Goal: Task Accomplishment & Management: Manage account settings

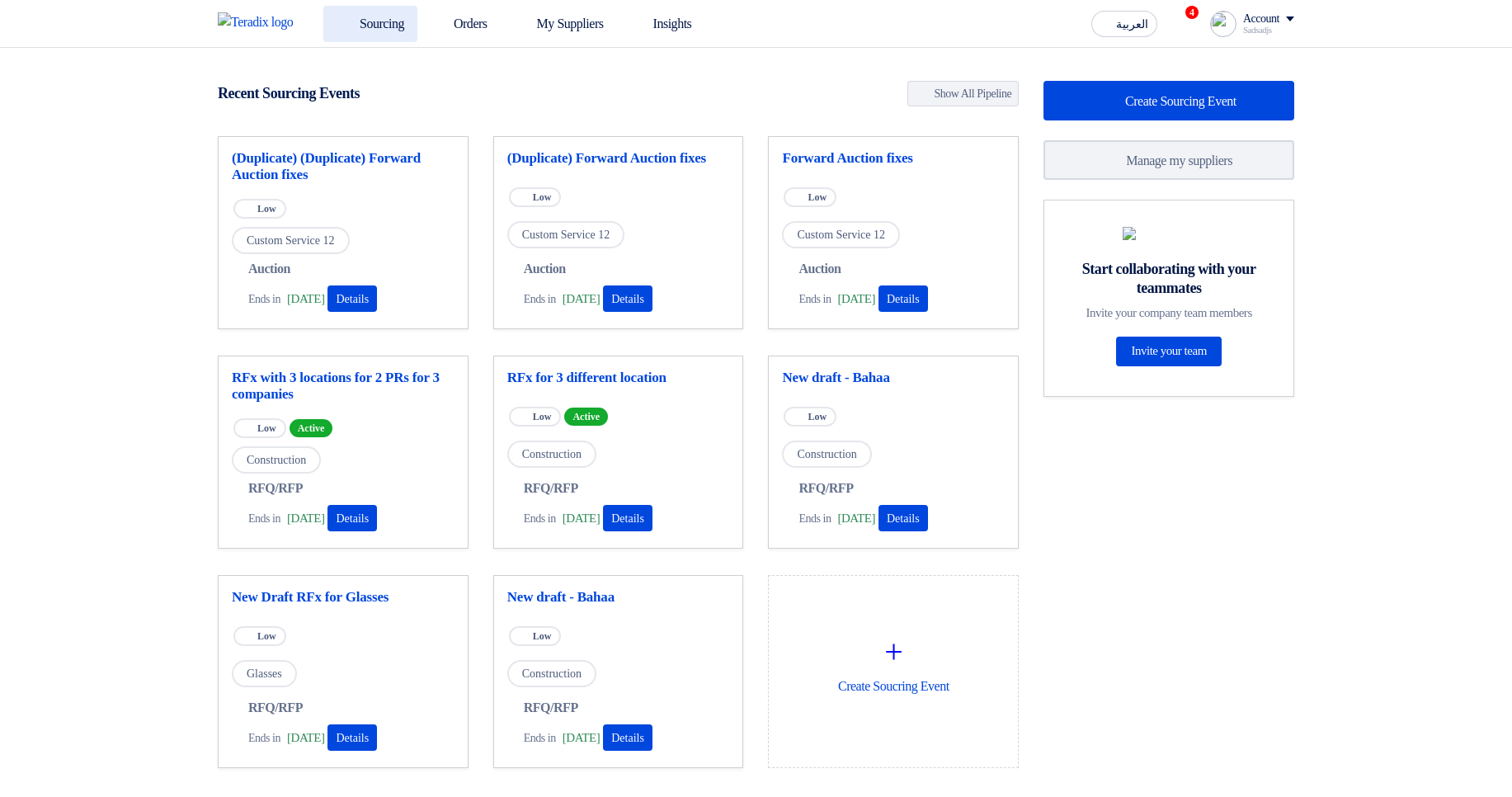
click at [368, 23] on link "Sourcing" at bounding box center [370, 23] width 94 height 36
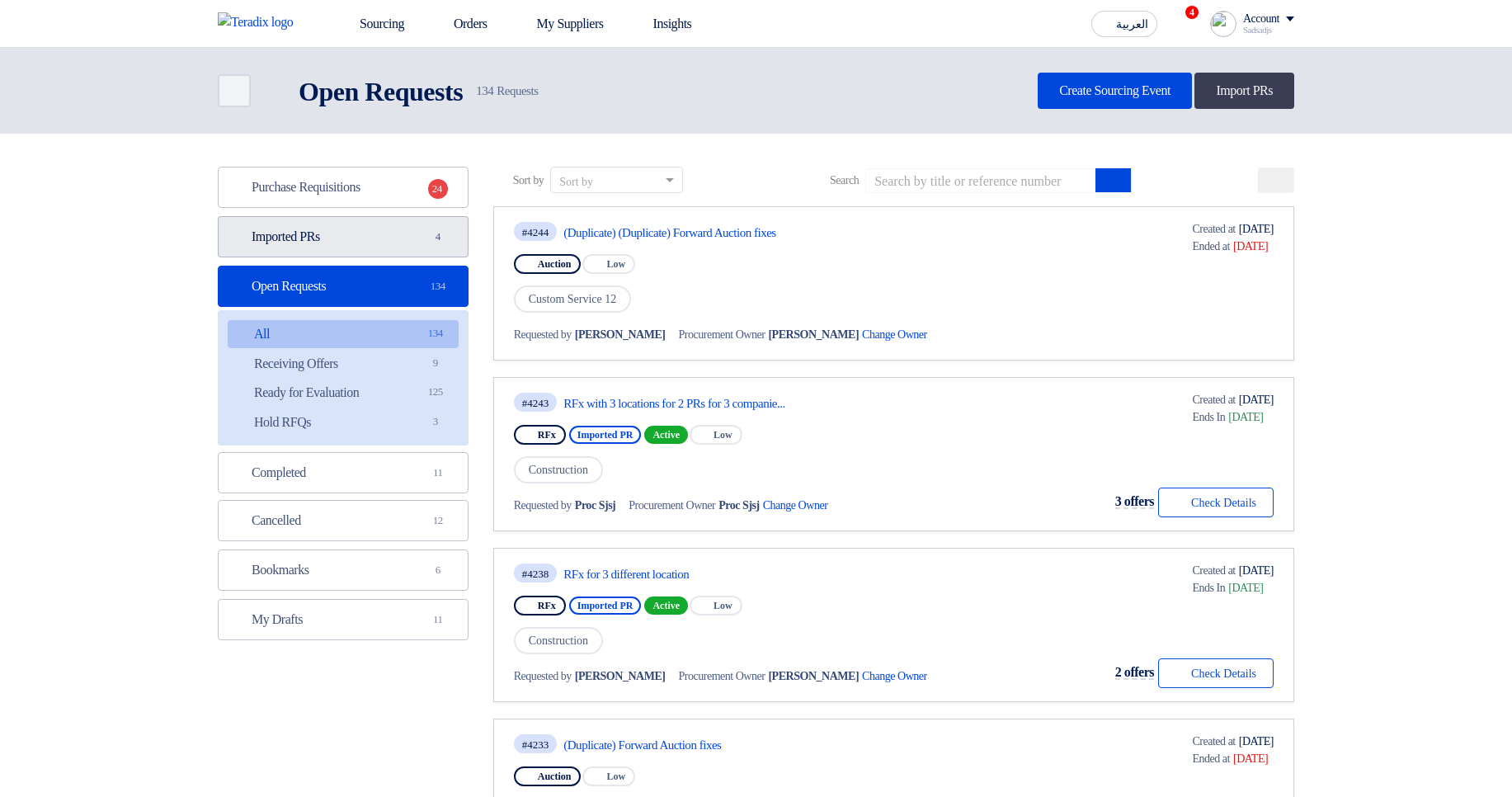
click at [417, 248] on link "Imported PRs Imported PRs 4" at bounding box center [344, 237] width 251 height 41
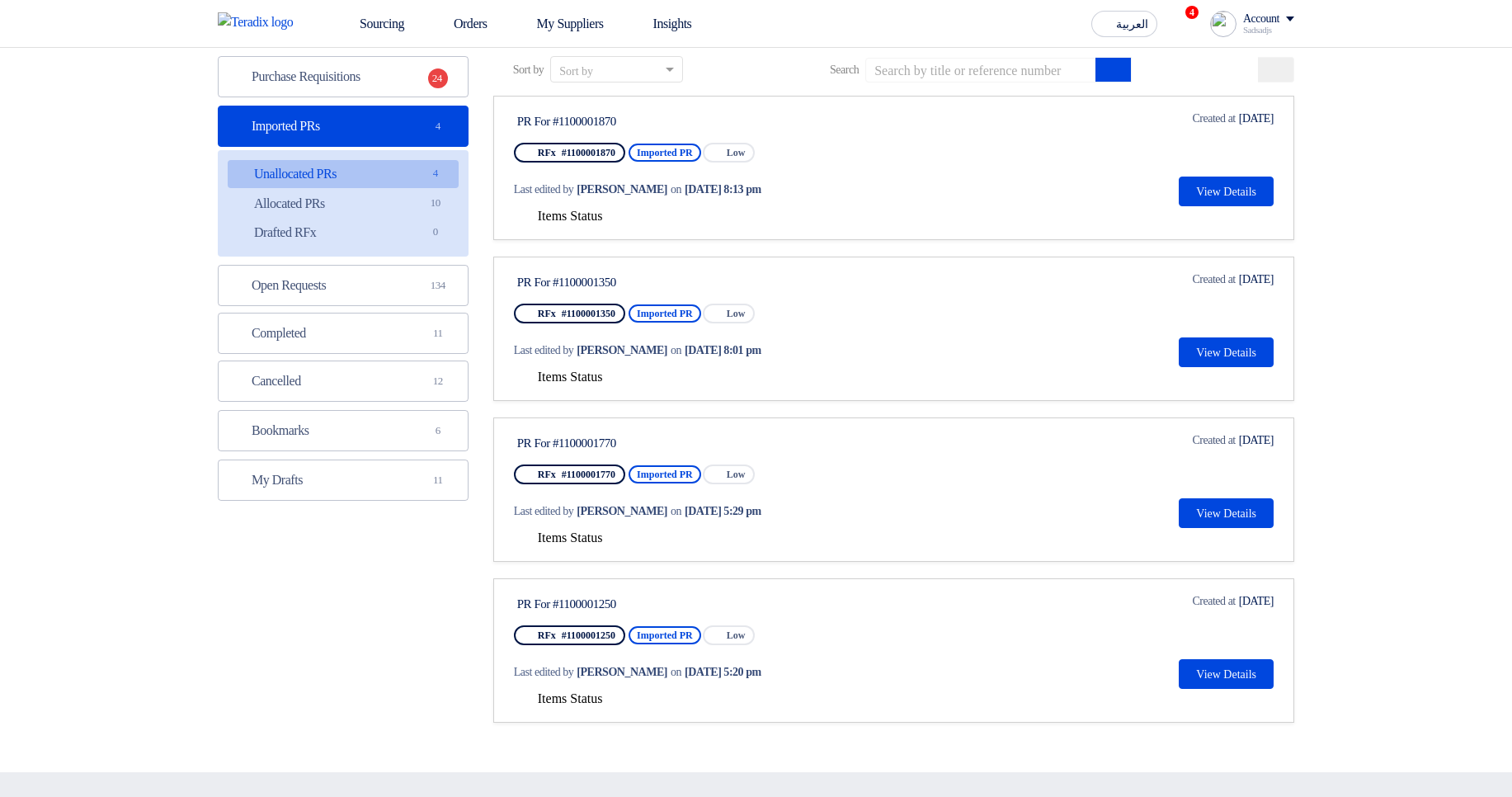
scroll to position [198, 0]
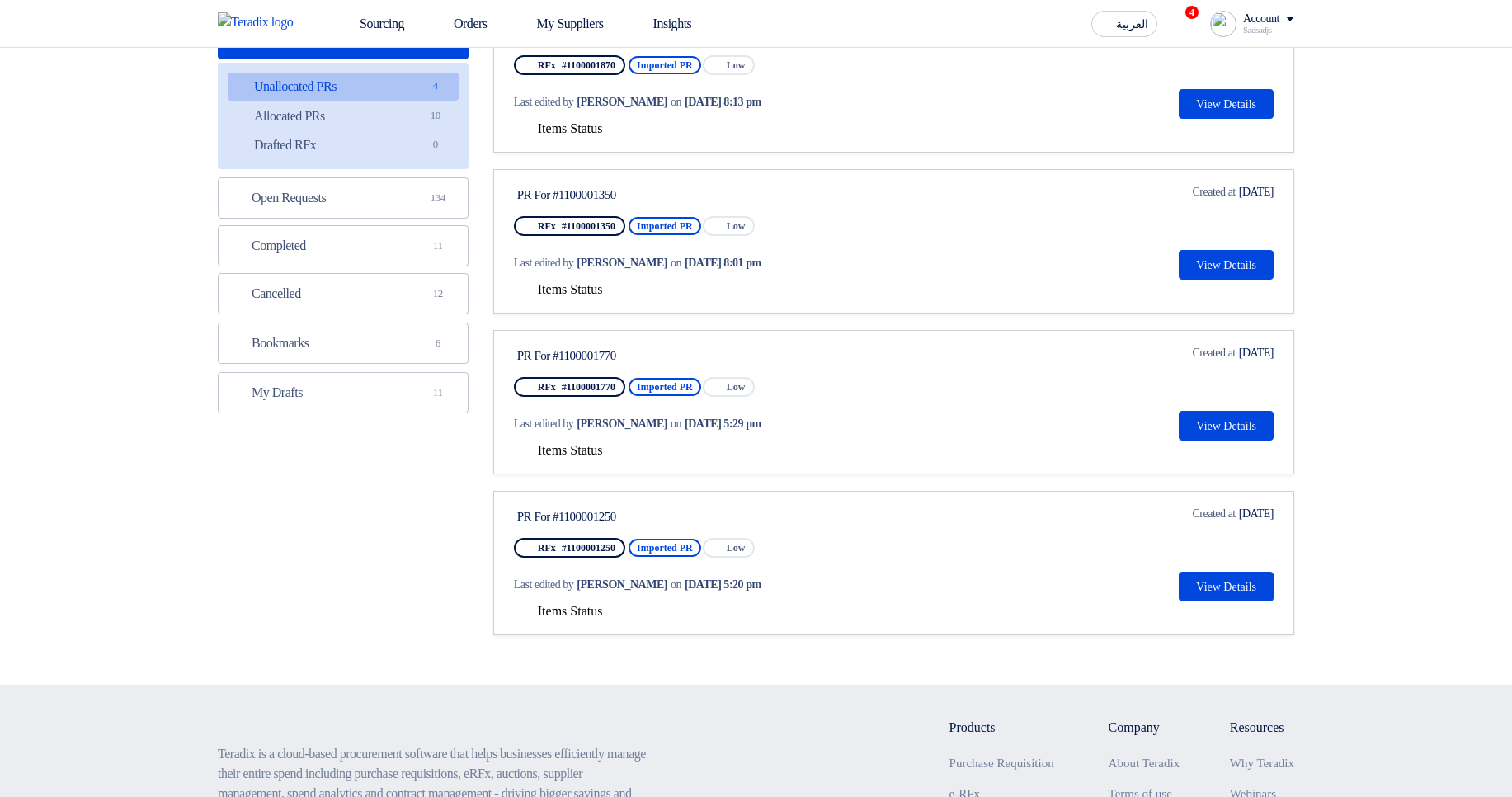
click at [597, 136] on button "Items Status" at bounding box center [558, 129] width 89 height 17
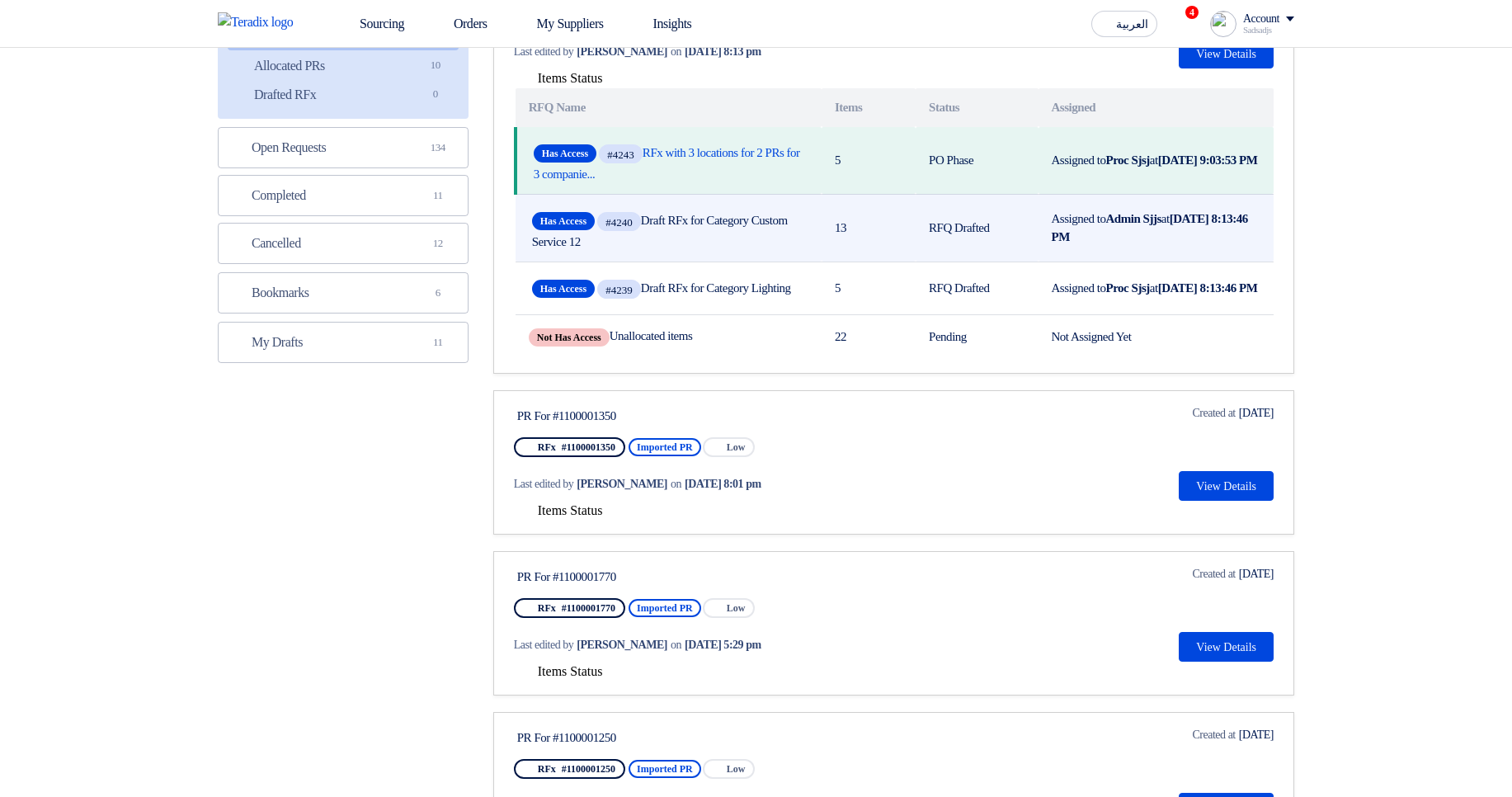
scroll to position [297, 0]
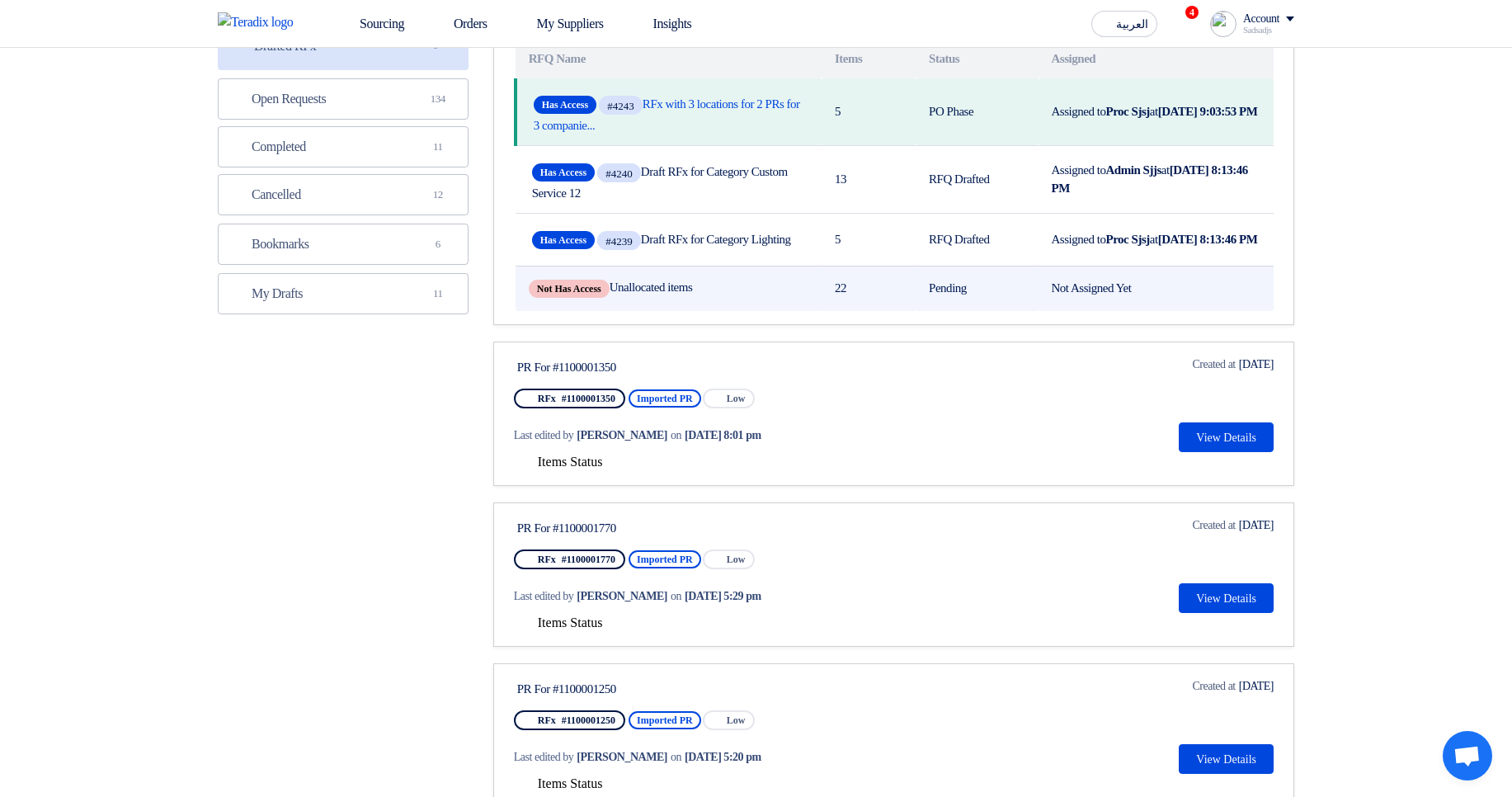
click at [537, 311] on td "Not Has Access Unallocated items" at bounding box center [668, 288] width 306 height 45
click at [561, 298] on span "Not Has Access" at bounding box center [569, 289] width 81 height 19
click at [563, 298] on span "Not Has Access" at bounding box center [569, 289] width 81 height 19
click at [697, 311] on td "Not Has Access Unallocated items" at bounding box center [668, 288] width 306 height 45
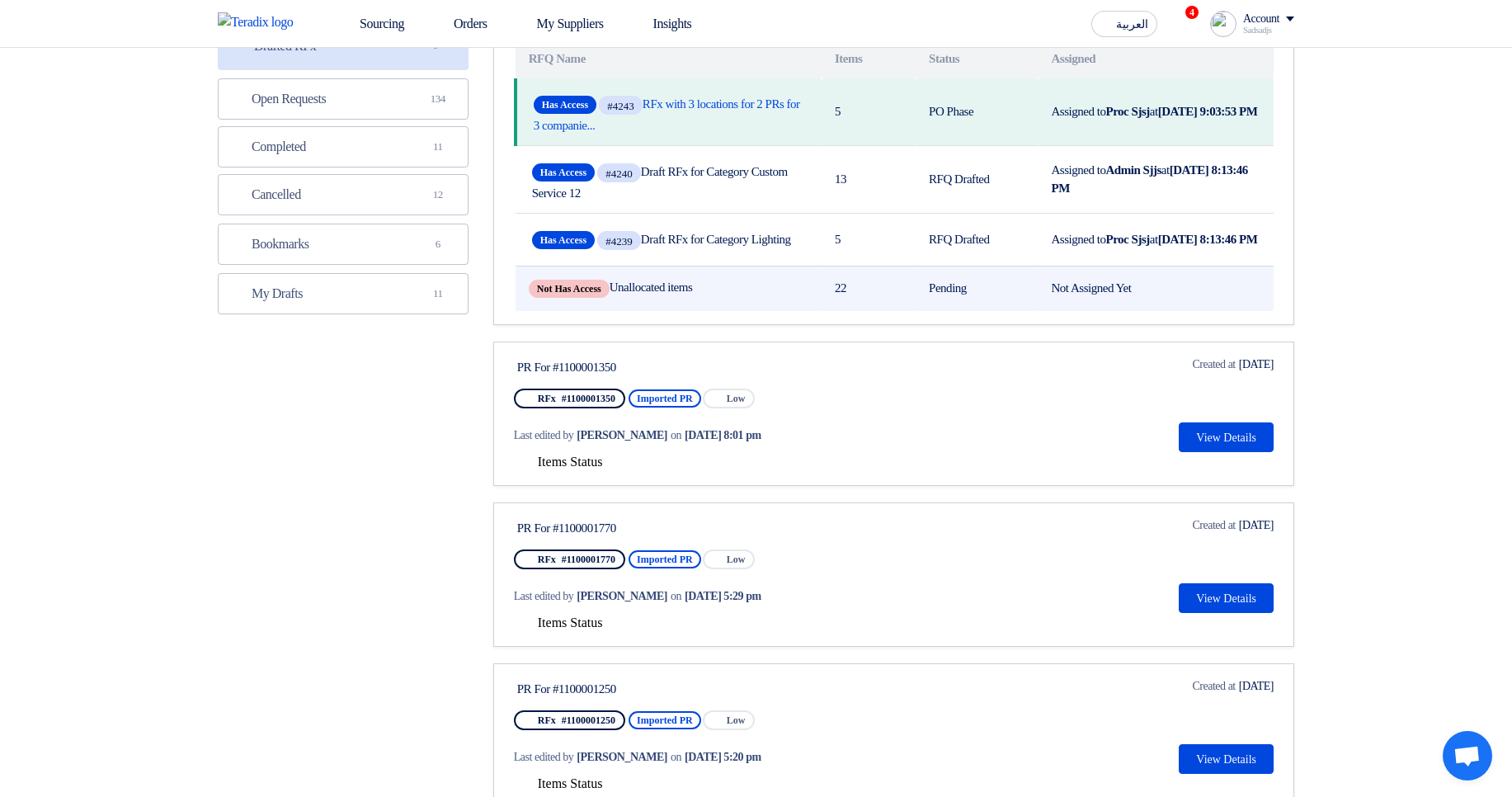
click at [736, 311] on td "Not Has Access Unallocated items" at bounding box center [668, 288] width 306 height 45
click at [787, 311] on td "Not Has Access Unallocated items" at bounding box center [668, 288] width 306 height 45
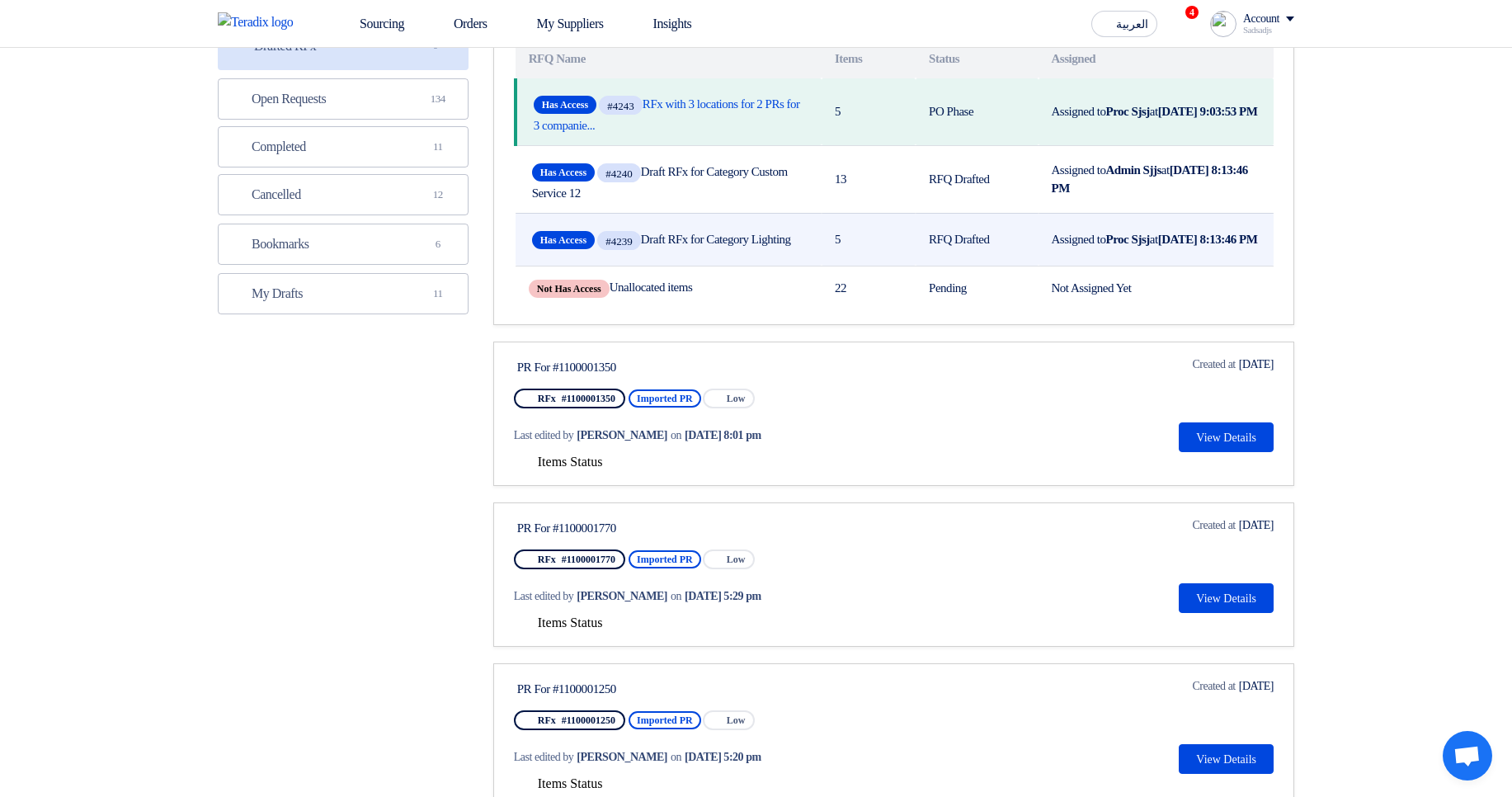
click at [694, 265] on td "Has Access #4239 Draft RFx for Category Lighting" at bounding box center [668, 239] width 306 height 53
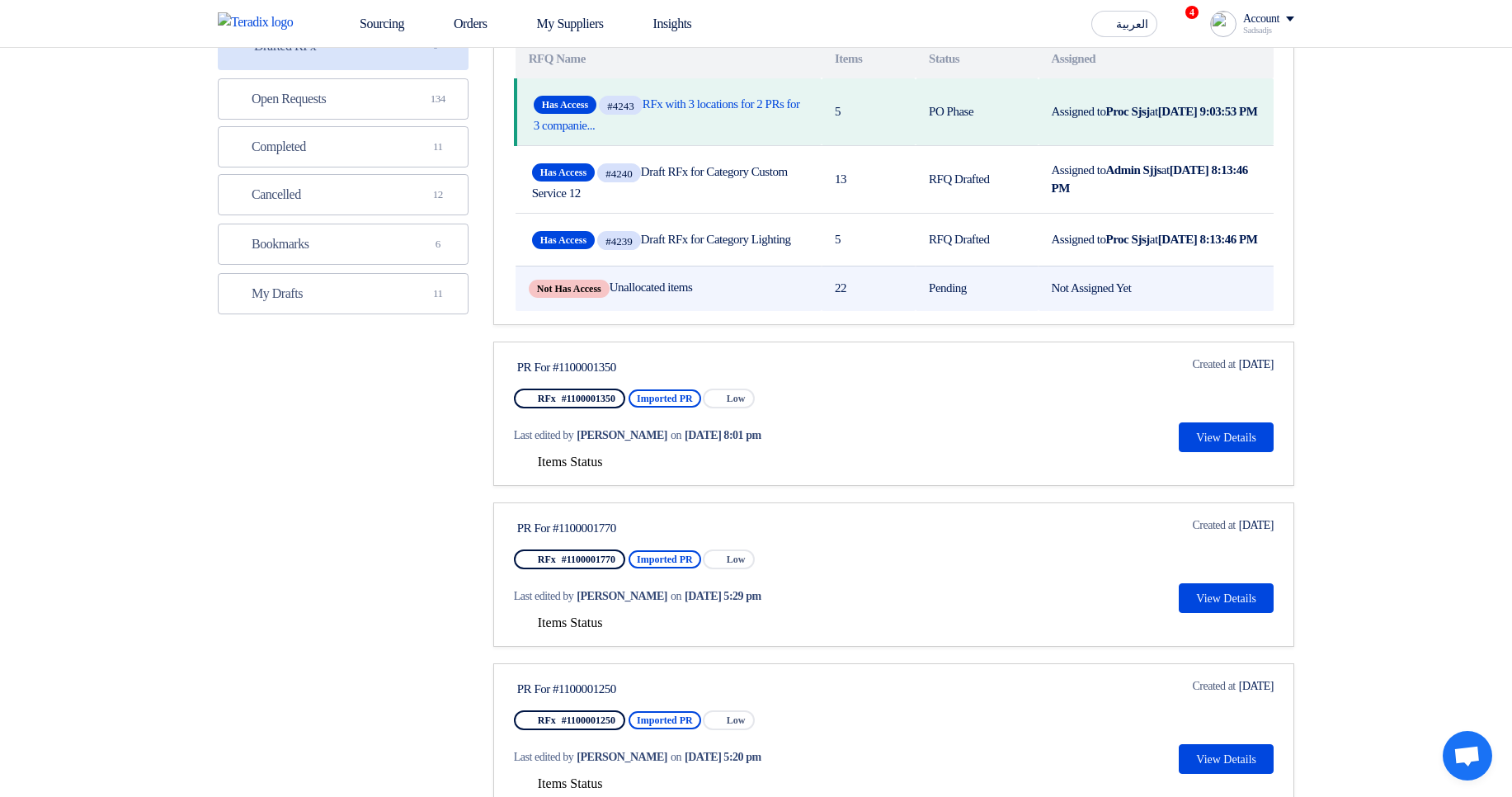
click at [661, 303] on td "Not Has Access Unallocated items" at bounding box center [668, 288] width 306 height 45
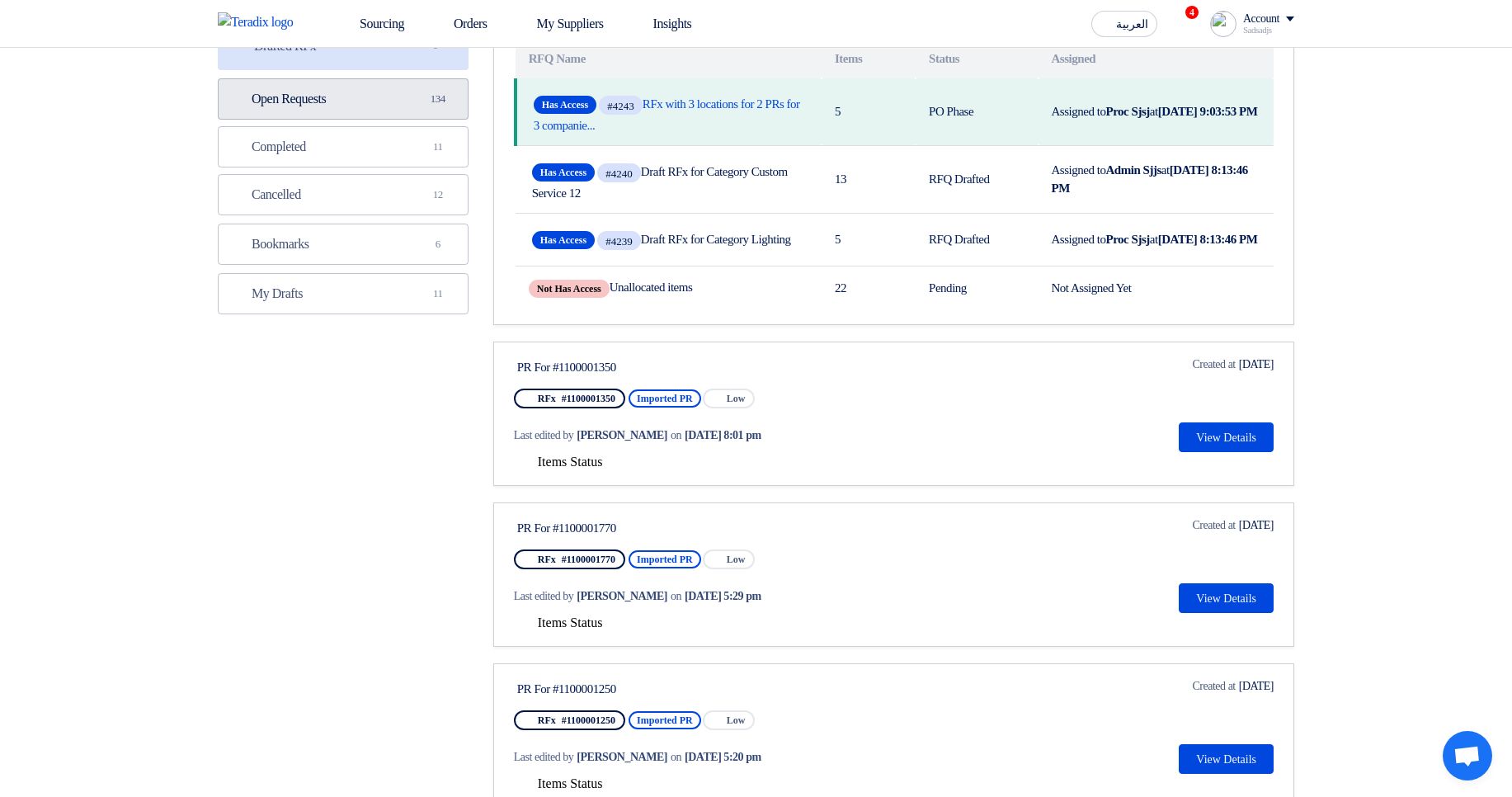
click at [364, 104] on link "Open Requests Open Requests 134" at bounding box center [344, 99] width 251 height 41
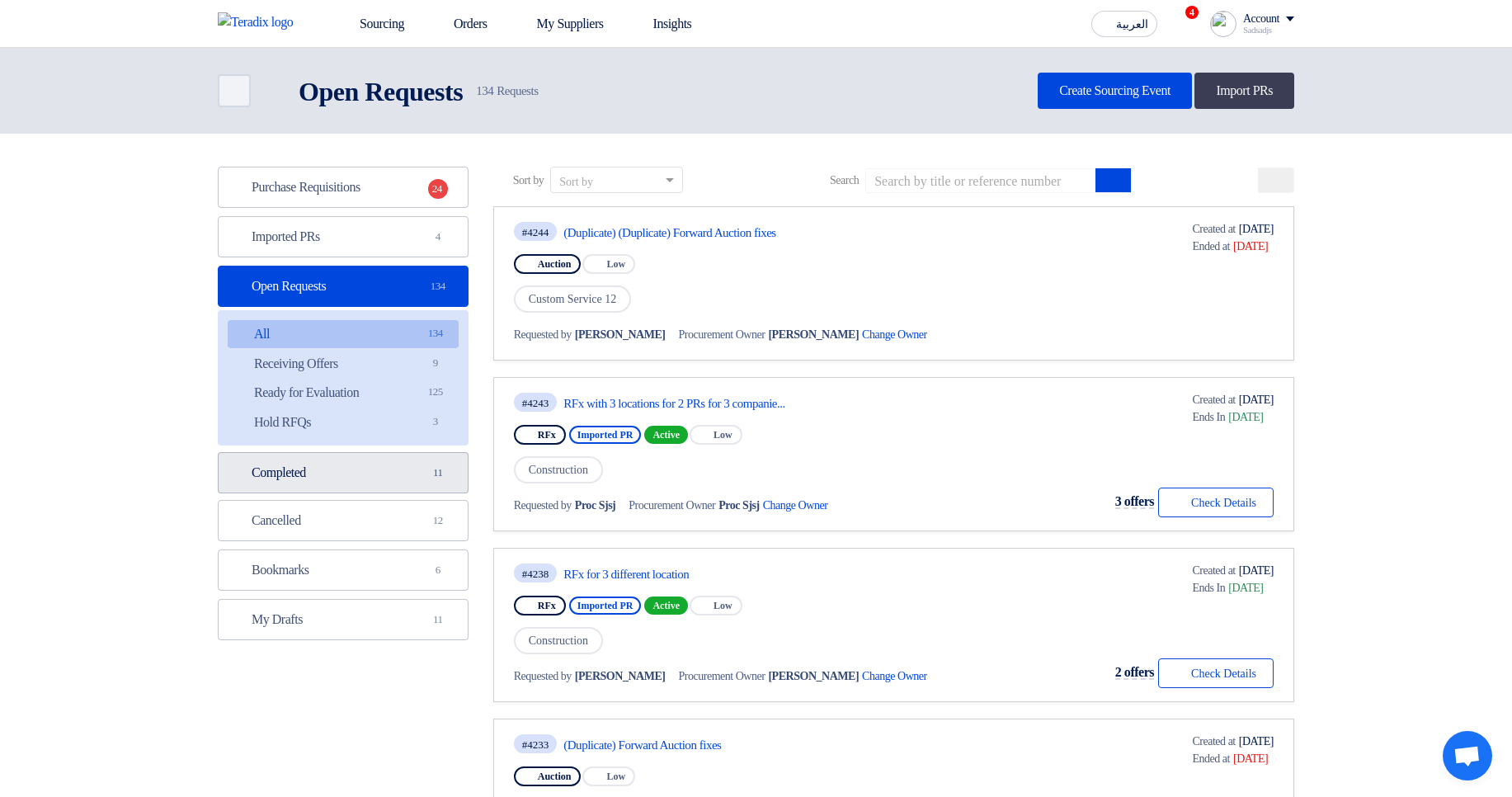
click at [384, 472] on link "Completed Completed 11" at bounding box center [344, 473] width 251 height 41
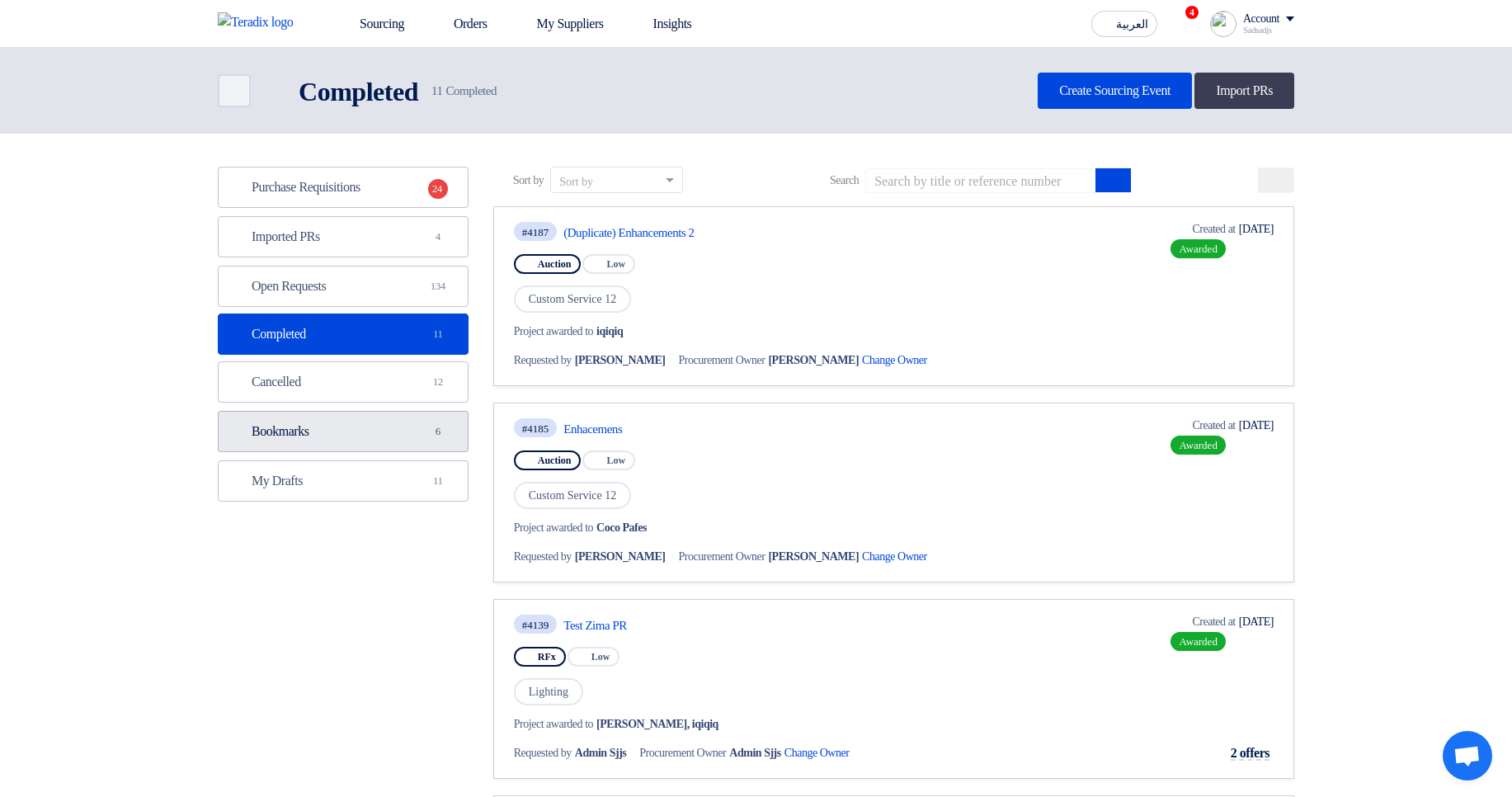
click at [373, 430] on link "Bookmarks Bookmarks 6" at bounding box center [344, 432] width 251 height 41
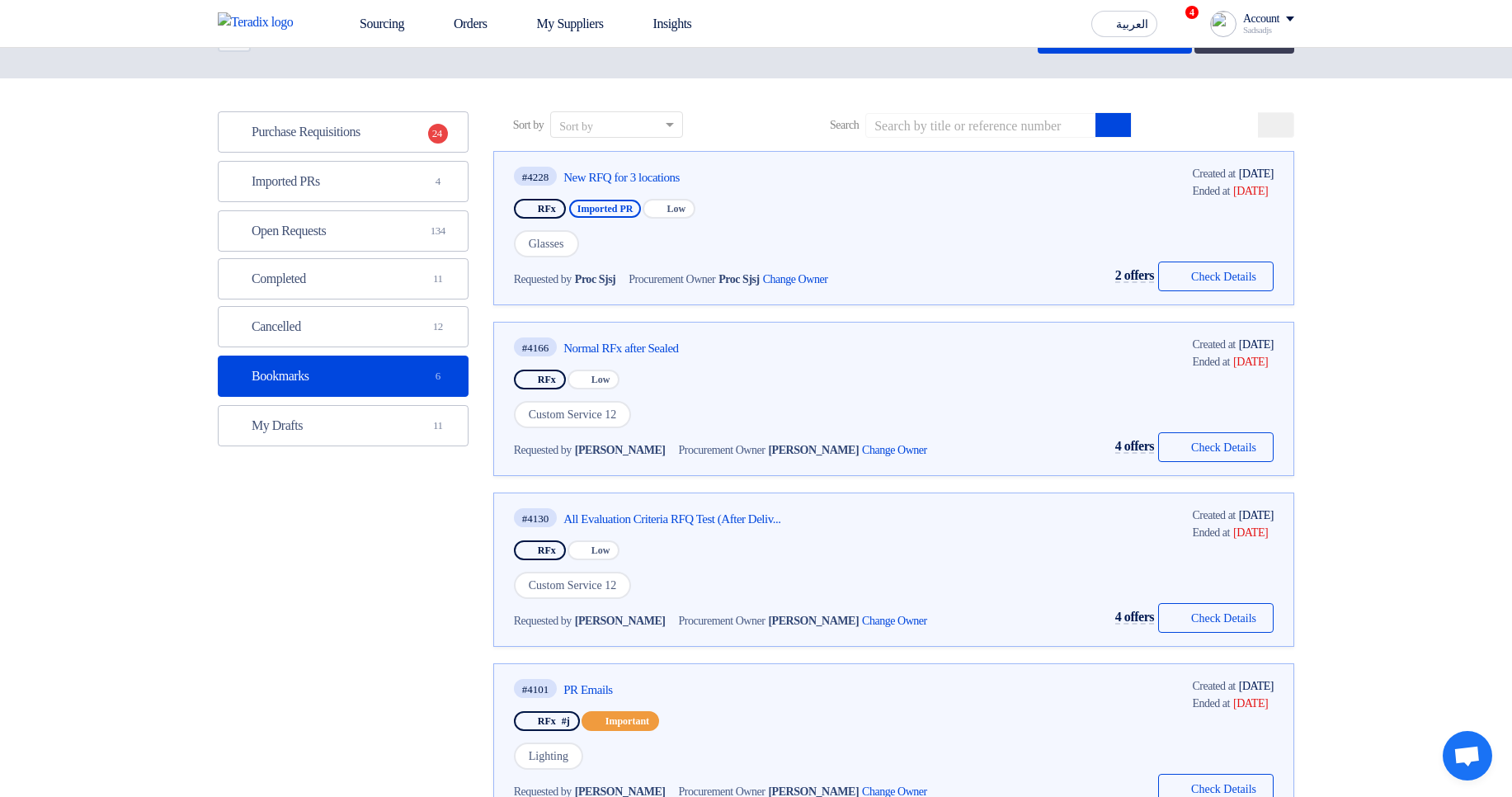
scroll to position [198, 0]
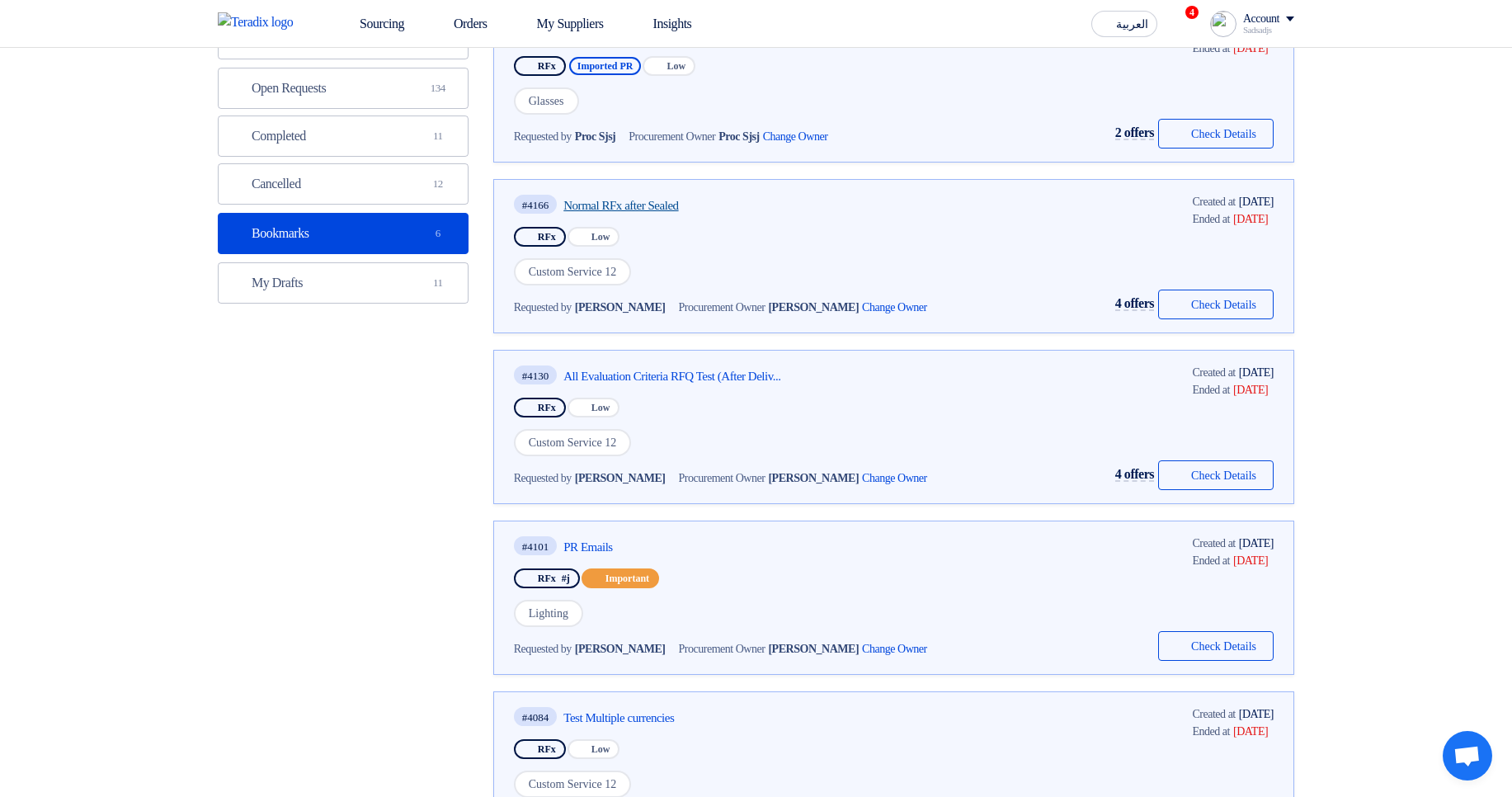
click at [623, 203] on link "Normal RFx after Sealed" at bounding box center [718, 205] width 309 height 15
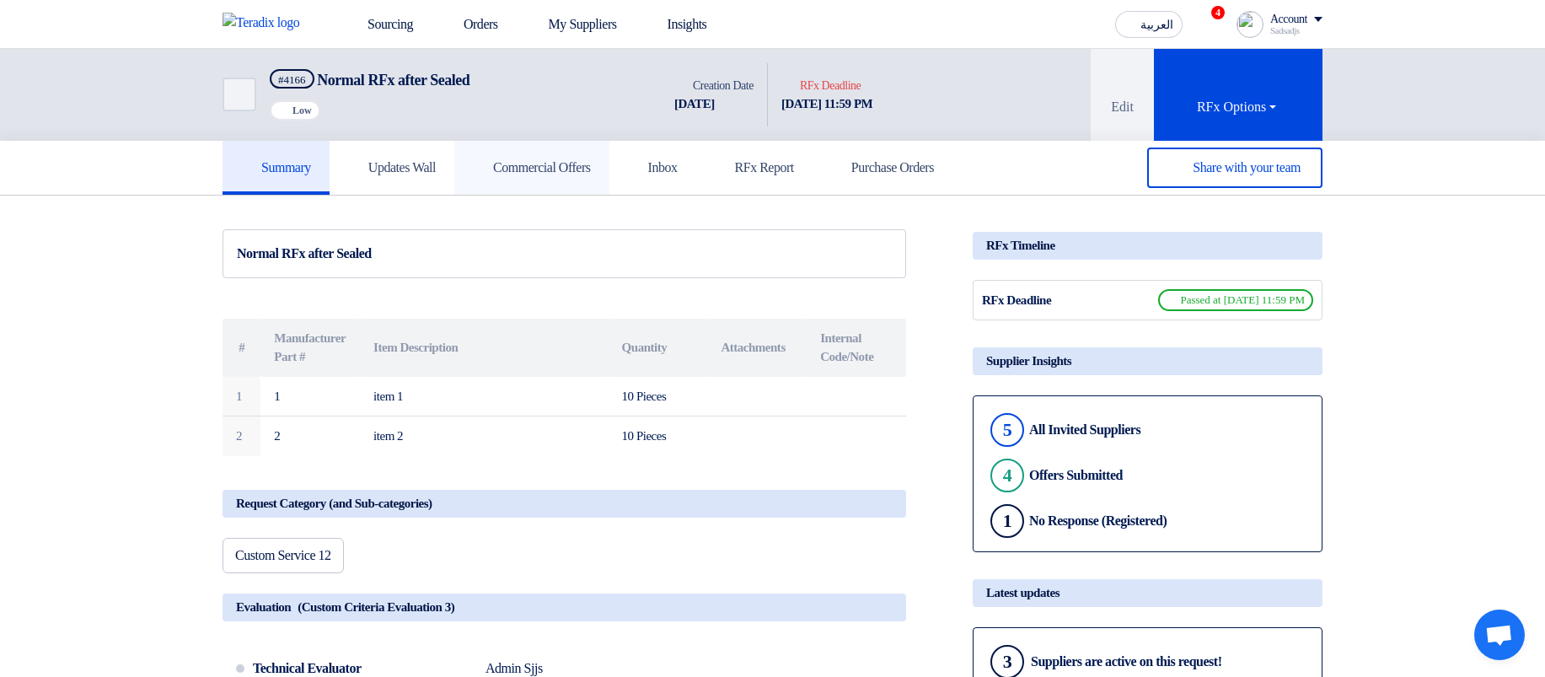
click at [579, 162] on h5 "Commercial Offers" at bounding box center [532, 167] width 118 height 17
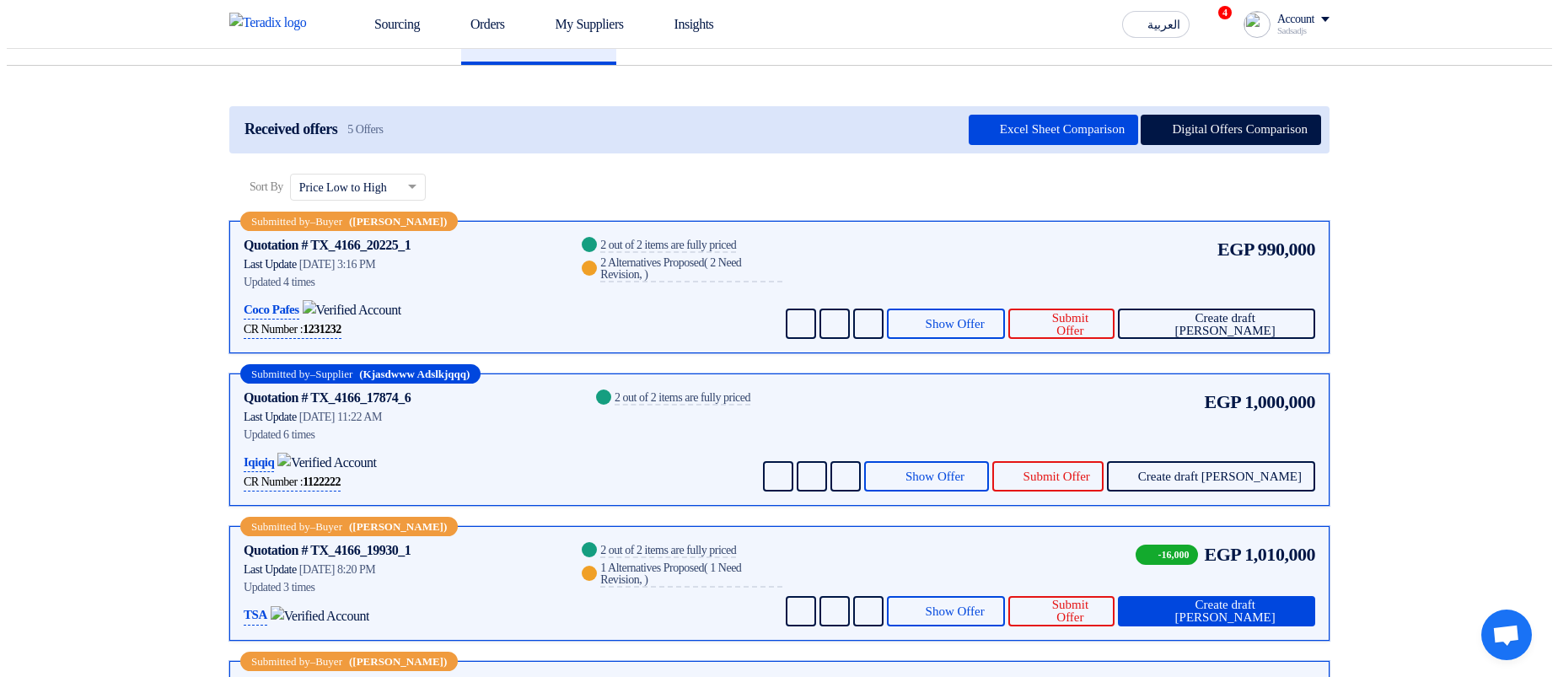
scroll to position [303, 0]
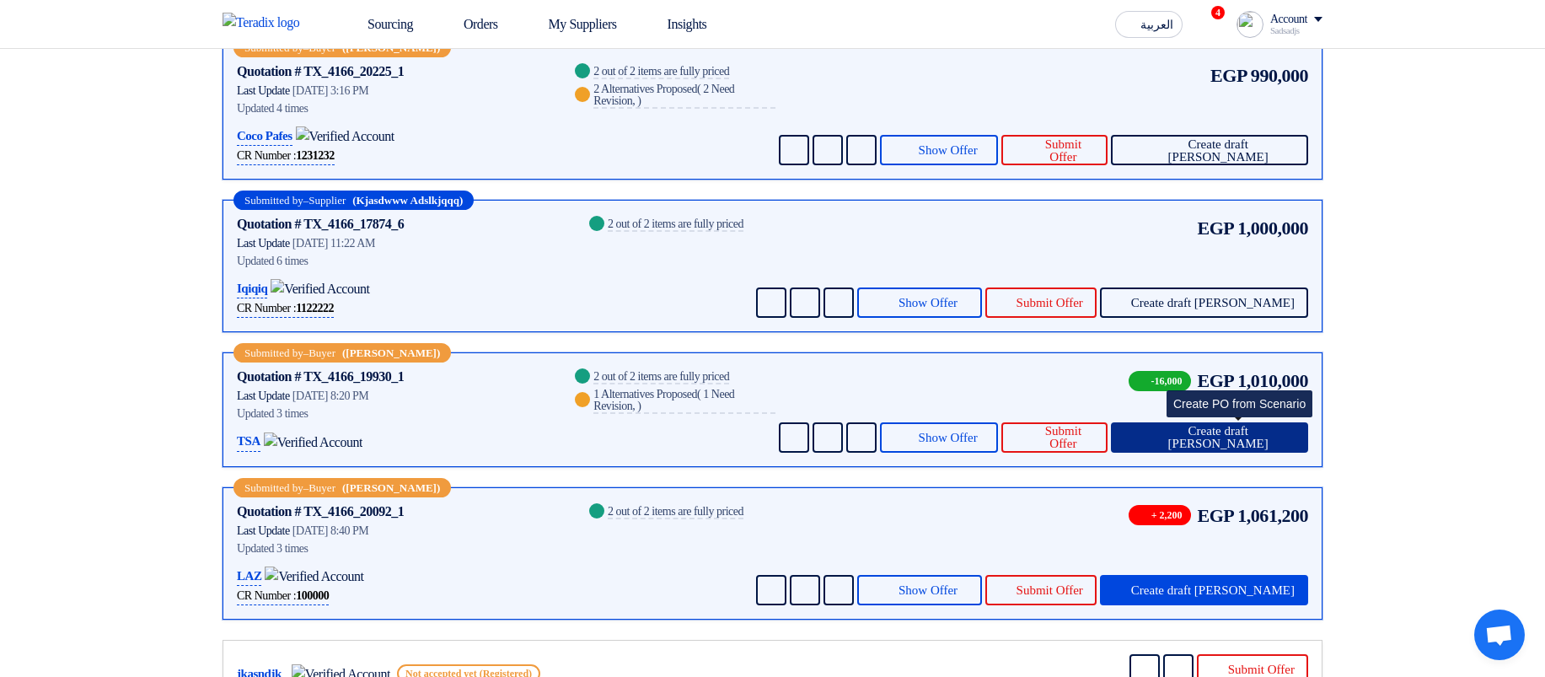
click at [1270, 425] on span "Create draft PO" at bounding box center [1217, 437] width 153 height 25
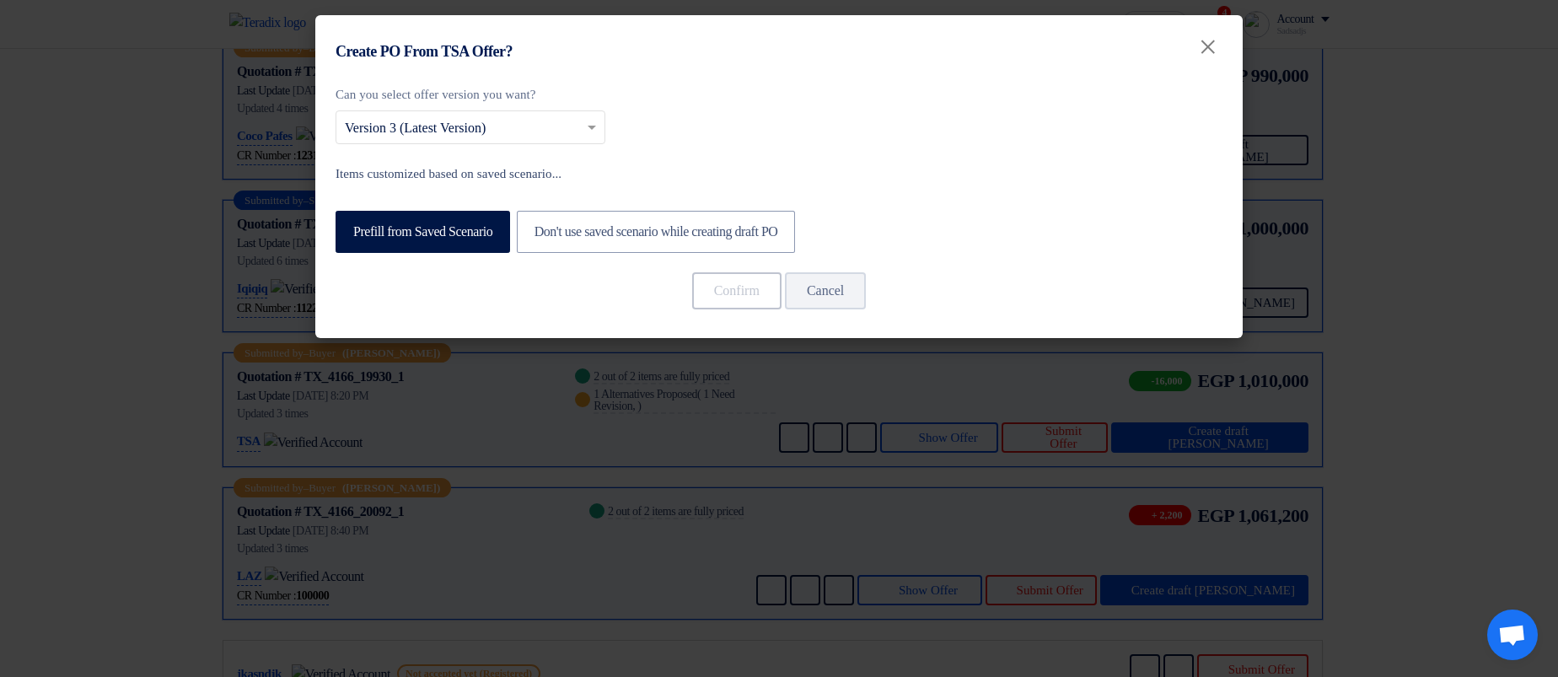
click at [1534, 294] on modal-container "Create PO From TSA Offer? × Can you select offer version you want? Select from …" at bounding box center [779, 338] width 1558 height 677
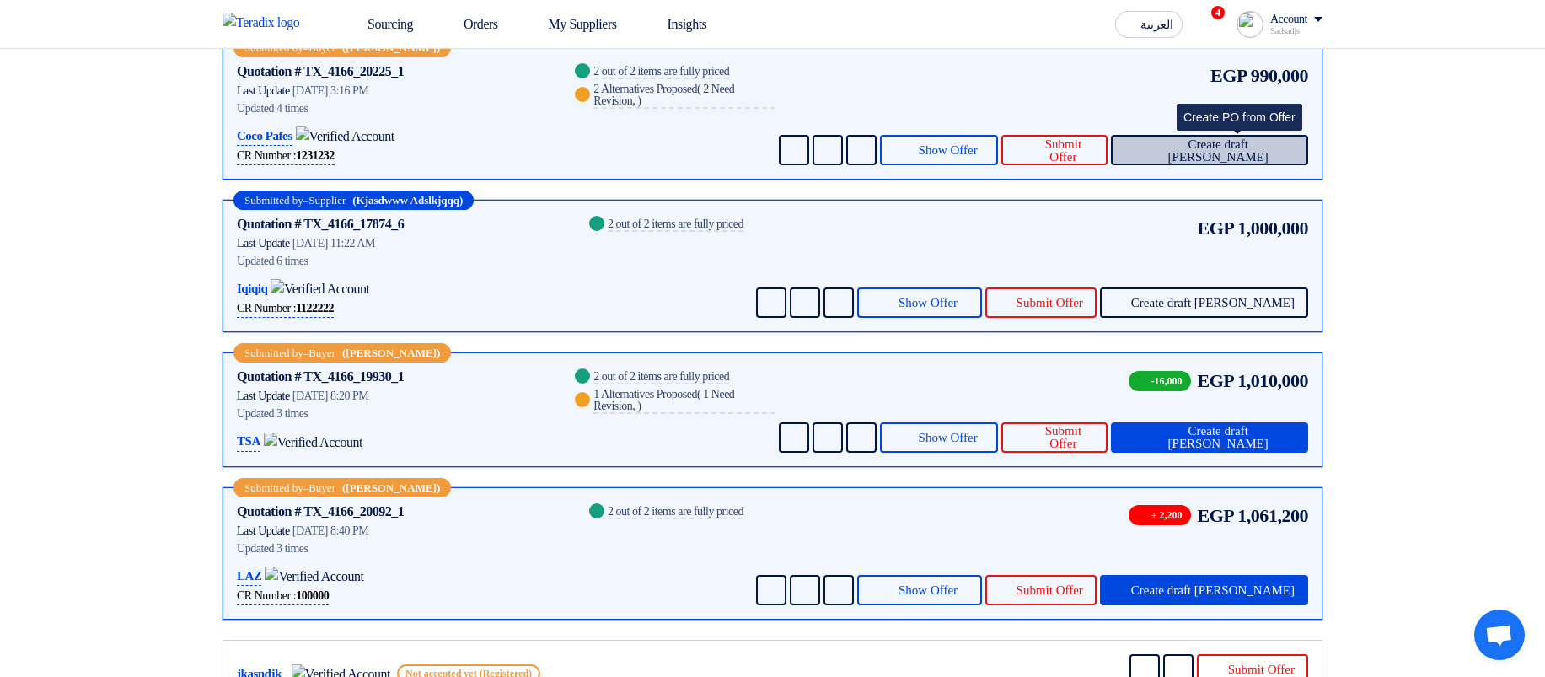
click at [1298, 150] on button "Create draft PO" at bounding box center [1209, 150] width 197 height 30
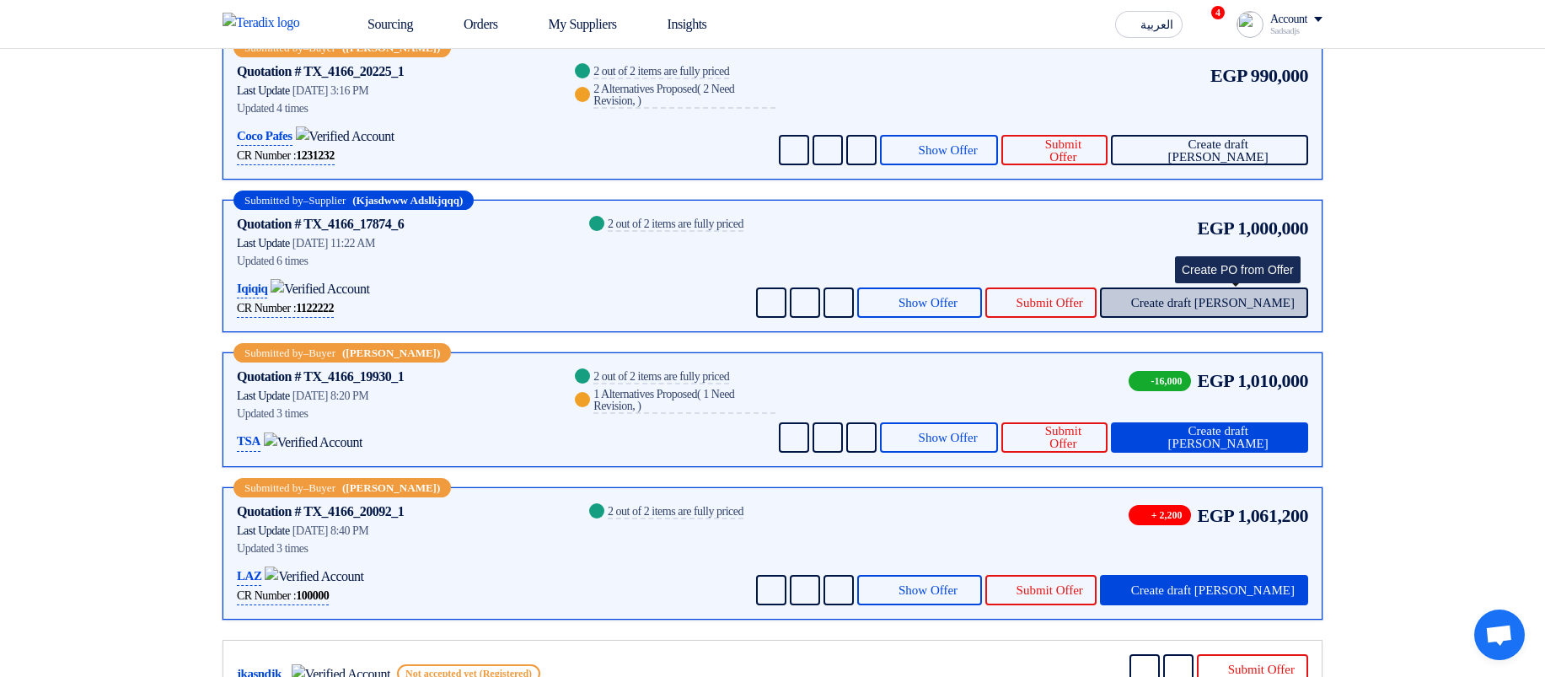
click at [1242, 297] on span "Create draft [PERSON_NAME]" at bounding box center [1213, 303] width 164 height 13
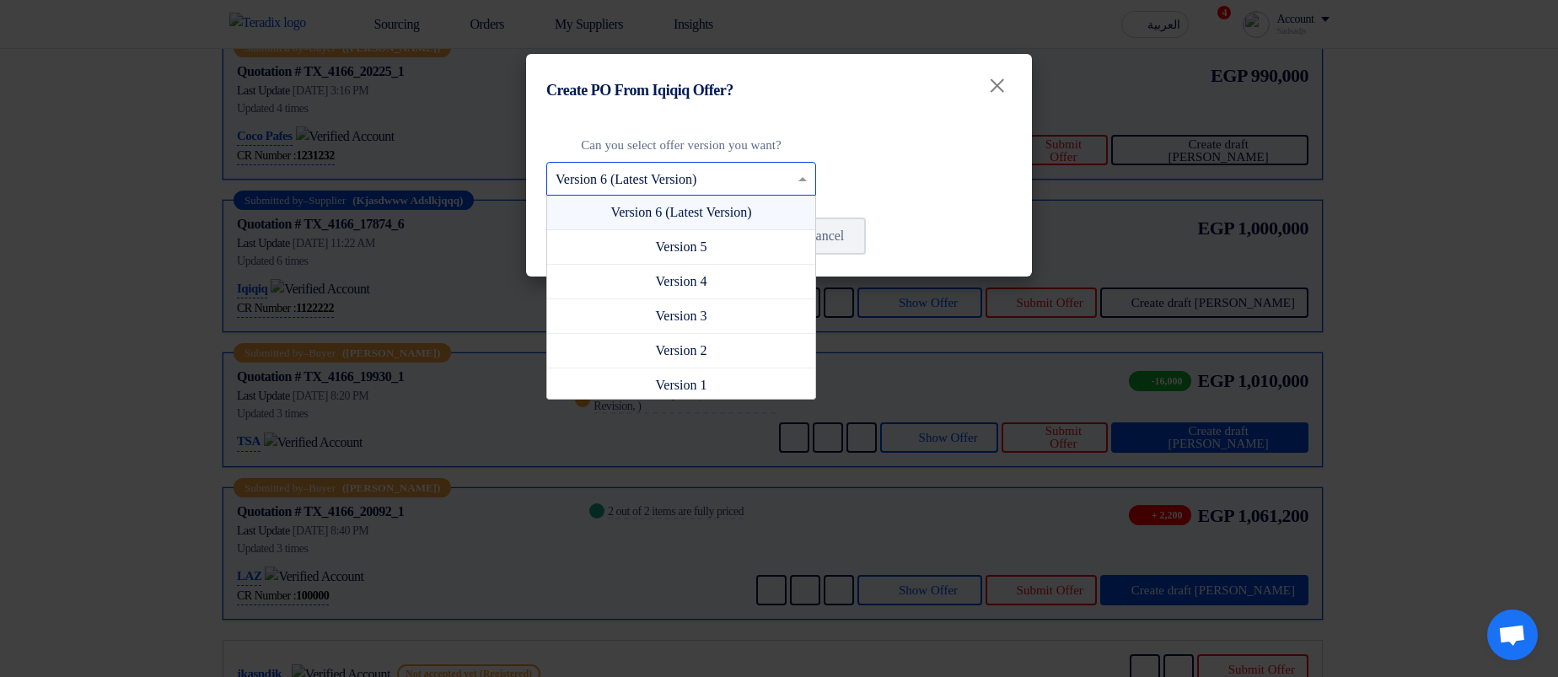
click at [675, 167] on input "text" at bounding box center [672, 180] width 234 height 28
click at [1478, 186] on modal-container "Create PO From Iqiqiq Offer? × Can you select offer version you want? Select fr…" at bounding box center [779, 338] width 1558 height 677
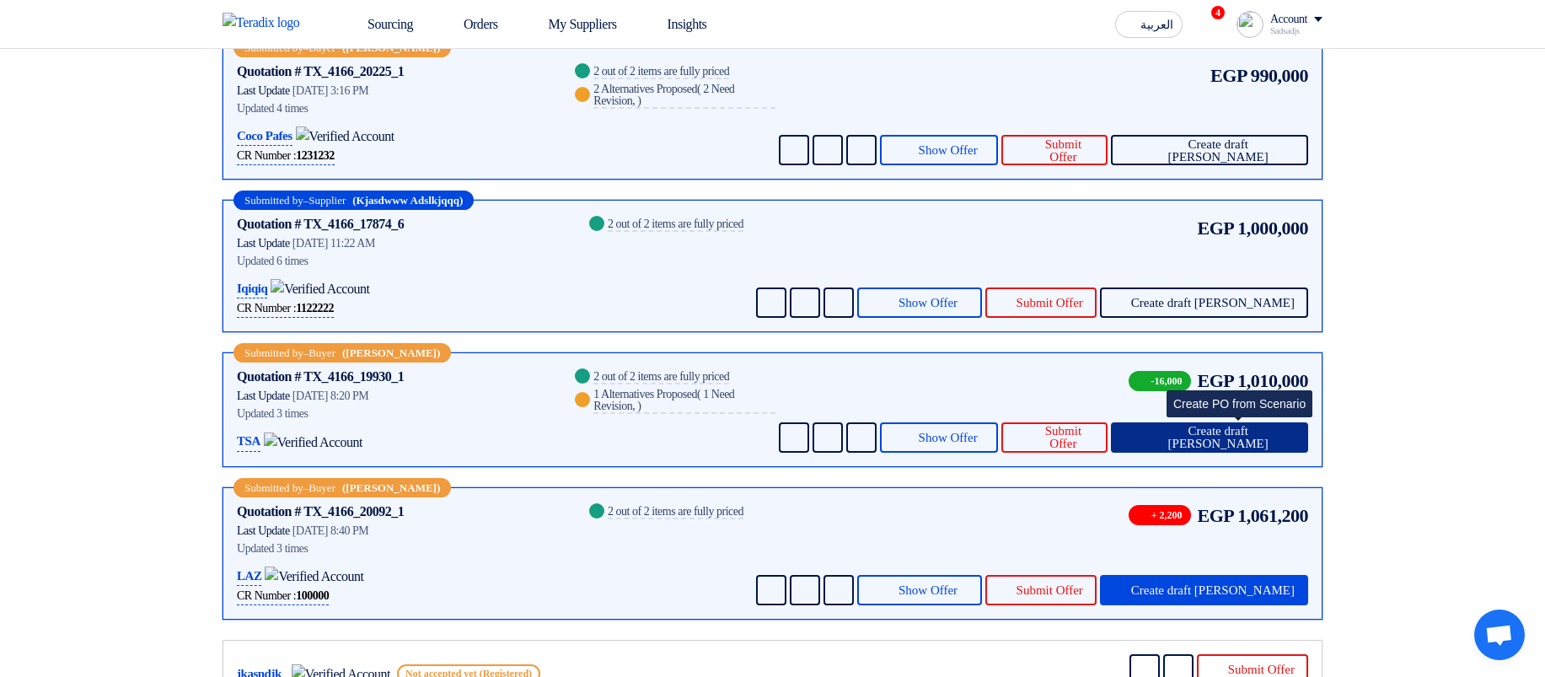
click at [1249, 425] on span "Create draft PO" at bounding box center [1217, 437] width 153 height 25
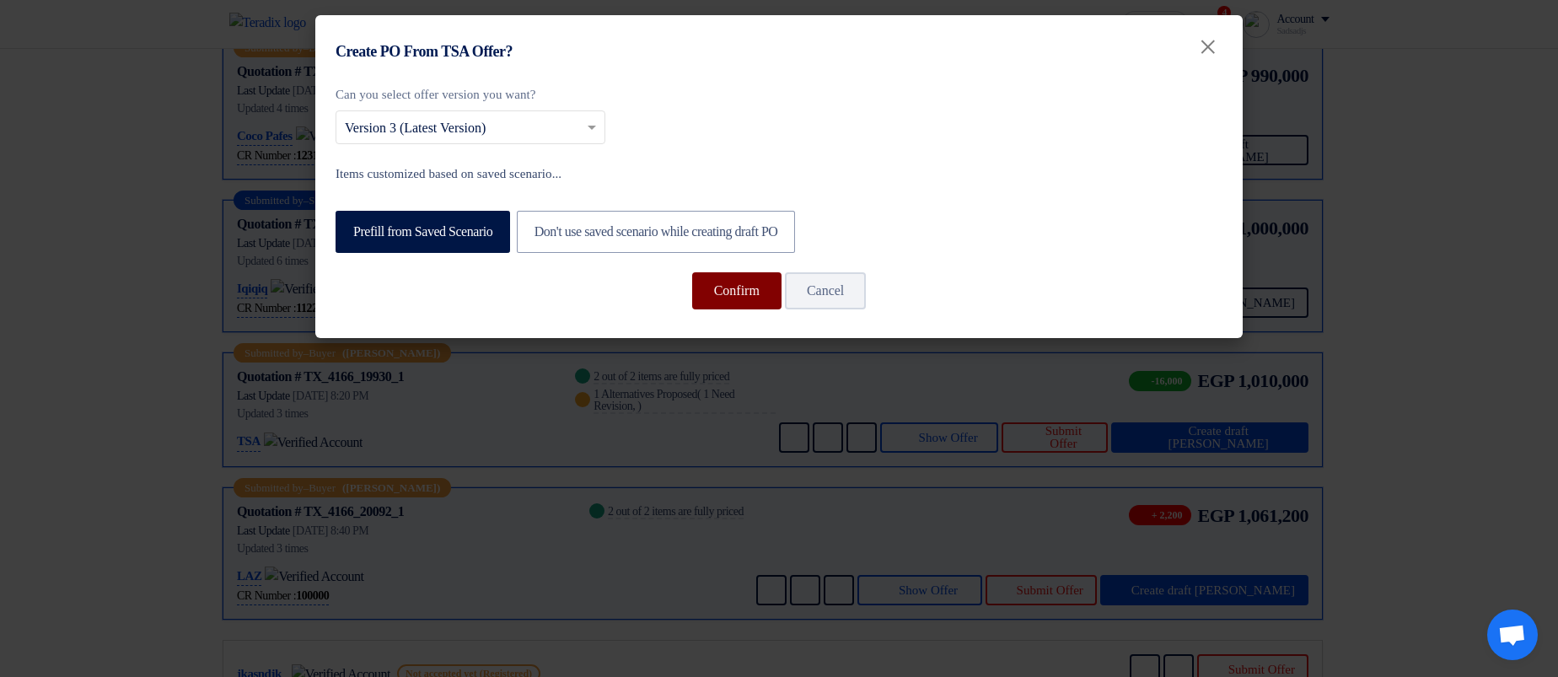
click at [702, 286] on button "Confirm" at bounding box center [736, 290] width 89 height 37
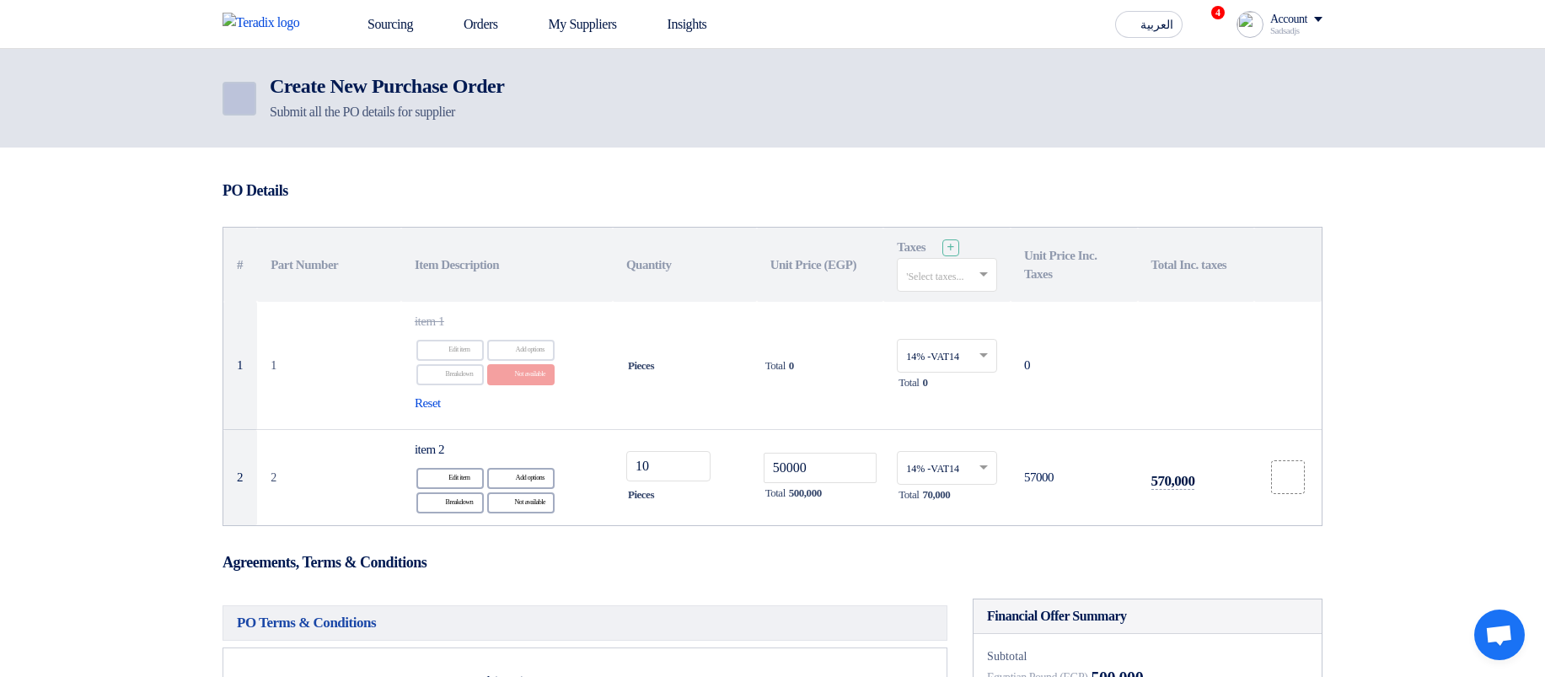
click at [250, 92] on link "Back" at bounding box center [240, 99] width 34 height 34
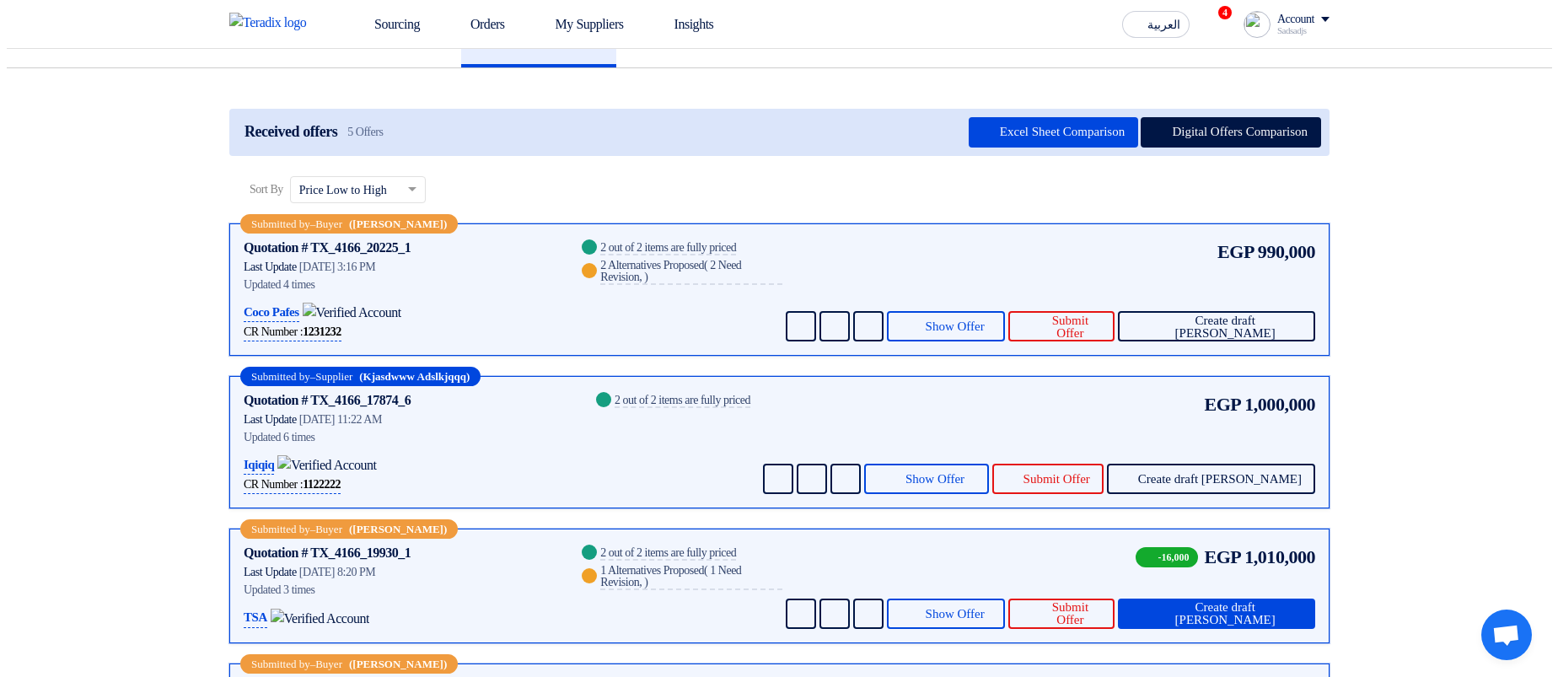
scroll to position [303, 0]
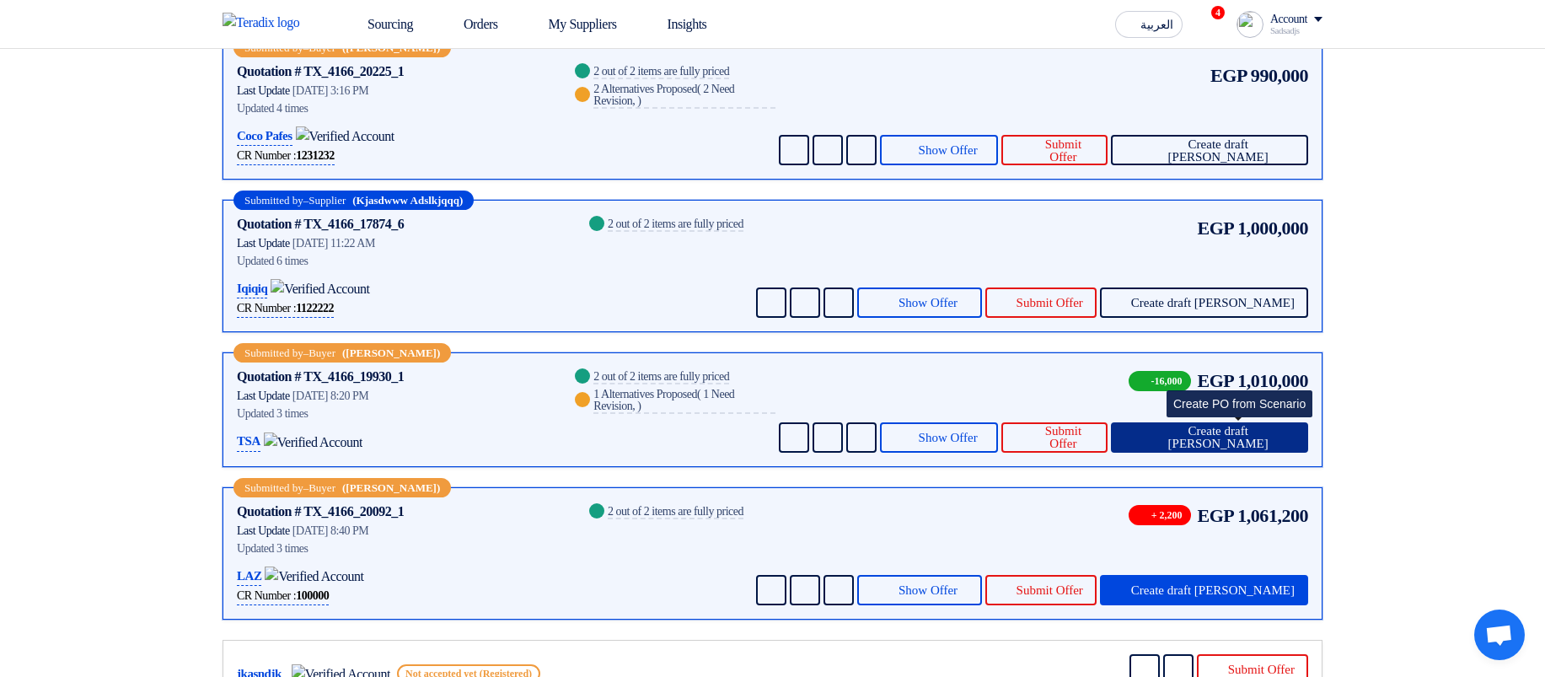
click at [1241, 432] on span "Create draft PO" at bounding box center [1217, 437] width 153 height 25
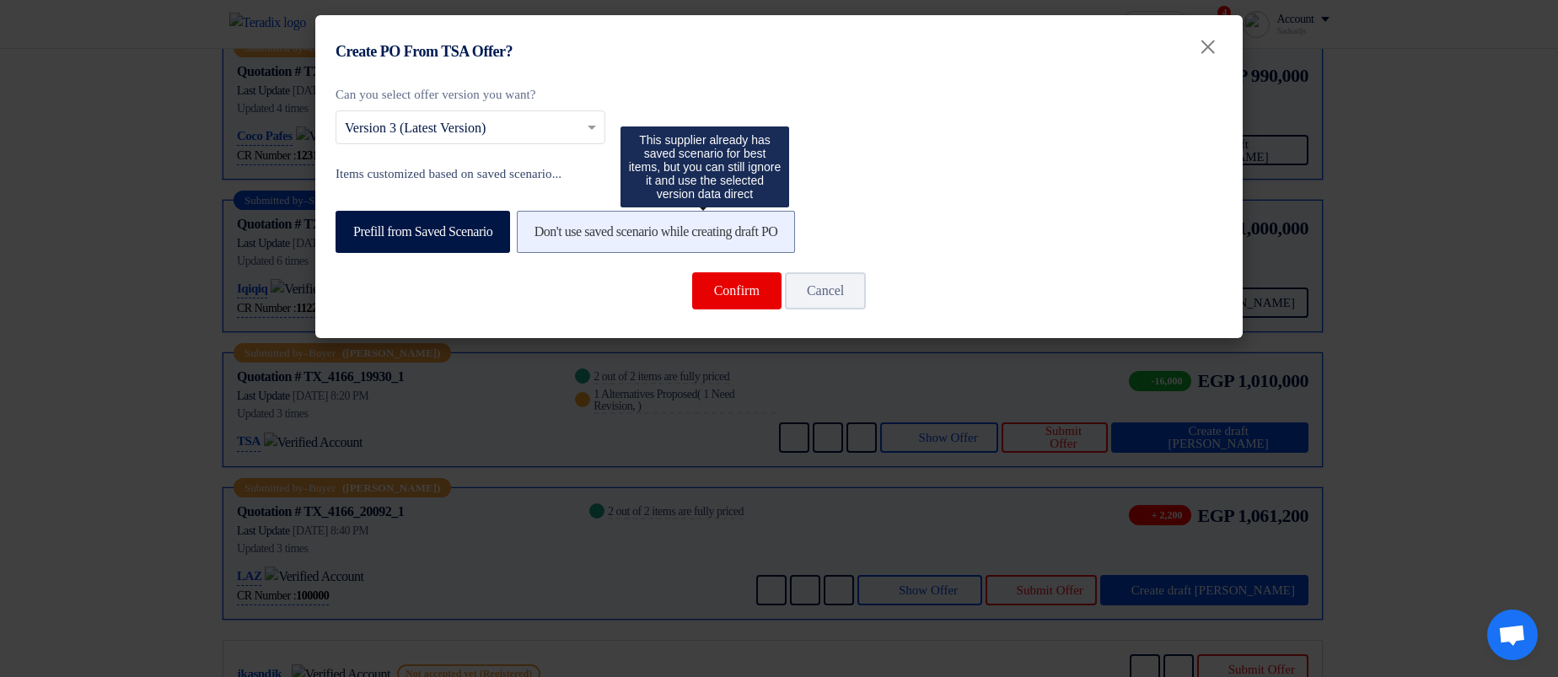
click at [757, 212] on label "Don't use saved scenario while creating draft PO" at bounding box center [656, 232] width 279 height 42
click at [545, 225] on input "Don't use saved scenario while creating draft PO" at bounding box center [539, 230] width 11 height 11
radio input "true"
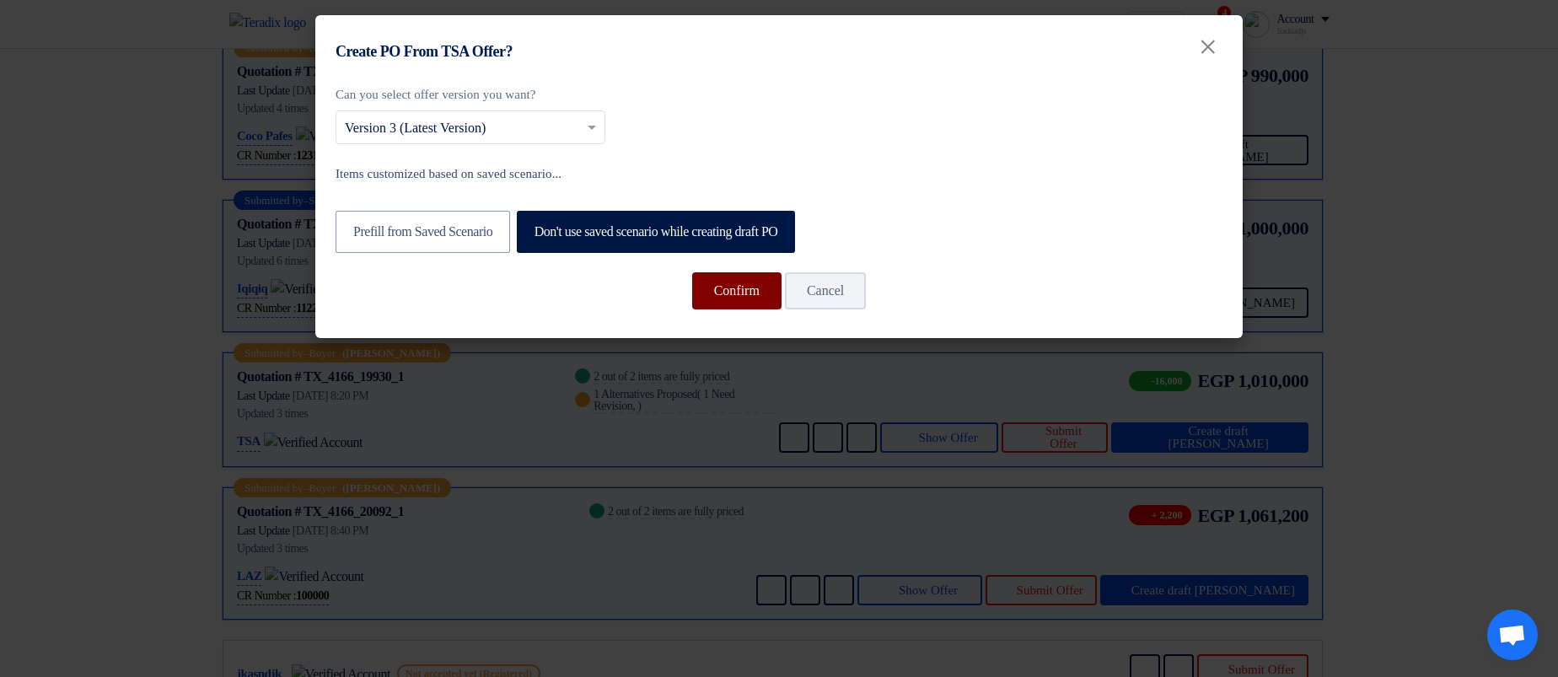
click at [730, 287] on button "Confirm" at bounding box center [736, 290] width 89 height 37
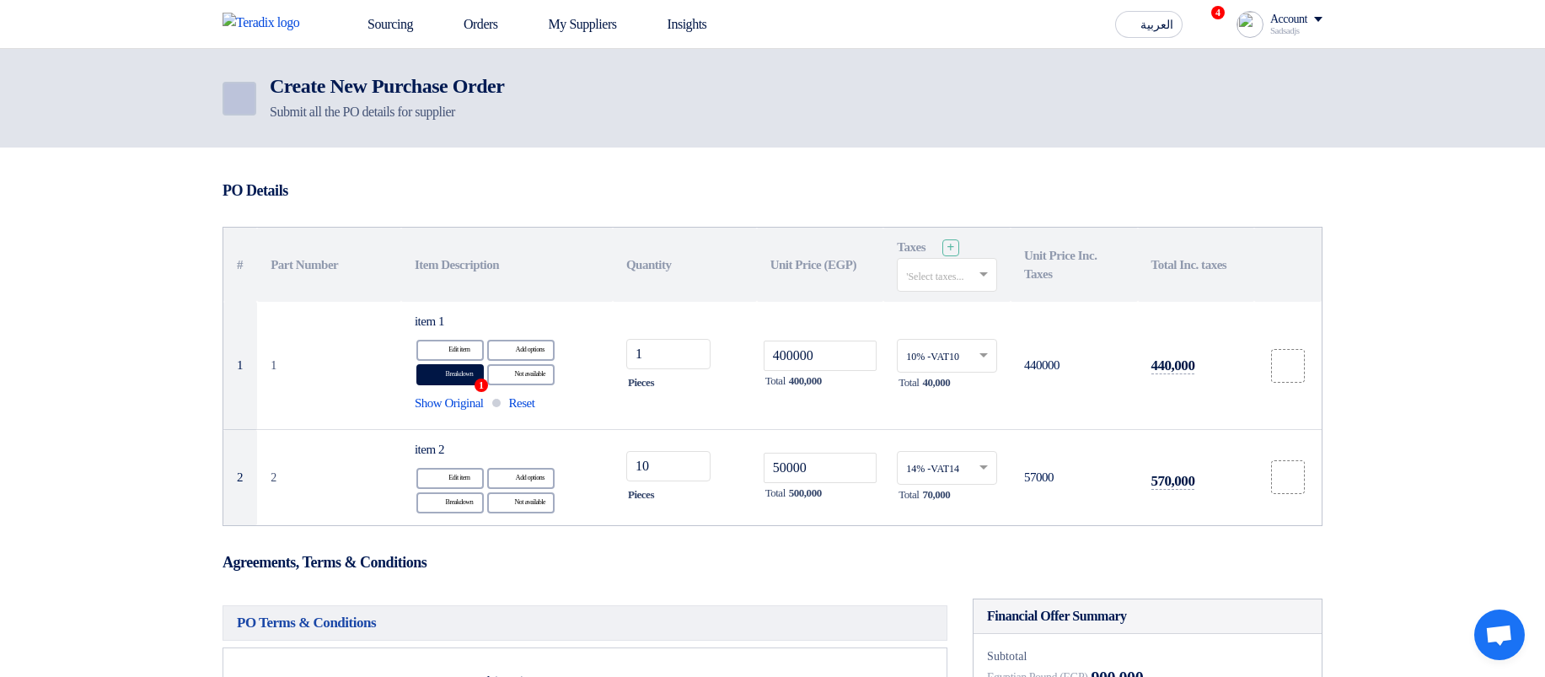
click at [236, 91] on icon "Back" at bounding box center [238, 99] width 20 height 20
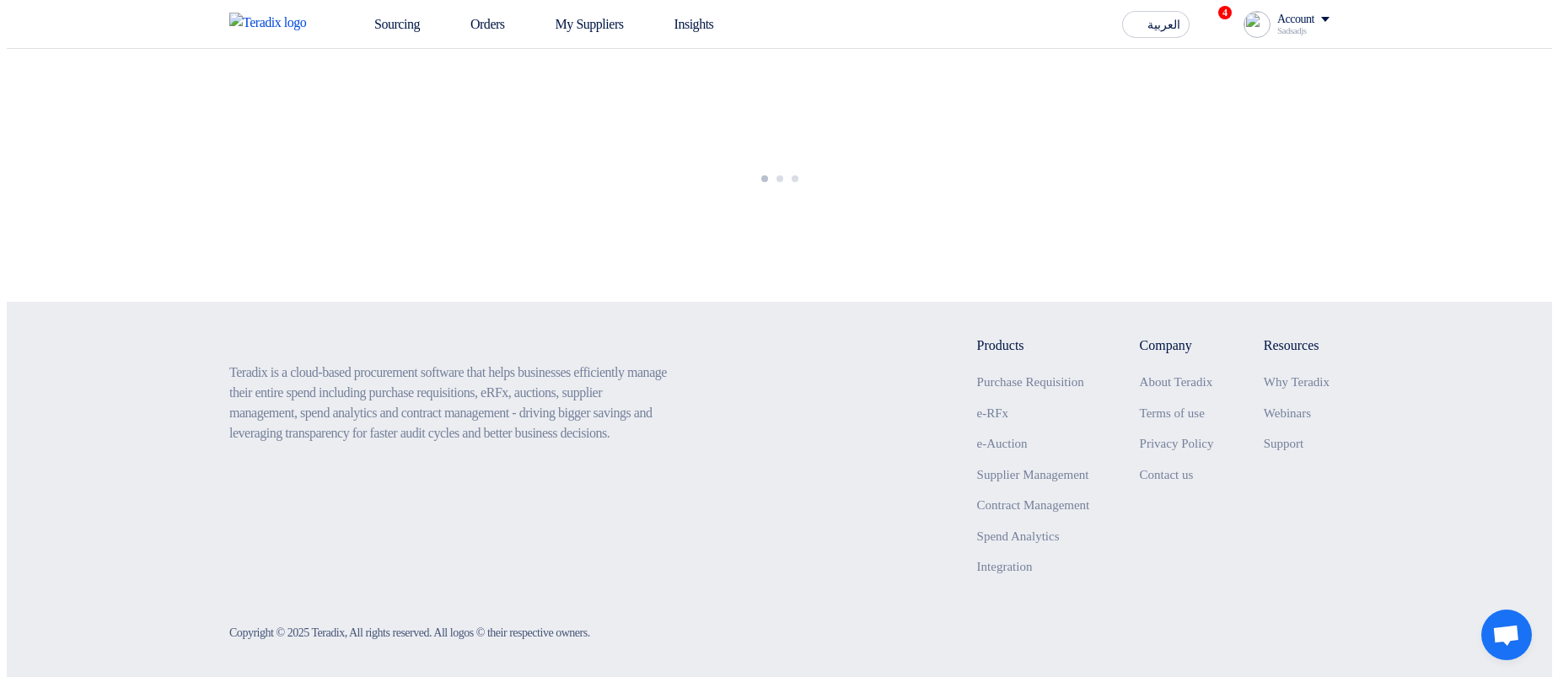
scroll to position [303, 0]
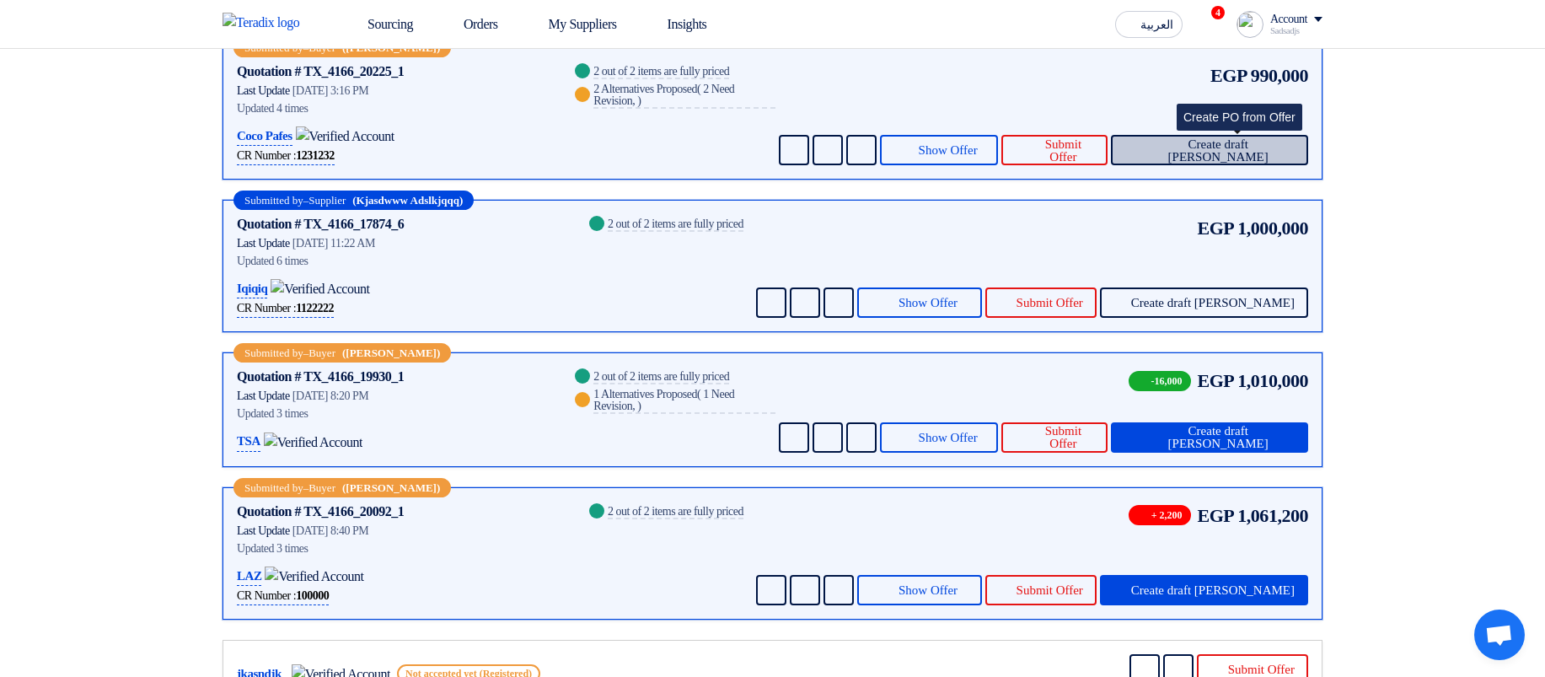
click at [1242, 148] on span "Create draft PO" at bounding box center [1217, 150] width 153 height 25
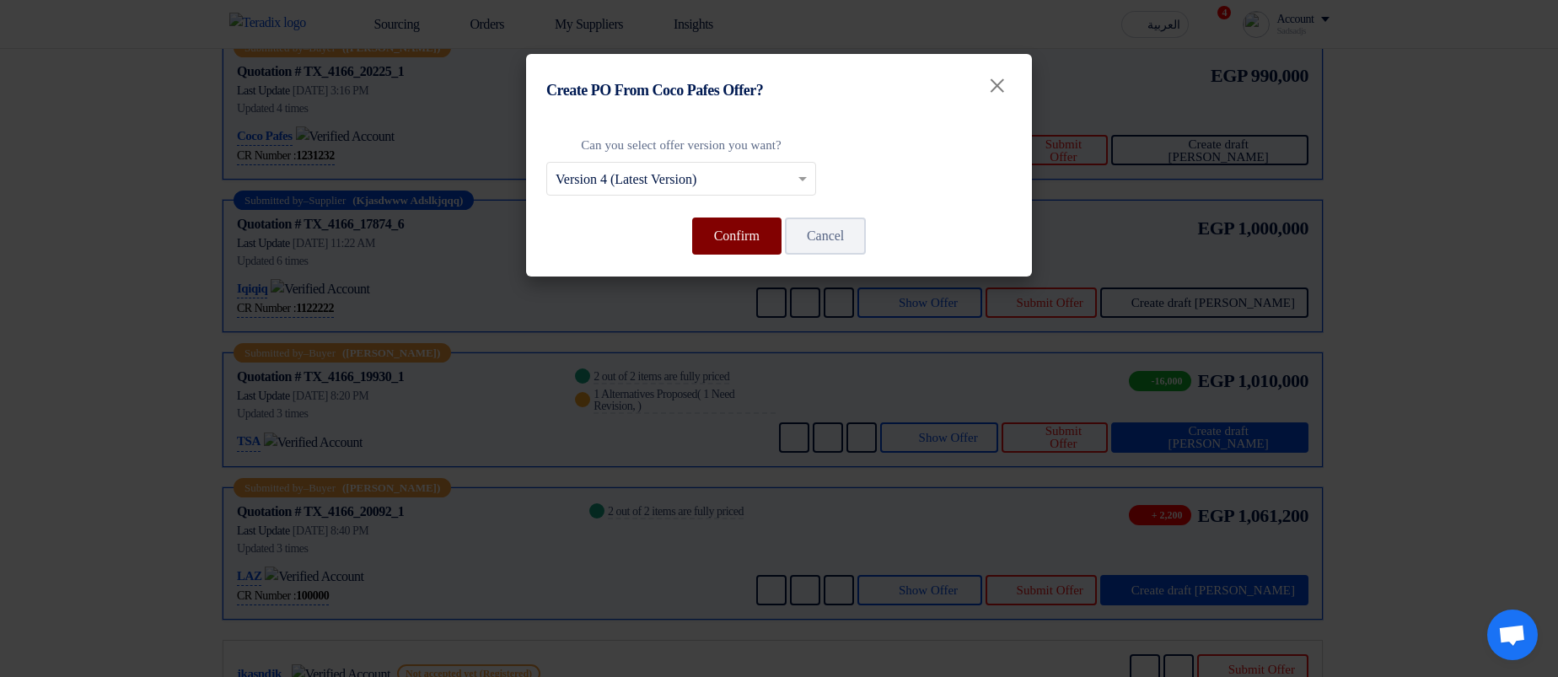
click at [759, 238] on button "Confirm" at bounding box center [736, 235] width 89 height 37
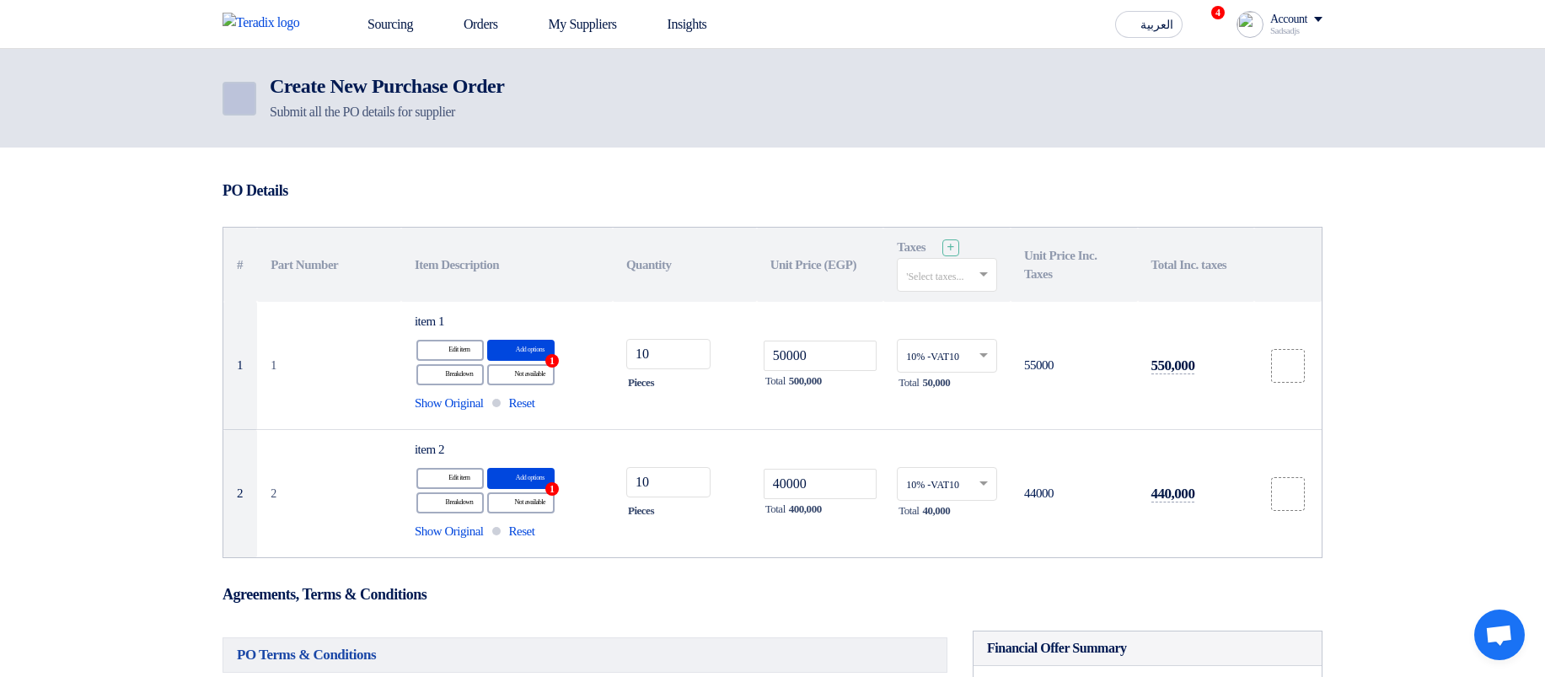
click at [254, 98] on link "Back" at bounding box center [240, 99] width 34 height 34
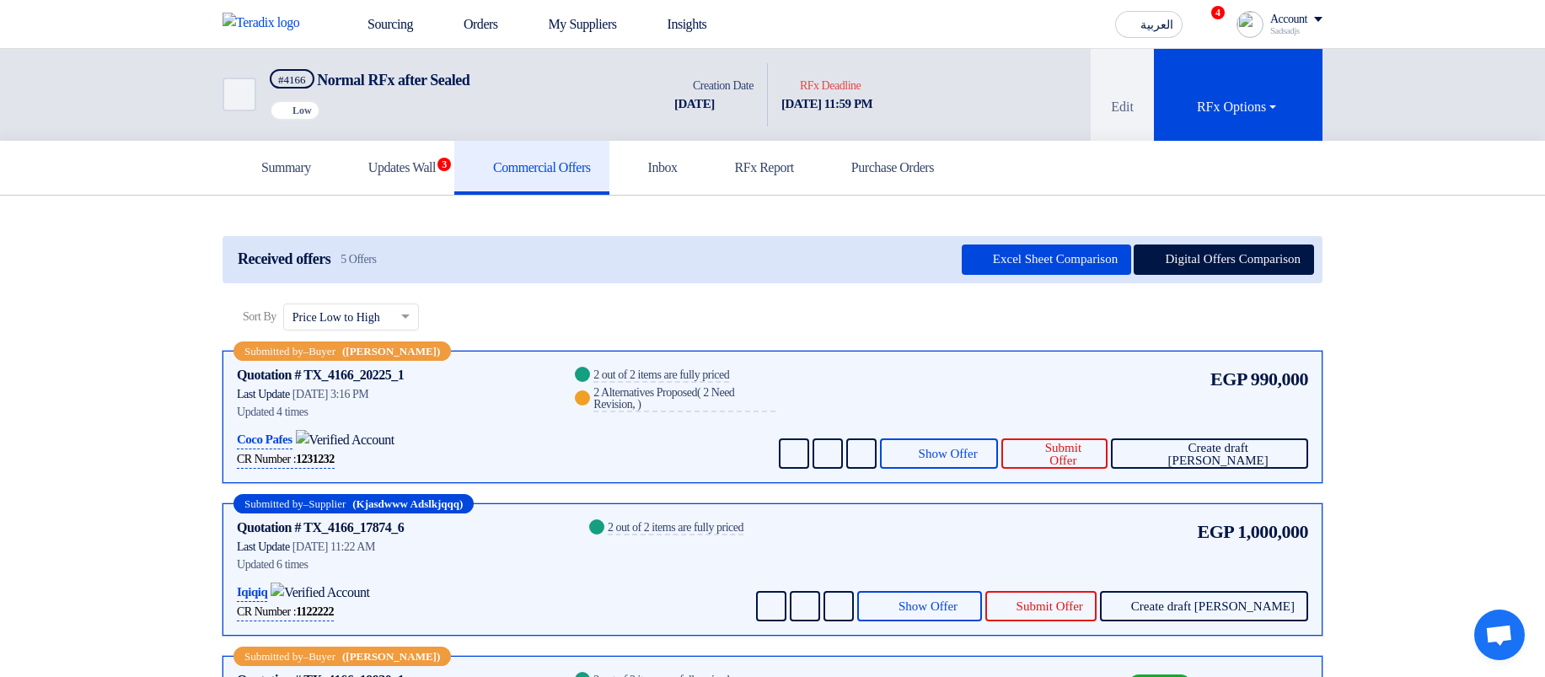
click at [1282, 16] on div "Account" at bounding box center [1288, 20] width 37 height 14
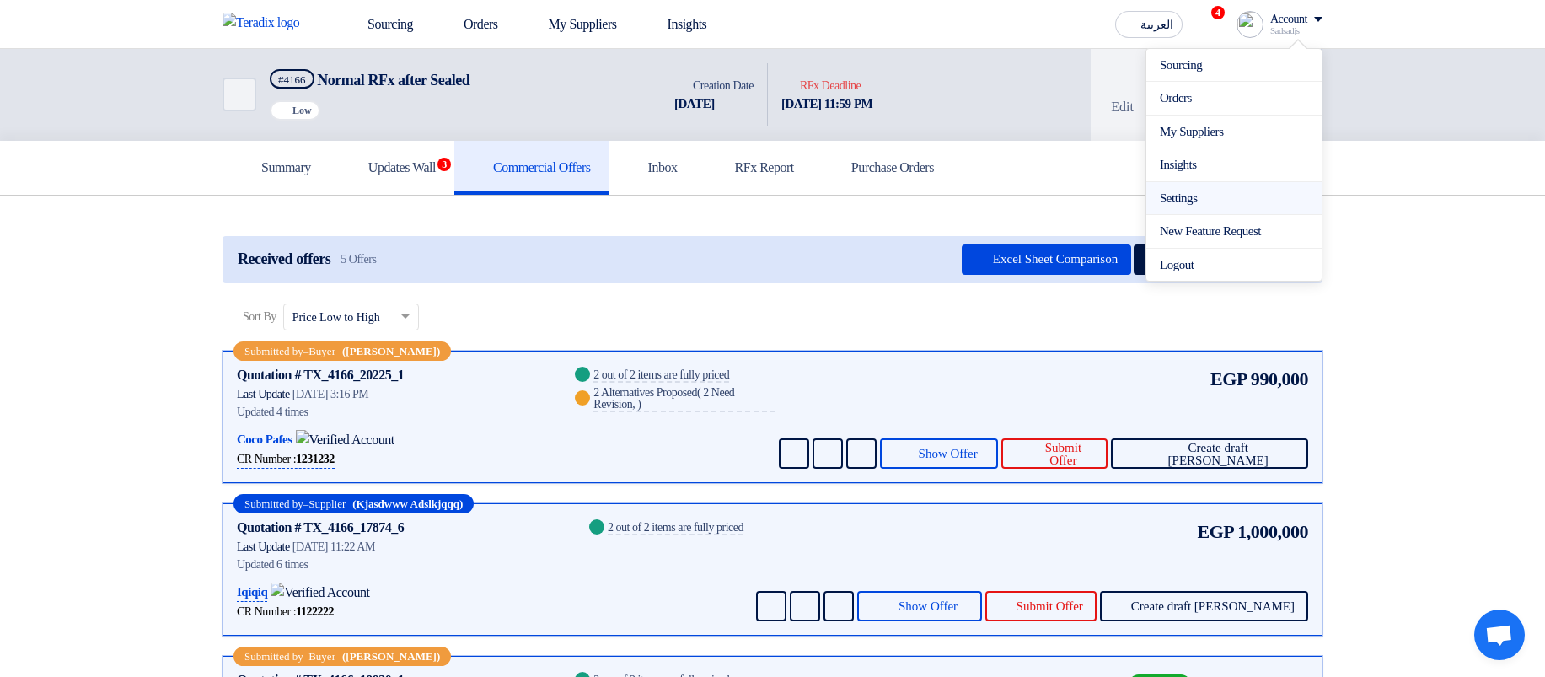
click at [1196, 205] on link "Settings" at bounding box center [1234, 198] width 148 height 19
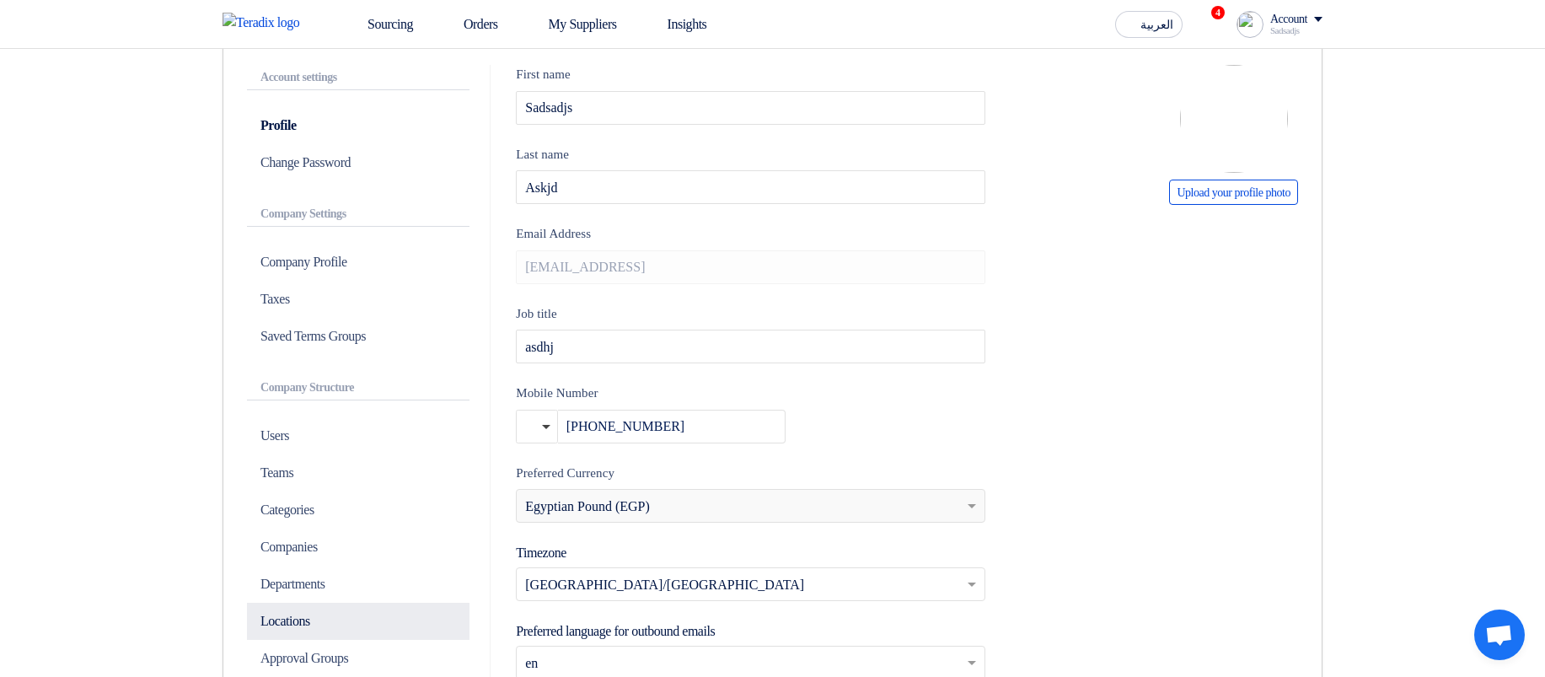
scroll to position [303, 0]
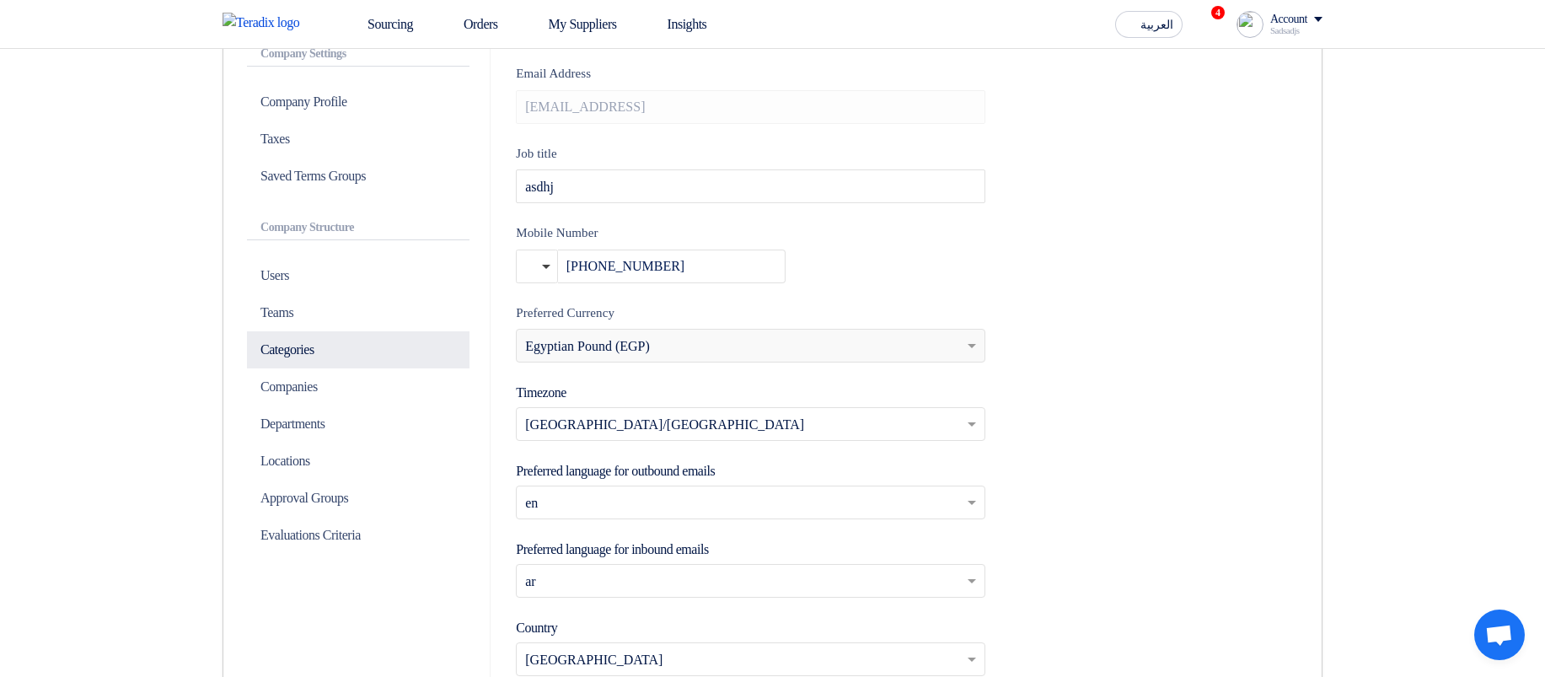
click at [305, 352] on p "Categories" at bounding box center [358, 349] width 223 height 37
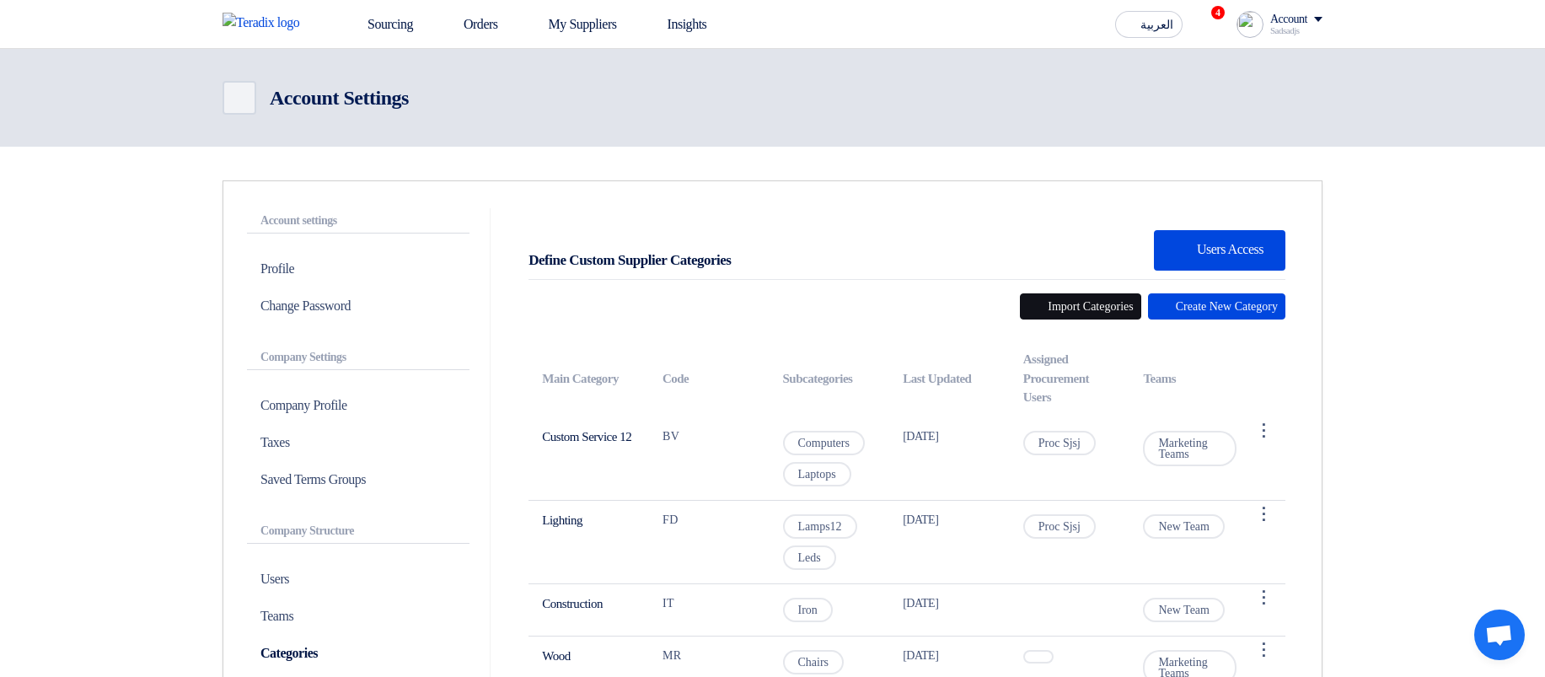
click at [1043, 305] on button "Import Categories" at bounding box center [1080, 306] width 121 height 26
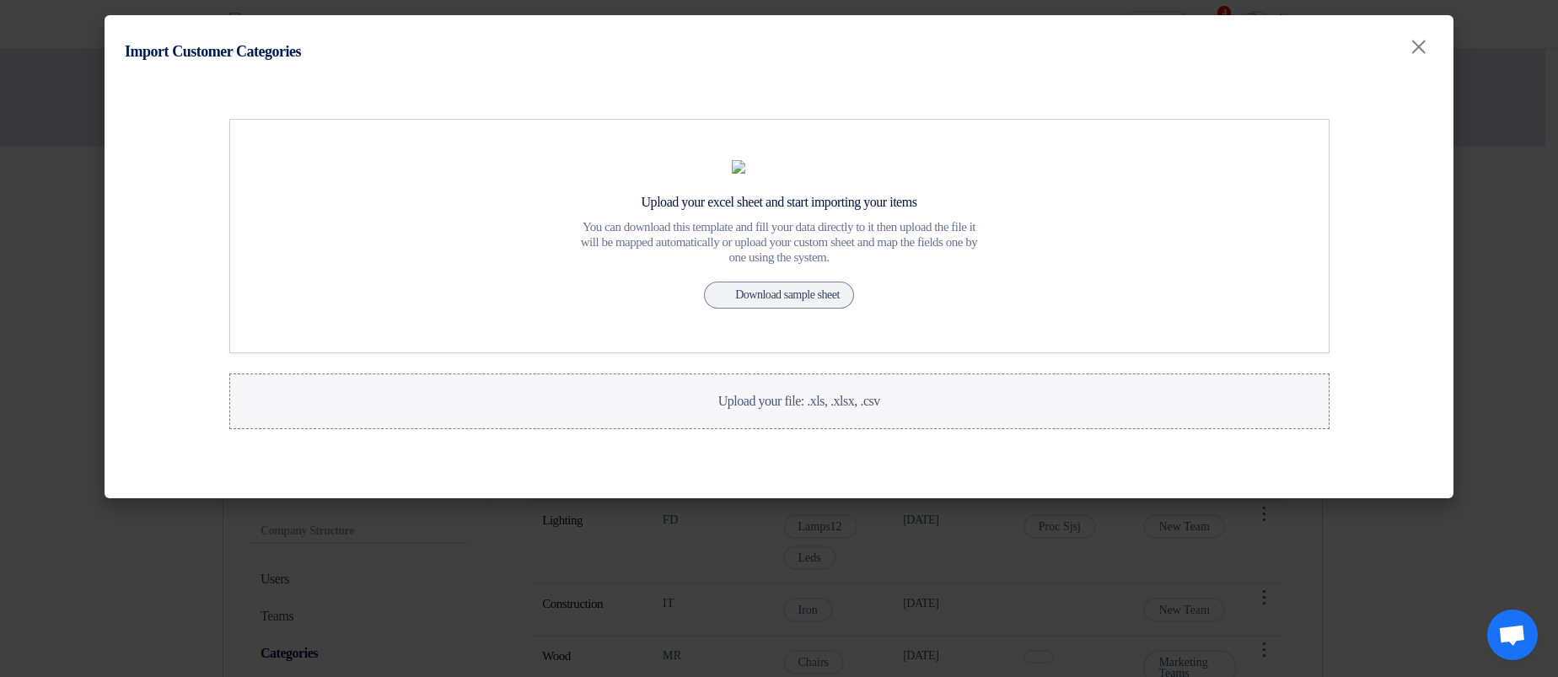
click at [721, 411] on div "Upload your file: .xls, .xlsx, .csv Upload your file: .xls, .xlsx, .csv" at bounding box center [779, 401] width 202 height 20
click at [0, 0] on input "Upload your file: .xls, .xlsx, .csv Upload your file: .xls, .xlsx, .csv" at bounding box center [0, 0] width 0 height 0
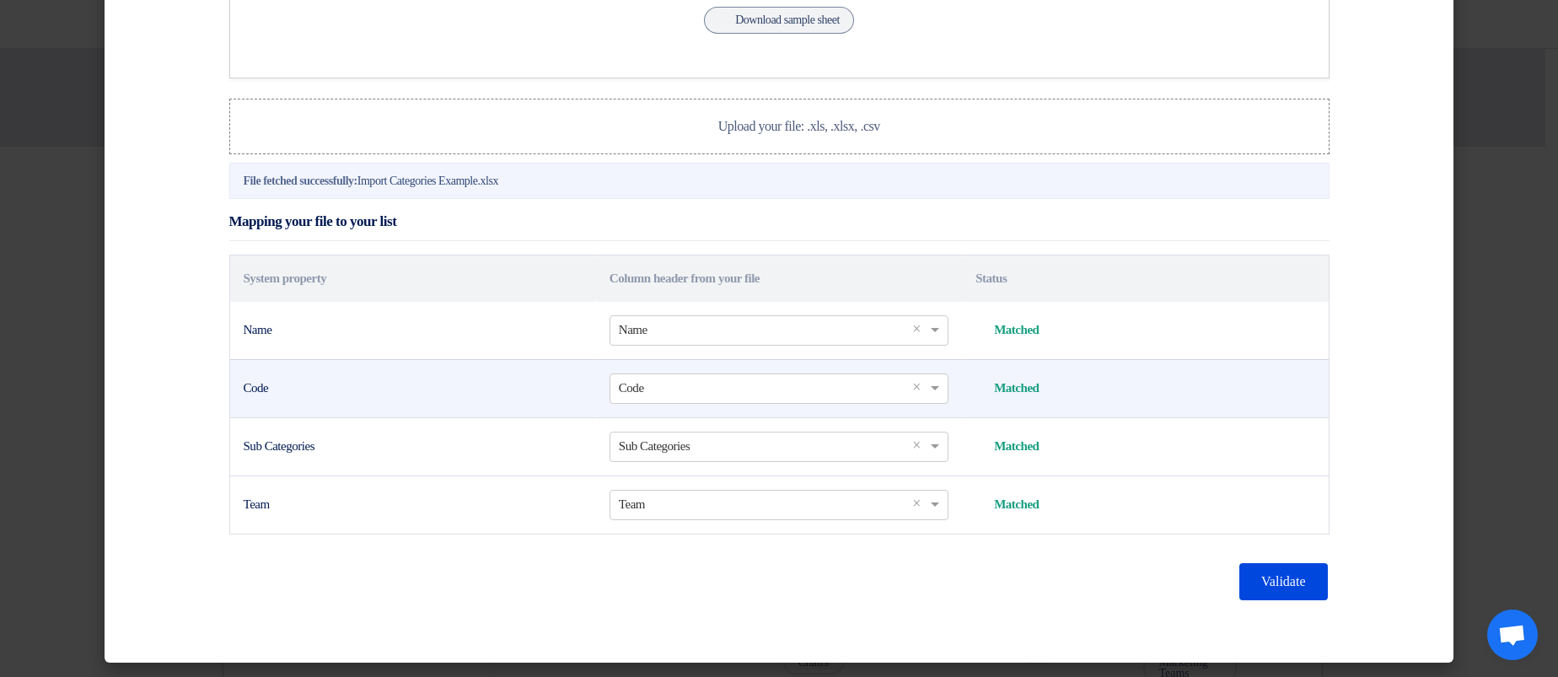
scroll to position [341, 0]
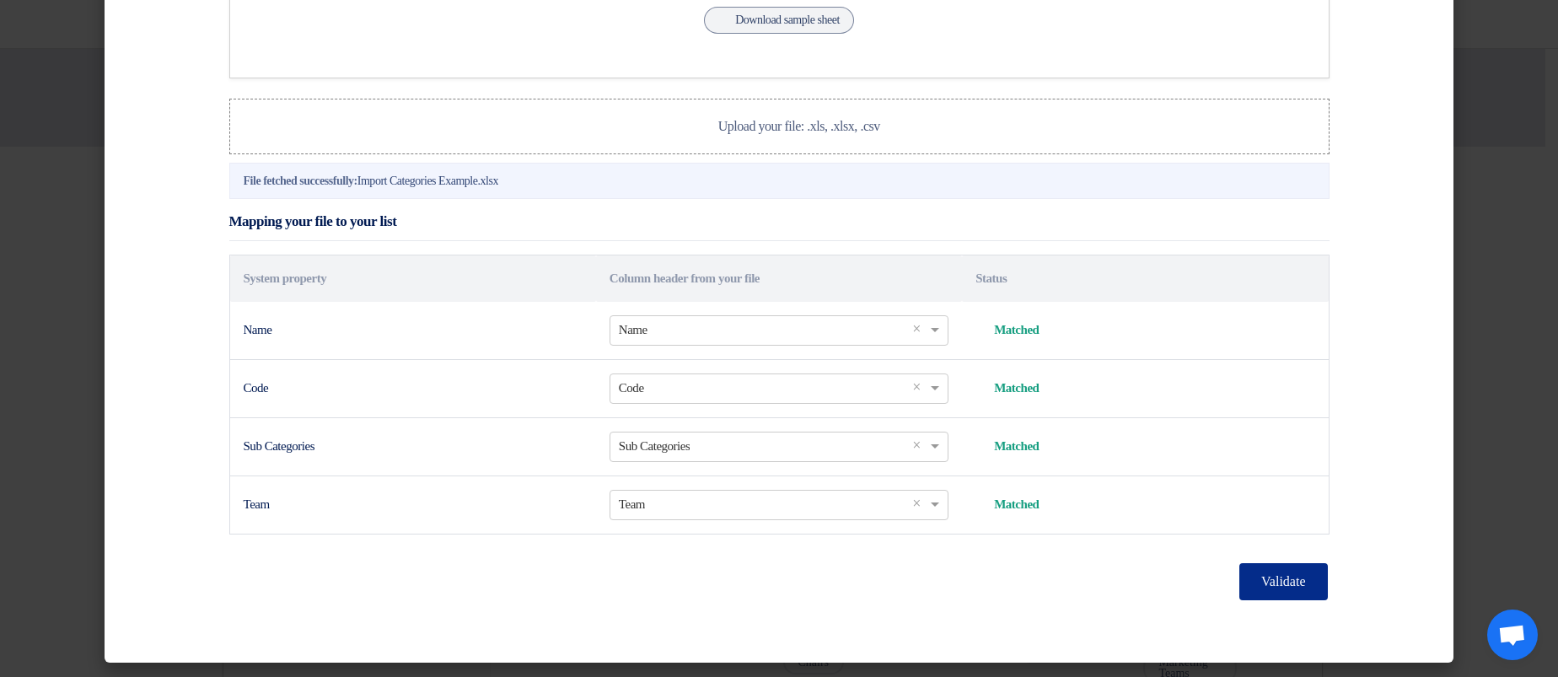
click at [1290, 571] on button "Validate" at bounding box center [1283, 581] width 88 height 37
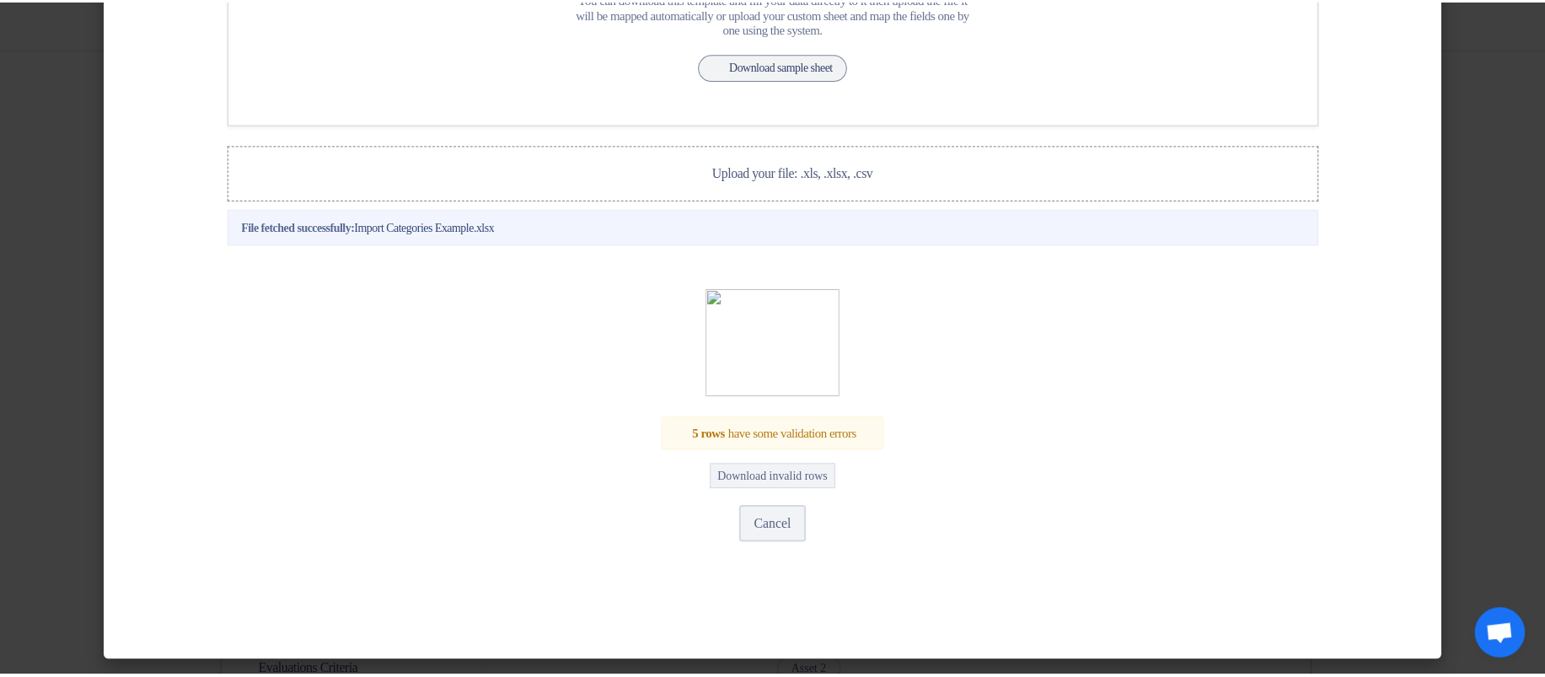
scroll to position [294, 0]
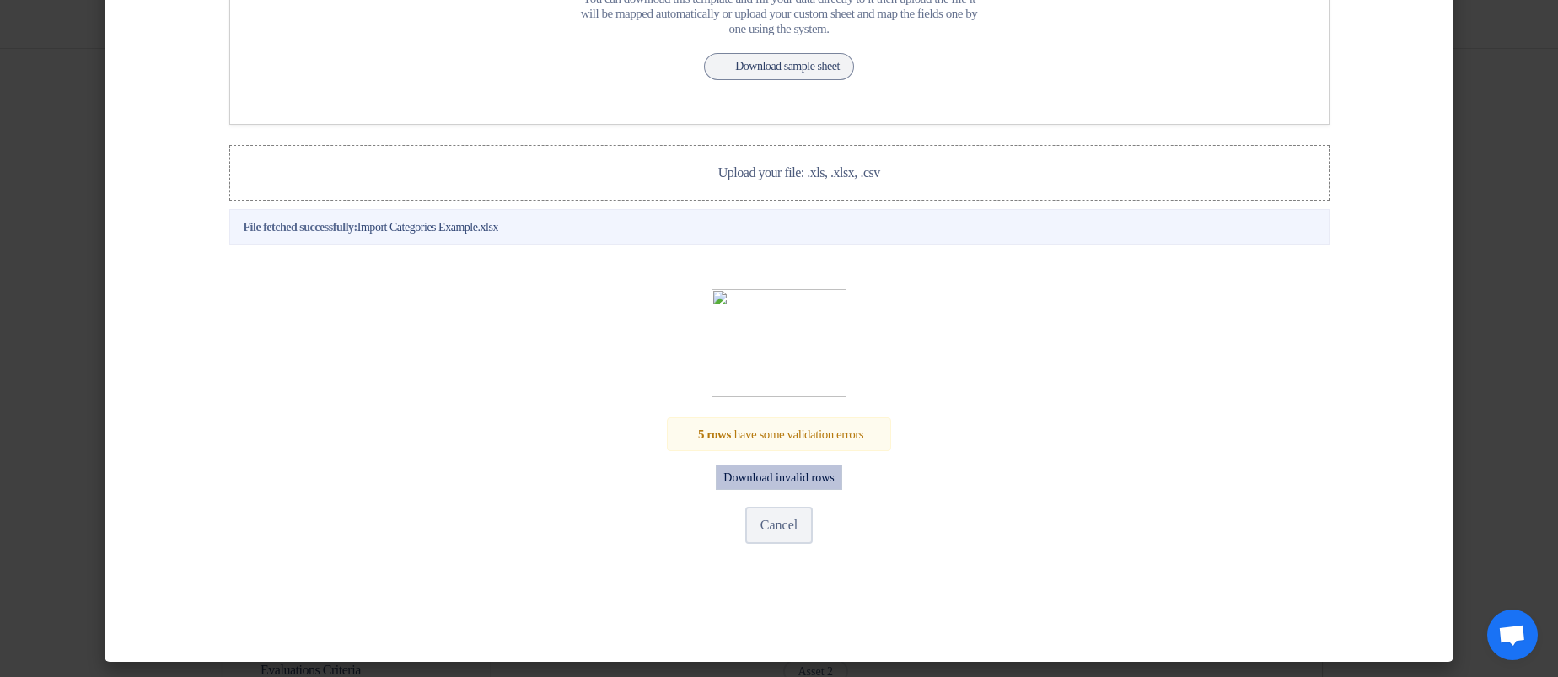
click at [807, 475] on button "Download invalid rows" at bounding box center [779, 476] width 126 height 25
click at [1289, 436] on div "5 rows have some validation errors Download invalid rows Cancel" at bounding box center [779, 425] width 1046 height 272
drag, startPoint x: 767, startPoint y: 517, endPoint x: 827, endPoint y: 497, distance: 62.9
click at [767, 517] on button "Cancel" at bounding box center [778, 525] width 67 height 37
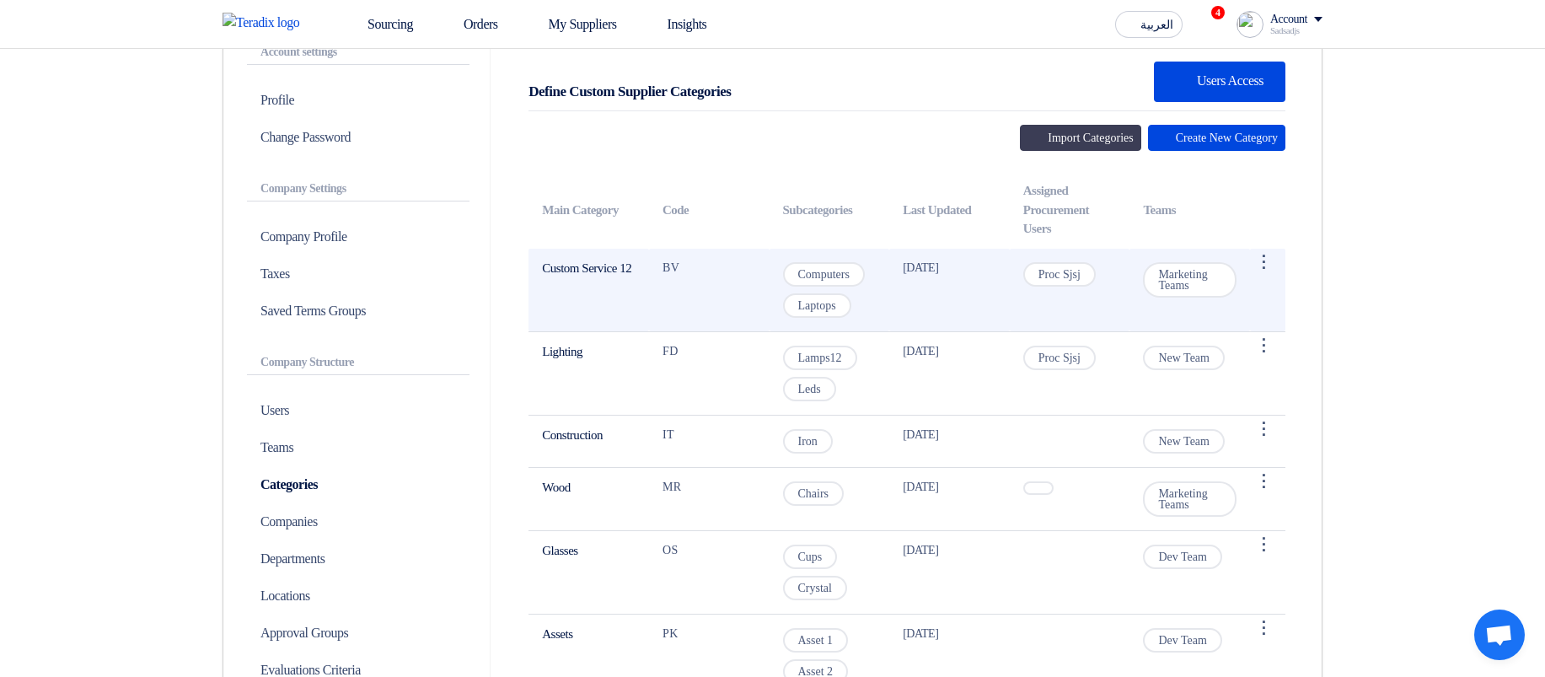
drag, startPoint x: 1149, startPoint y: 280, endPoint x: 1195, endPoint y: 292, distance: 47.8
click at [1204, 292] on span "Marketing Teams" at bounding box center [1190, 279] width 94 height 35
click at [1192, 290] on span "Marketing Teams" at bounding box center [1190, 279] width 94 height 35
click at [1192, 289] on span "Marketing Teams" at bounding box center [1190, 279] width 94 height 35
drag, startPoint x: 1192, startPoint y: 289, endPoint x: 1172, endPoint y: 272, distance: 25.7
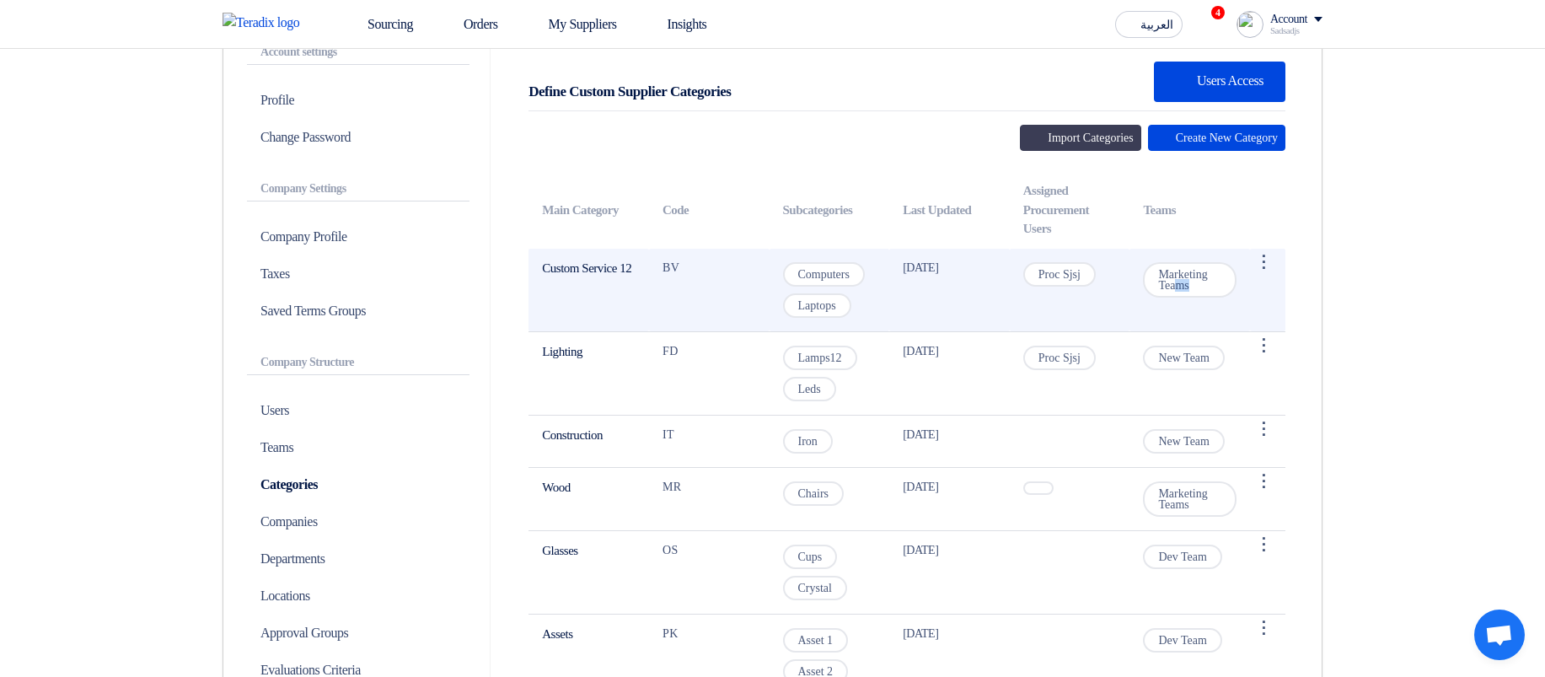
click at [1172, 272] on span "Marketing Teams" at bounding box center [1190, 279] width 94 height 35
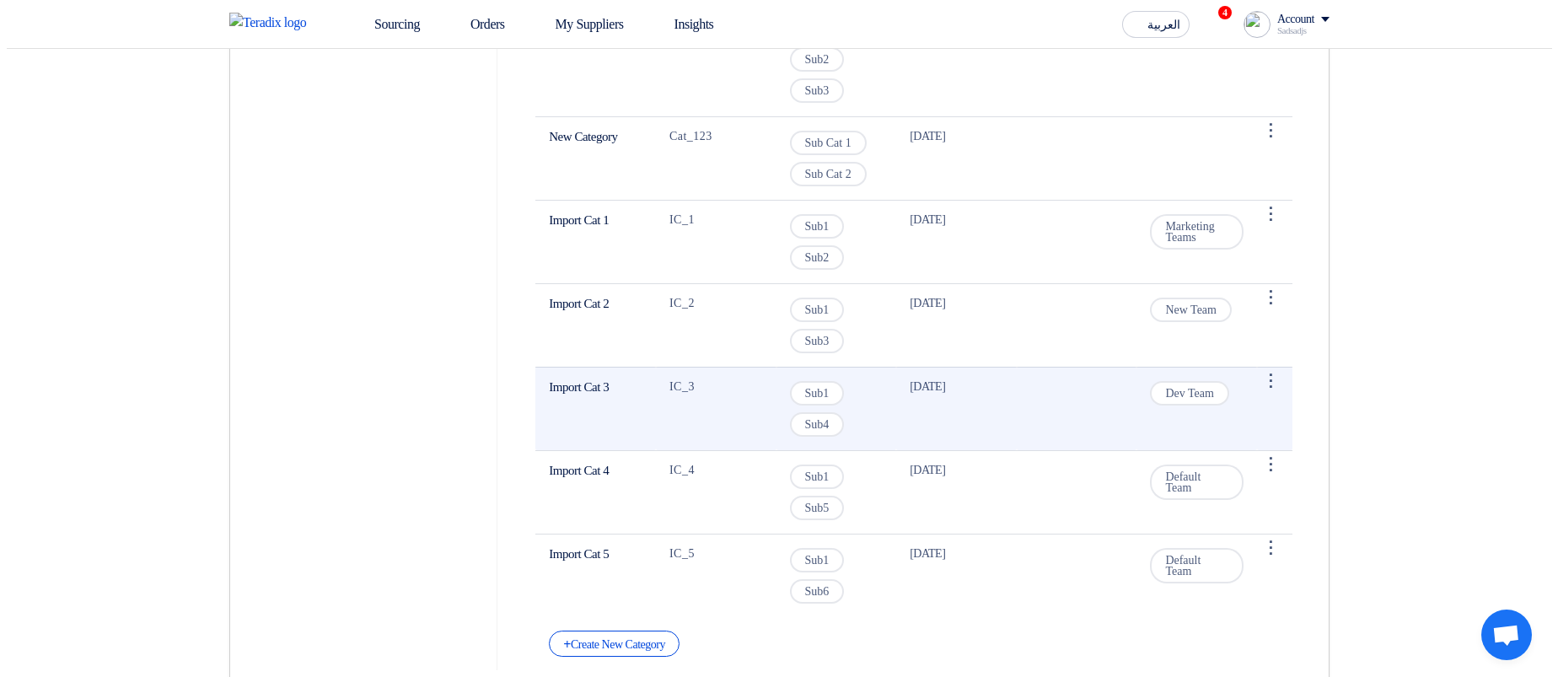
scroll to position [910, 0]
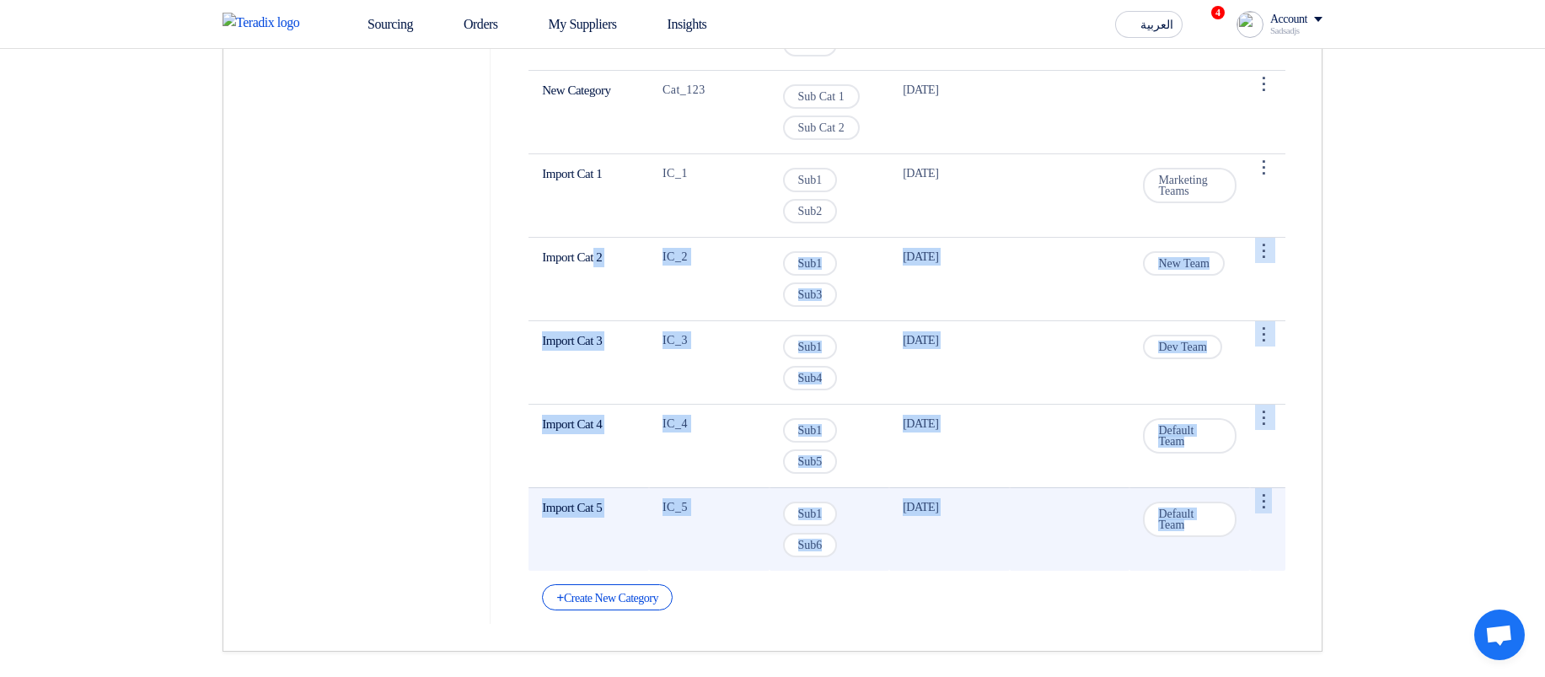
drag, startPoint x: 557, startPoint y: 239, endPoint x: 1239, endPoint y: 541, distance: 746.0
click at [1250, 549] on tbody "Custom Service 12 BV Computers Laptops 11 Jul 2025 Proc Sjsj Marketing Teams ⋮ …" at bounding box center [906, 39] width 757 height 1064
click at [1214, 519] on span "Default Team" at bounding box center [1190, 519] width 94 height 35
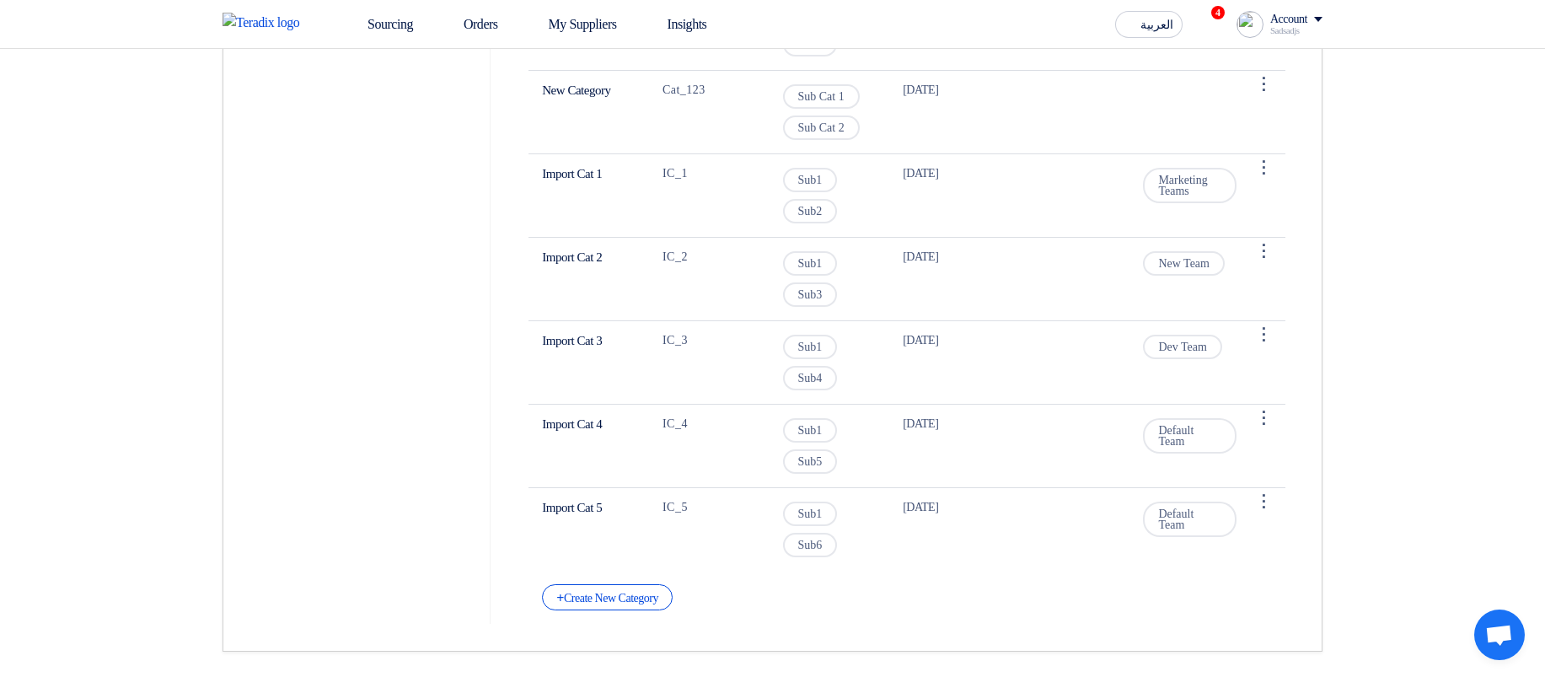
drag, startPoint x: 534, startPoint y: 169, endPoint x: 1429, endPoint y: 447, distance: 936.5
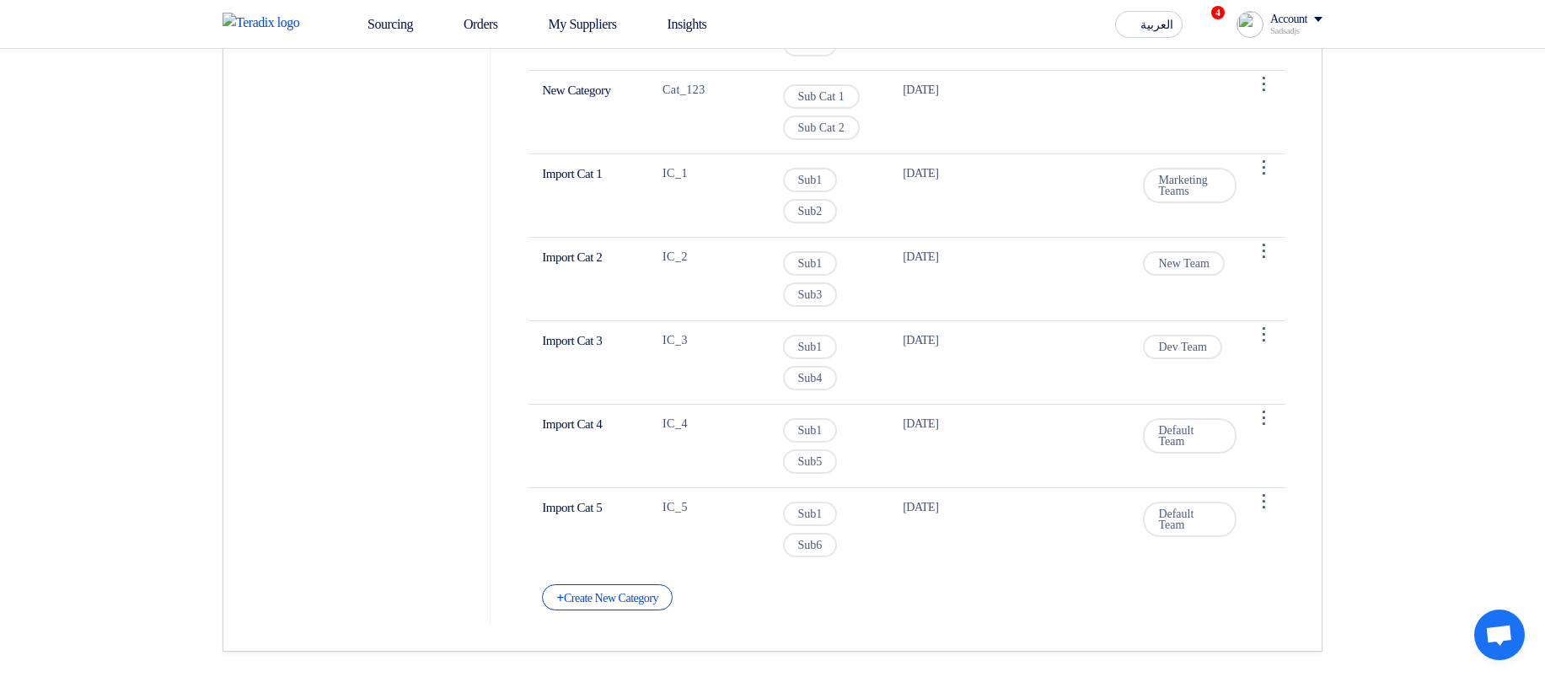
click at [646, 599] on div "+ Create New Category" at bounding box center [607, 597] width 131 height 26
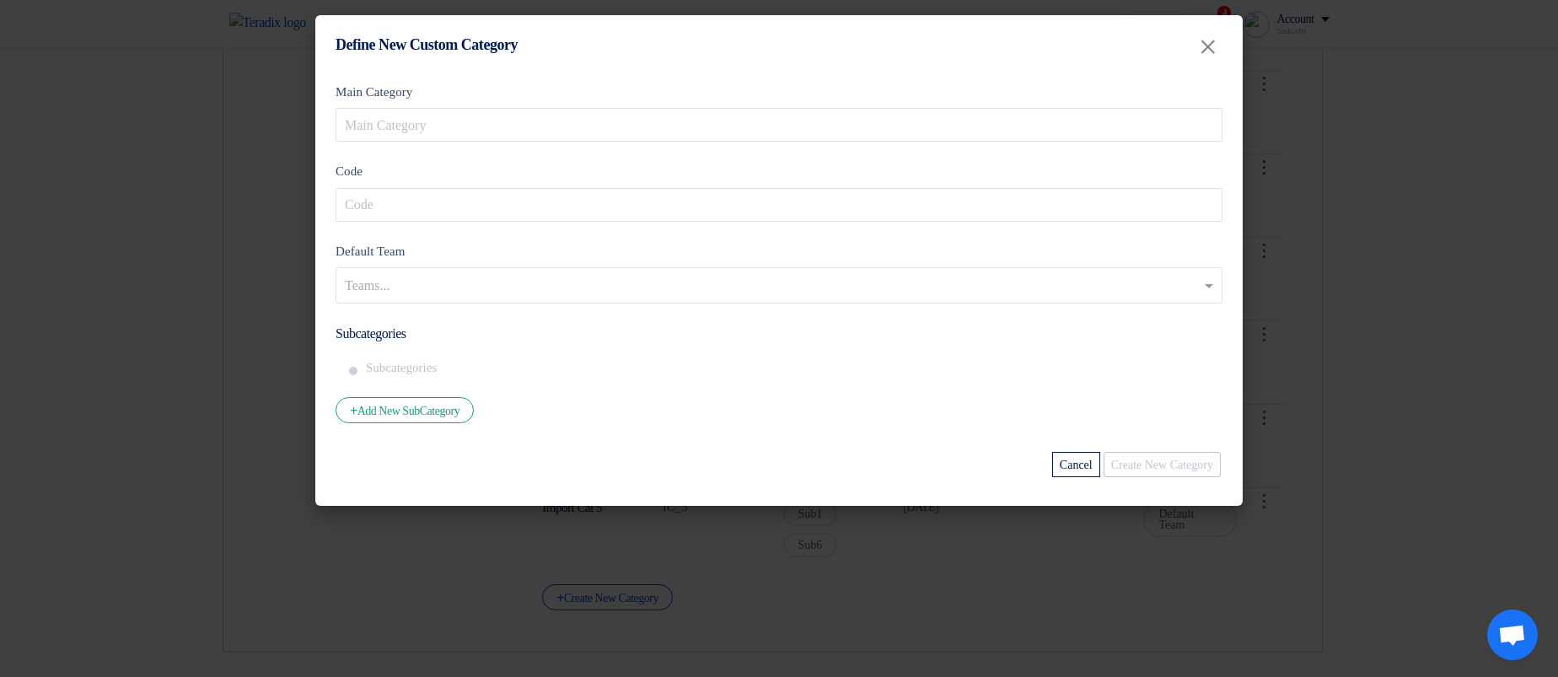
click at [1383, 411] on modal-container "Define New Custom Category × Main Category Code Default Team Teams... Subcatego…" at bounding box center [779, 338] width 1558 height 677
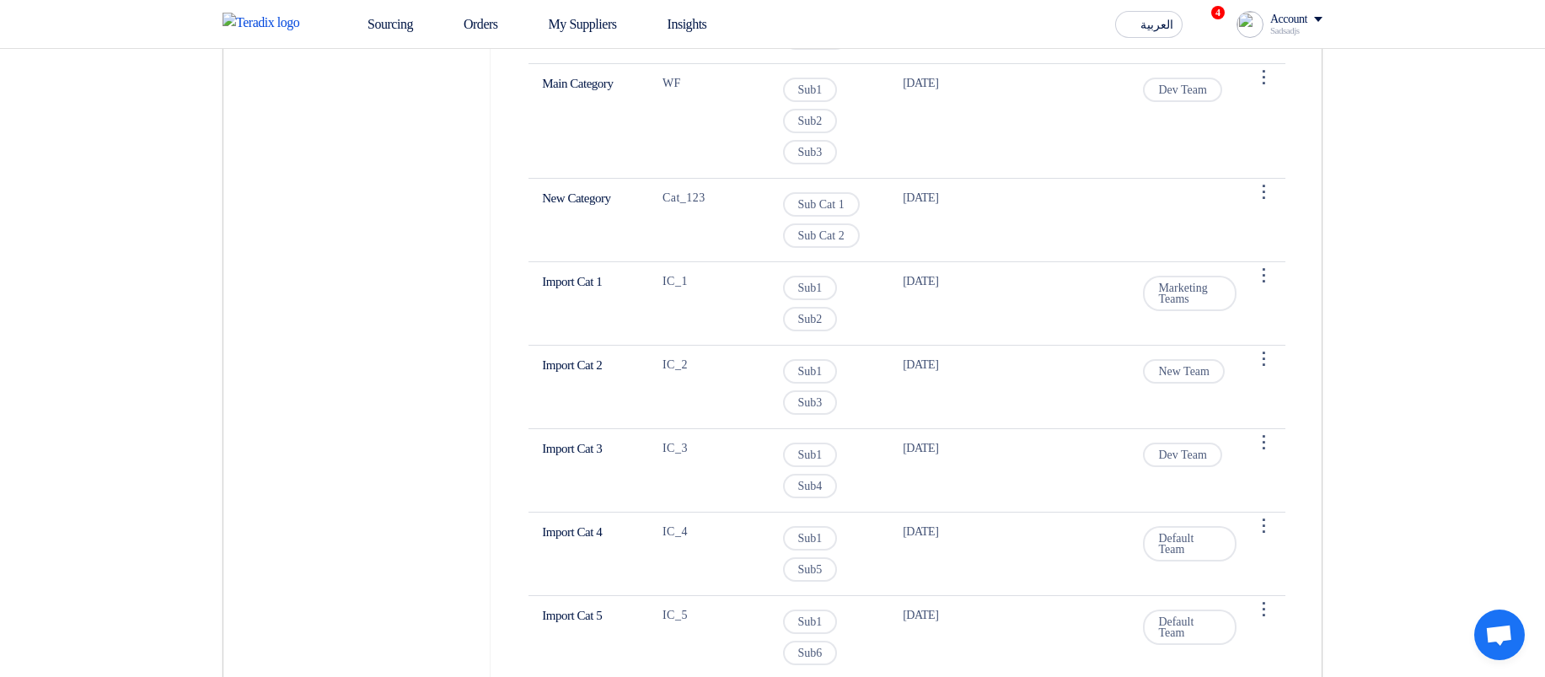
scroll to position [708, 0]
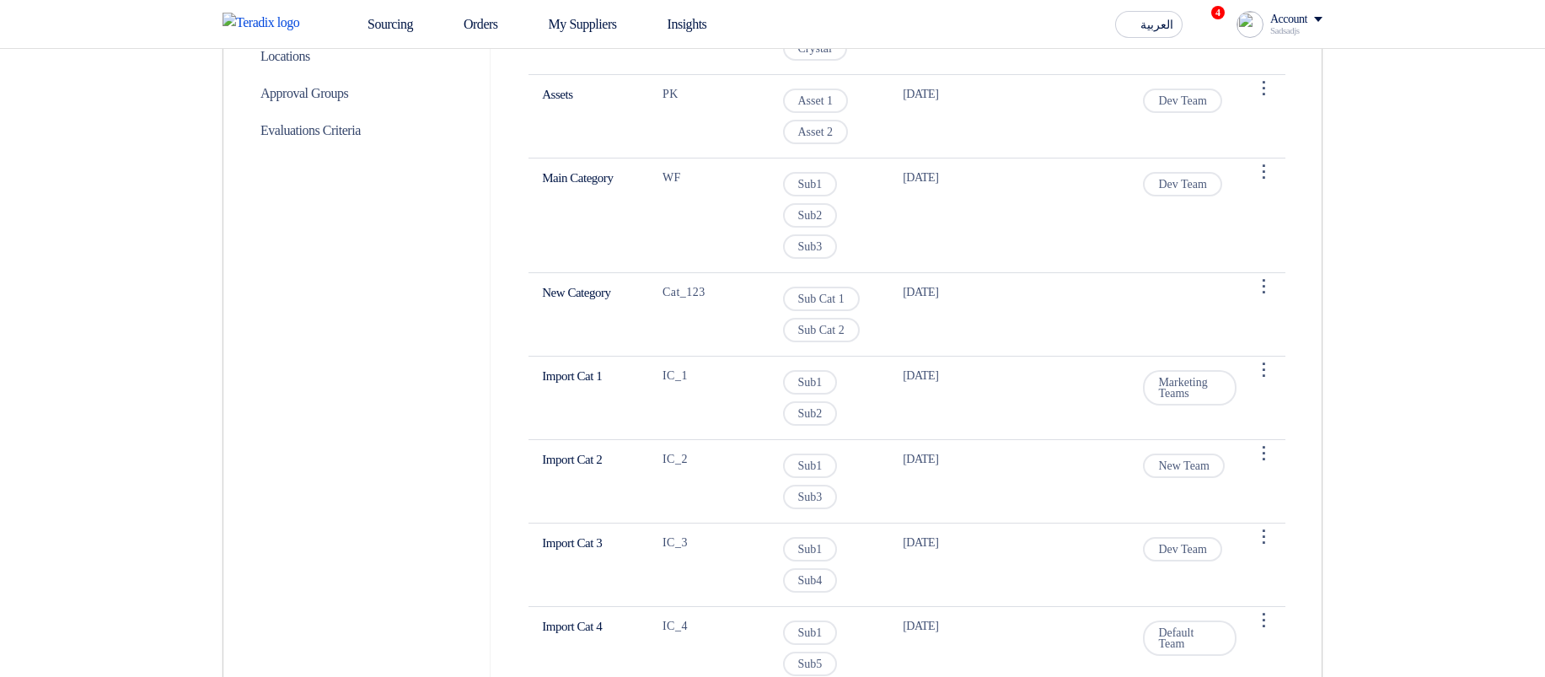
scroll to position [708, 0]
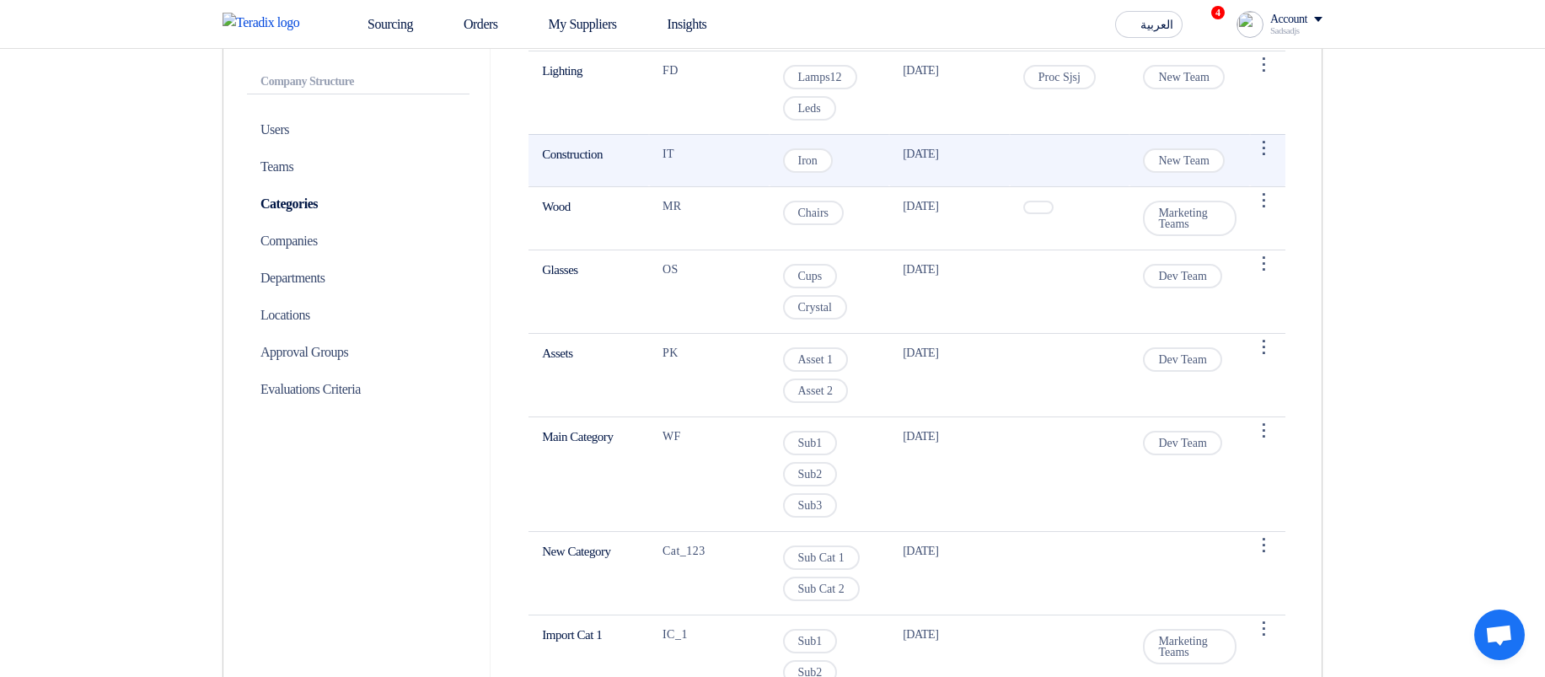
scroll to position [303, 0]
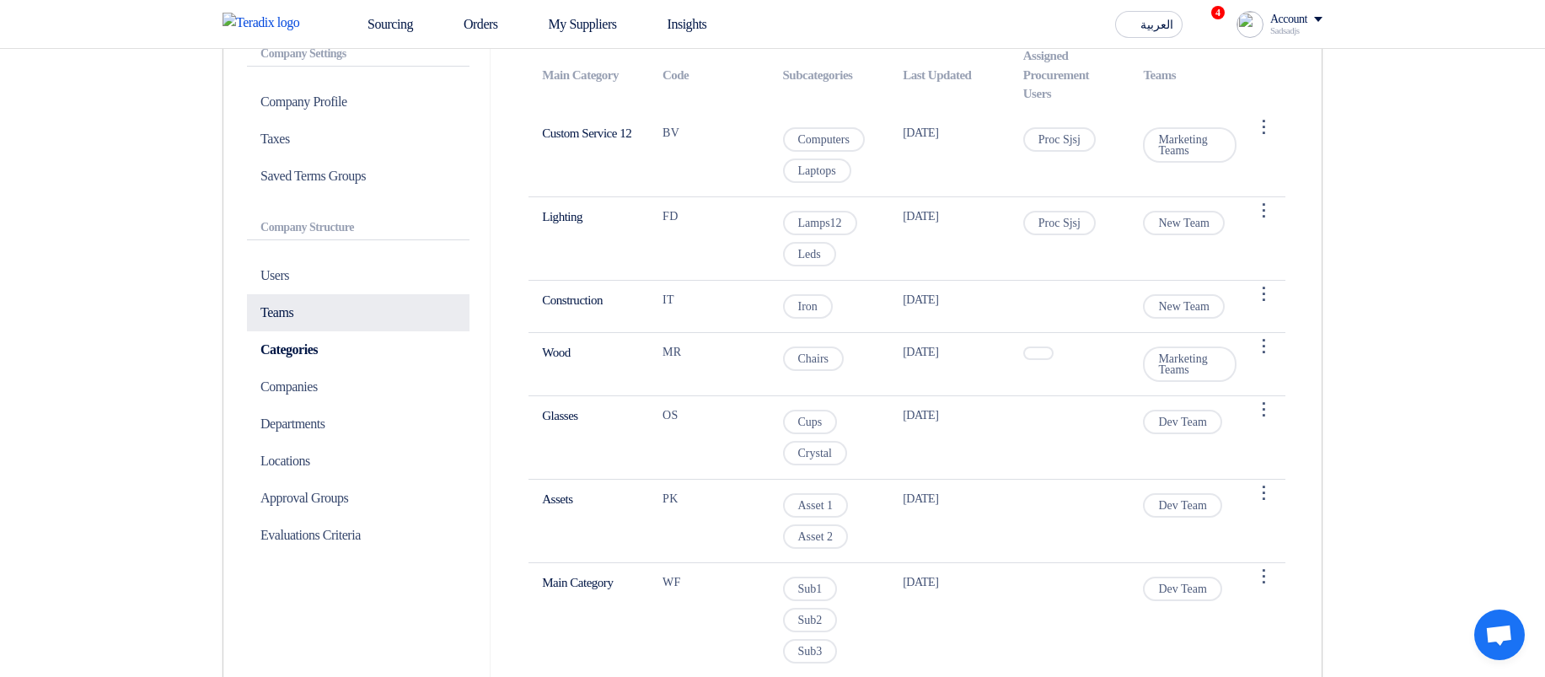
click at [291, 325] on p "Teams" at bounding box center [358, 312] width 223 height 37
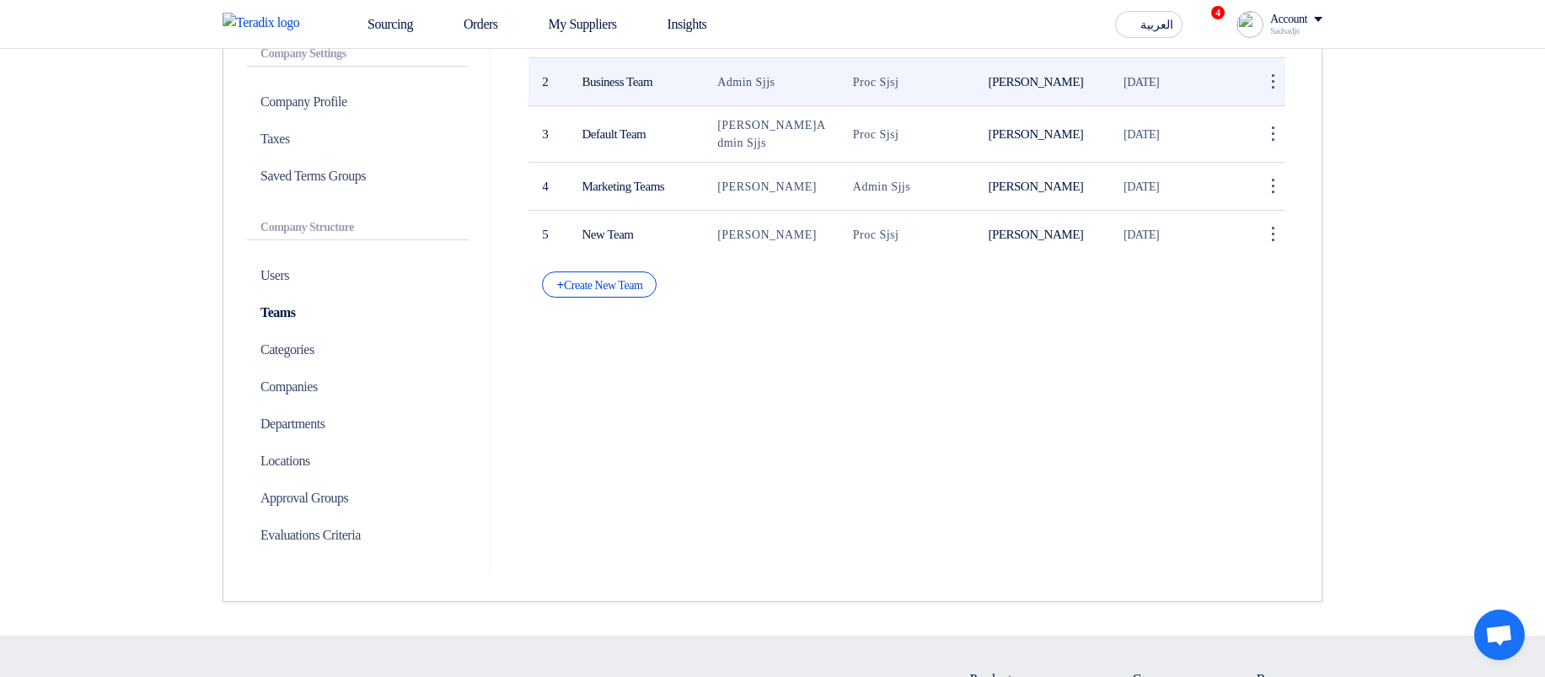
drag, startPoint x: 579, startPoint y: 85, endPoint x: 667, endPoint y: 88, distance: 87.7
click at [667, 88] on td "Business Team" at bounding box center [637, 82] width 136 height 48
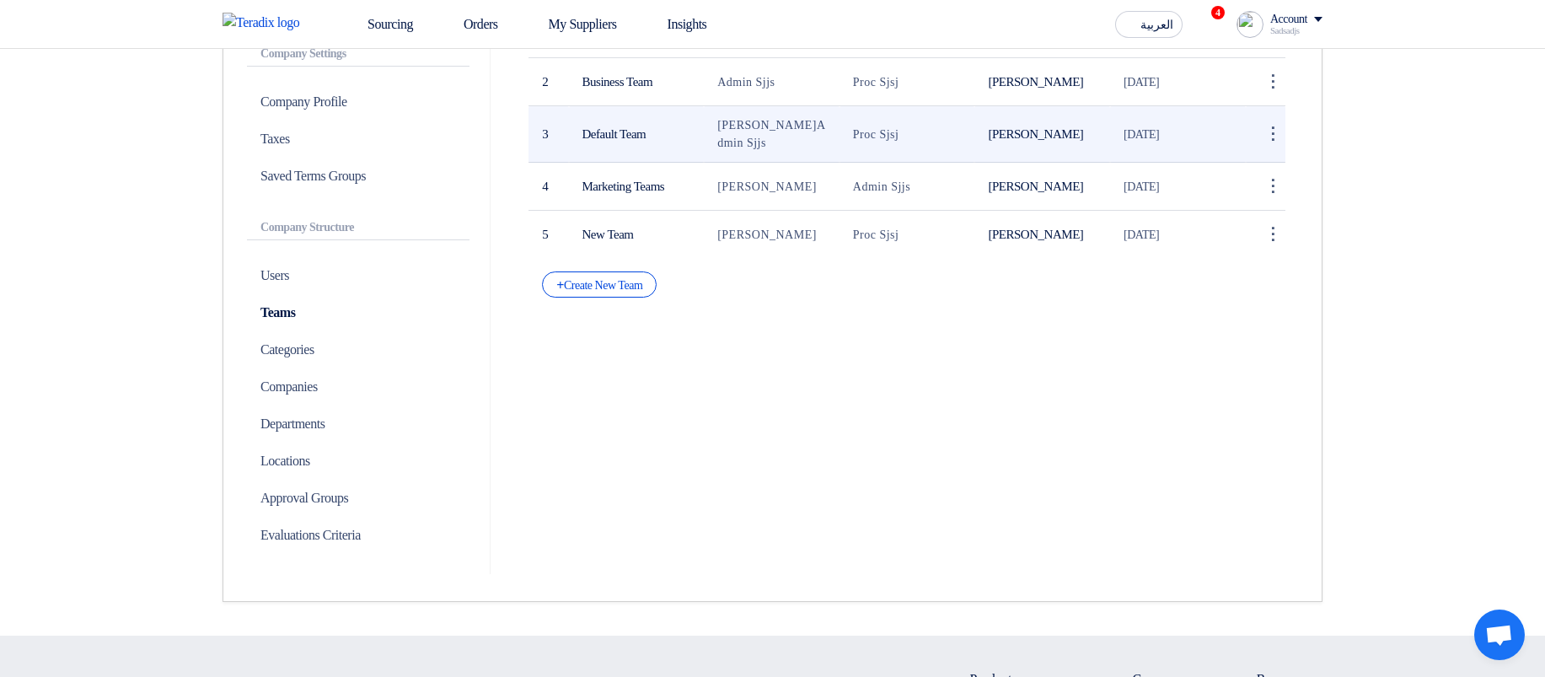
copy td "Business Team"
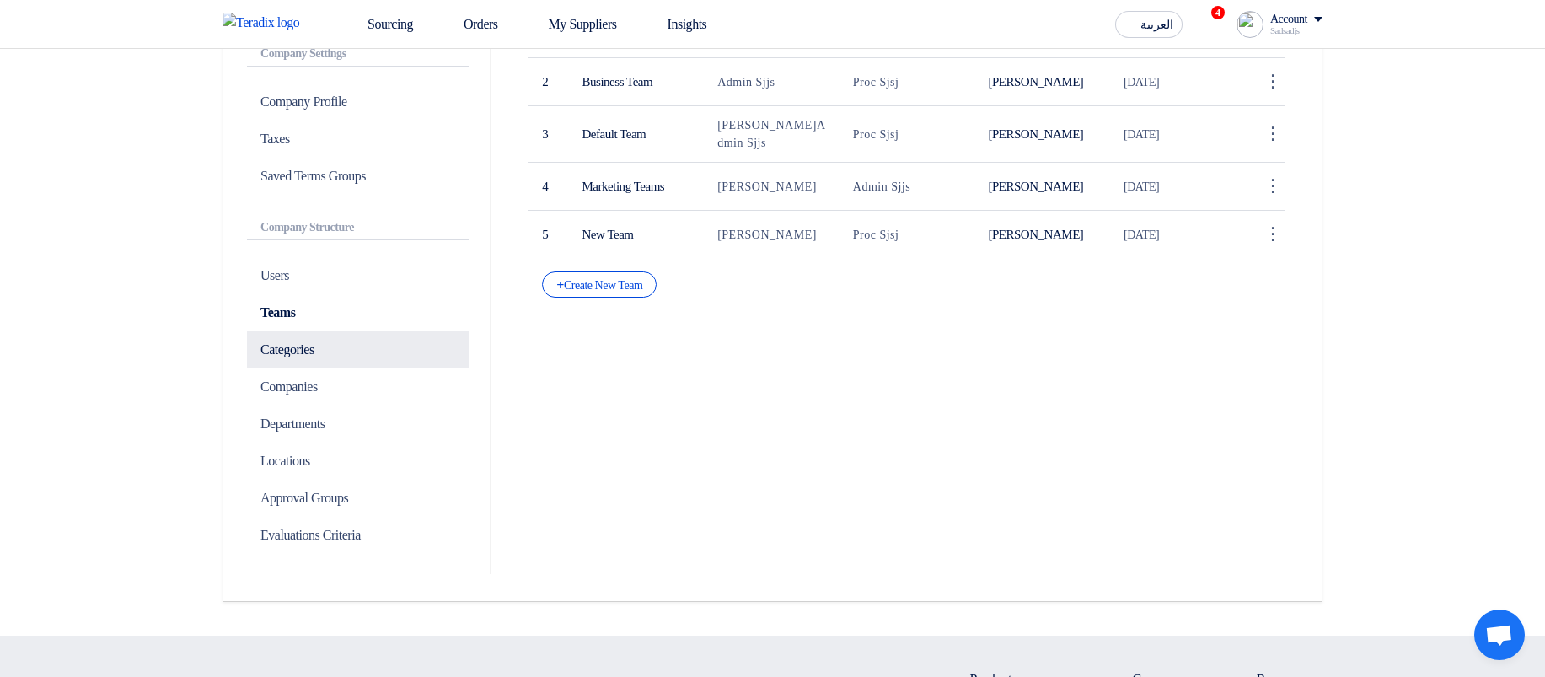
click at [309, 349] on p "Categories" at bounding box center [358, 349] width 223 height 37
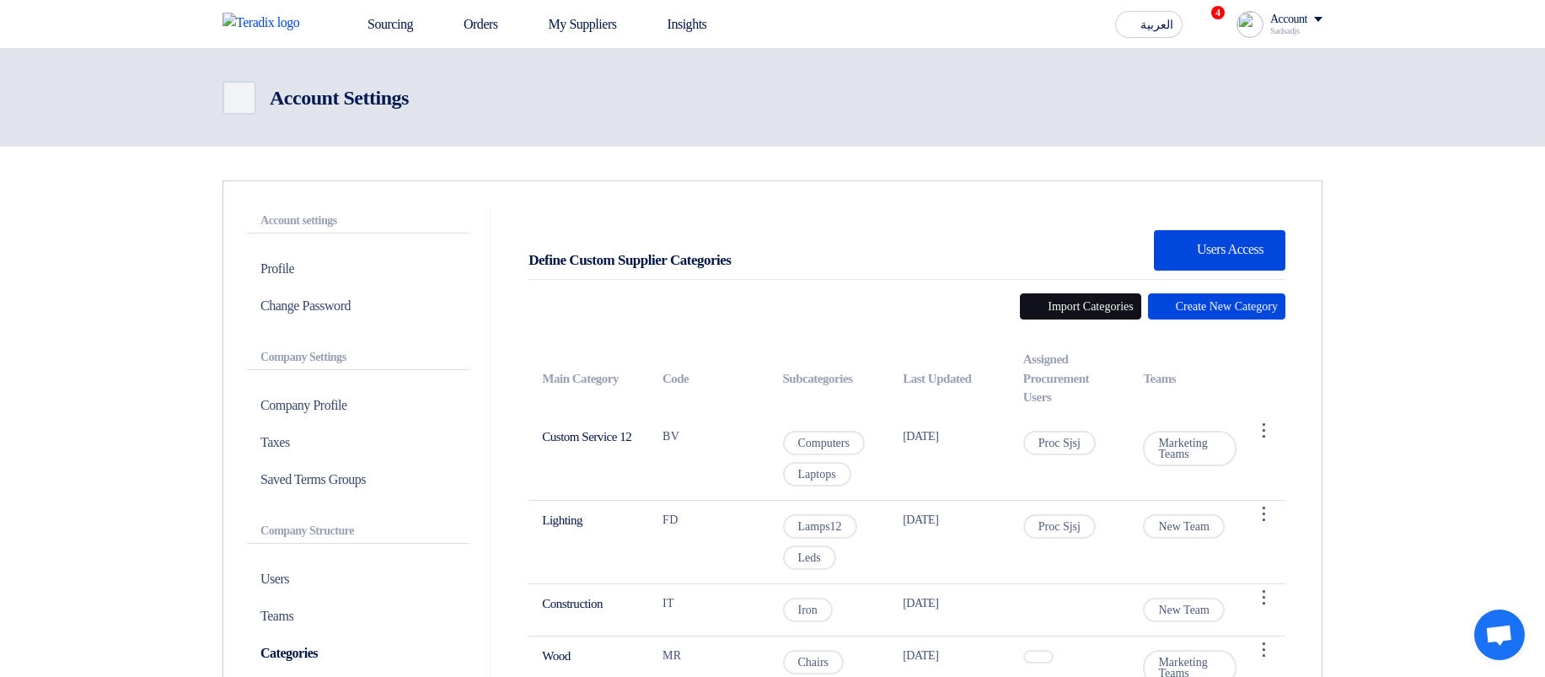
click at [1042, 307] on button "Import Categories" at bounding box center [1080, 306] width 121 height 26
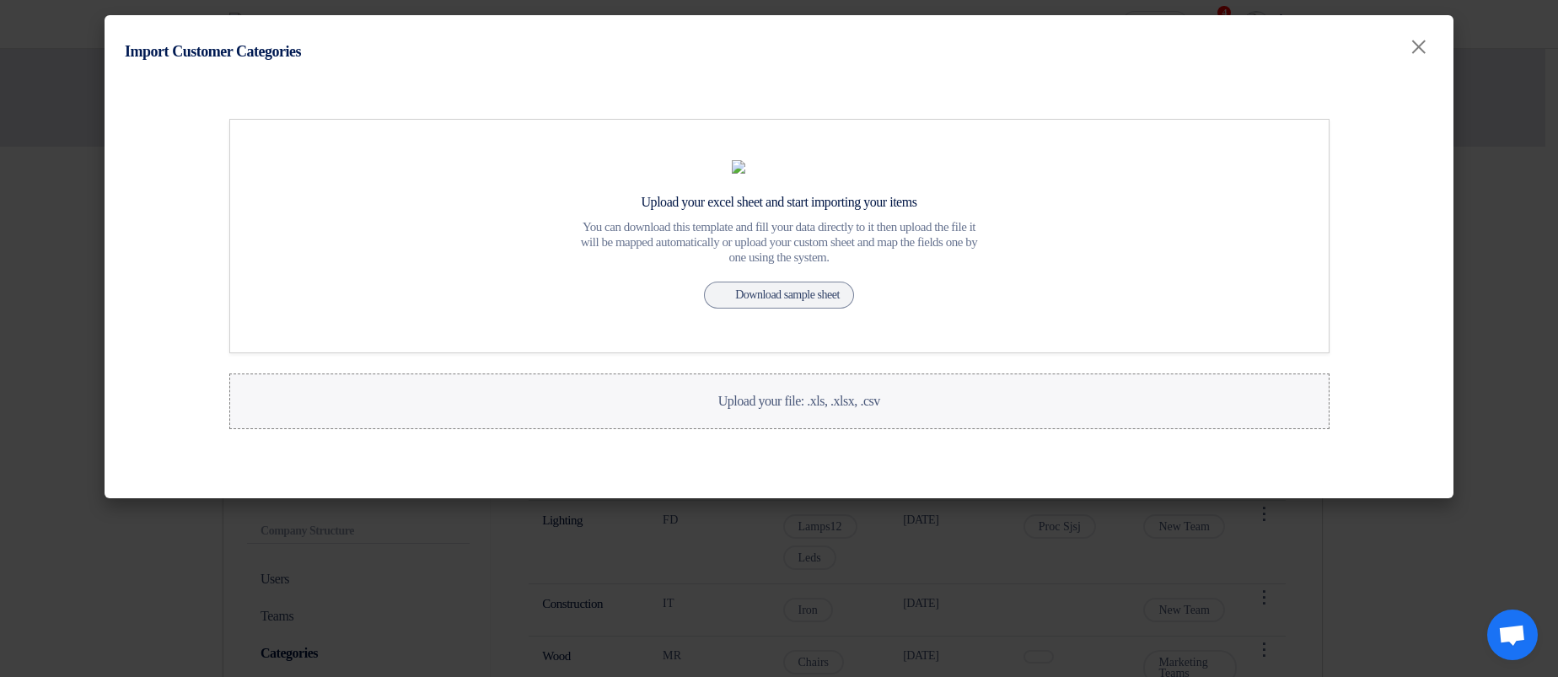
click at [503, 373] on label "Upload your file: .xls, .xlsx, .csv Upload your file: .xls, .xlsx, .csv" at bounding box center [779, 401] width 1100 height 56
click at [0, 0] on input "Upload your file: .xls, .xlsx, .csv Upload your file: .xls, .xlsx, .csv" at bounding box center [0, 0] width 0 height 0
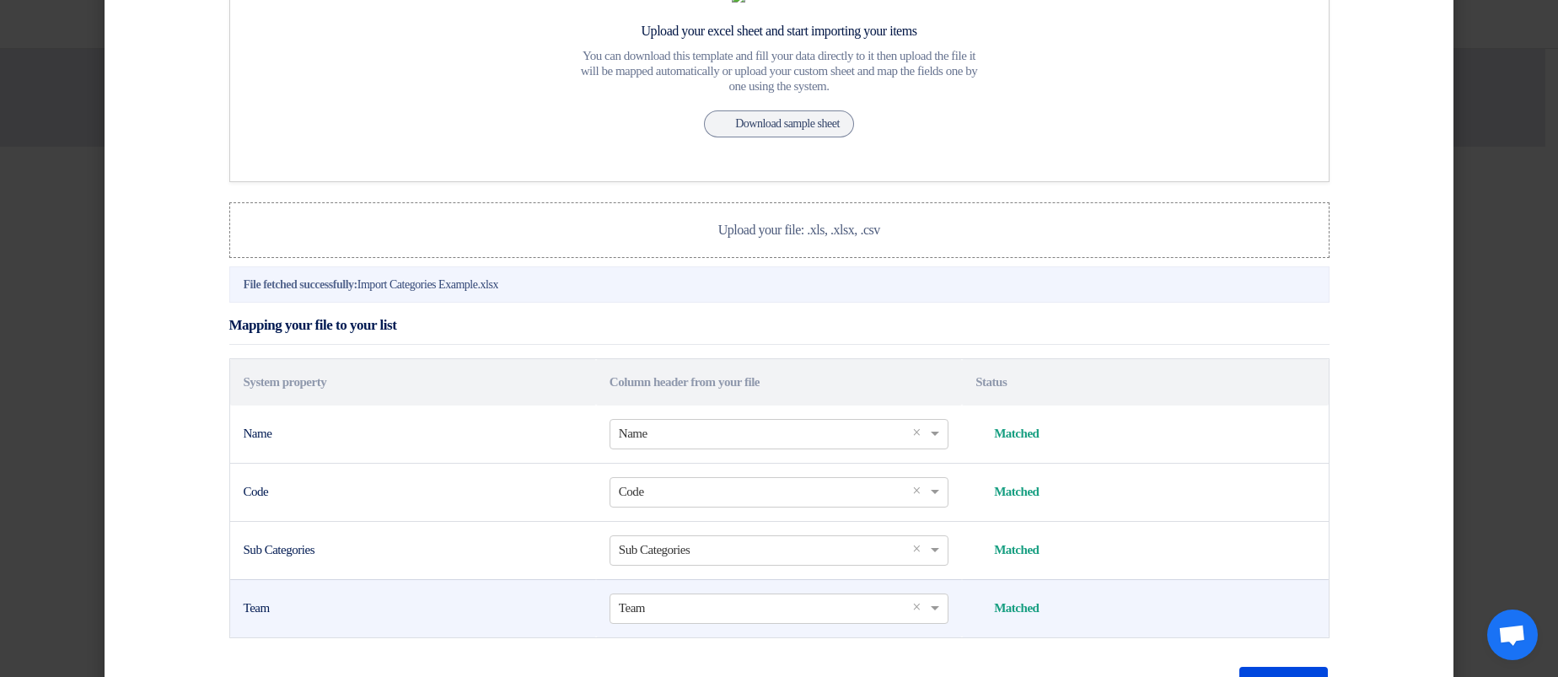
scroll to position [261, 0]
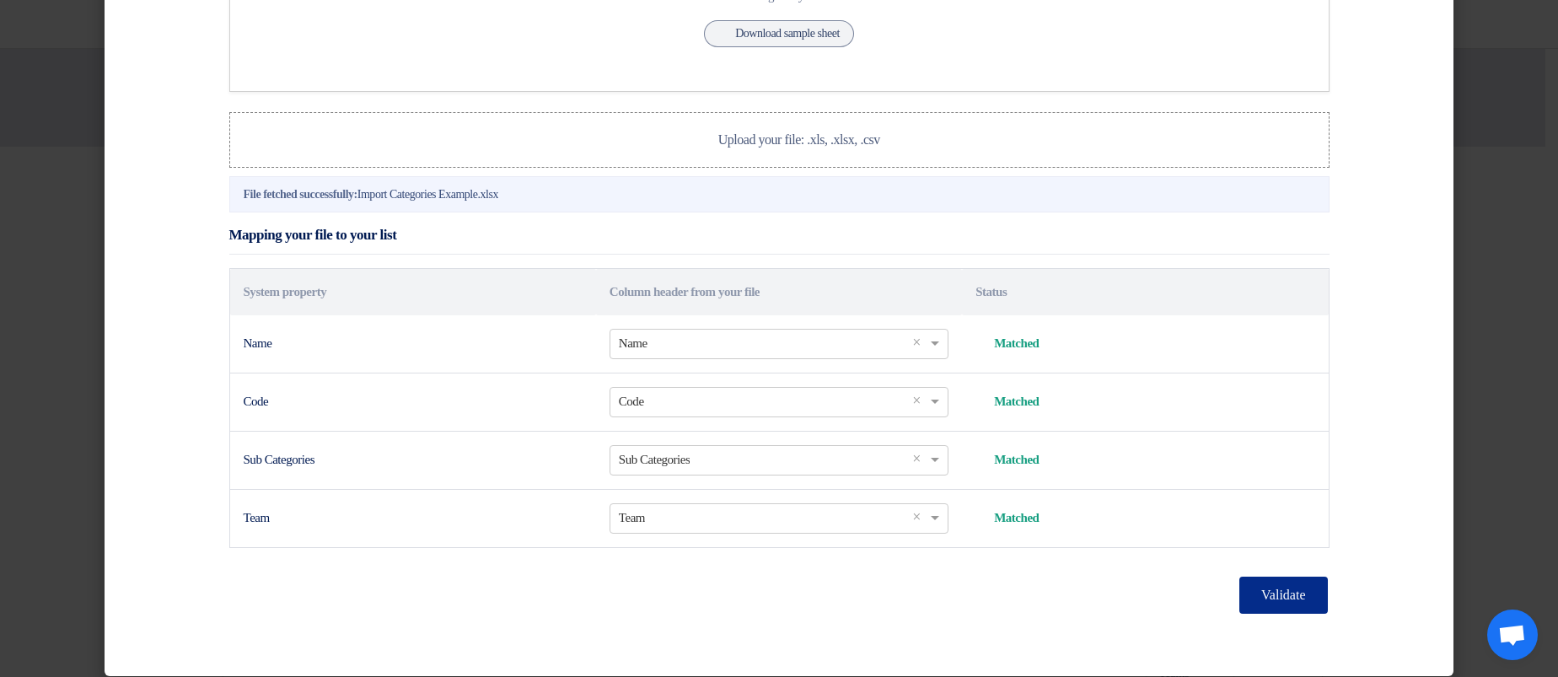
click at [1239, 577] on button "Validate" at bounding box center [1283, 595] width 88 height 37
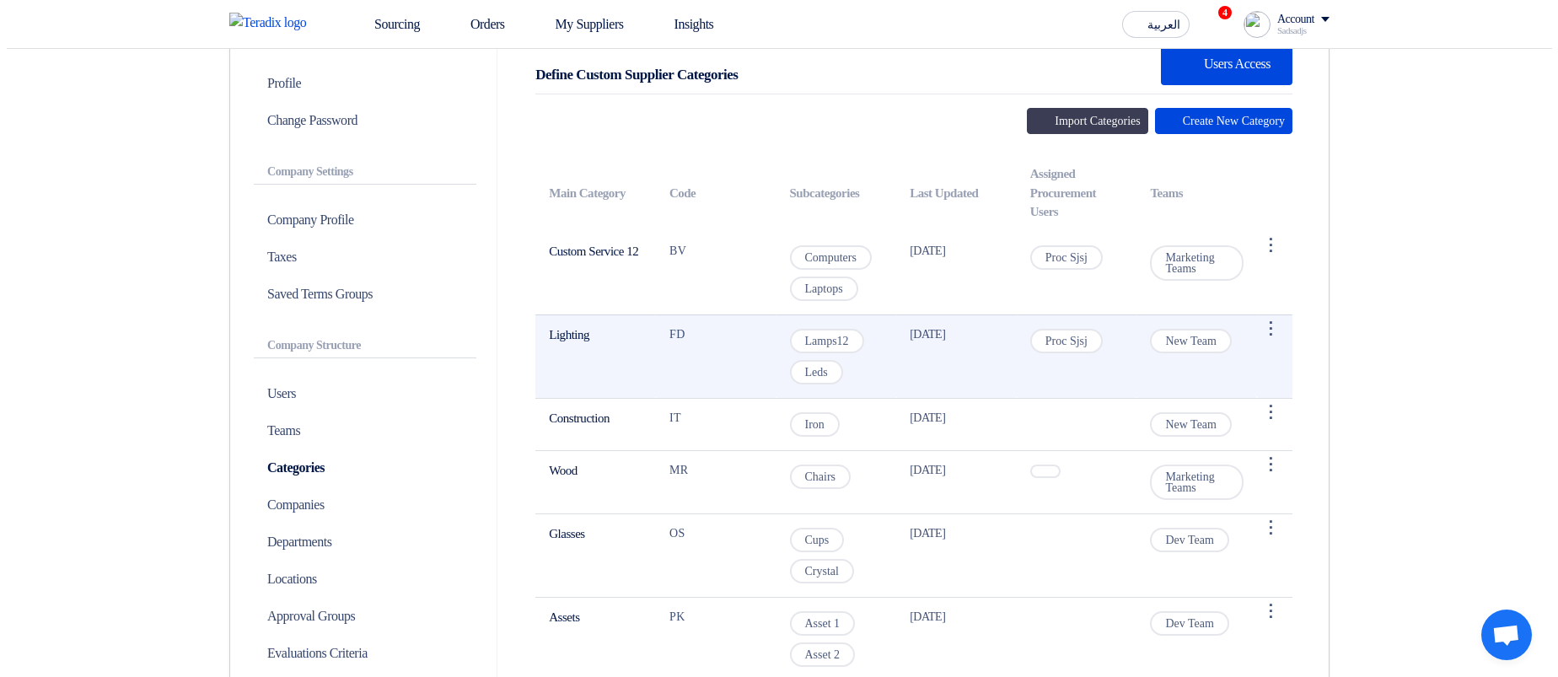
scroll to position [101, 0]
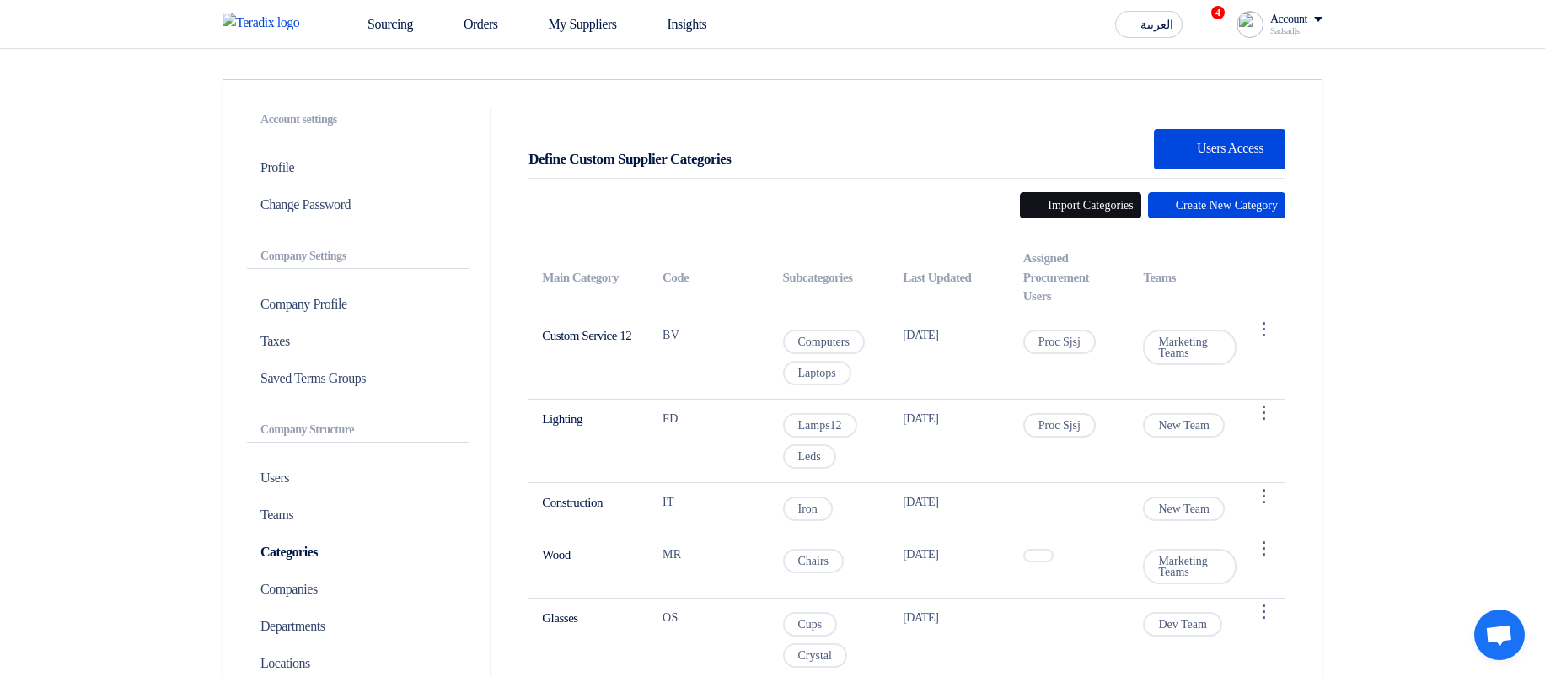
click at [1068, 212] on button "Import Categories" at bounding box center [1080, 205] width 121 height 26
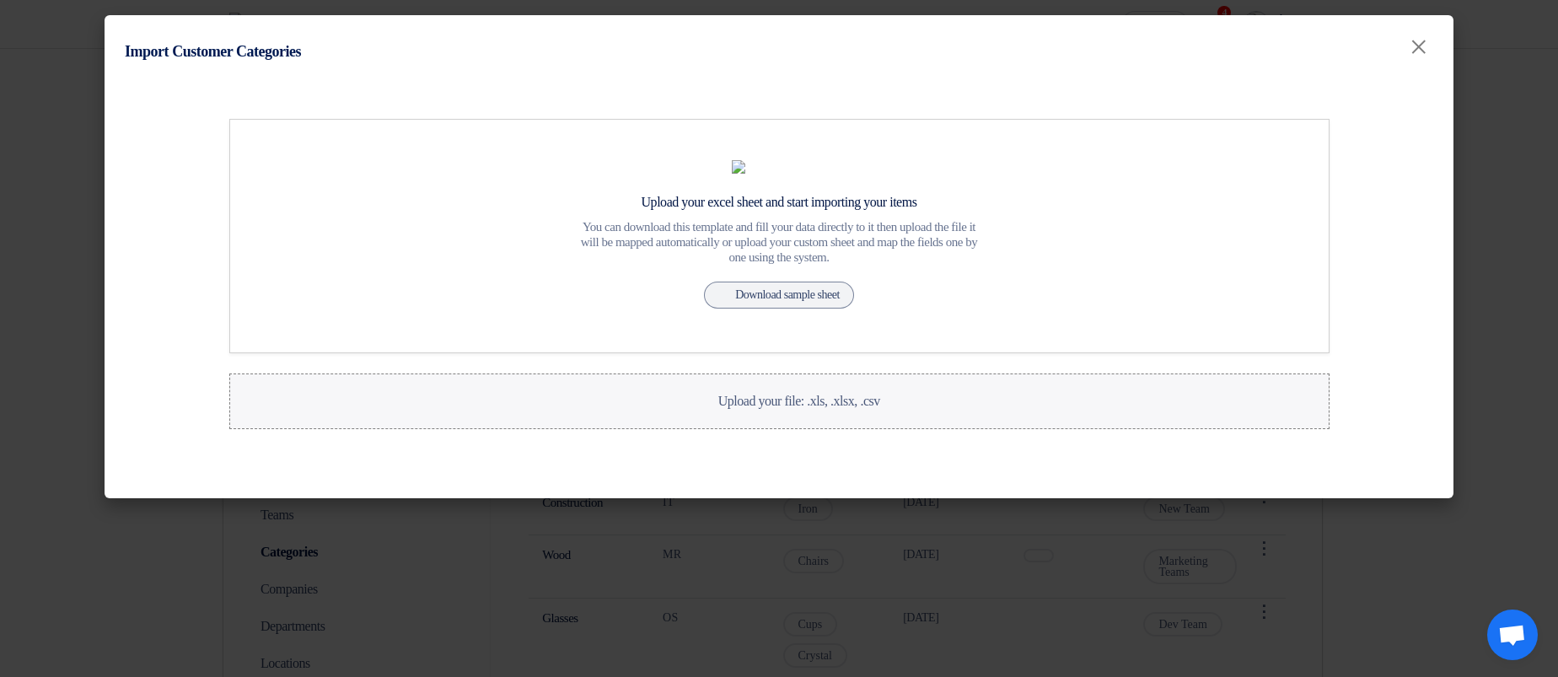
click at [853, 429] on label "Upload your file: .xls, .xlsx, .csv Upload your file: .xls, .xlsx, .csv" at bounding box center [779, 401] width 1100 height 56
click at [0, 0] on input "Upload your file: .xls, .xlsx, .csv Upload your file: .xls, .xlsx, .csv" at bounding box center [0, 0] width 0 height 0
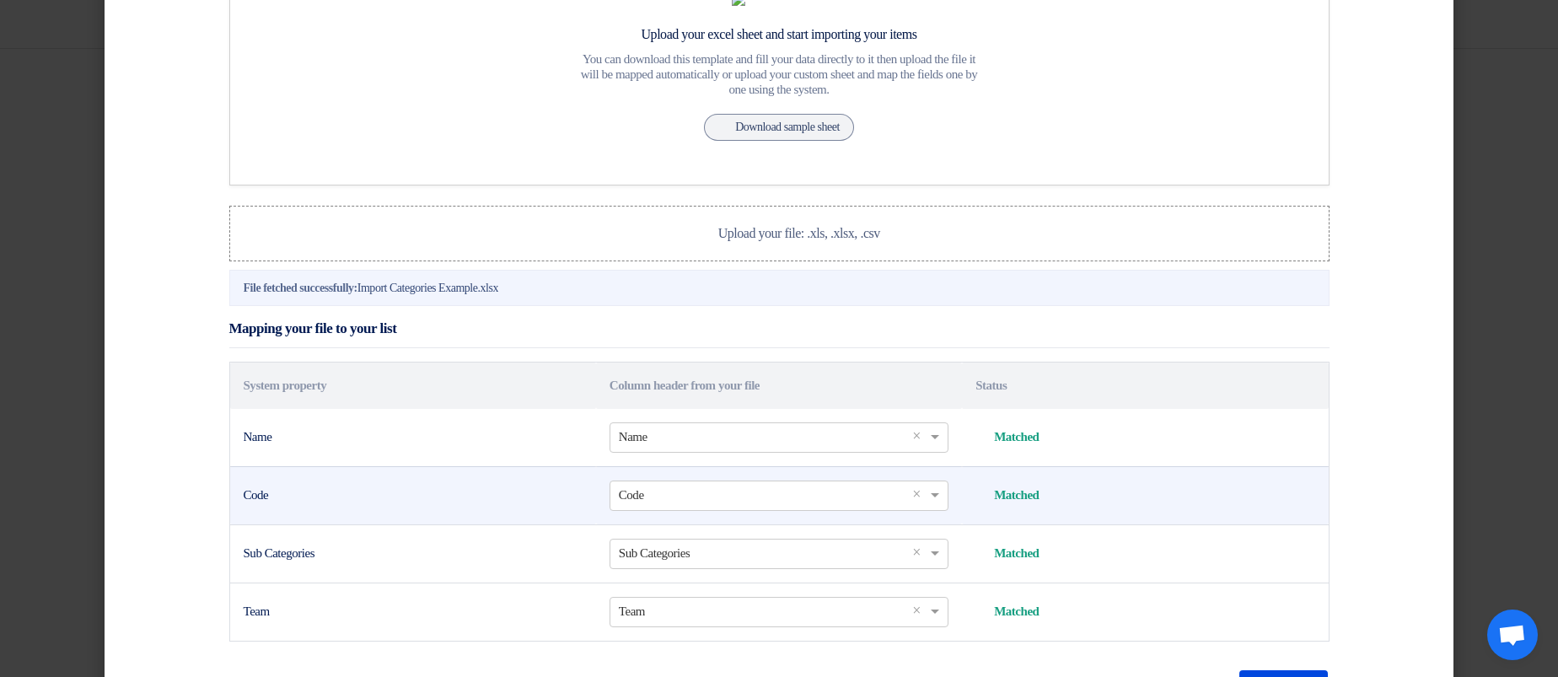
scroll to position [341, 0]
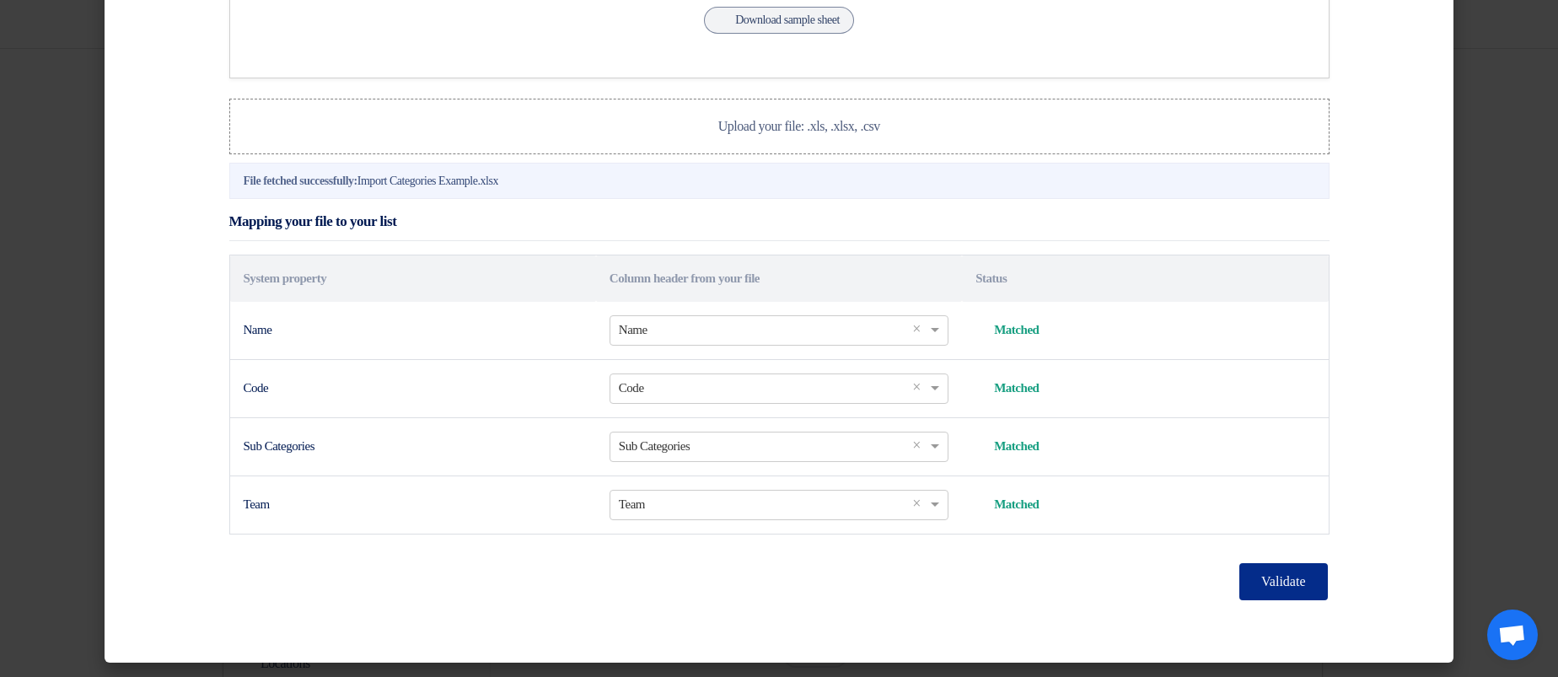
click at [1242, 577] on button "Validate" at bounding box center [1283, 581] width 88 height 37
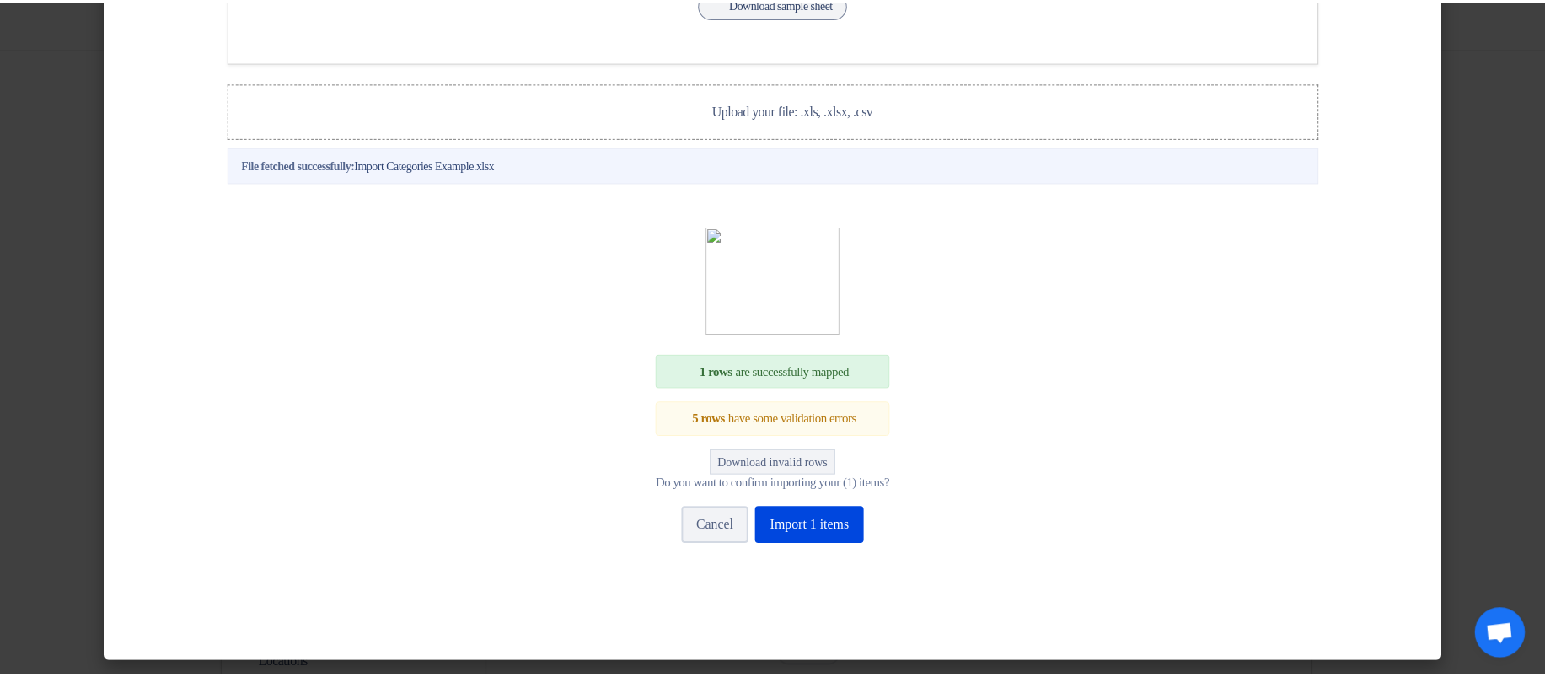
scroll to position [169, 0]
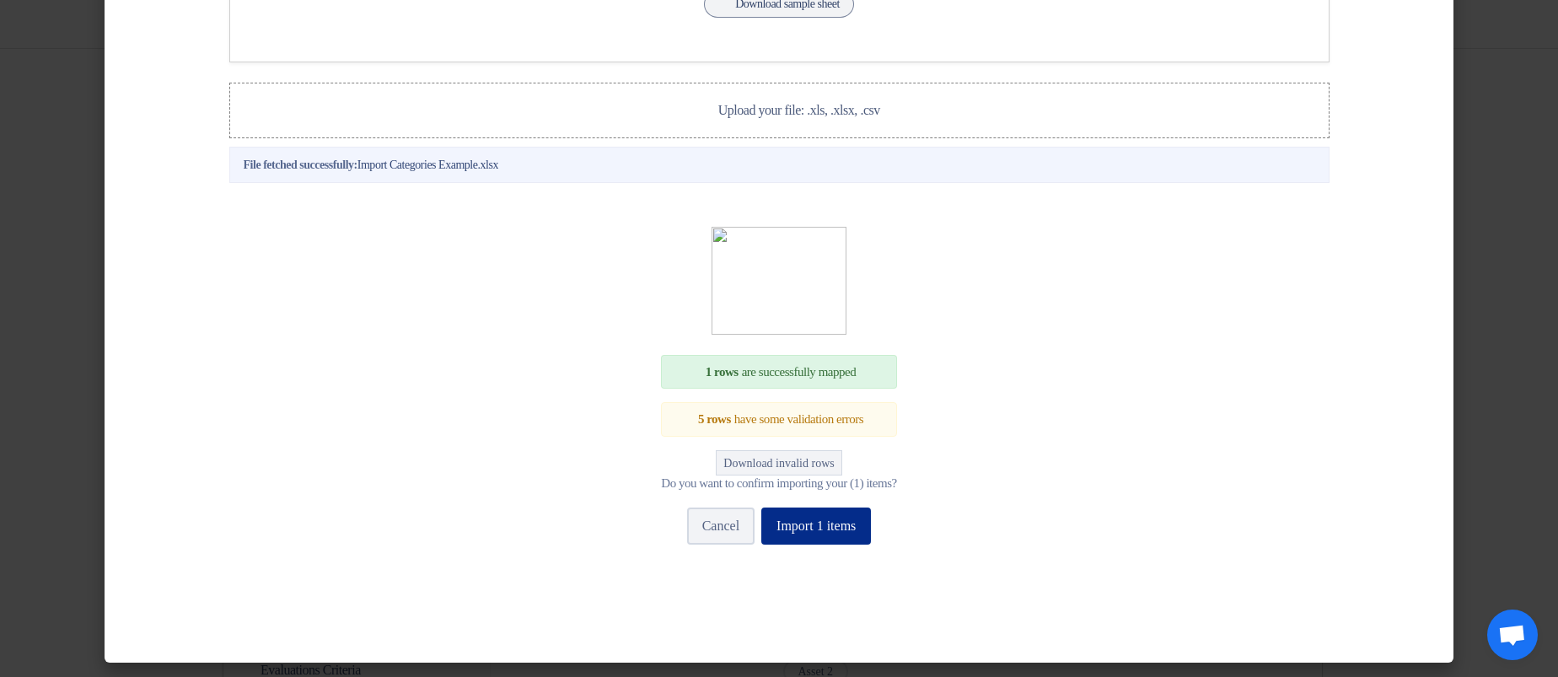
click at [847, 544] on button "Import 1 items" at bounding box center [816, 525] width 110 height 37
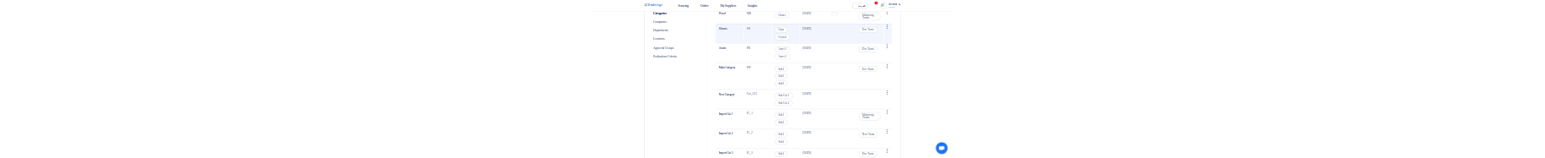
scroll to position [1079, 0]
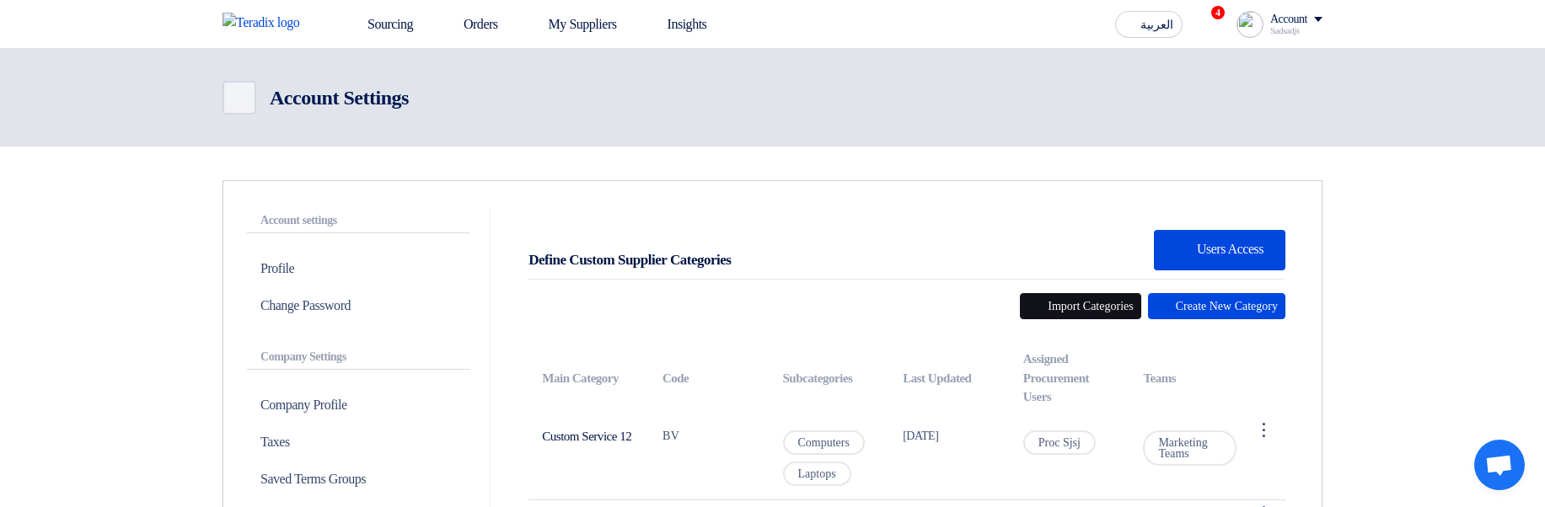
click at [1041, 313] on button "Import Categories" at bounding box center [1080, 306] width 121 height 26
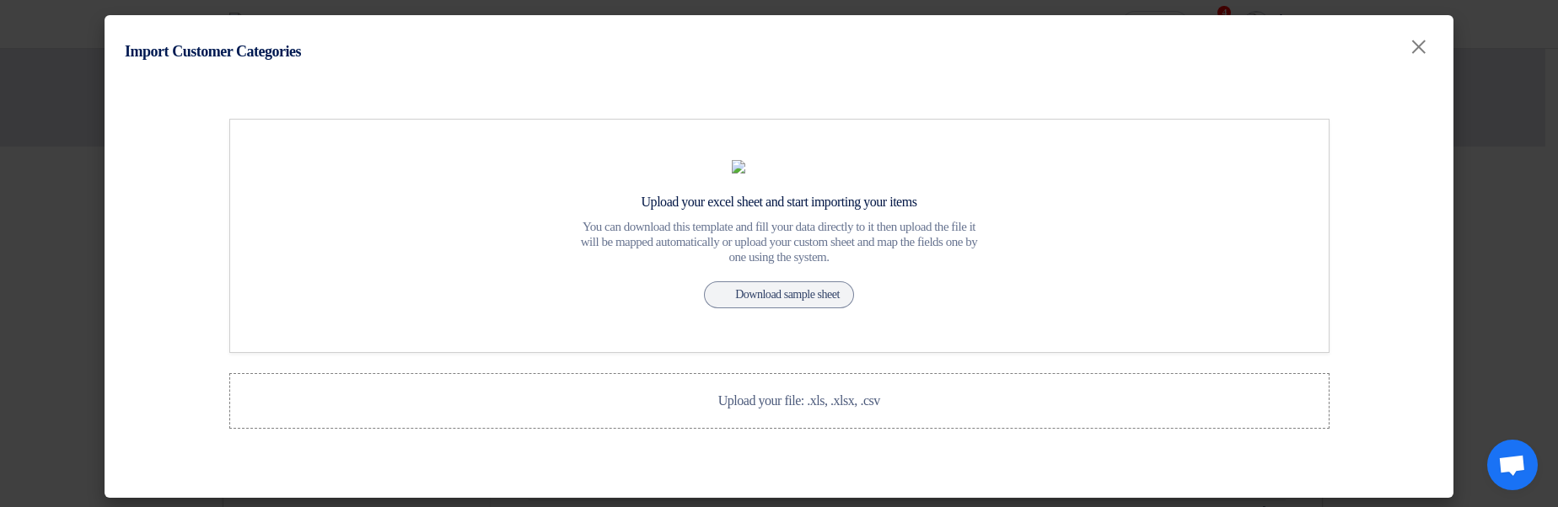
click at [1467, 228] on modal-container "Import Customer Categories × Upload your excel sheet and start importing your i…" at bounding box center [779, 253] width 1558 height 507
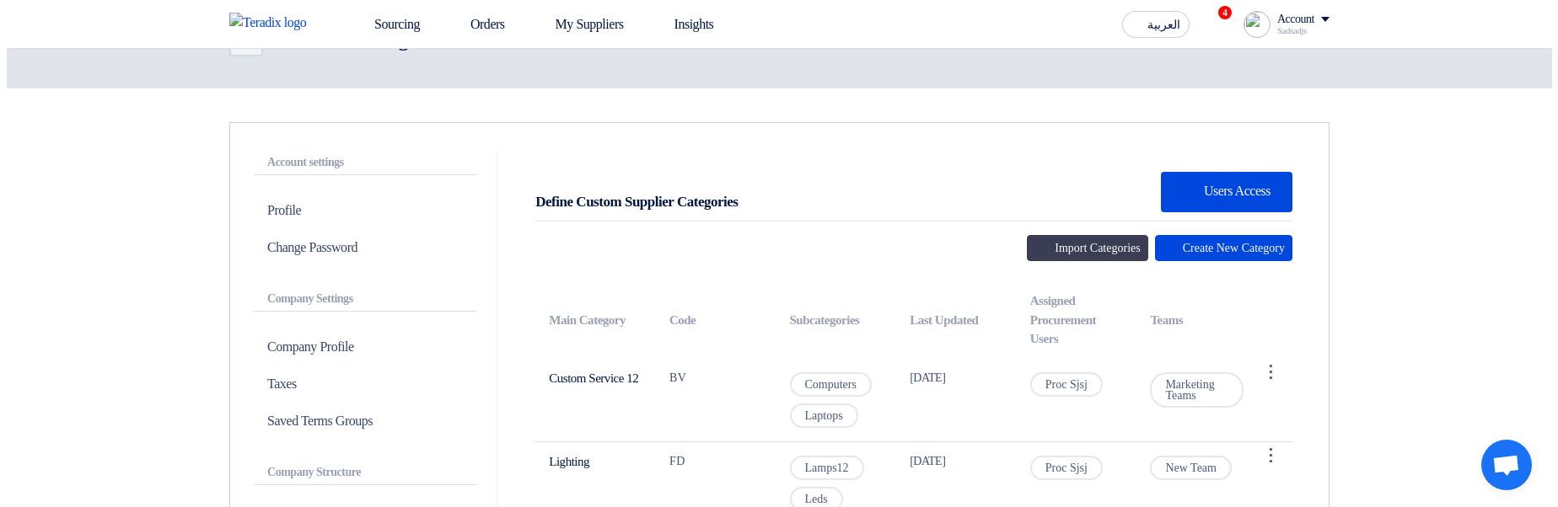
scroll to position [101, 0]
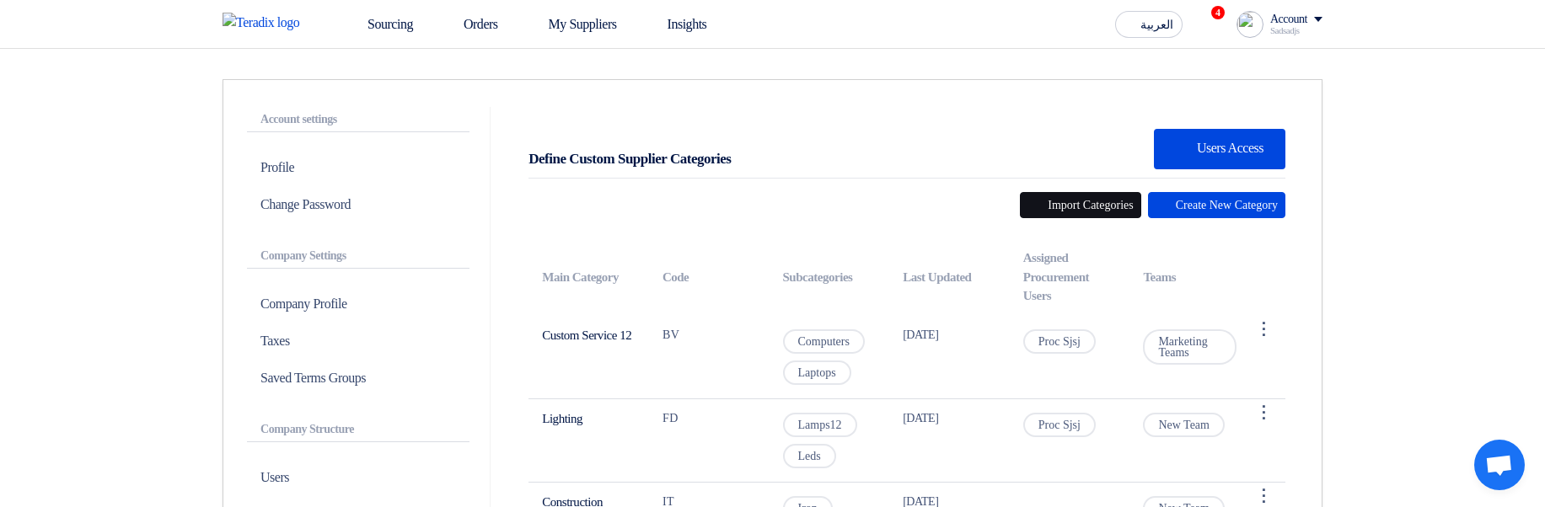
click at [1043, 212] on button "Import Categories" at bounding box center [1080, 205] width 121 height 26
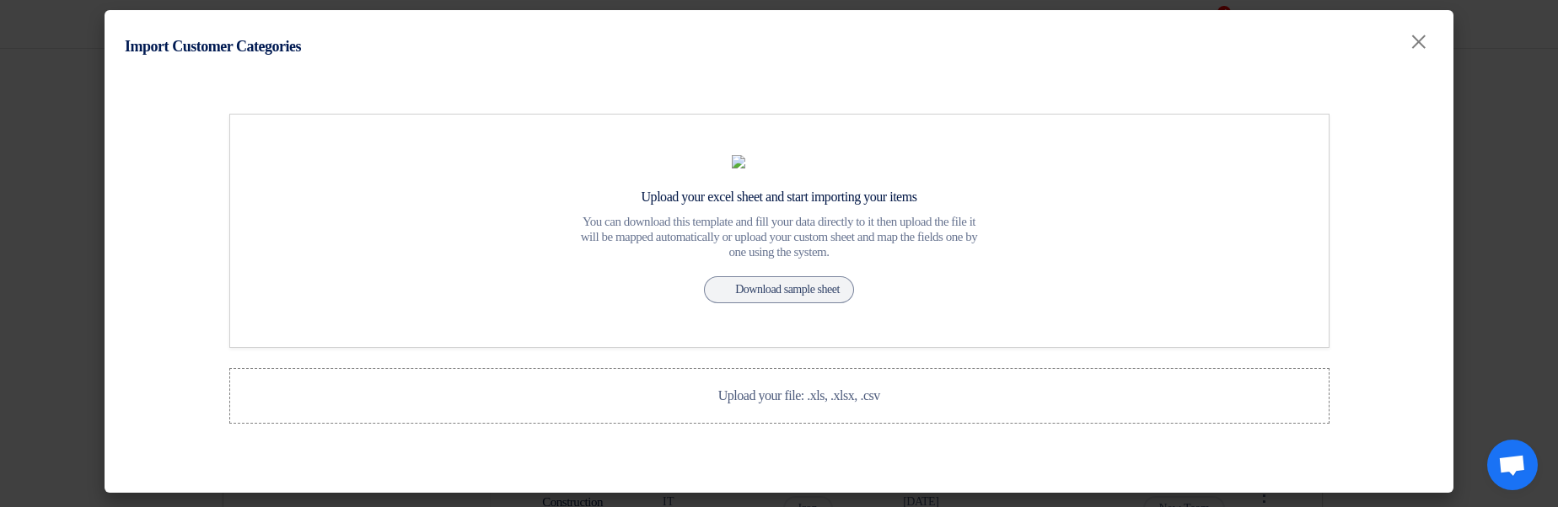
scroll to position [71, 0]
click at [862, 397] on span "Upload your file: .xls, .xlsx, .csv" at bounding box center [799, 396] width 162 height 14
click at [0, 0] on input "Upload your file: .xls, .xlsx, .csv Upload your file: .xls, .xlsx, .csv" at bounding box center [0, 0] width 0 height 0
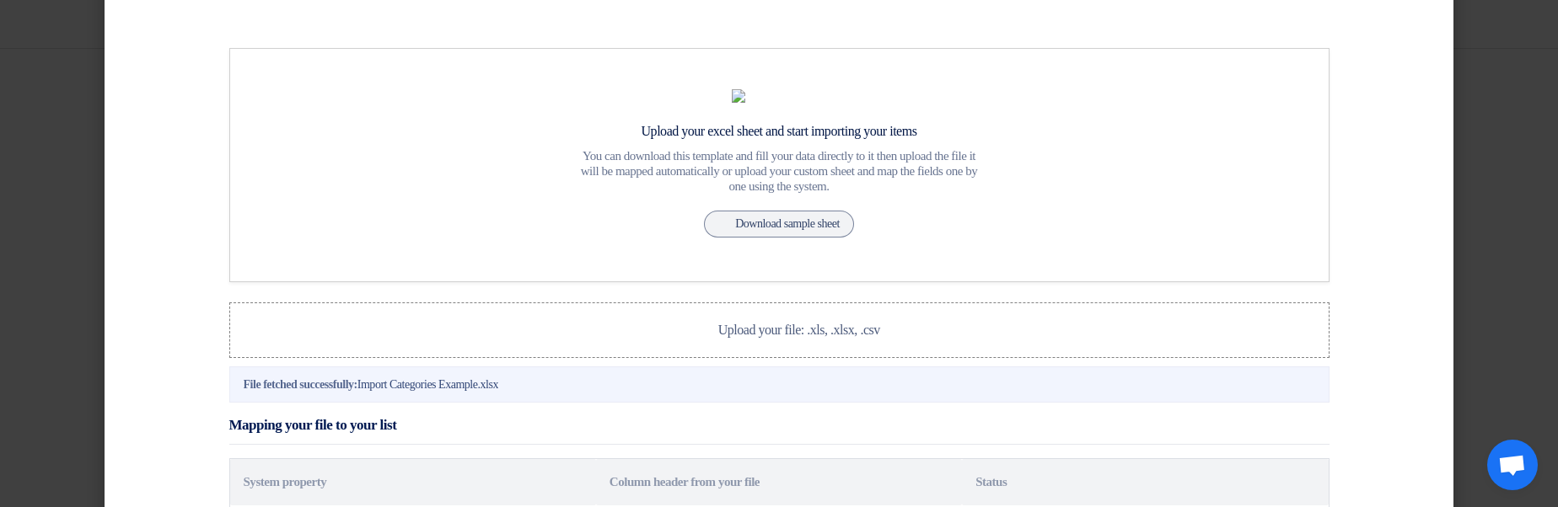
scroll to position [510, 0]
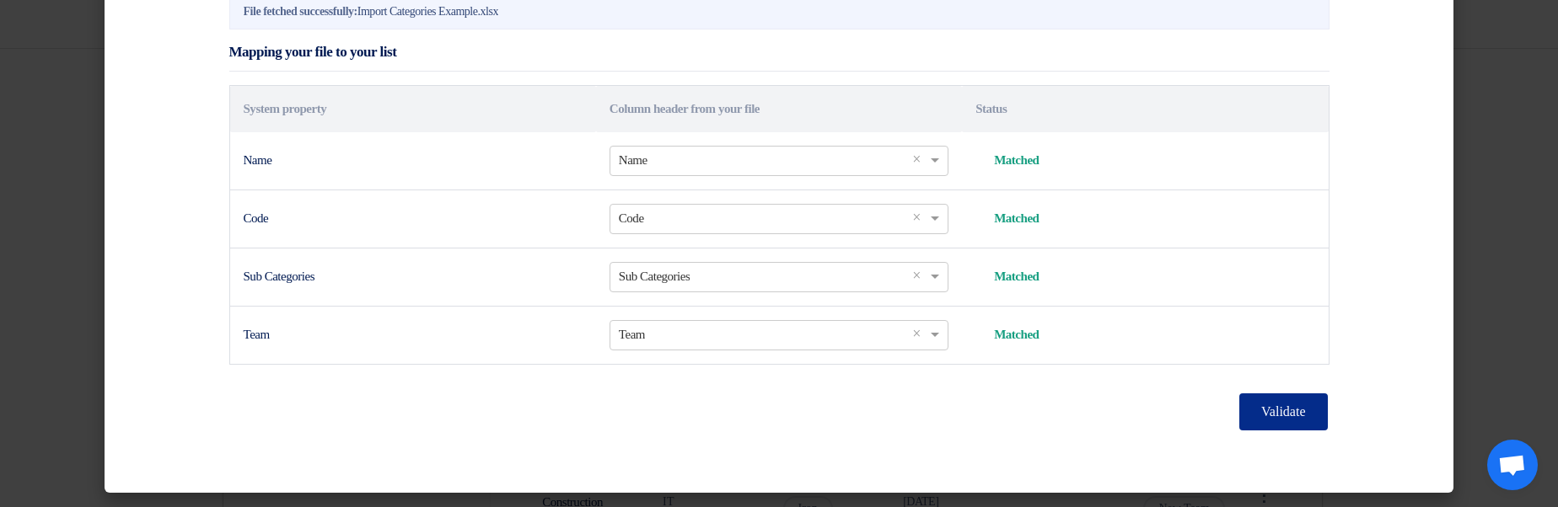
click at [1284, 412] on button "Validate" at bounding box center [1283, 412] width 88 height 37
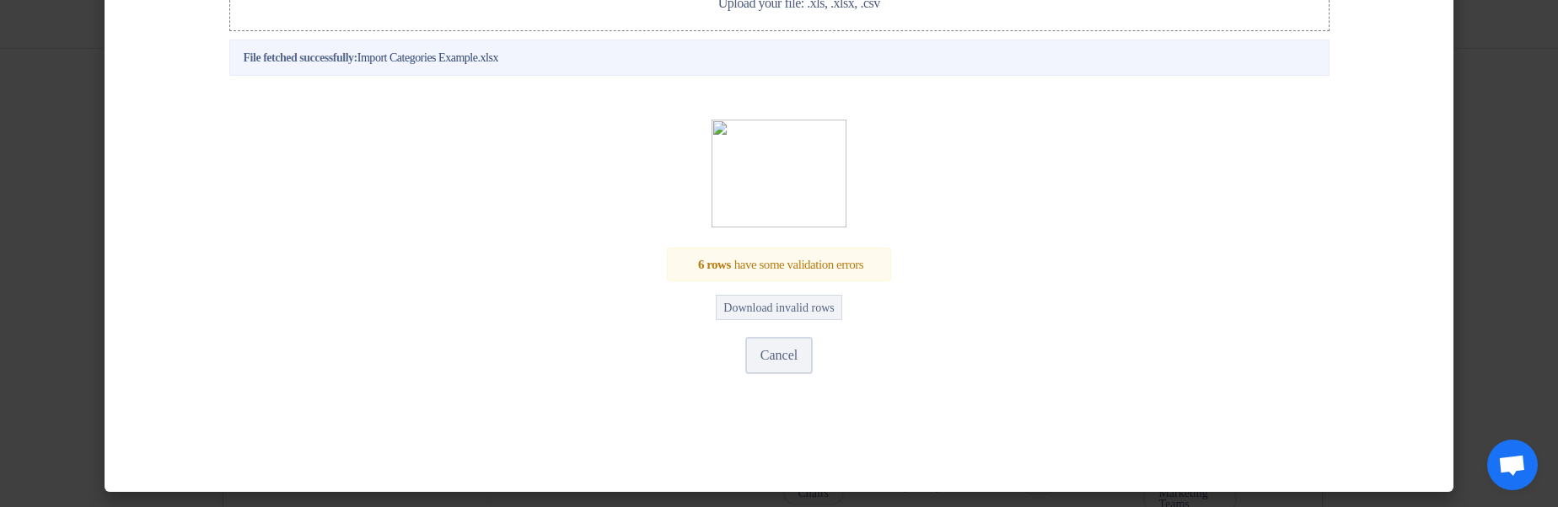
scroll to position [464, 0]
drag, startPoint x: 786, startPoint y: 362, endPoint x: 802, endPoint y: 363, distance: 15.3
click at [786, 362] on button "Cancel" at bounding box center [778, 355] width 67 height 37
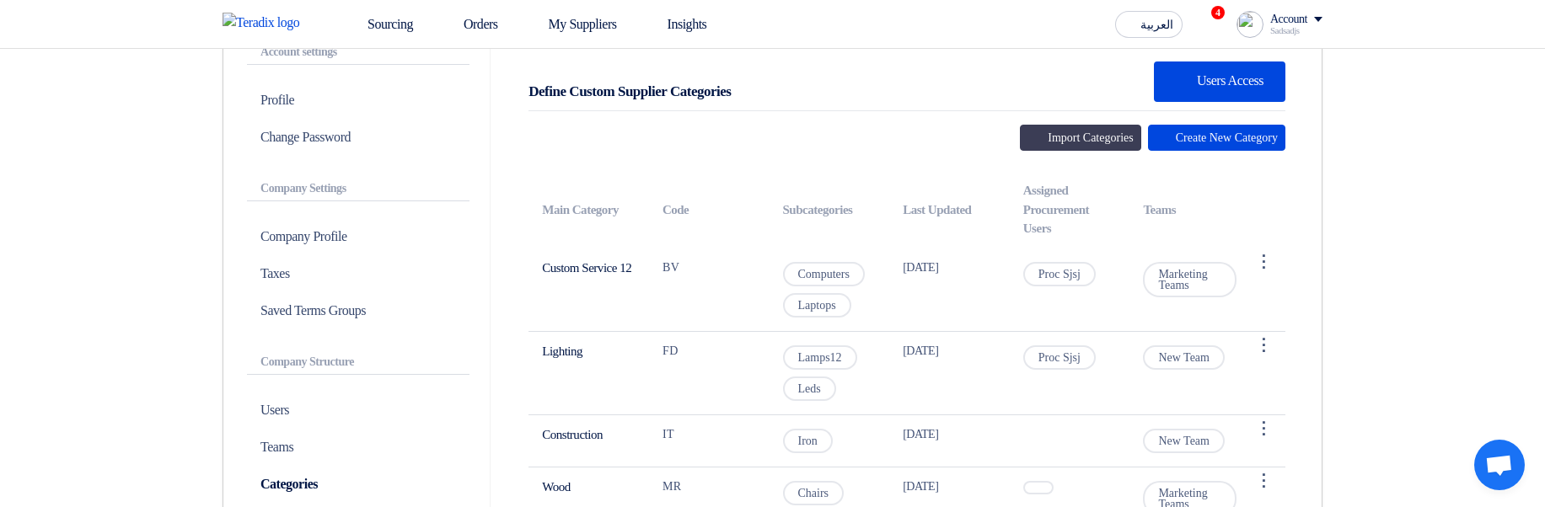
click at [1063, 150] on button "Import Categories" at bounding box center [1080, 138] width 121 height 26
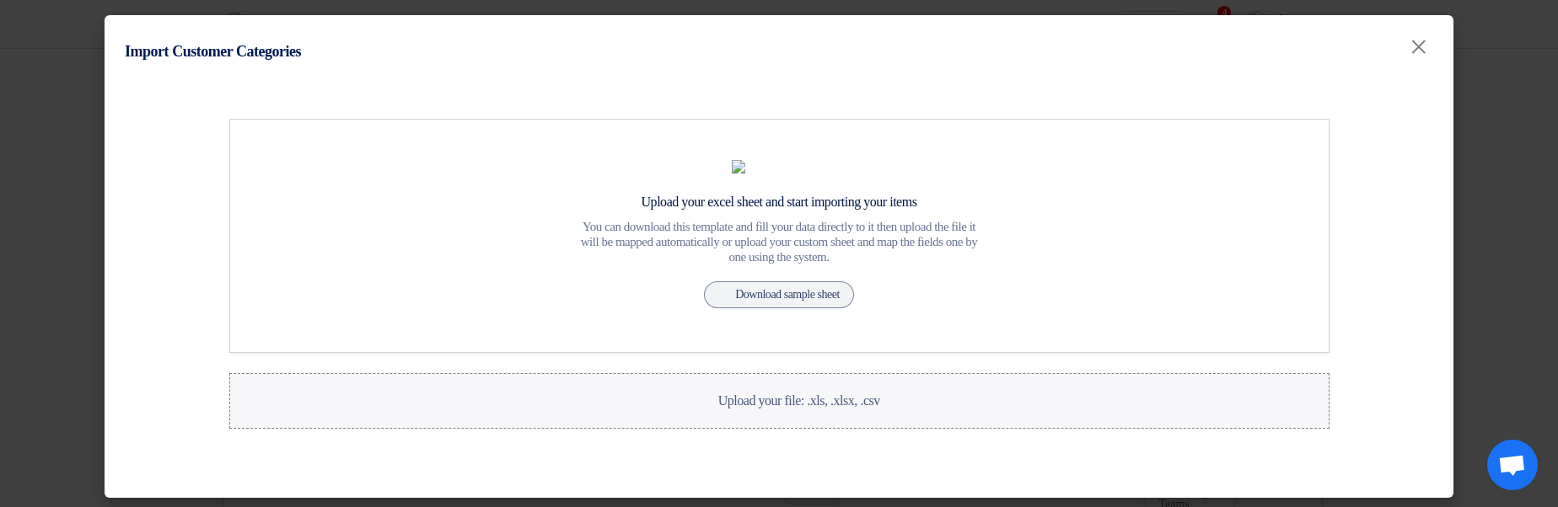
click at [733, 429] on label "Upload your file: .xls, .xlsx, .csv Upload your file: .xls, .xlsx, .csv" at bounding box center [779, 401] width 1100 height 56
click at [0, 0] on input "Upload your file: .xls, .xlsx, .csv Upload your file: .xls, .xlsx, .csv" at bounding box center [0, 0] width 0 height 0
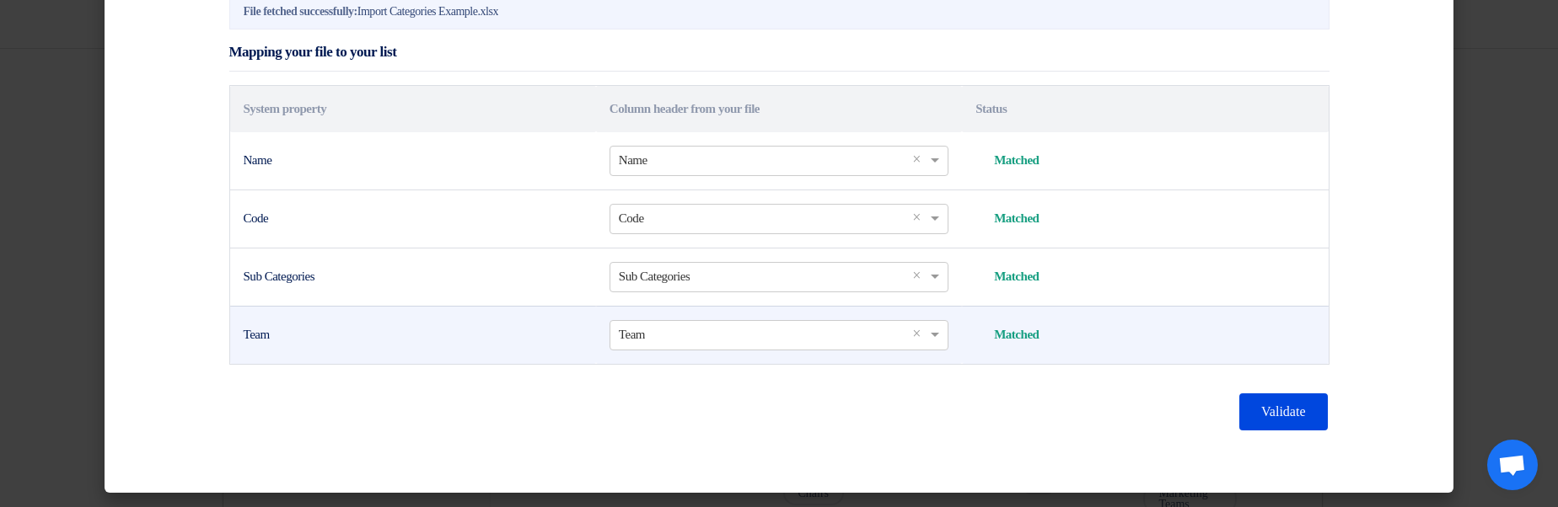
scroll to position [510, 0]
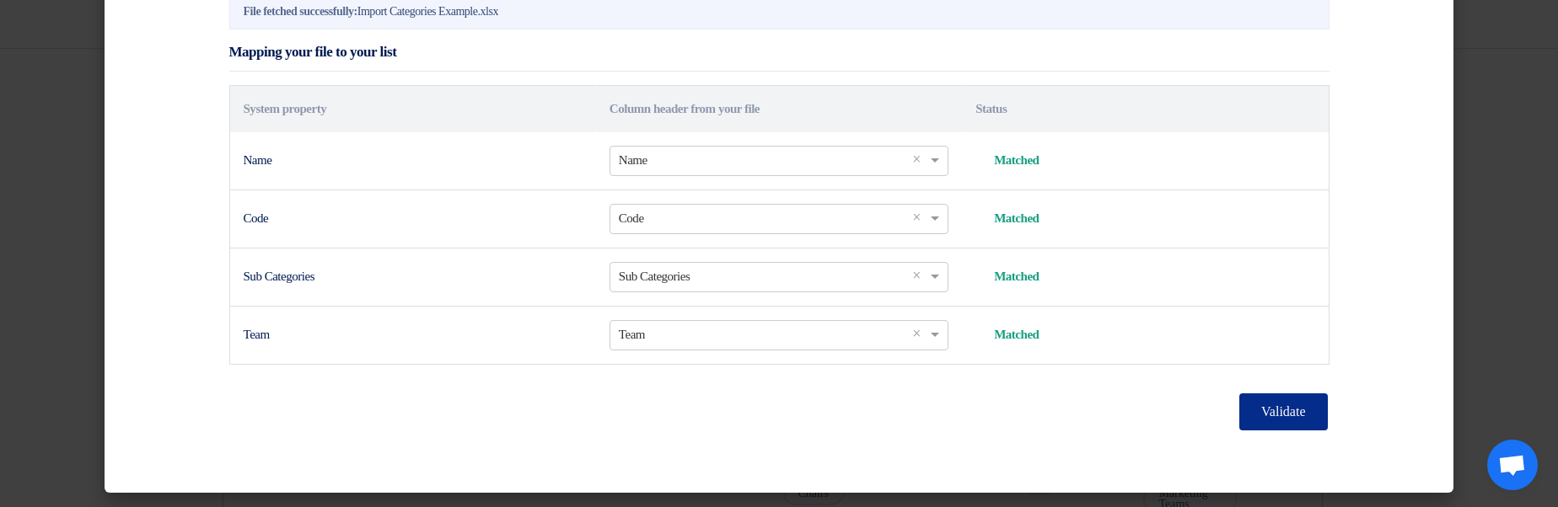
click at [1279, 401] on button "Validate" at bounding box center [1283, 412] width 88 height 37
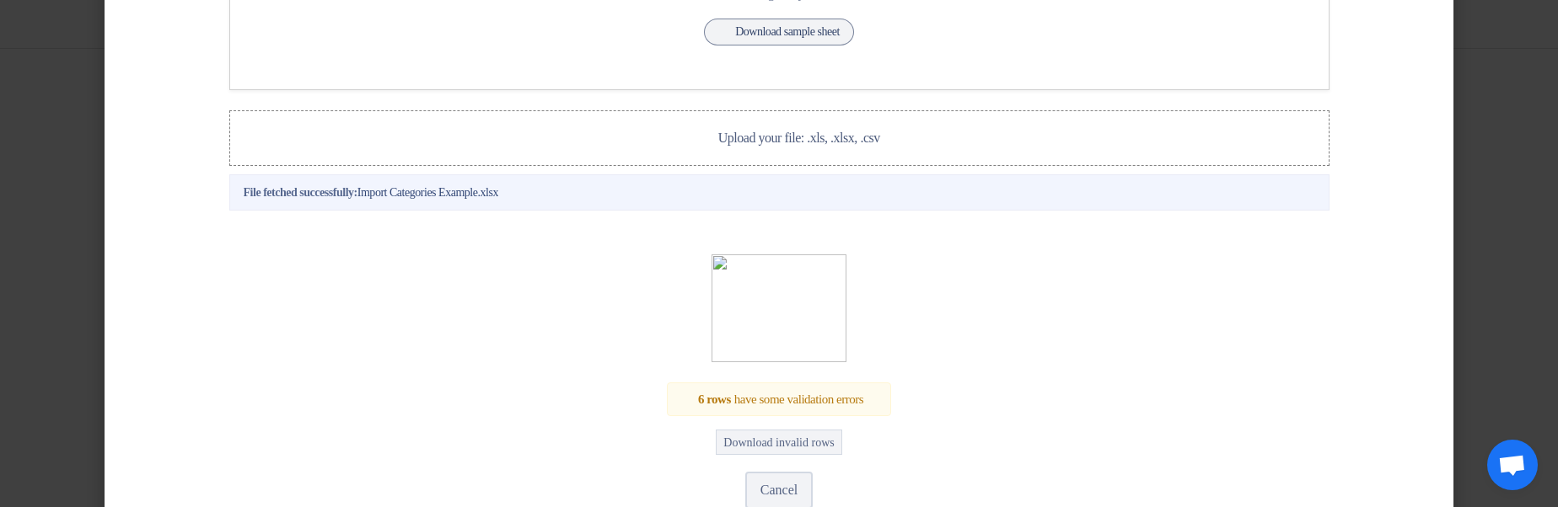
scroll to position [261, 0]
click at [784, 168] on label "Upload your file: .xls, .xlsx, .csv Upload your file: .xls, .xlsx, .csv" at bounding box center [779, 140] width 1100 height 56
click at [0, 0] on input "Upload your file: .xls, .xlsx, .csv Upload your file: .xls, .xlsx, .csv" at bounding box center [0, 0] width 0 height 0
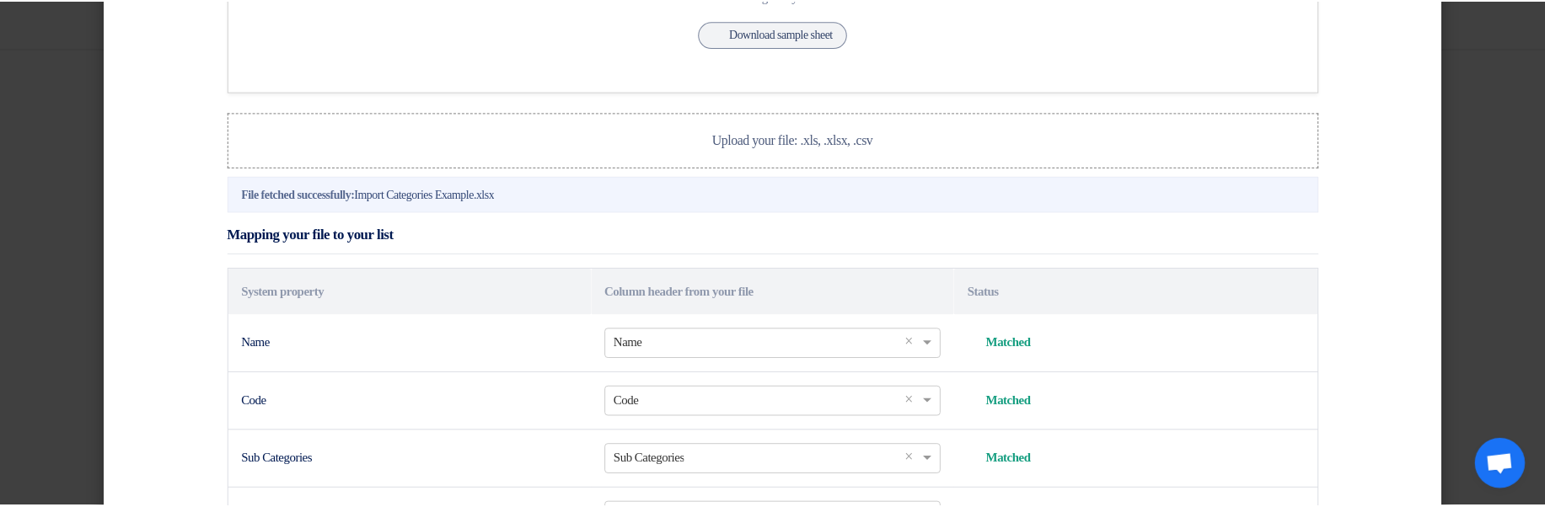
scroll to position [510, 0]
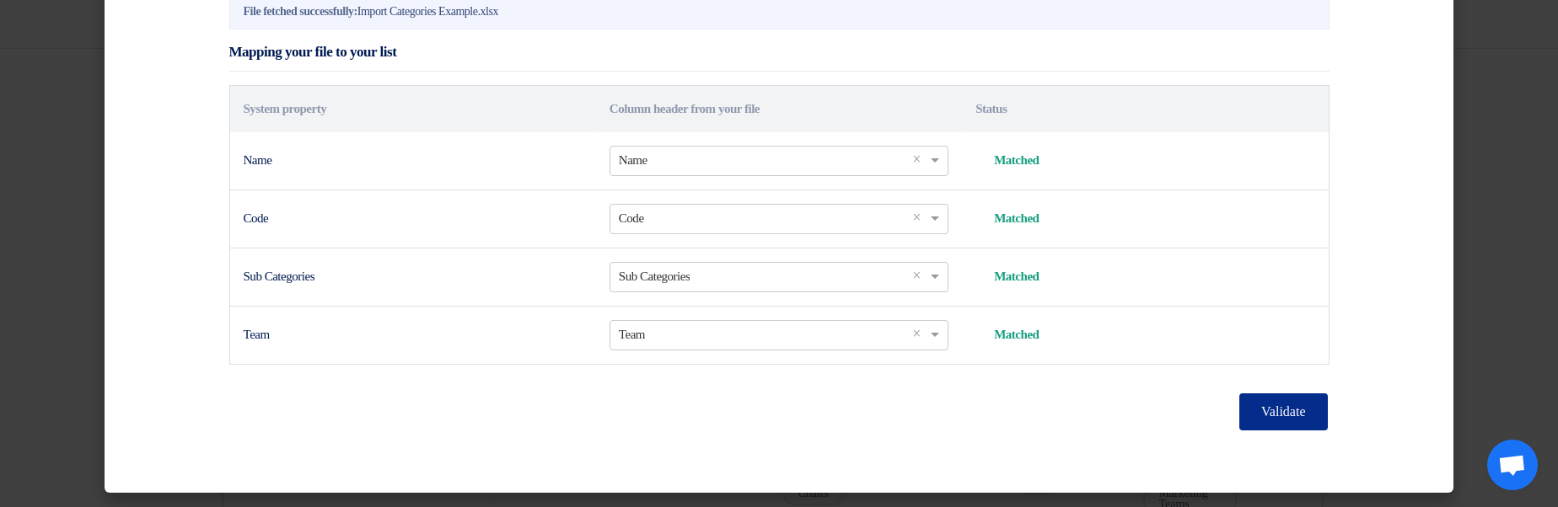
click at [1256, 412] on button "Validate" at bounding box center [1283, 412] width 88 height 37
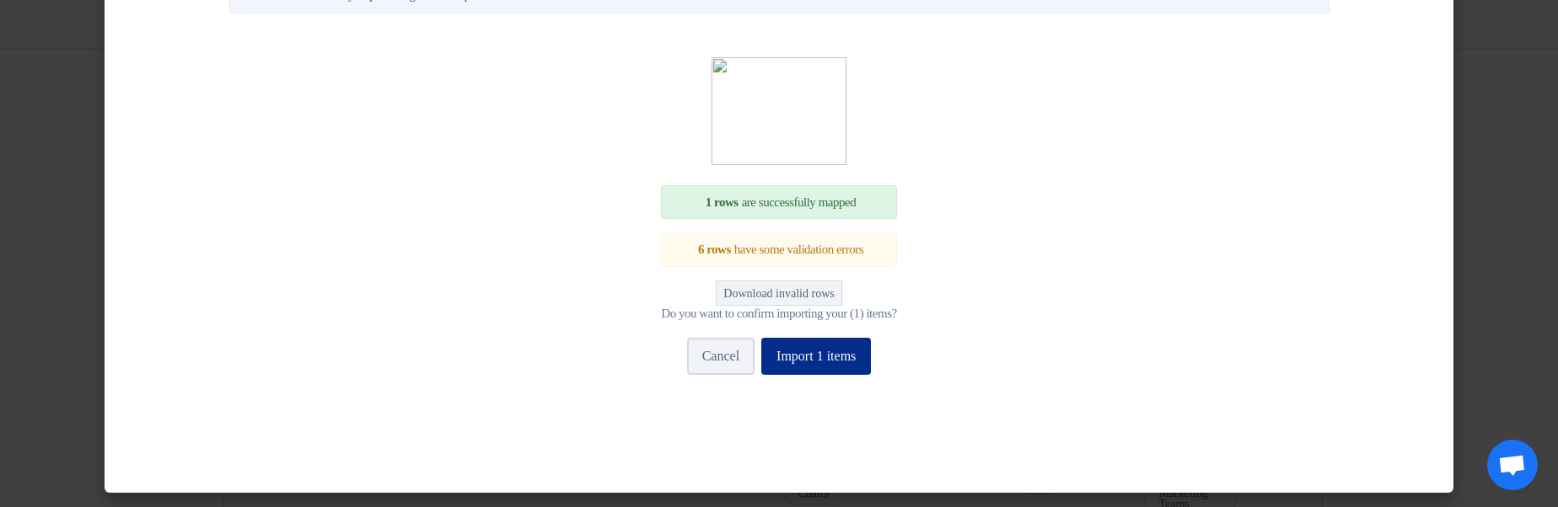
click at [841, 372] on button "Import 1 items" at bounding box center [816, 356] width 110 height 37
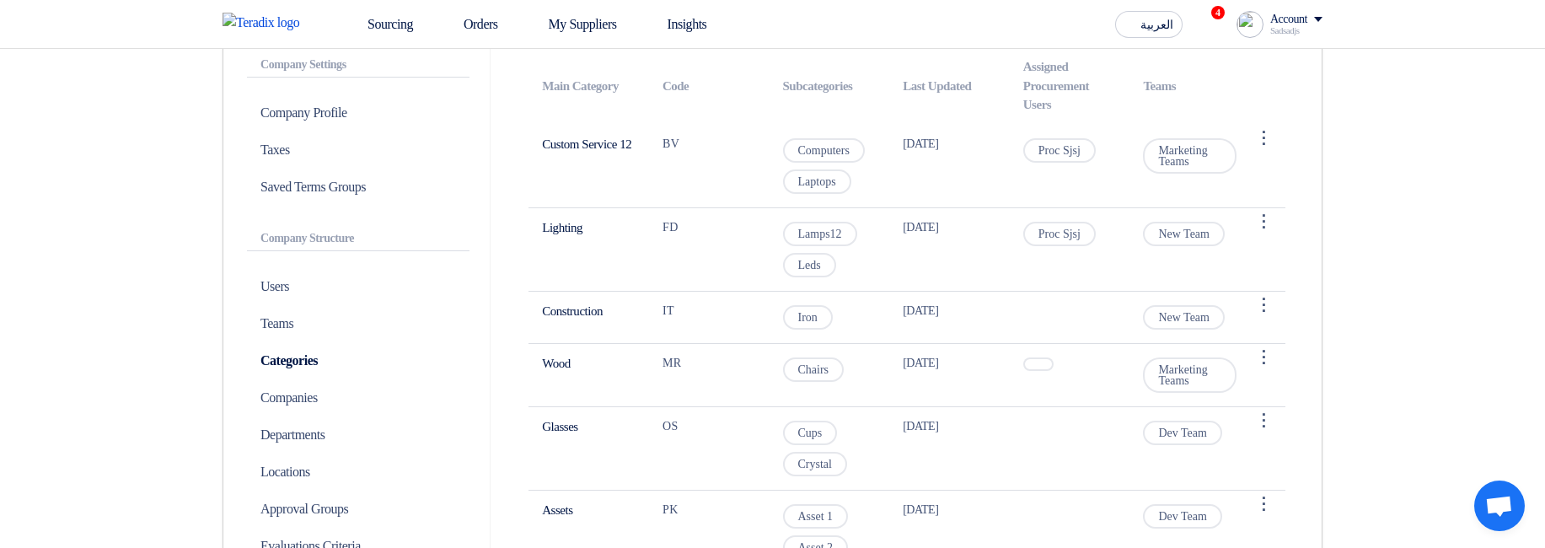
scroll to position [0, 0]
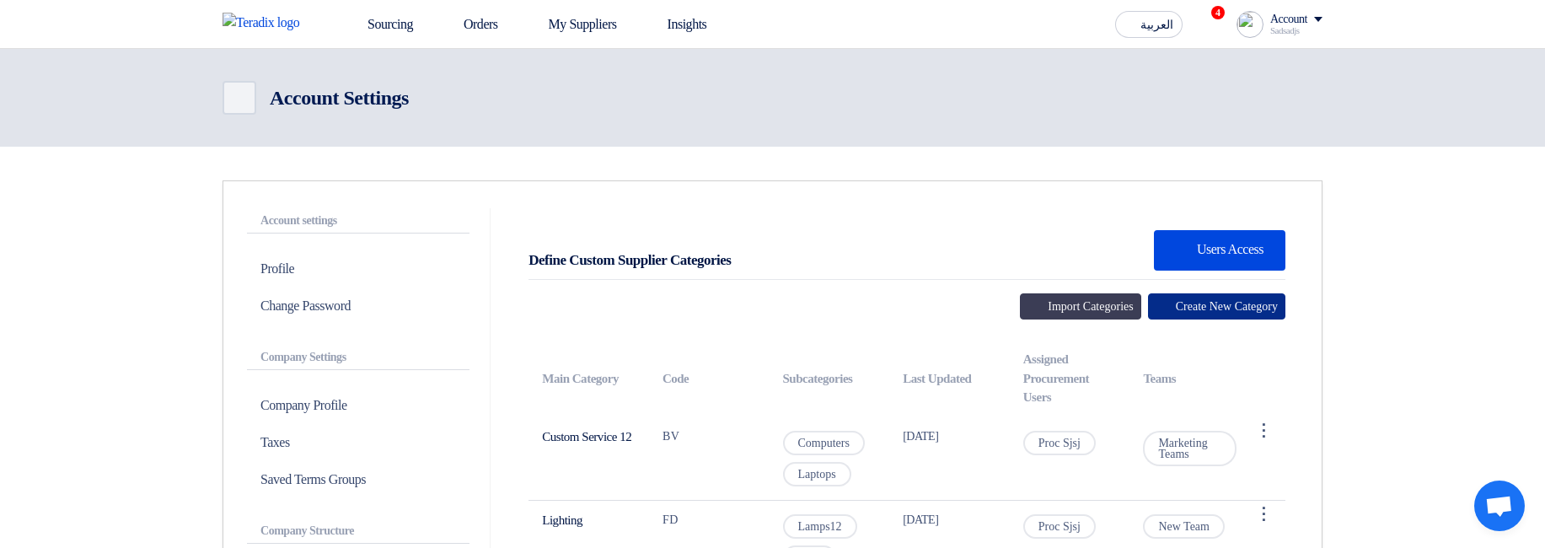
click at [1196, 310] on button "Create New Category" at bounding box center [1216, 306] width 137 height 26
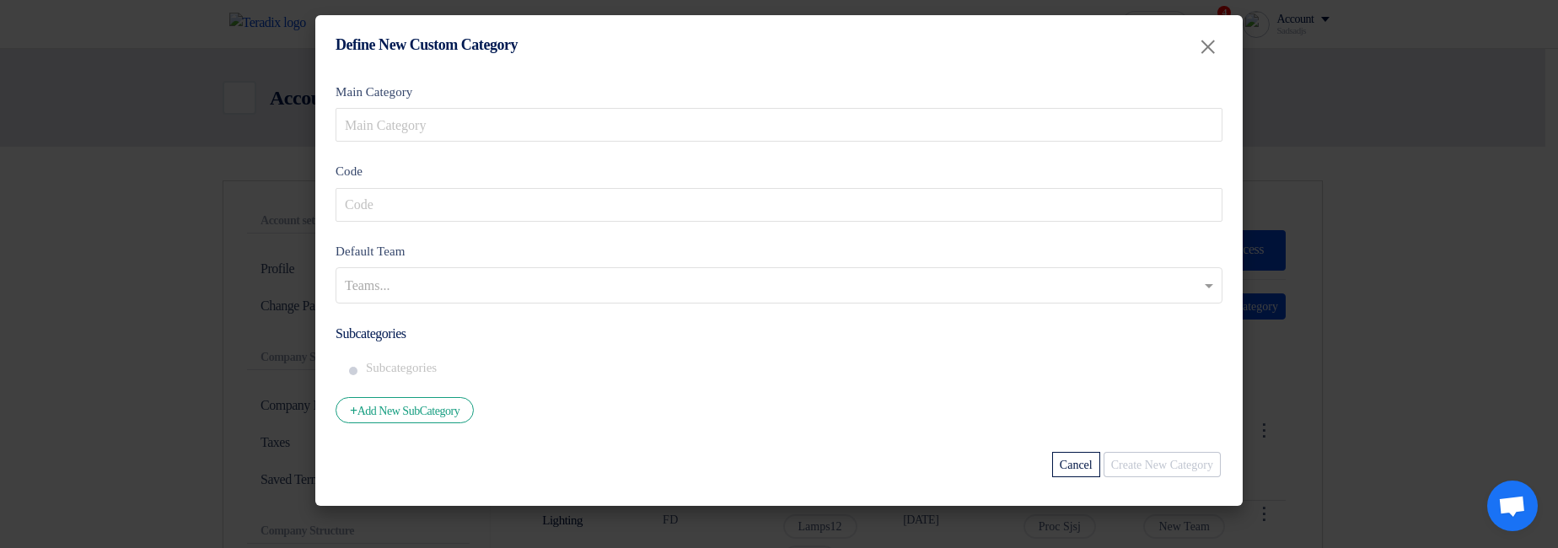
click at [1359, 290] on modal-container "Define New Custom Category × Main Category Code Default Team Teams... Subcatego…" at bounding box center [779, 274] width 1558 height 548
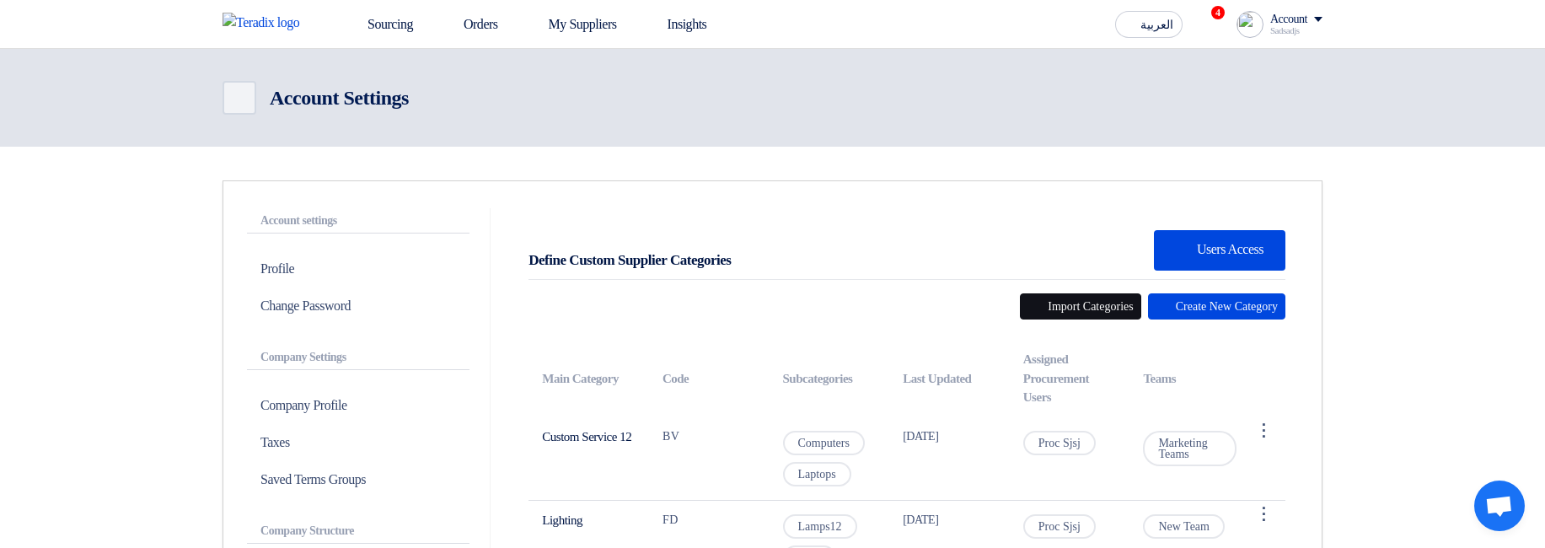
click at [1067, 303] on button "Import Categories" at bounding box center [1080, 306] width 121 height 26
click at [1054, 304] on button "Import Categories" at bounding box center [1080, 306] width 121 height 26
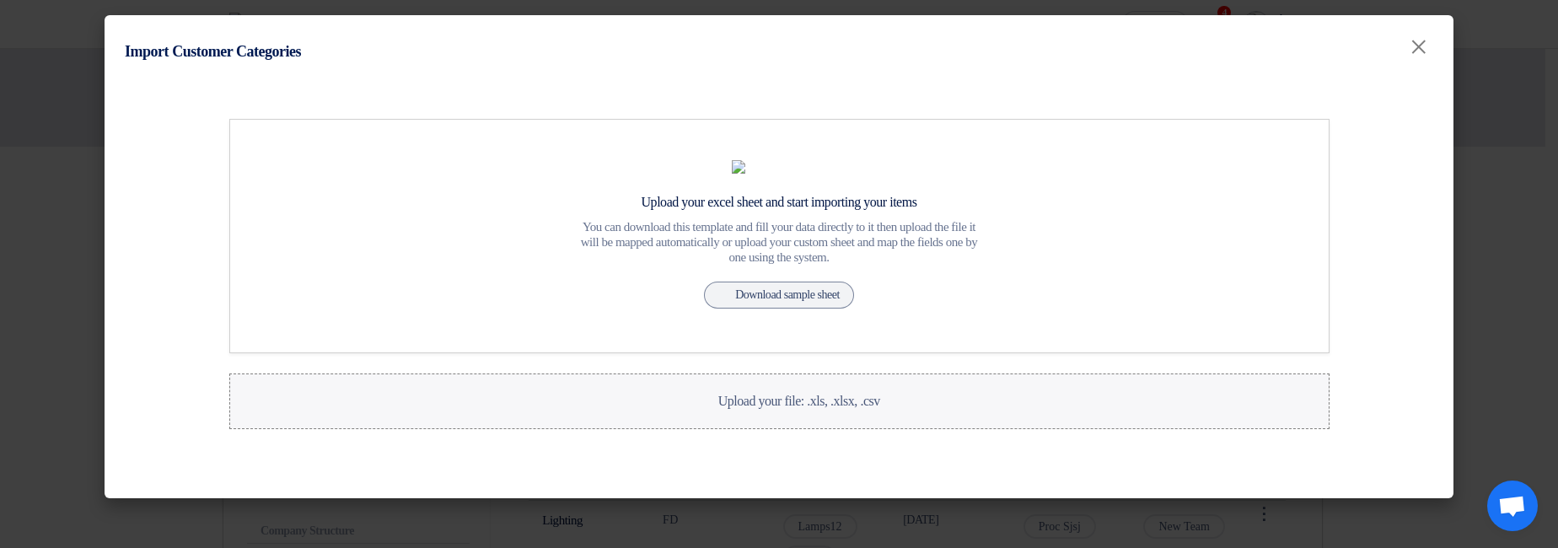
click at [719, 429] on label "Upload your file: .xls, .xlsx, .csv Upload your file: .xls, .xlsx, .csv" at bounding box center [779, 401] width 1100 height 56
click at [0, 0] on input "Upload your file: .xls, .xlsx, .csv Upload your file: .xls, .xlsx, .csv" at bounding box center [0, 0] width 0 height 0
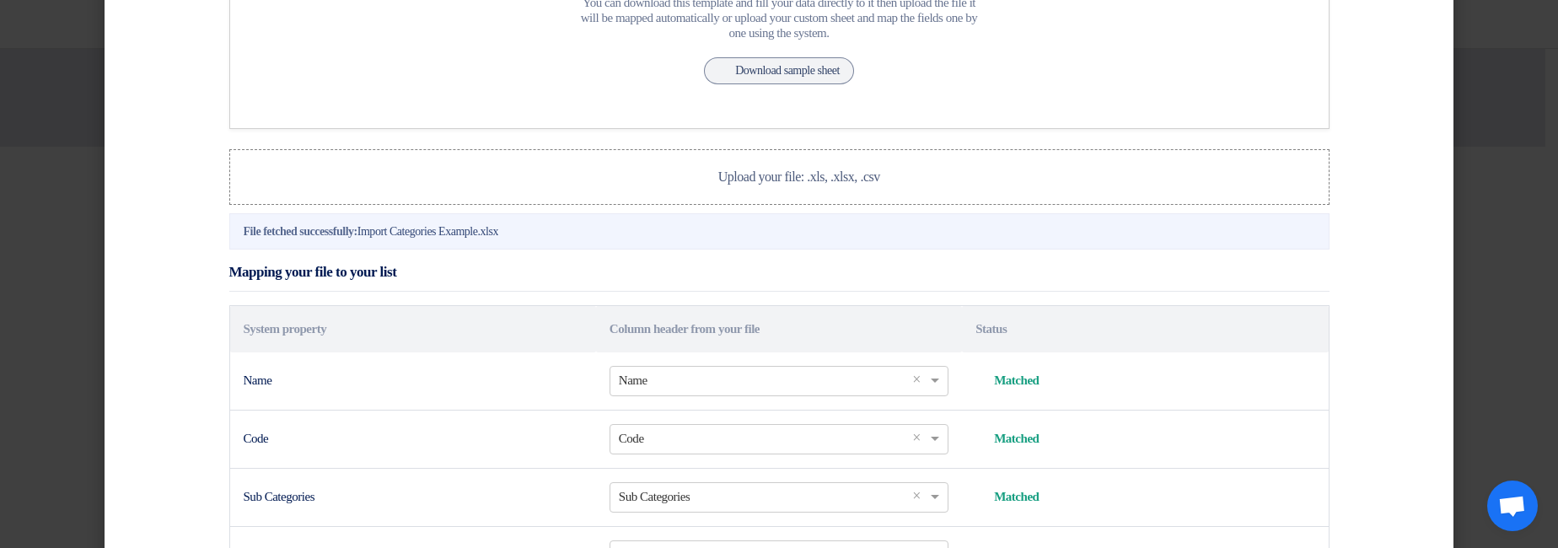
scroll to position [469, 0]
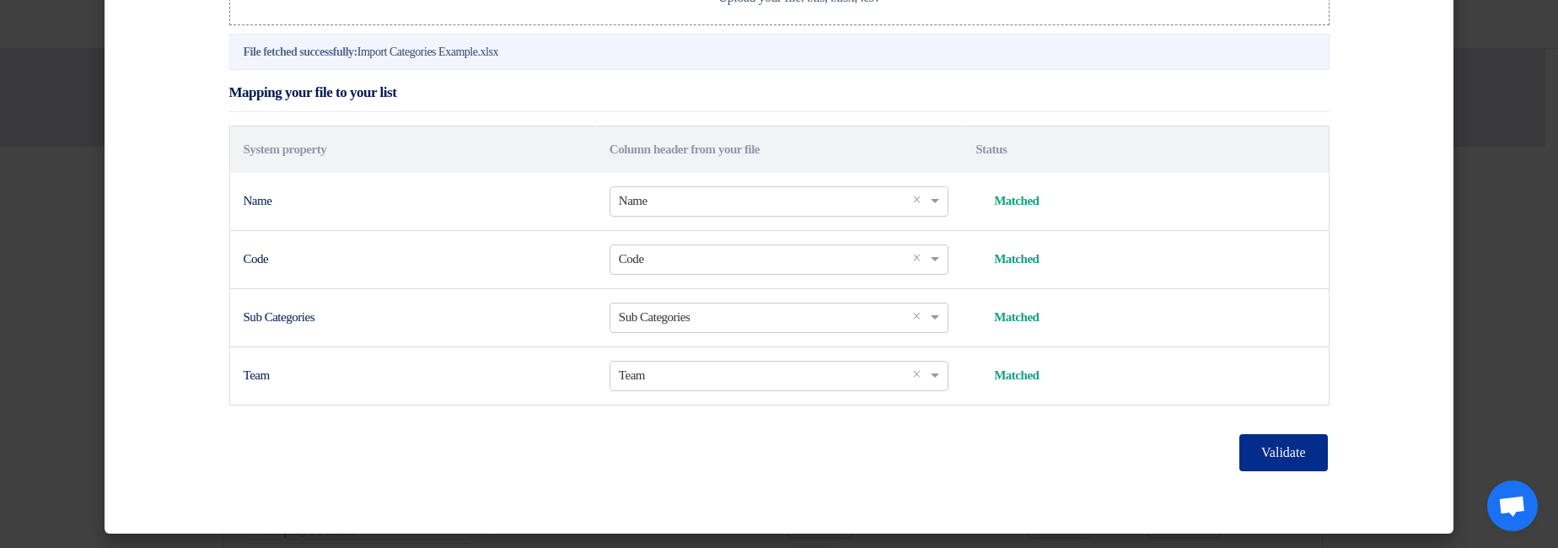
click at [1268, 449] on button "Validate" at bounding box center [1283, 452] width 88 height 37
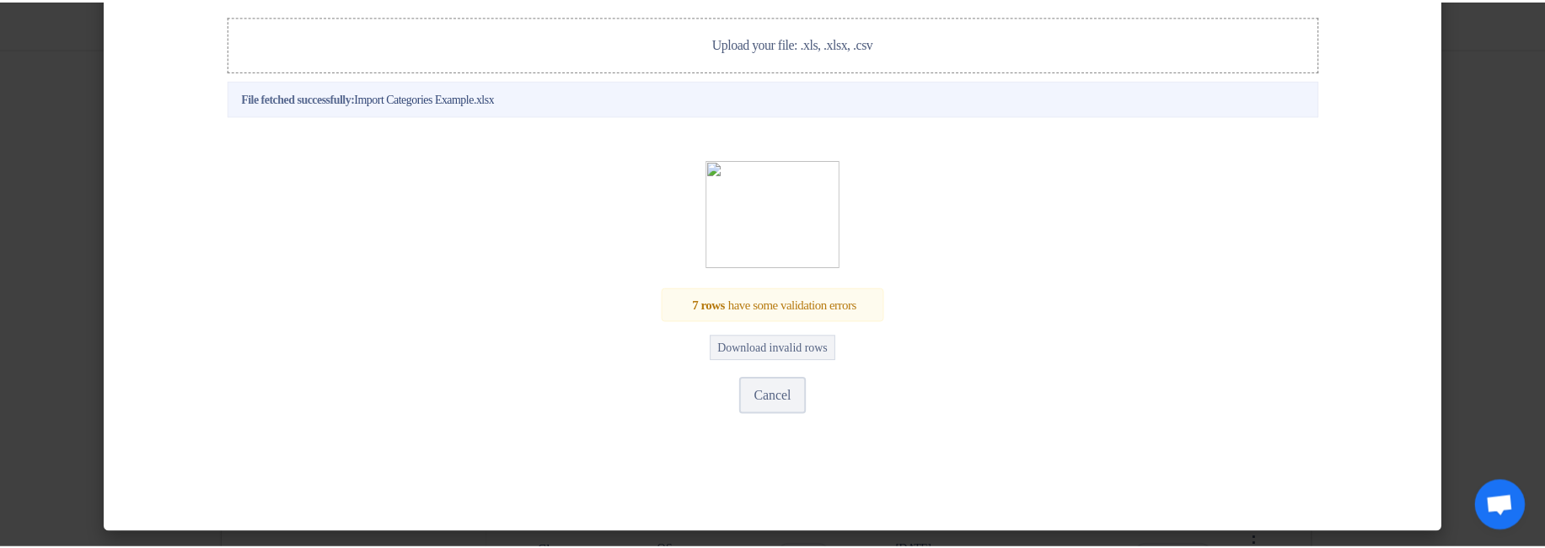
scroll to position [423, 0]
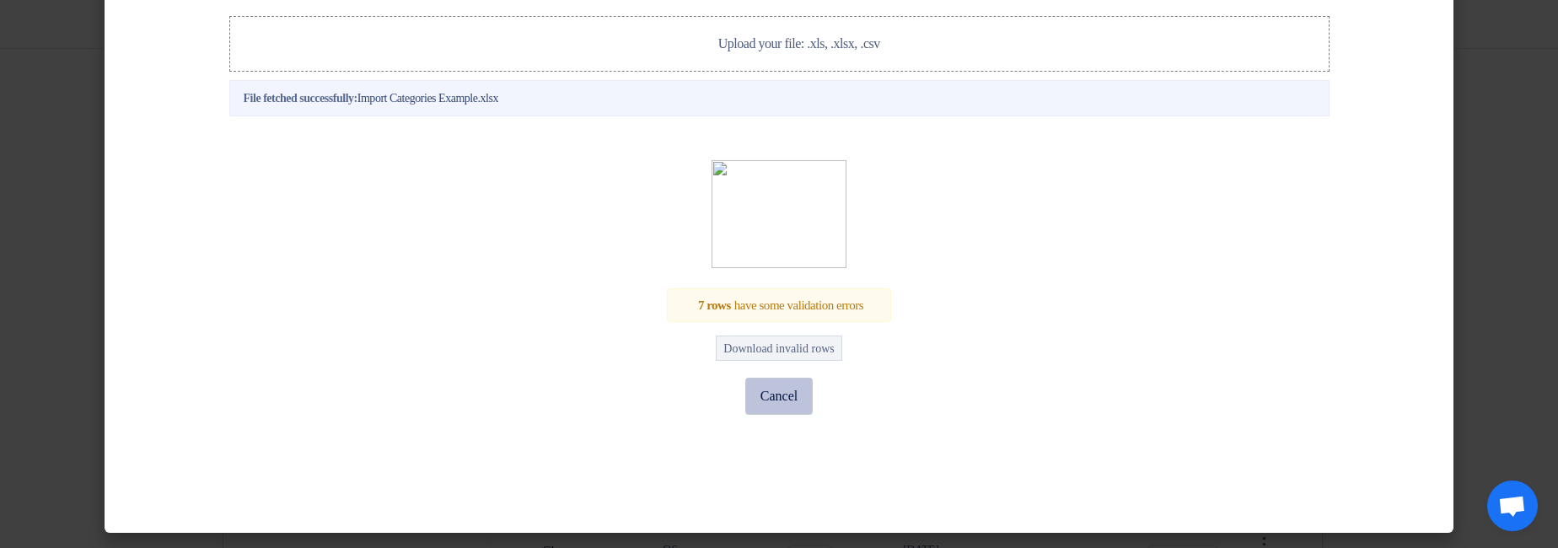
click at [756, 387] on button "Cancel" at bounding box center [778, 396] width 67 height 37
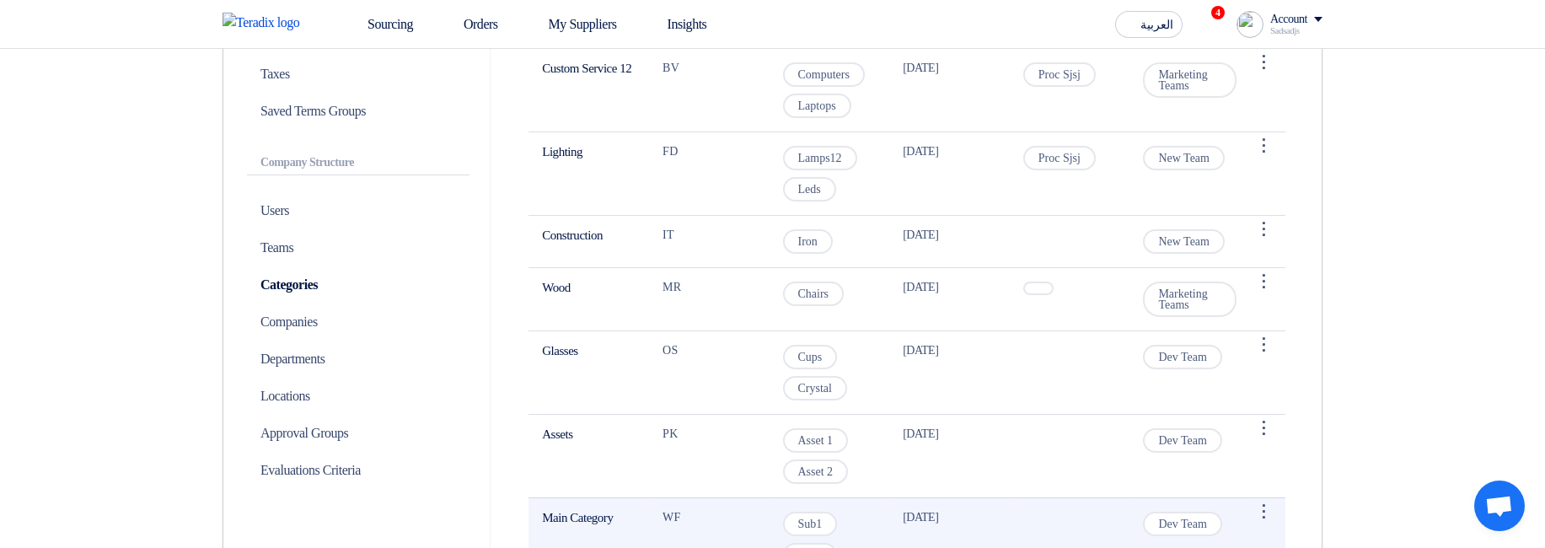
scroll to position [0, 0]
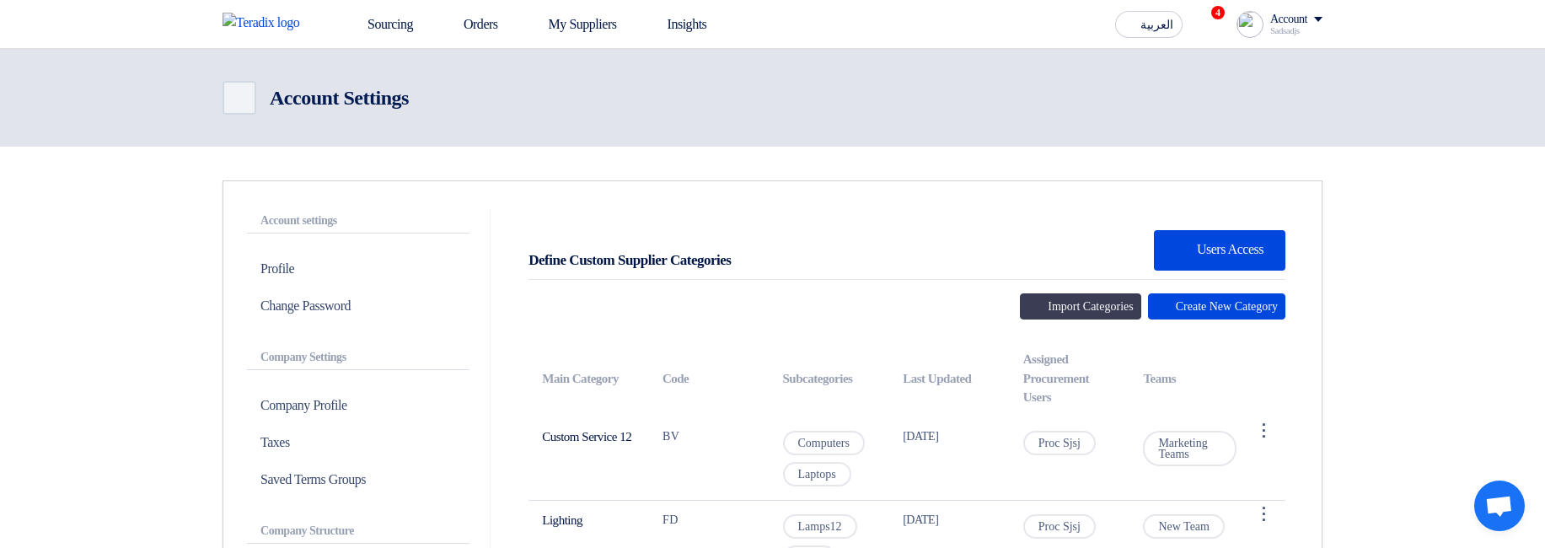
click at [362, 0] on div "Sourcing Orders My Suppliers Insights العربية ع 4 Congratulations! "(Duplicate)…" at bounding box center [772, 24] width 1125 height 48
click at [379, 24] on link "Sourcing" at bounding box center [378, 24] width 96 height 37
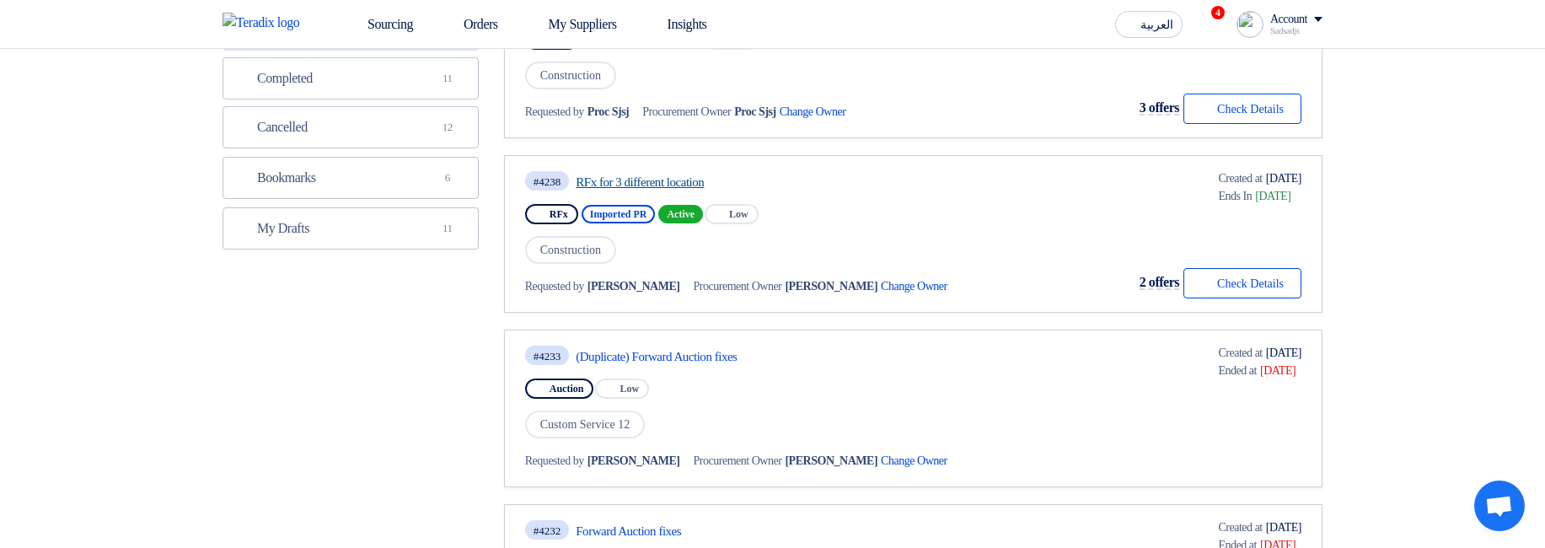
click at [651, 174] on link "RFx for 3 different location" at bounding box center [734, 181] width 316 height 15
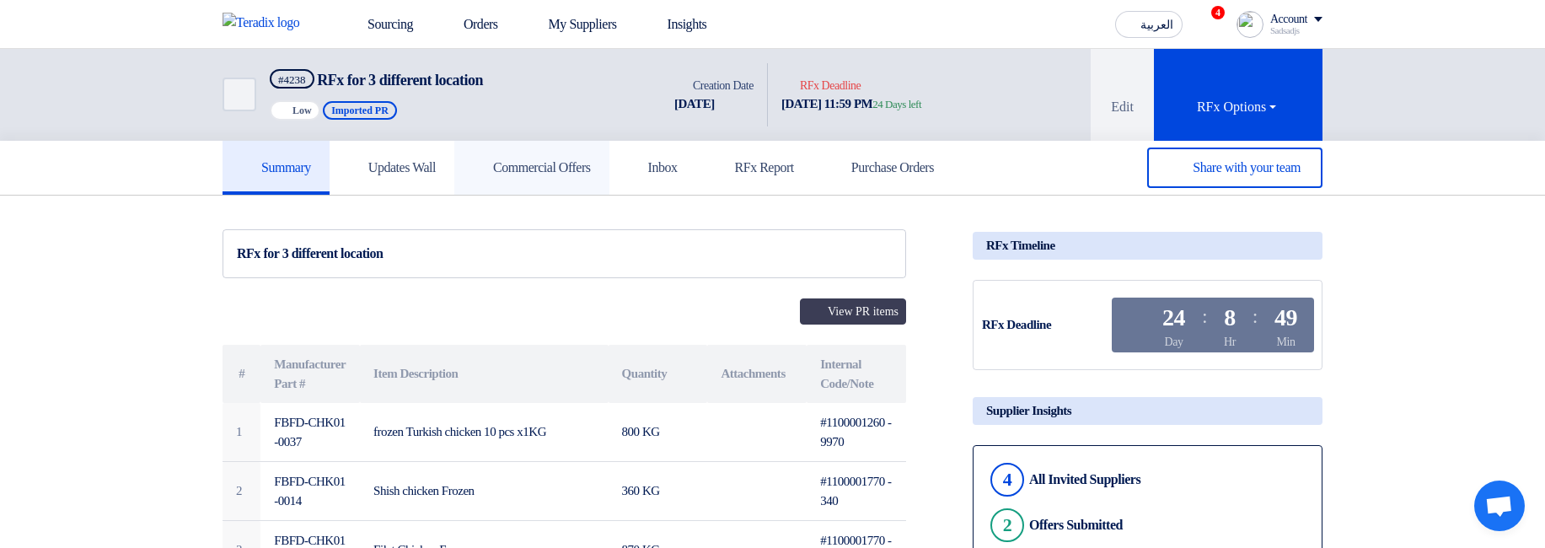
click at [553, 183] on link "Commercial Offers" at bounding box center [531, 168] width 155 height 54
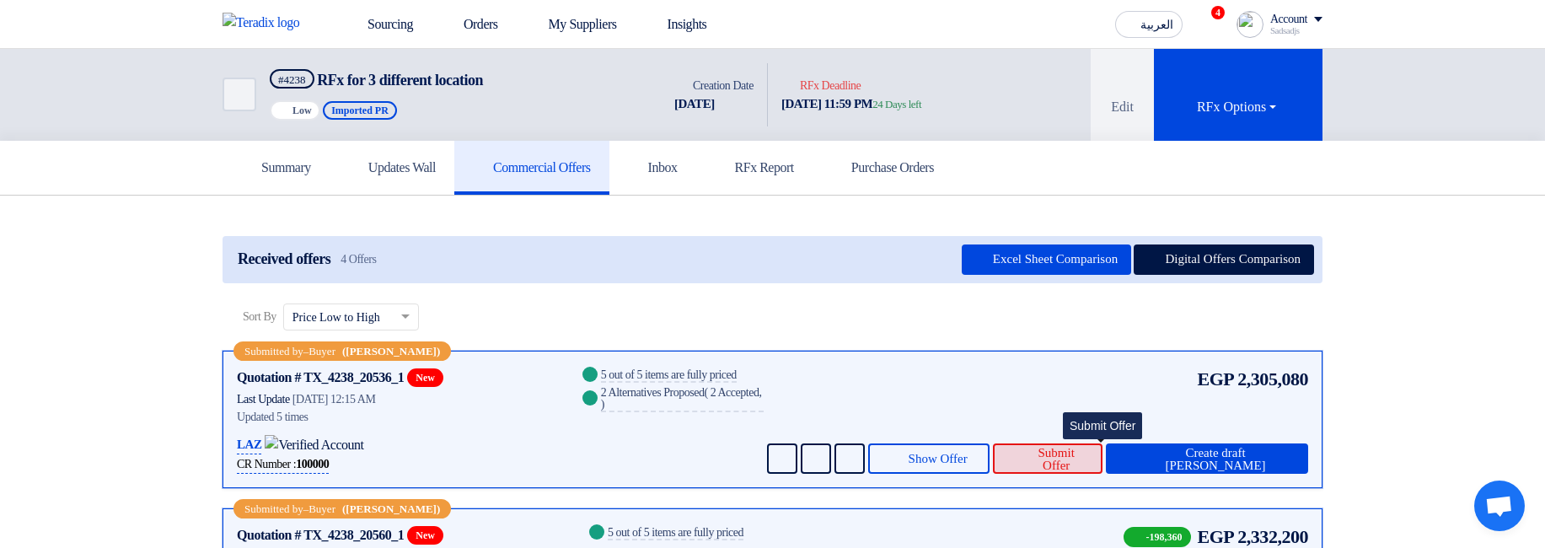
click at [1071, 453] on span "Submit Offer" at bounding box center [1056, 459] width 65 height 25
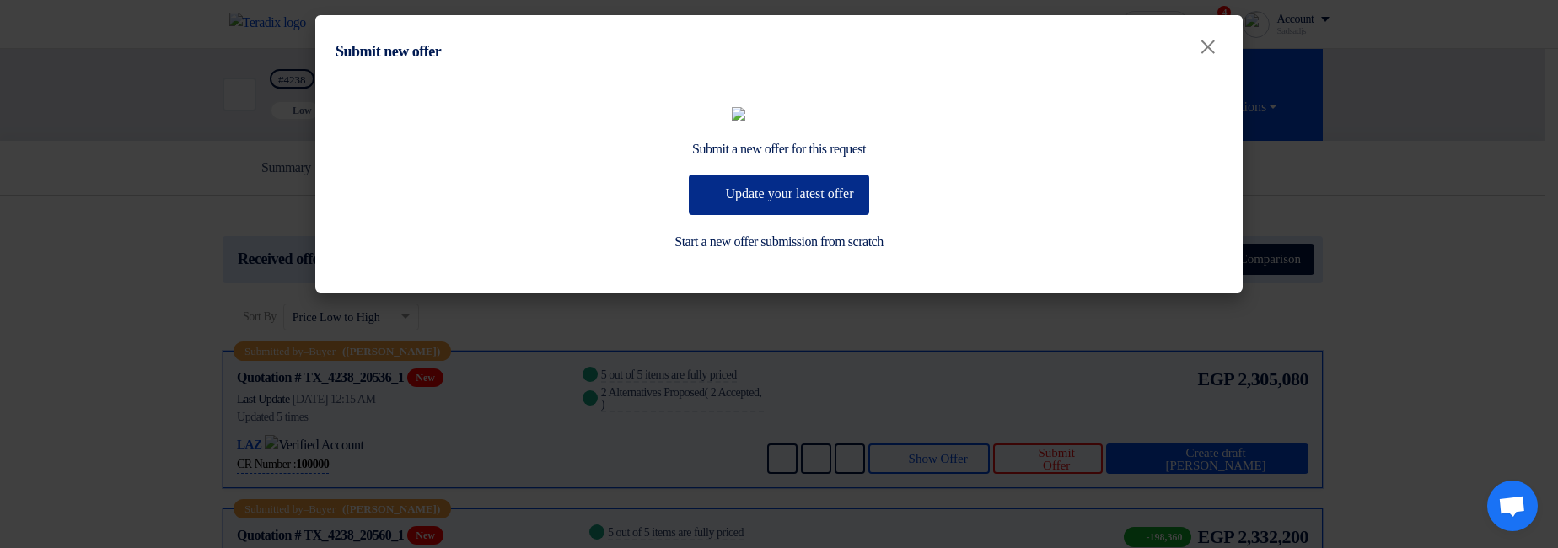
click at [799, 215] on button "Update your latest offer" at bounding box center [779, 194] width 180 height 40
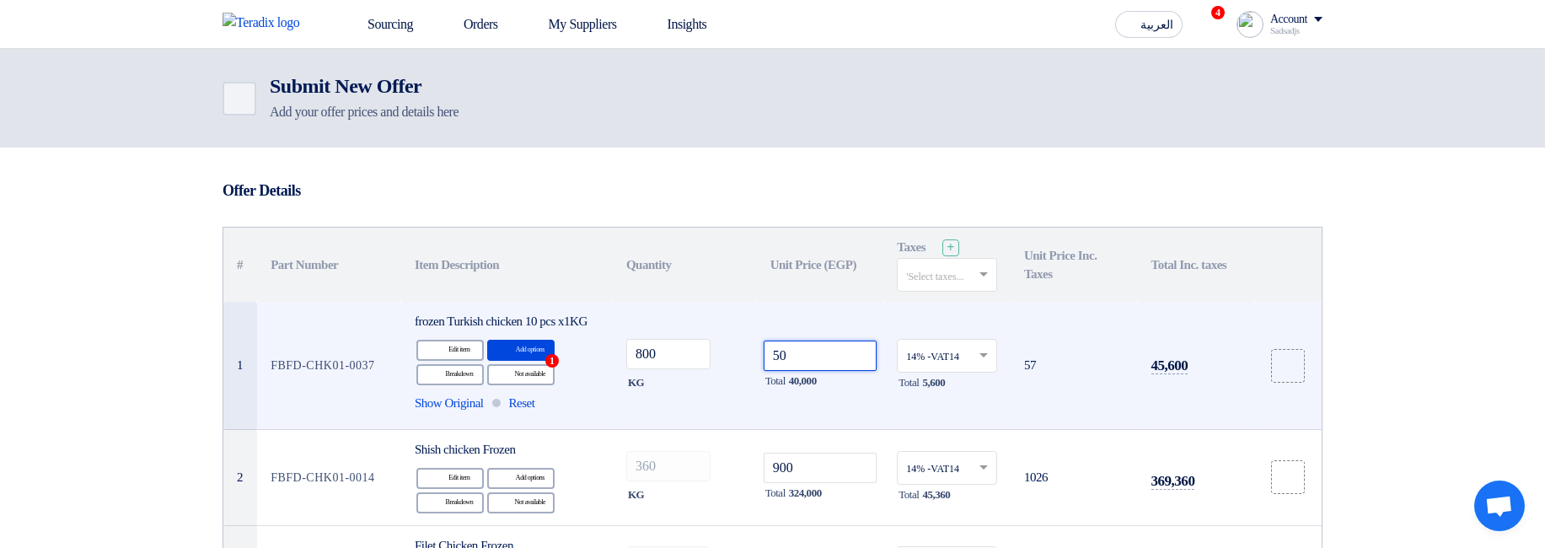
click at [860, 369] on input "50" at bounding box center [821, 356] width 114 height 30
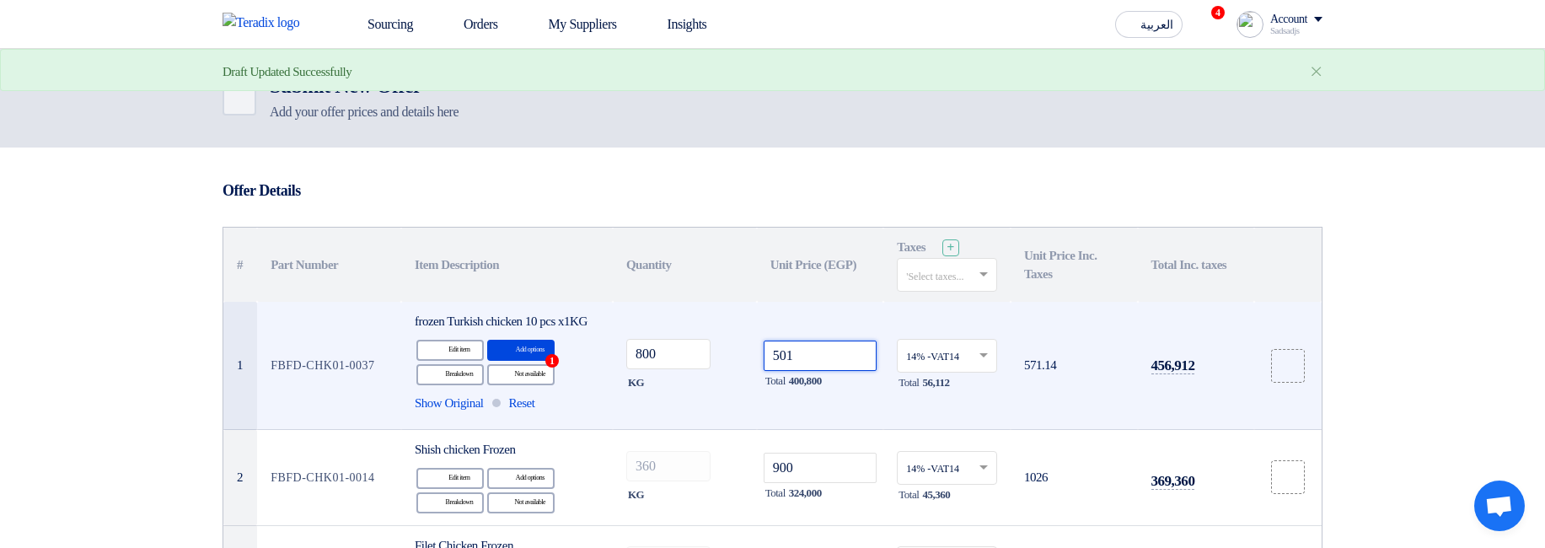
type input "50"
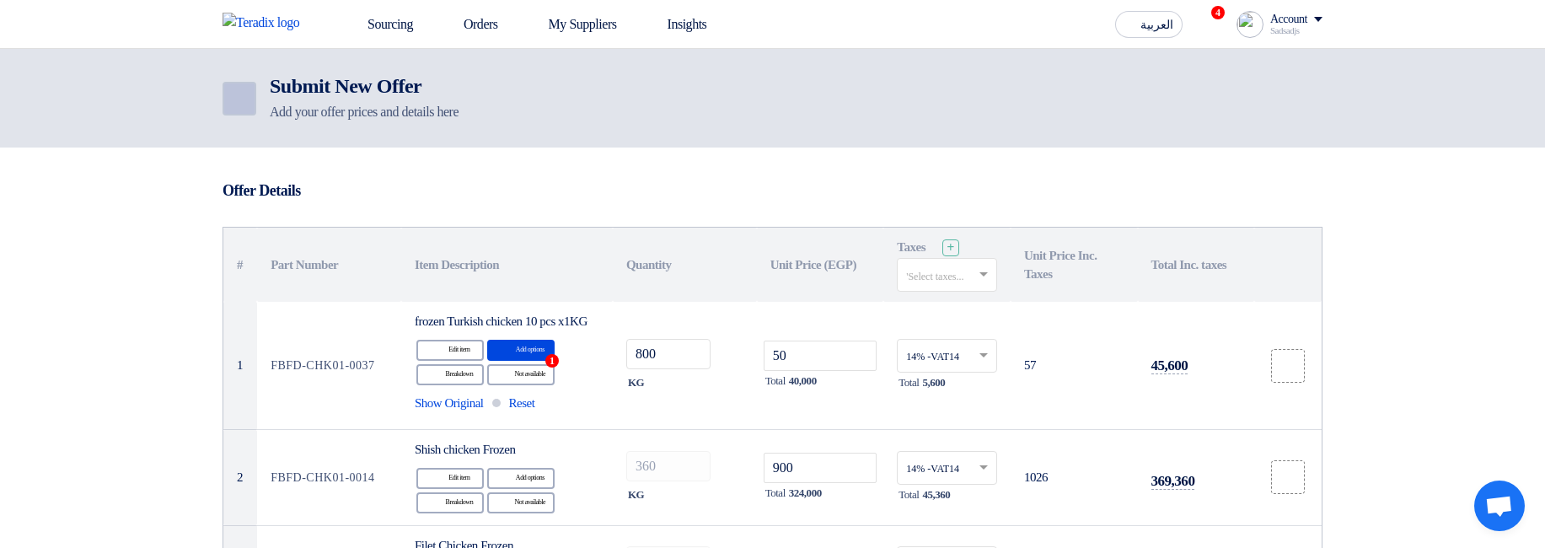
click at [228, 89] on use at bounding box center [228, 89] width 0 height 0
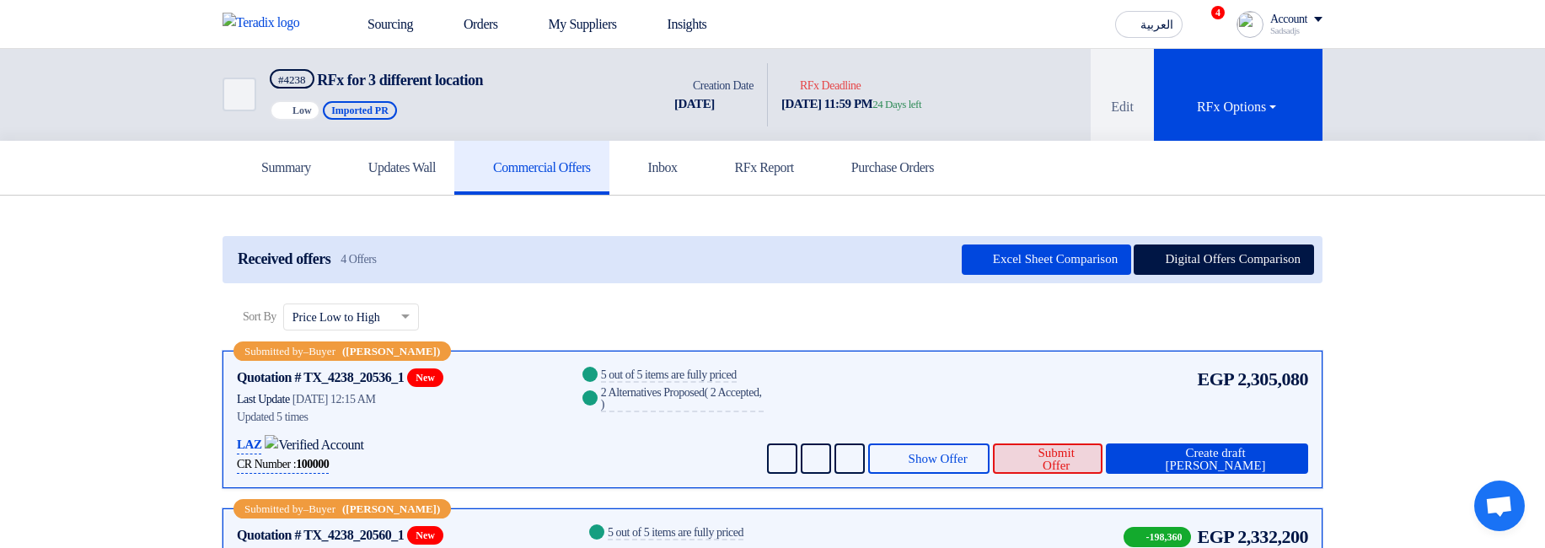
drag, startPoint x: 1108, startPoint y: 483, endPoint x: 1117, endPoint y: 454, distance: 29.9
click at [1108, 479] on div "Submitted by – Buyer (Sadsadjs Askjd) Quotation # TX_4238_20536_1 New Contacts …" at bounding box center [773, 419] width 1100 height 137
click at [1089, 453] on span "Submit Offer" at bounding box center [1056, 459] width 65 height 25
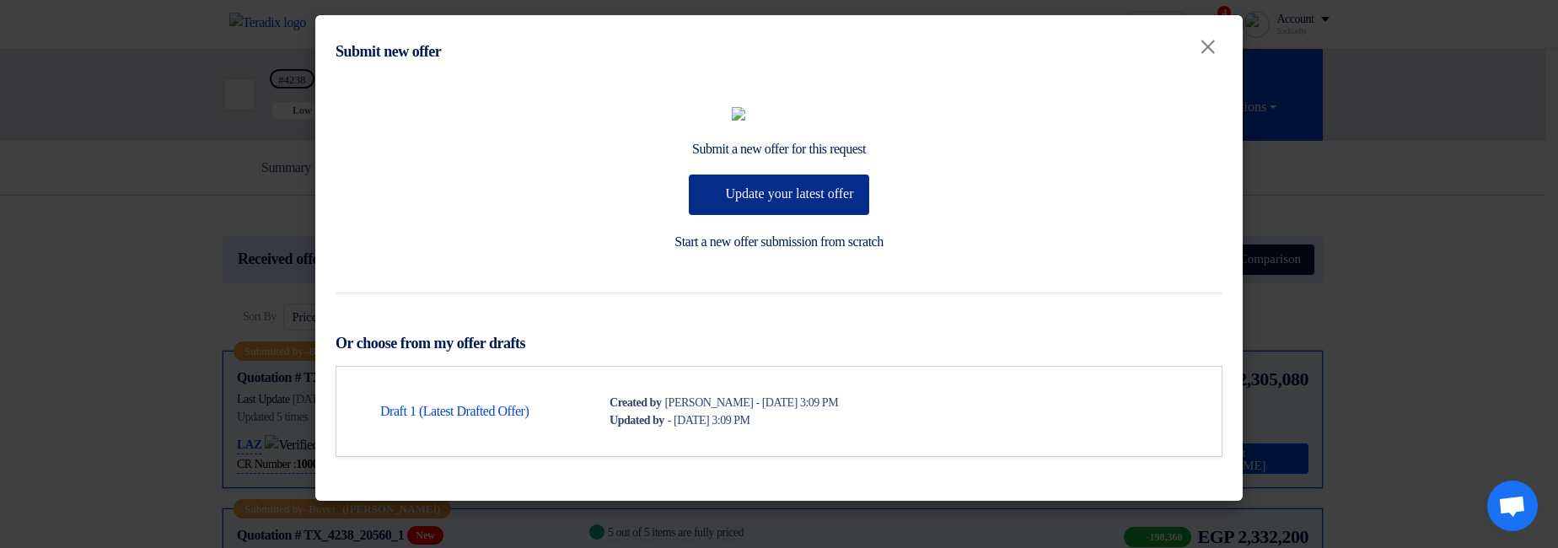
click at [783, 215] on button "Update your latest offer" at bounding box center [779, 194] width 180 height 40
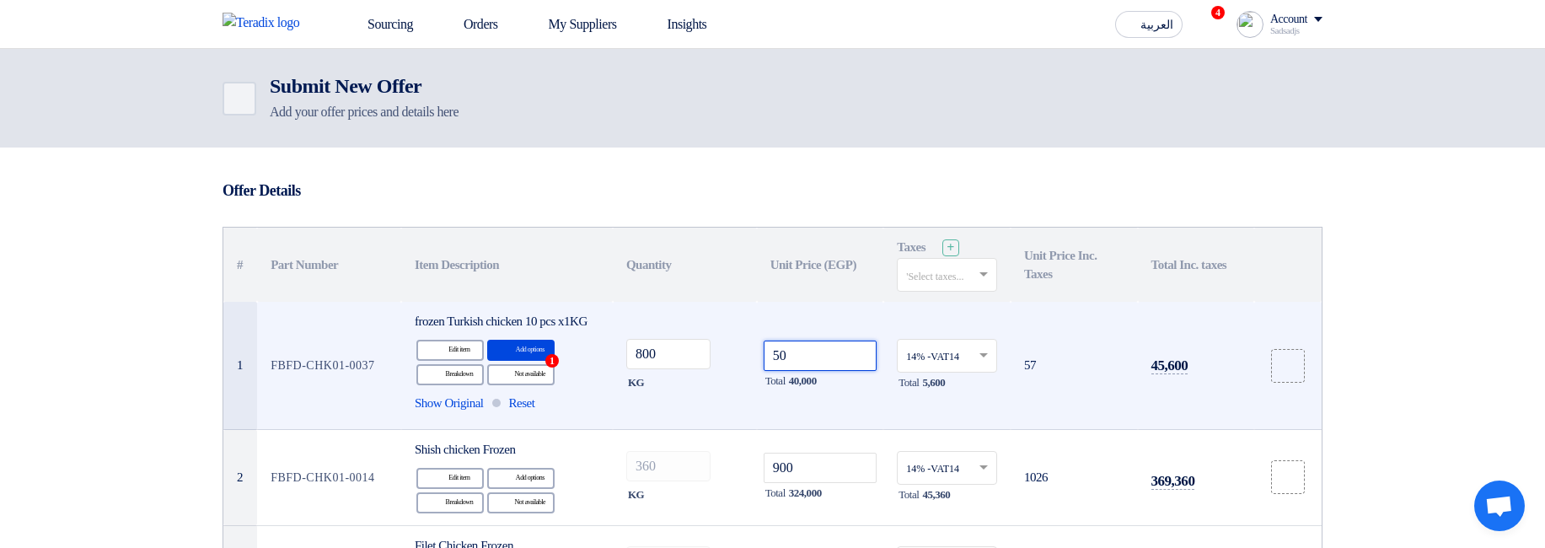
click at [845, 355] on input "50" at bounding box center [821, 356] width 114 height 30
click at [853, 360] on input "50" at bounding box center [821, 356] width 114 height 30
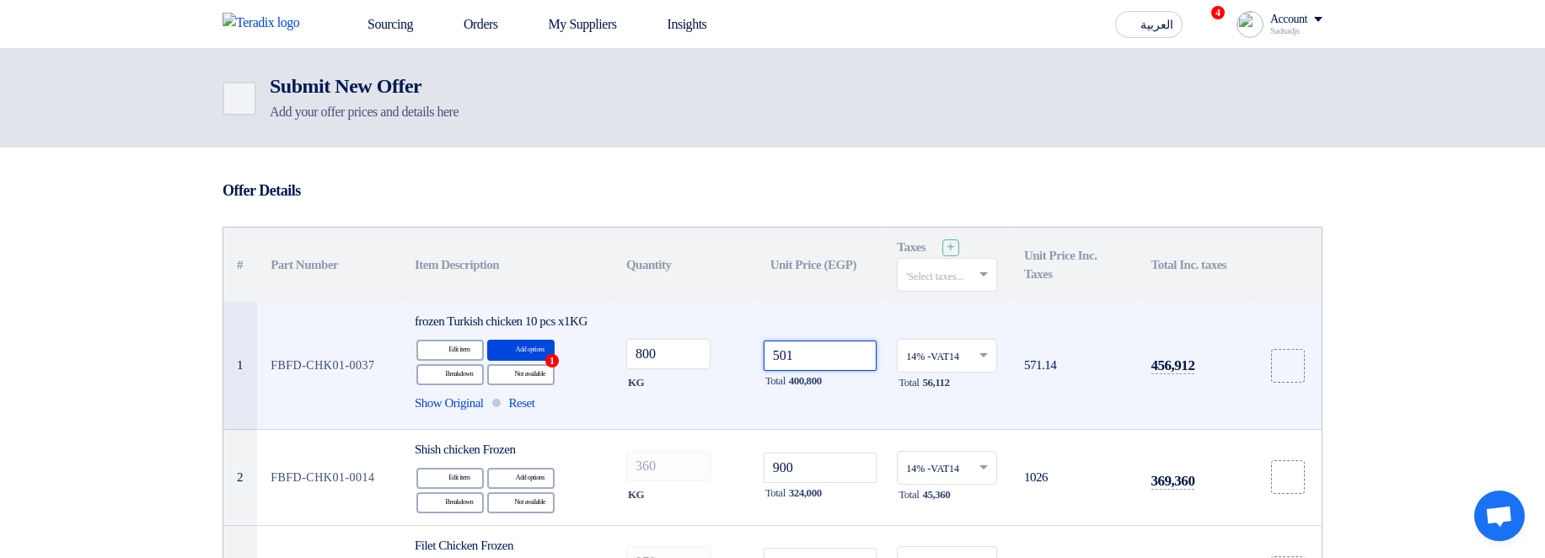
click at [836, 367] on input "501" at bounding box center [821, 356] width 114 height 30
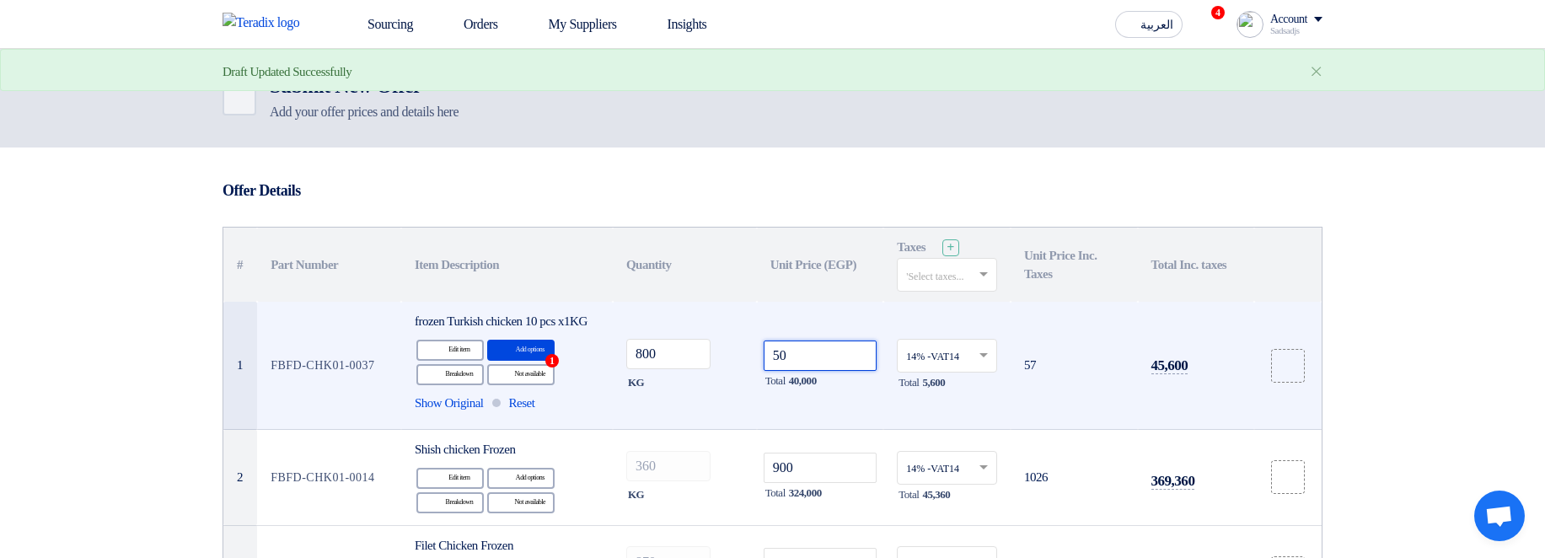
click at [825, 371] on input "50" at bounding box center [821, 356] width 114 height 30
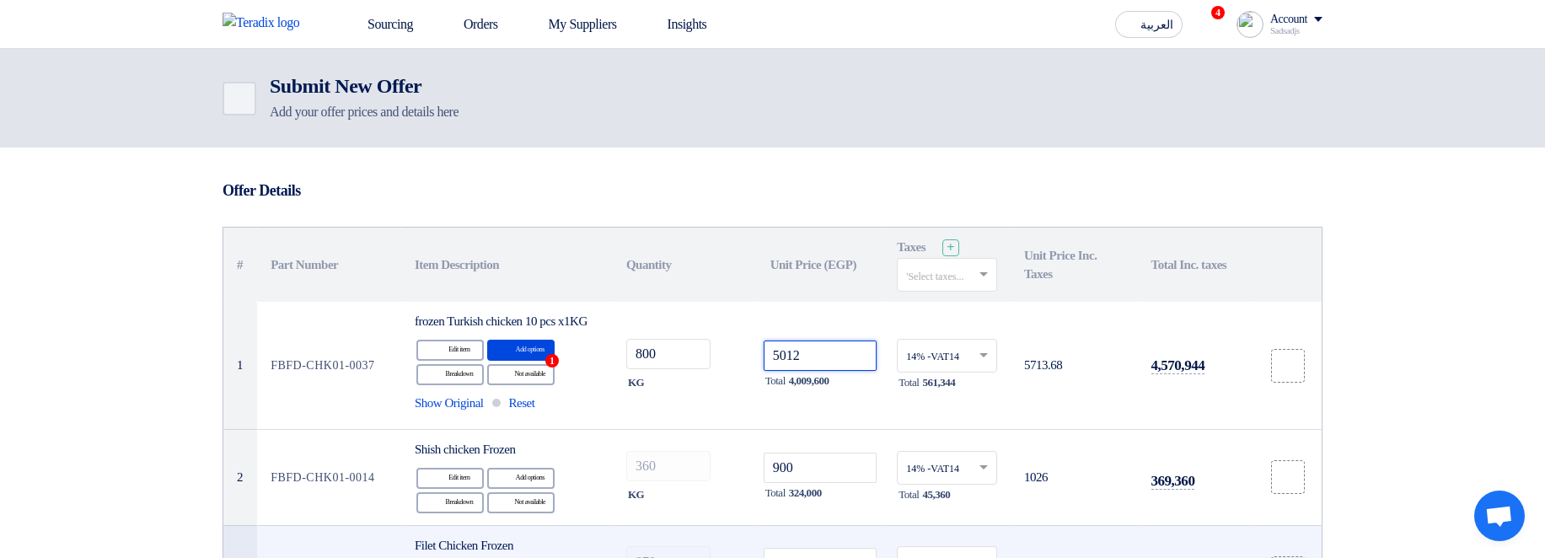
type input "5012"
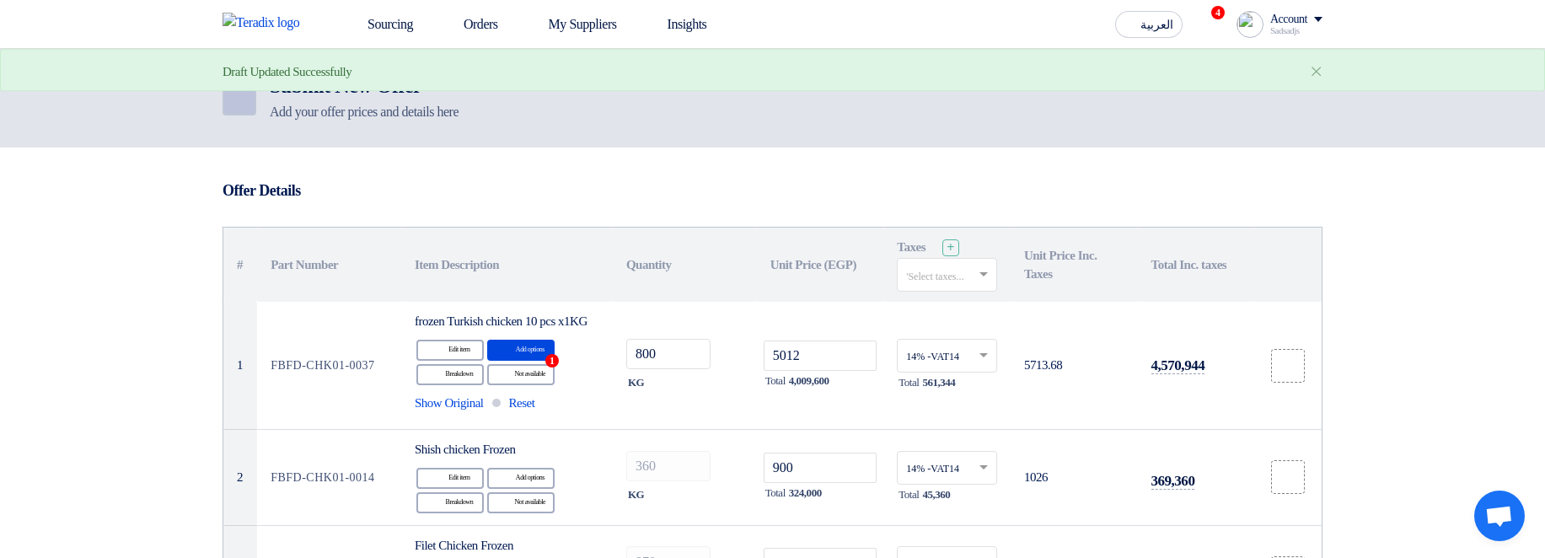
click at [228, 98] on icon "Back" at bounding box center [238, 99] width 20 height 20
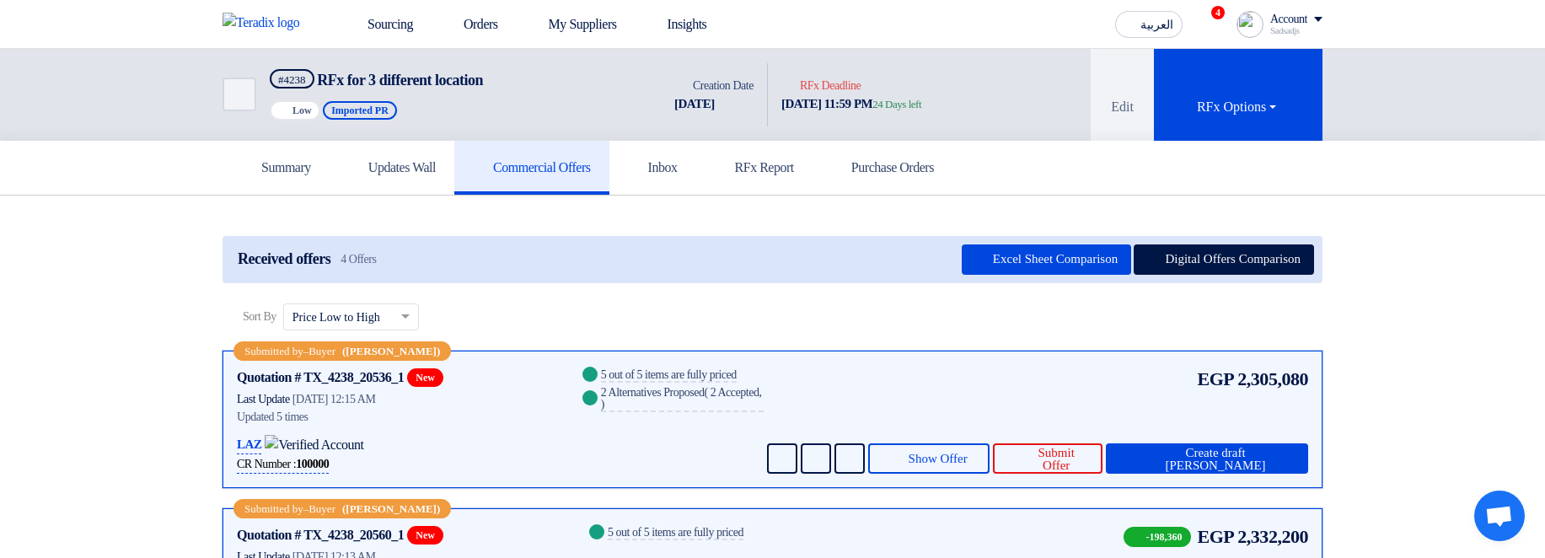
click at [1070, 438] on div "EGP 2,305,080 Send Message Send Message" at bounding box center [1036, 419] width 544 height 109
click at [1074, 459] on span "Submit Offer" at bounding box center [1056, 459] width 65 height 25
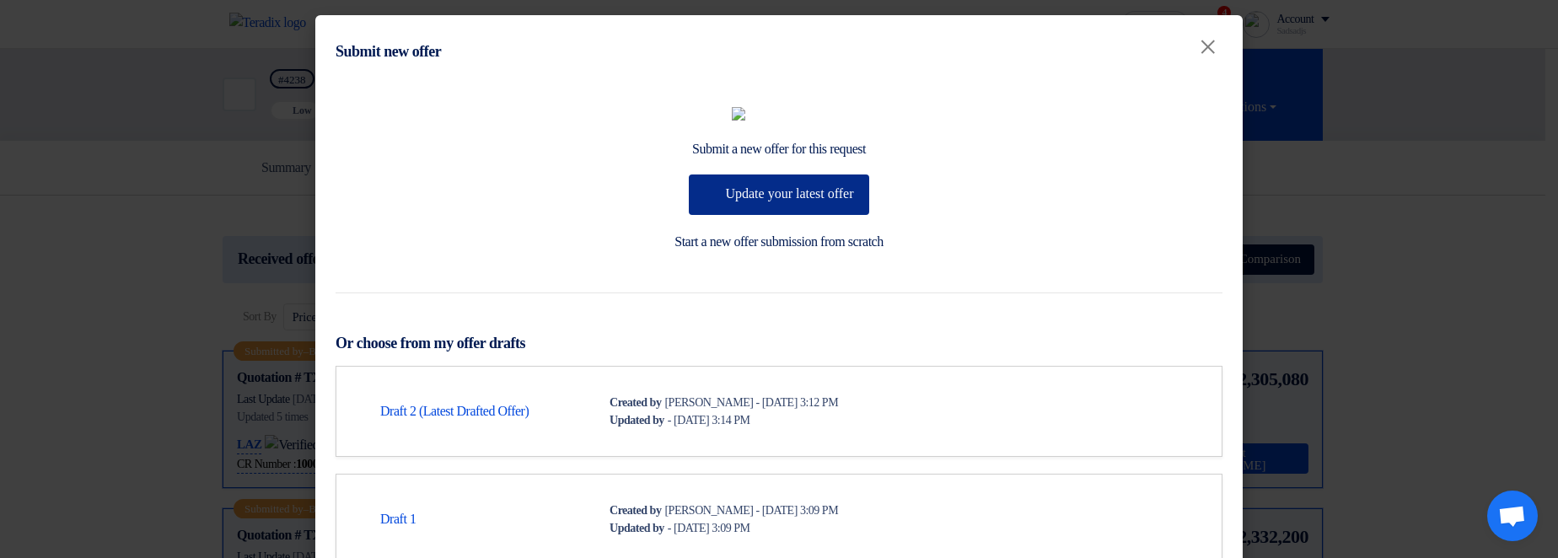
click at [770, 215] on button "Update your latest offer" at bounding box center [779, 194] width 180 height 40
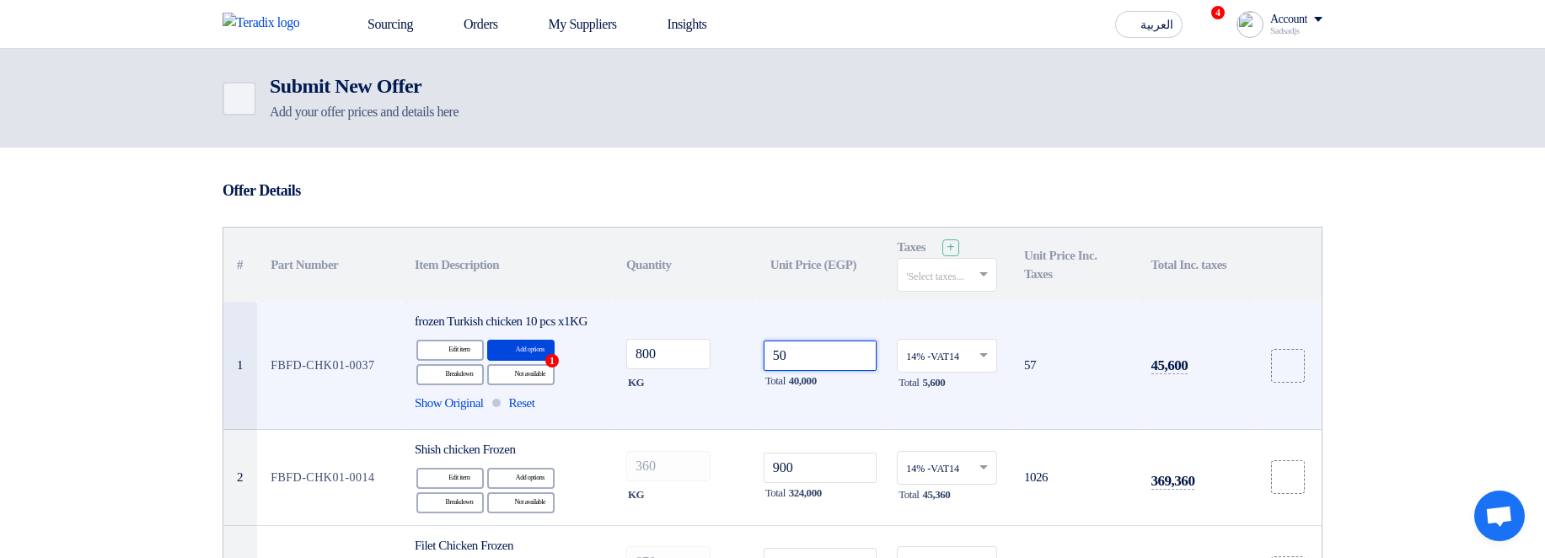
click at [831, 371] on input "50" at bounding box center [821, 356] width 114 height 30
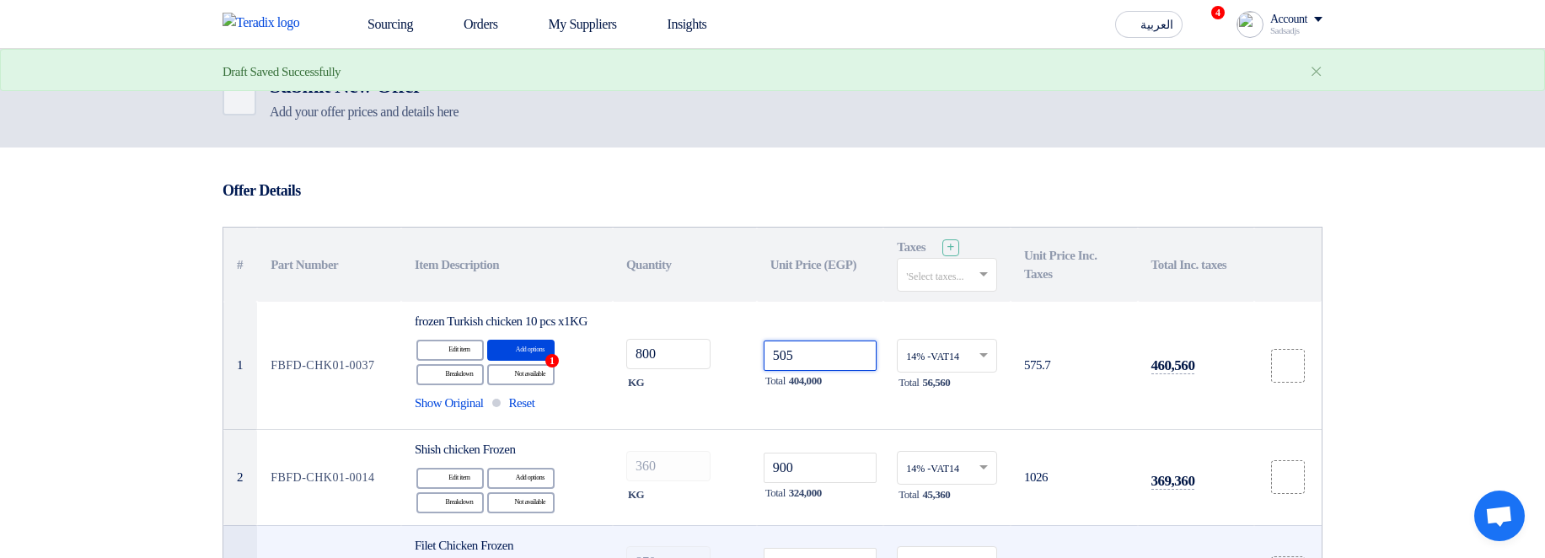
type input "505"
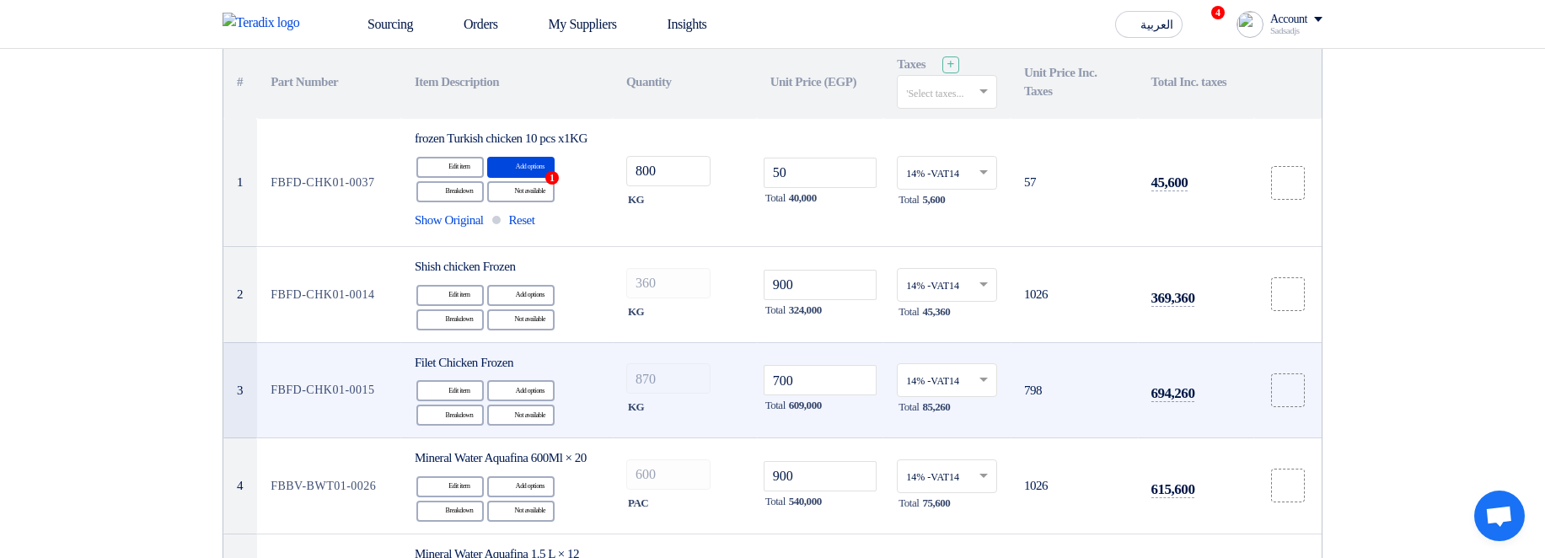
scroll to position [101, 0]
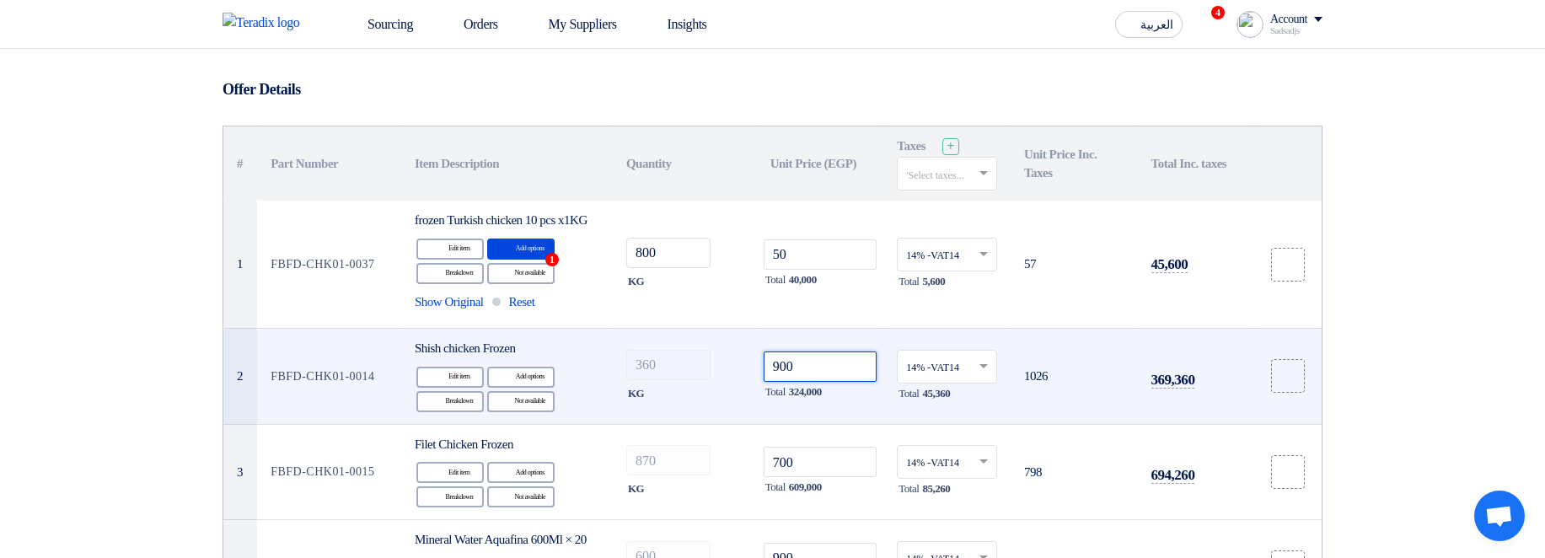
click at [843, 381] on input "900" at bounding box center [821, 366] width 114 height 30
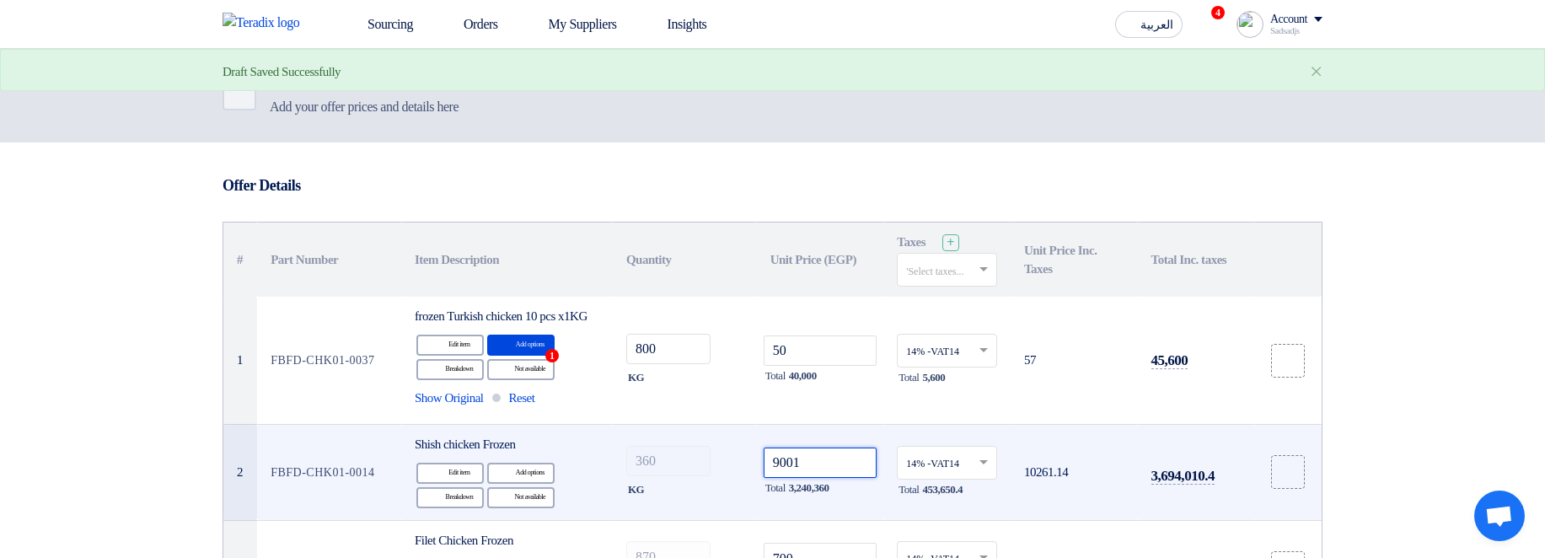
scroll to position [0, 0]
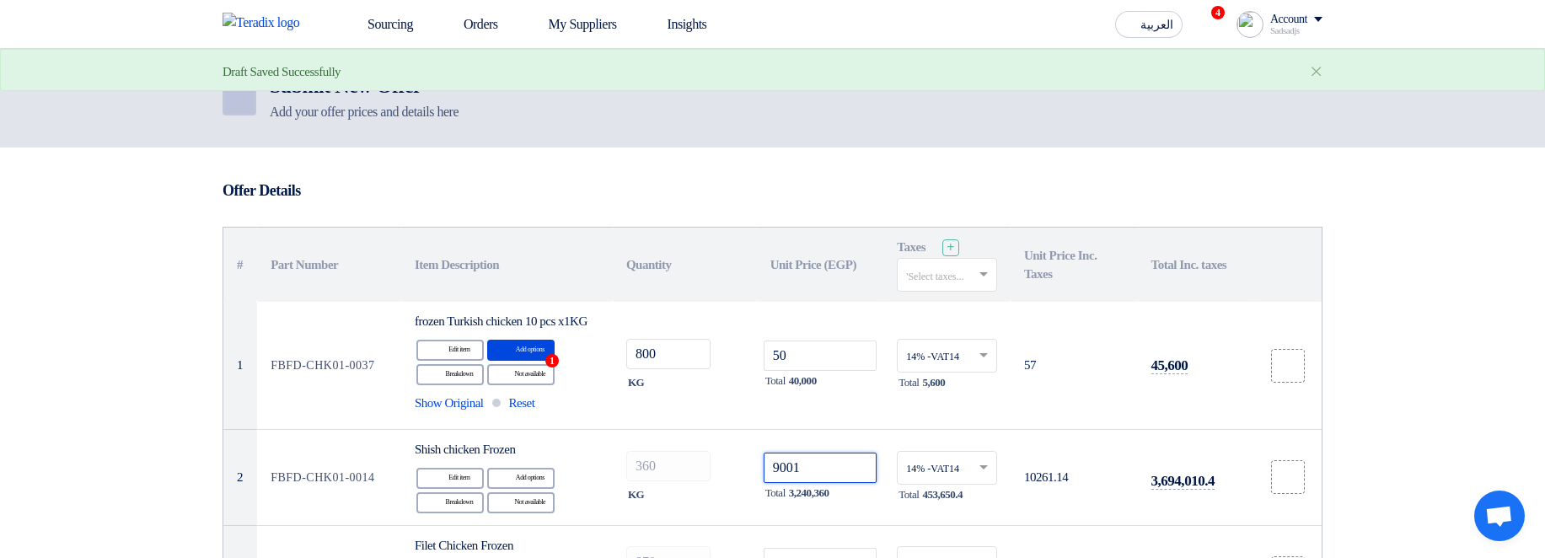
type input "9001"
click at [244, 96] on icon "Back" at bounding box center [238, 99] width 20 height 20
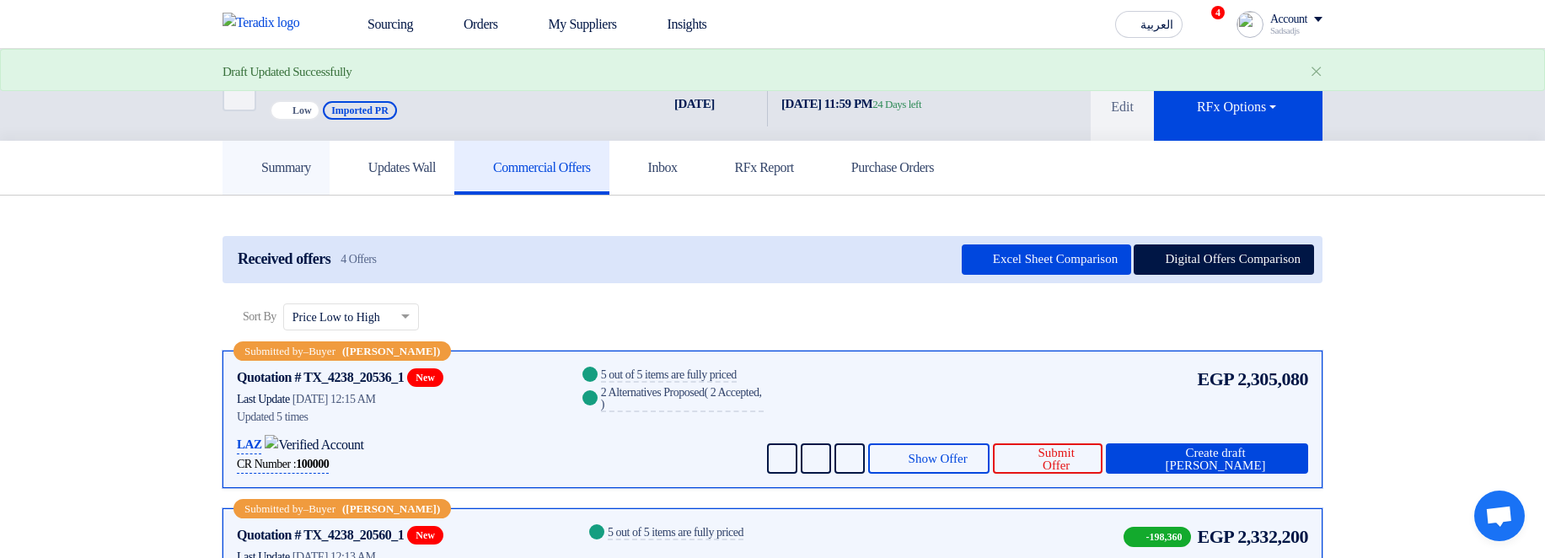
click at [280, 153] on link "Summary" at bounding box center [276, 168] width 107 height 54
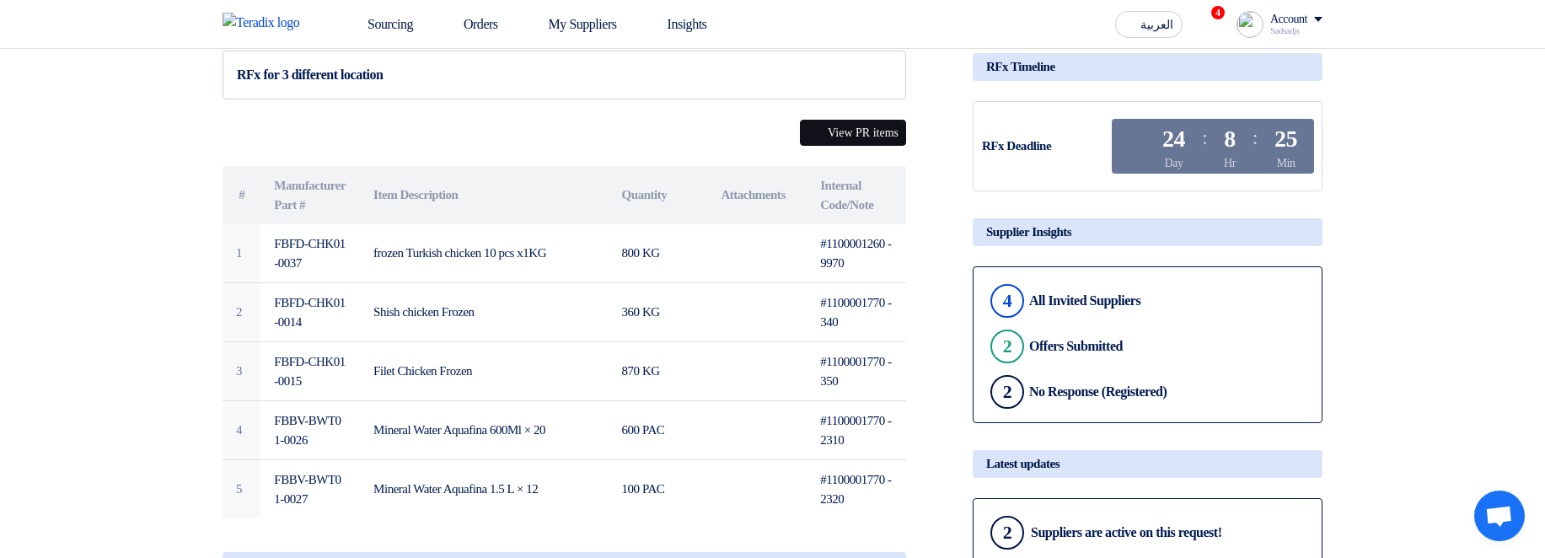
scroll to position [202, 0]
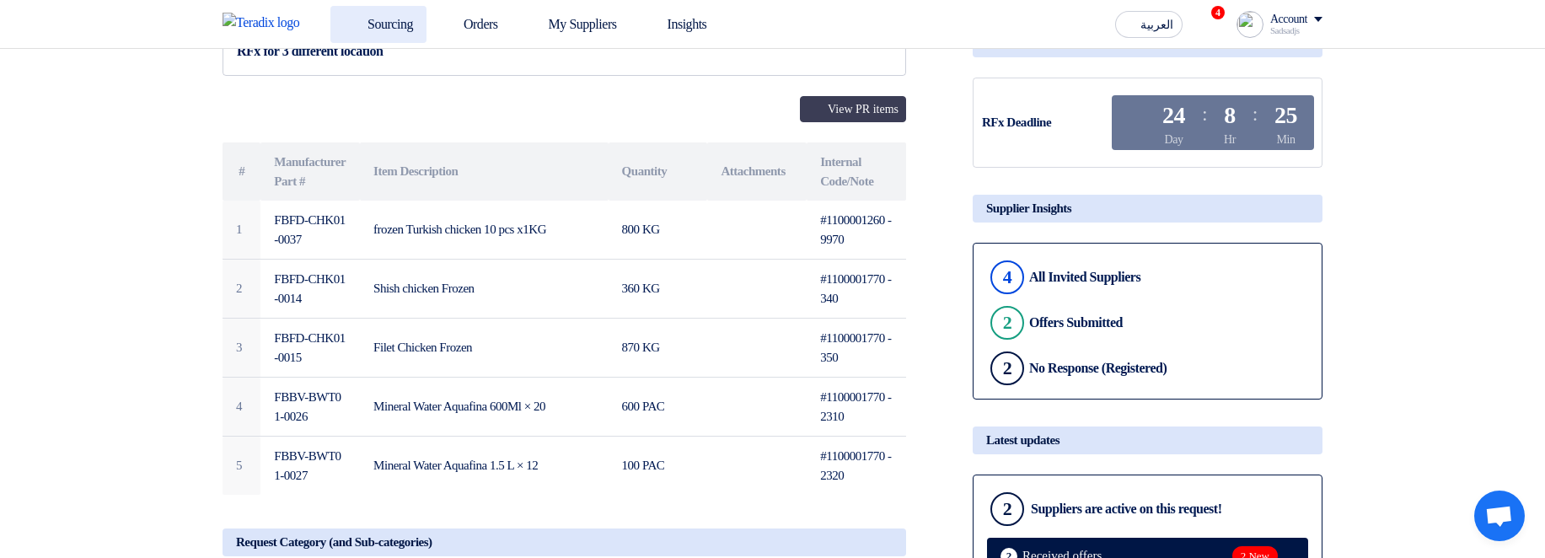
click at [415, 20] on link "Sourcing" at bounding box center [378, 24] width 96 height 37
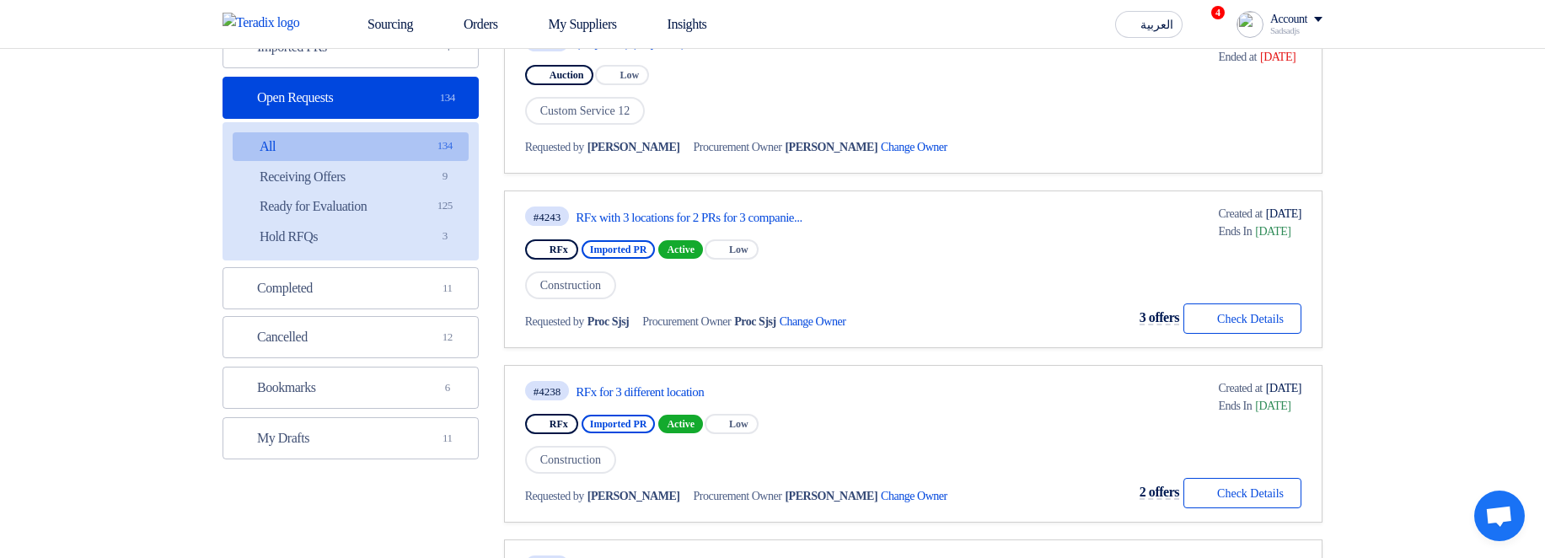
scroll to position [202, 0]
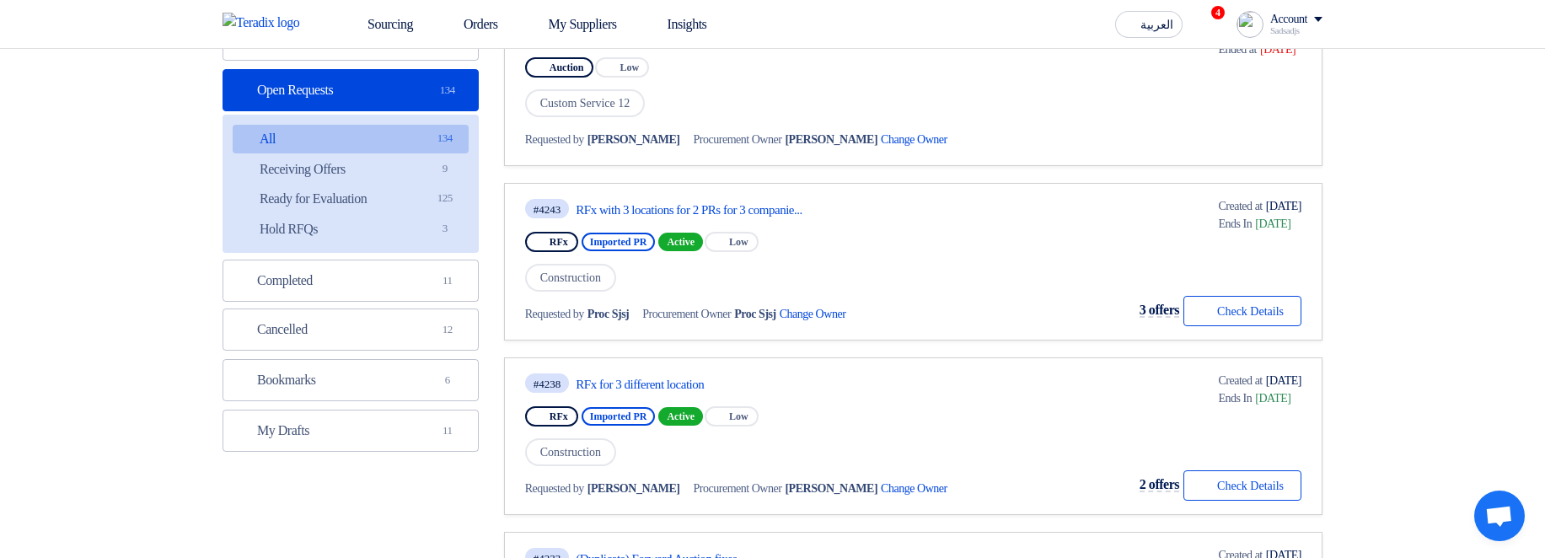
click at [785, 218] on div "#4243 RFx with 3 locations for 2 PRs for 3 companie..." at bounding box center [710, 208] width 371 height 23
click at [669, 384] on link "RFx for 3 different location" at bounding box center [734, 384] width 316 height 15
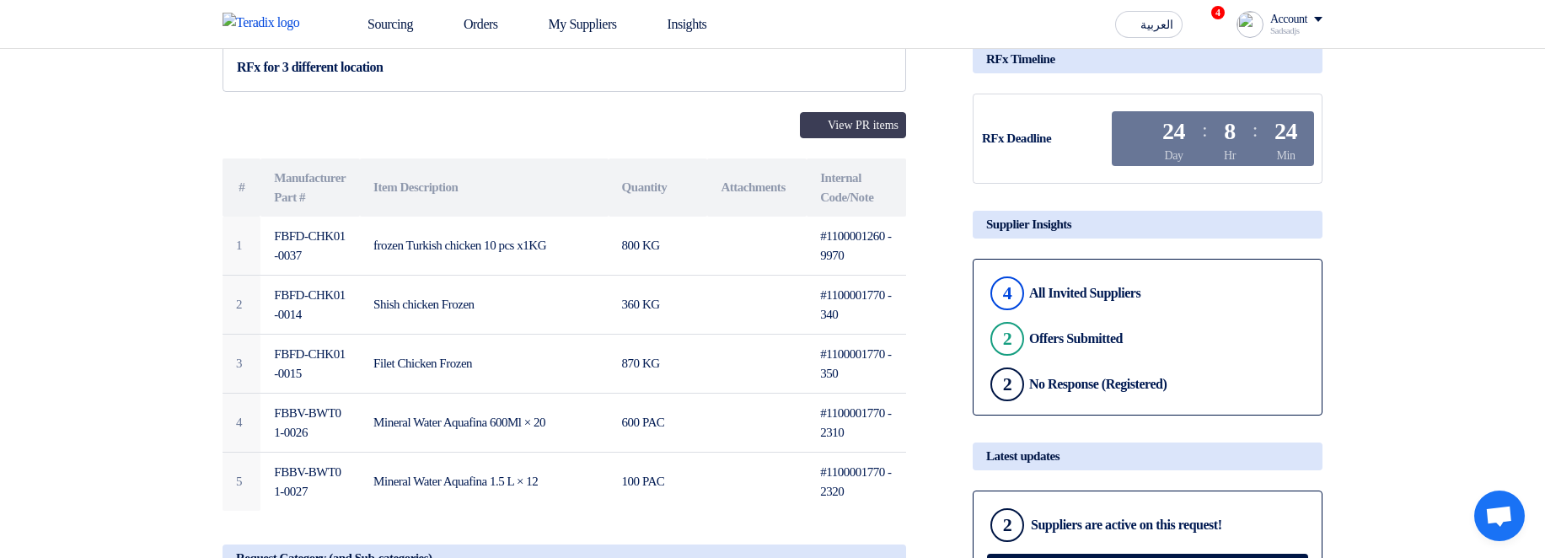
scroll to position [202, 0]
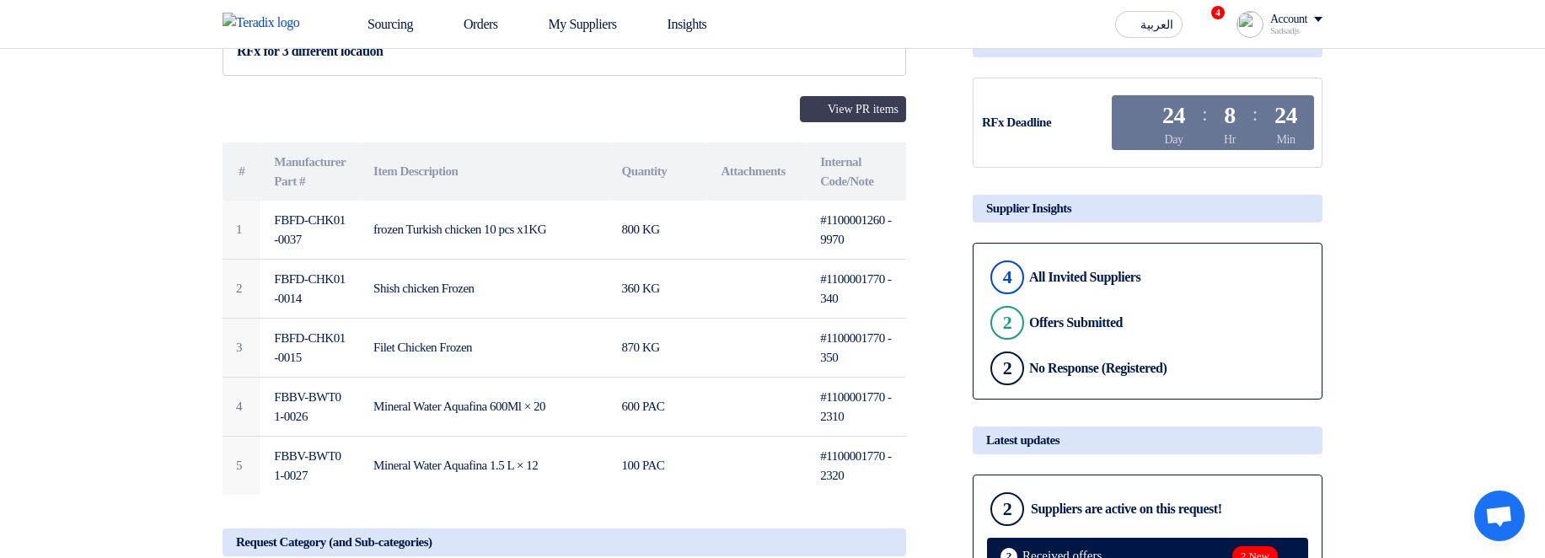
click at [389, 4] on div "Sourcing Orders My Suppliers Insights العربية ع 4 Congratulations! "(Duplicate)…" at bounding box center [772, 24] width 1125 height 48
click at [420, 29] on link "Sourcing" at bounding box center [378, 24] width 96 height 37
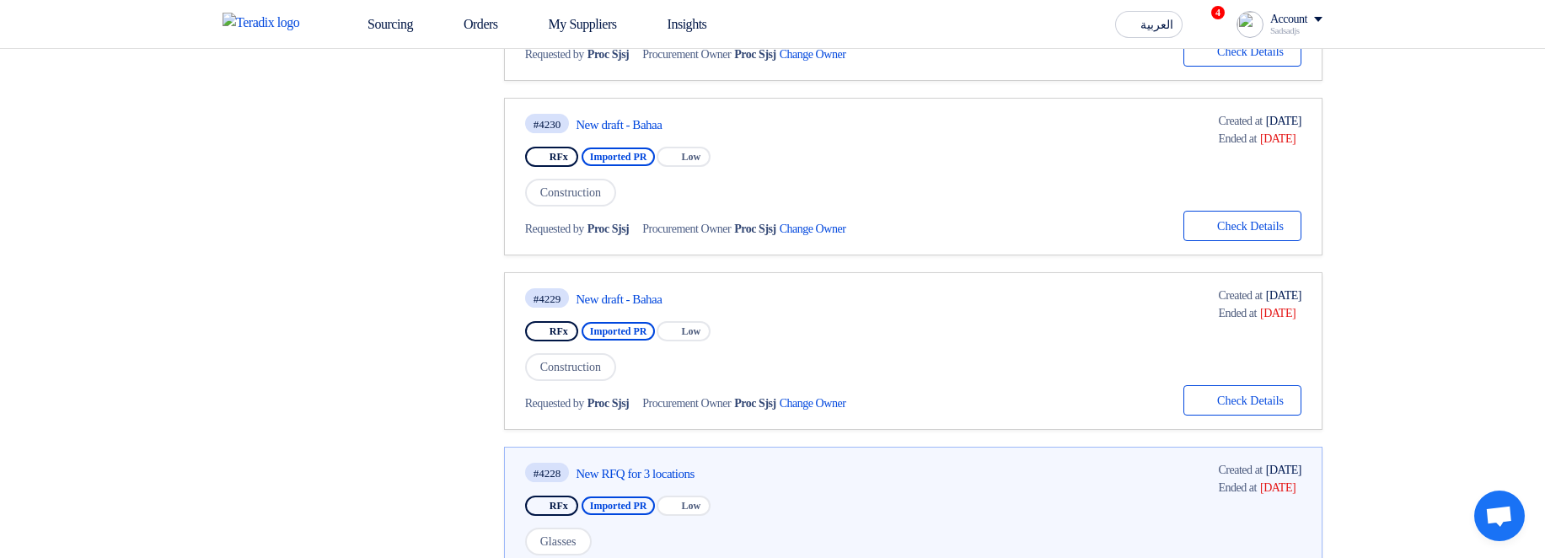
scroll to position [1214, 0]
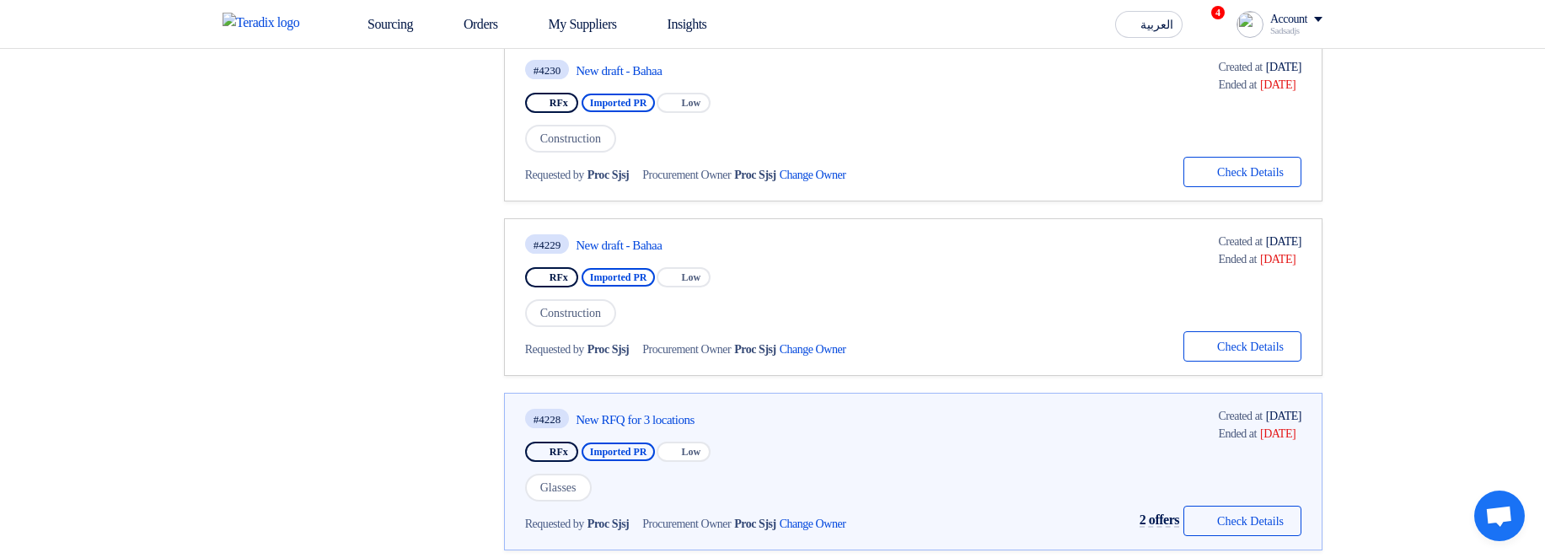
click at [658, 432] on div "#4228 New RFQ for 3 locations RFx Imported PR Priority Low Glasses Requested by…" at bounding box center [710, 471] width 371 height 129
click at [654, 415] on link "New RFQ for 3 locations" at bounding box center [734, 419] width 316 height 15
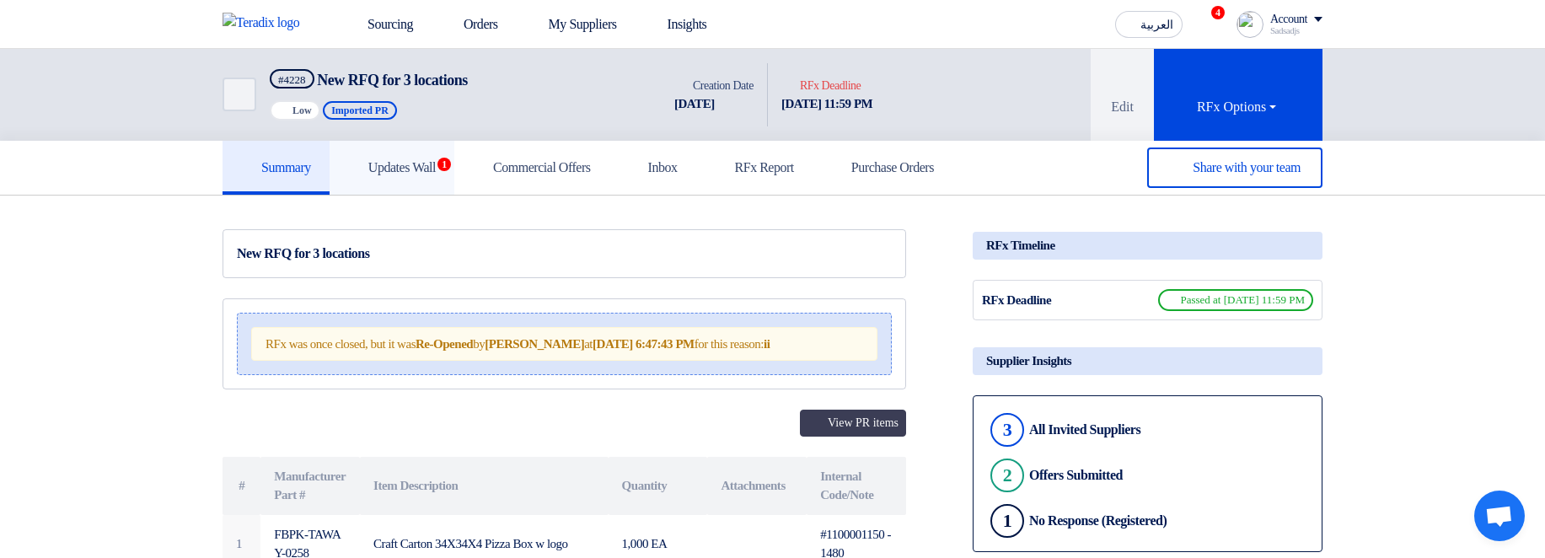
click at [410, 191] on link "Updates Wall 1" at bounding box center [392, 168] width 125 height 54
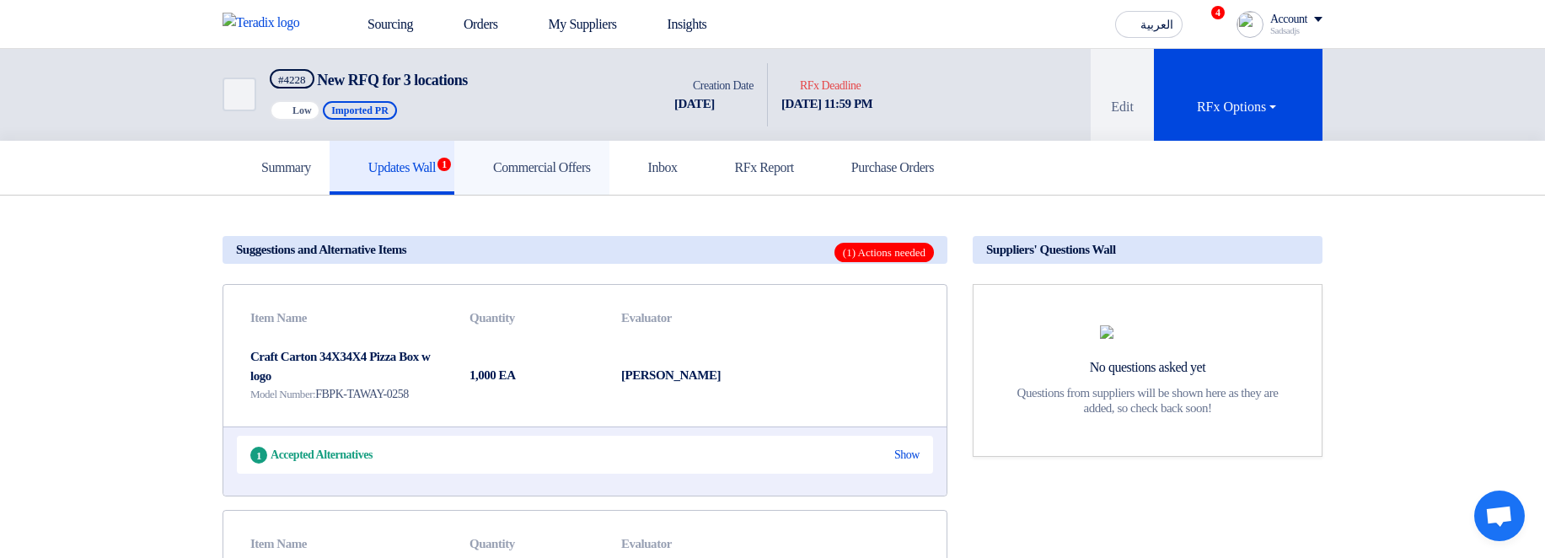
click at [549, 190] on link "Commercial Offers" at bounding box center [531, 168] width 155 height 54
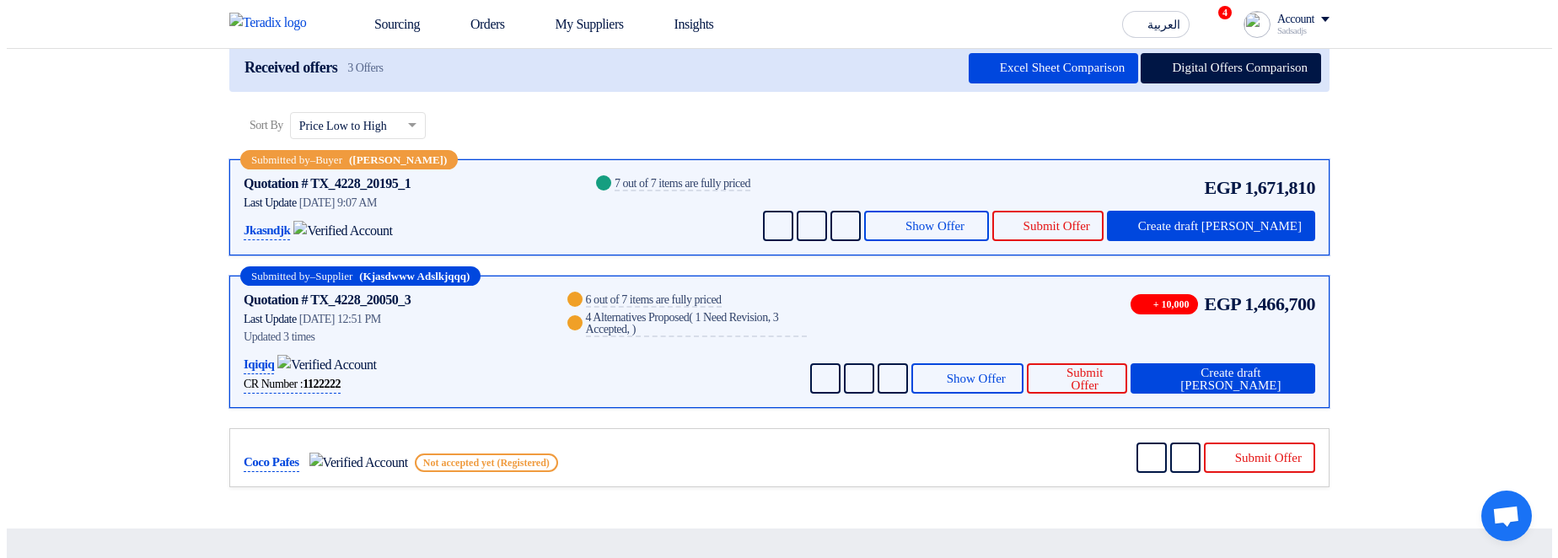
scroll to position [202, 0]
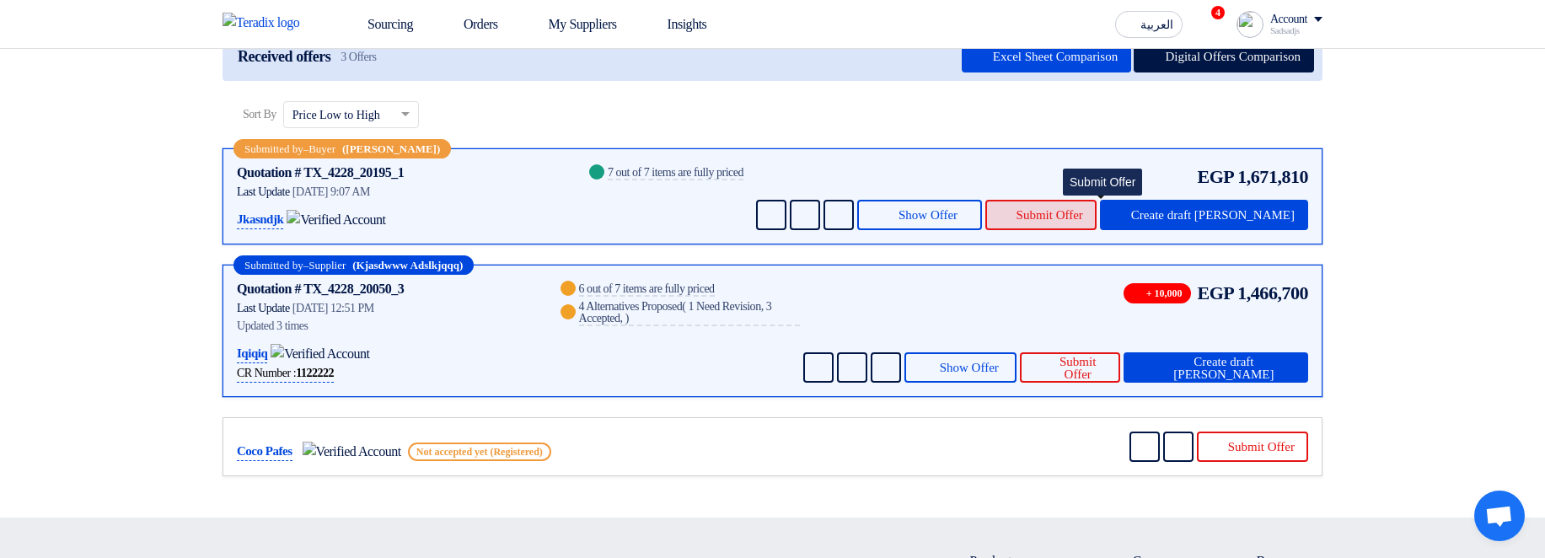
click at [1081, 217] on span "Submit Offer" at bounding box center [1049, 215] width 67 height 13
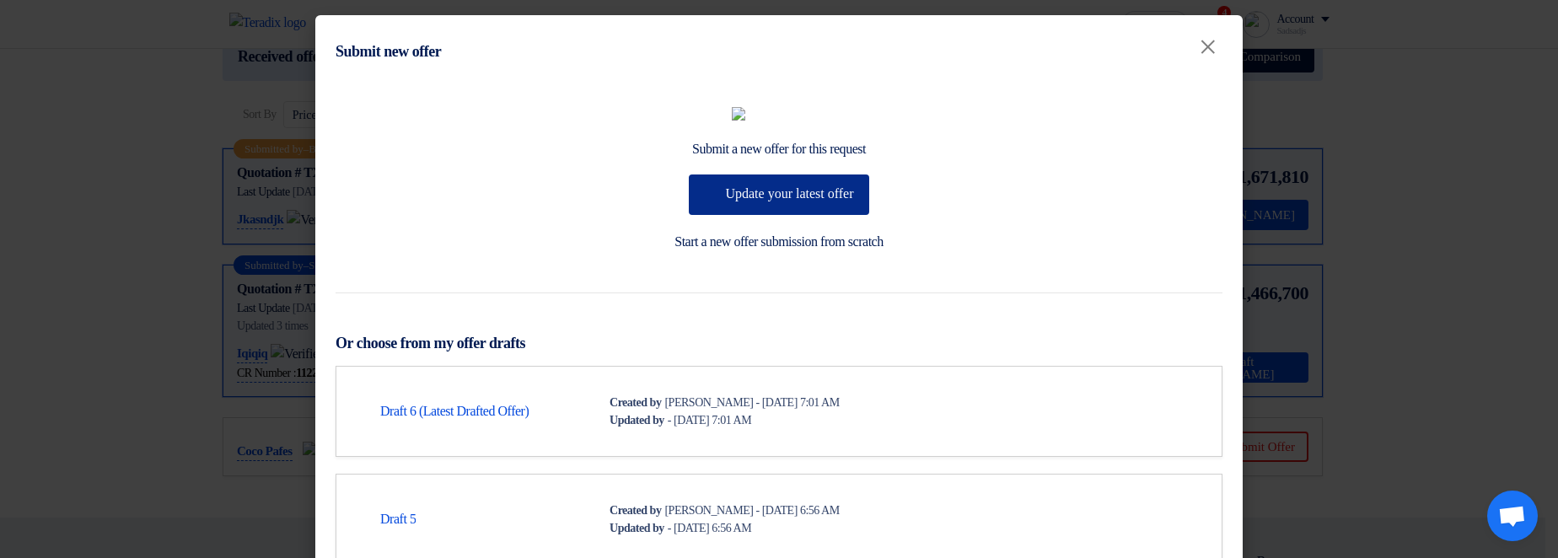
click at [788, 215] on button "Update your latest offer" at bounding box center [779, 194] width 180 height 40
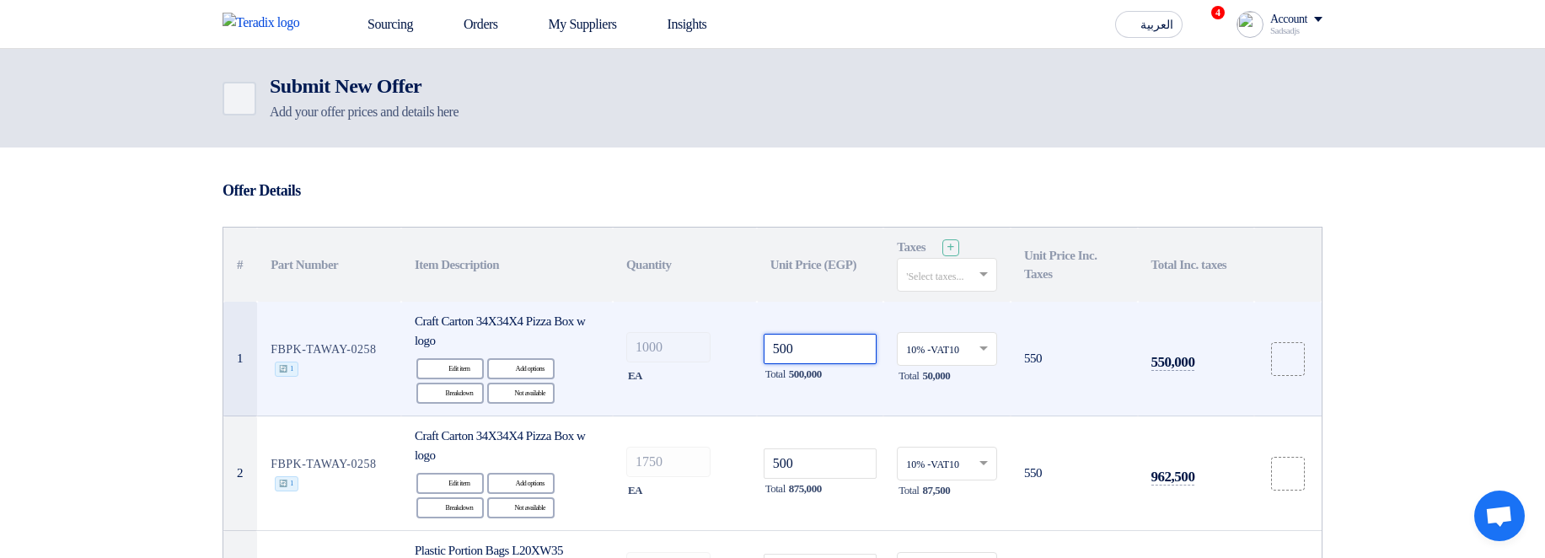
click at [861, 353] on input "500" at bounding box center [821, 349] width 114 height 30
type input "5001"
type input "50016"
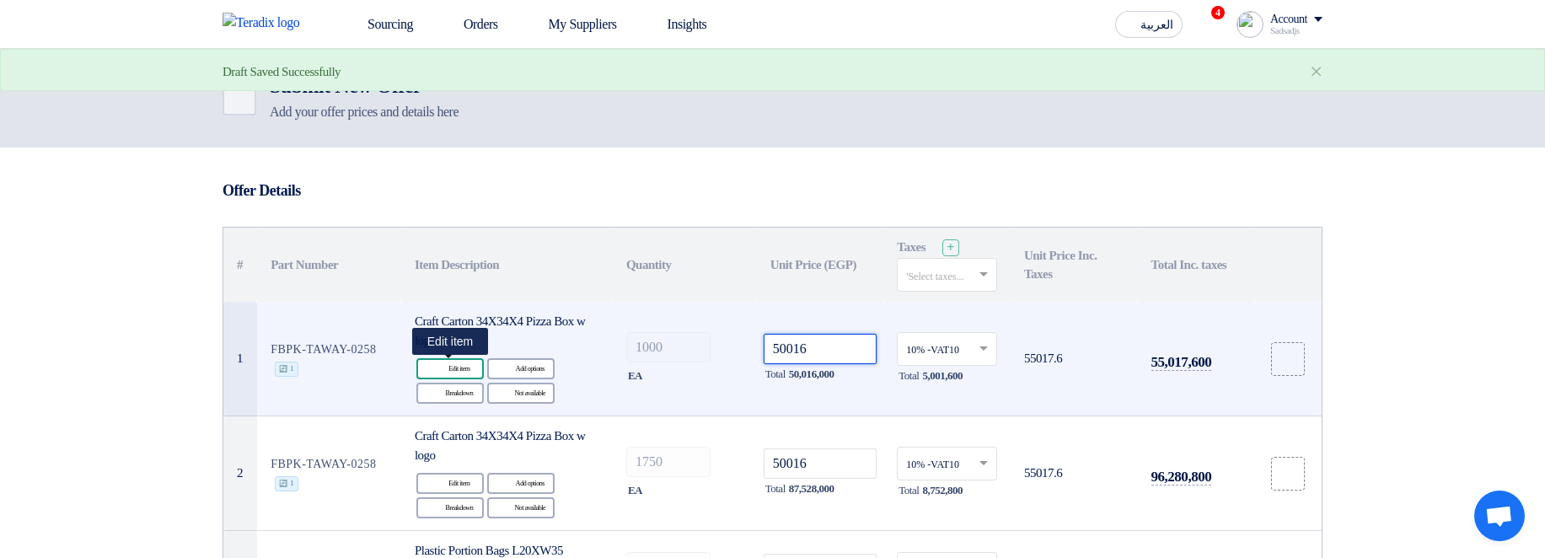
type input "50016"
click at [454, 362] on div "Edit Edit item" at bounding box center [449, 368] width 67 height 21
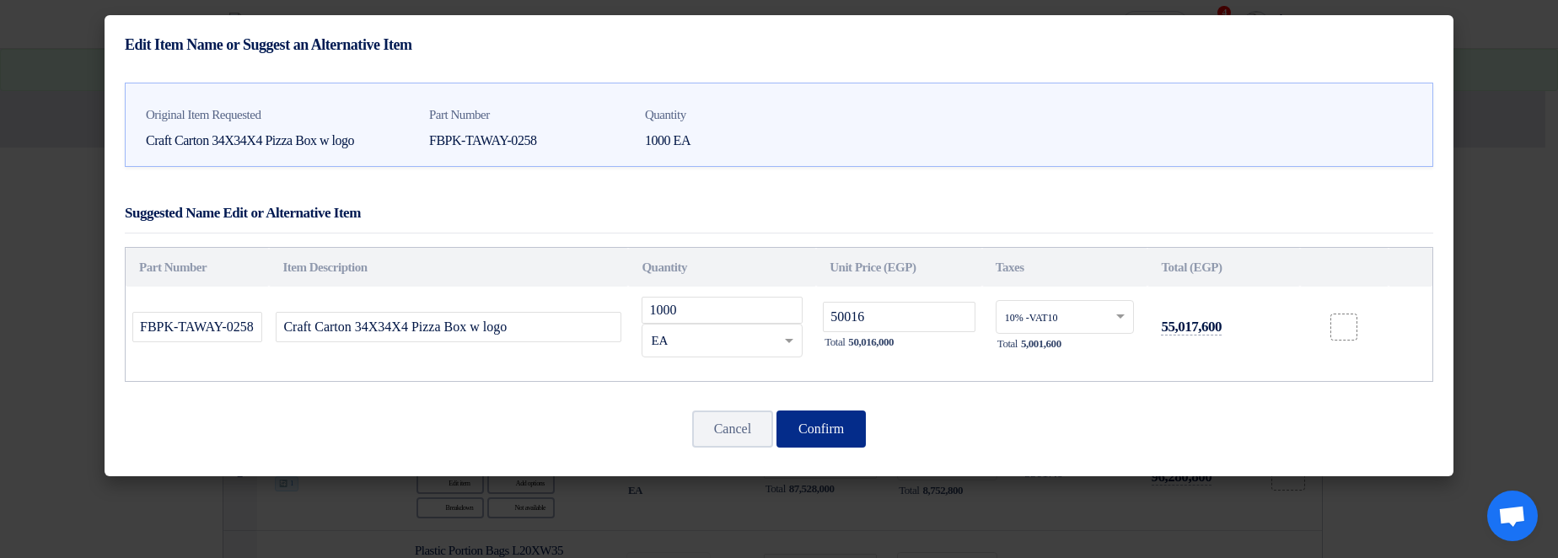
click at [813, 426] on button "Confirm" at bounding box center [820, 428] width 89 height 37
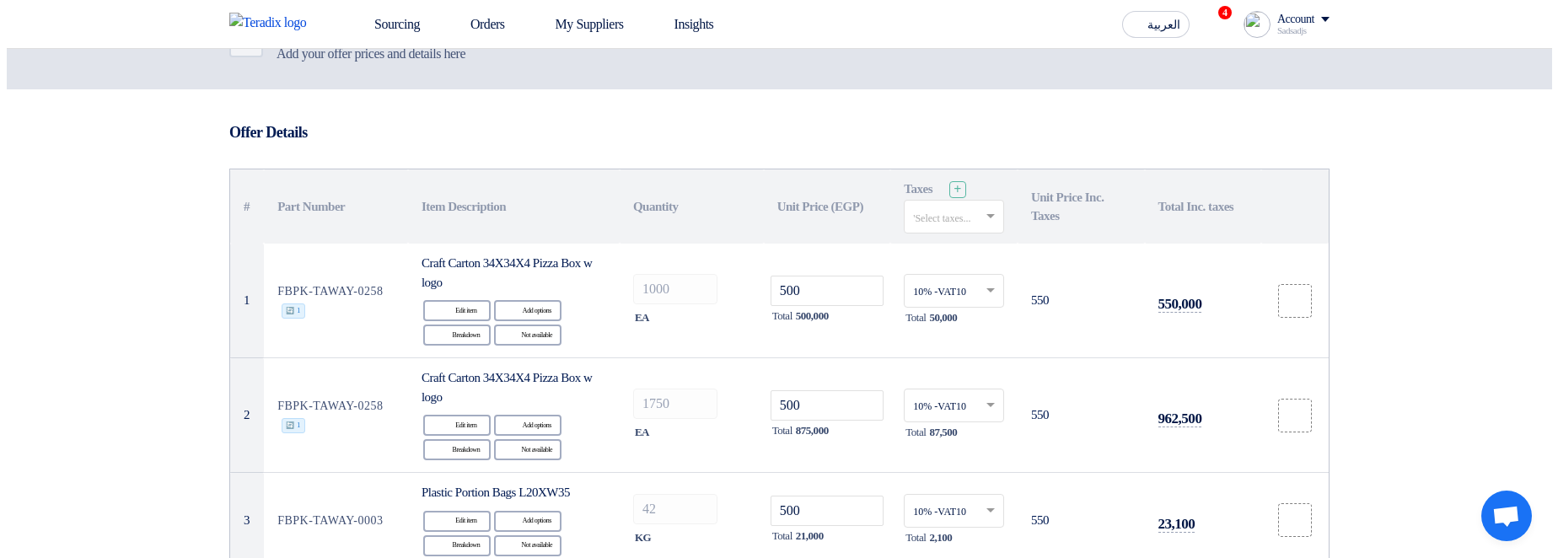
scroll to position [101, 0]
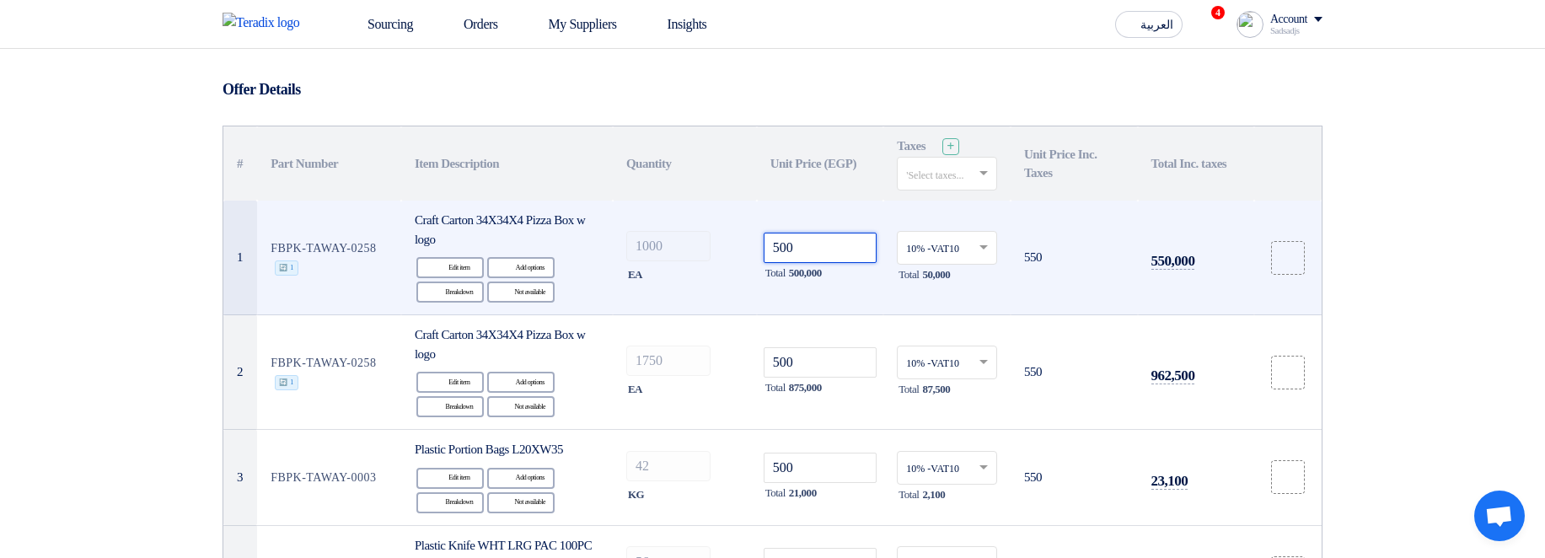
click at [821, 254] on input "500" at bounding box center [821, 248] width 114 height 30
type input "50025"
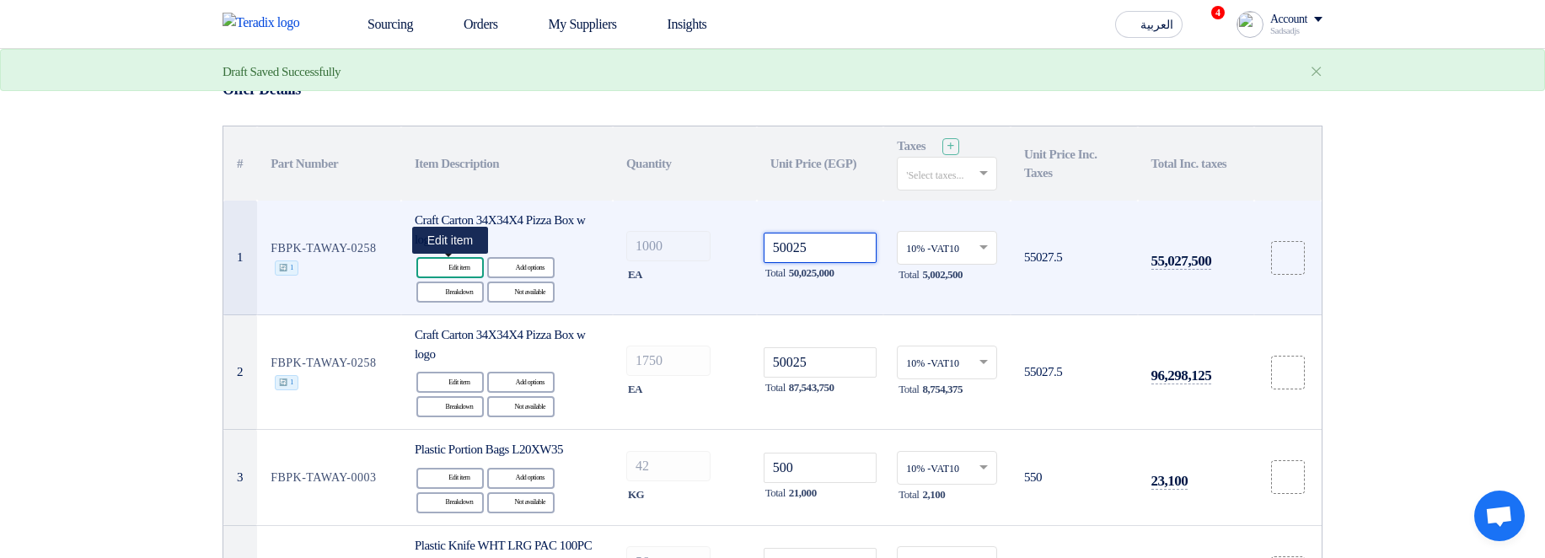
type input "50025"
click at [459, 266] on div "Edit Edit item" at bounding box center [449, 267] width 67 height 21
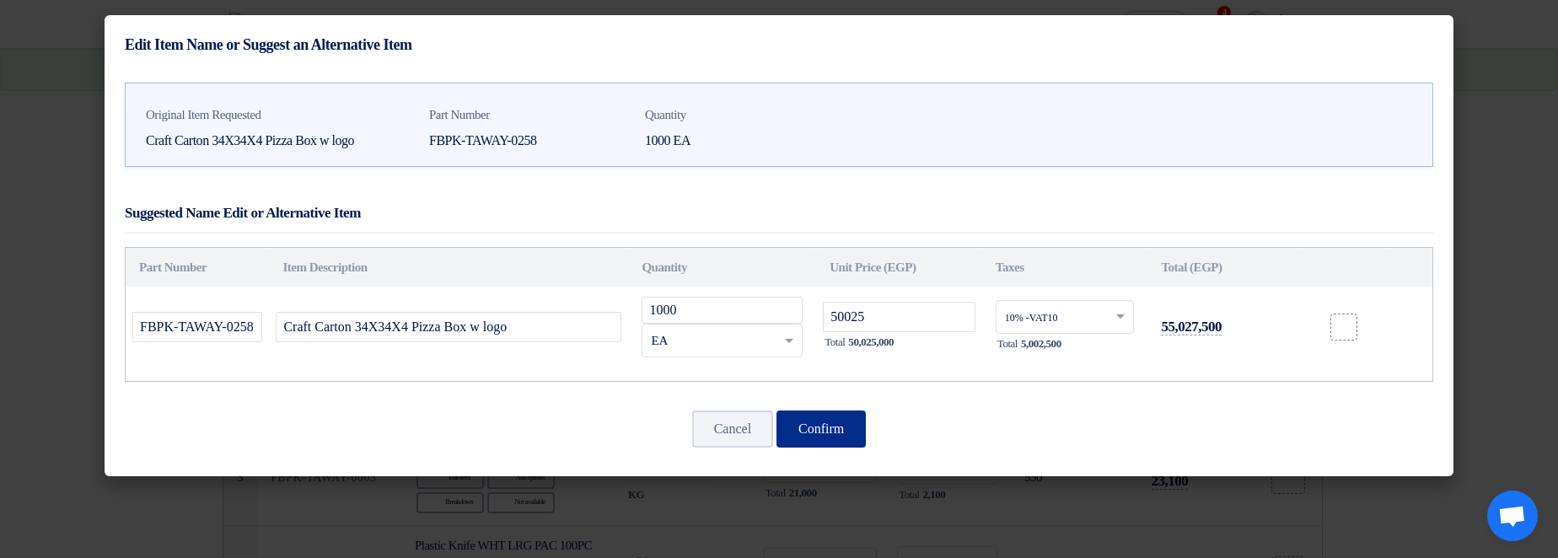
click at [850, 439] on button "Confirm" at bounding box center [820, 428] width 89 height 37
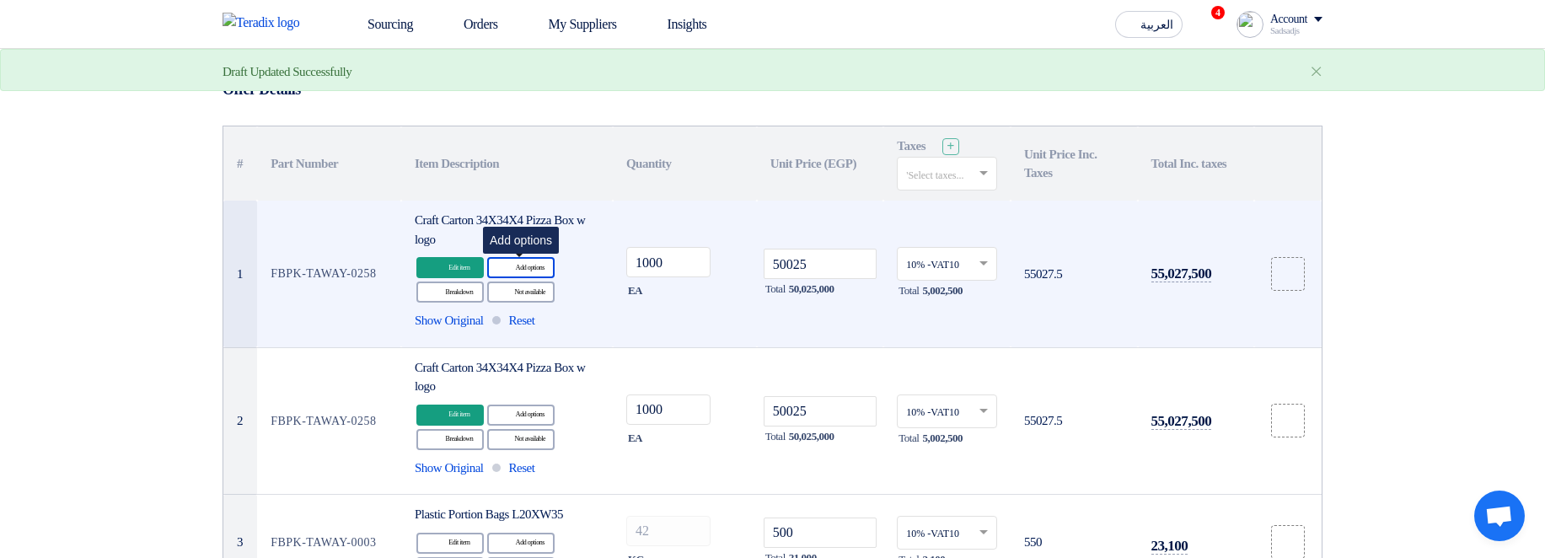
click at [527, 263] on div "Alternative Add options" at bounding box center [520, 267] width 67 height 21
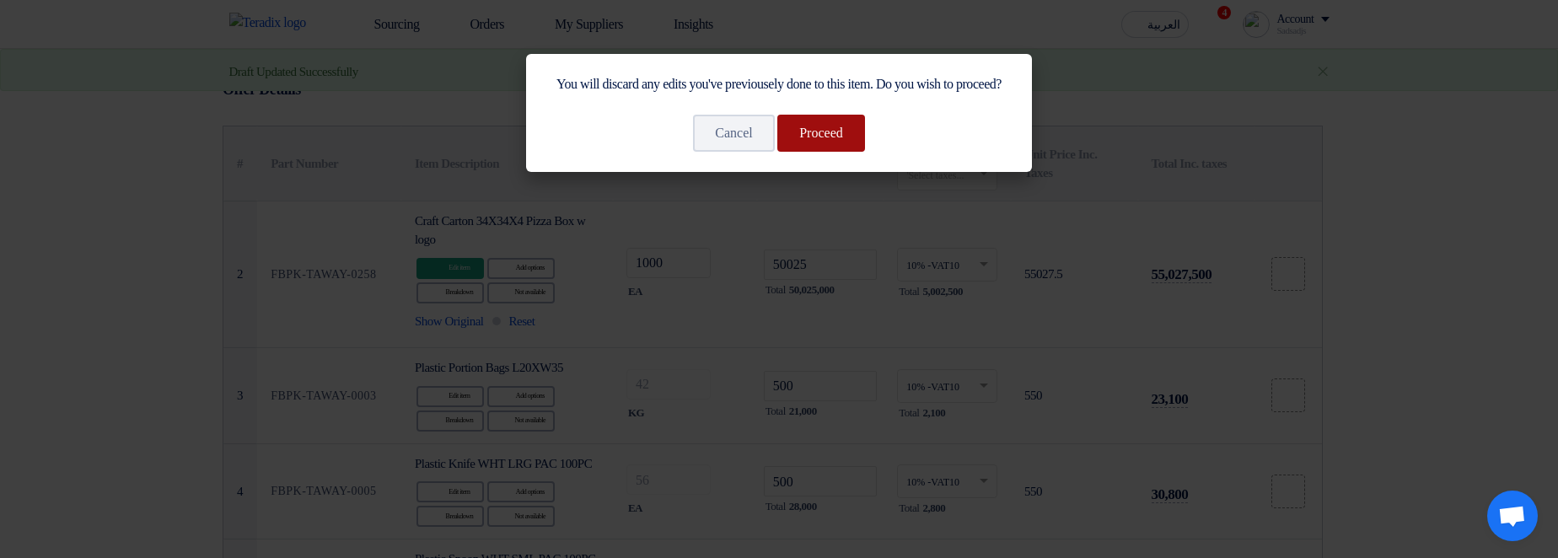
click at [837, 152] on button "Proceed" at bounding box center [821, 133] width 88 height 37
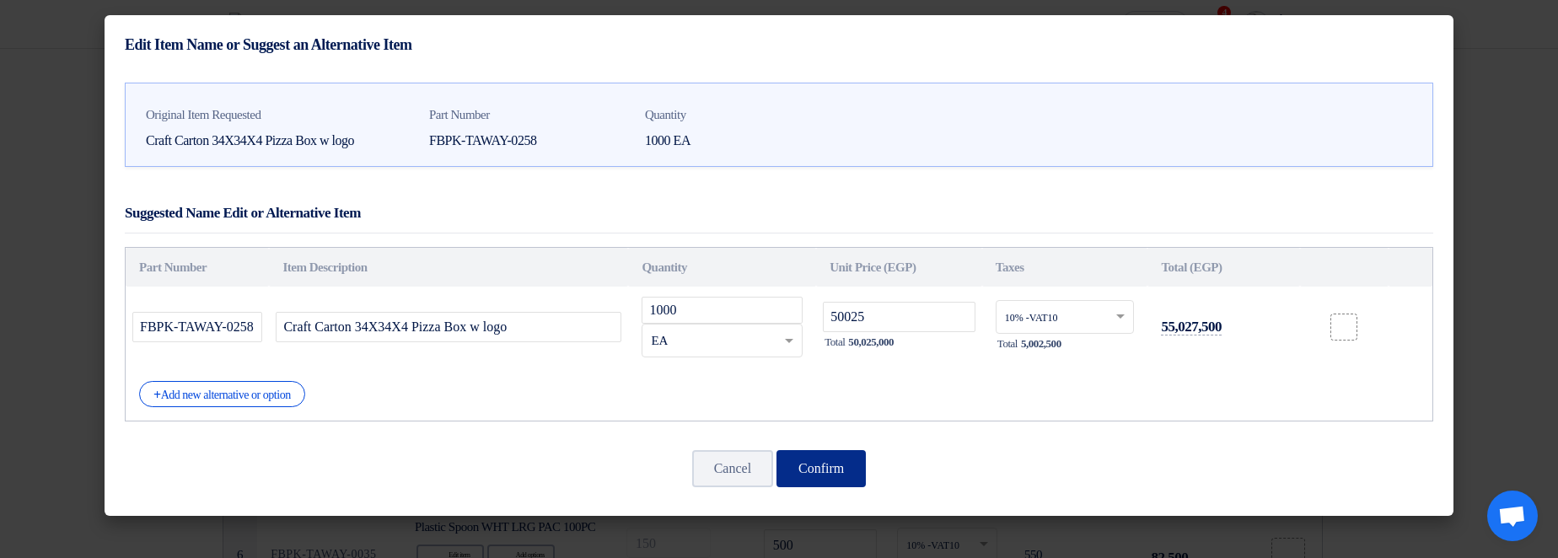
click at [841, 469] on button "Confirm" at bounding box center [820, 468] width 89 height 37
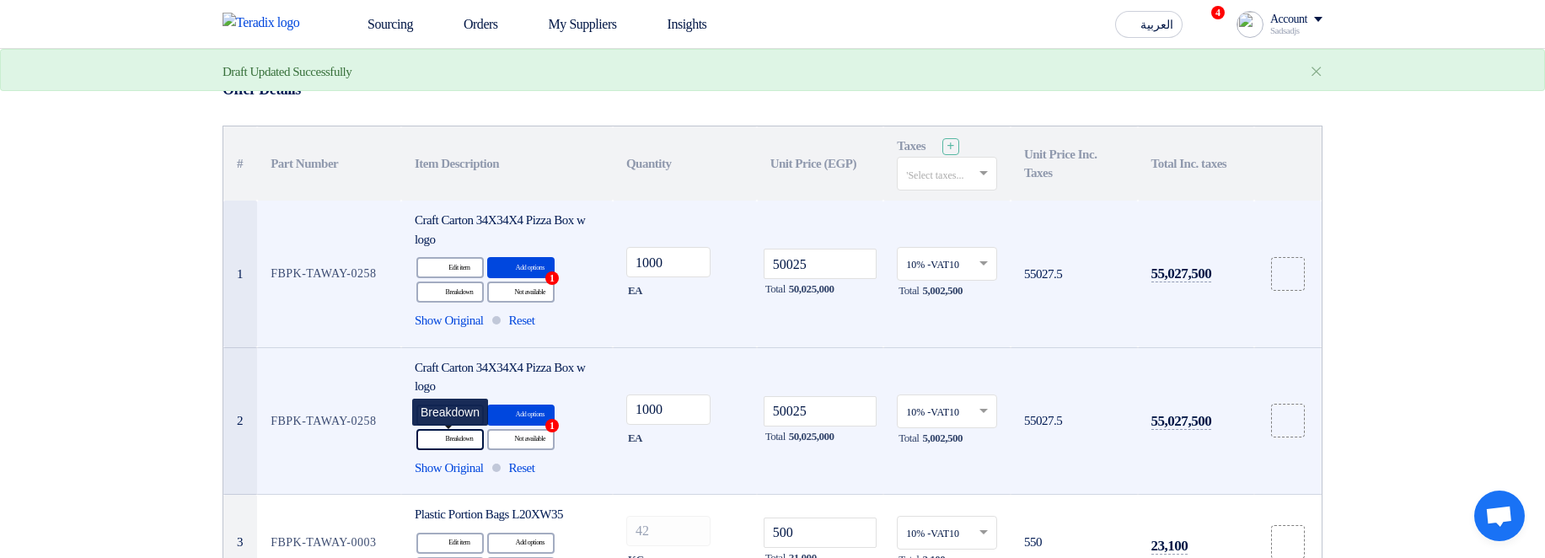
click at [461, 447] on div "Breakdown Breakdown" at bounding box center [449, 439] width 67 height 21
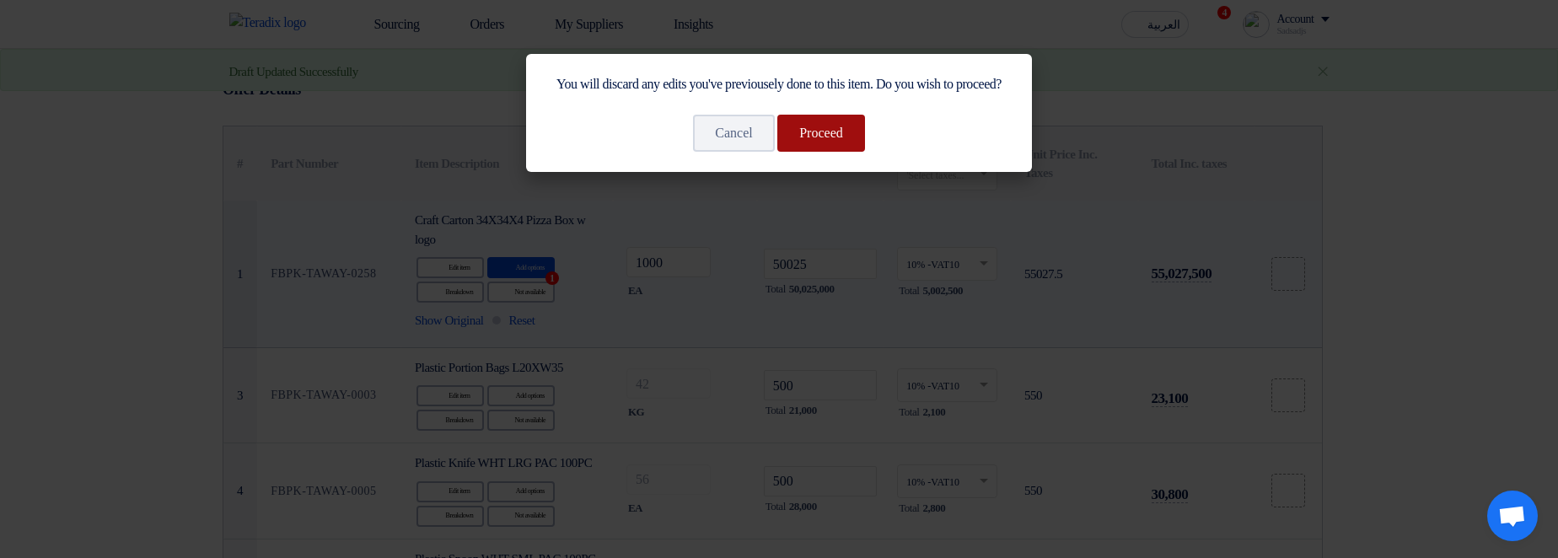
click at [845, 152] on button "Proceed" at bounding box center [821, 133] width 88 height 37
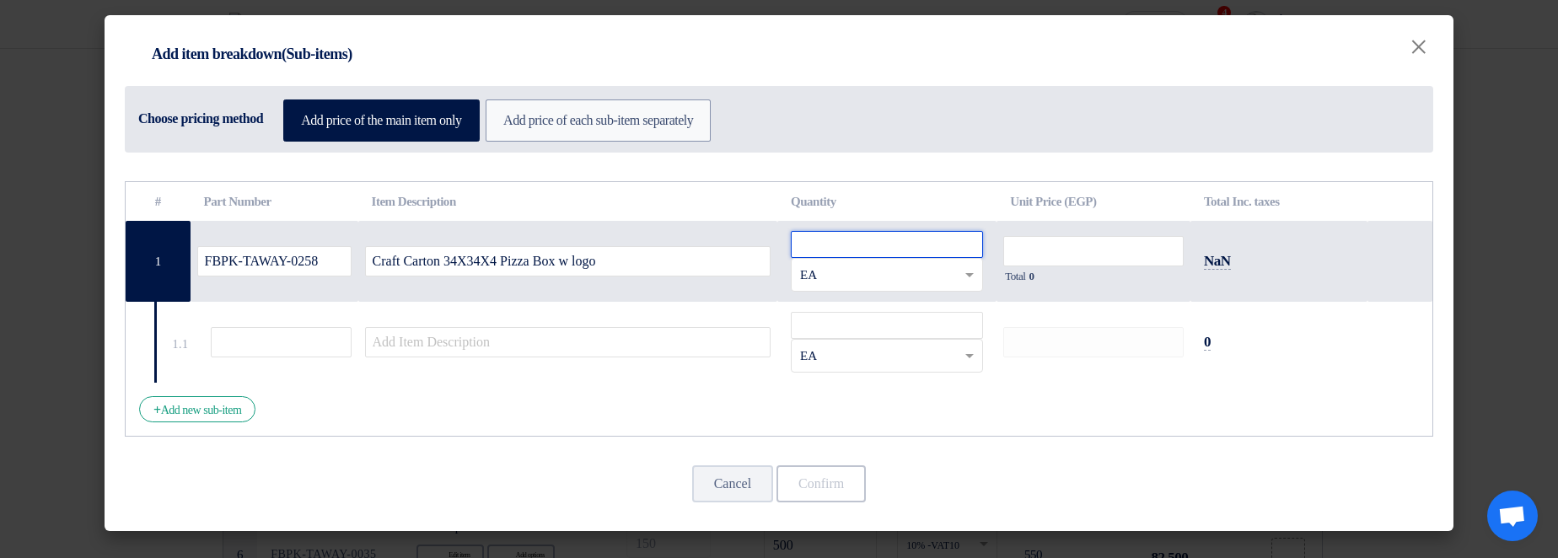
click at [915, 246] on input "number" at bounding box center [887, 244] width 192 height 27
click at [866, 255] on input "1" at bounding box center [887, 244] width 192 height 27
type input "100"
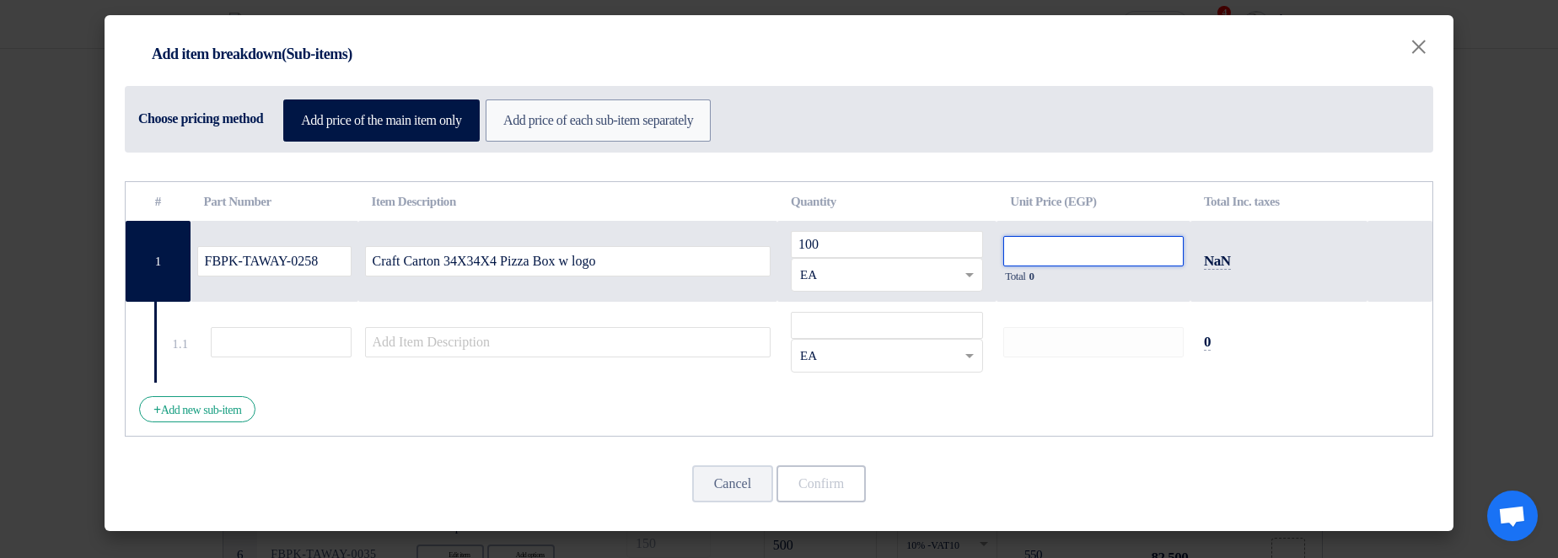
click at [1074, 255] on input "number" at bounding box center [1093, 251] width 180 height 30
type input "20000"
click at [1137, 289] on td "20000 Total 0" at bounding box center [1093, 261] width 194 height 81
click at [298, 327] on input "text" at bounding box center [281, 342] width 141 height 30
type input "1"
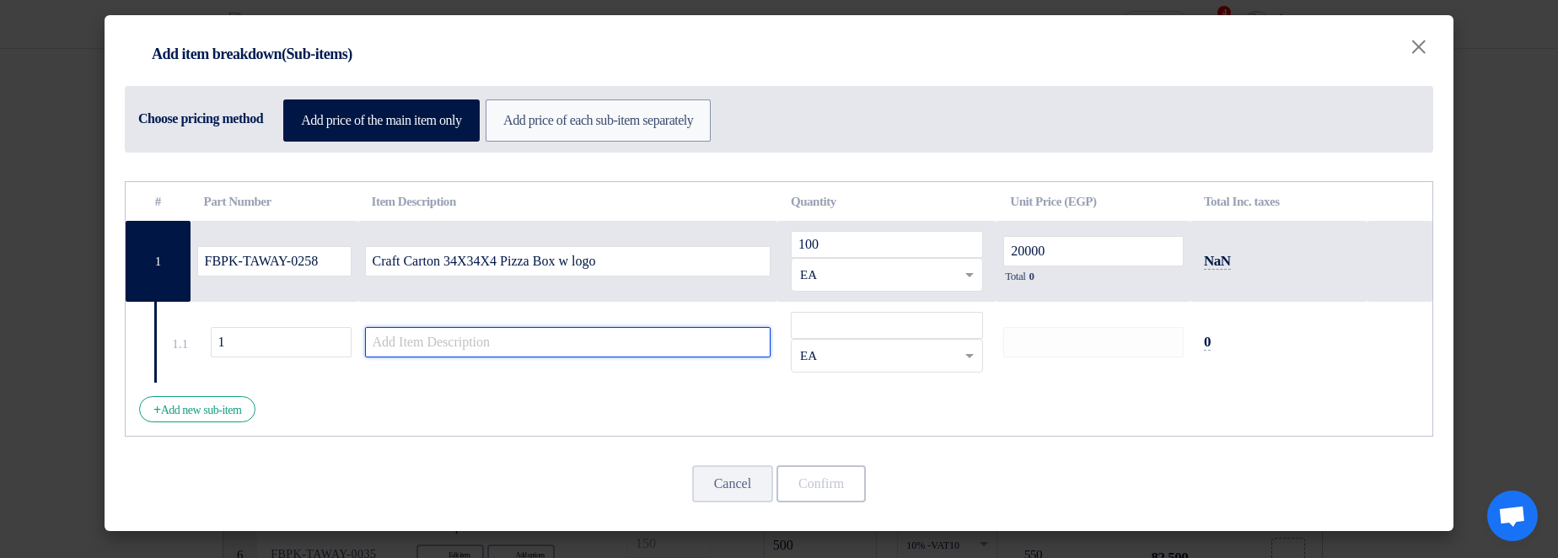
click at [479, 330] on input "text" at bounding box center [568, 342] width 406 height 30
drag, startPoint x: 739, startPoint y: 330, endPoint x: 861, endPoint y: 332, distance: 121.4
click at [746, 330] on input "1" at bounding box center [568, 342] width 406 height 30
type input "1"
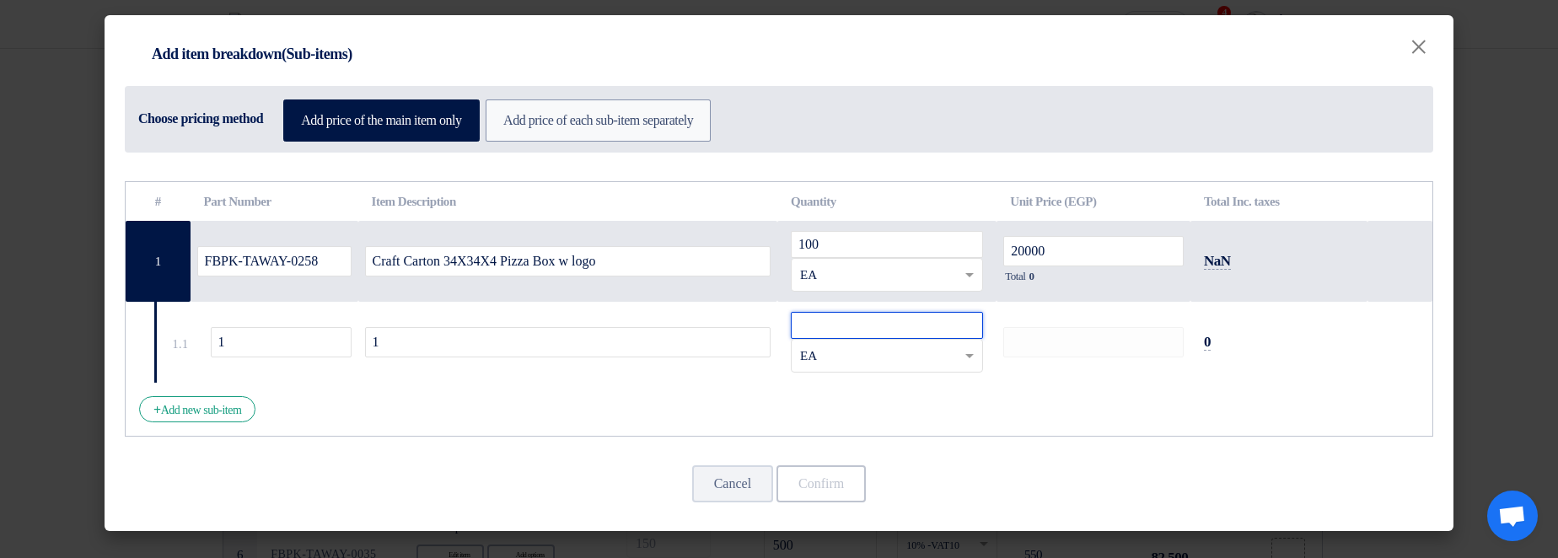
click at [861, 332] on input "number" at bounding box center [887, 325] width 192 height 27
type input "1"
click at [1043, 397] on div "# Part Number Item Description Quantity Unit Price (EGP) Total Inc. taxes FBPK-…" at bounding box center [779, 309] width 1308 height 256
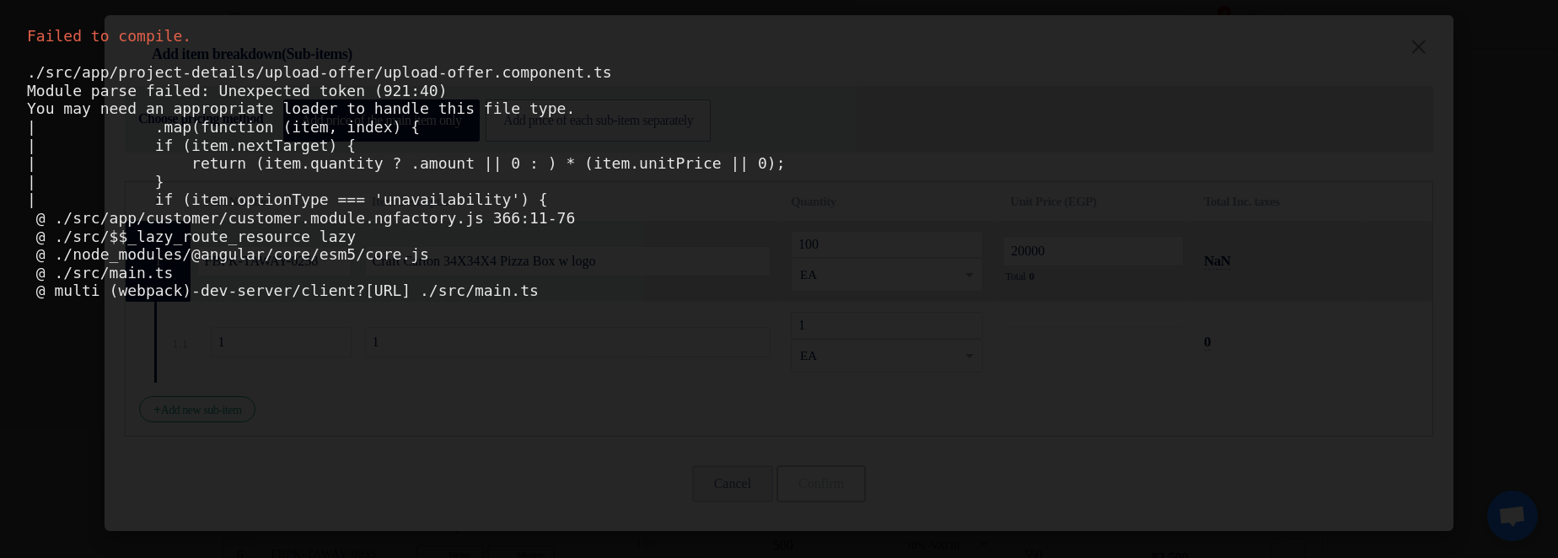
scroll to position [0, 0]
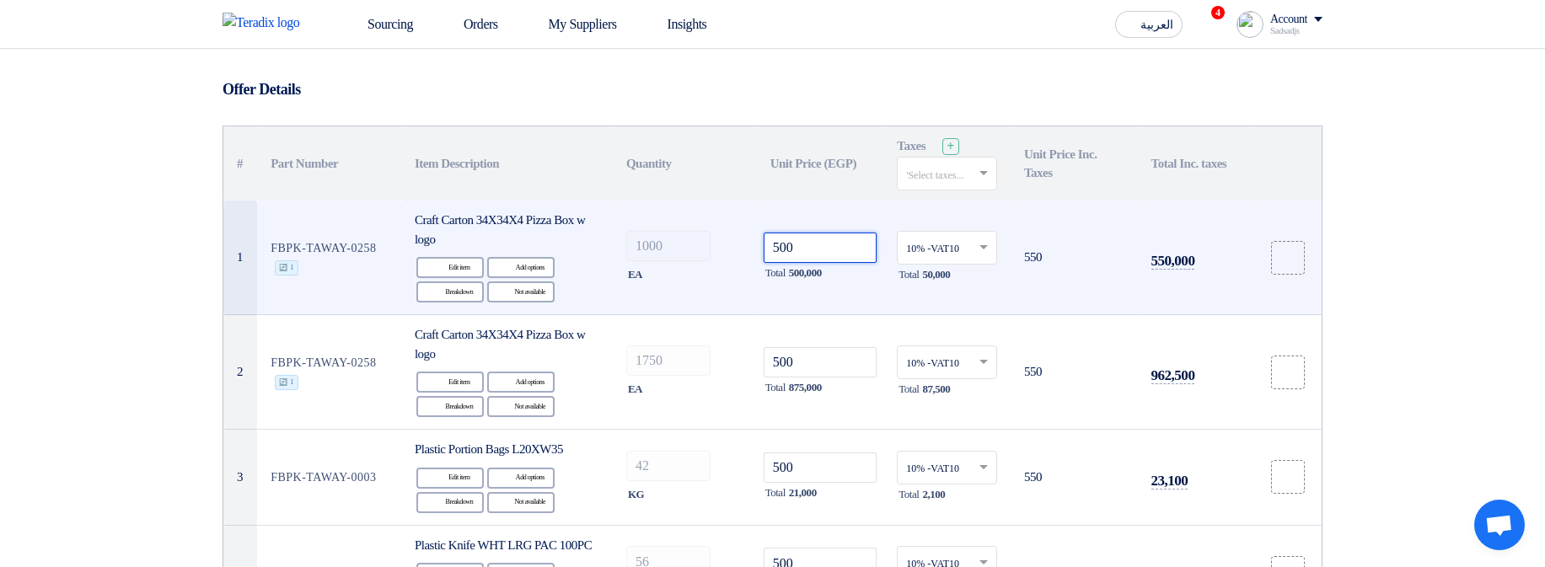
click at [845, 246] on input "500" at bounding box center [821, 248] width 114 height 30
click at [845, 245] on input "500" at bounding box center [821, 248] width 114 height 30
type input "5"
type input "100"
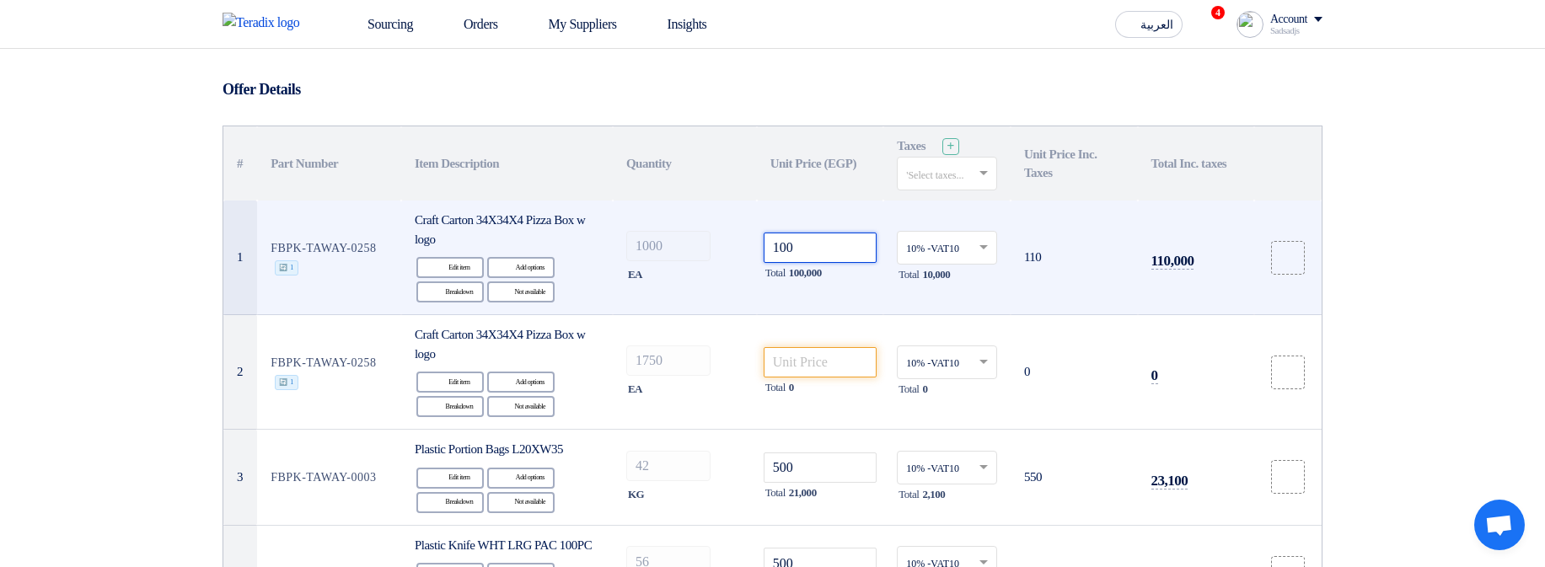
type input "100"
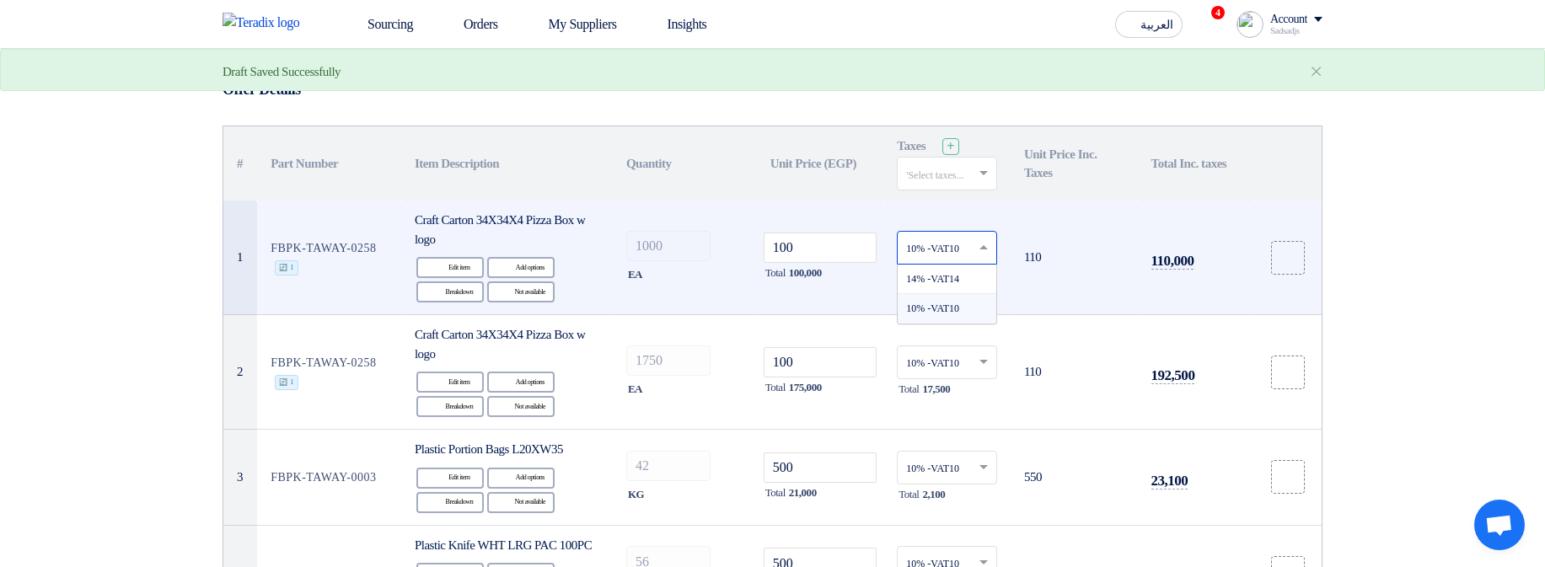
click at [932, 251] on input "text" at bounding box center [938, 249] width 65 height 28
click at [940, 284] on div "14% -VAT14" at bounding box center [947, 280] width 99 height 30
click at [956, 248] on input "text" at bounding box center [938, 249] width 65 height 28
click at [925, 314] on span "10% -VAT10" at bounding box center [932, 309] width 53 height 12
click at [912, 245] on input "text" at bounding box center [938, 249] width 65 height 28
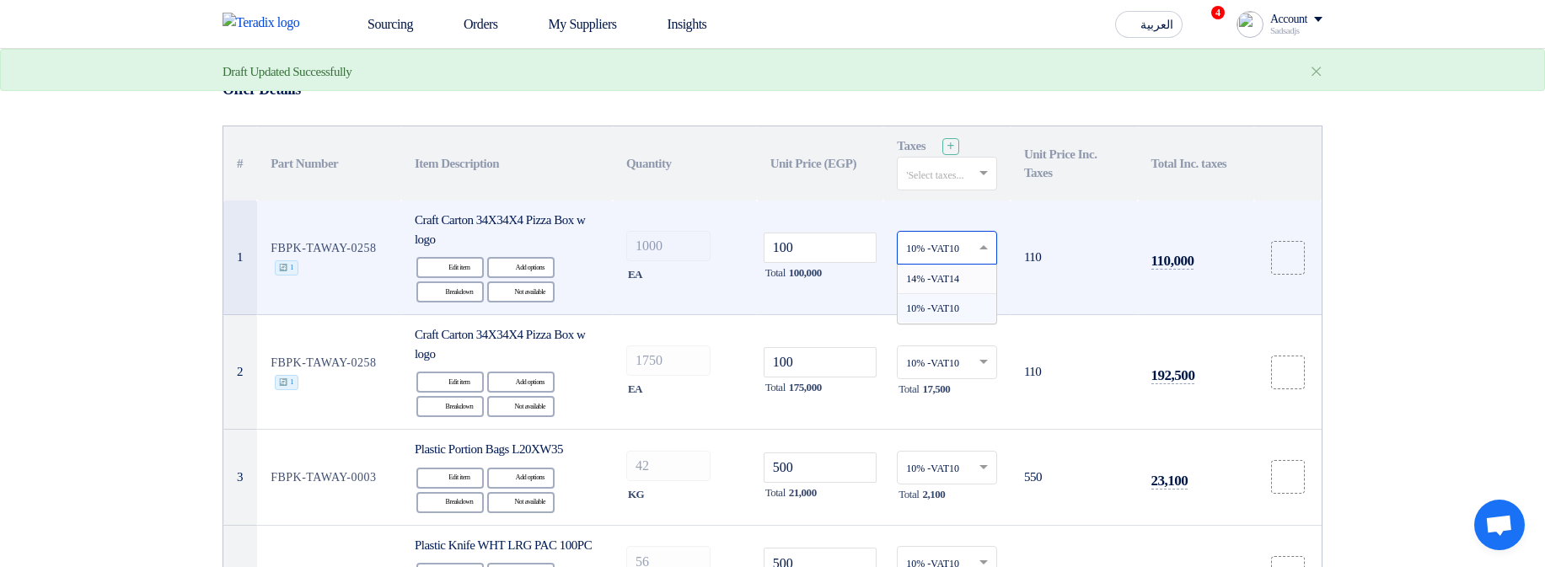
click at [929, 280] on span "14% -VAT14" at bounding box center [932, 279] width 53 height 12
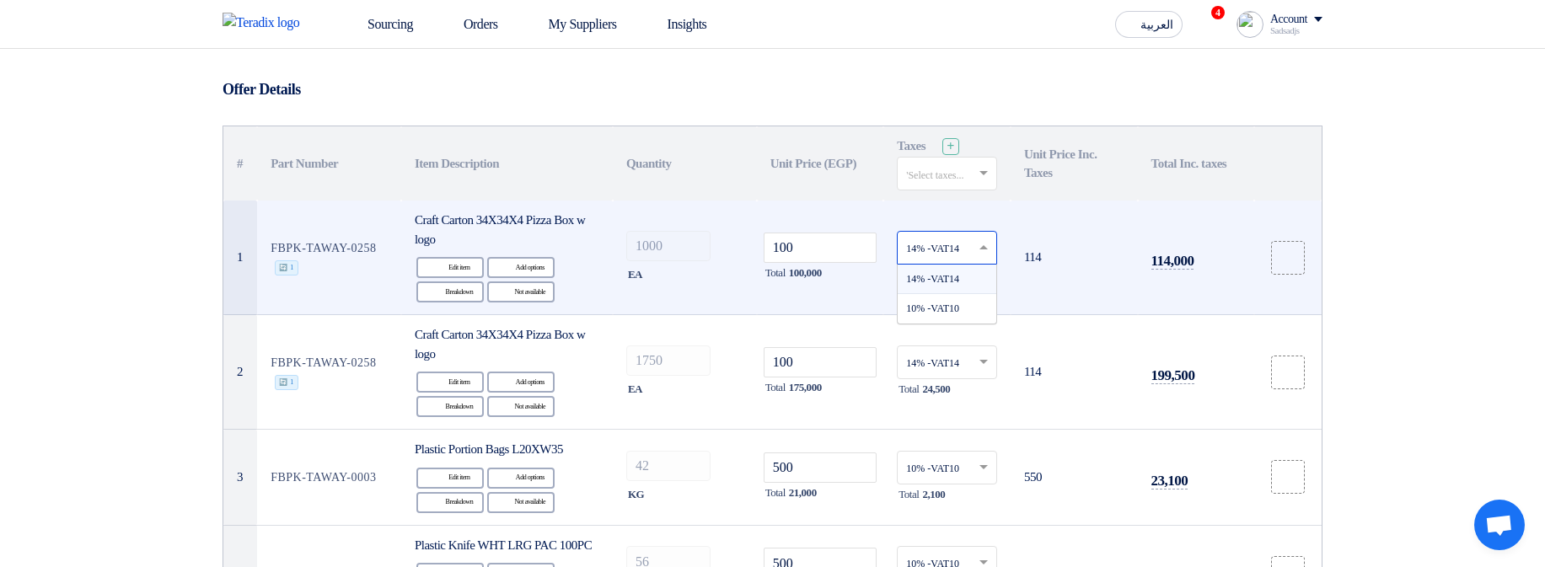
click at [914, 245] on input "text" at bounding box center [938, 249] width 65 height 28
click at [941, 318] on div "10% -VAT10" at bounding box center [947, 308] width 99 height 29
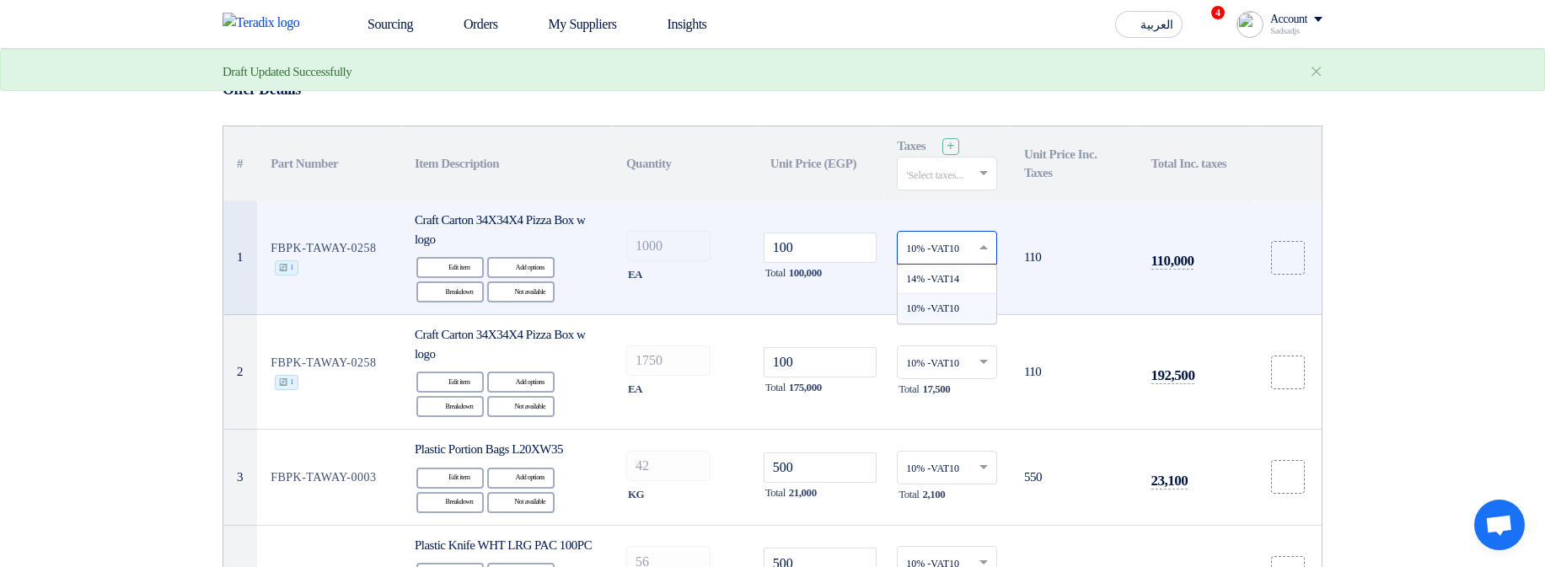
click at [931, 255] on input "text" at bounding box center [938, 249] width 65 height 28
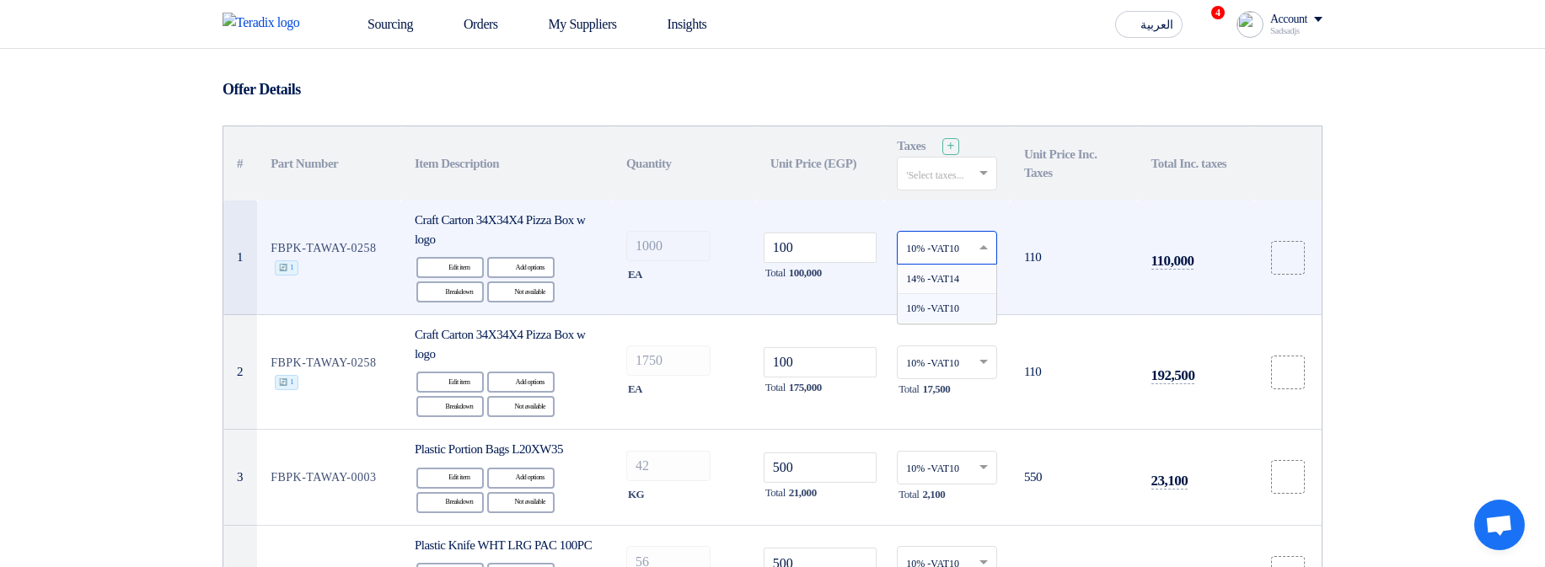
click at [953, 275] on span "14% -VAT14" at bounding box center [932, 279] width 53 height 12
click at [952, 172] on input "text" at bounding box center [938, 176] width 65 height 28
click at [944, 233] on span "10% -VAT10" at bounding box center [934, 234] width 56 height 12
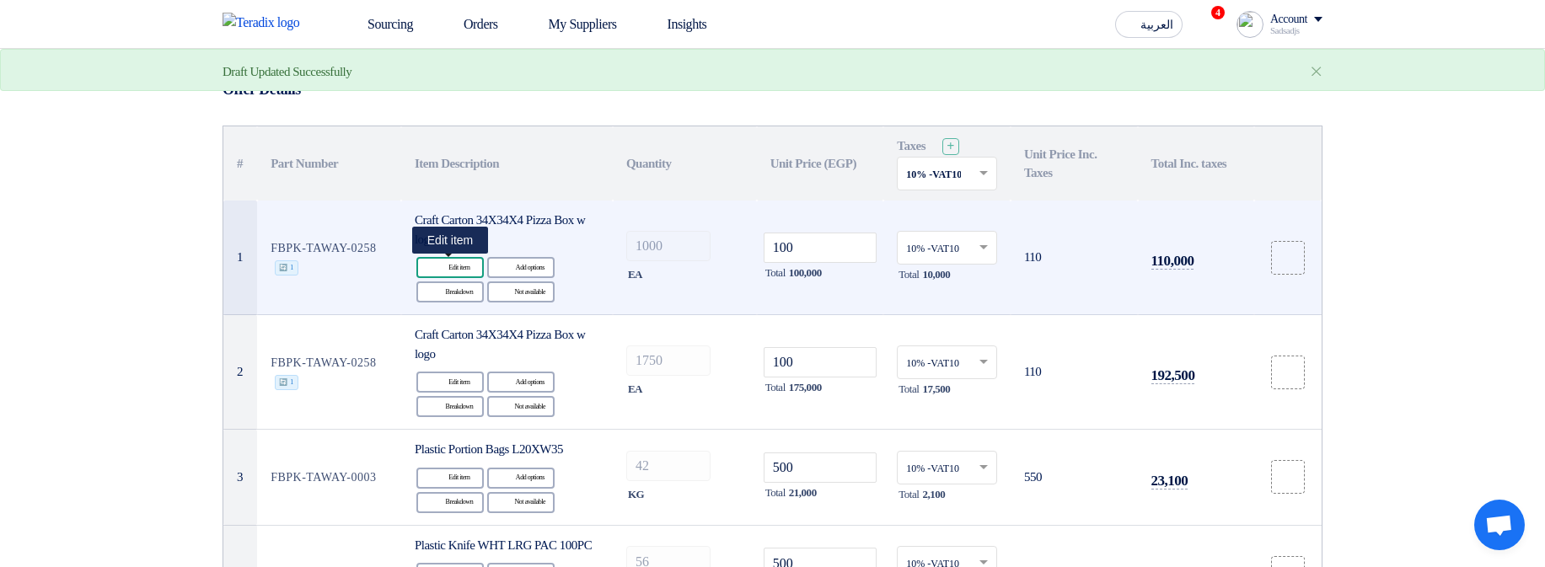
click at [453, 266] on div "Edit Edit item" at bounding box center [449, 267] width 67 height 21
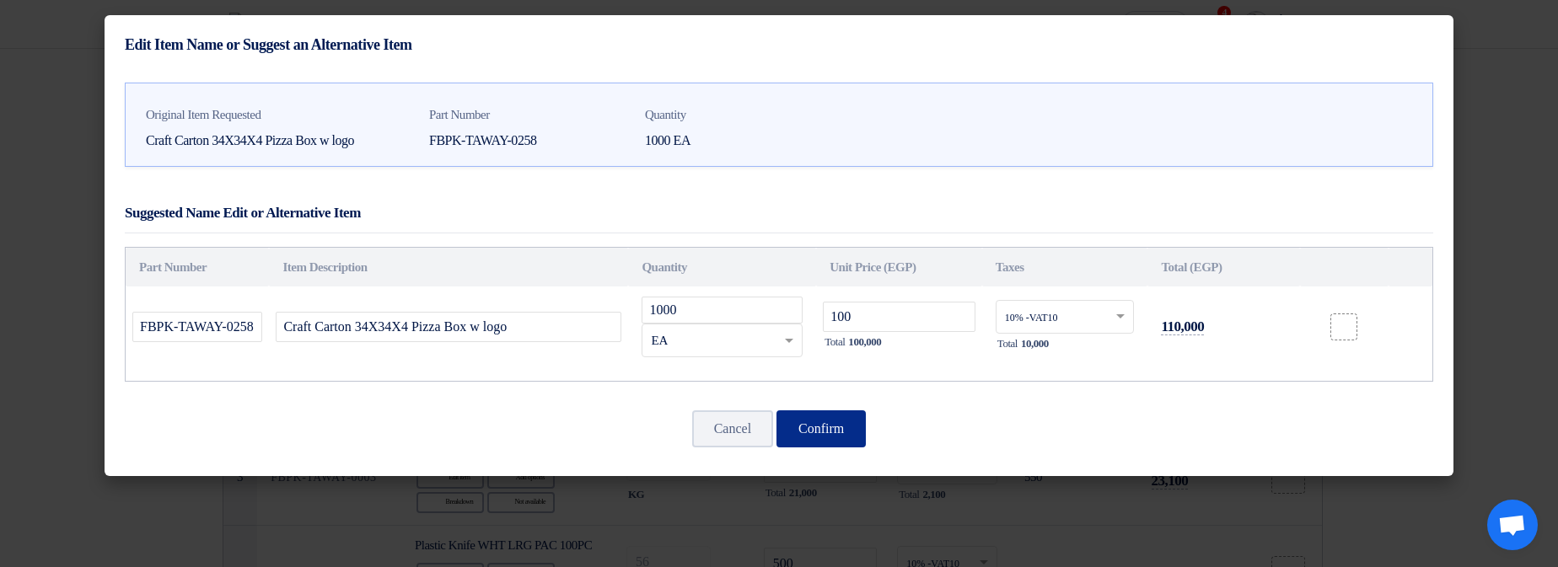
click at [849, 432] on button "Confirm" at bounding box center [820, 428] width 89 height 37
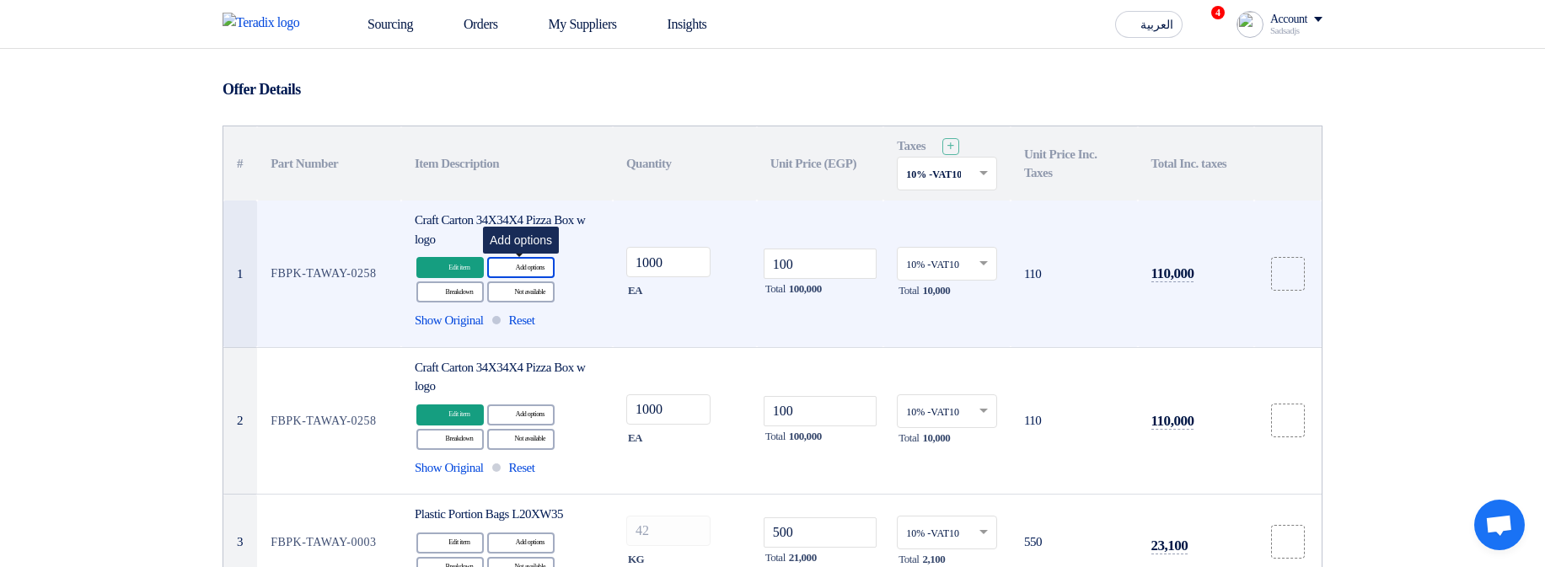
click at [521, 264] on div "Alternative Add options" at bounding box center [520, 267] width 67 height 21
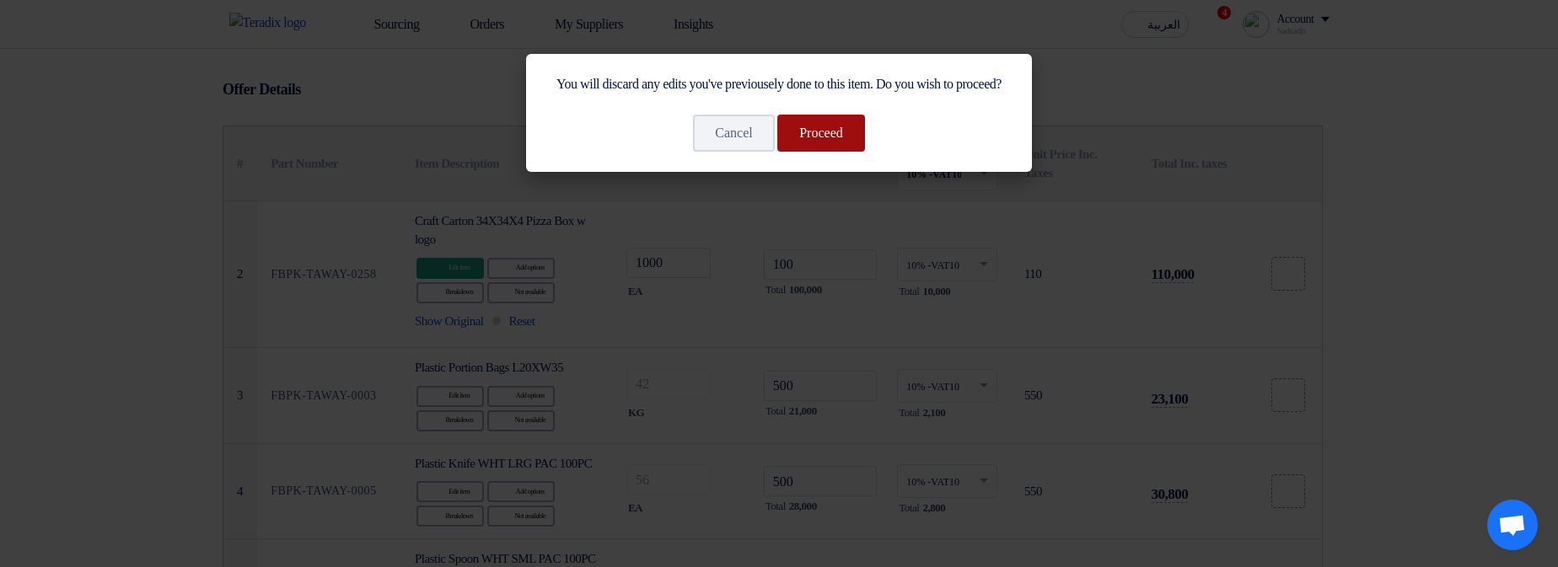
click at [822, 152] on button "Proceed" at bounding box center [821, 133] width 88 height 37
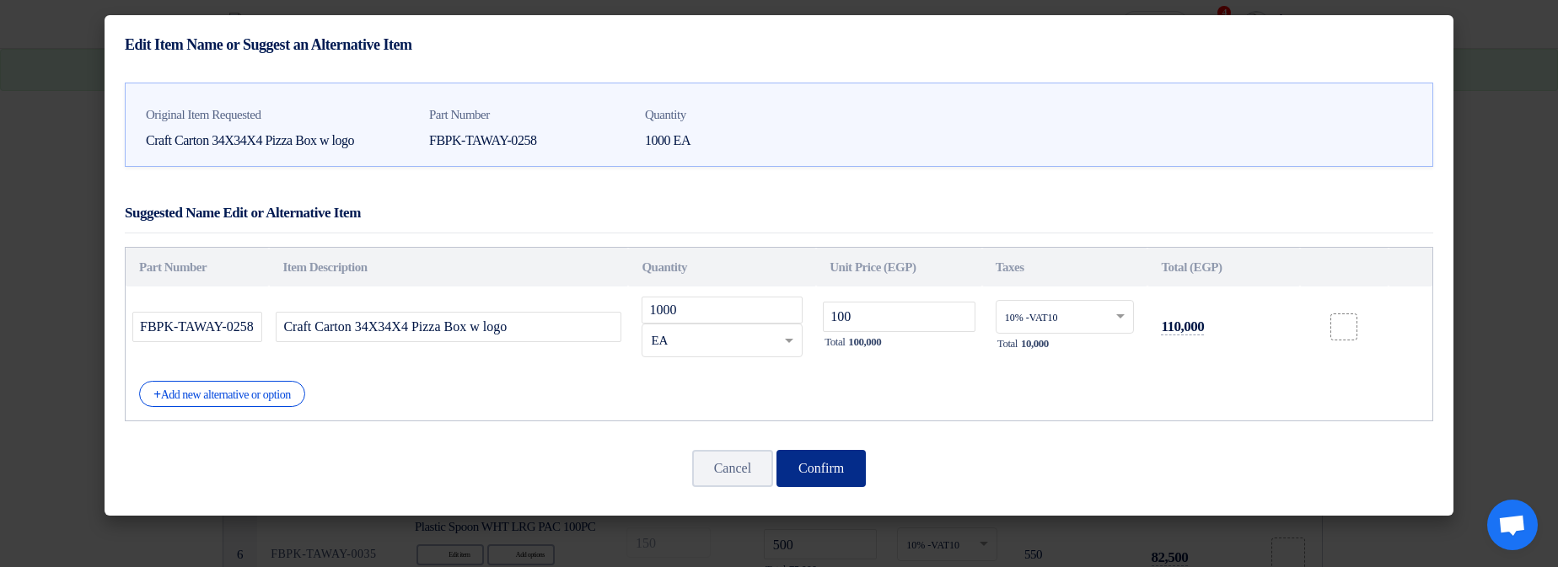
click at [840, 470] on button "Confirm" at bounding box center [820, 468] width 89 height 37
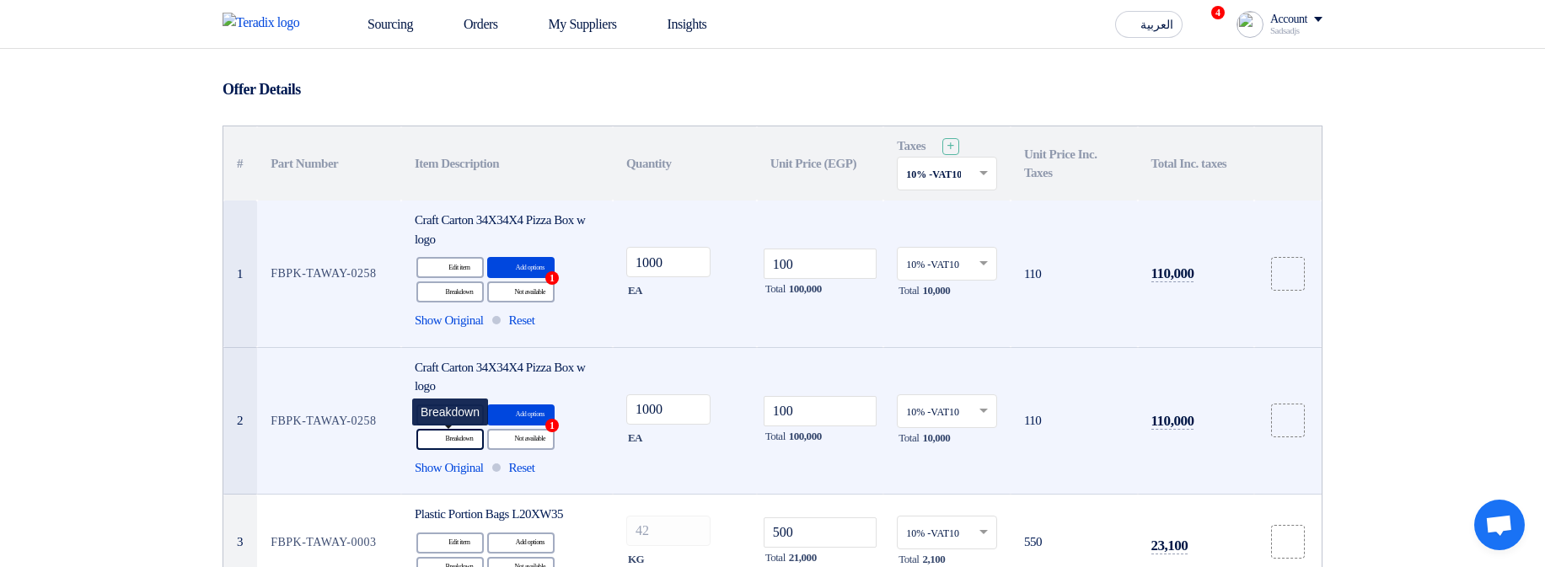
click at [447, 438] on div "Breakdown Breakdown" at bounding box center [449, 439] width 67 height 21
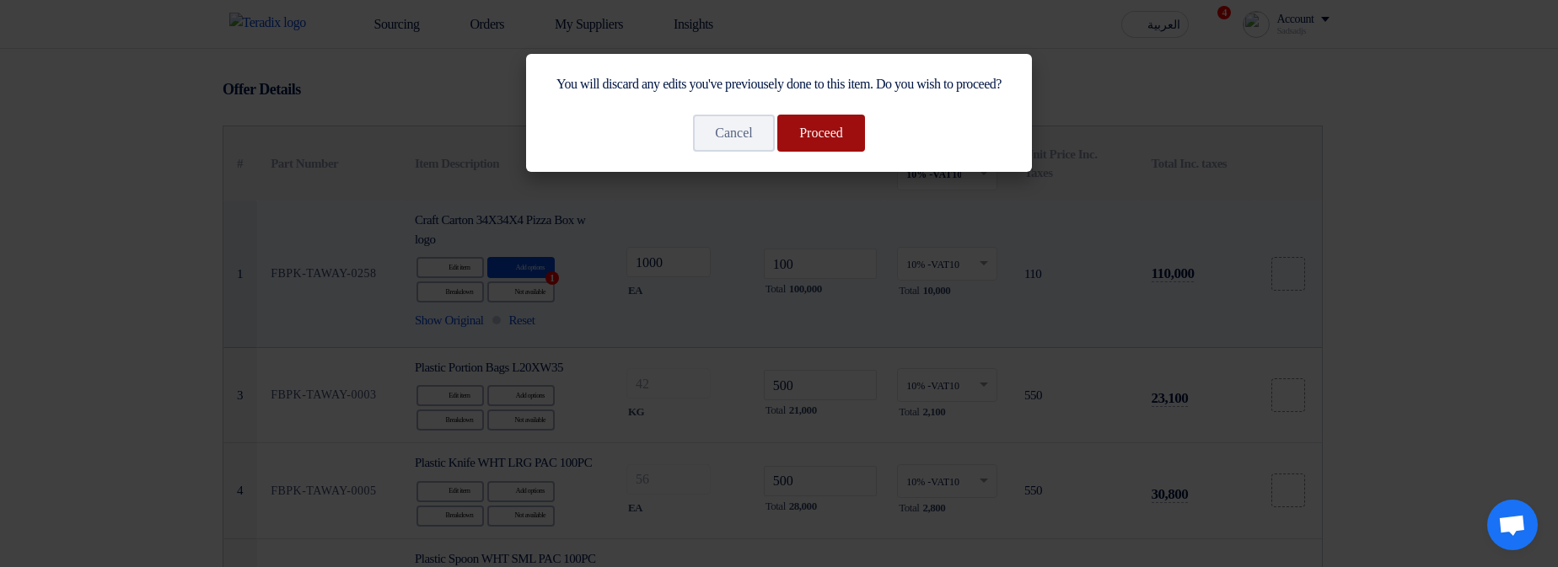
click at [834, 152] on button "Proceed" at bounding box center [821, 133] width 88 height 37
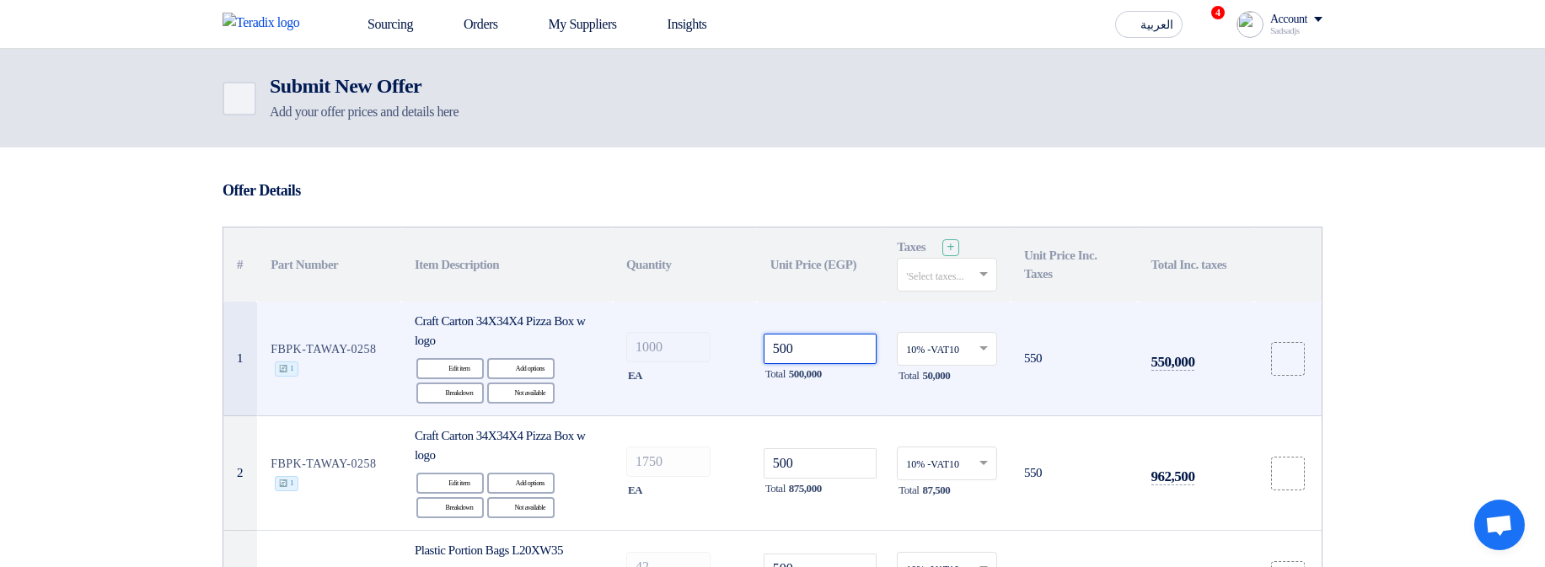
click at [807, 350] on input "500" at bounding box center [821, 349] width 114 height 30
type input "50050"
type input "5005"
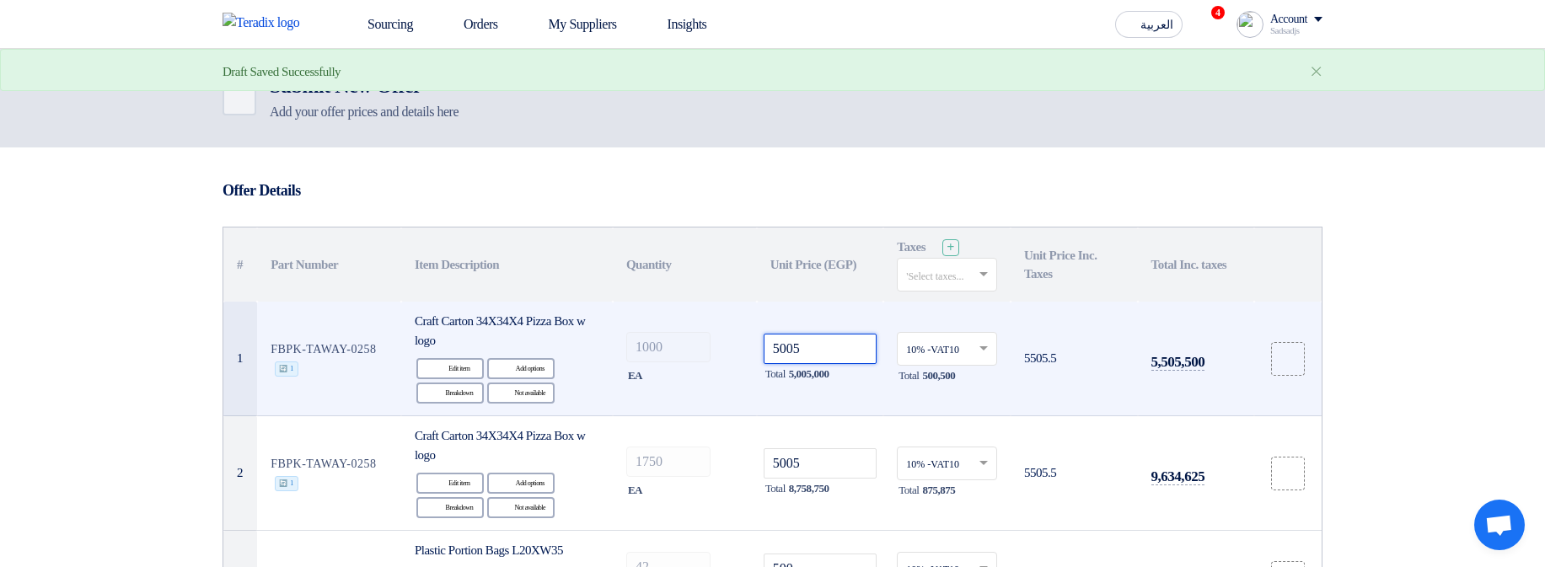
click at [834, 359] on input "5005" at bounding box center [821, 349] width 114 height 30
type input "50050"
click at [834, 359] on input "50050" at bounding box center [821, 349] width 114 height 30
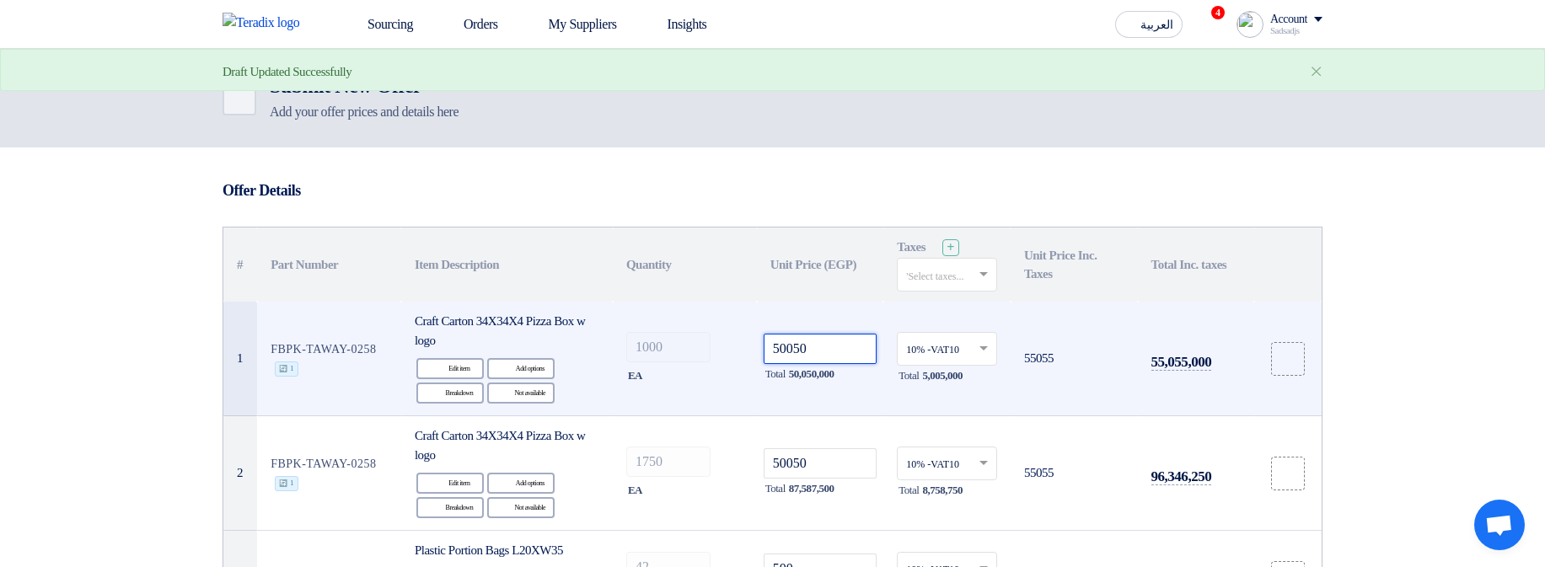
click at [834, 359] on input "50050" at bounding box center [821, 349] width 114 height 30
type input "9"
type input "96"
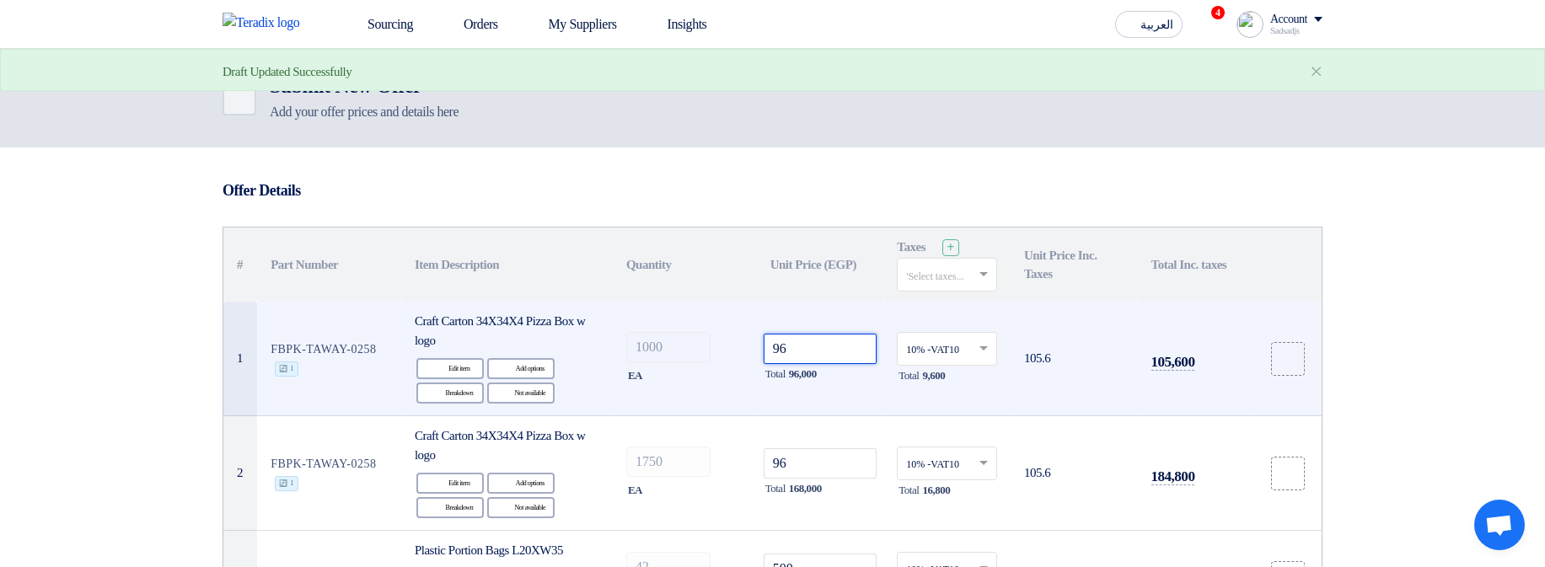
type input "964"
type input "9643"
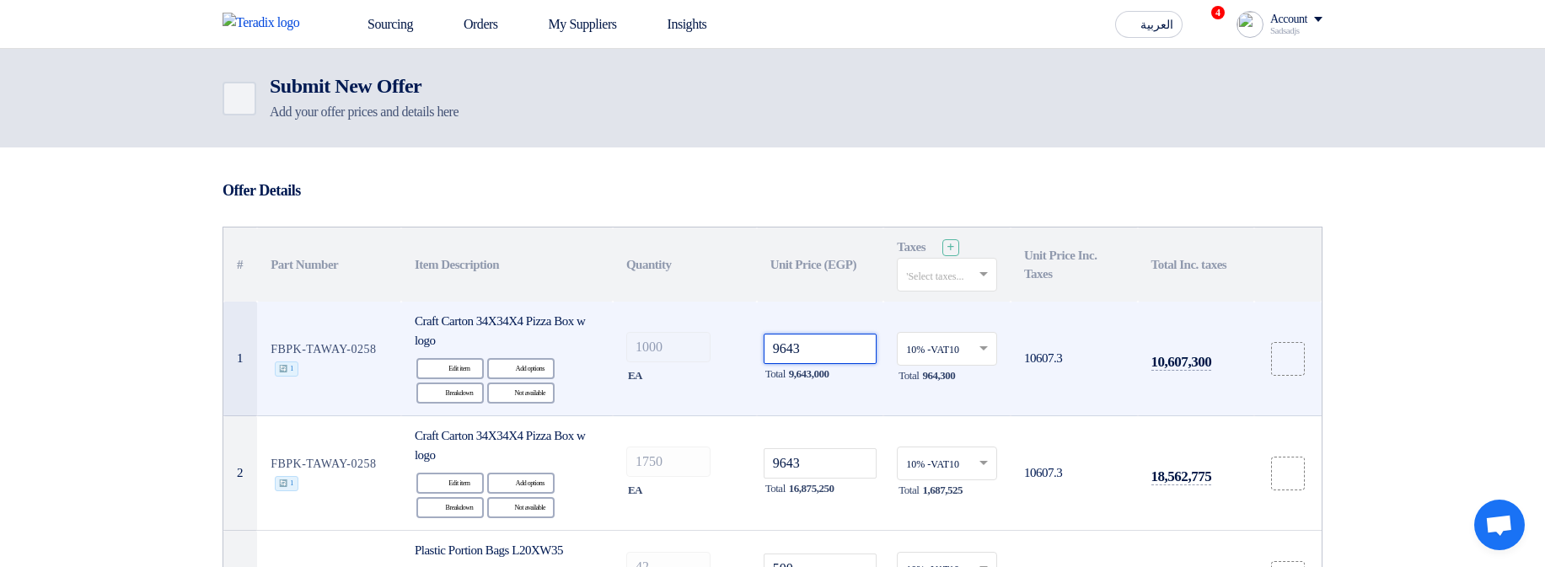
type input "964"
type input "9649"
type input "96496"
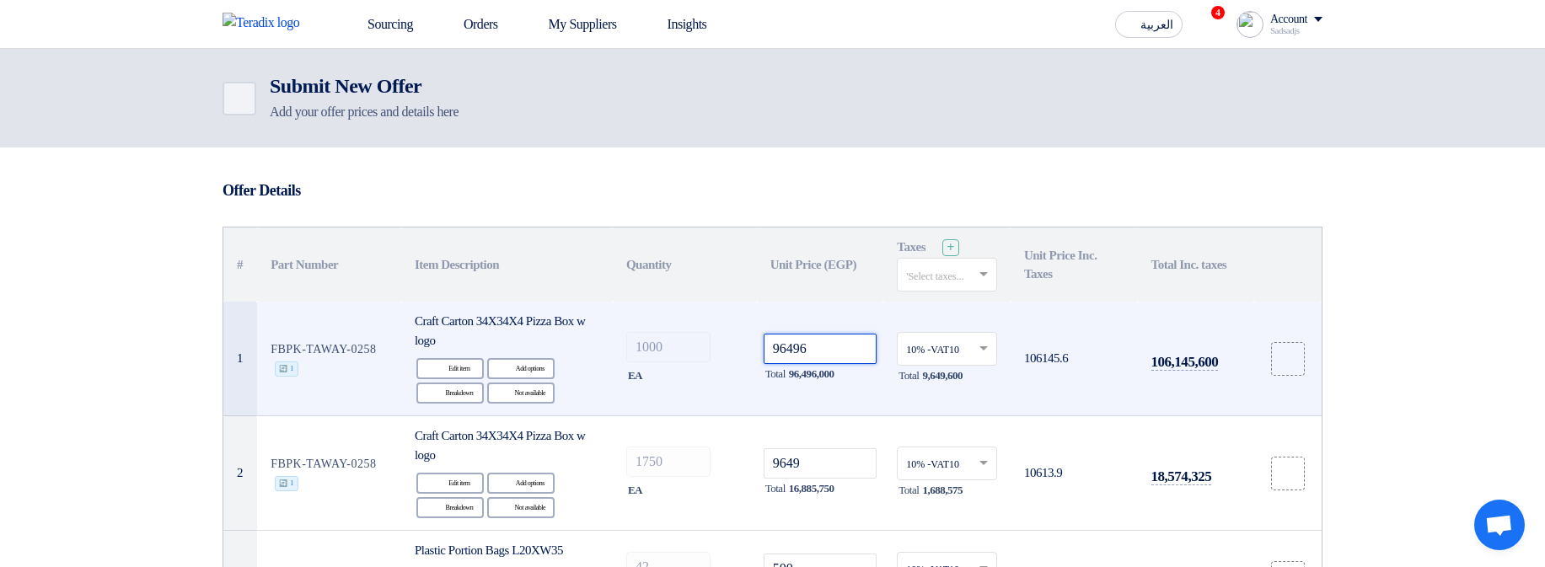
type input "96496"
type input "964965"
type input "9649654"
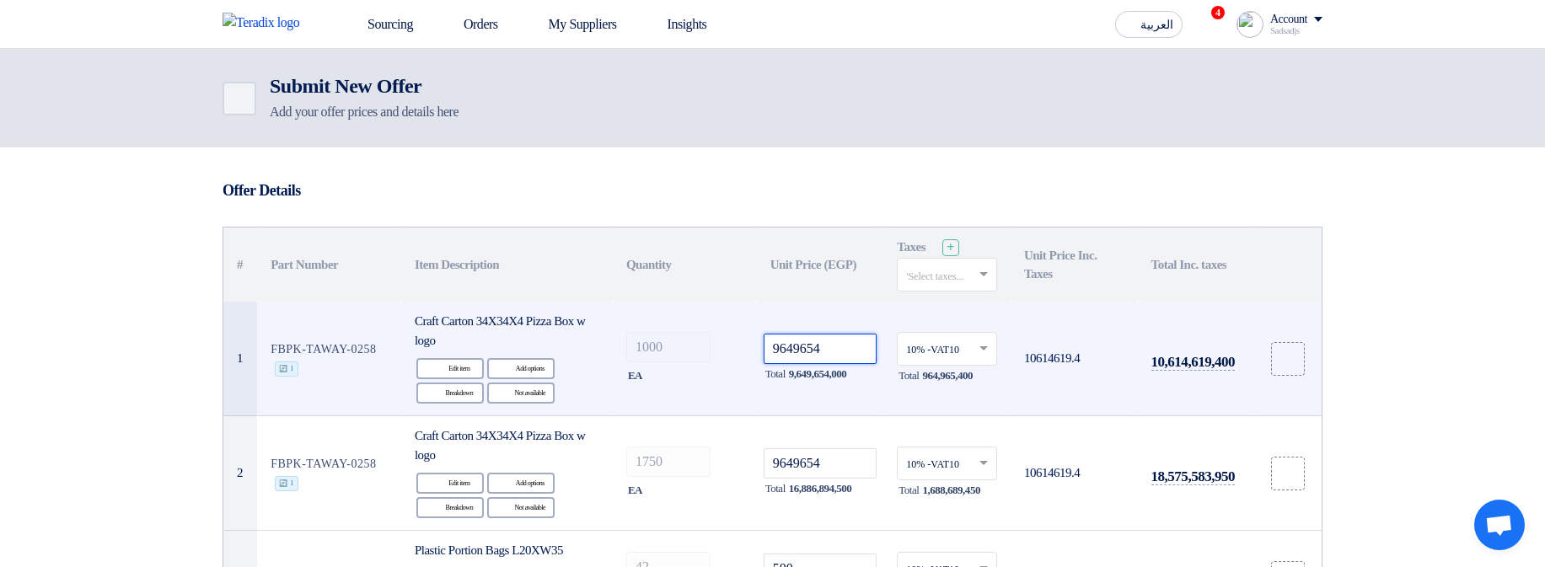
type input "96496547"
type input "5"
type input "56"
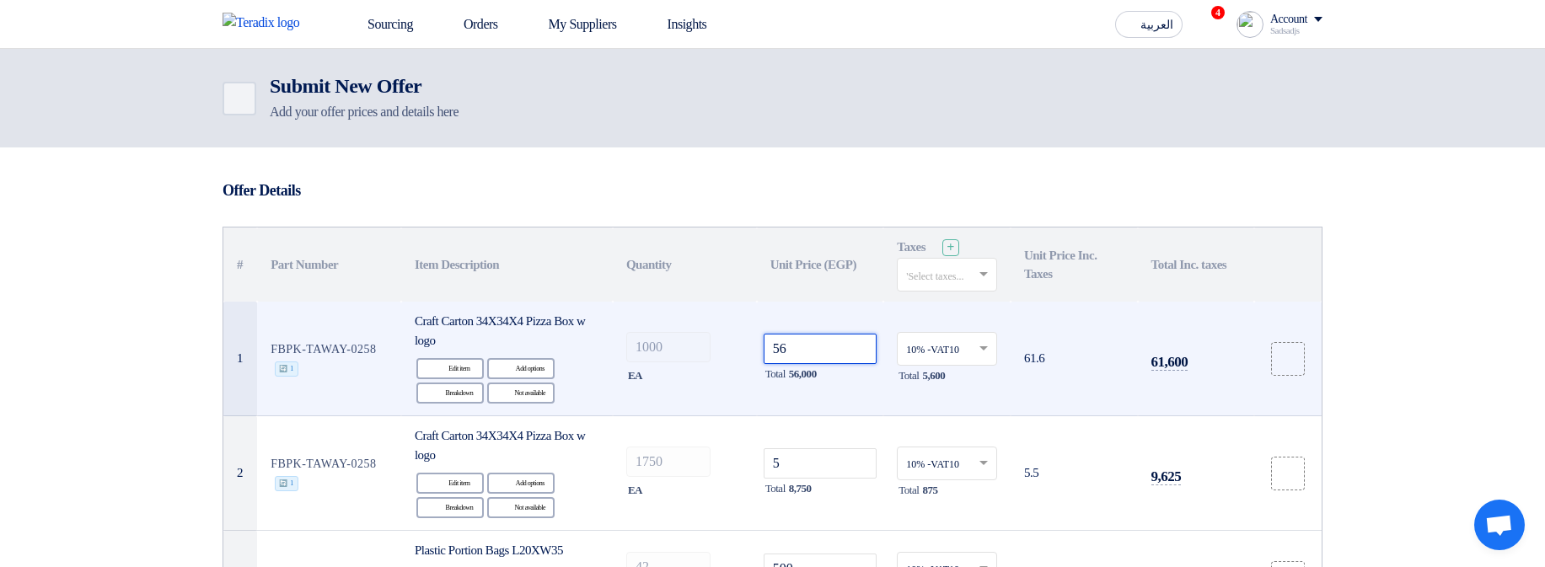
type input "56"
type input "563"
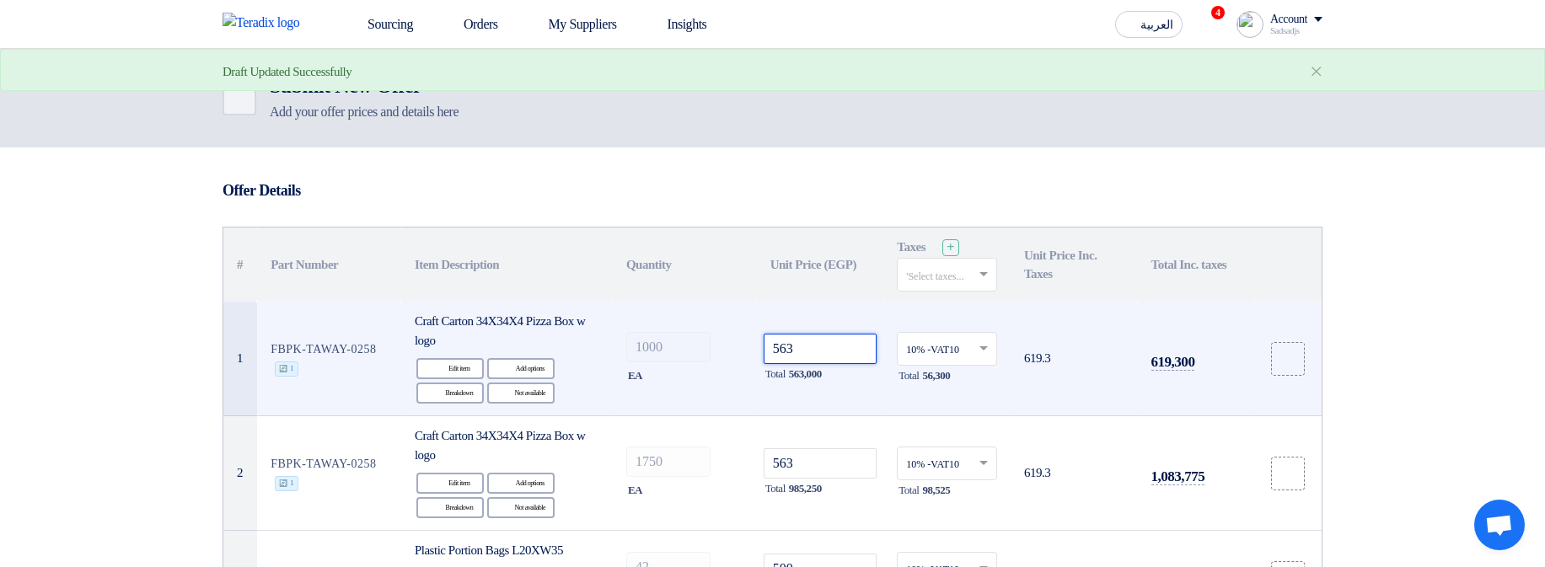
type input "5632"
type input "56322"
type input "563225"
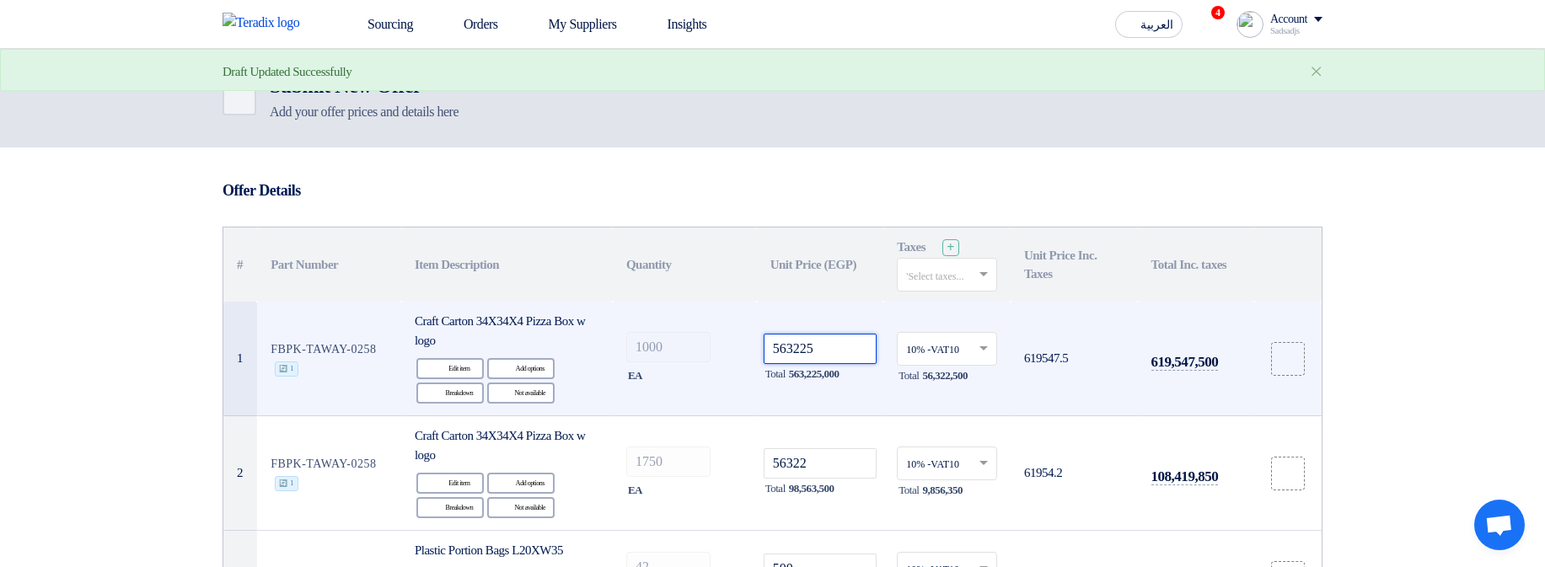
type input "563225"
type input "5632256"
type input "90"
type input "9"
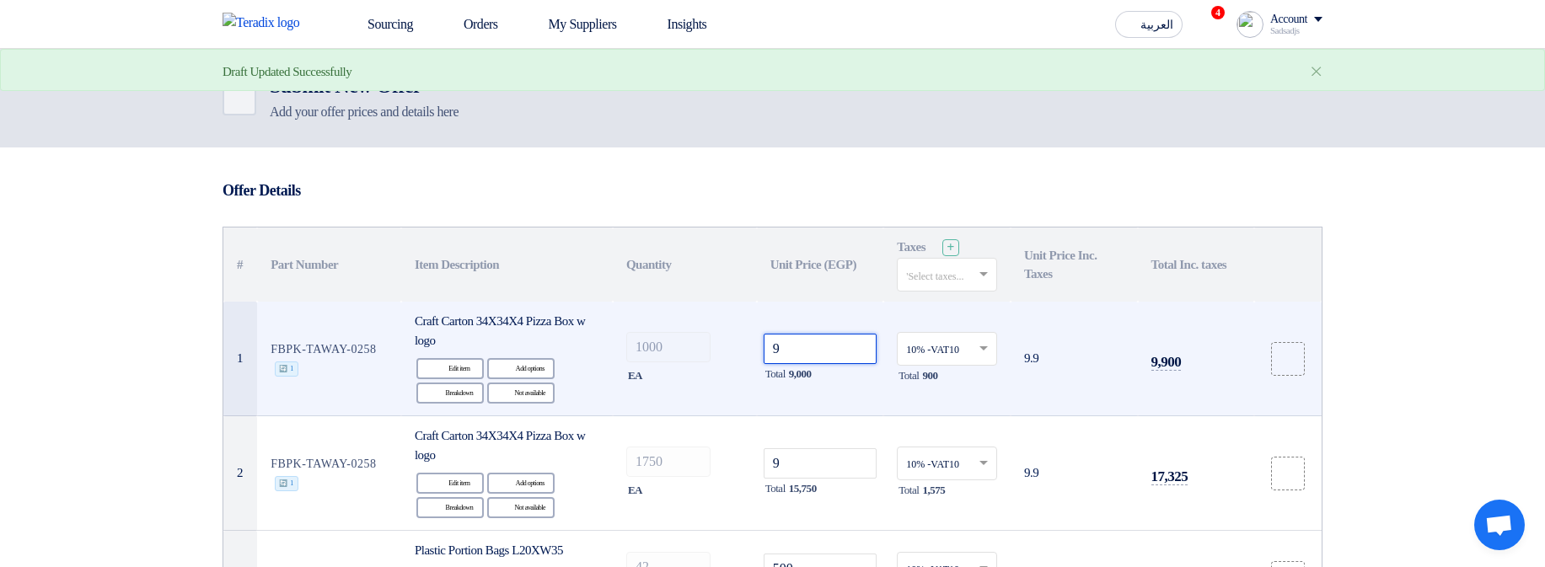
type input "90"
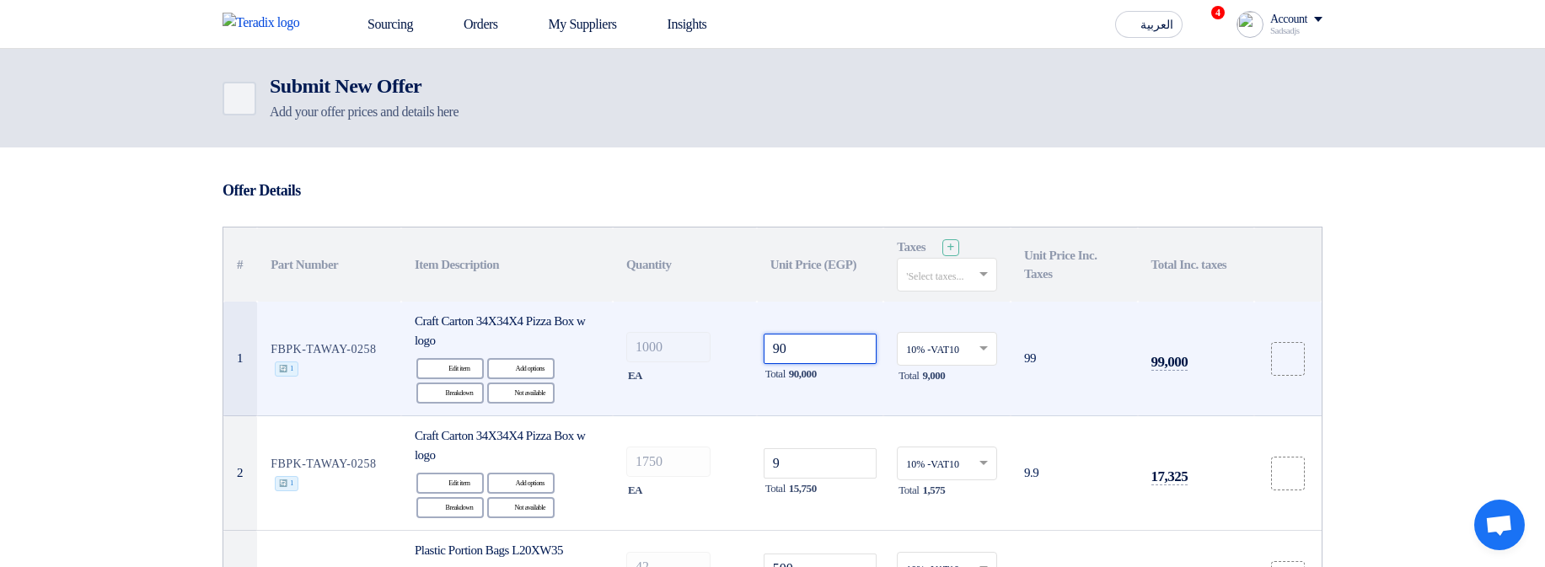
type input "90"
type input "900"
type input "98"
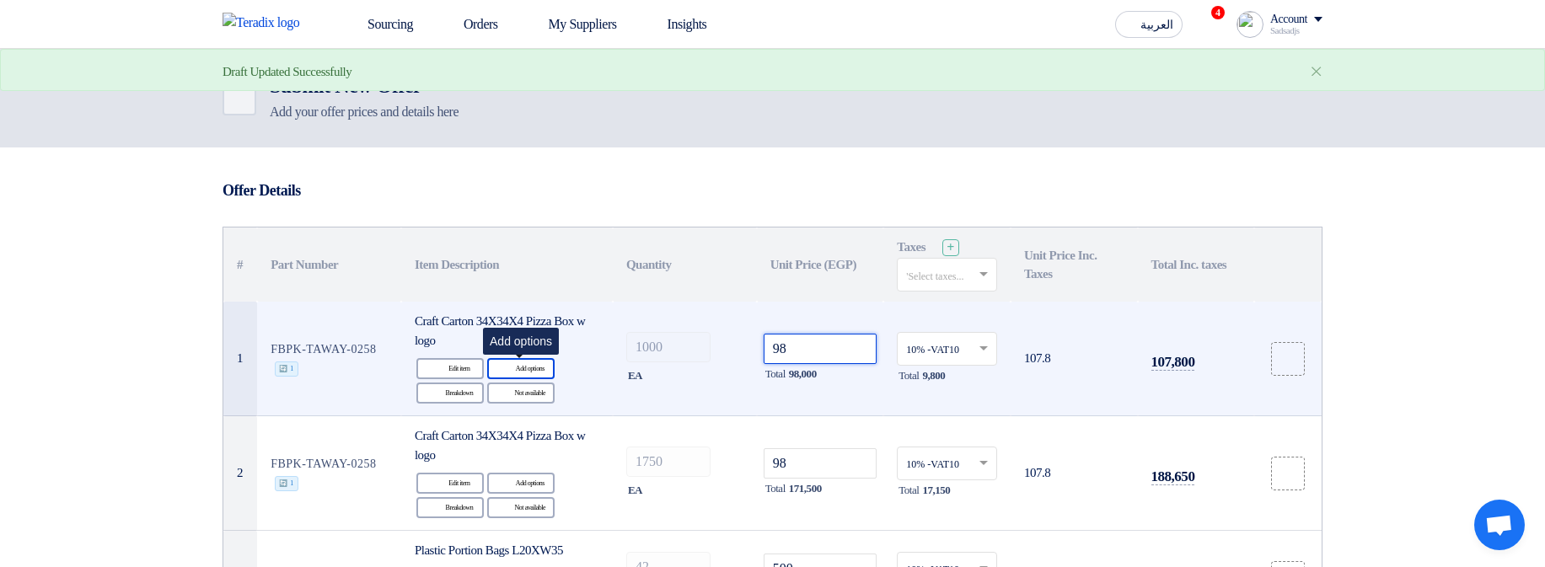
type input "98"
click at [540, 371] on div "Alternative Add options" at bounding box center [520, 368] width 67 height 21
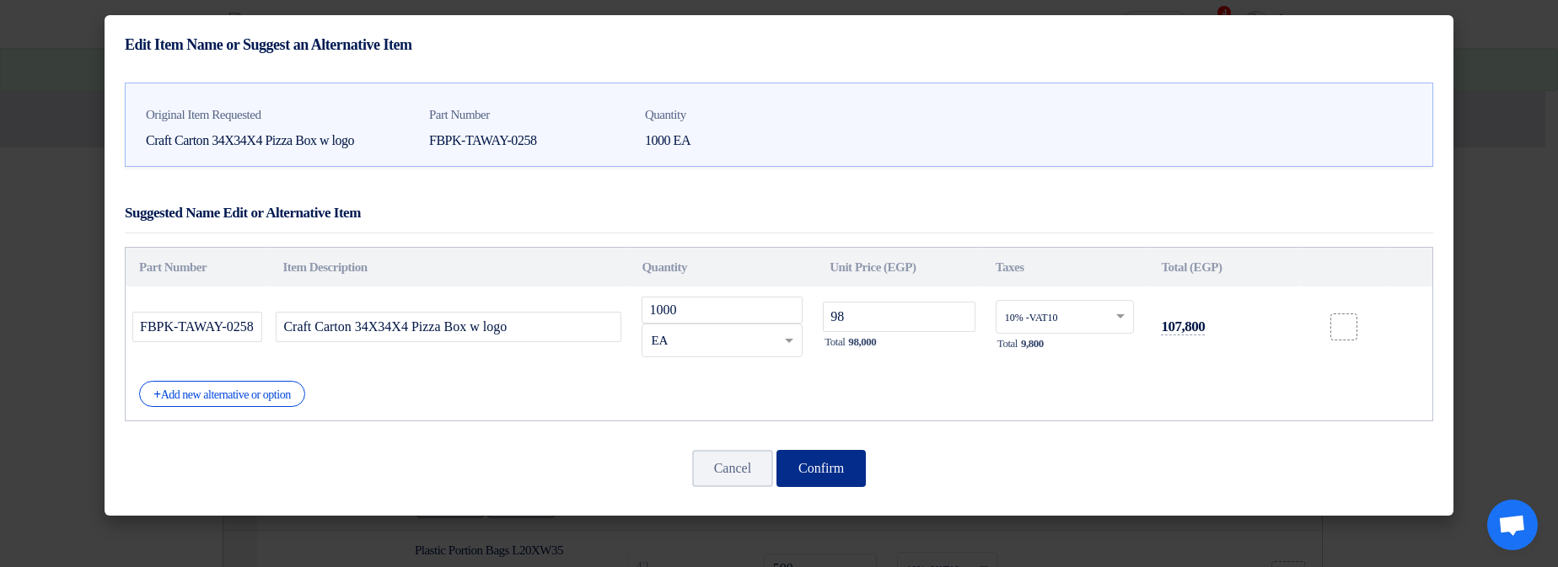
click at [826, 464] on button "Confirm" at bounding box center [820, 468] width 89 height 37
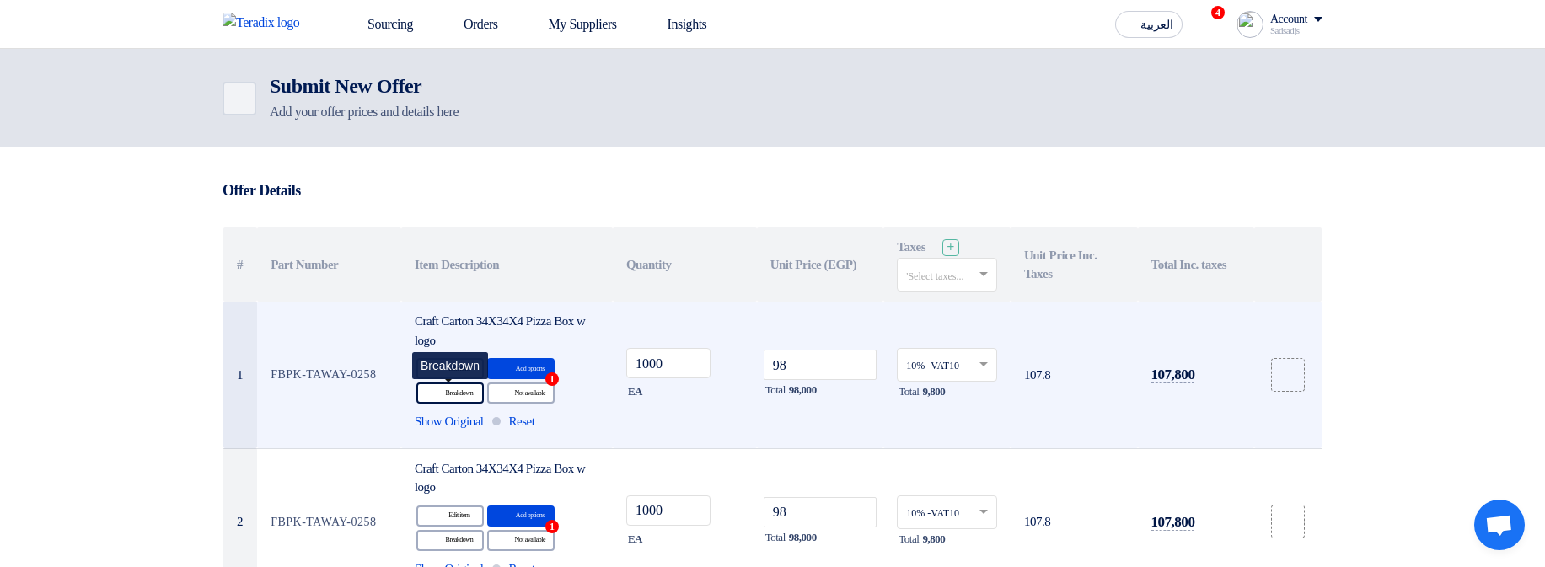
click at [447, 396] on div "Breakdown Breakdown" at bounding box center [449, 393] width 67 height 21
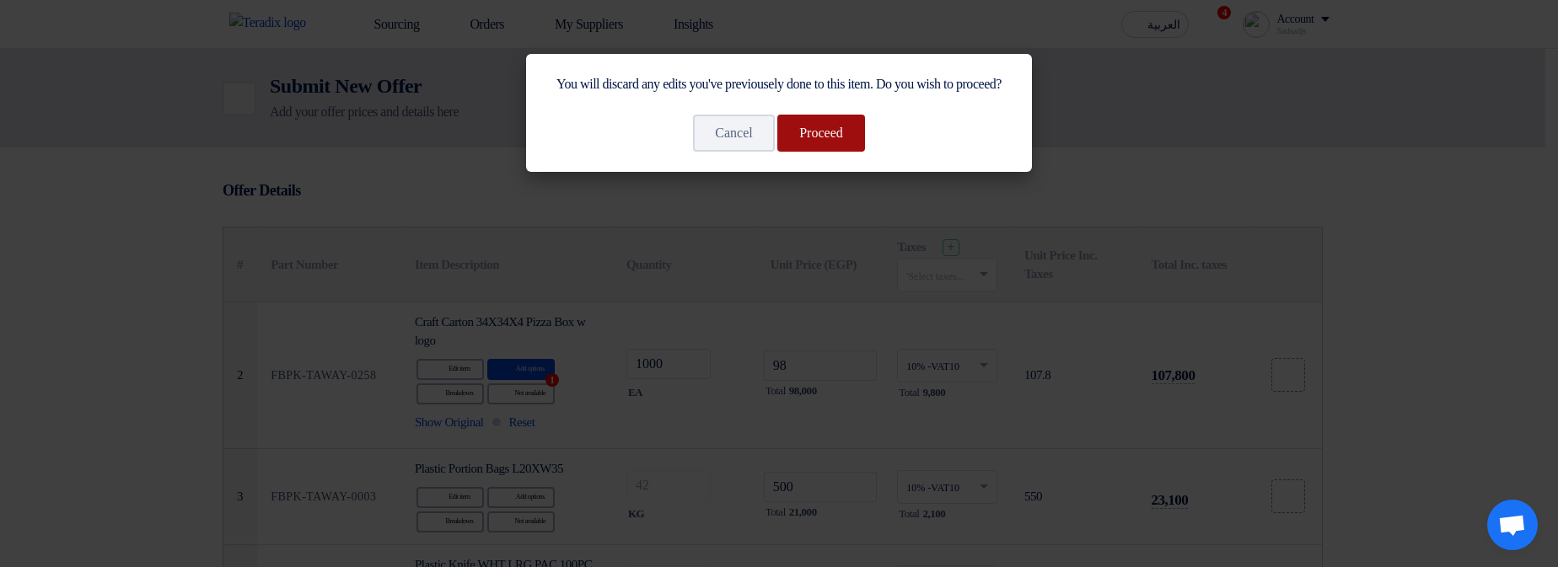
click at [823, 152] on button "Proceed" at bounding box center [821, 133] width 88 height 37
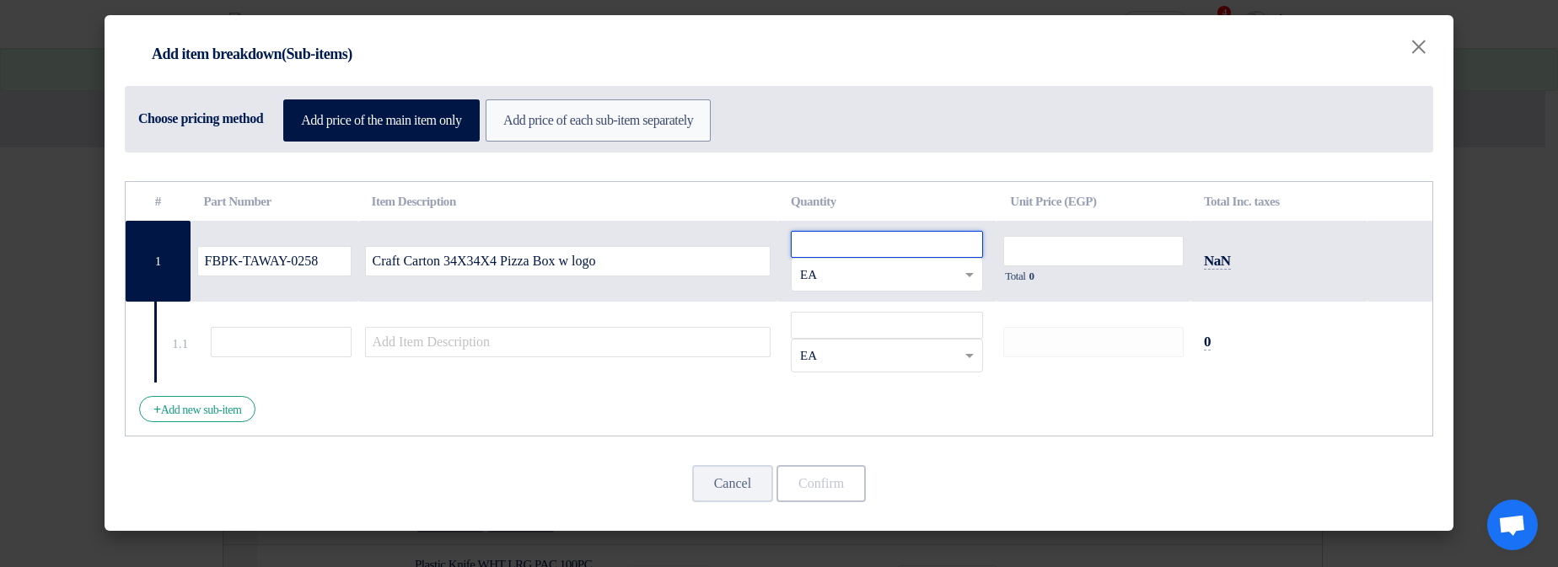
click at [879, 246] on input "number" at bounding box center [887, 244] width 192 height 27
click at [905, 231] on input "number" at bounding box center [887, 244] width 192 height 27
type input "90"
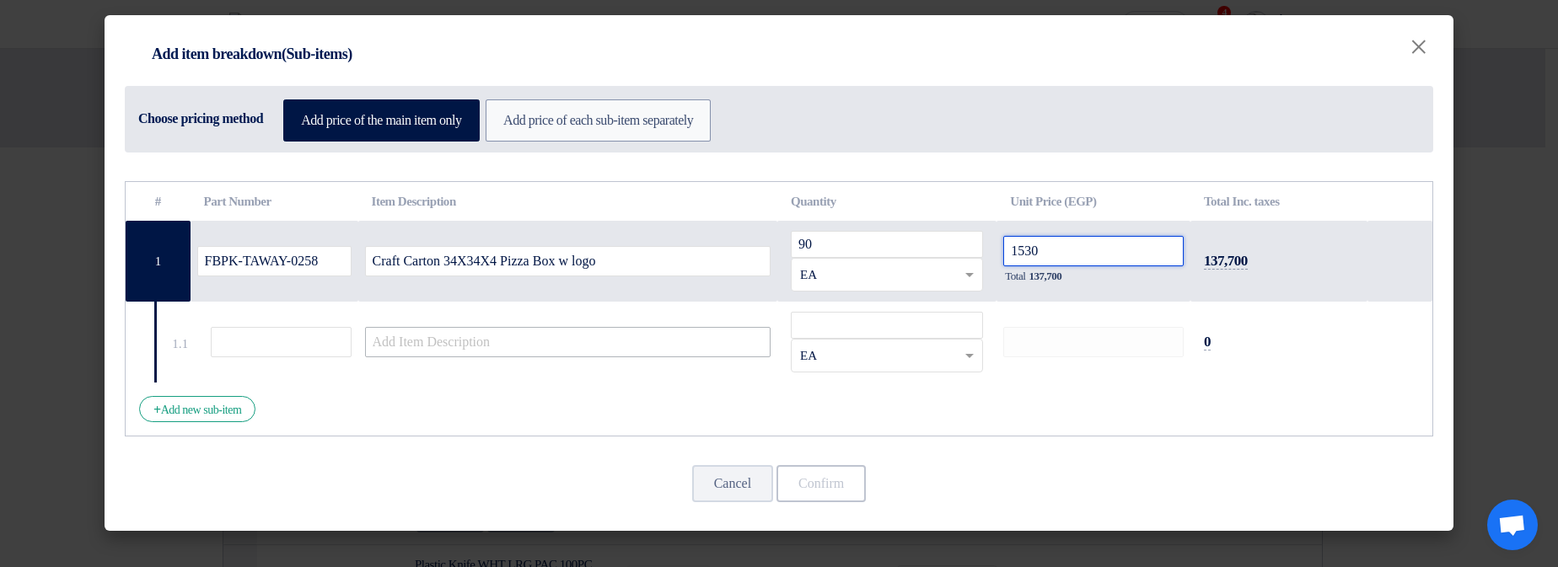
type input "1530"
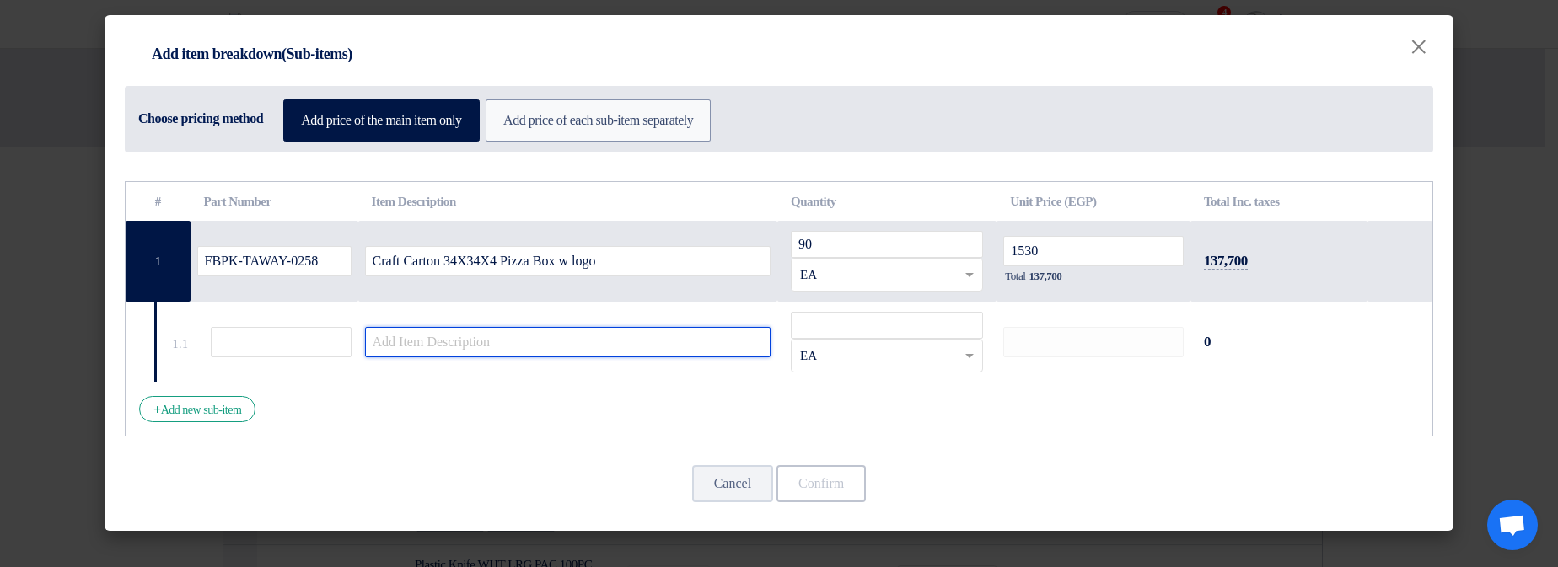
click at [666, 335] on input "text" at bounding box center [568, 342] width 406 height 30
type input "1"
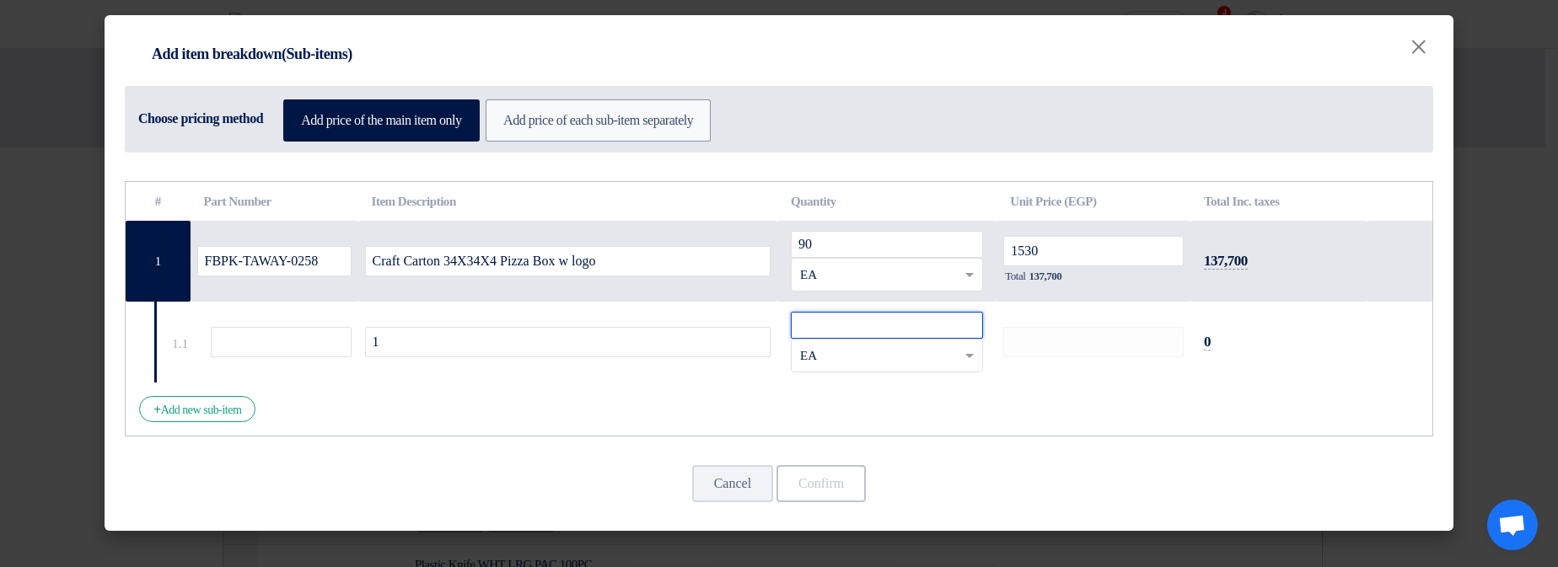
click at [867, 337] on input "number" at bounding box center [887, 325] width 192 height 27
type input "1"
click at [823, 479] on button "Confirm" at bounding box center [820, 483] width 89 height 37
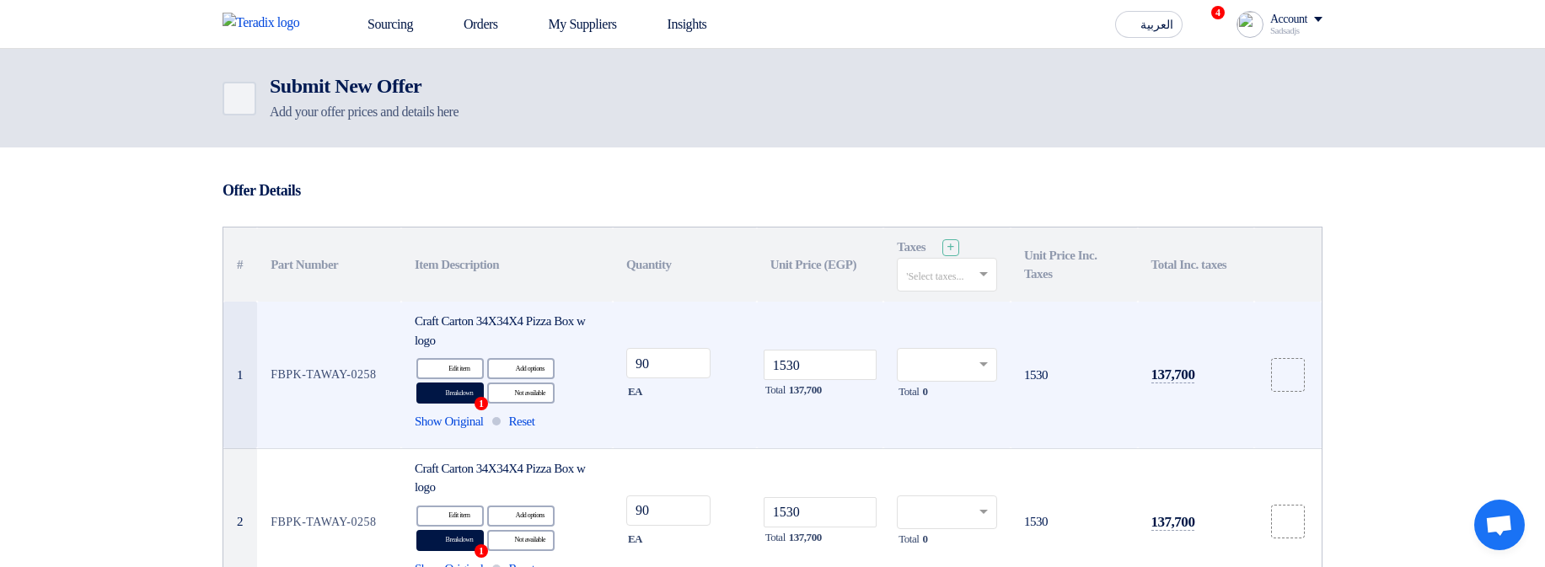
scroll to position [101, 0]
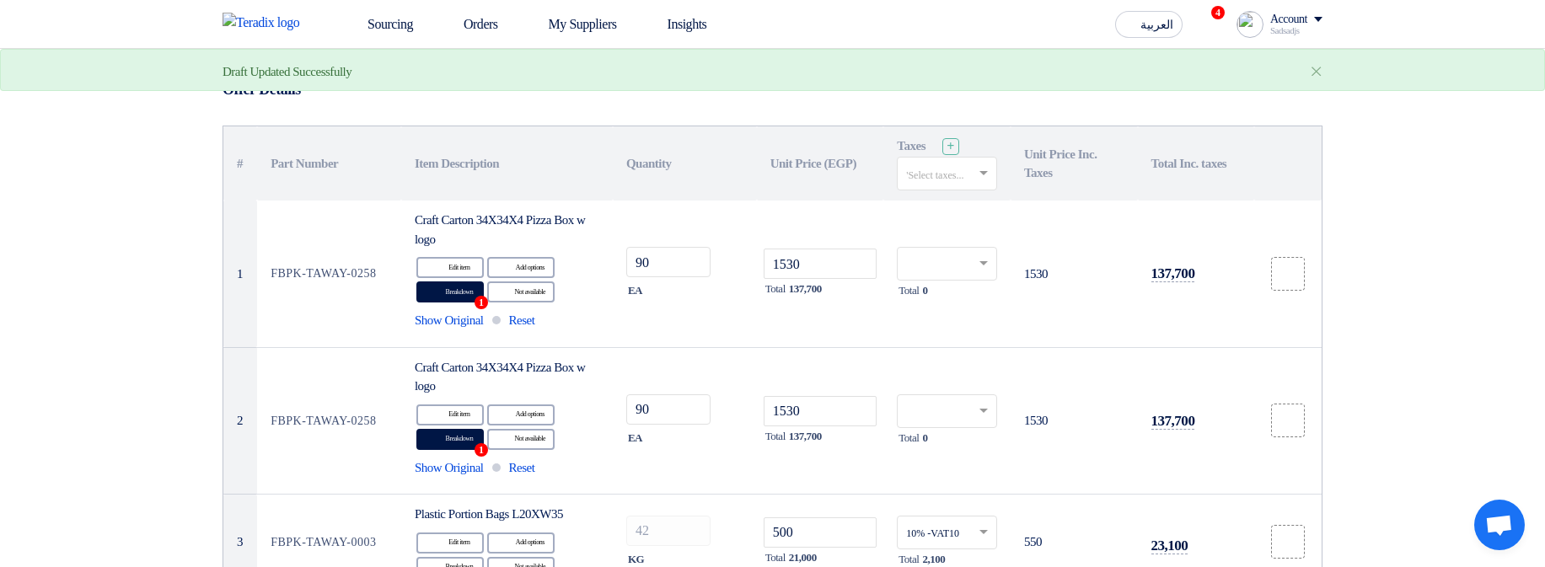
click at [968, 151] on th "Taxes + 'Select taxes..." at bounding box center [946, 163] width 127 height 74
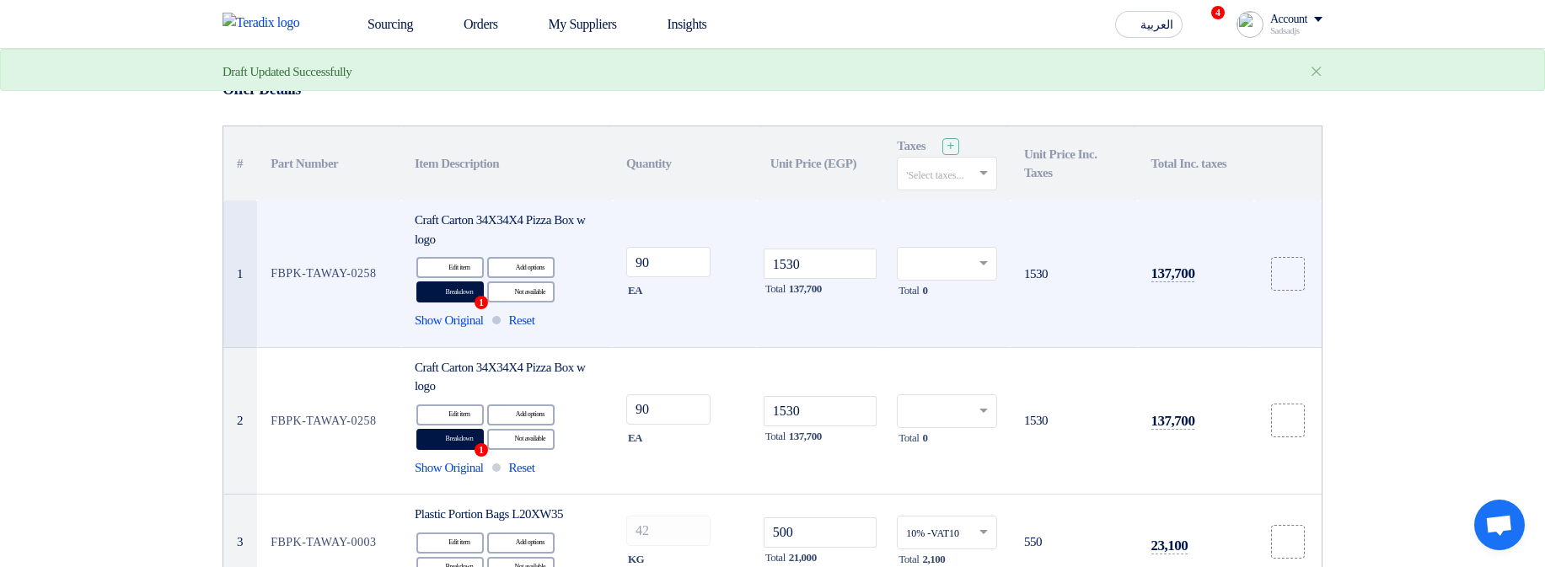
click at [965, 264] on input "text" at bounding box center [938, 266] width 65 height 28
click at [965, 292] on div "14% -VAT14" at bounding box center [947, 296] width 99 height 30
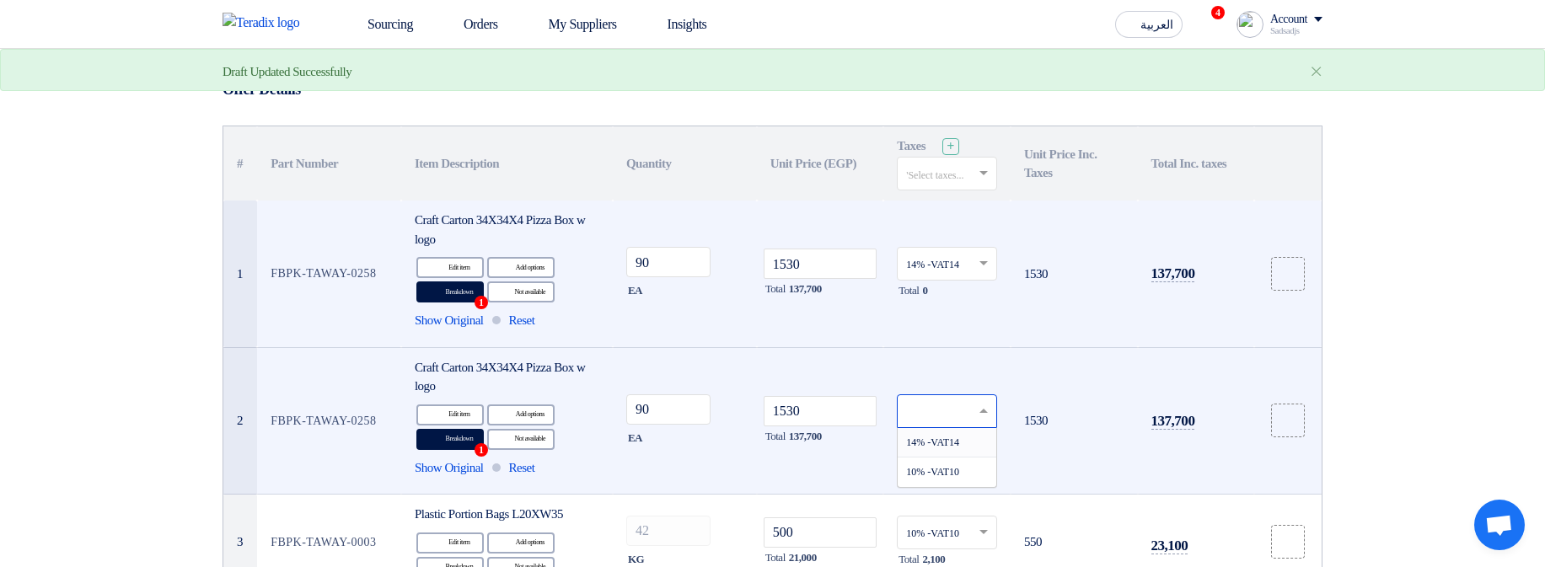
click at [955, 403] on input "text" at bounding box center [938, 413] width 65 height 28
click at [936, 474] on span "10% -VAT10" at bounding box center [932, 472] width 53 height 12
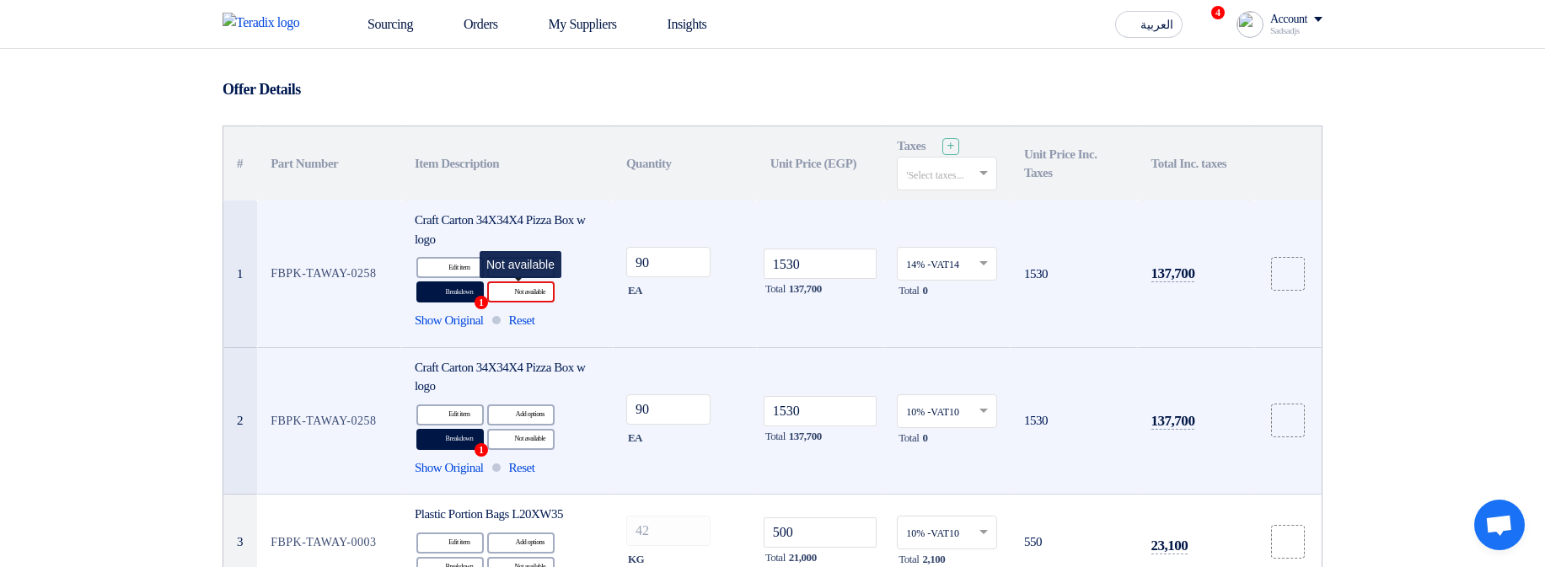
click at [501, 293] on icon "Reject" at bounding box center [505, 292] width 15 height 15
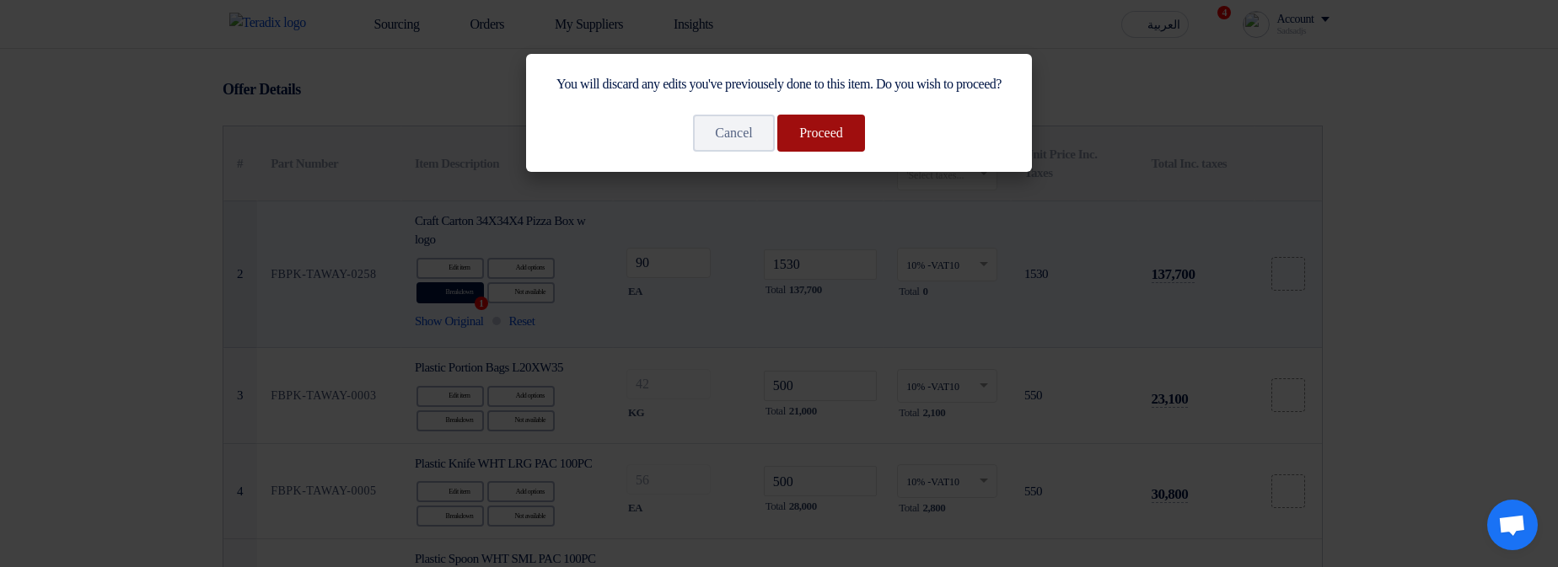
click at [848, 152] on button "Proceed" at bounding box center [821, 133] width 88 height 37
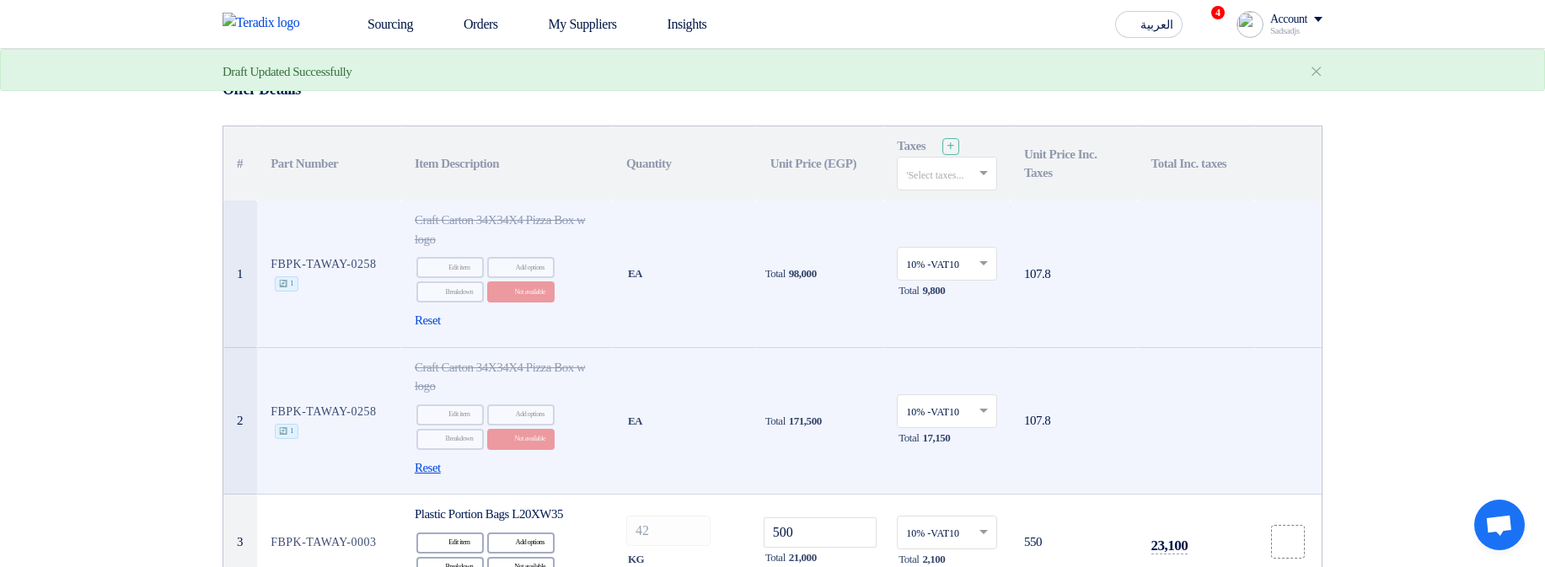
click at [429, 466] on span "Reset" at bounding box center [428, 468] width 26 height 19
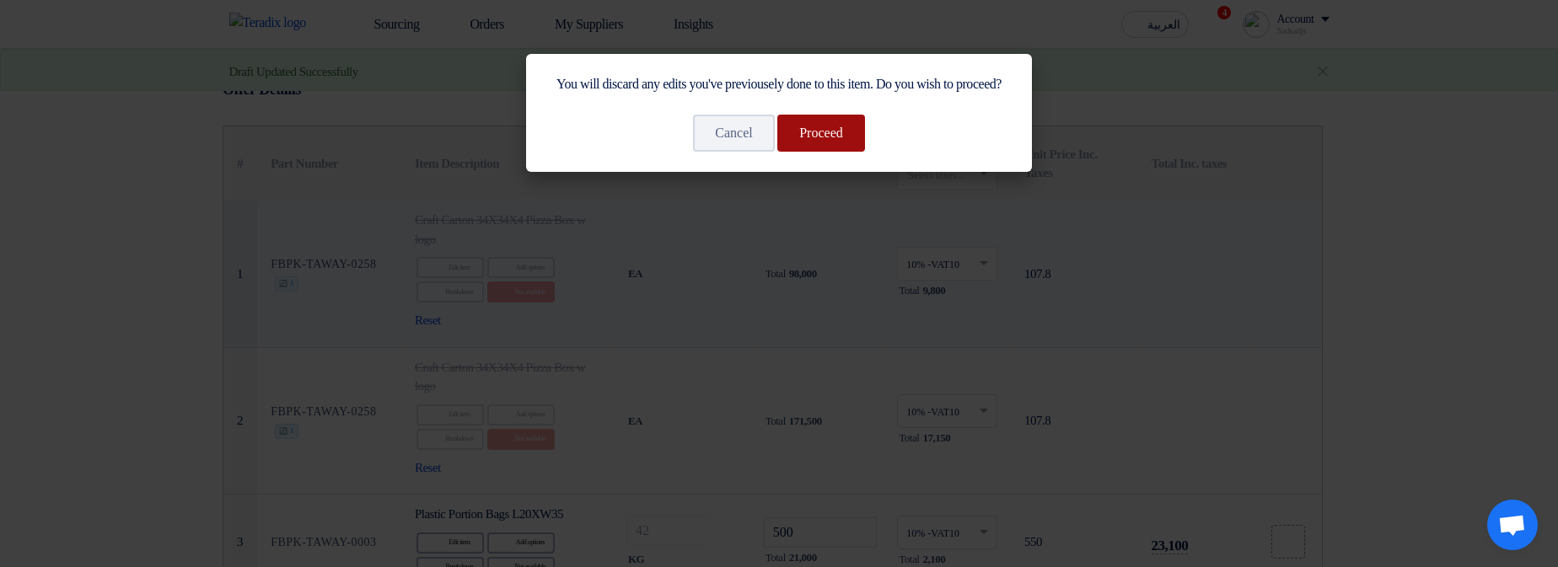
click at [823, 152] on button "Proceed" at bounding box center [821, 133] width 88 height 37
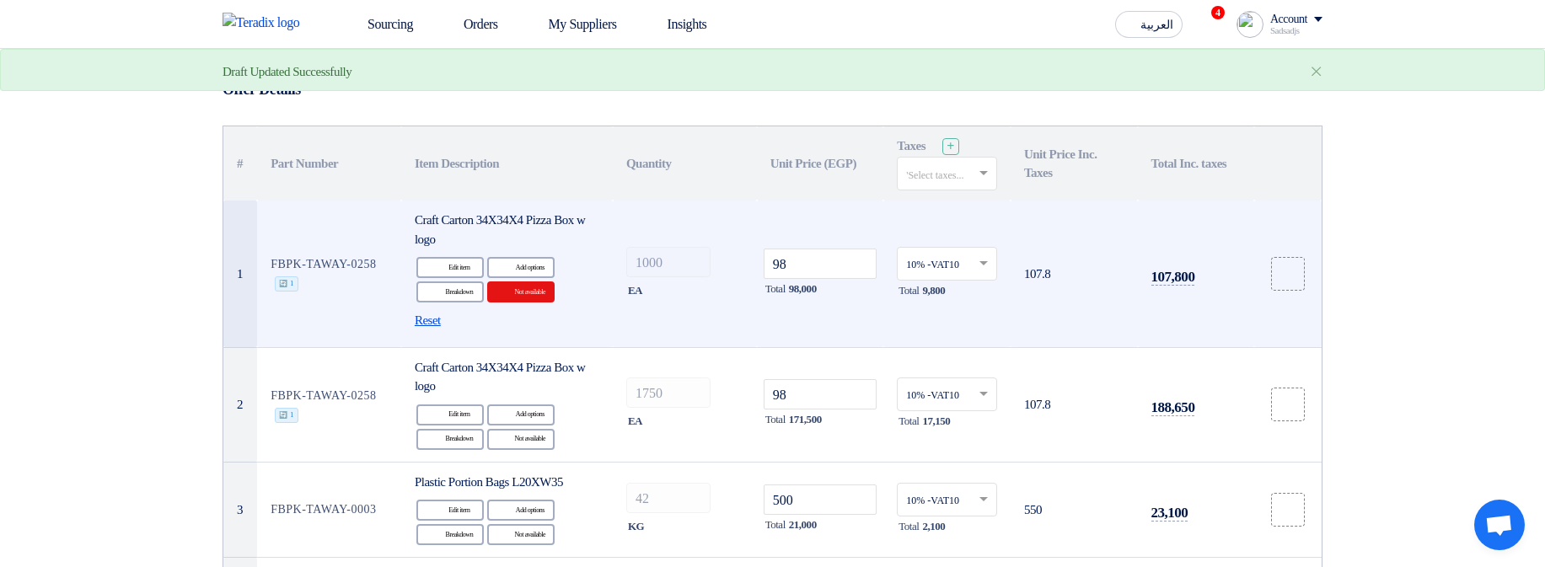
click at [432, 320] on span "Reset" at bounding box center [428, 320] width 26 height 19
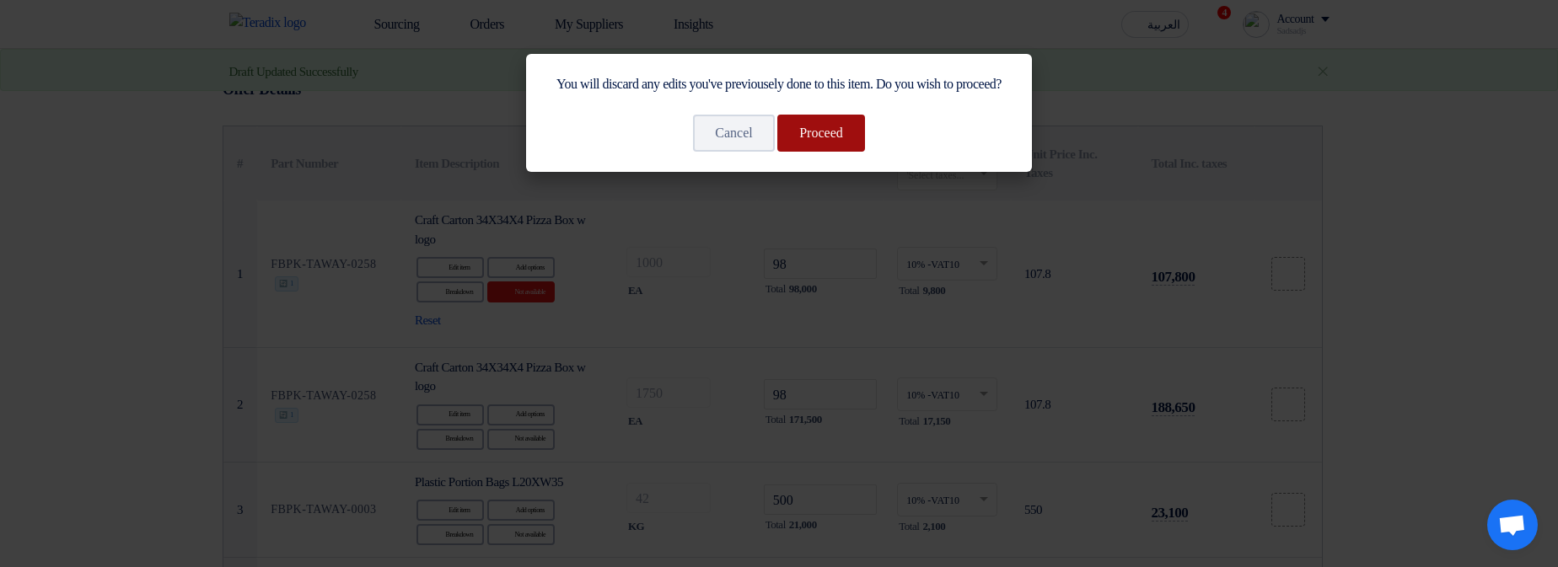
click at [845, 152] on button "Proceed" at bounding box center [821, 133] width 88 height 37
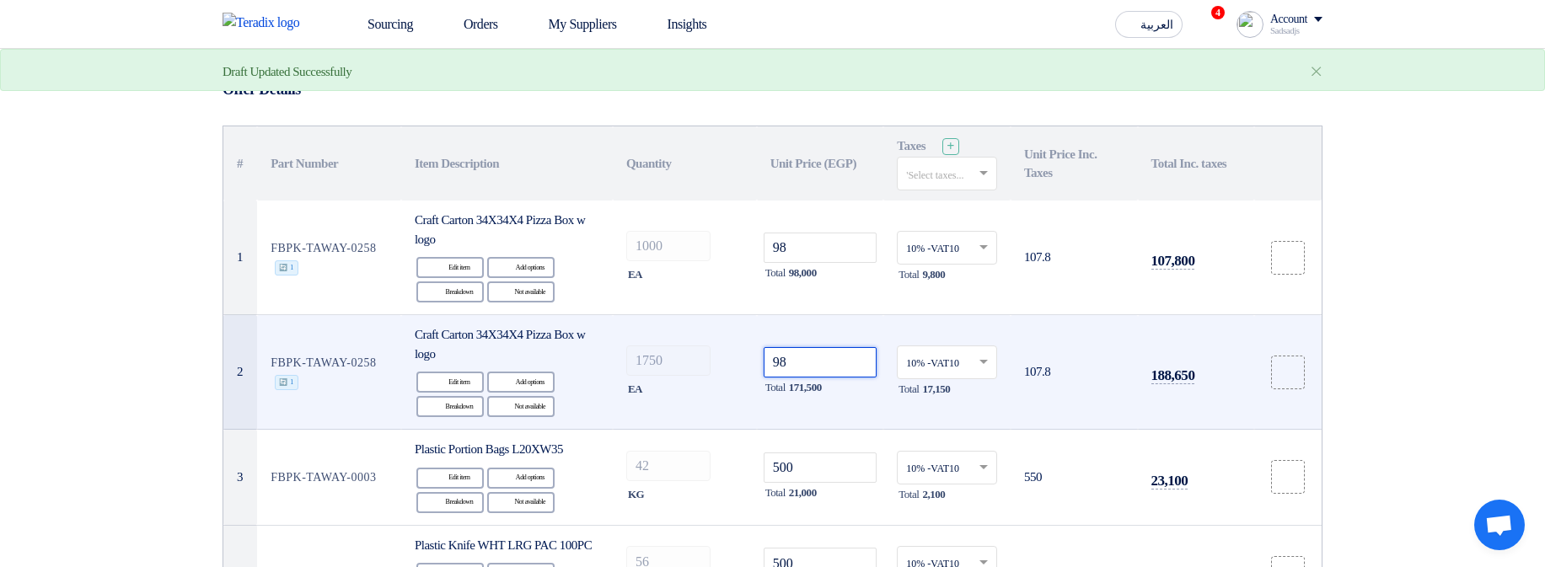
click at [813, 349] on input "98" at bounding box center [821, 362] width 114 height 30
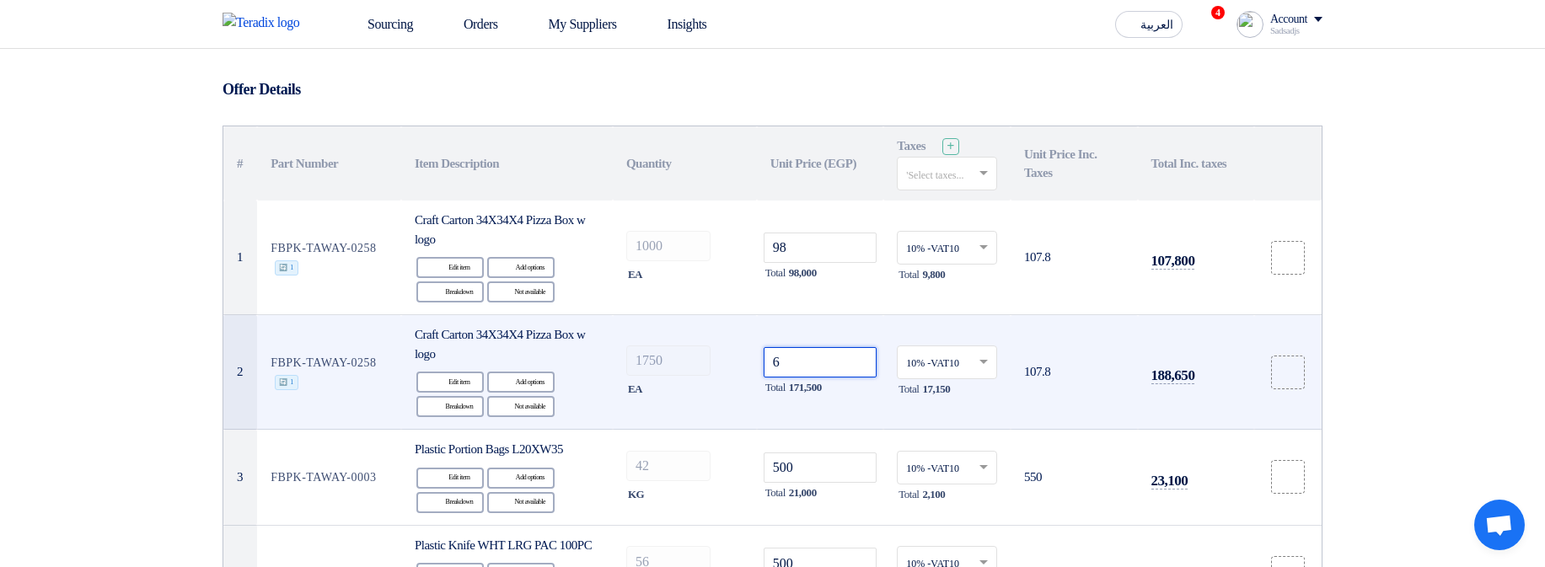
type input "69"
type input "690"
type input "6906"
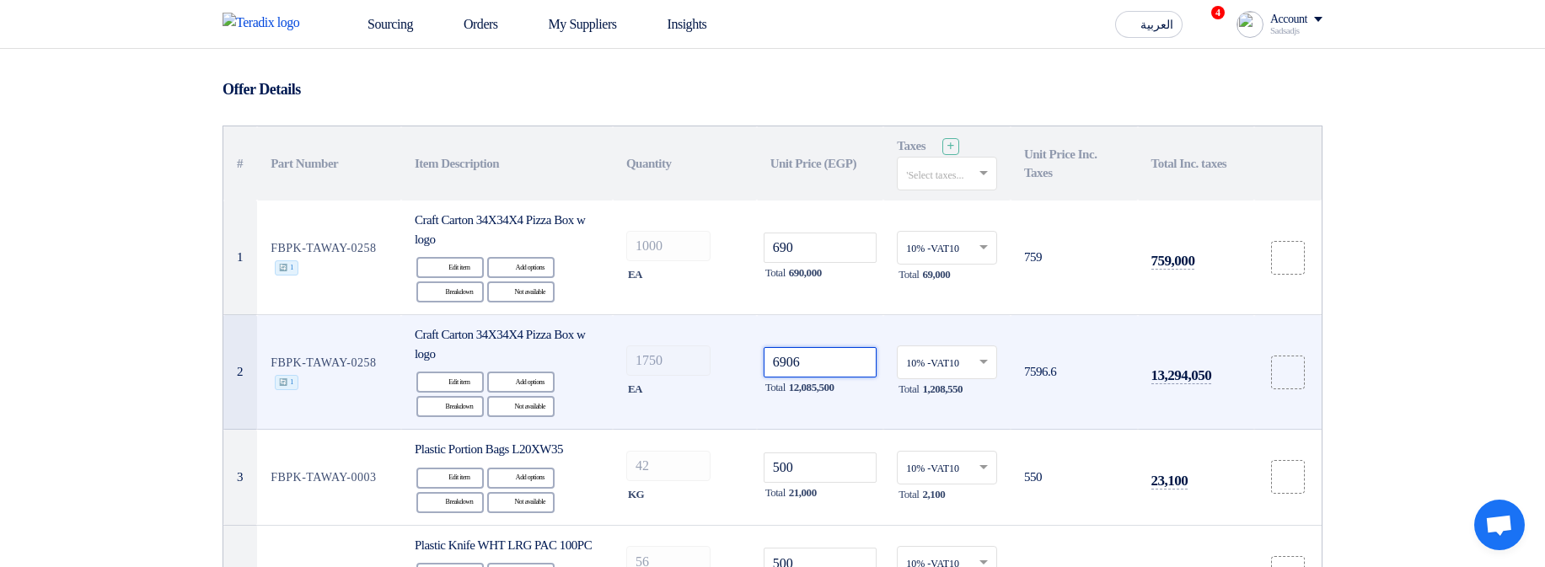
type input "6906"
type input "69062"
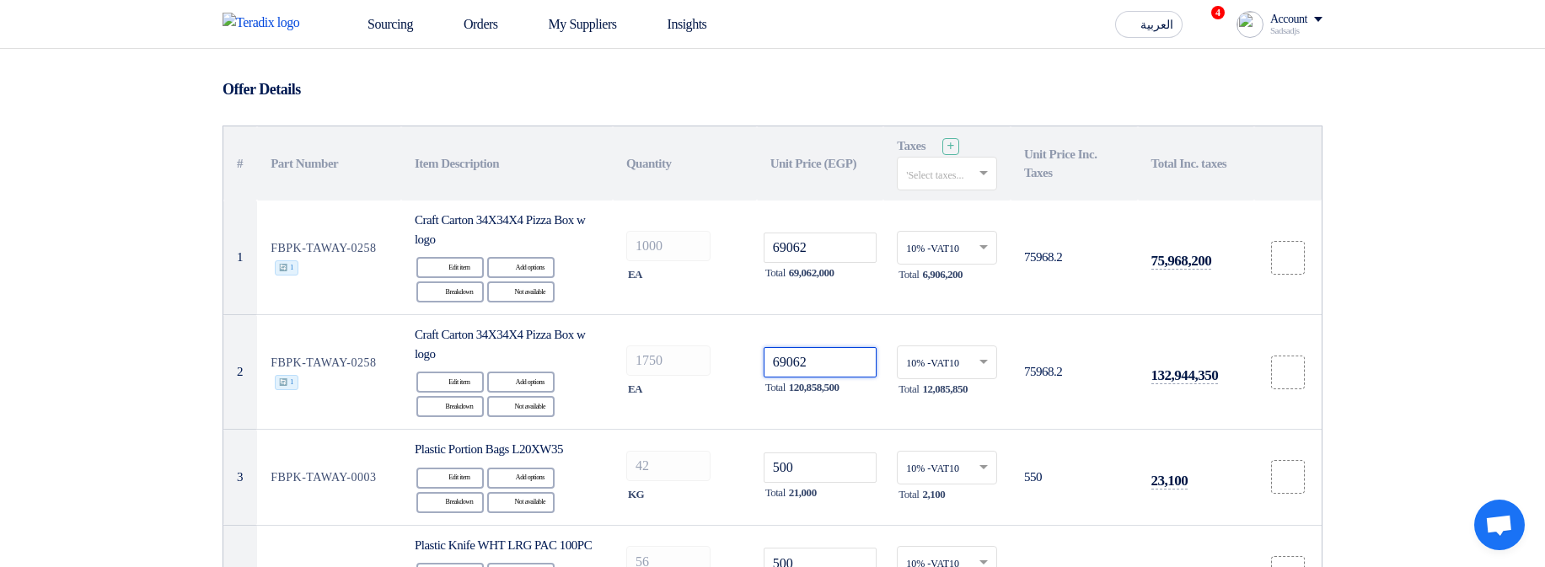
type input "69062"
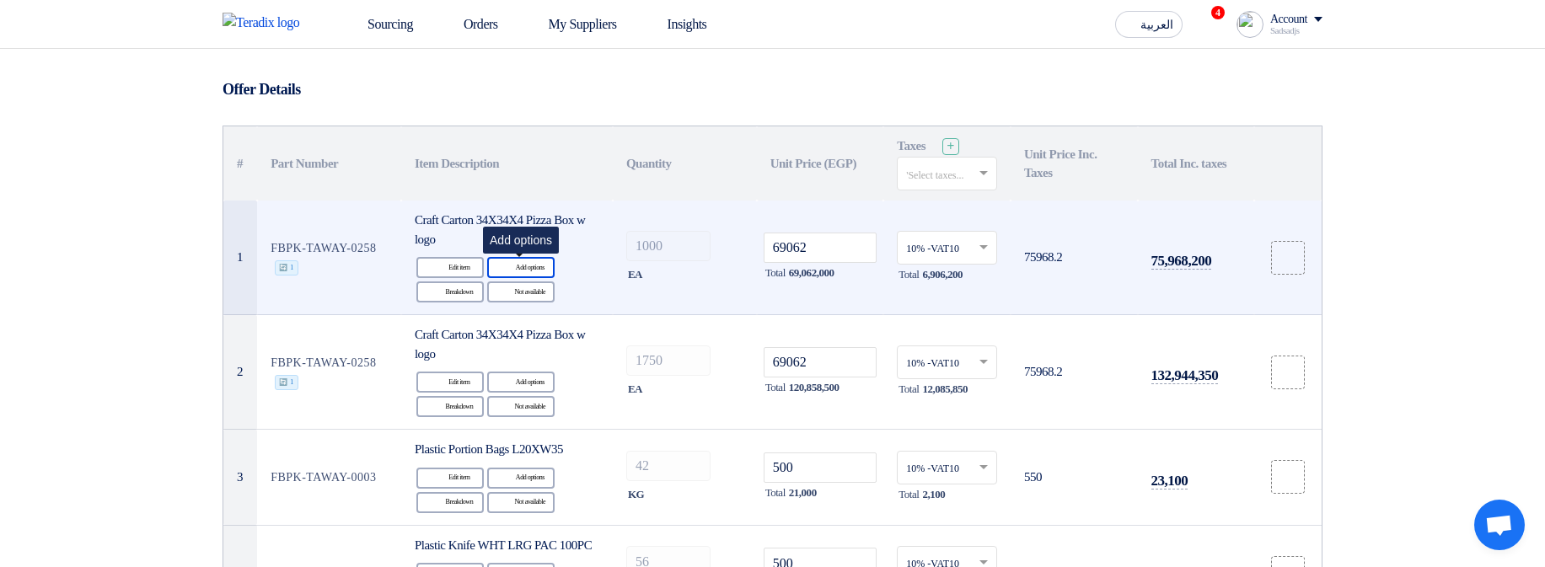
click at [523, 268] on div "Alternative Add options" at bounding box center [520, 267] width 67 height 21
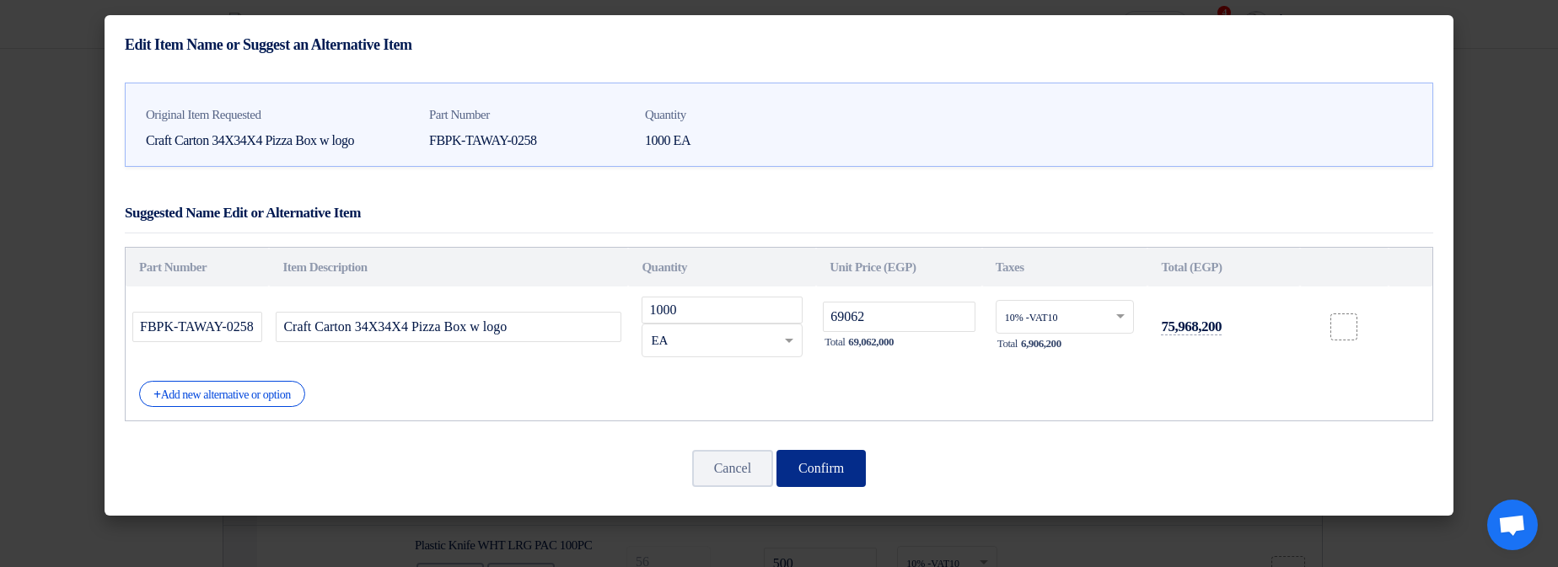
click at [817, 475] on button "Confirm" at bounding box center [820, 468] width 89 height 37
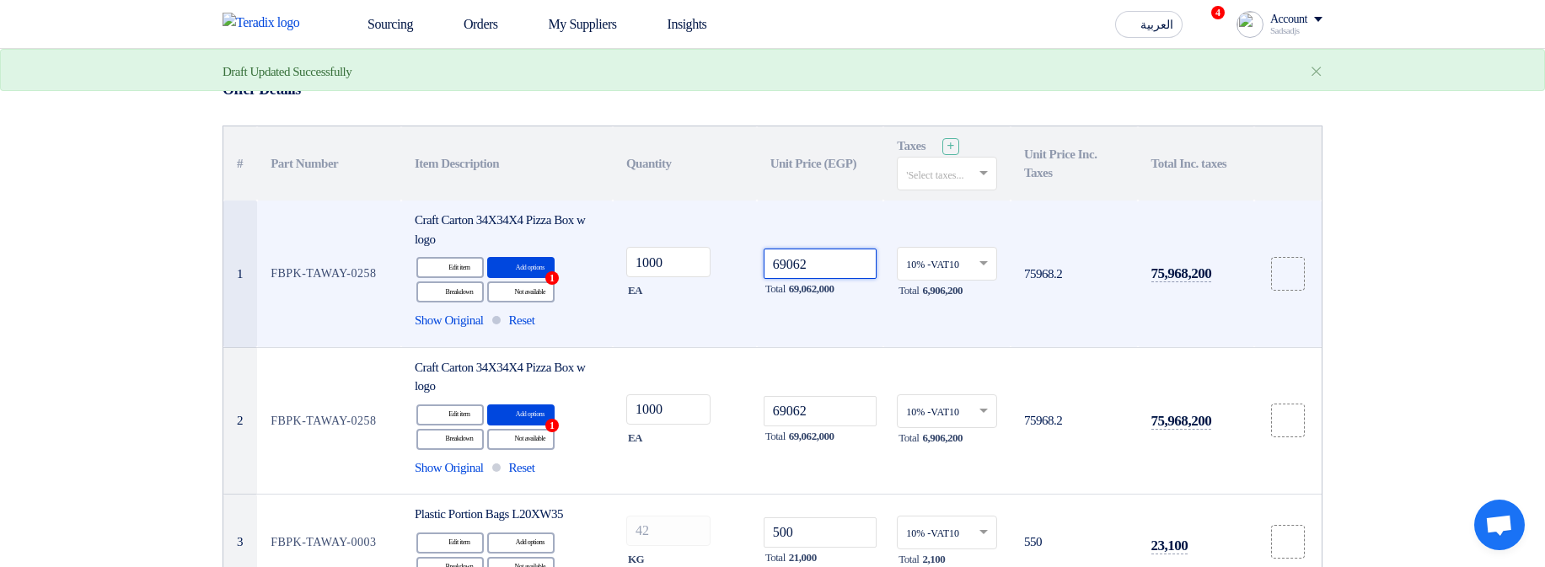
click at [834, 256] on input "69062" at bounding box center [821, 264] width 114 height 30
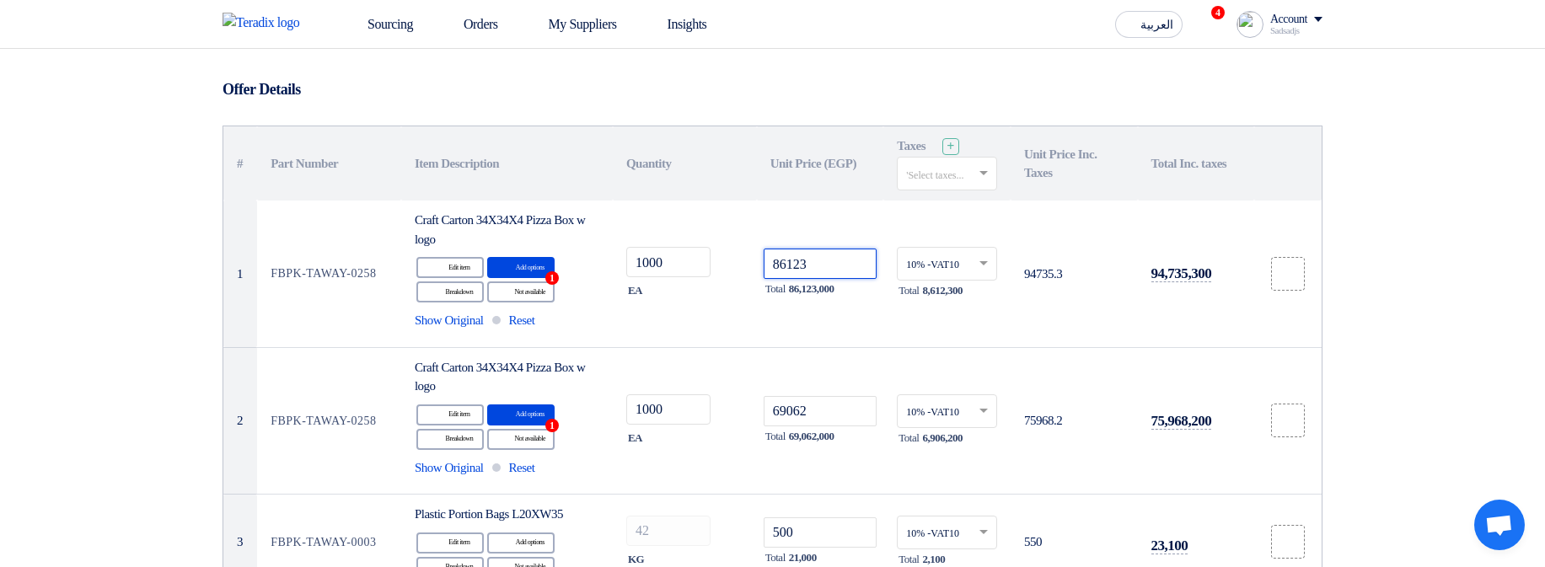
type input "86123"
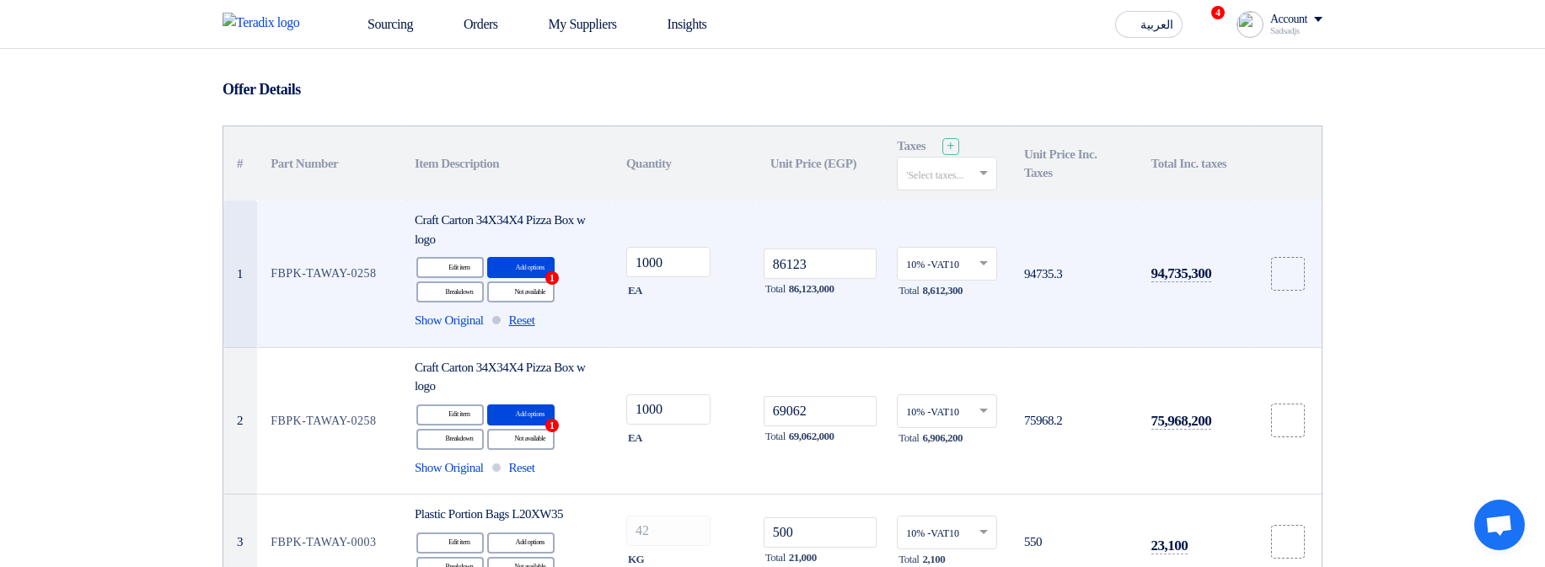
click at [525, 320] on span "Reset" at bounding box center [522, 320] width 26 height 19
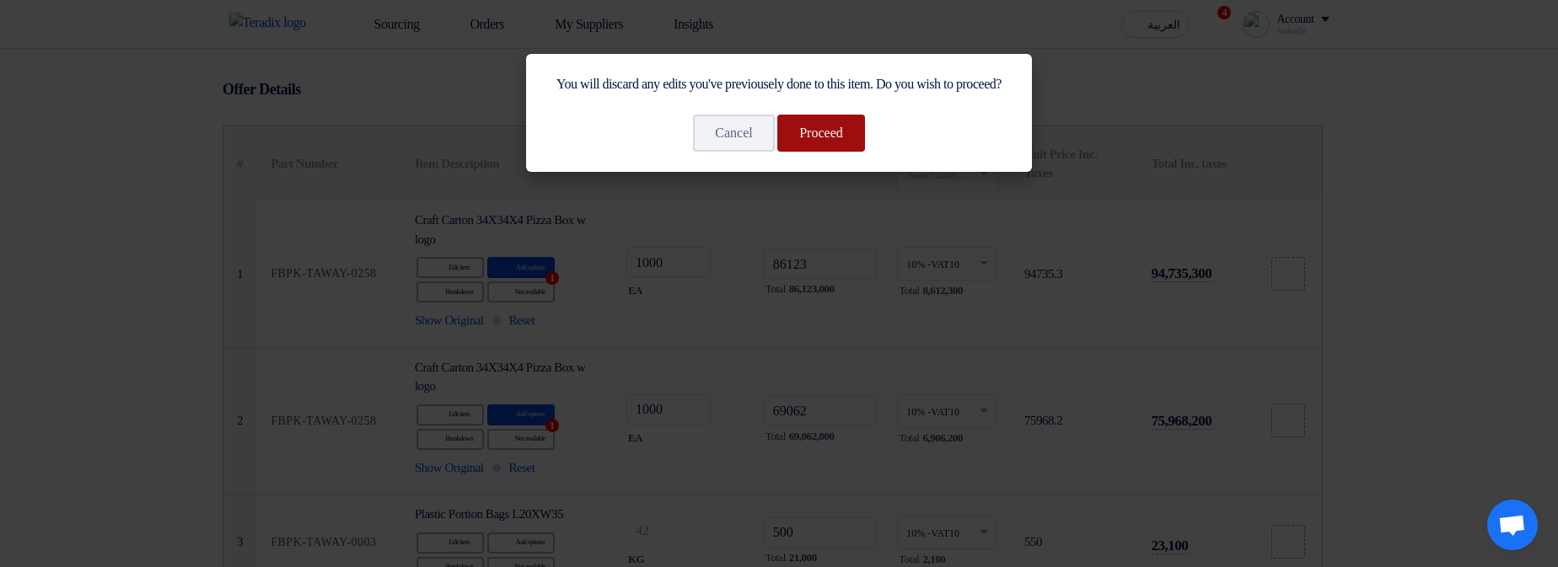
click at [832, 152] on button "Proceed" at bounding box center [821, 133] width 88 height 37
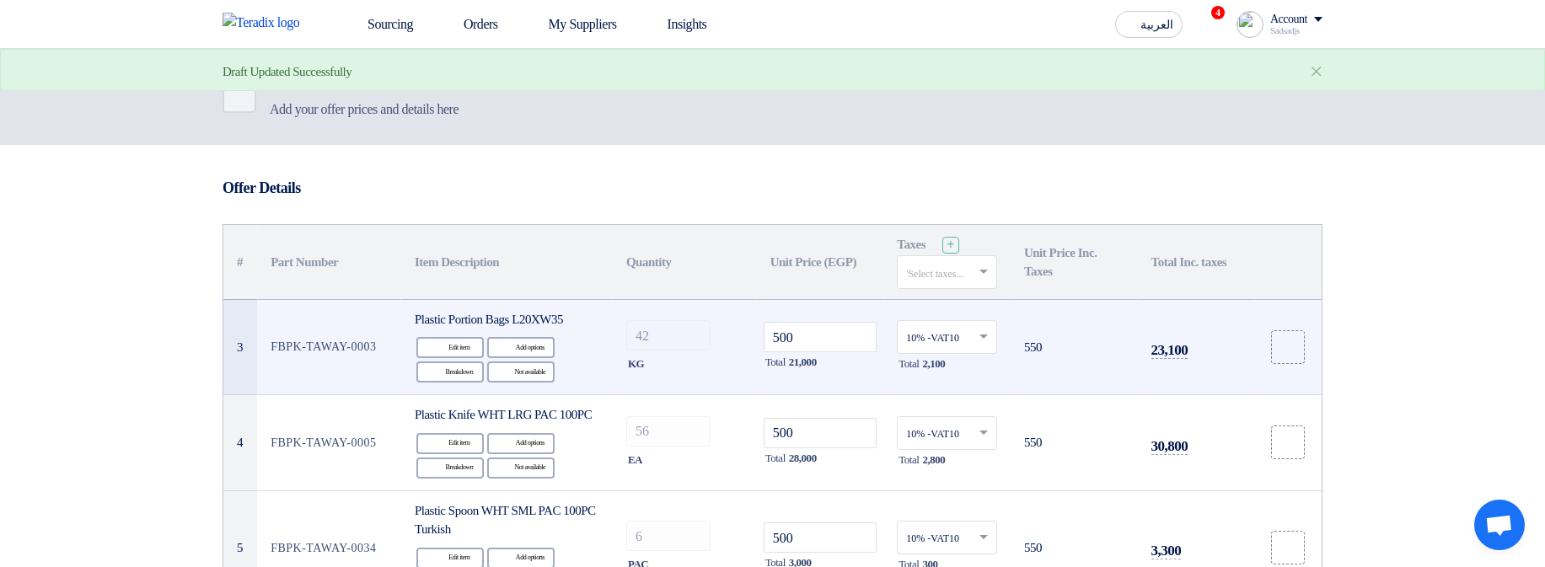
scroll to position [0, 0]
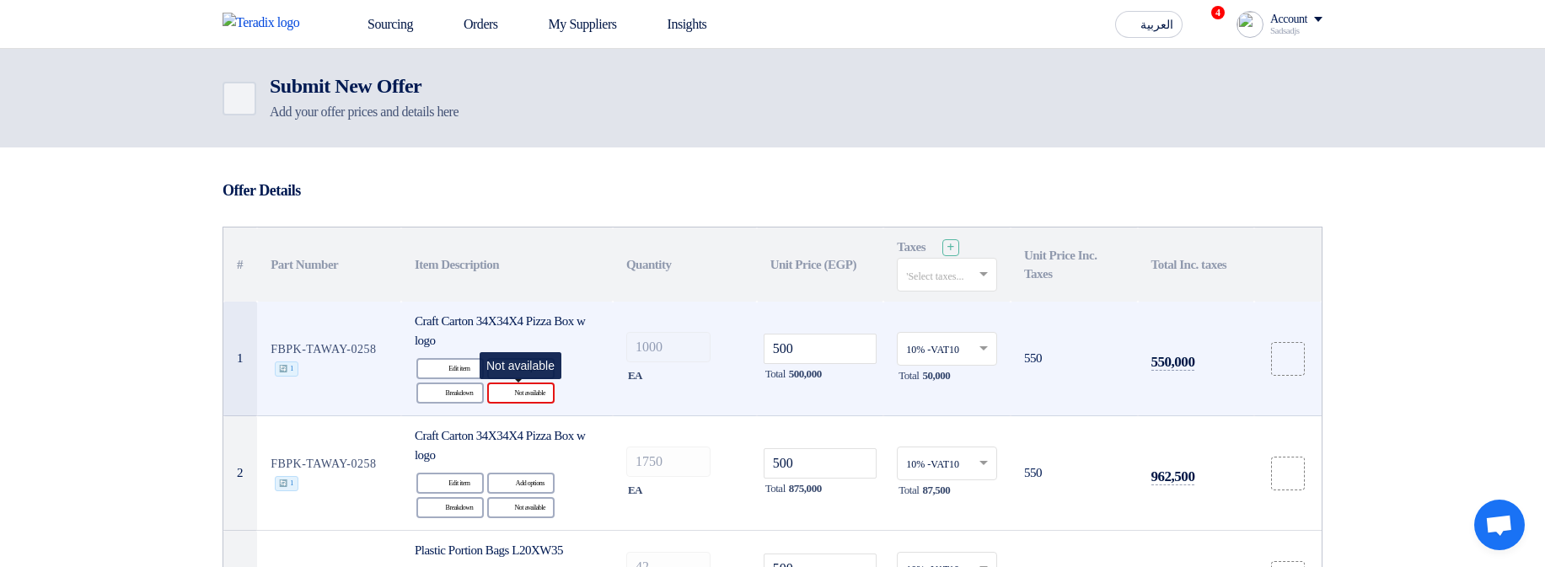
click at [540, 398] on div "Reject Not available" at bounding box center [520, 393] width 67 height 21
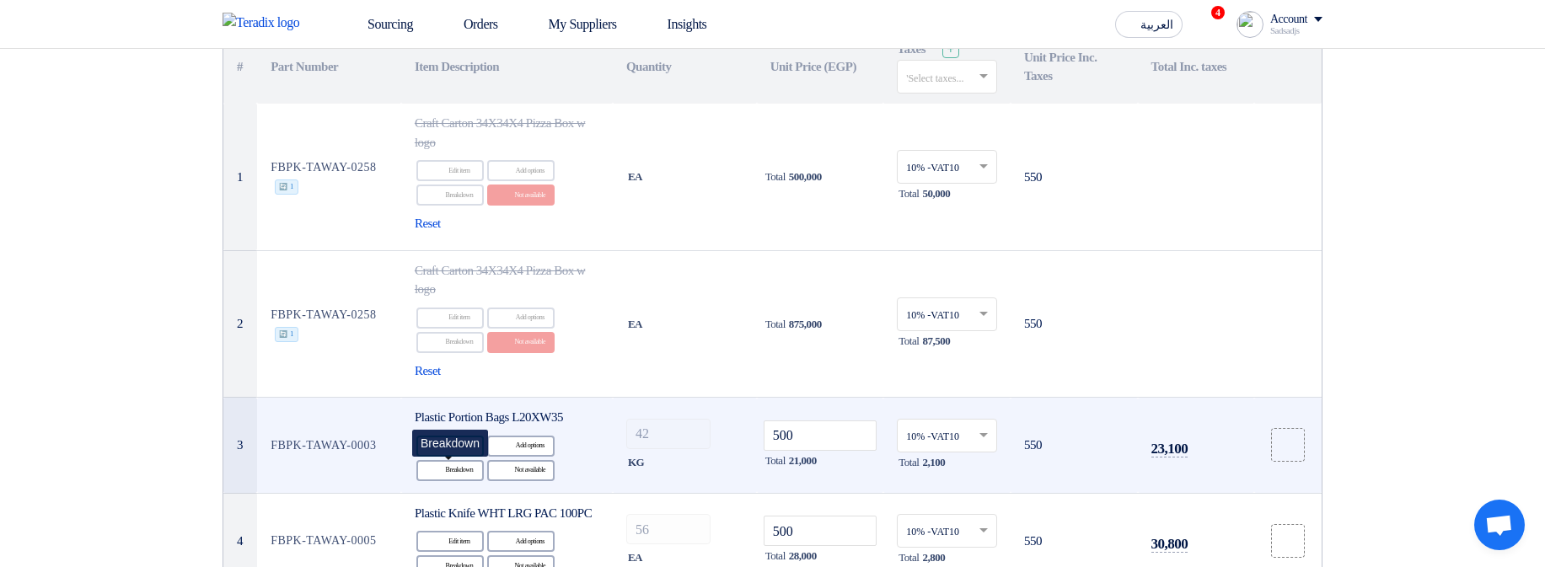
scroll to position [202, 0]
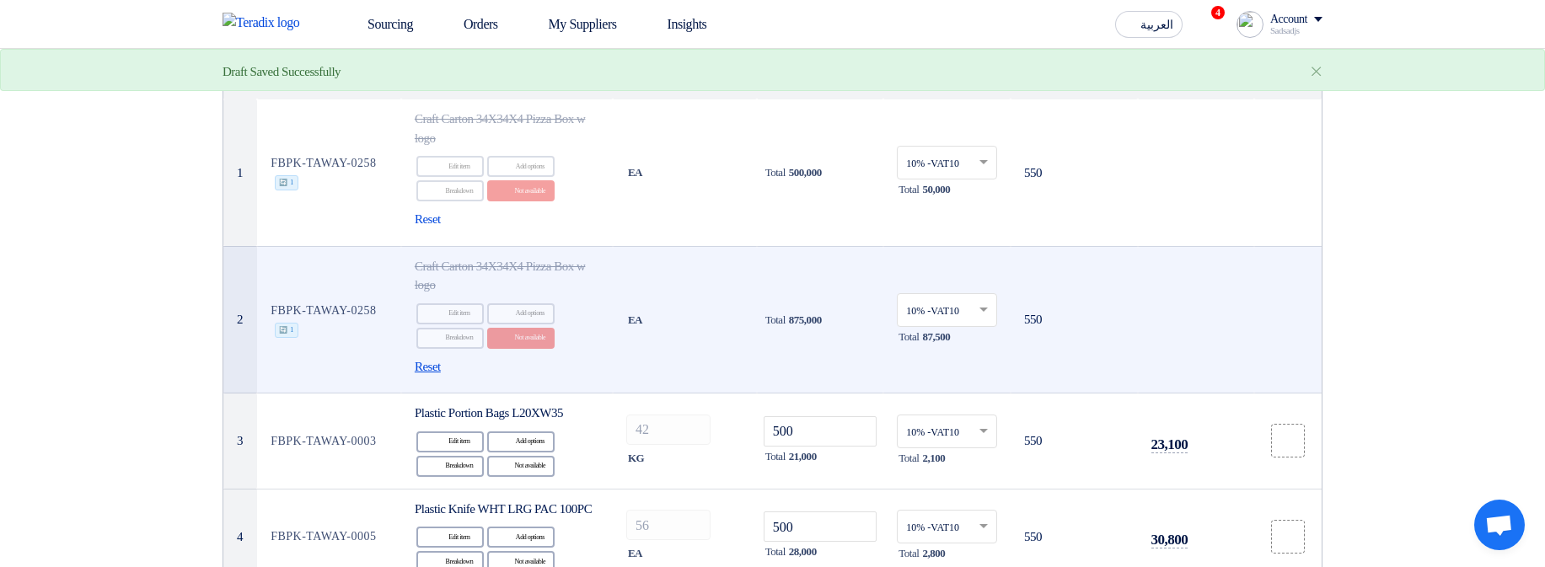
click at [434, 368] on span "Reset" at bounding box center [428, 366] width 26 height 19
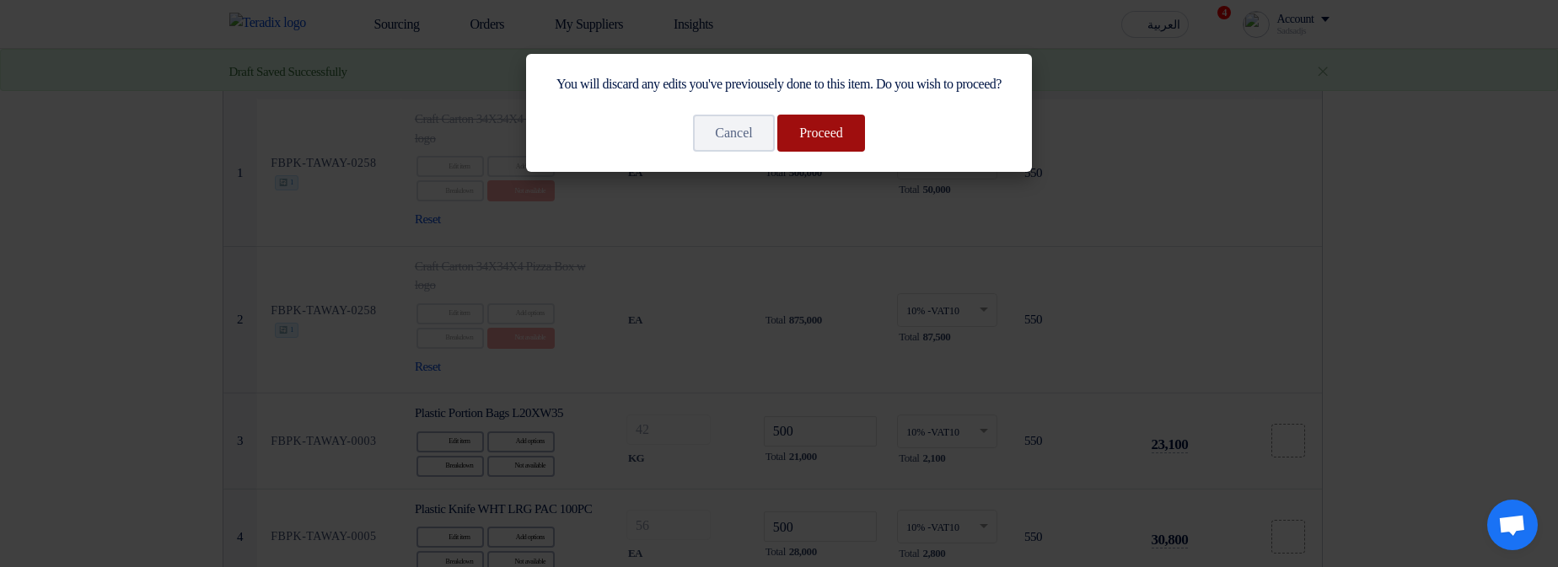
click at [850, 138] on button "Proceed" at bounding box center [821, 133] width 88 height 37
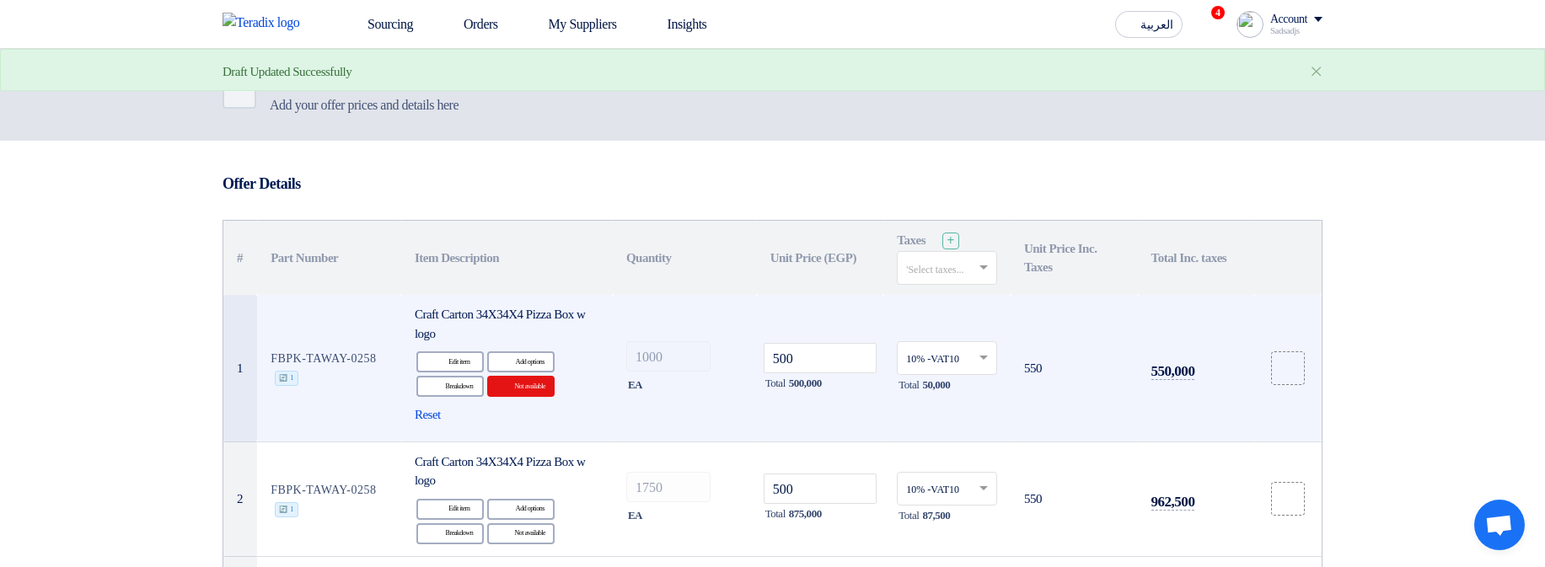
scroll to position [0, 0]
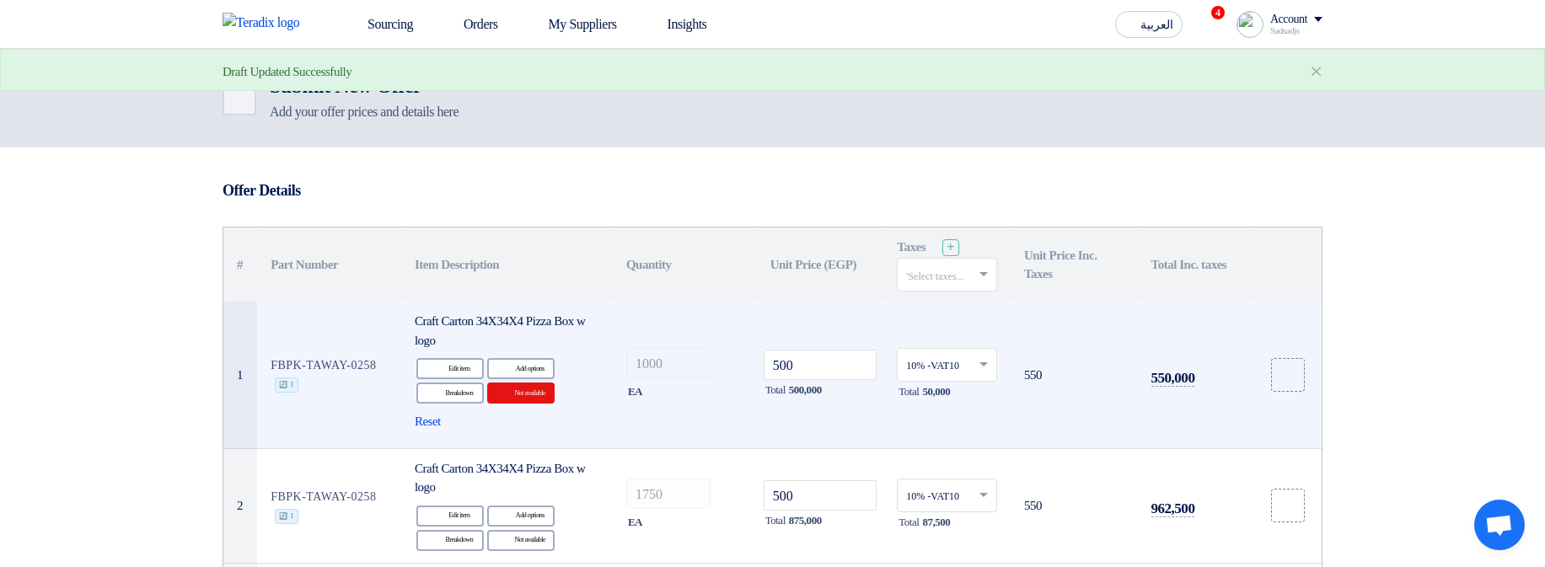
click at [581, 427] on div "Reset" at bounding box center [507, 421] width 185 height 19
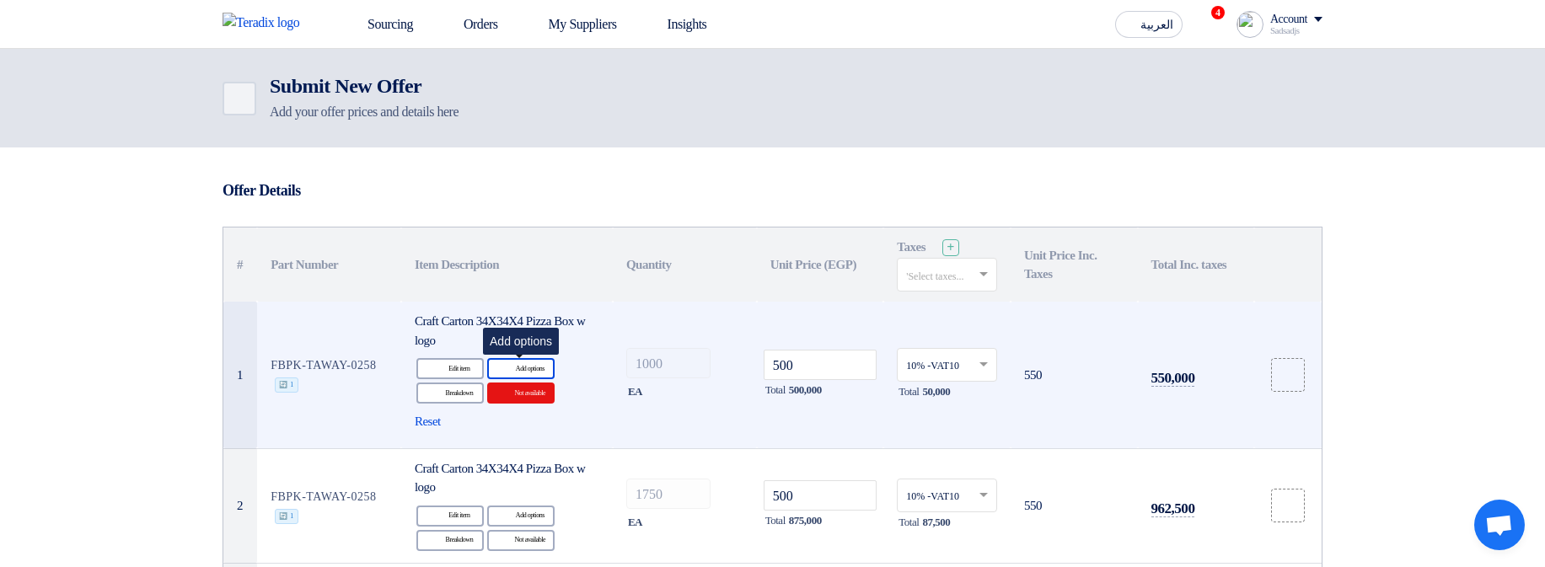
click at [512, 367] on div "Alternative Add options" at bounding box center [520, 368] width 67 height 21
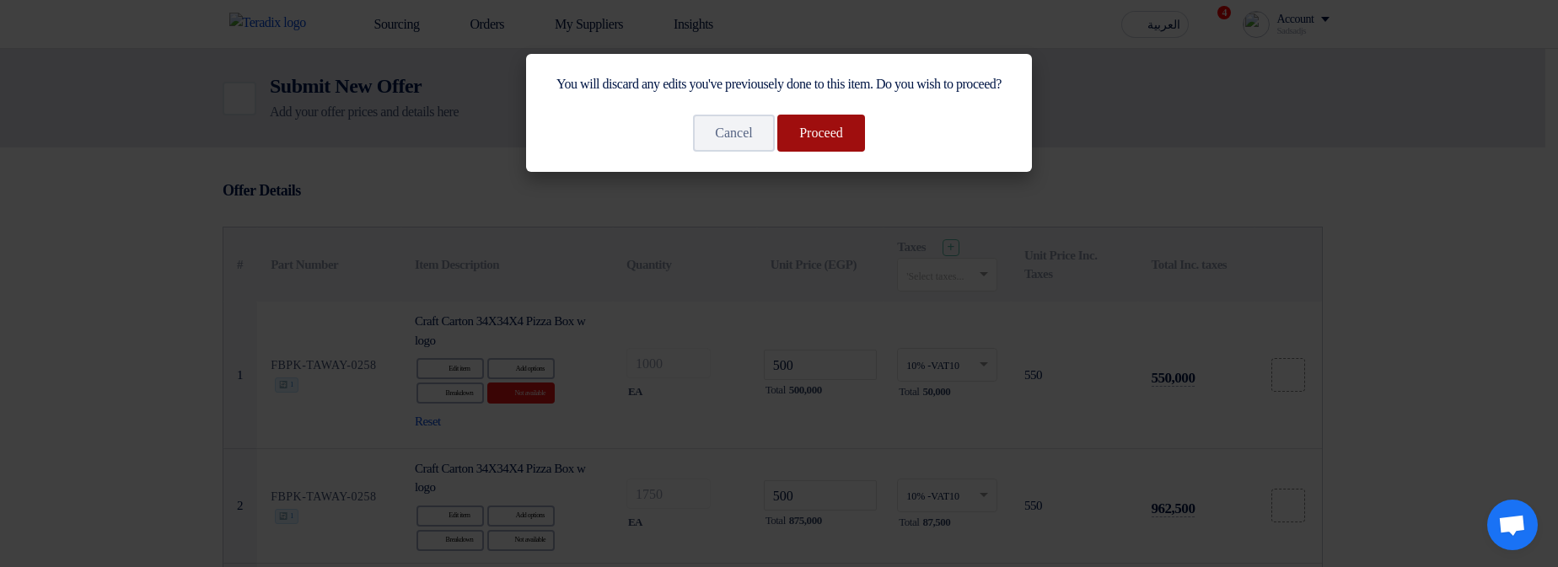
click at [824, 152] on button "Proceed" at bounding box center [821, 133] width 88 height 37
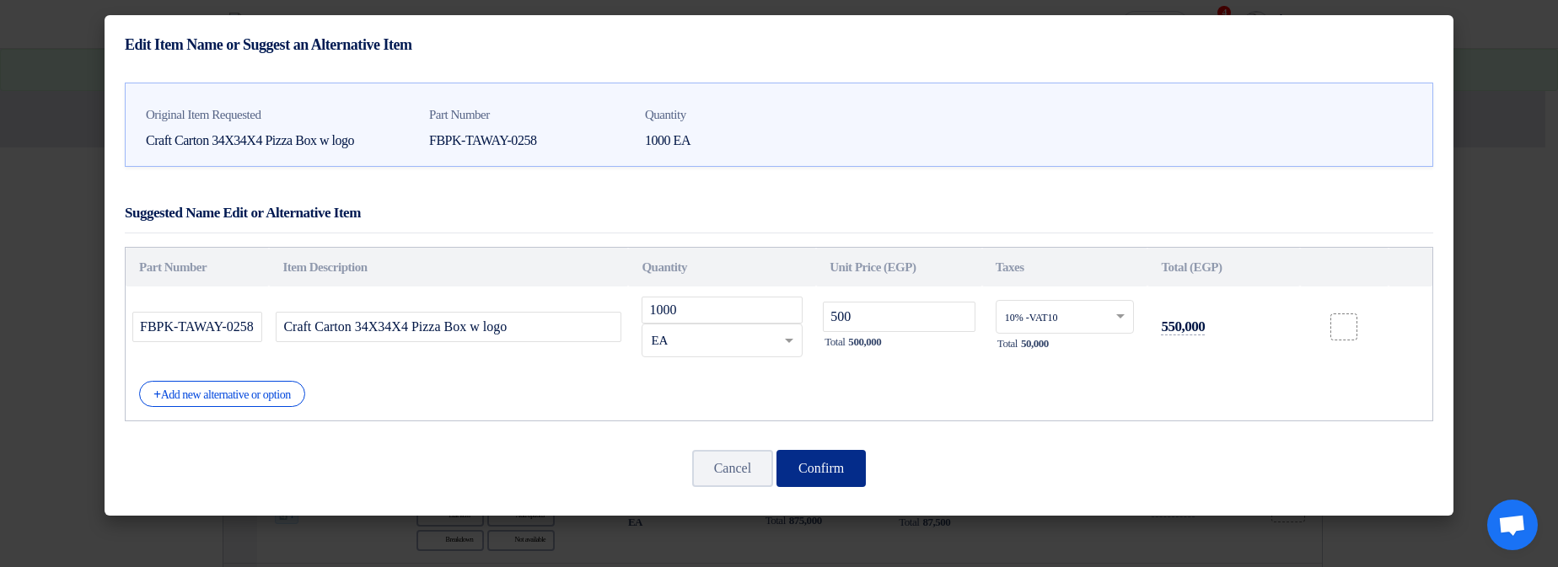
click at [836, 482] on button "Confirm" at bounding box center [820, 468] width 89 height 37
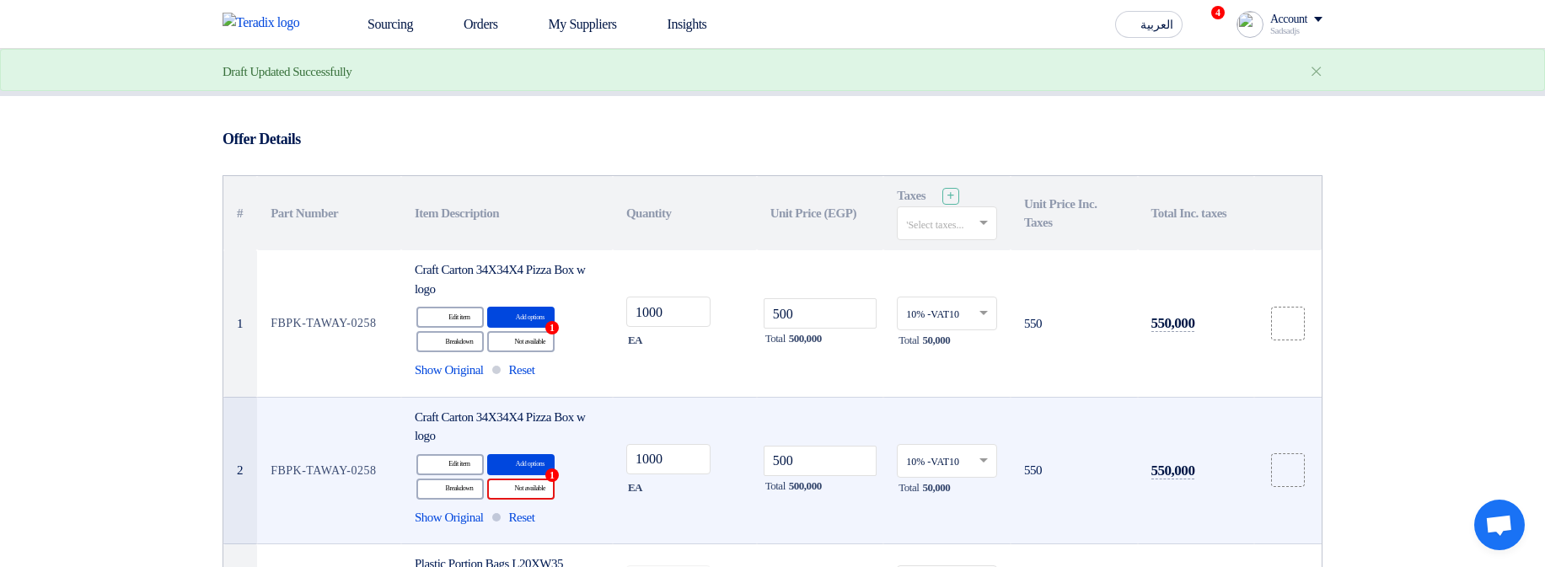
scroll to position [101, 0]
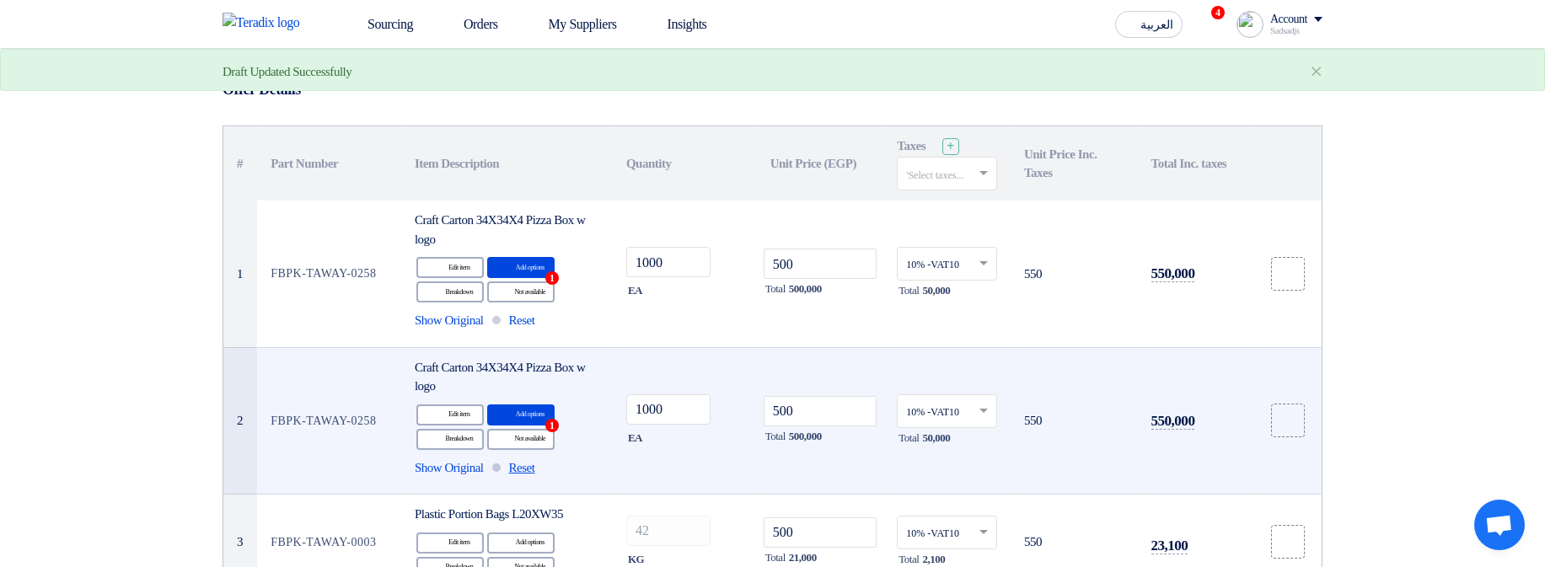
click at [534, 469] on span "Reset" at bounding box center [522, 468] width 26 height 19
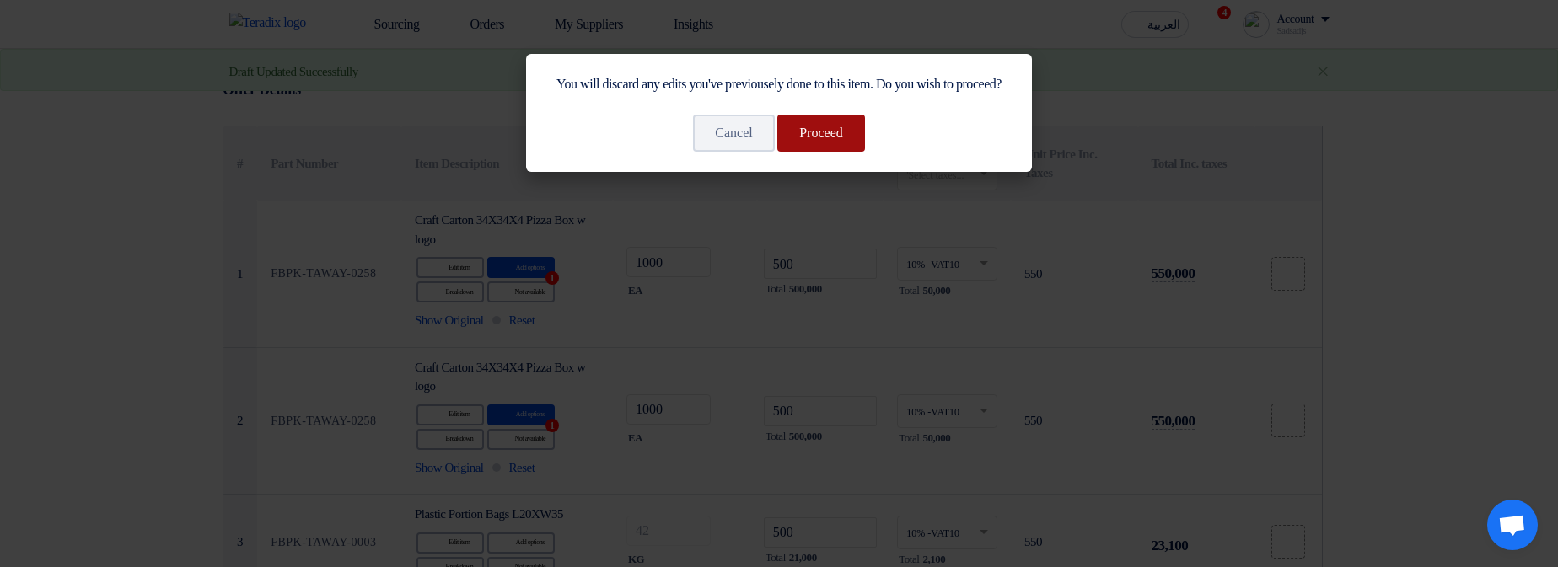
click at [837, 149] on button "Proceed" at bounding box center [821, 133] width 88 height 37
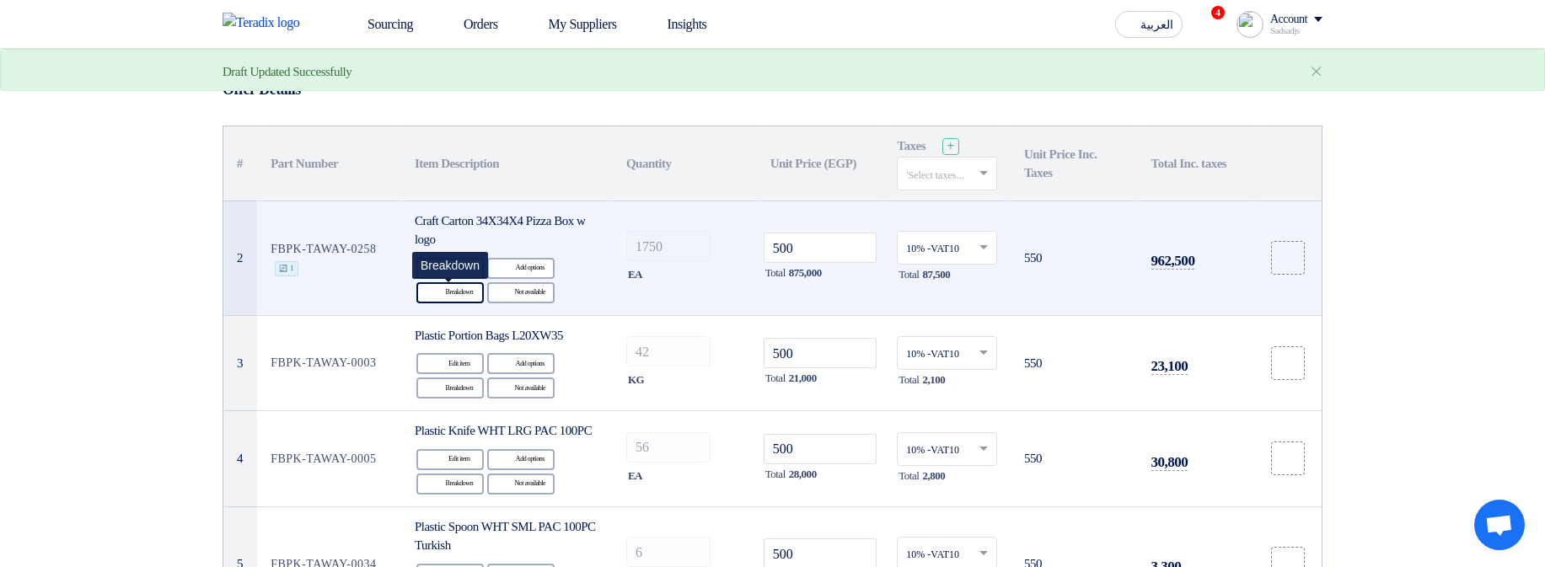
click at [460, 297] on div "Breakdown Breakdown" at bounding box center [449, 292] width 67 height 21
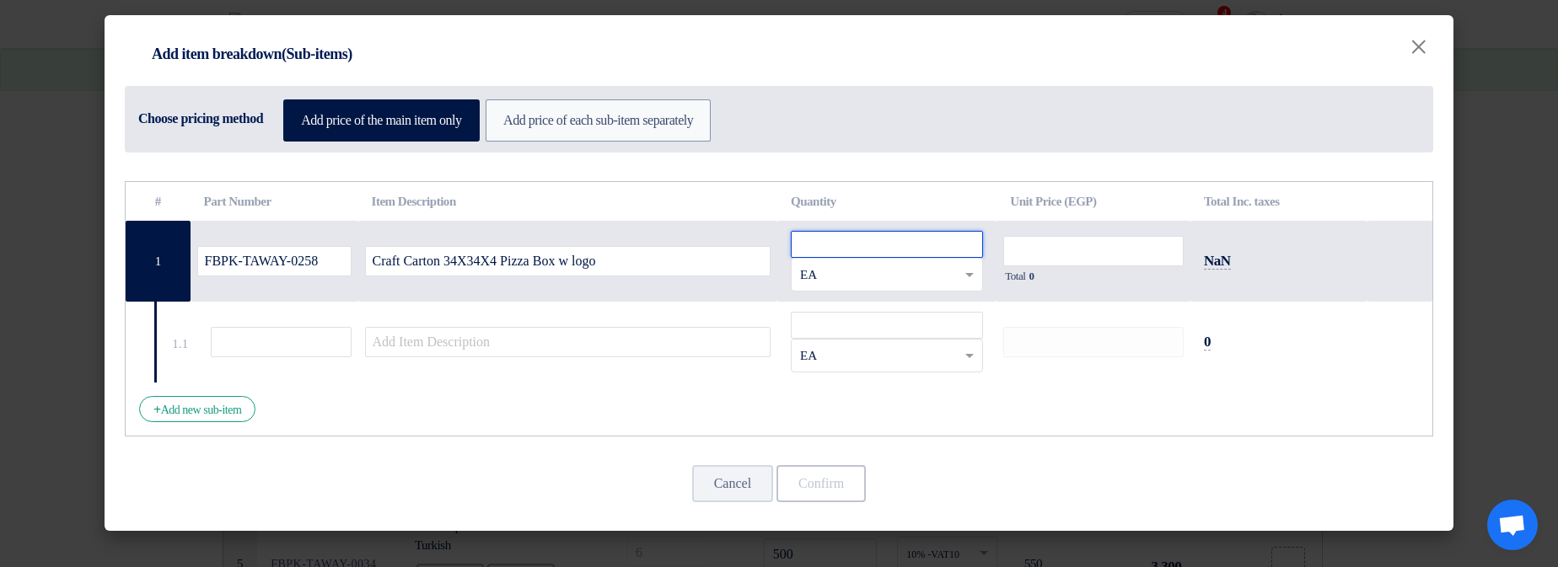
click at [846, 236] on input "number" at bounding box center [887, 244] width 192 height 27
type input "1"
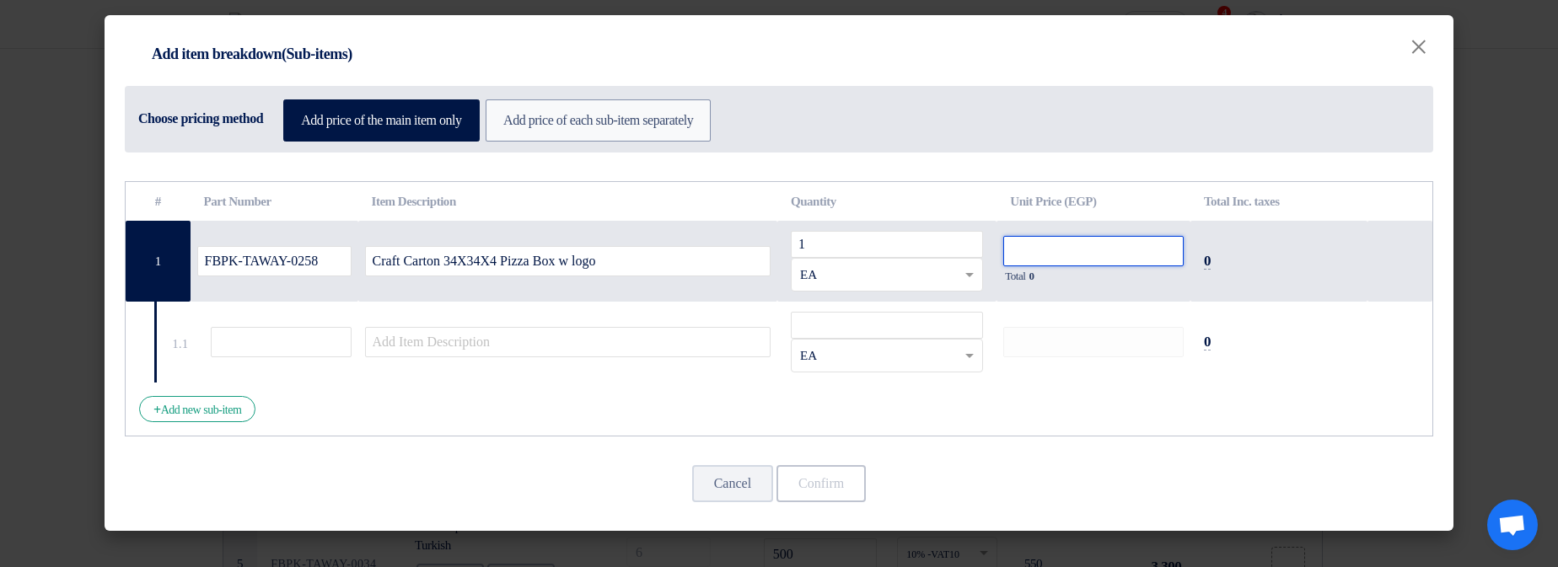
click at [1089, 252] on input "number" at bounding box center [1093, 251] width 180 height 30
type input "1"
click at [890, 330] on input "number" at bounding box center [887, 325] width 192 height 27
type input "1"
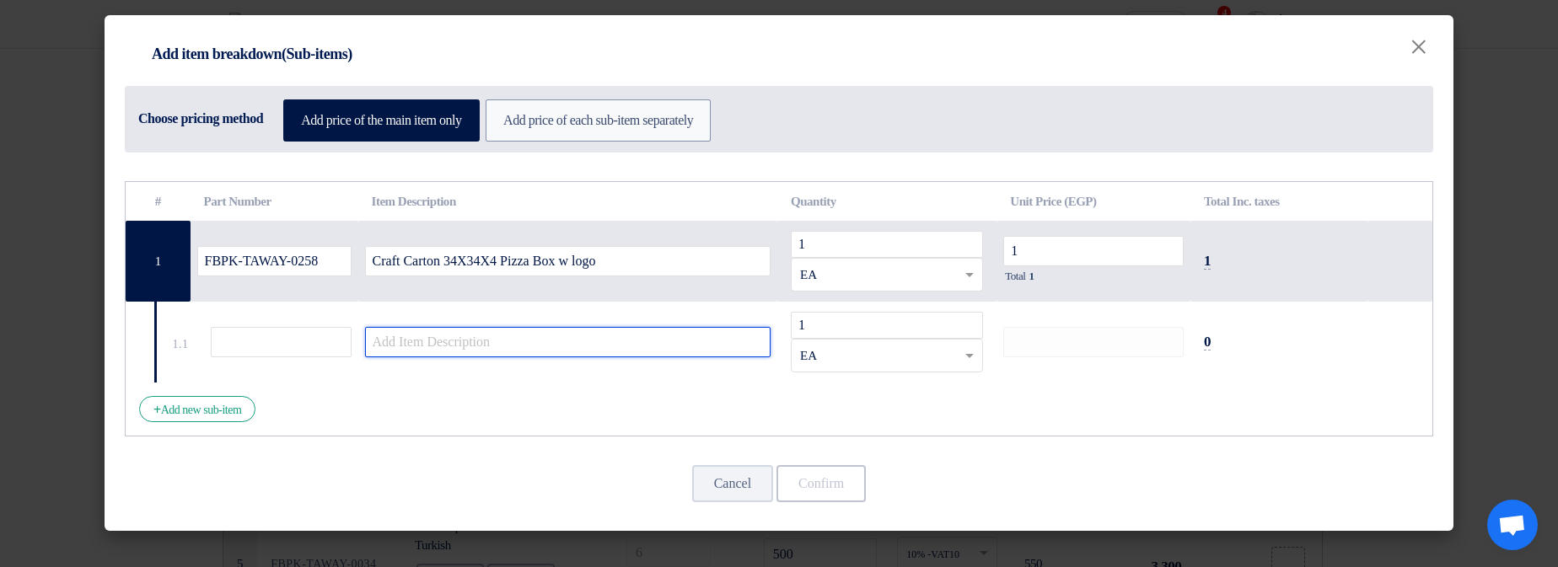
click at [738, 346] on input "text" at bounding box center [568, 342] width 406 height 30
type input "1"
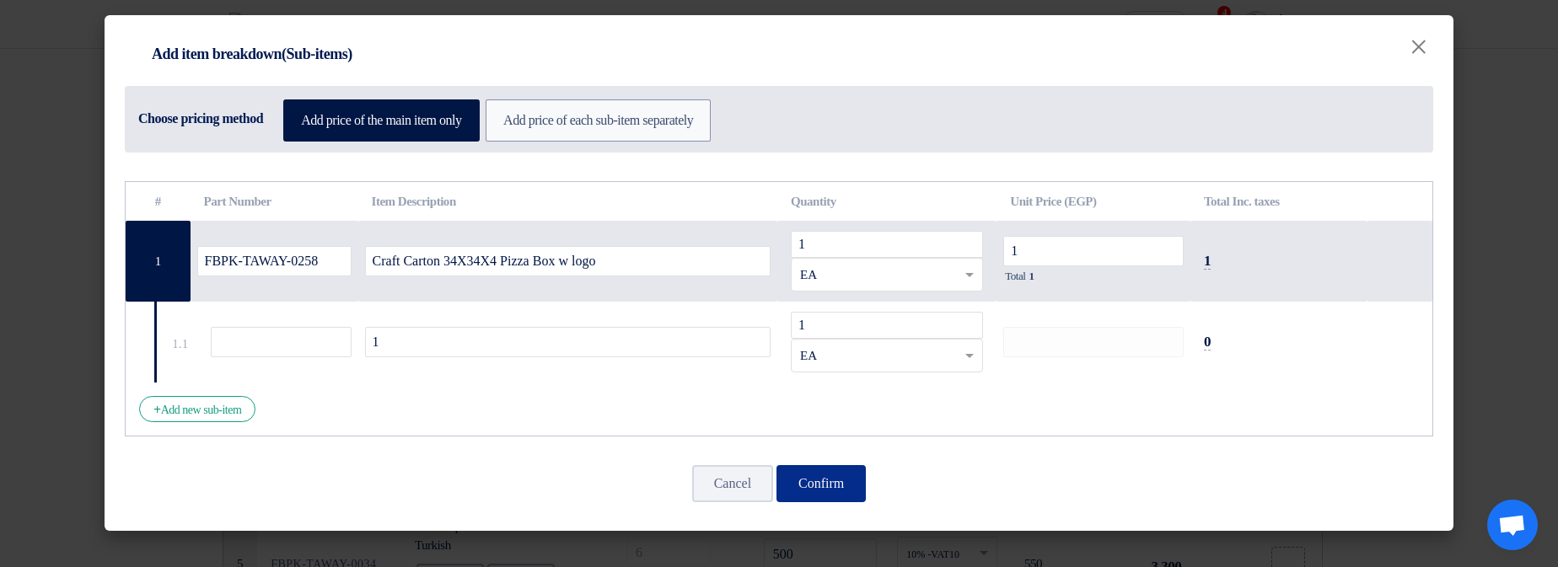
click at [846, 490] on button "Confirm" at bounding box center [820, 483] width 89 height 37
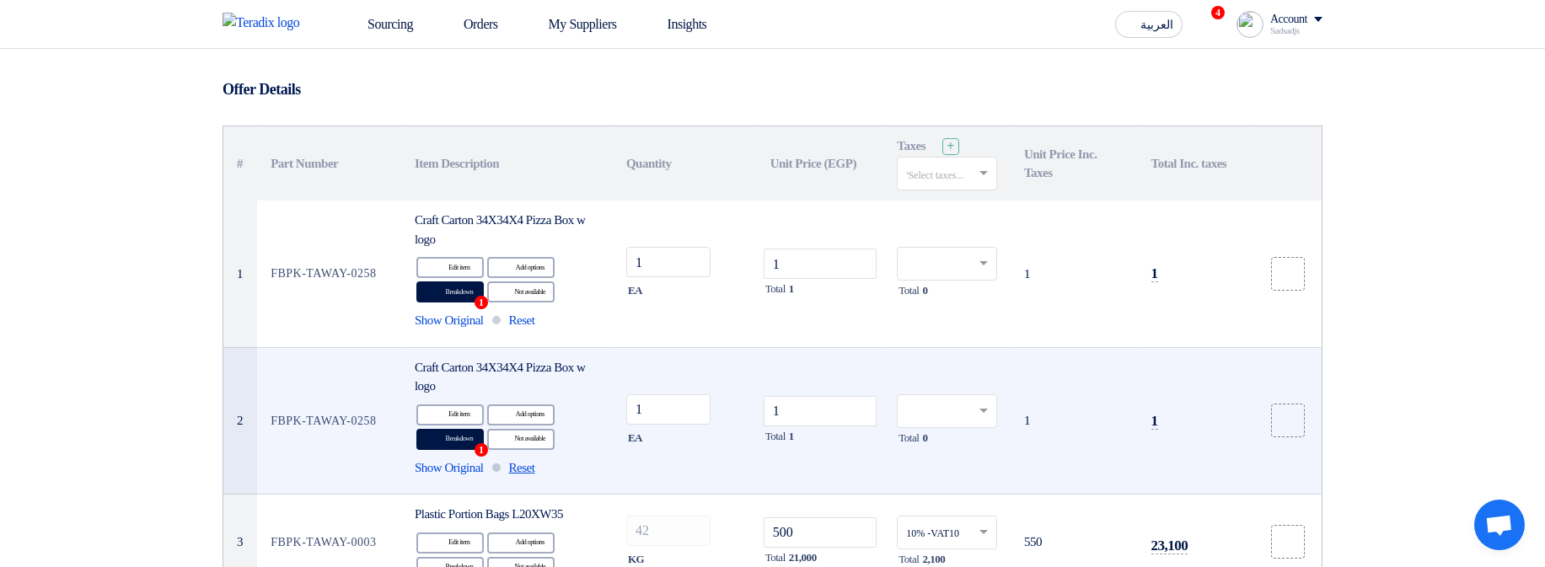
click at [534, 461] on span "Reset" at bounding box center [522, 468] width 26 height 19
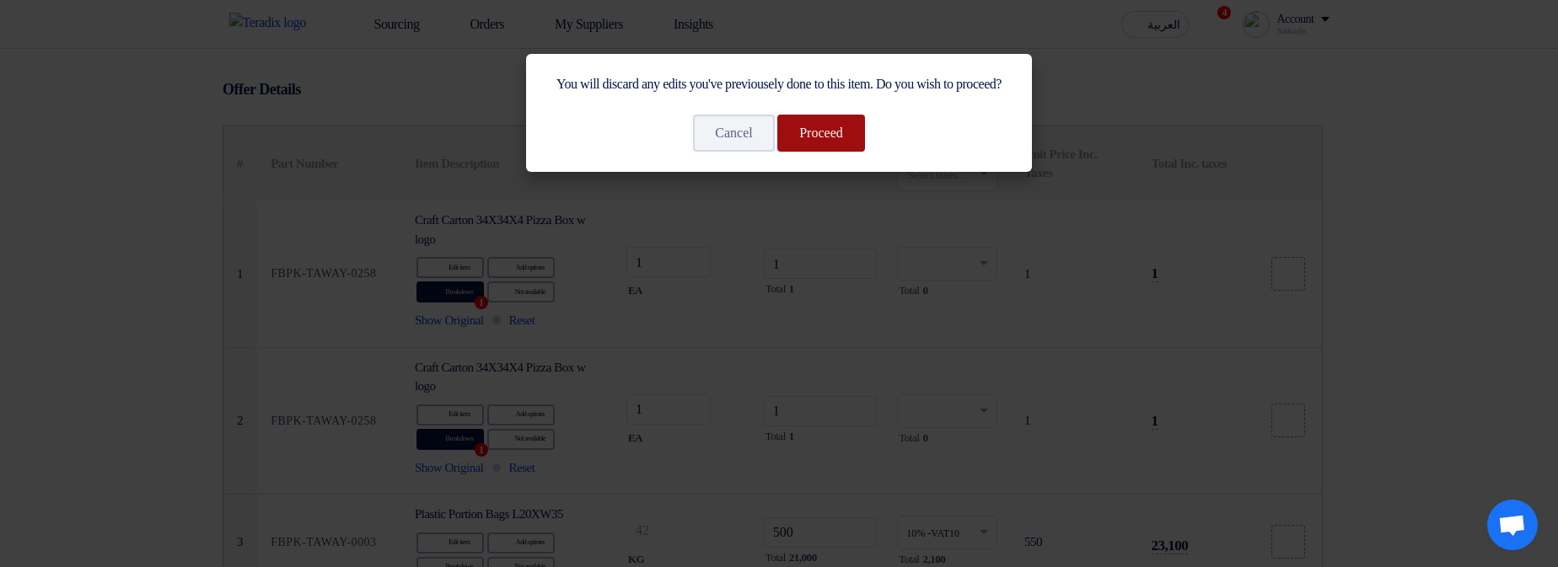
drag, startPoint x: 836, startPoint y: 127, endPoint x: 837, endPoint y: 158, distance: 30.4
click at [836, 127] on div "You will discard any edits you've previousely done to this item. Do you wish to…" at bounding box center [779, 113] width 506 height 118
click at [838, 152] on button "Proceed" at bounding box center [821, 133] width 88 height 37
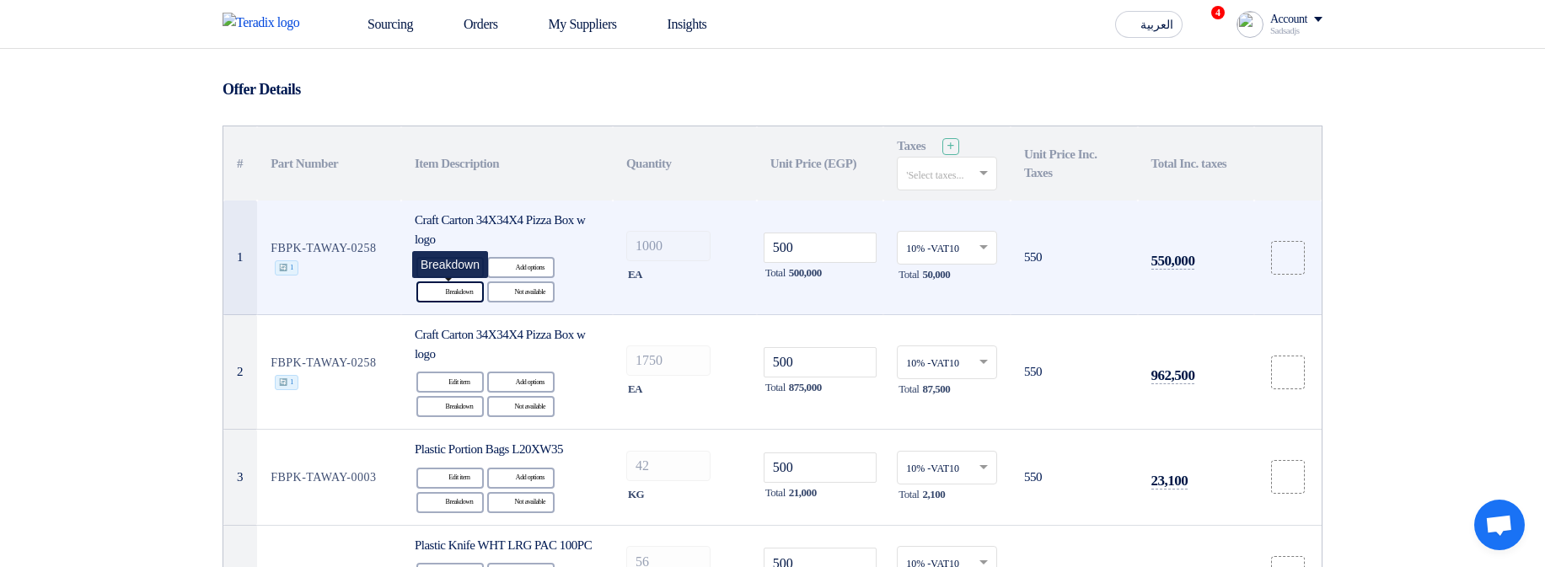
click at [464, 291] on div "Breakdown Breakdown" at bounding box center [449, 292] width 67 height 21
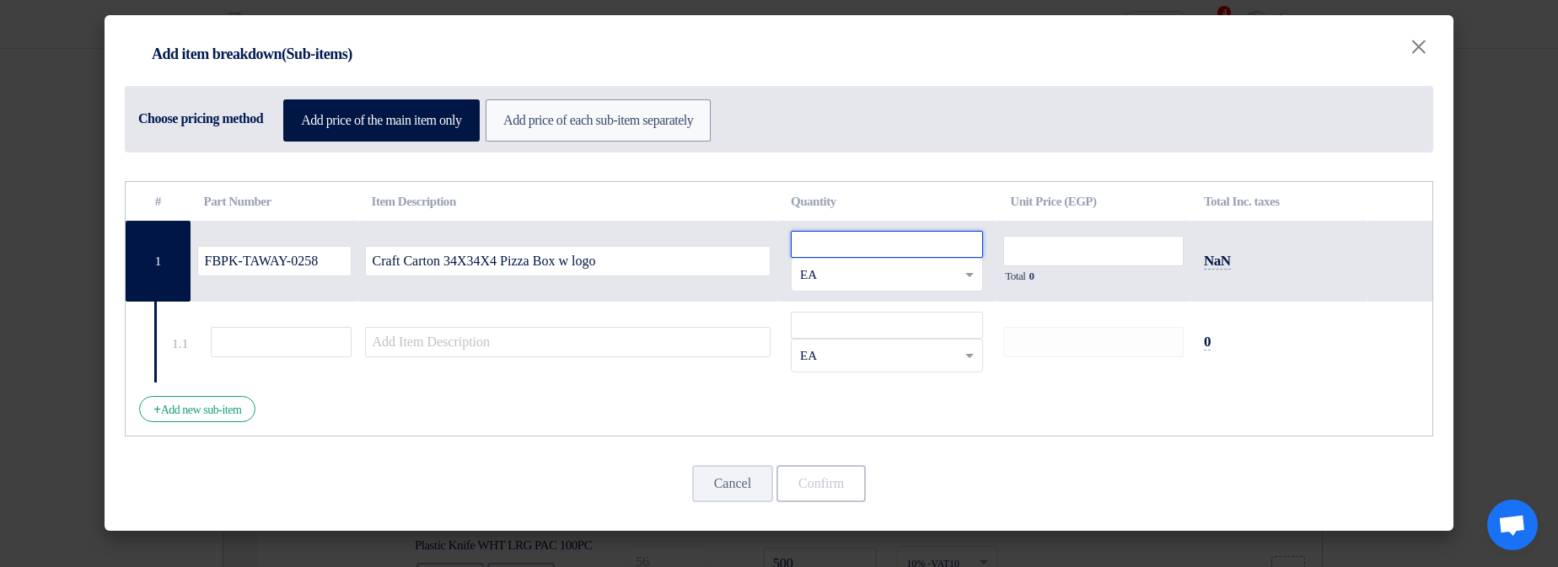
click at [893, 244] on input "number" at bounding box center [887, 244] width 192 height 27
type input "1"
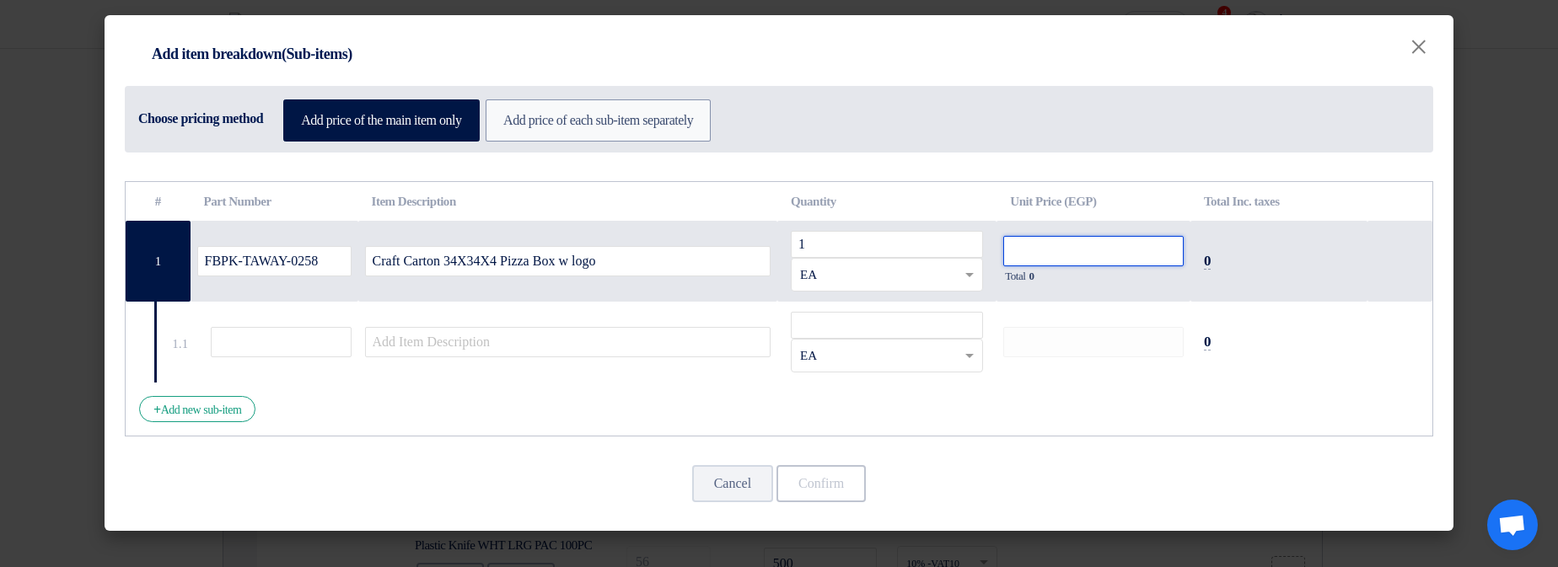
click at [1149, 244] on input "number" at bounding box center [1093, 251] width 180 height 30
type input "1"
click at [907, 324] on input "number" at bounding box center [887, 325] width 192 height 27
type input "1"
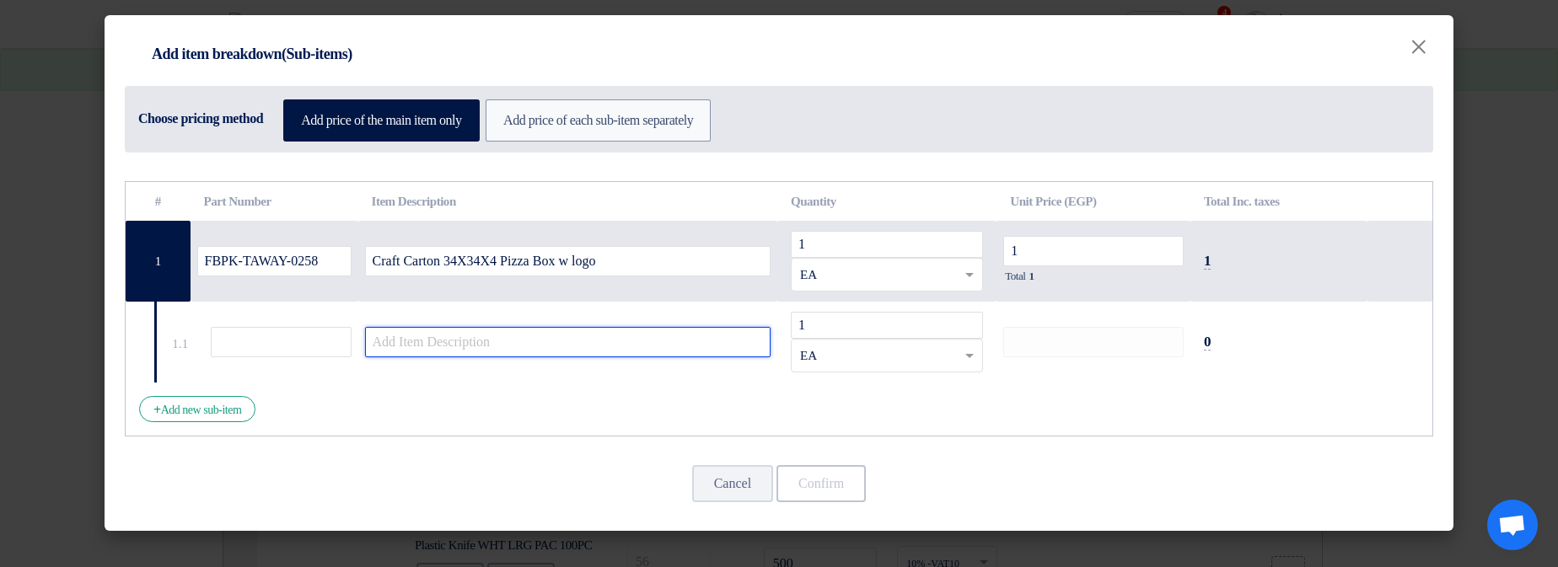
click at [680, 332] on input "text" at bounding box center [568, 342] width 406 height 30
type input "1"
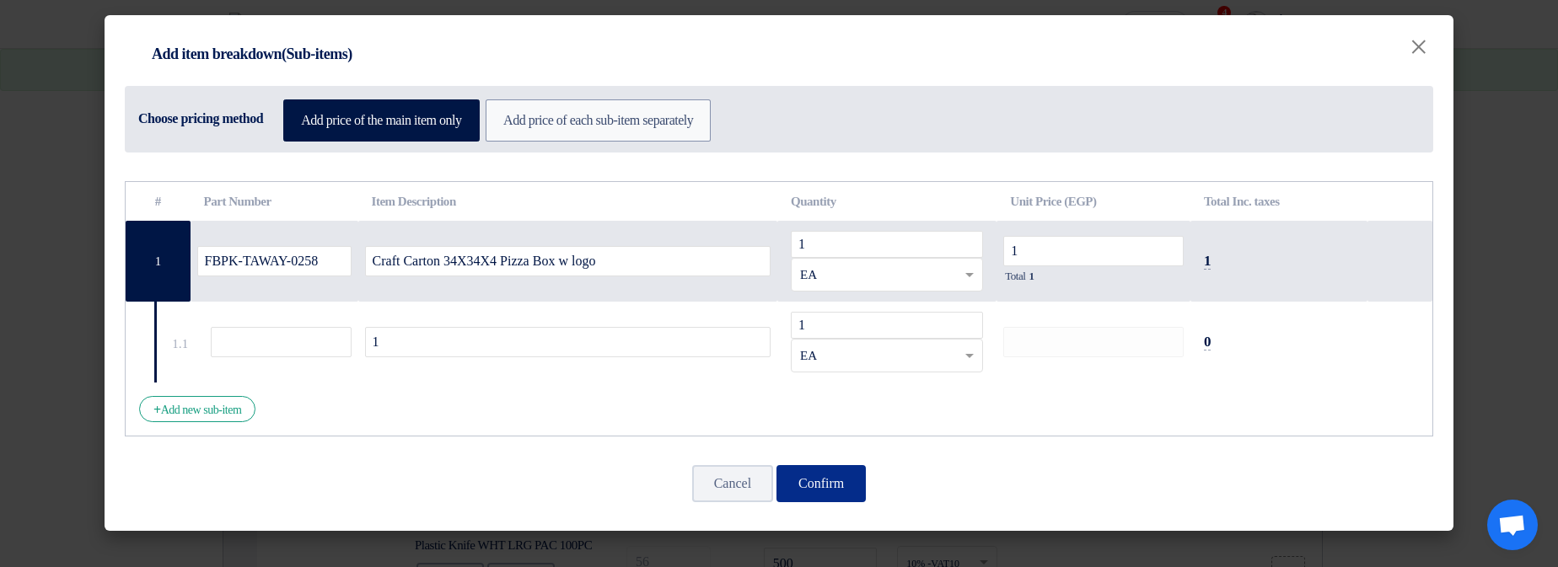
click at [832, 486] on button "Confirm" at bounding box center [820, 483] width 89 height 37
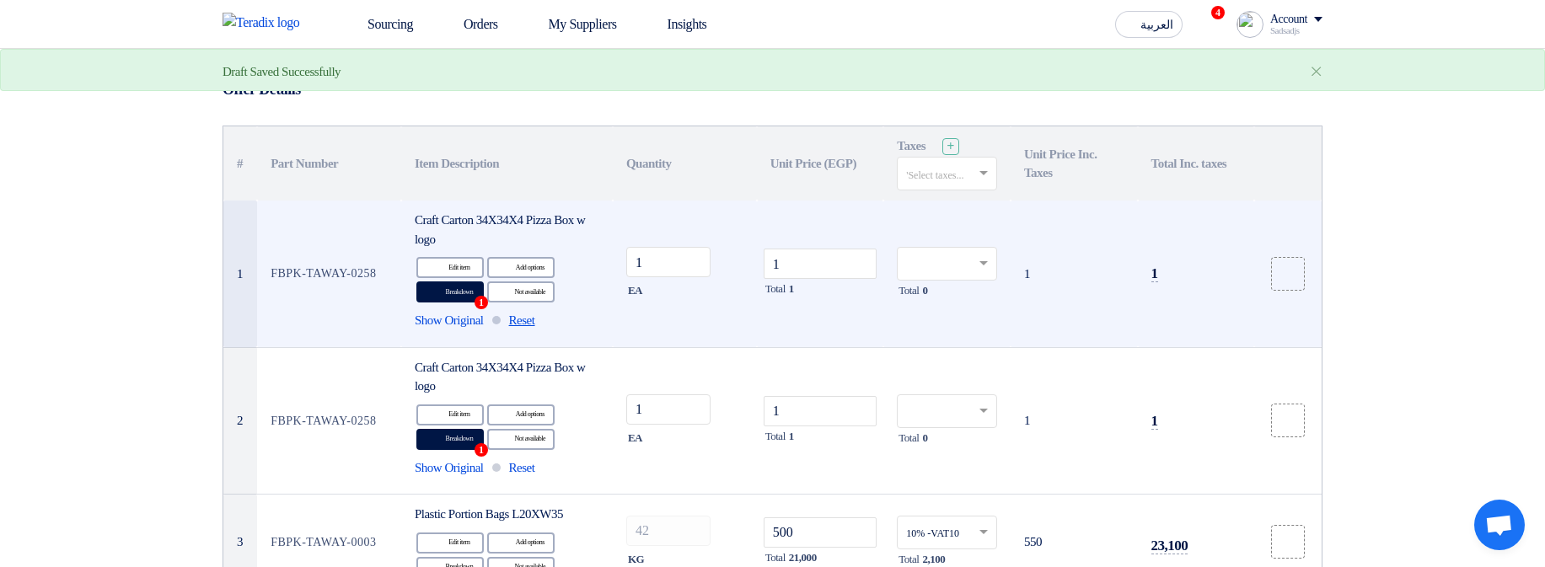
click at [528, 319] on span "Reset" at bounding box center [522, 320] width 26 height 19
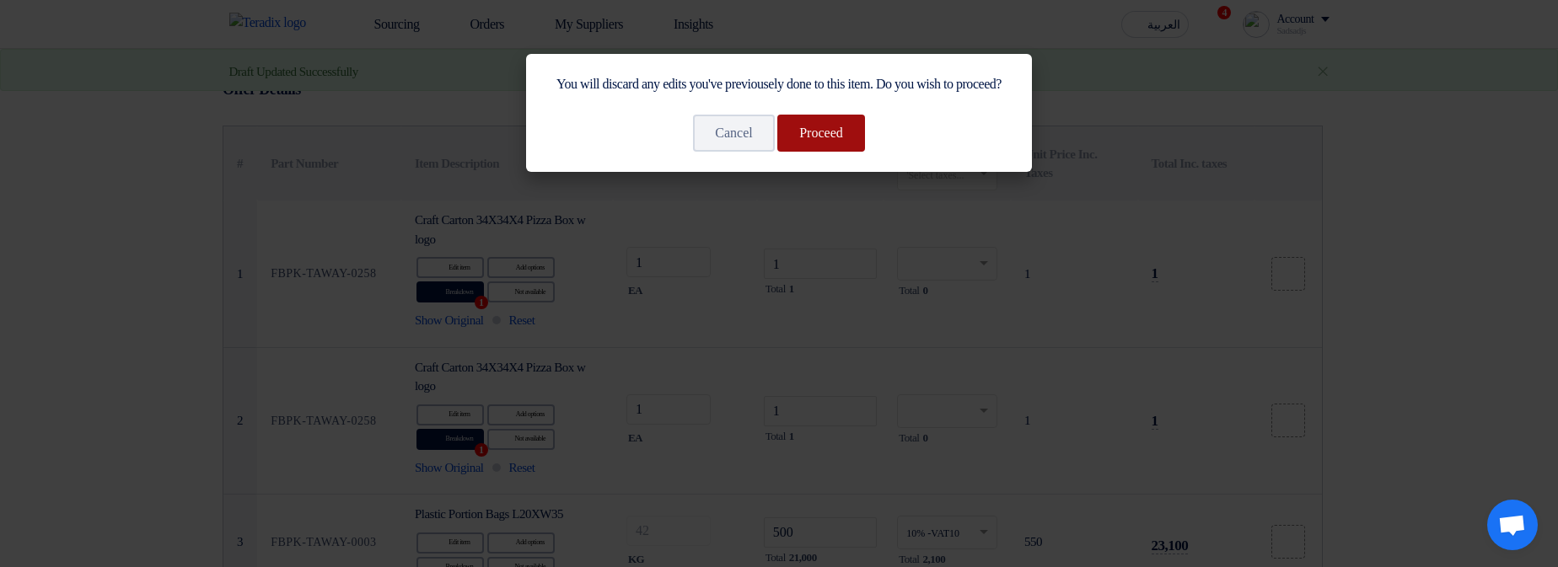
click at [829, 152] on button "Proceed" at bounding box center [821, 133] width 88 height 37
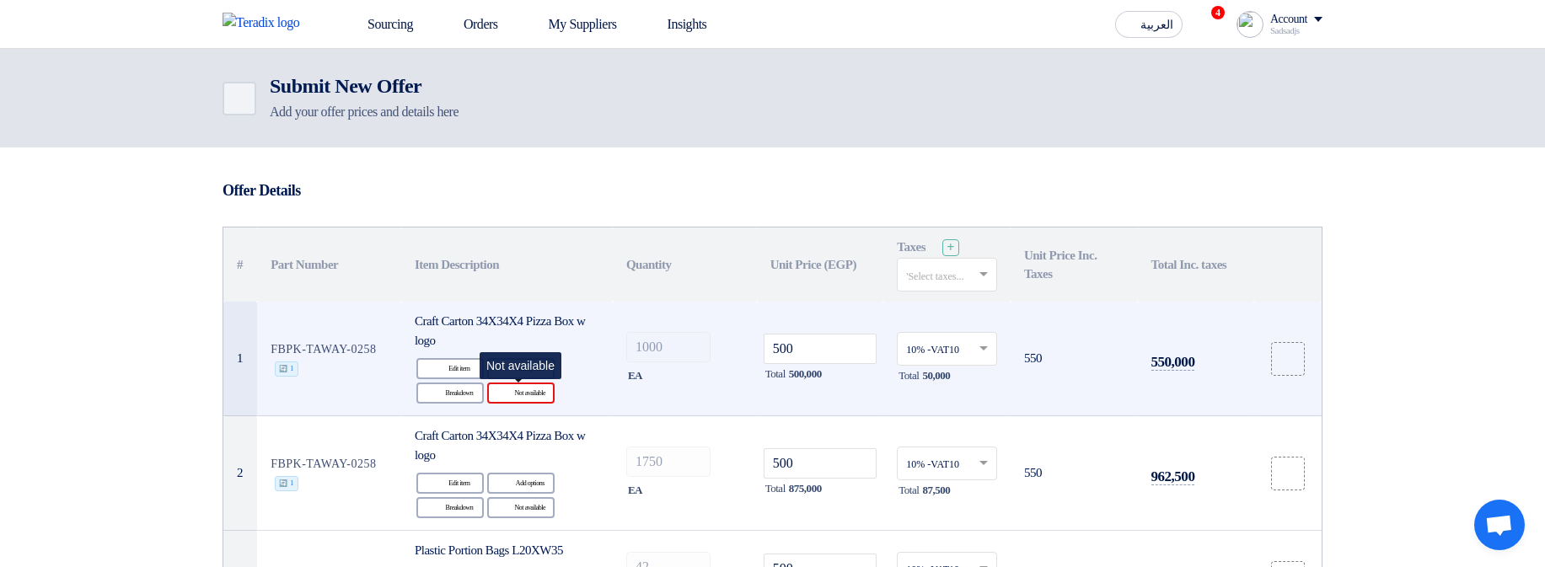
click at [540, 386] on div "Reject Not available" at bounding box center [520, 393] width 67 height 21
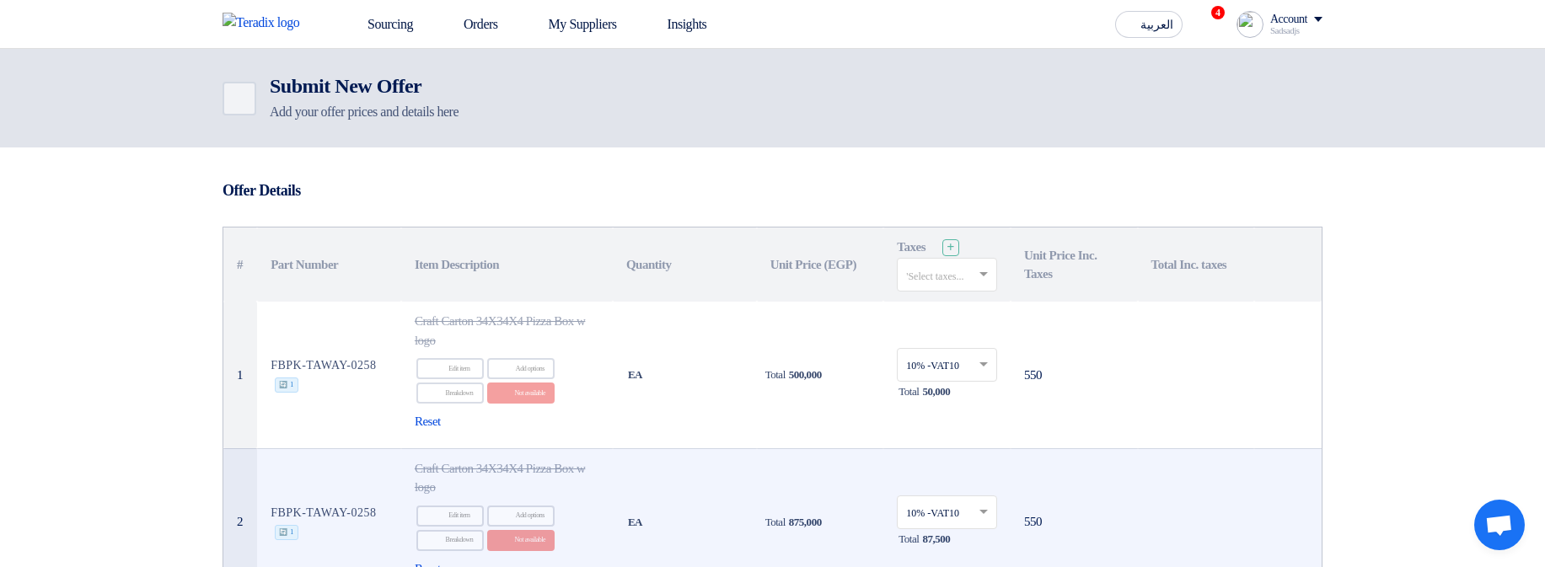
scroll to position [101, 0]
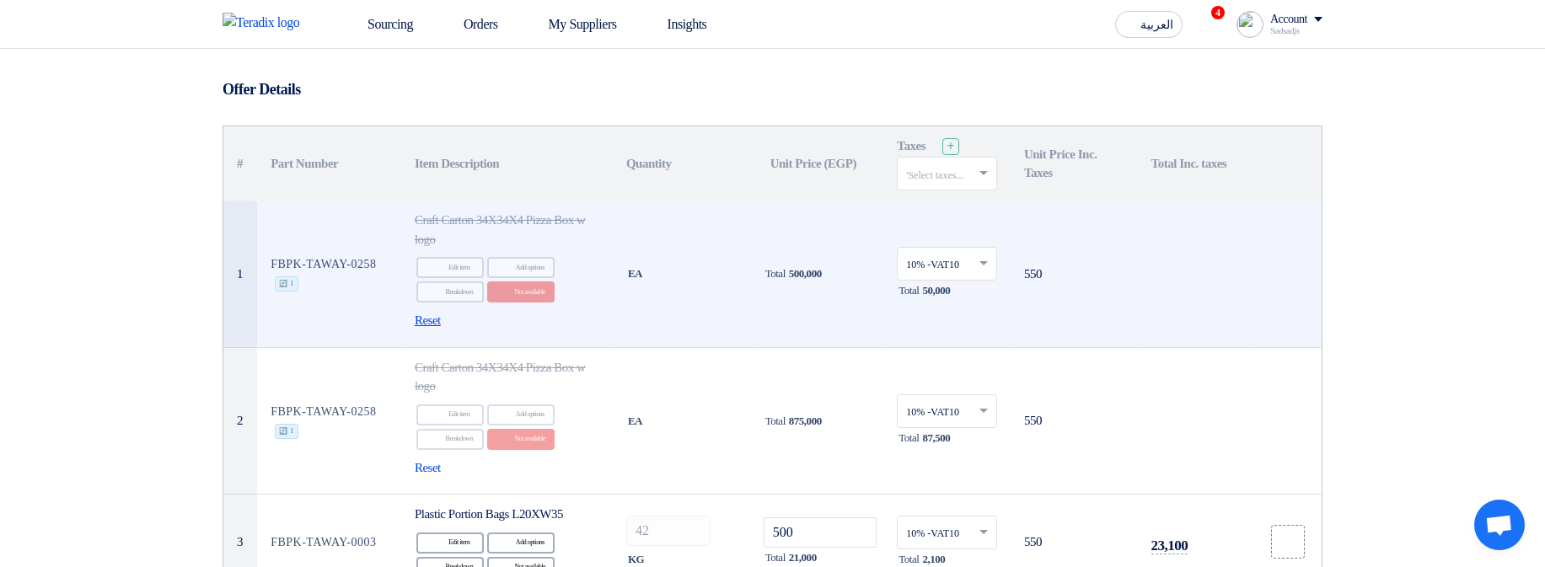
click at [418, 315] on span "Reset" at bounding box center [428, 320] width 26 height 19
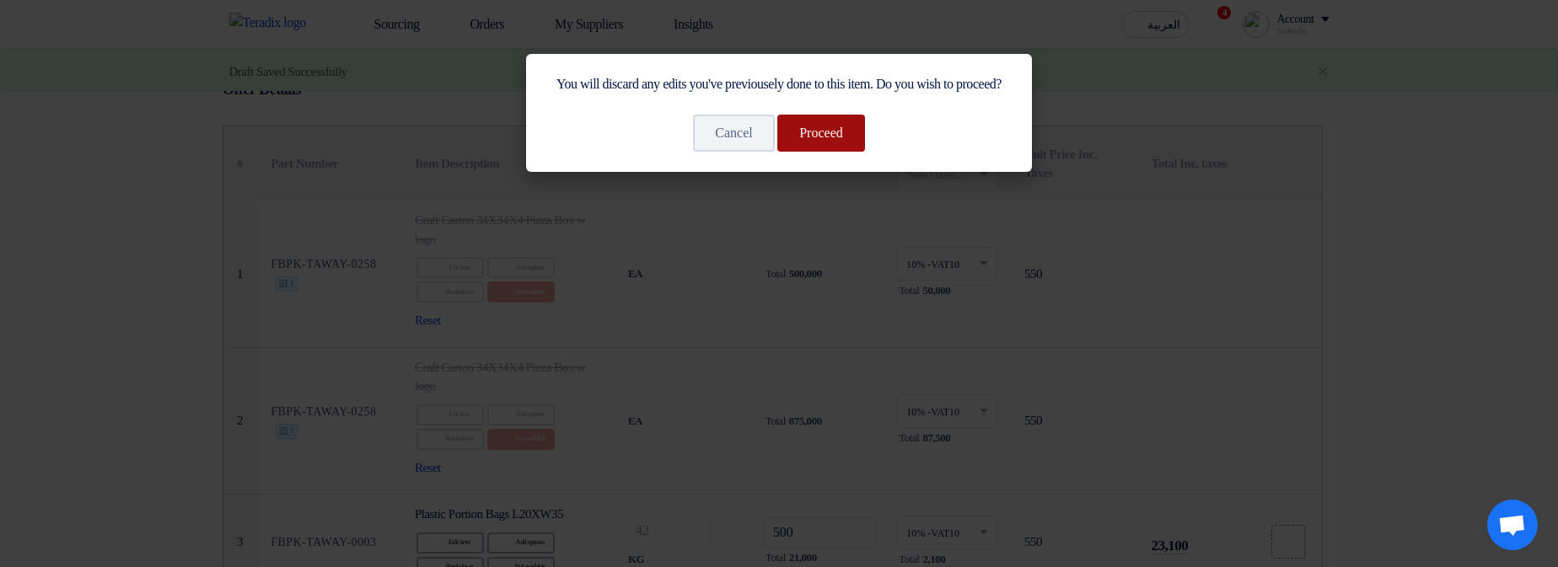
click at [841, 152] on button "Proceed" at bounding box center [821, 133] width 88 height 37
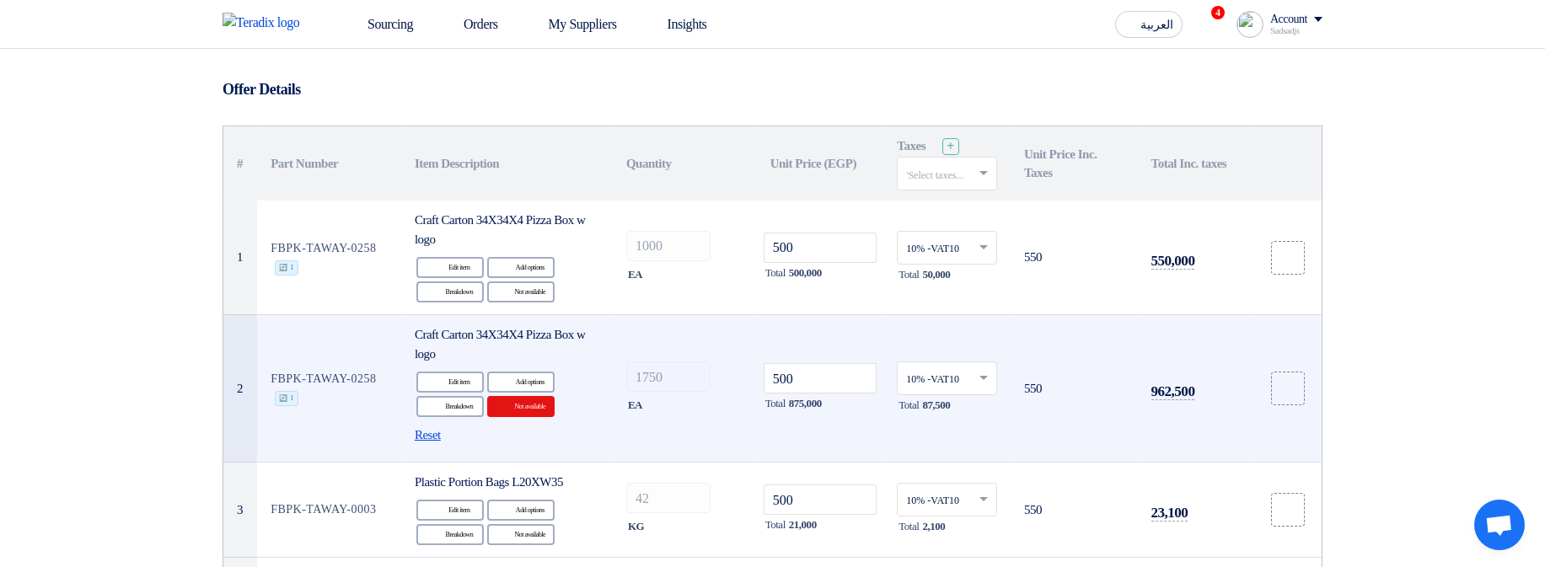
click at [435, 430] on span "Reset" at bounding box center [428, 435] width 26 height 19
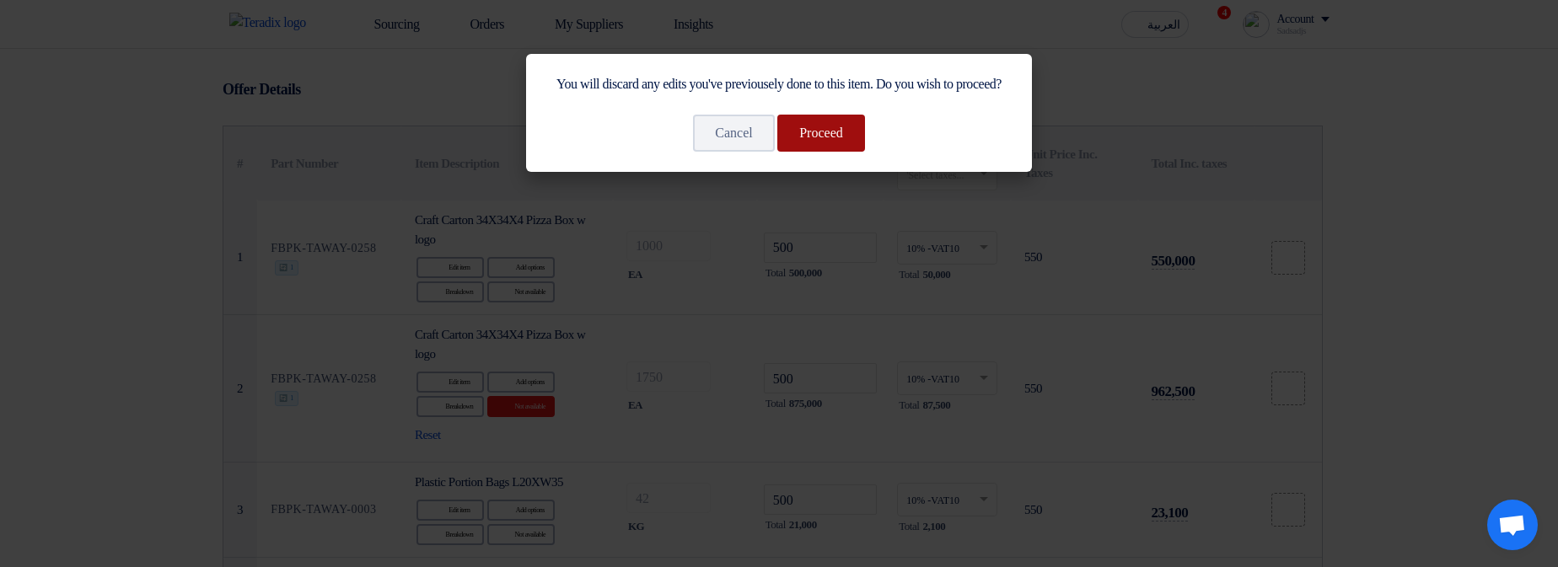
click at [832, 152] on button "Proceed" at bounding box center [821, 133] width 88 height 37
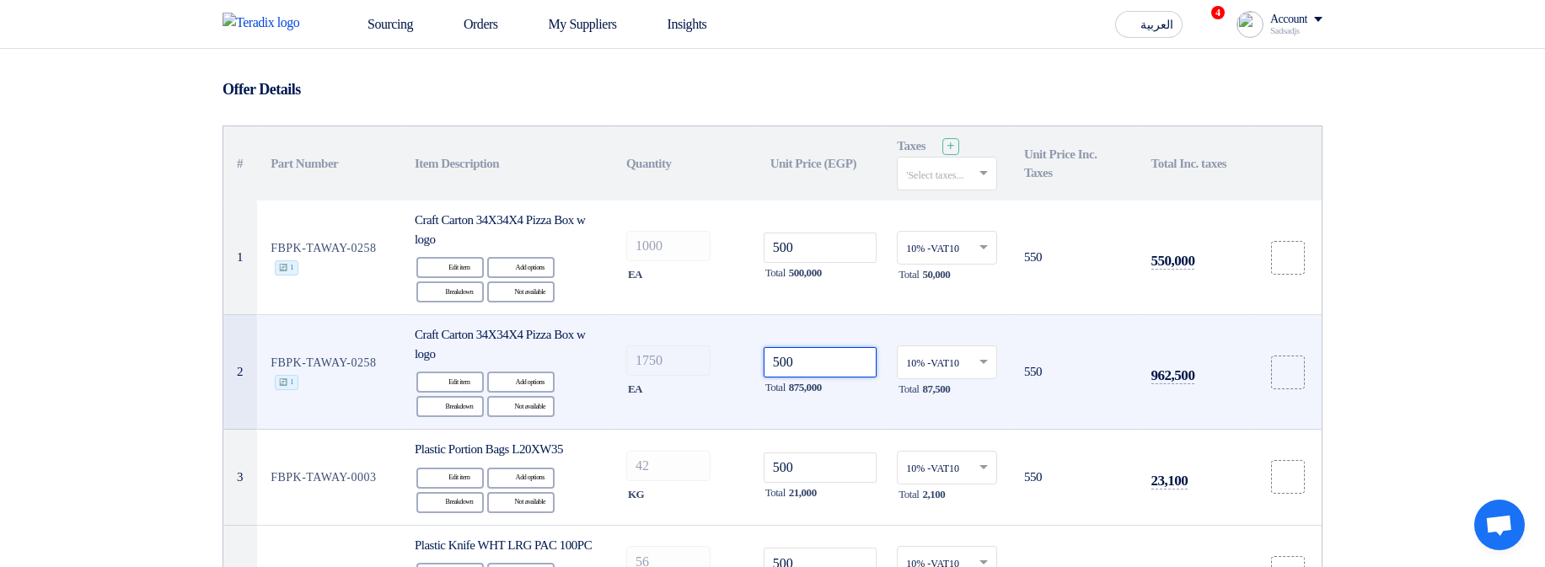
click at [818, 360] on input "500" at bounding box center [821, 362] width 114 height 30
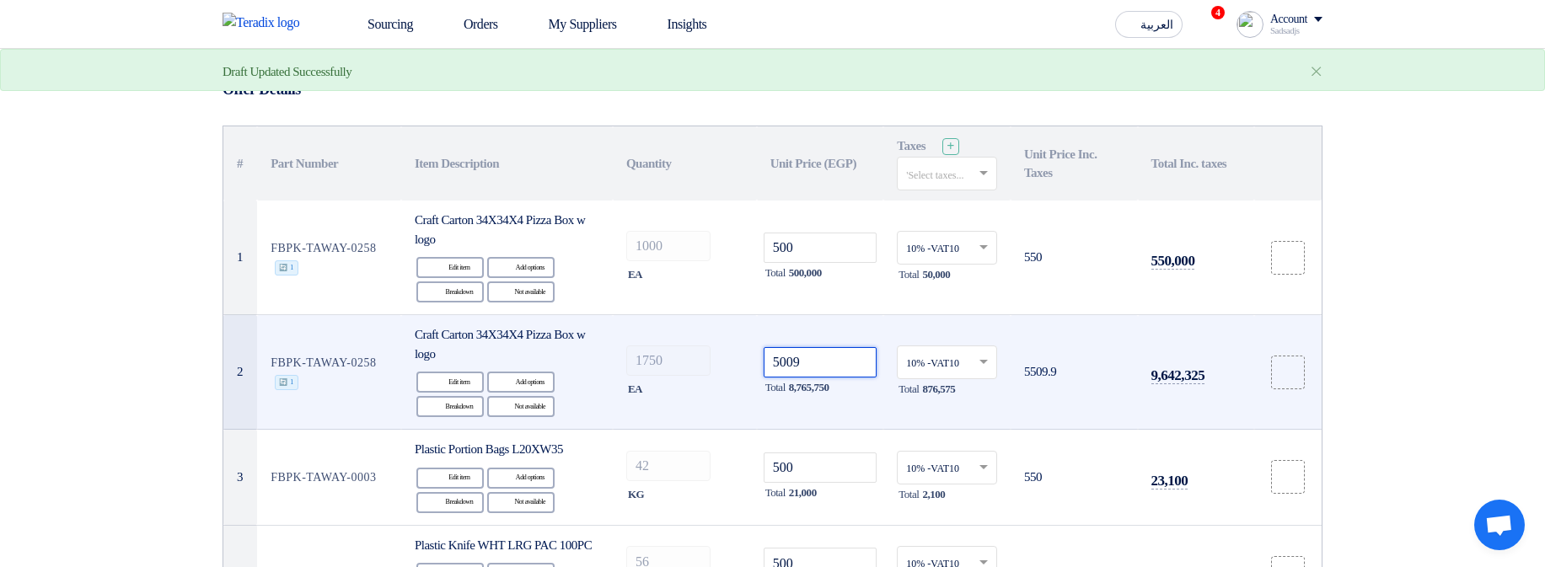
type input "50096"
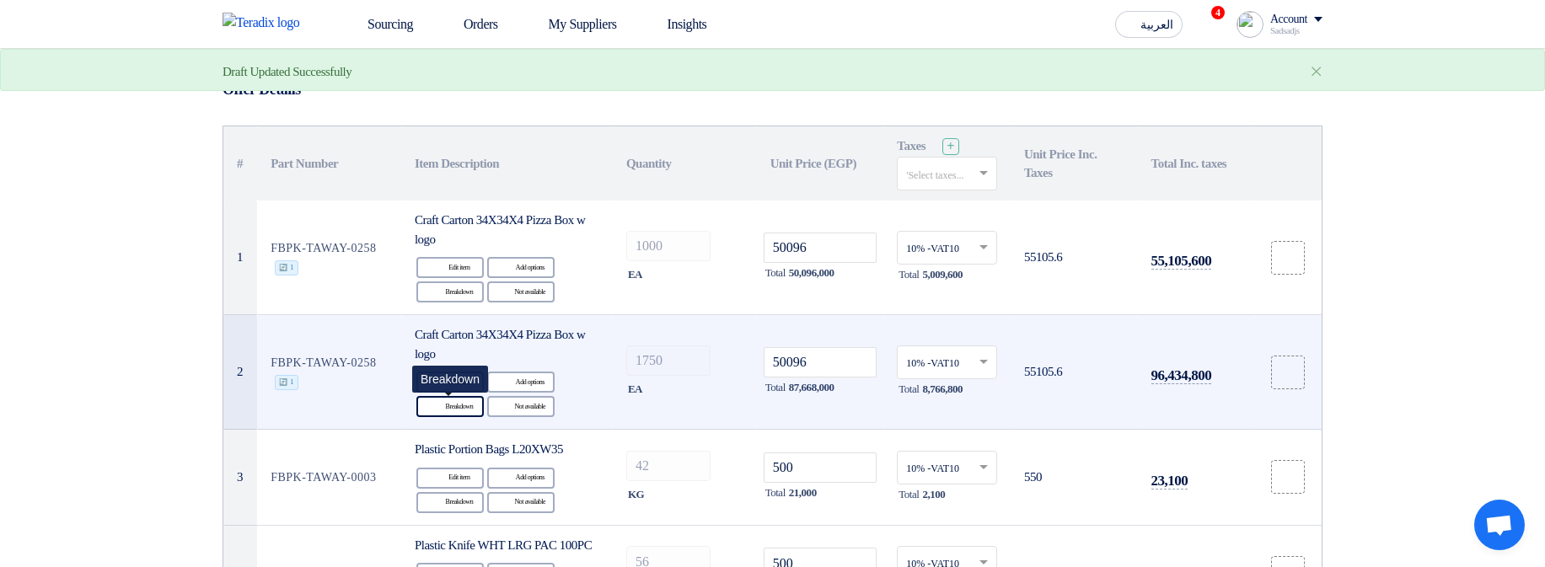
click at [475, 408] on div "Breakdown Breakdown" at bounding box center [449, 406] width 67 height 21
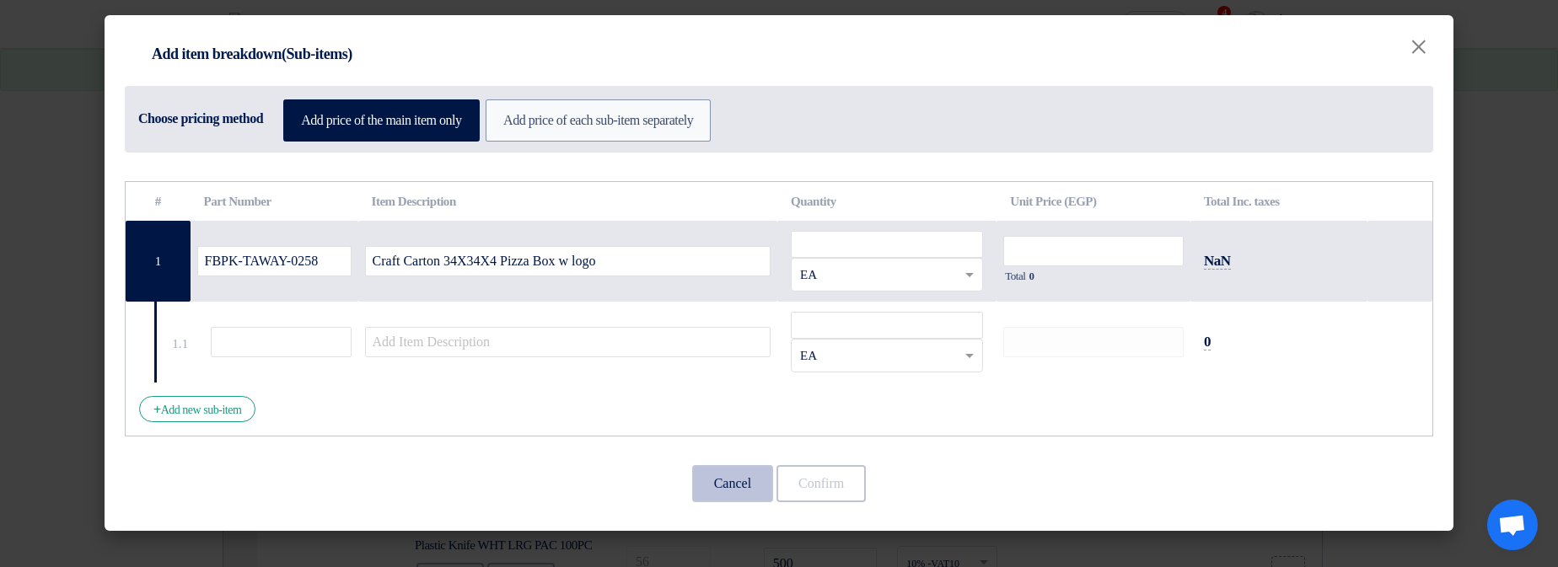
click at [711, 499] on button "Cancel" at bounding box center [732, 483] width 81 height 37
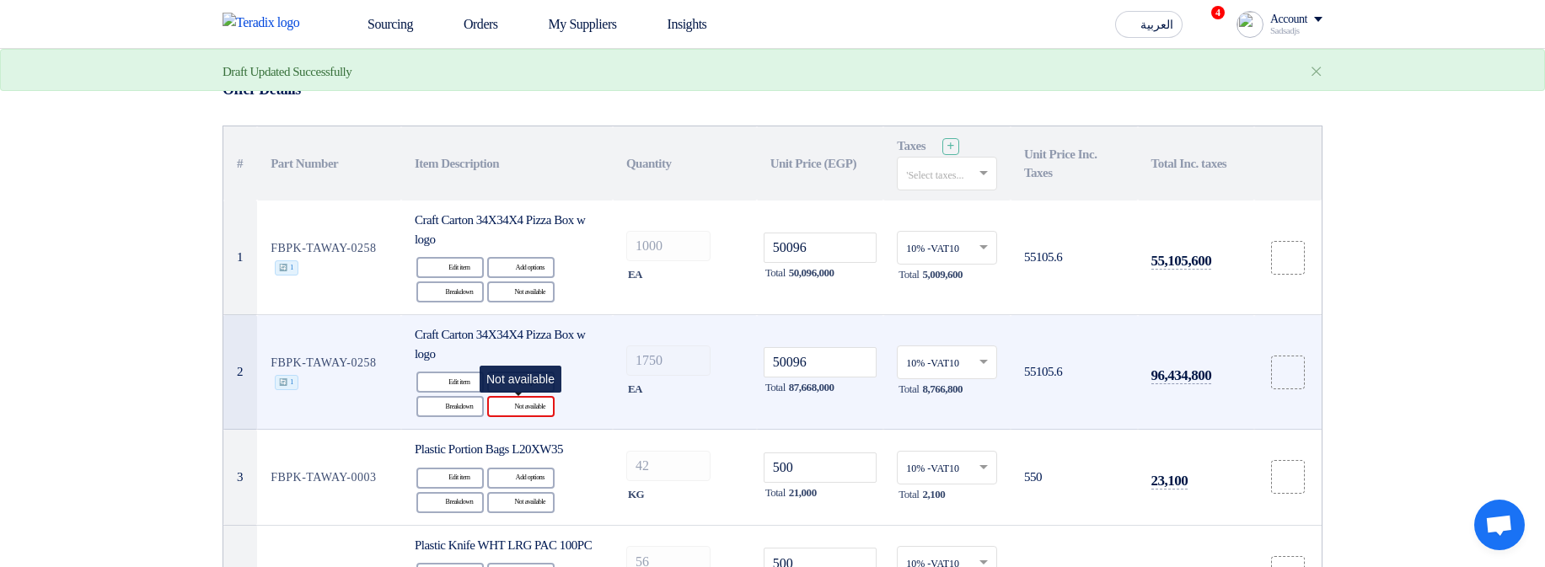
click at [511, 400] on div "Reject Not available" at bounding box center [520, 406] width 67 height 21
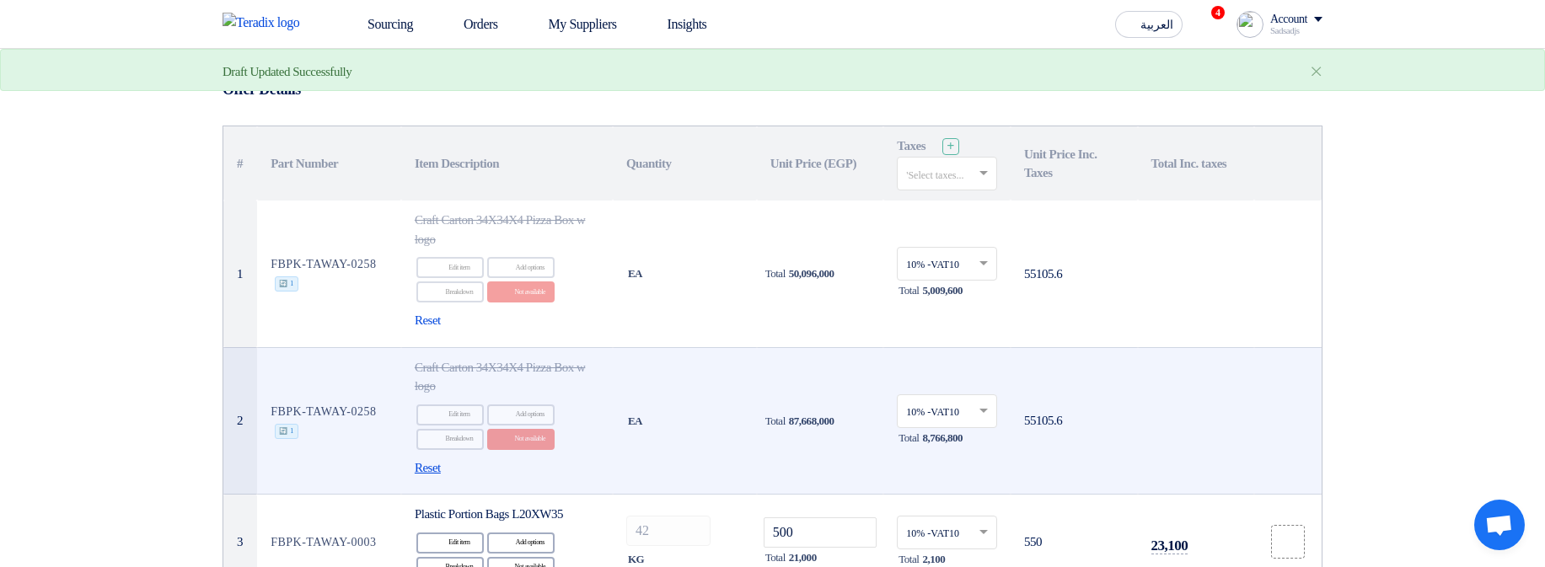
click at [441, 462] on span "Reset" at bounding box center [428, 468] width 26 height 19
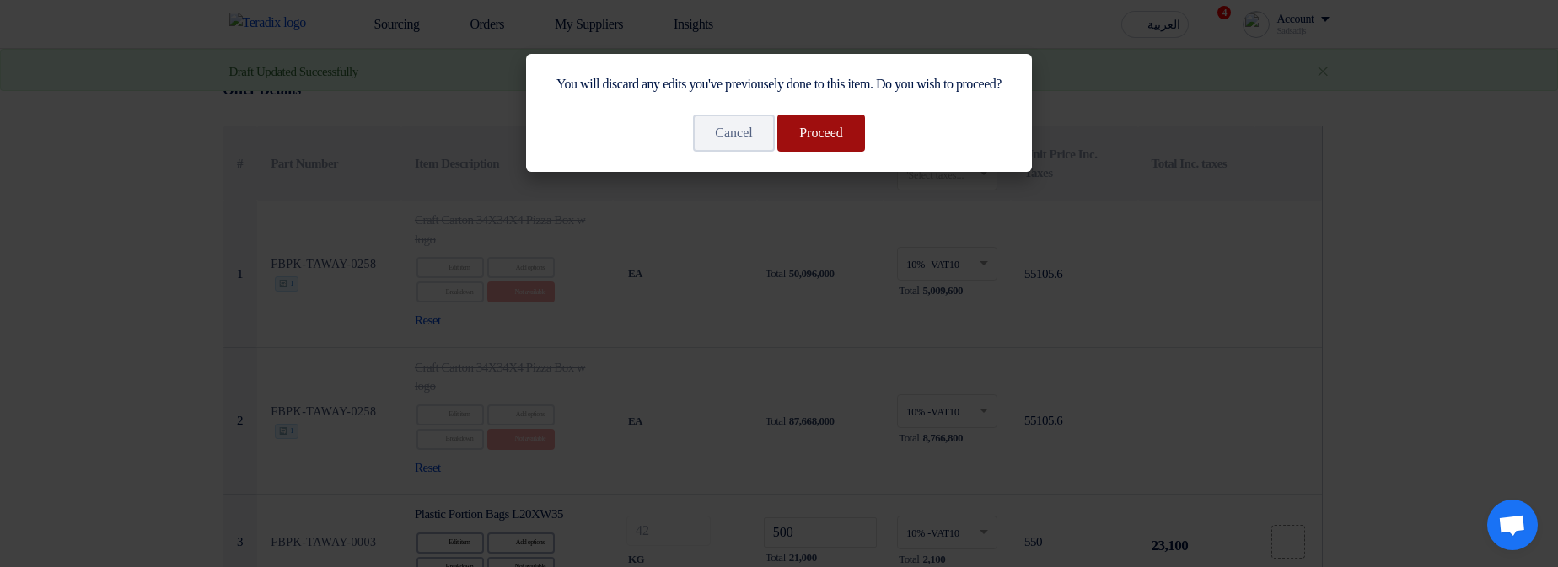
click at [821, 145] on button "Proceed" at bounding box center [821, 133] width 88 height 37
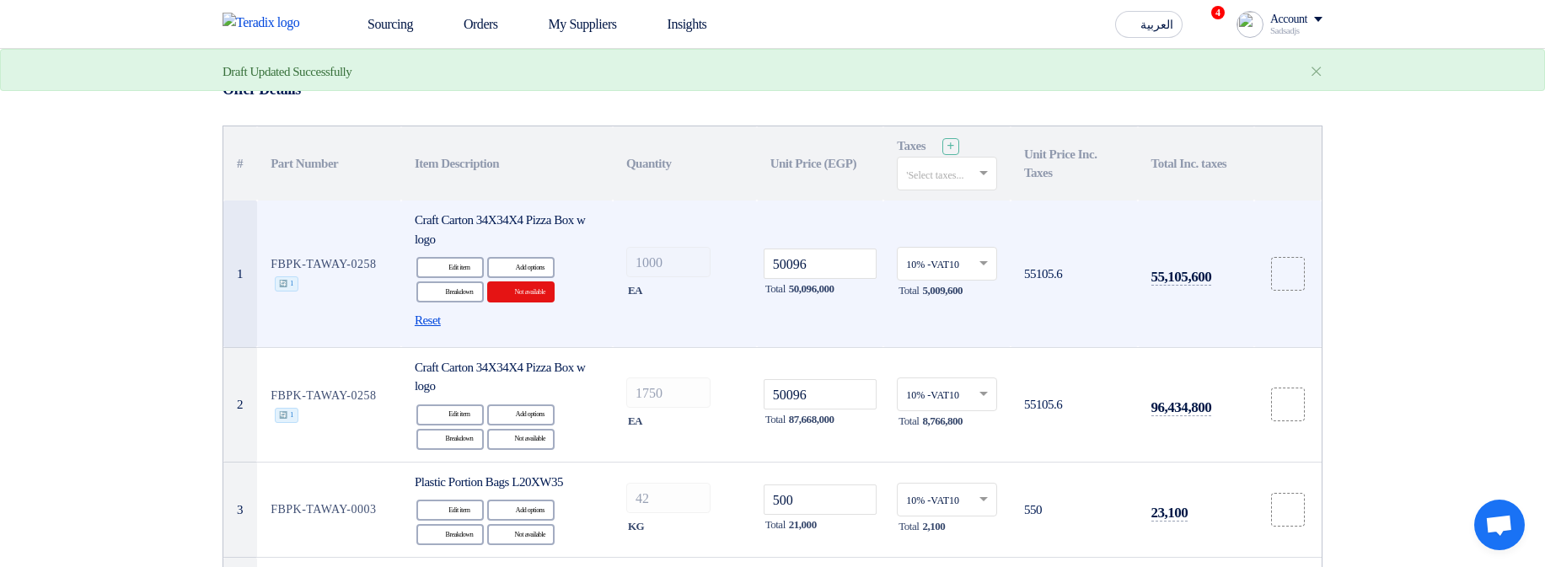
click at [441, 319] on span "Reset" at bounding box center [428, 320] width 26 height 19
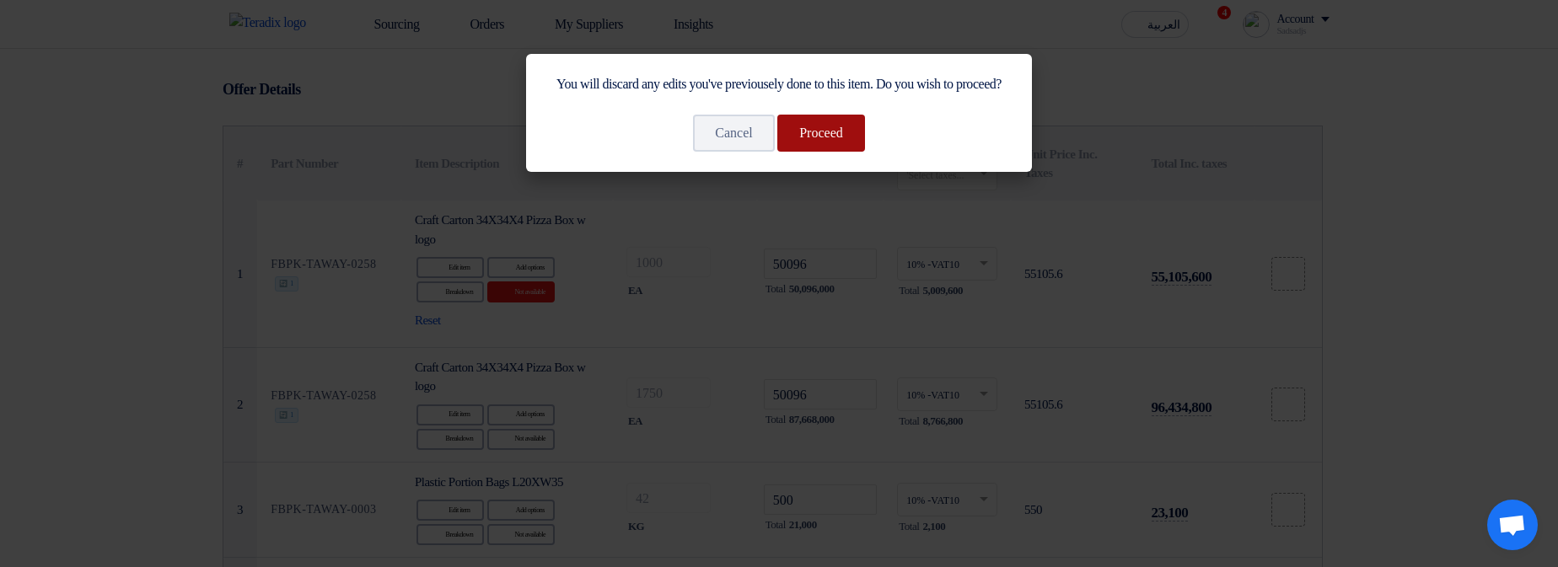
click at [830, 148] on button "Proceed" at bounding box center [821, 133] width 88 height 37
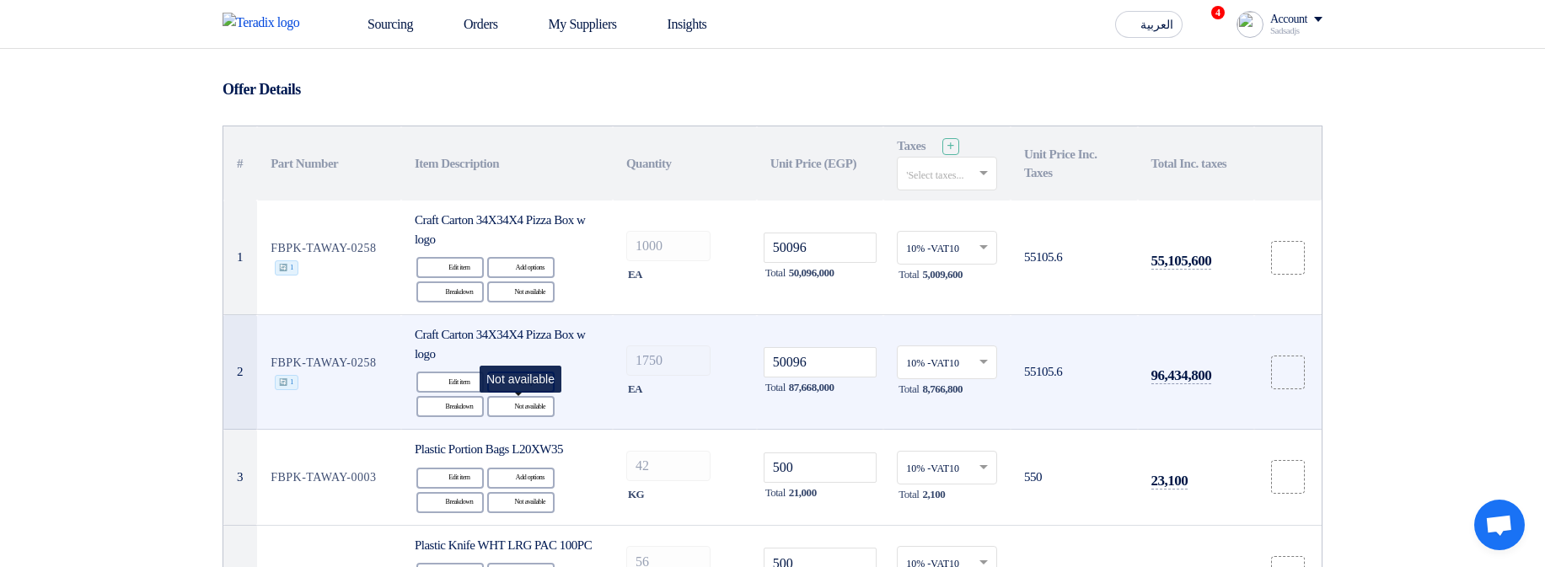
click at [512, 404] on div "Reject Not available" at bounding box center [520, 406] width 67 height 21
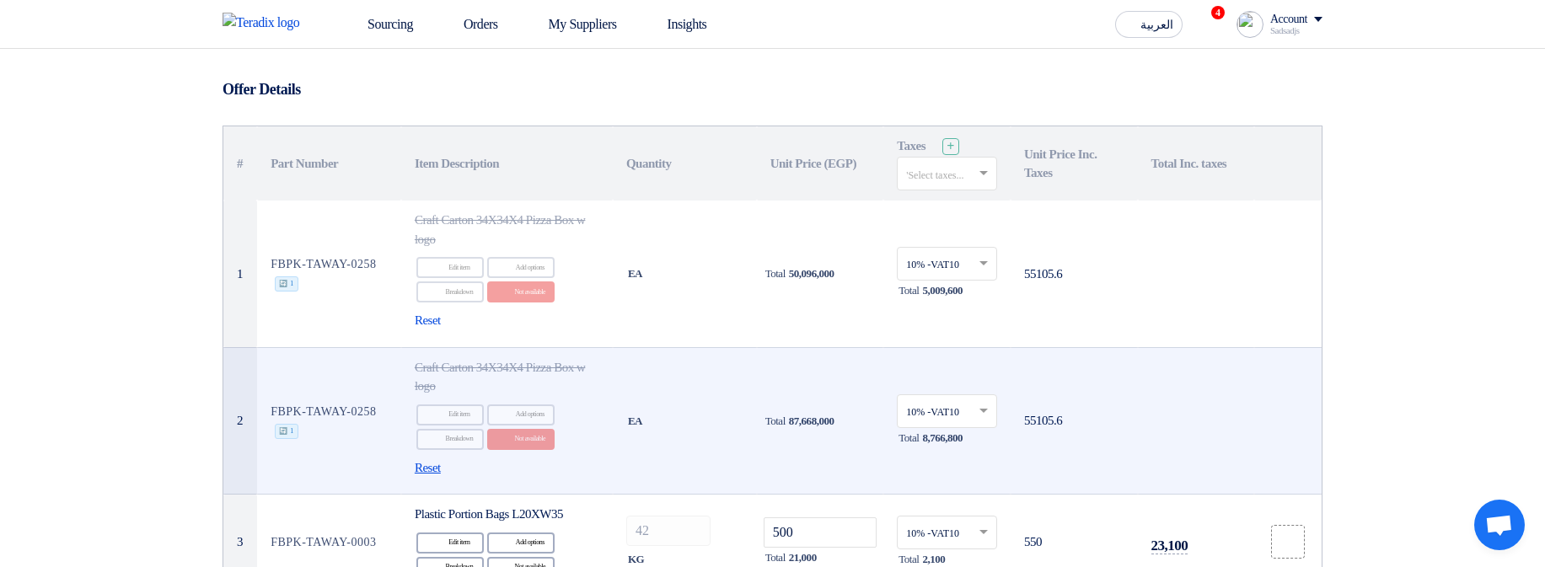
click at [441, 469] on span "Reset" at bounding box center [428, 468] width 26 height 19
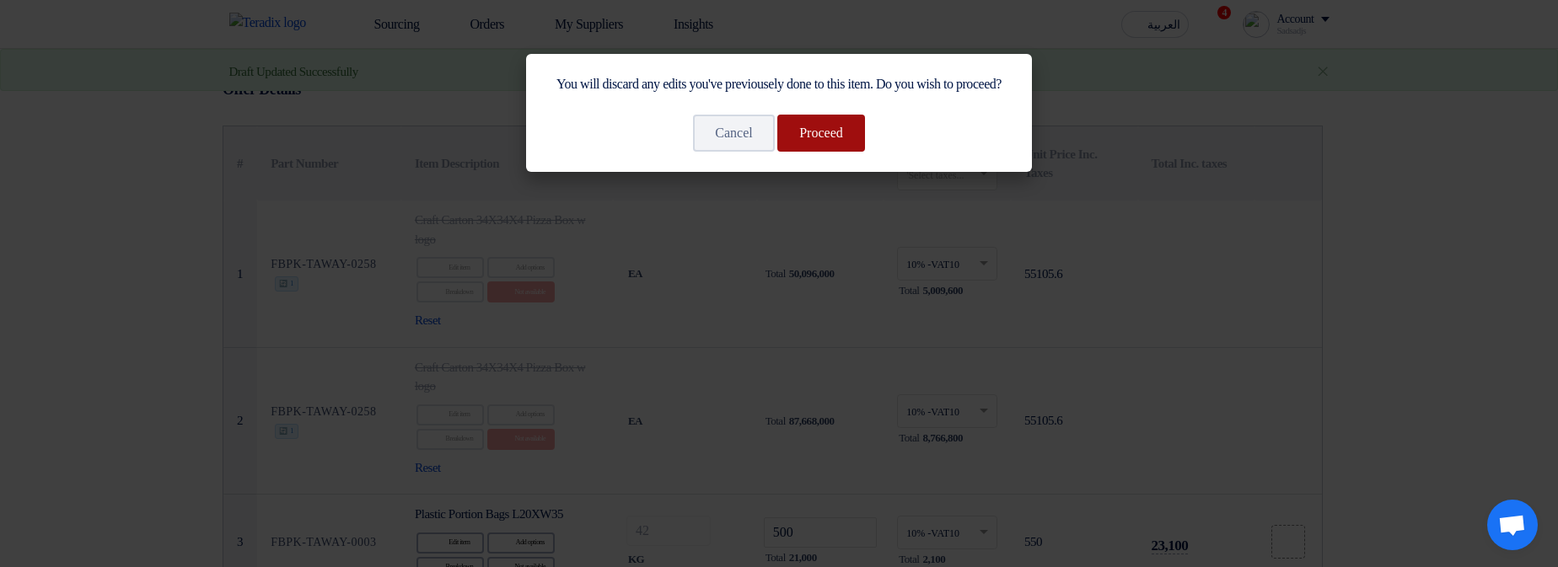
click at [848, 152] on button "Proceed" at bounding box center [821, 133] width 88 height 37
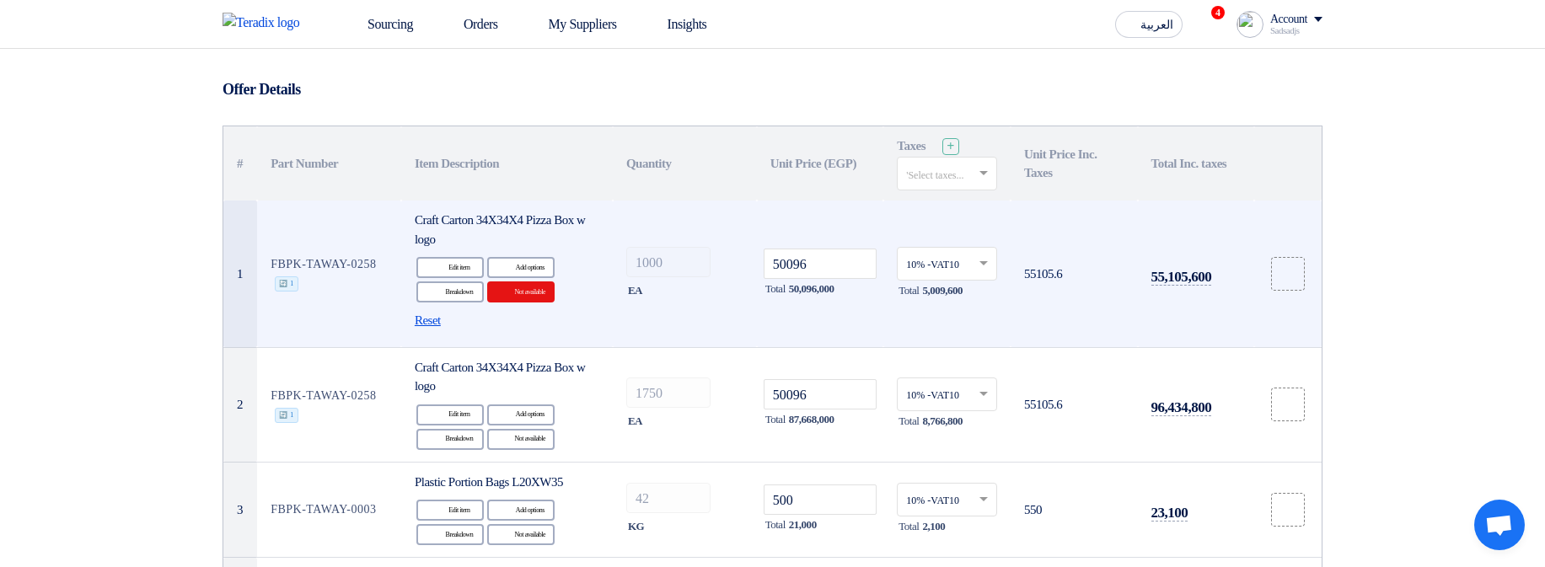
click at [441, 329] on span "Reset" at bounding box center [428, 320] width 26 height 19
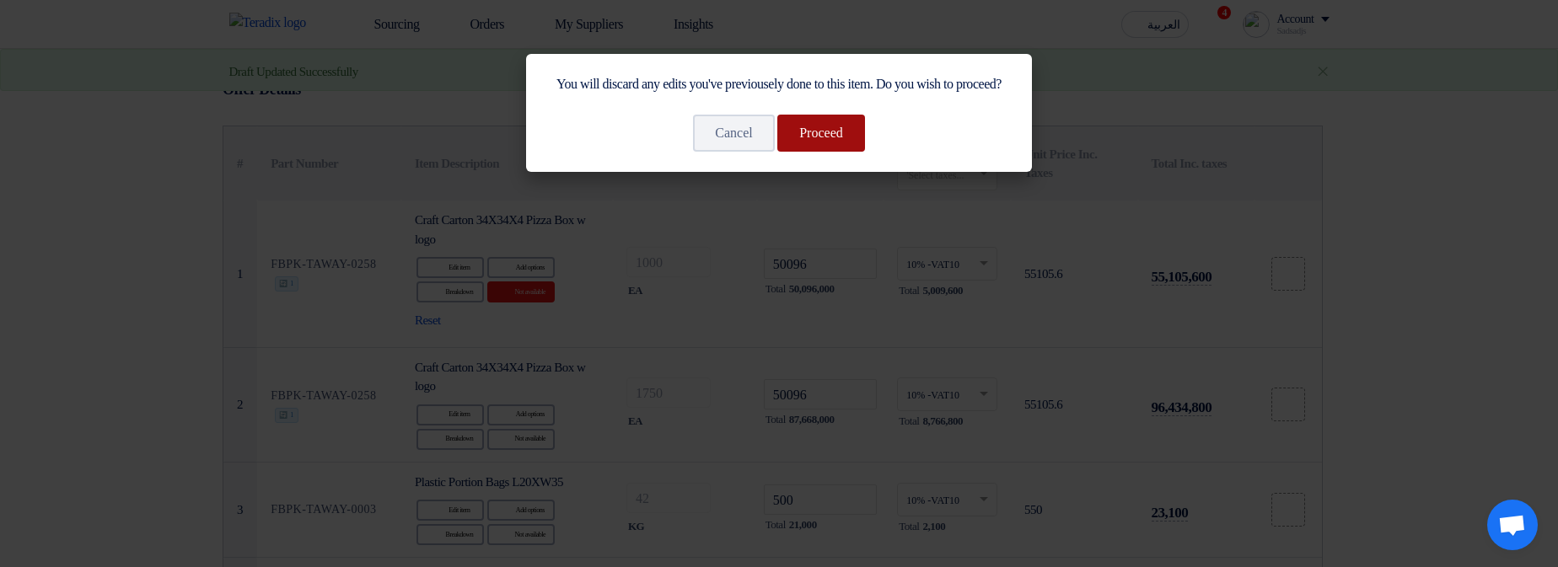
click at [850, 149] on button "Proceed" at bounding box center [821, 133] width 88 height 37
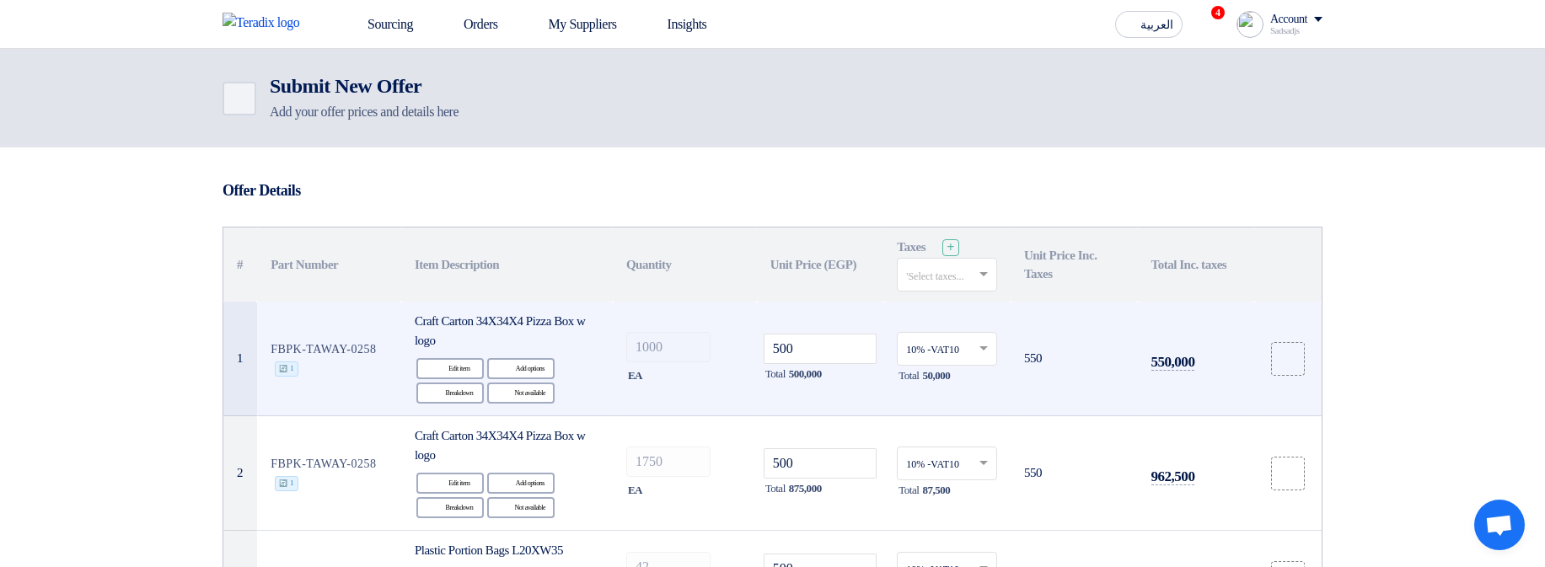
scroll to position [101, 0]
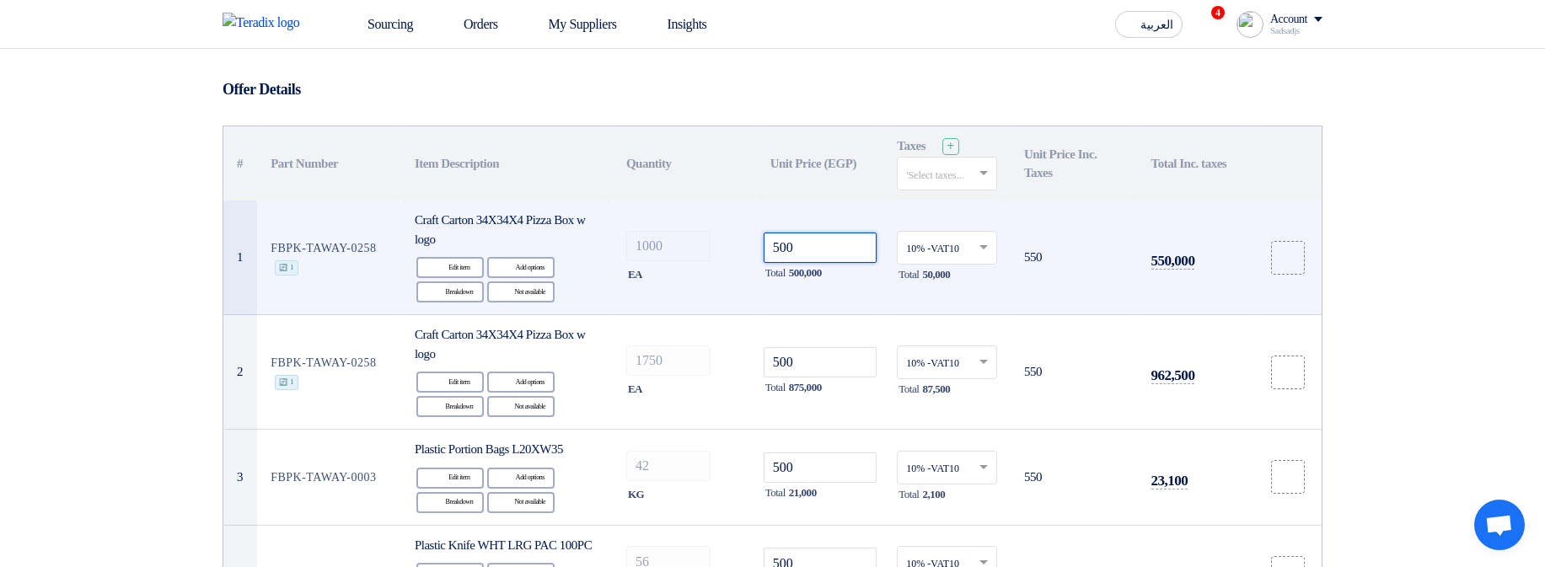
click at [807, 233] on input "500" at bounding box center [821, 248] width 114 height 30
click at [840, 247] on input "500" at bounding box center [821, 248] width 114 height 30
type input "5005"
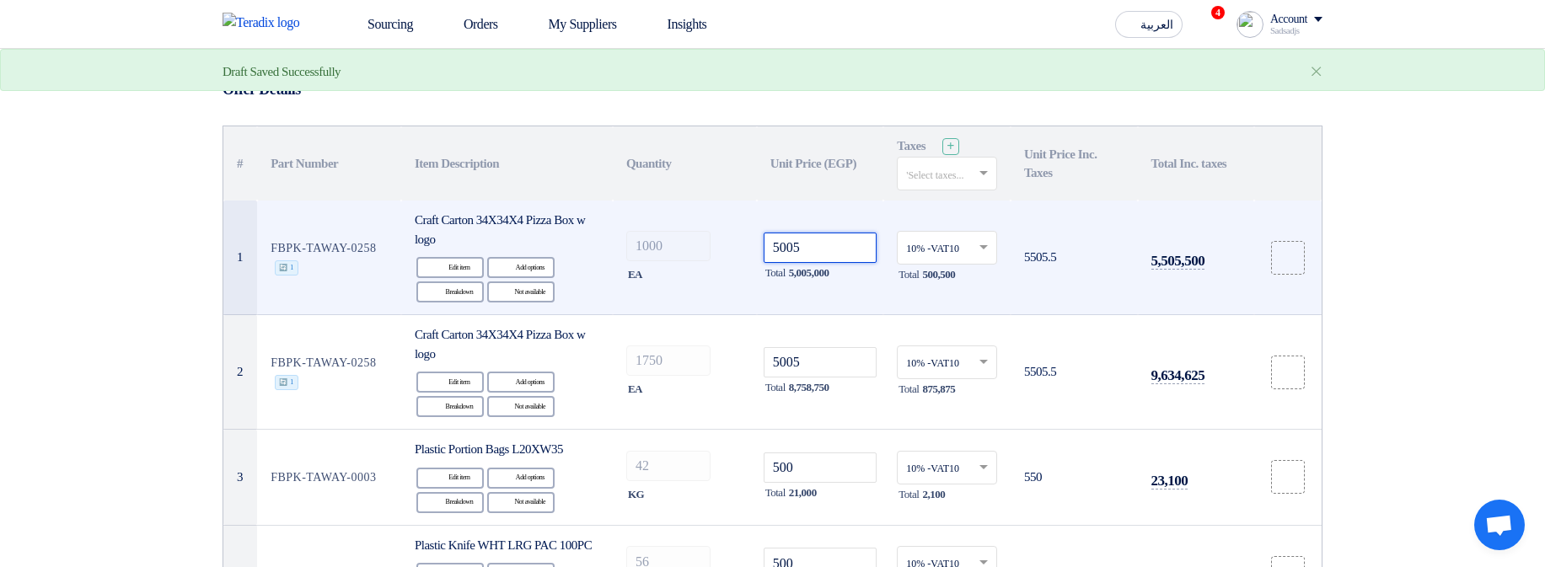
type input "50056"
type input "500569"
type input "5005699"
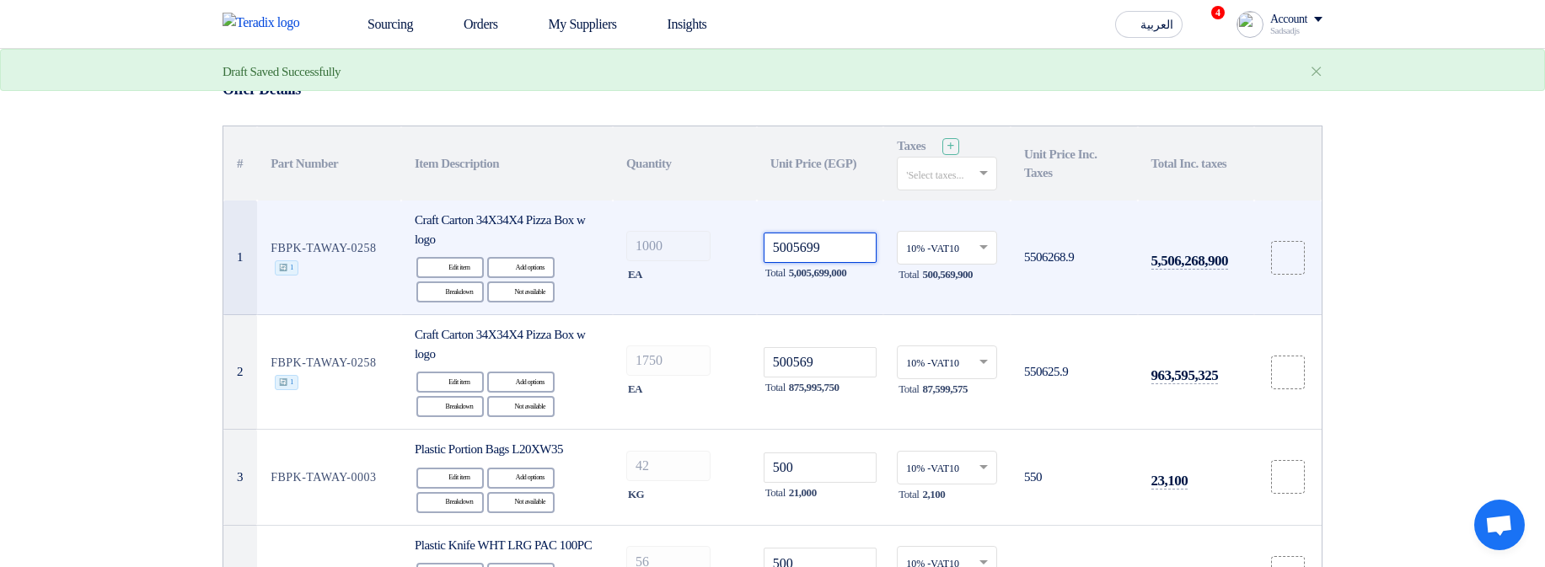
type input "5005699"
type input "50056998"
type input "500569985"
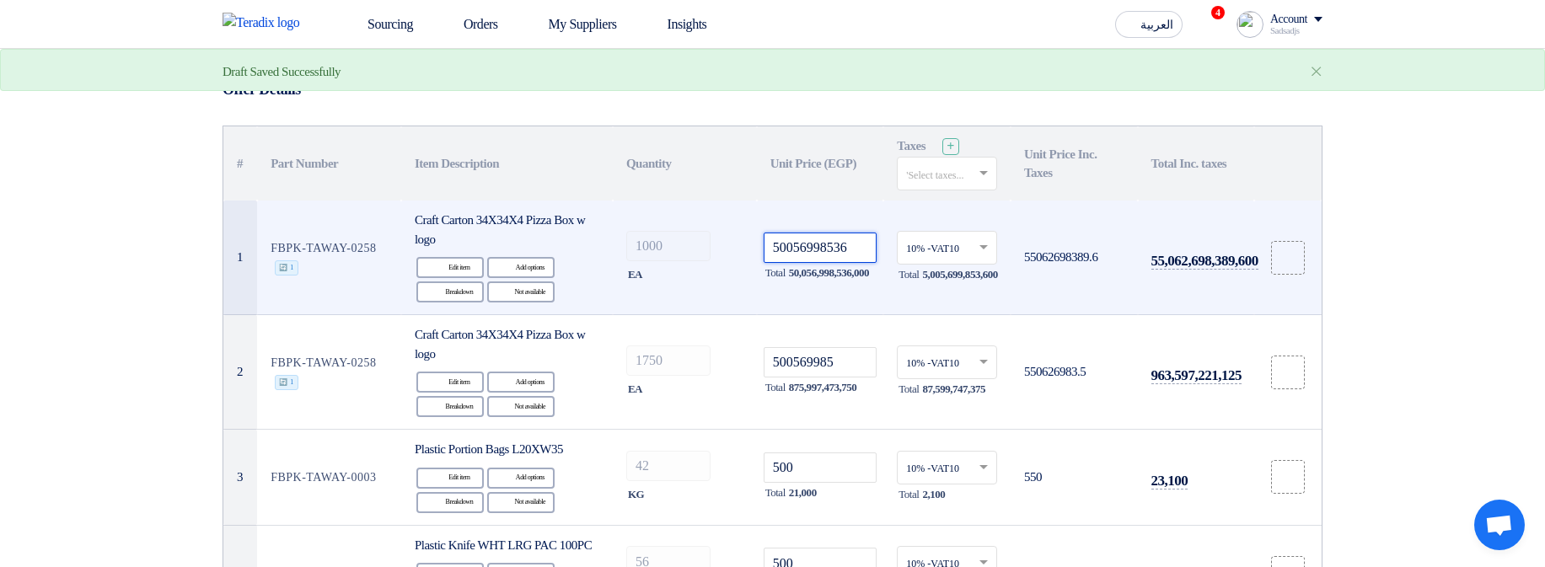
type input "500569985365"
type input "5005699853652"
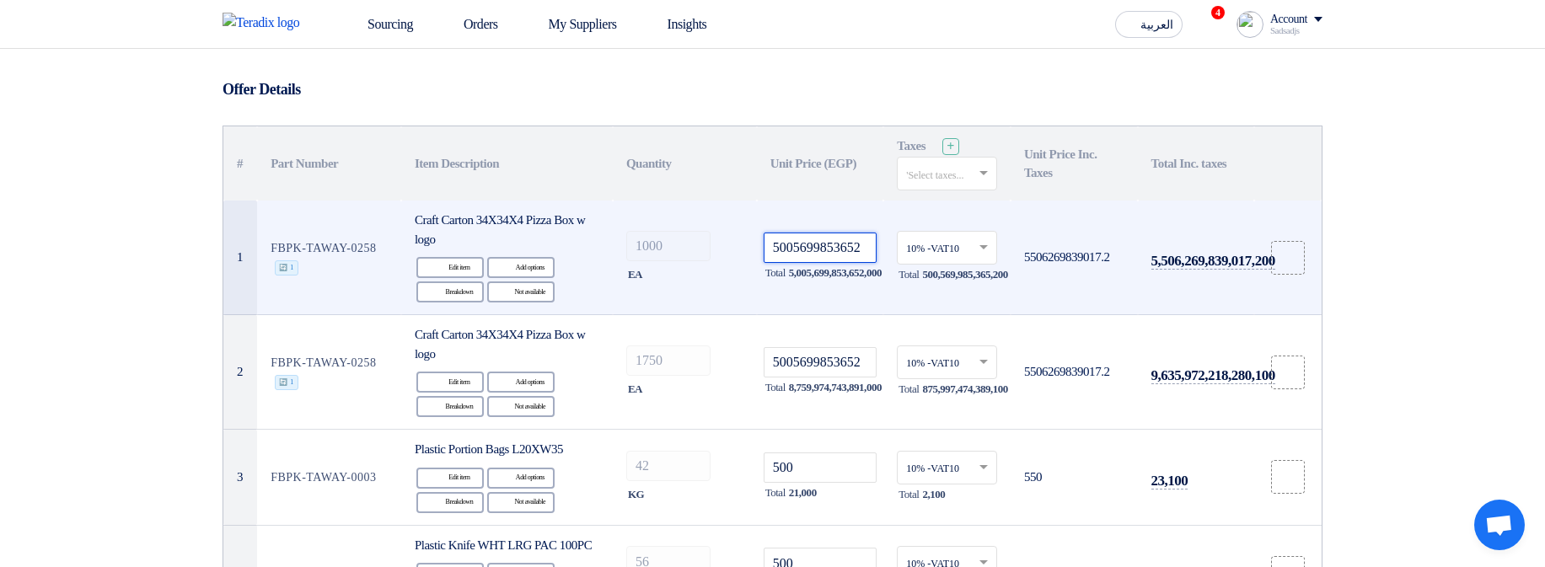
type input "5"
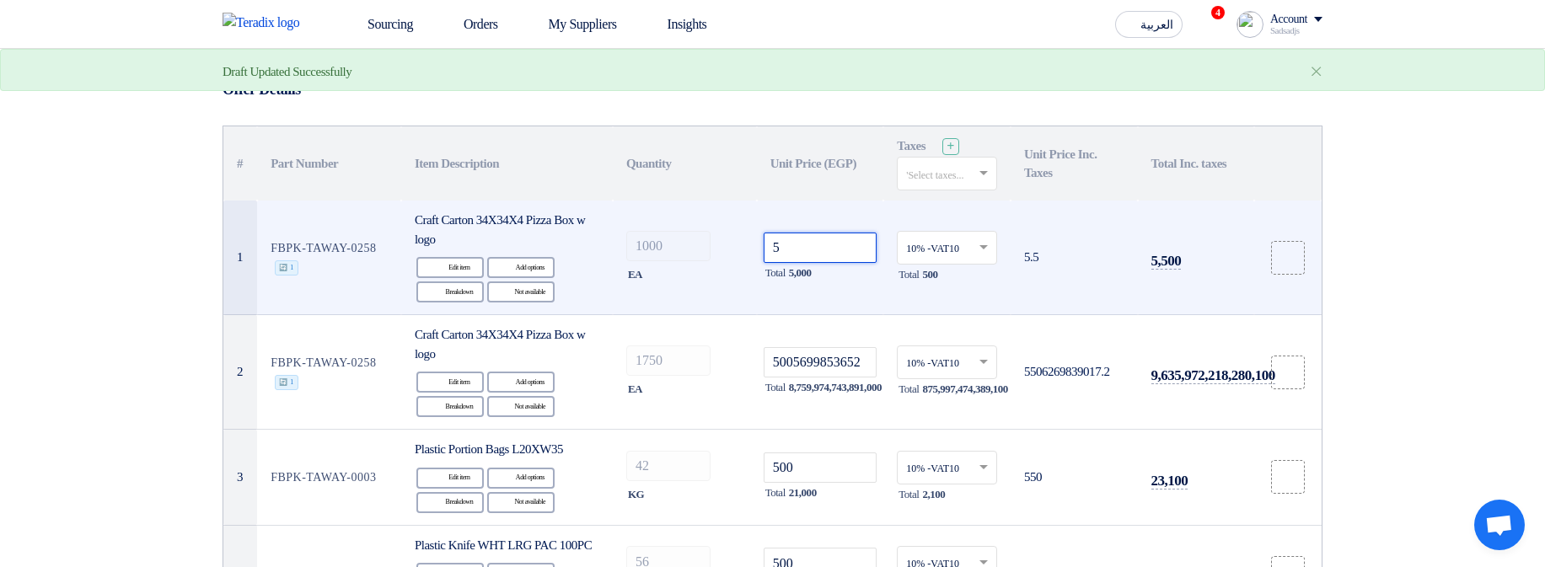
scroll to position [0, 0]
type input "5"
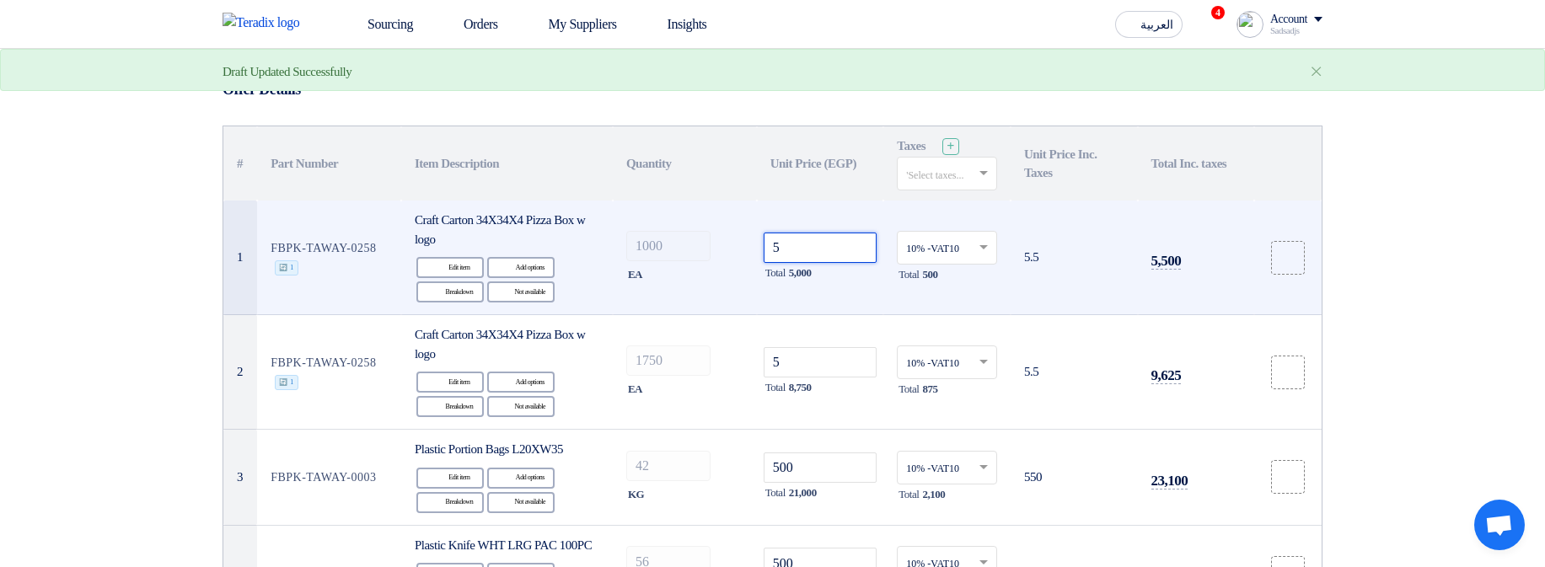
type input "56"
type input "568"
type input "5686"
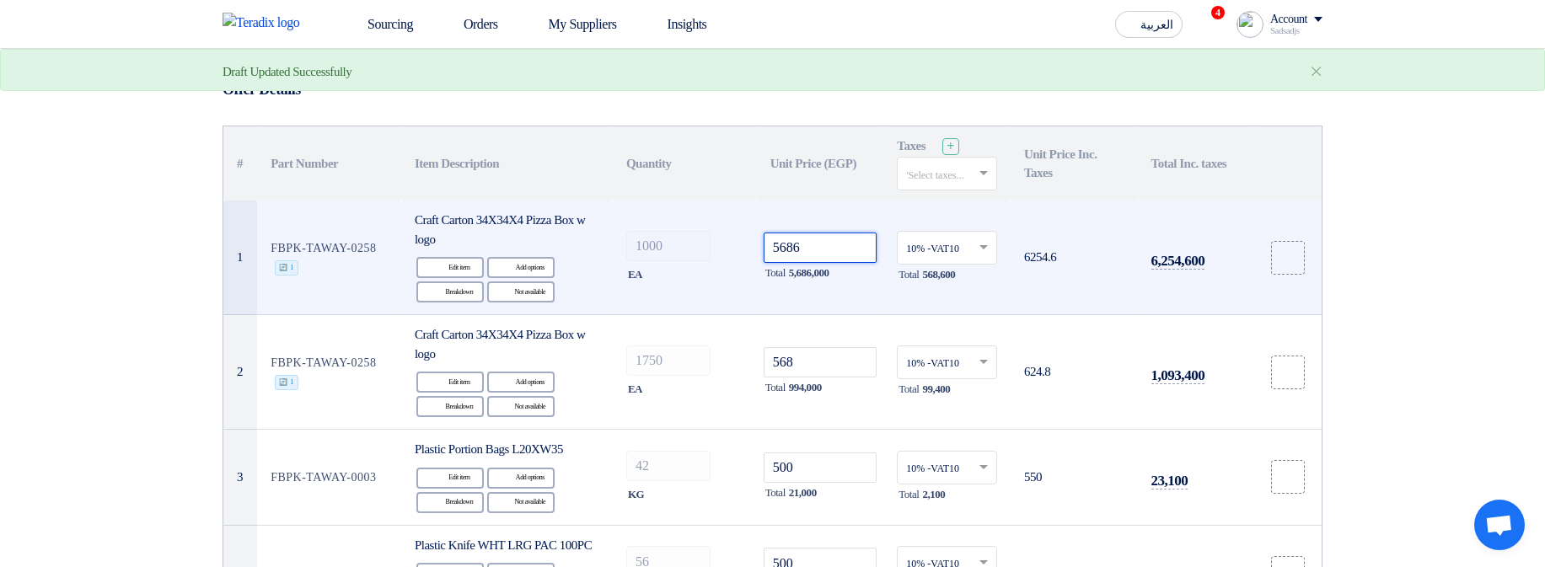
type input "5686"
type input "56869"
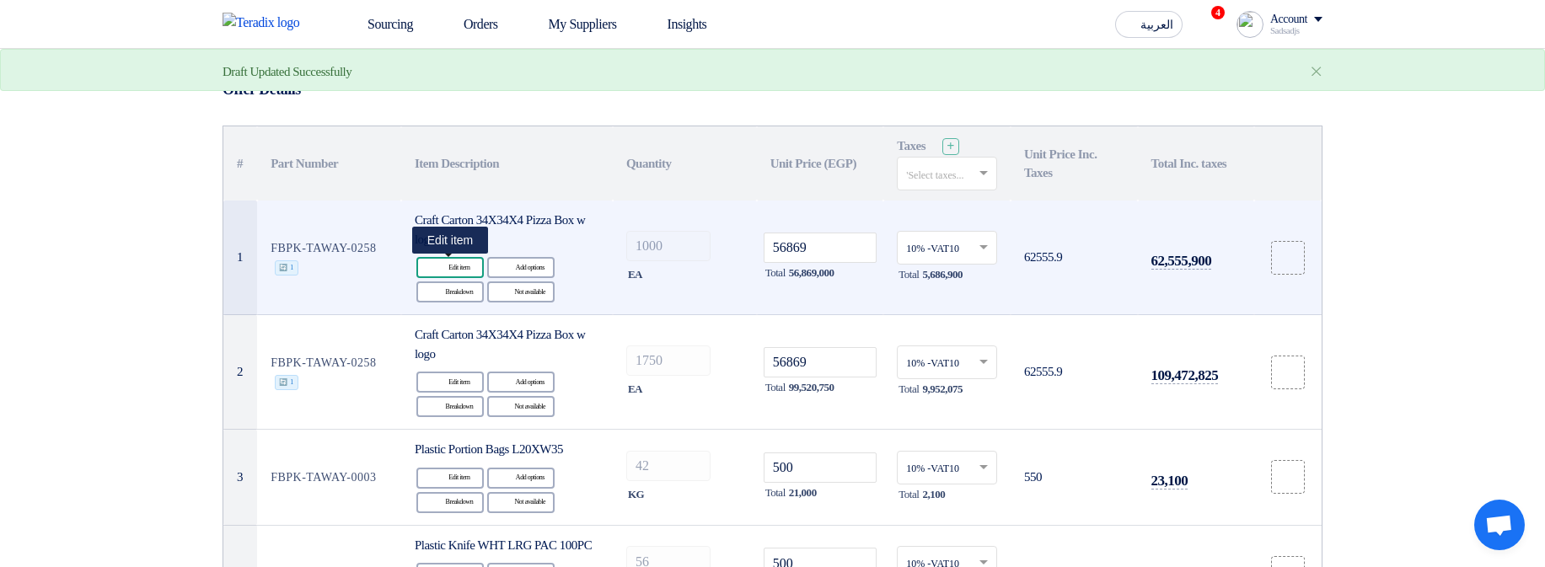
click at [462, 260] on div "Edit Edit item" at bounding box center [449, 267] width 67 height 21
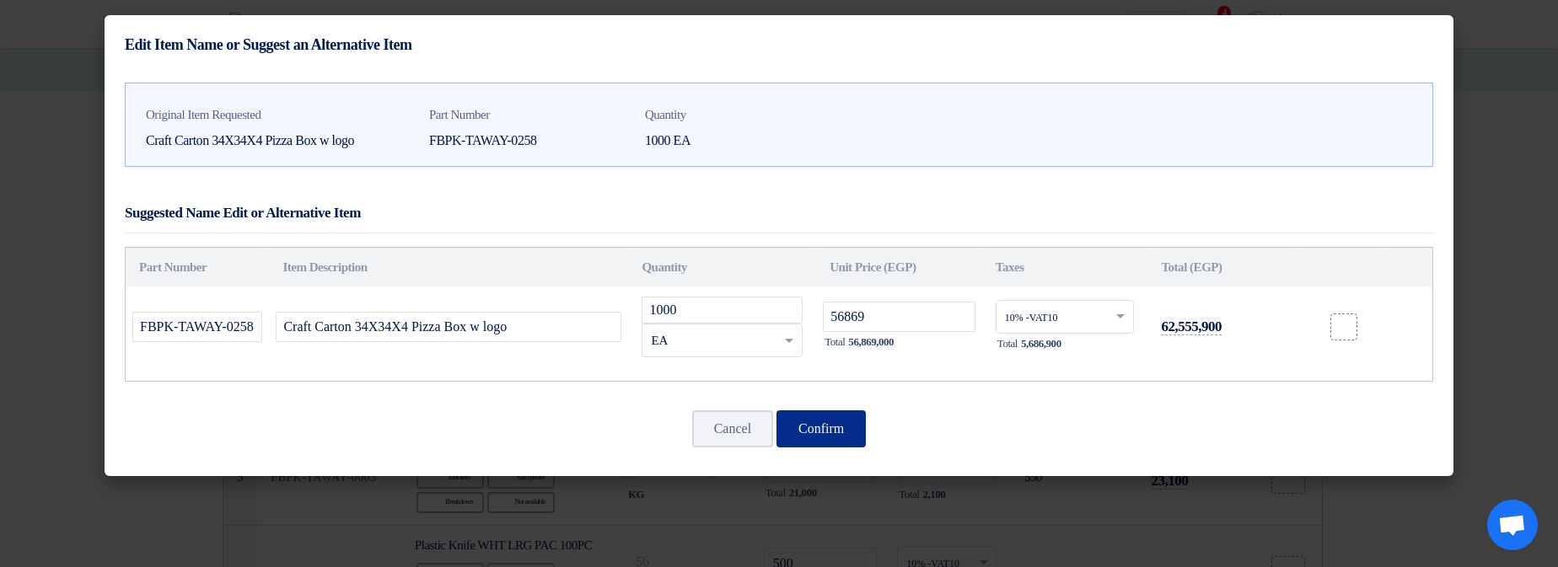
click at [849, 431] on button "Confirm" at bounding box center [820, 428] width 89 height 37
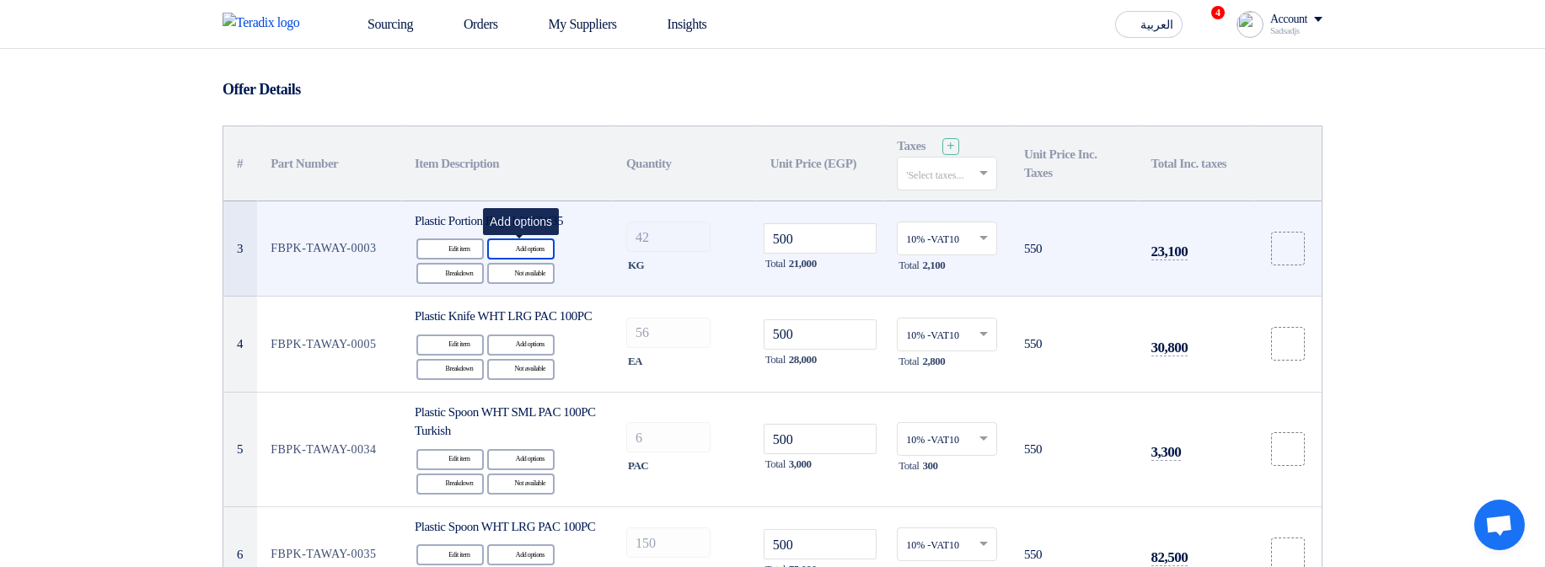
click at [528, 244] on div "Alternative Add options" at bounding box center [520, 249] width 67 height 21
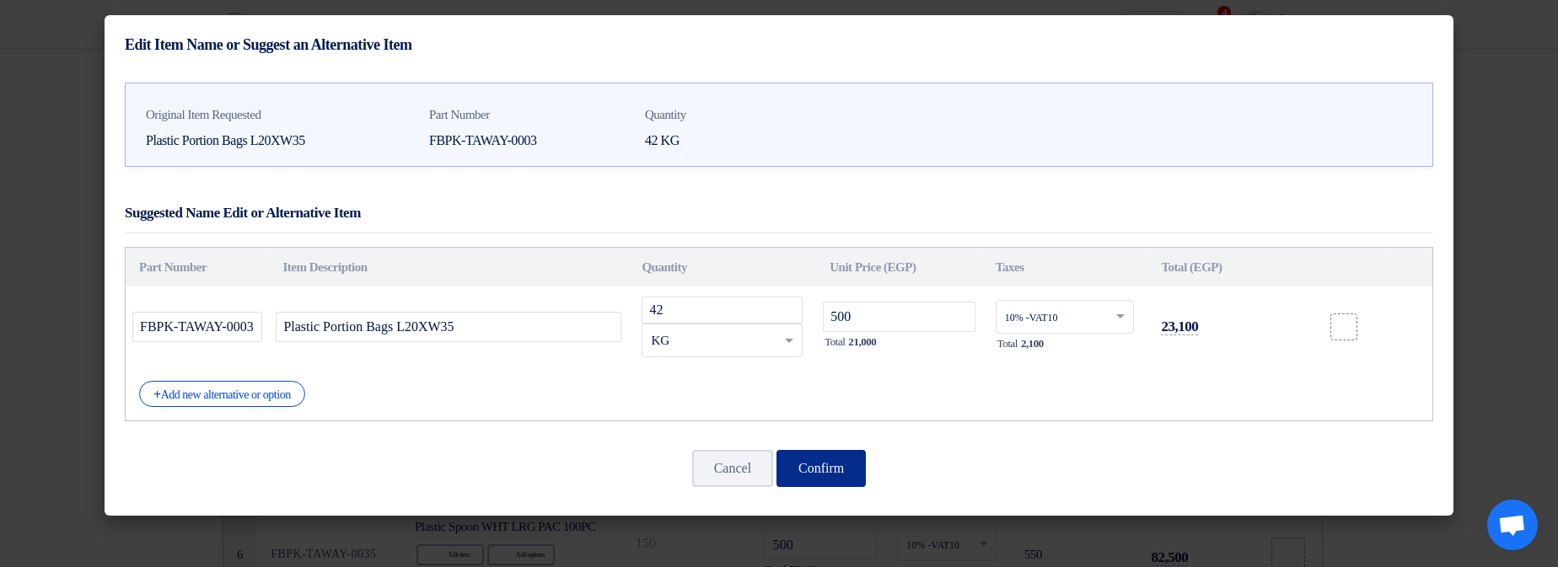
click at [845, 466] on button "Confirm" at bounding box center [820, 468] width 89 height 37
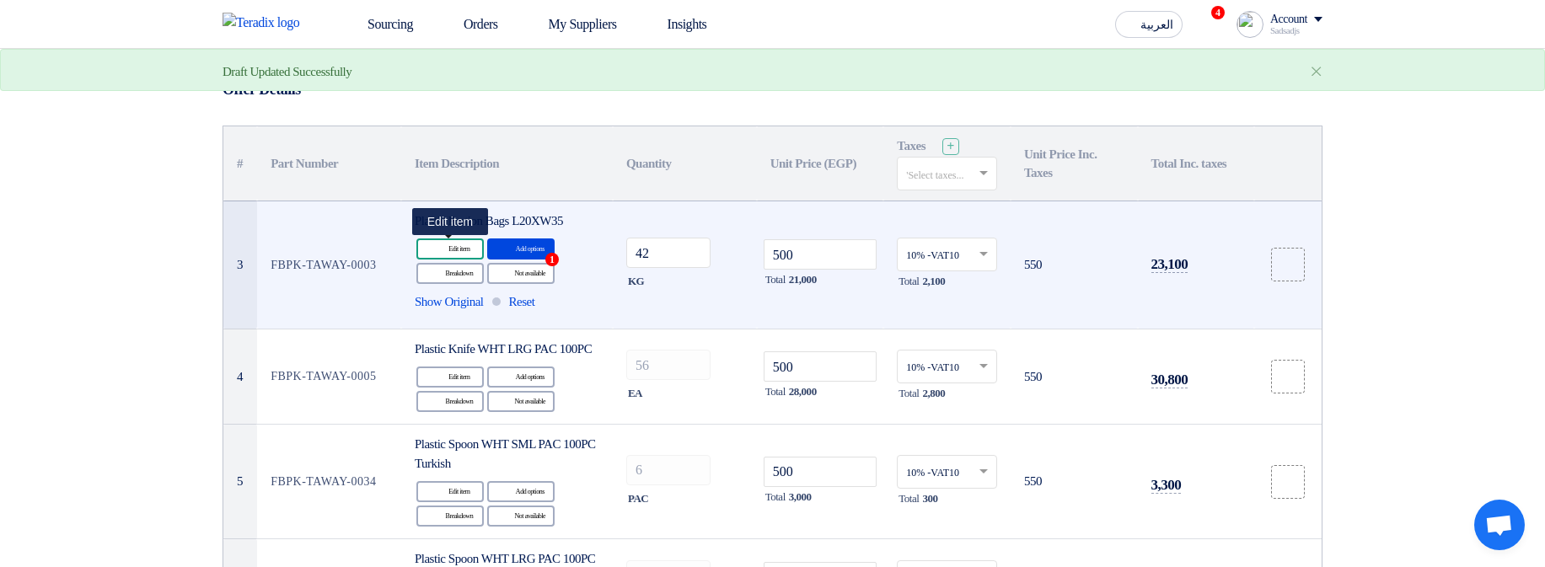
click at [459, 251] on div "Edit Edit item" at bounding box center [449, 249] width 67 height 21
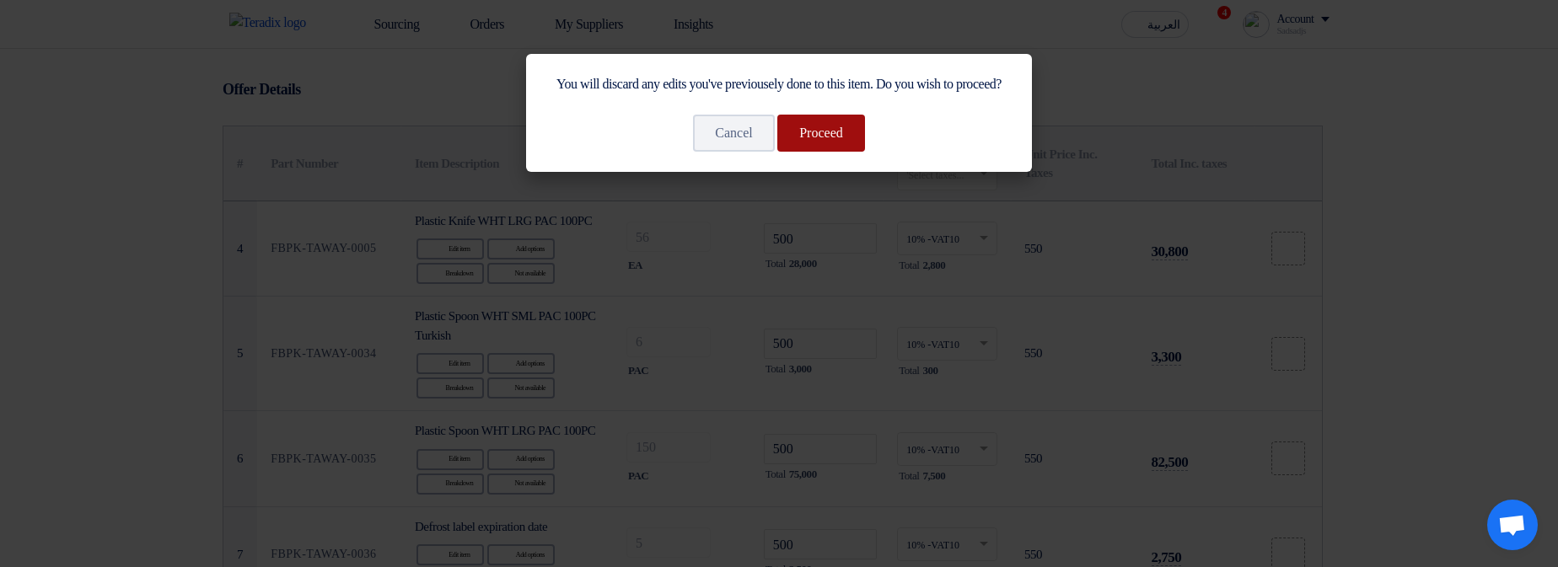
click at [834, 152] on button "Proceed" at bounding box center [821, 133] width 88 height 37
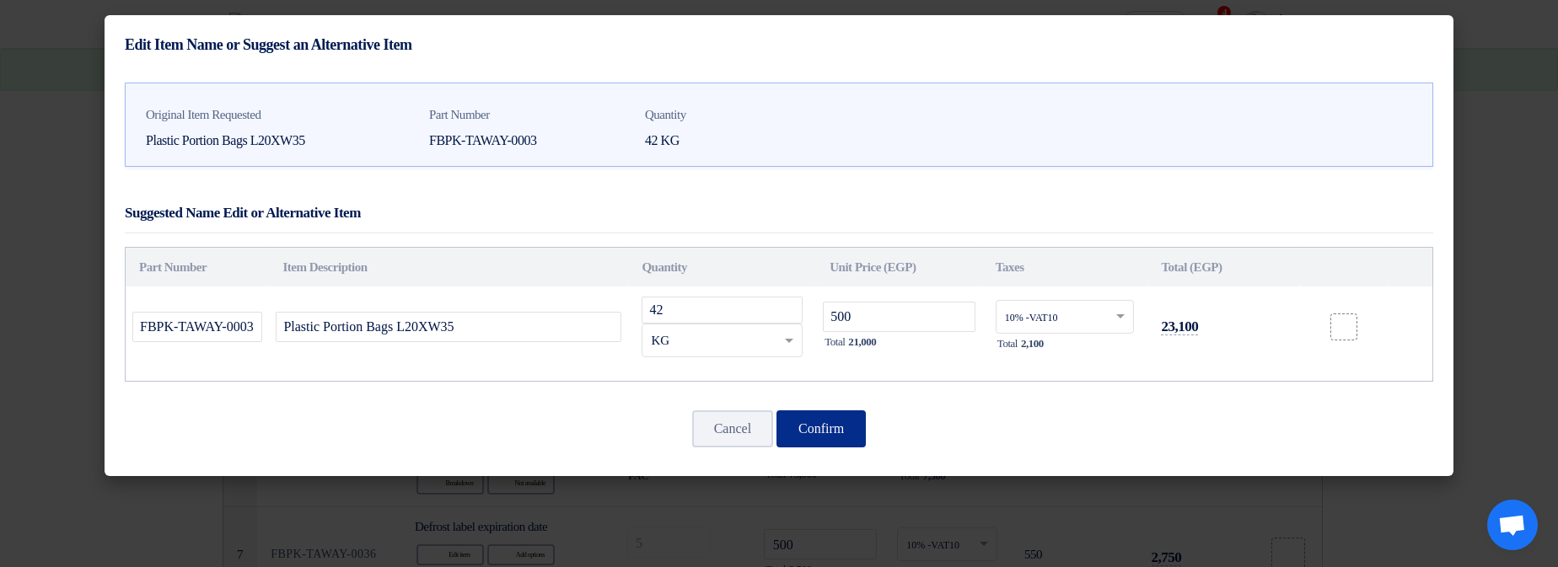
click at [806, 426] on button "Confirm" at bounding box center [820, 428] width 89 height 37
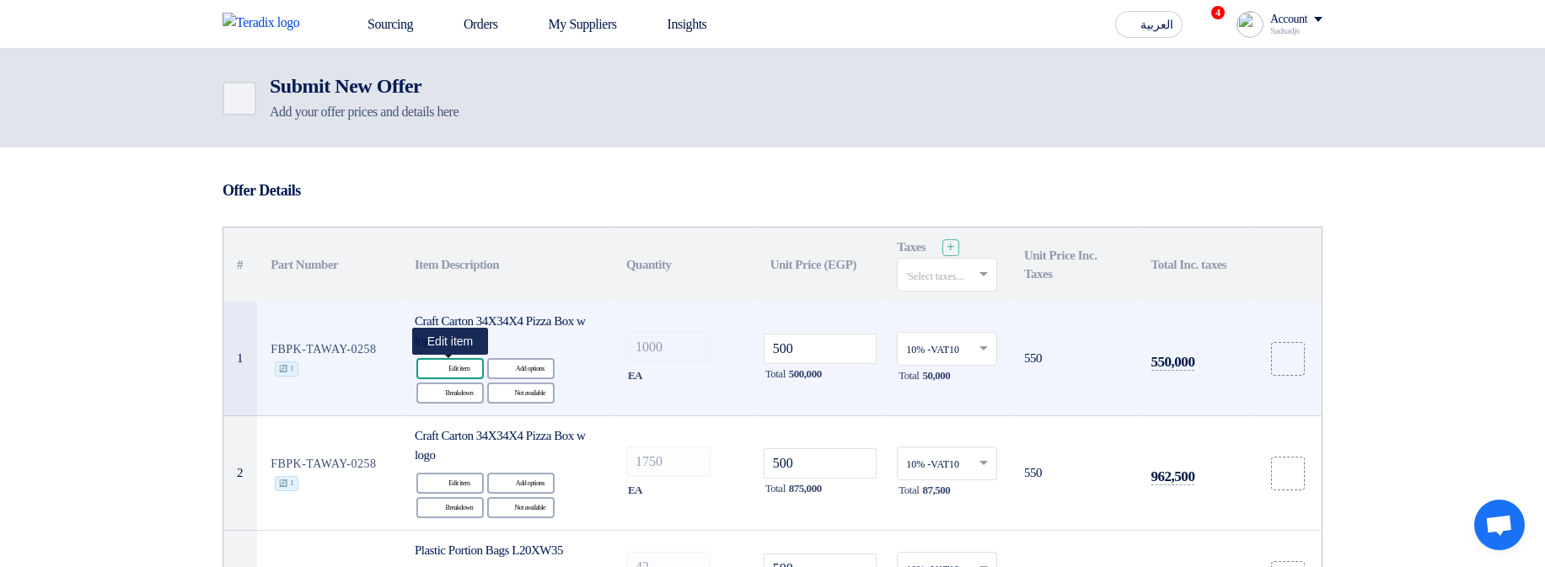
click at [453, 375] on div "Edit Edit item" at bounding box center [449, 368] width 67 height 21
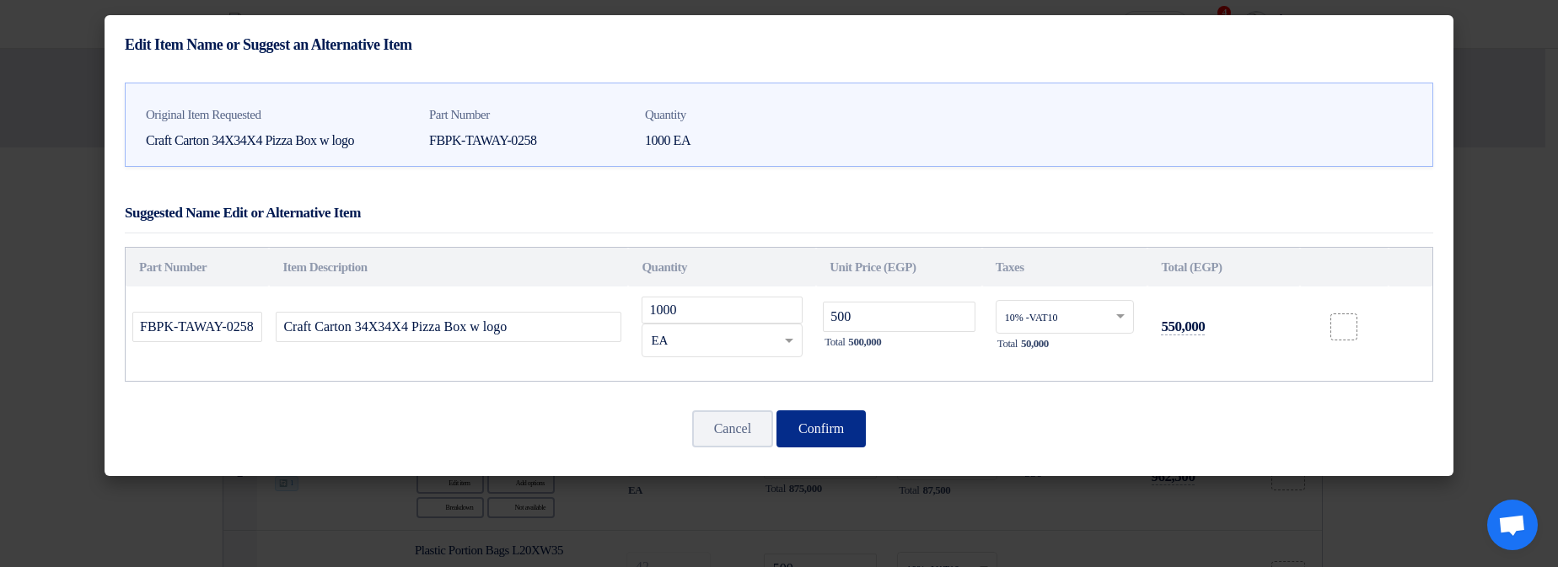
click at [850, 418] on button "Confirm" at bounding box center [820, 428] width 89 height 37
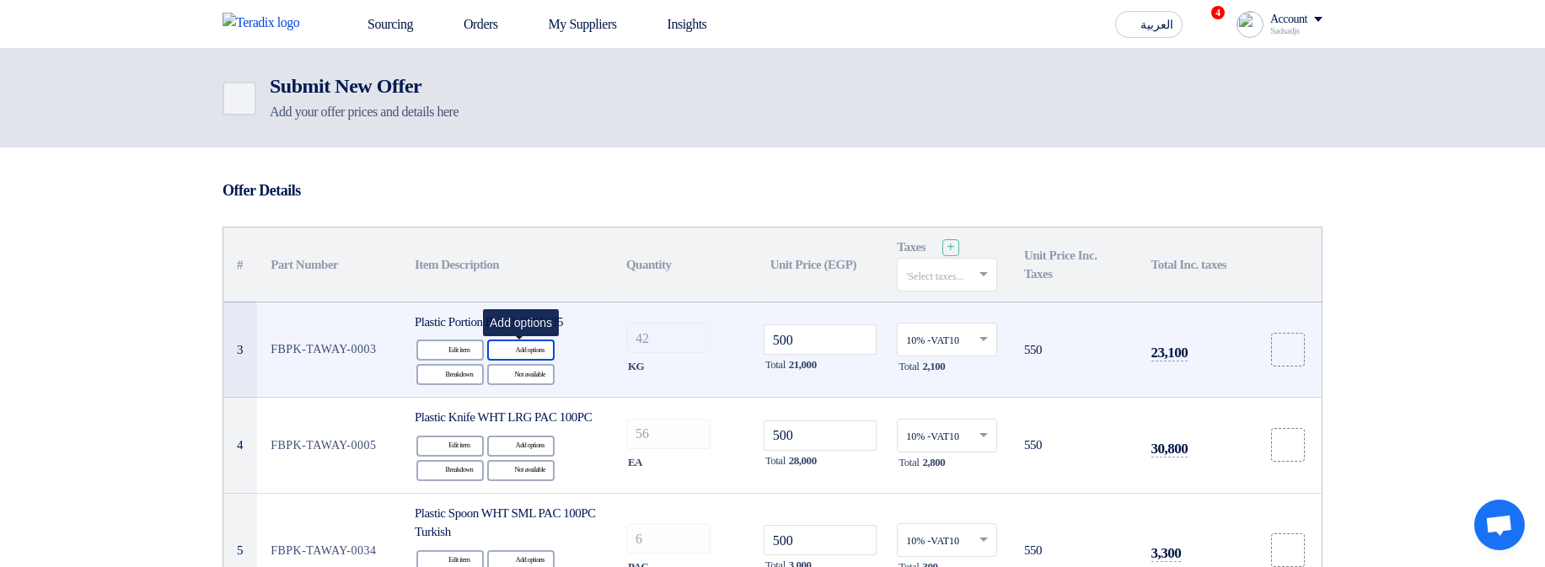
click at [502, 351] on icon "Alternative" at bounding box center [506, 350] width 18 height 18
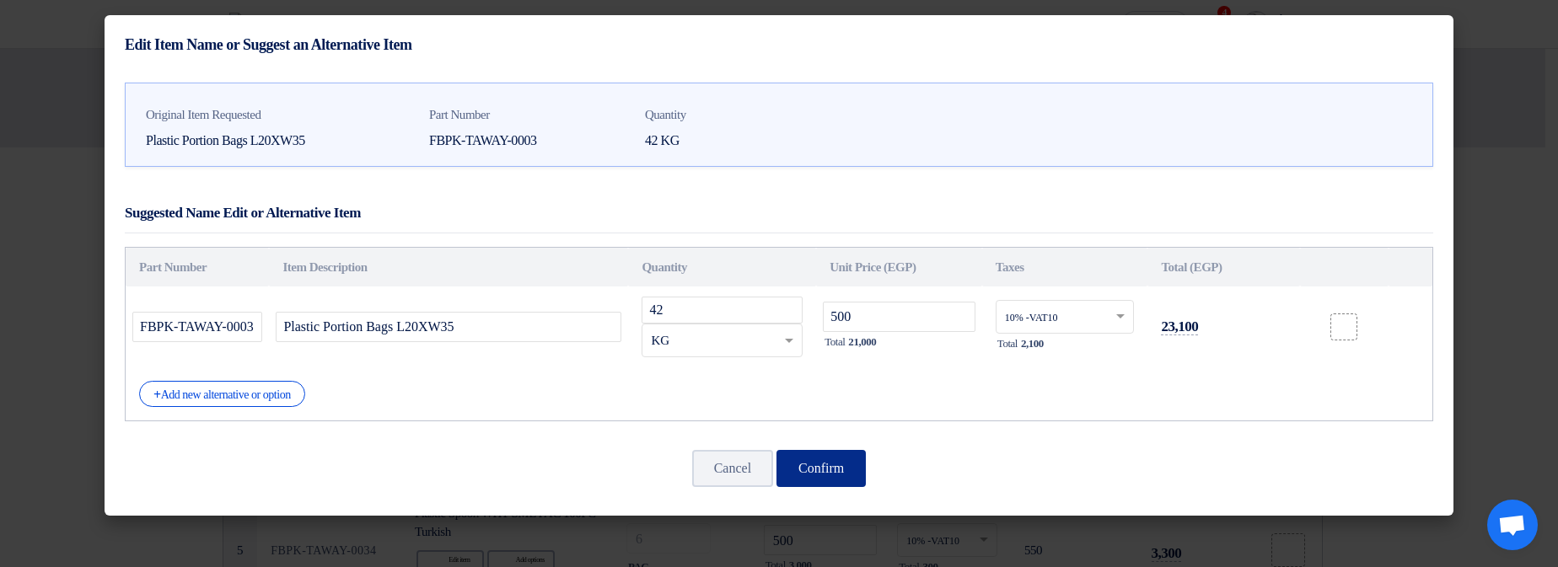
click at [842, 463] on button "Confirm" at bounding box center [820, 468] width 89 height 37
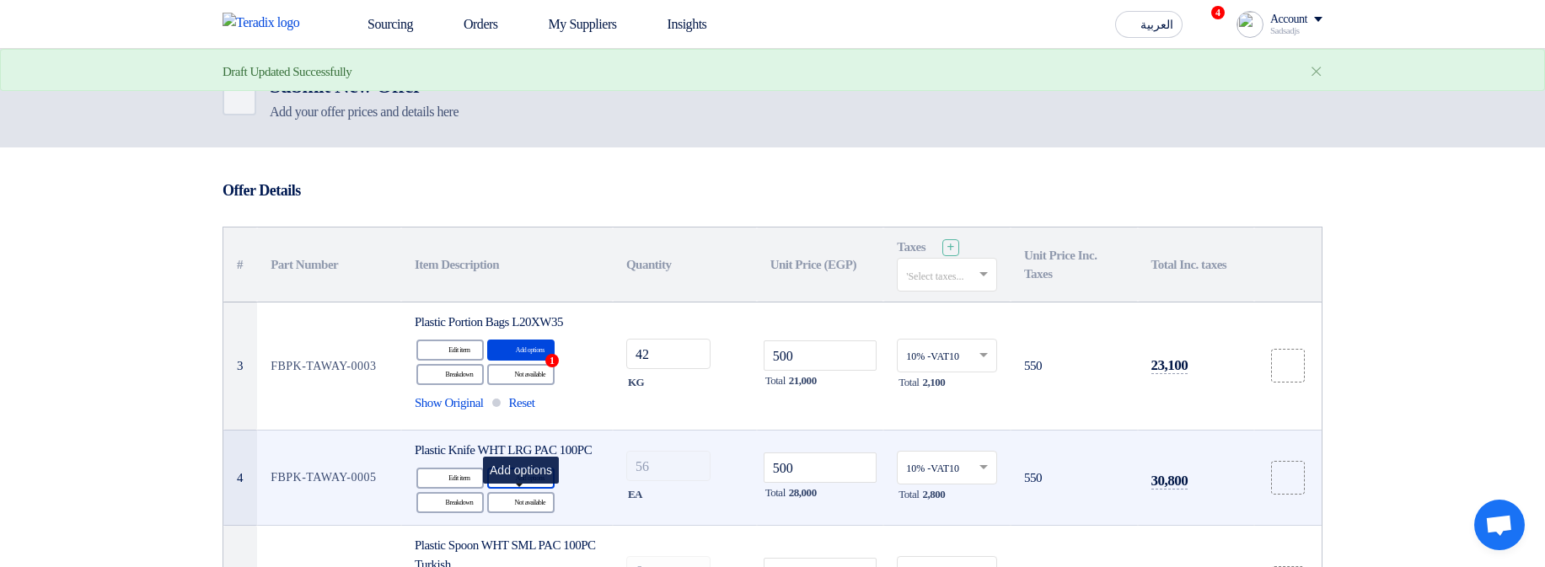
click at [534, 489] on div "Alternative Add options" at bounding box center [520, 478] width 67 height 21
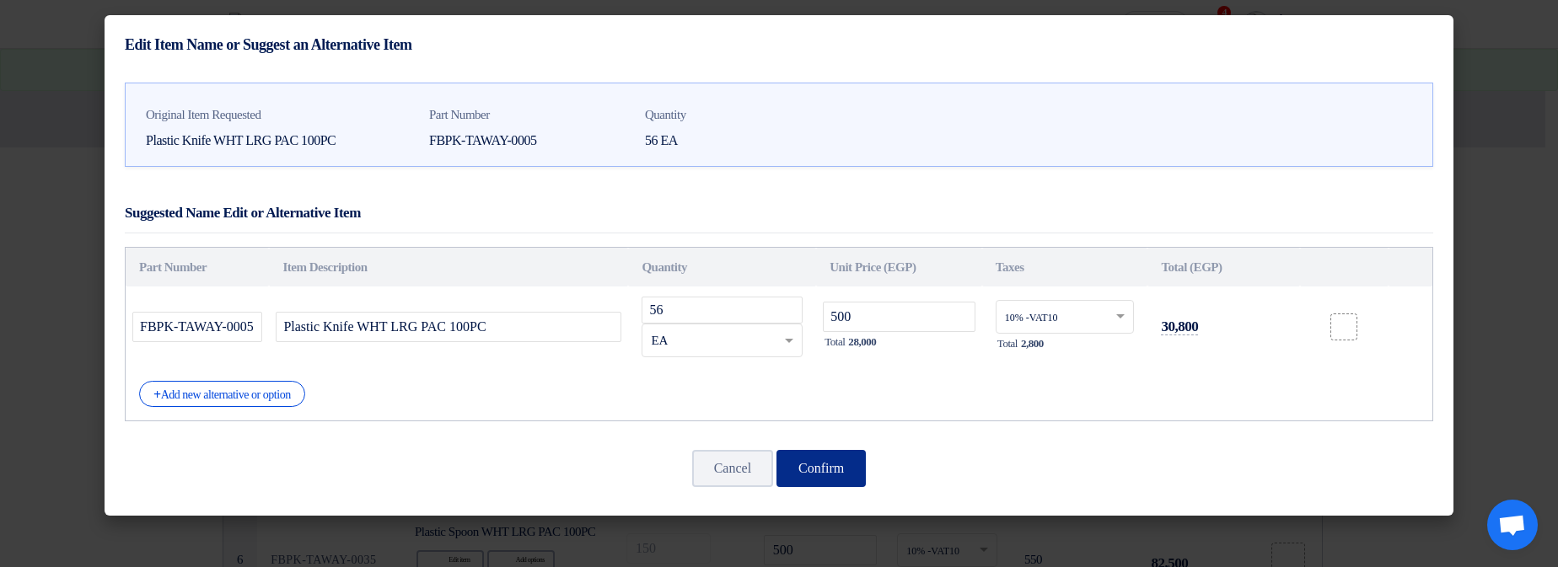
click at [828, 457] on button "Confirm" at bounding box center [820, 468] width 89 height 37
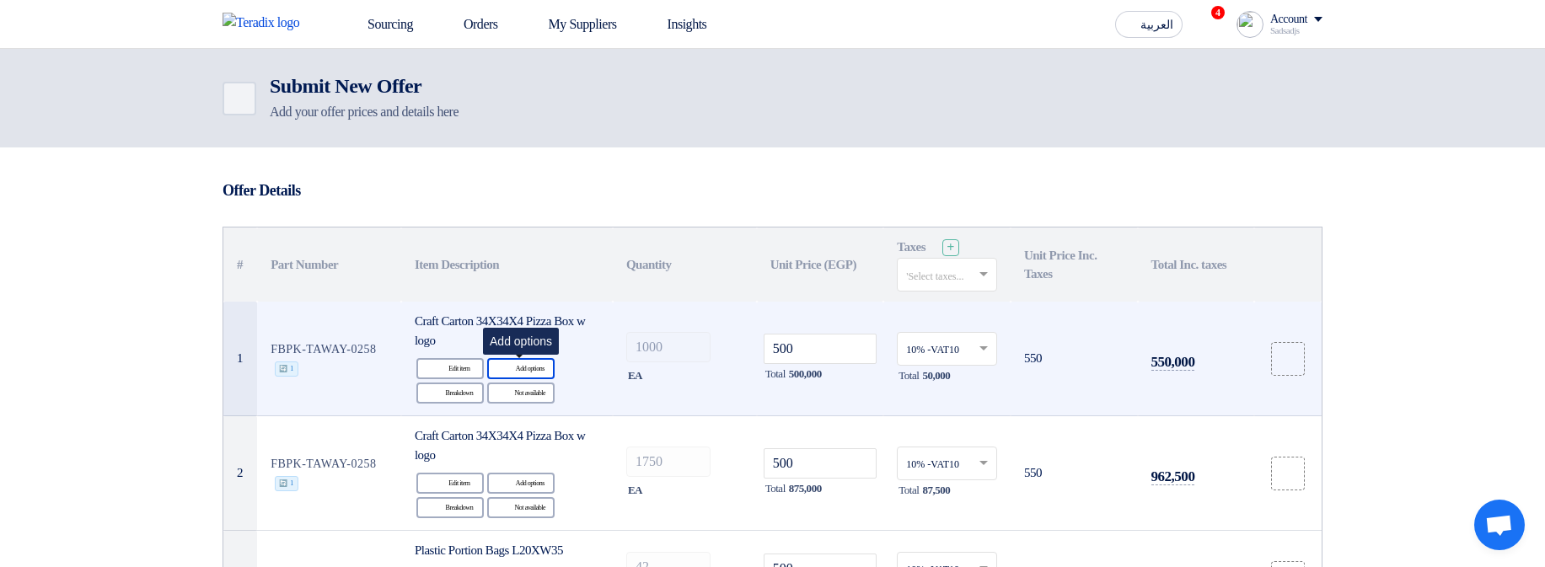
click at [551, 367] on div "Alternative Add options" at bounding box center [520, 368] width 67 height 21
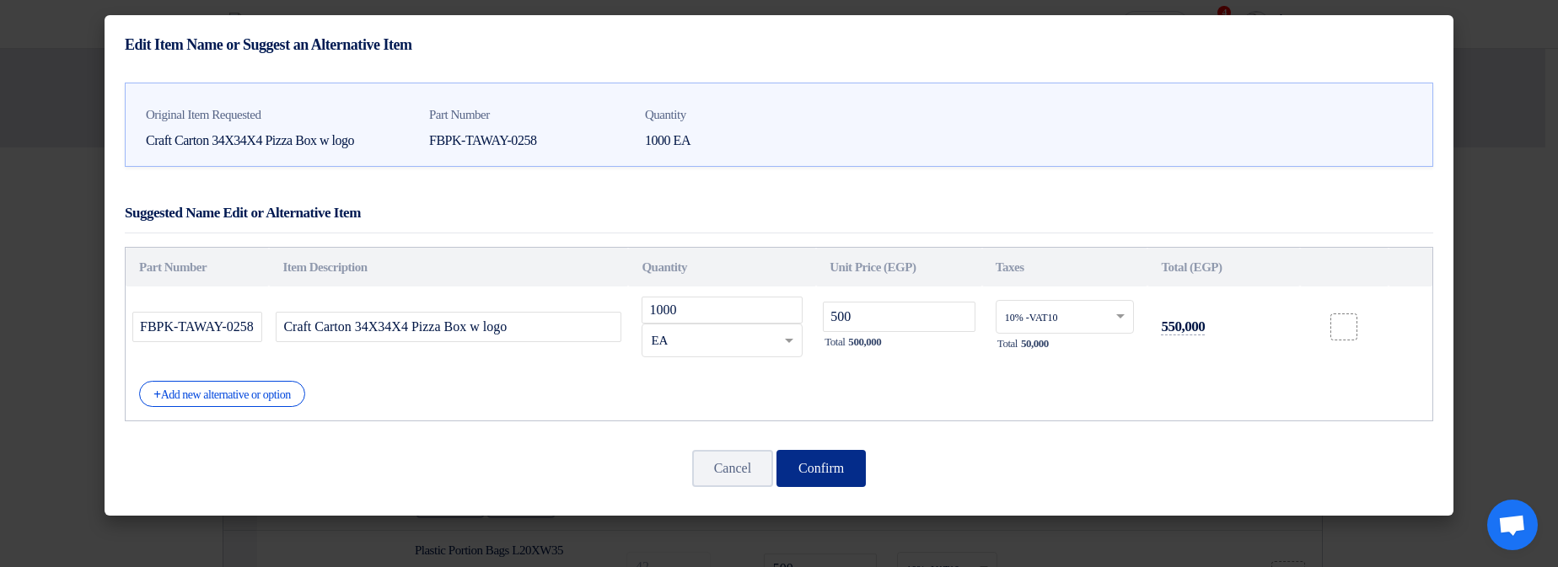
click at [838, 468] on button "Confirm" at bounding box center [820, 468] width 89 height 37
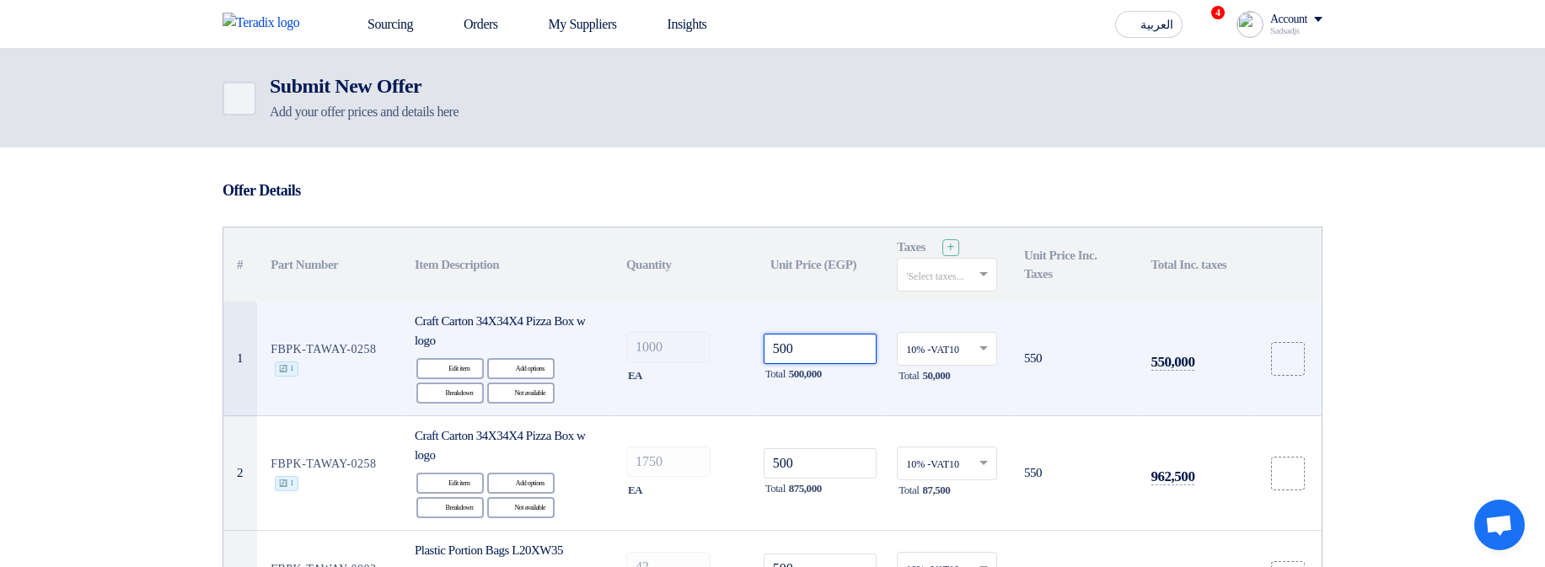
click at [869, 347] on input "500" at bounding box center [821, 349] width 114 height 30
type input "5009"
type input "50098"
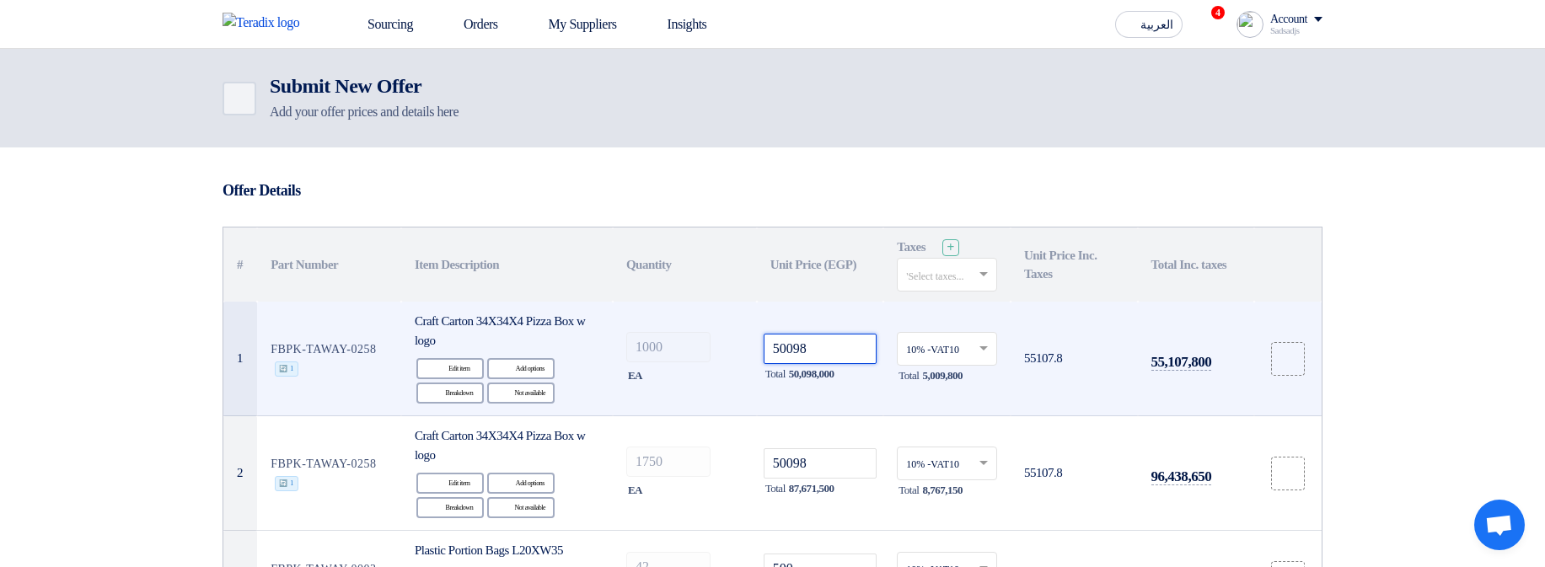
type input "500986"
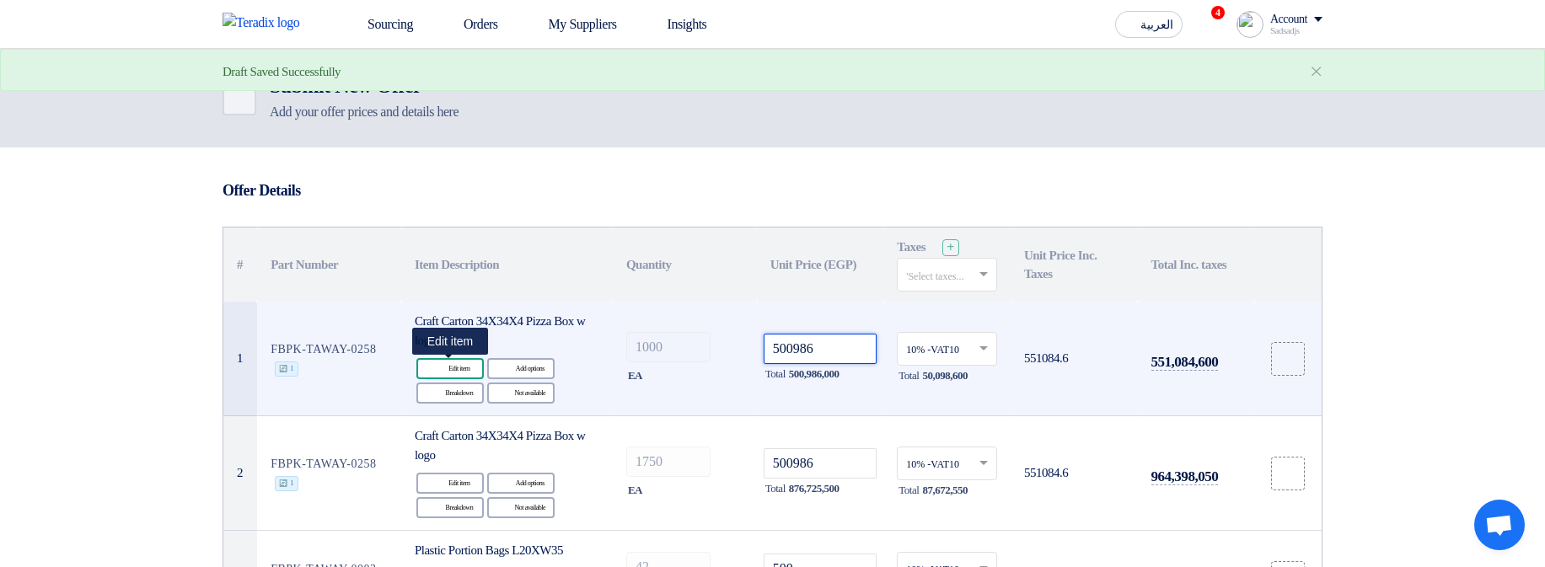
type input "500986"
click at [450, 369] on div "Edit Edit item" at bounding box center [449, 368] width 67 height 21
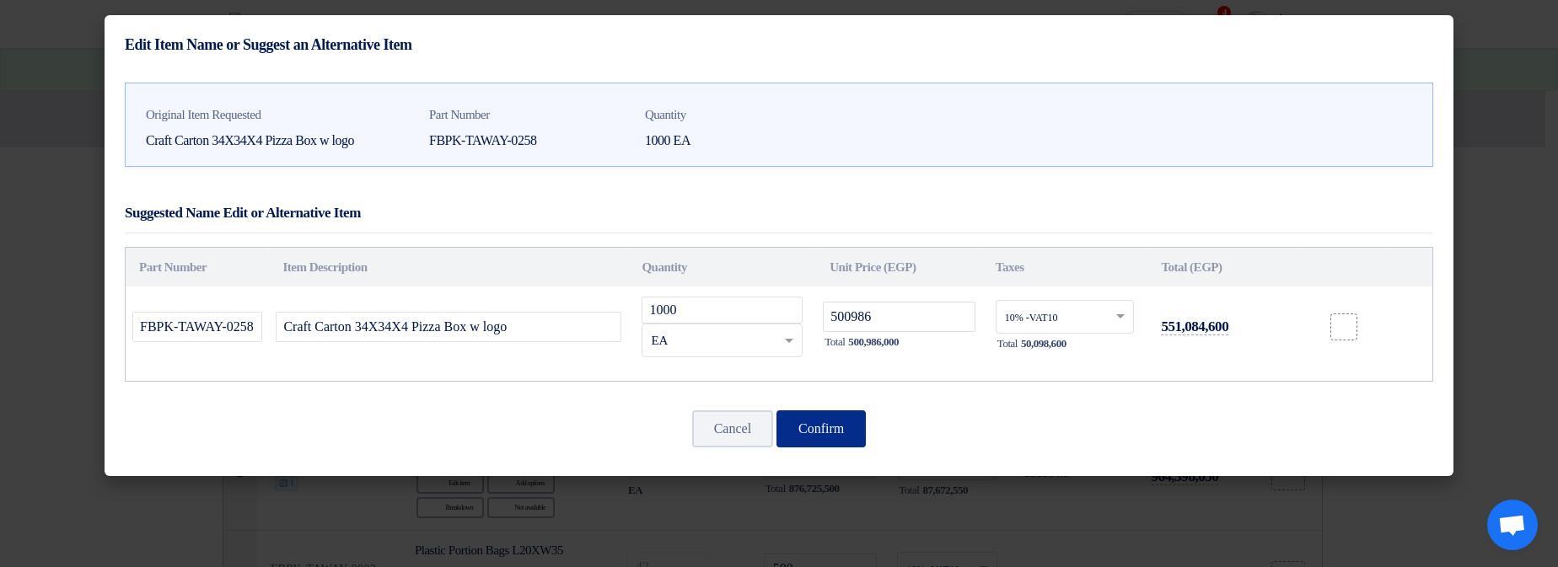
click at [841, 425] on button "Confirm" at bounding box center [820, 428] width 89 height 37
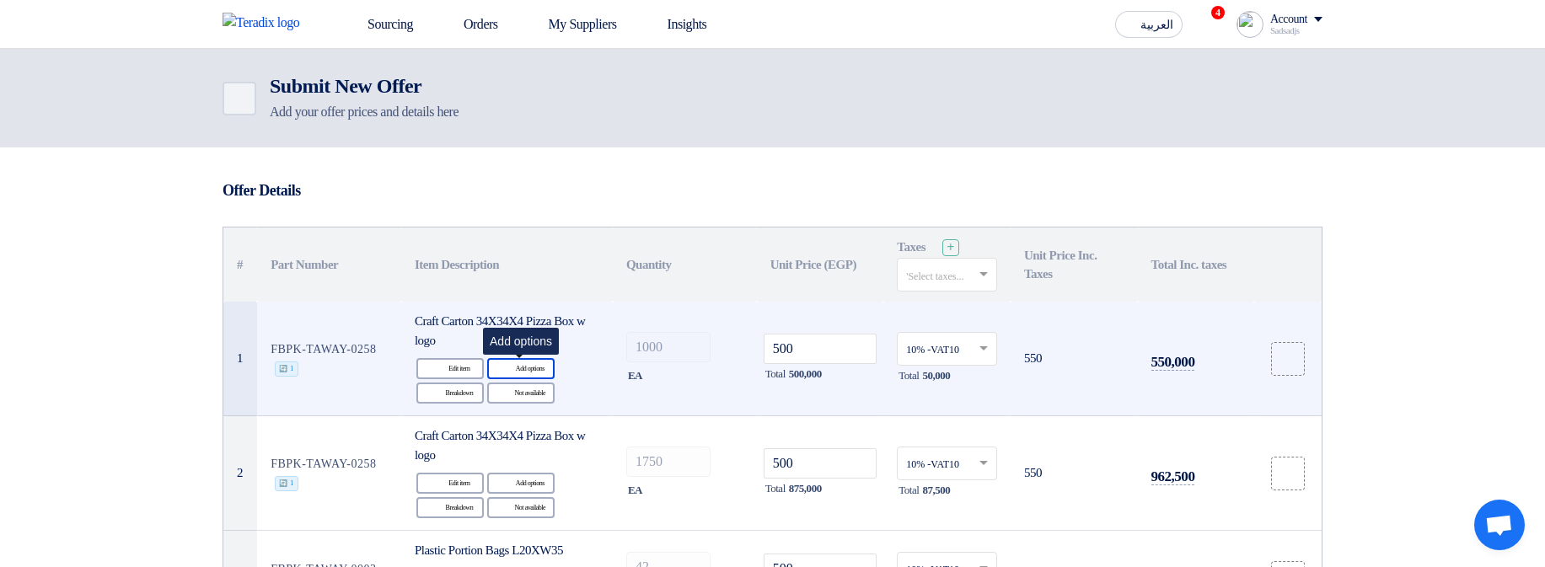
click at [526, 370] on div "Alternative Add options" at bounding box center [520, 368] width 67 height 21
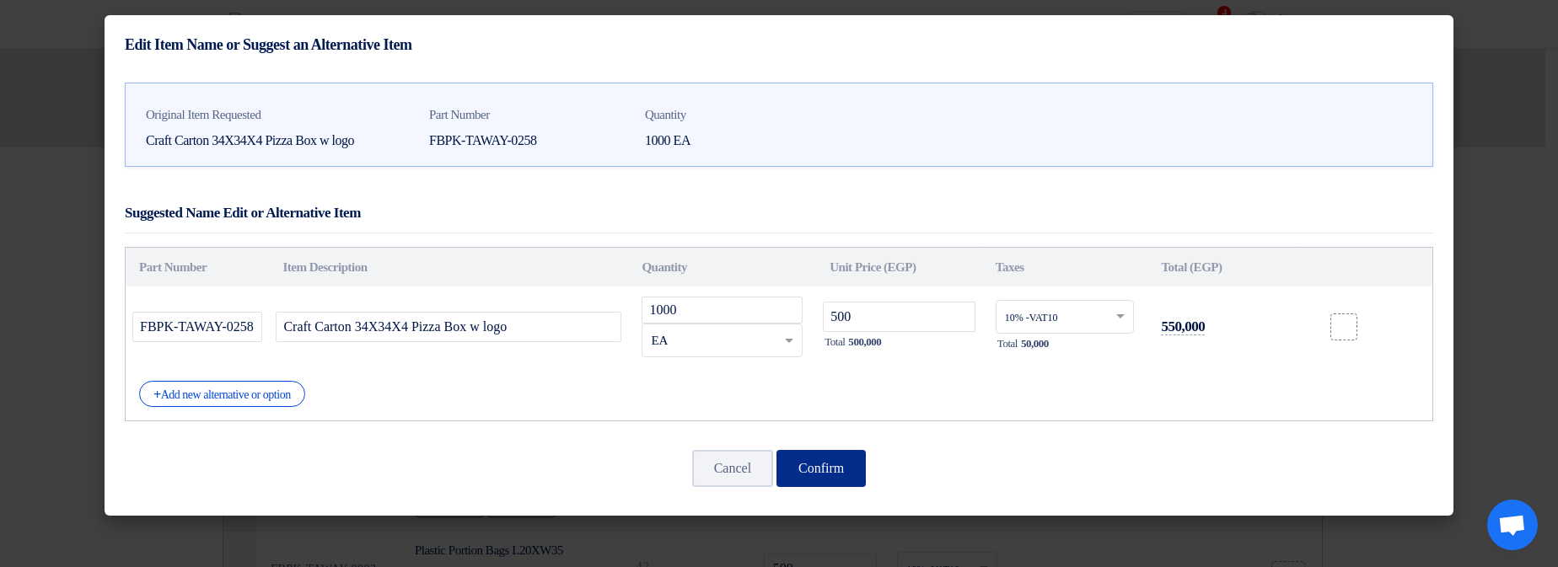
click at [830, 467] on button "Confirm" at bounding box center [820, 468] width 89 height 37
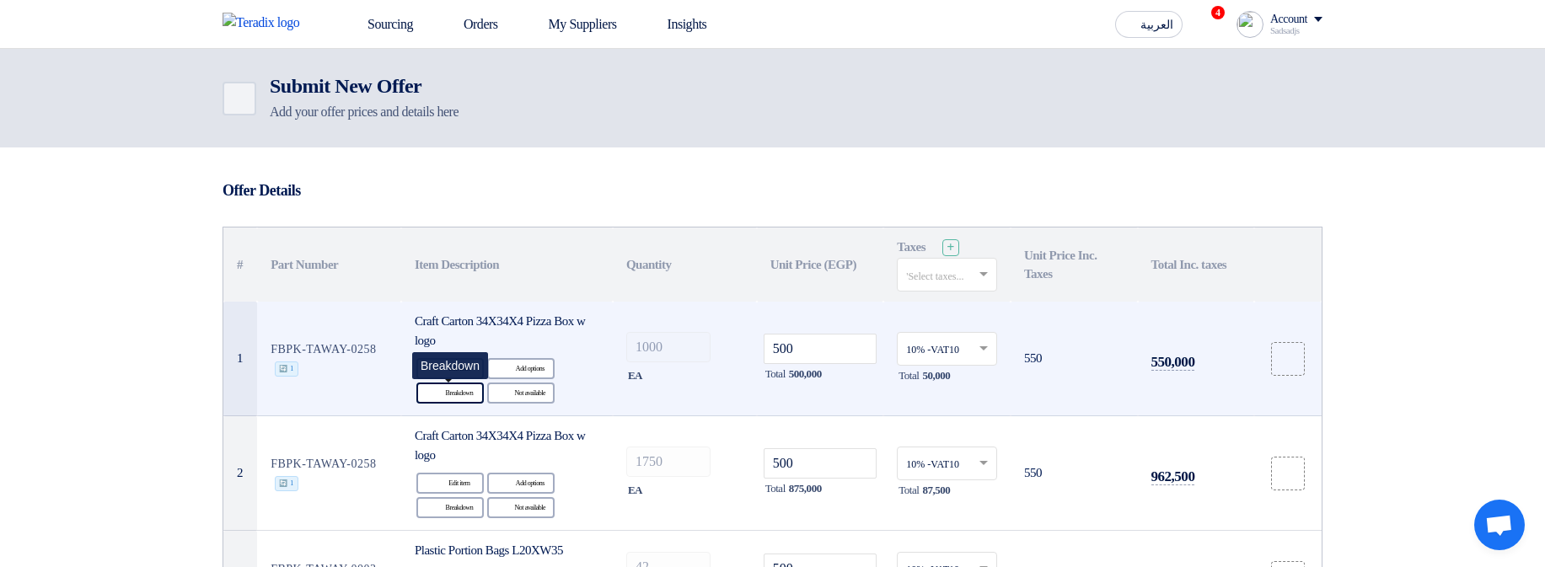
click at [429, 394] on icon "Breakdown" at bounding box center [436, 393] width 15 height 15
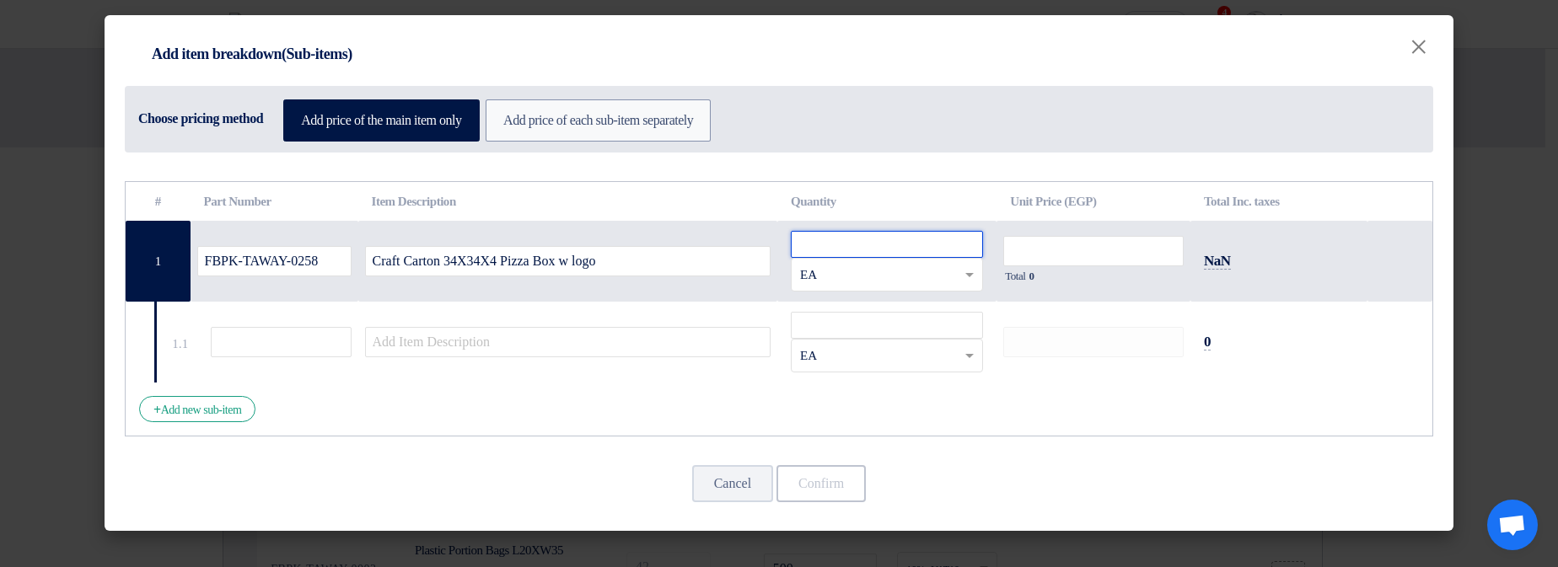
click at [859, 242] on input "number" at bounding box center [887, 244] width 192 height 27
type input "1"
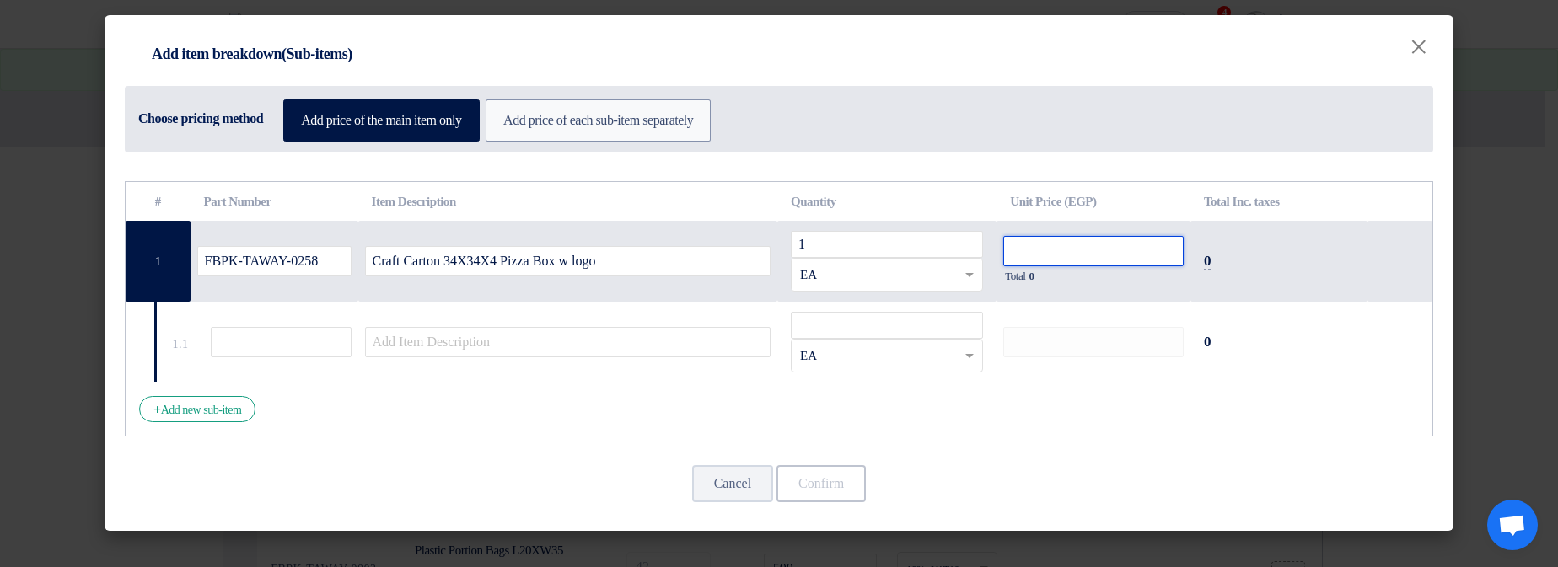
click at [1123, 238] on input "number" at bounding box center [1093, 251] width 180 height 30
type input "1"
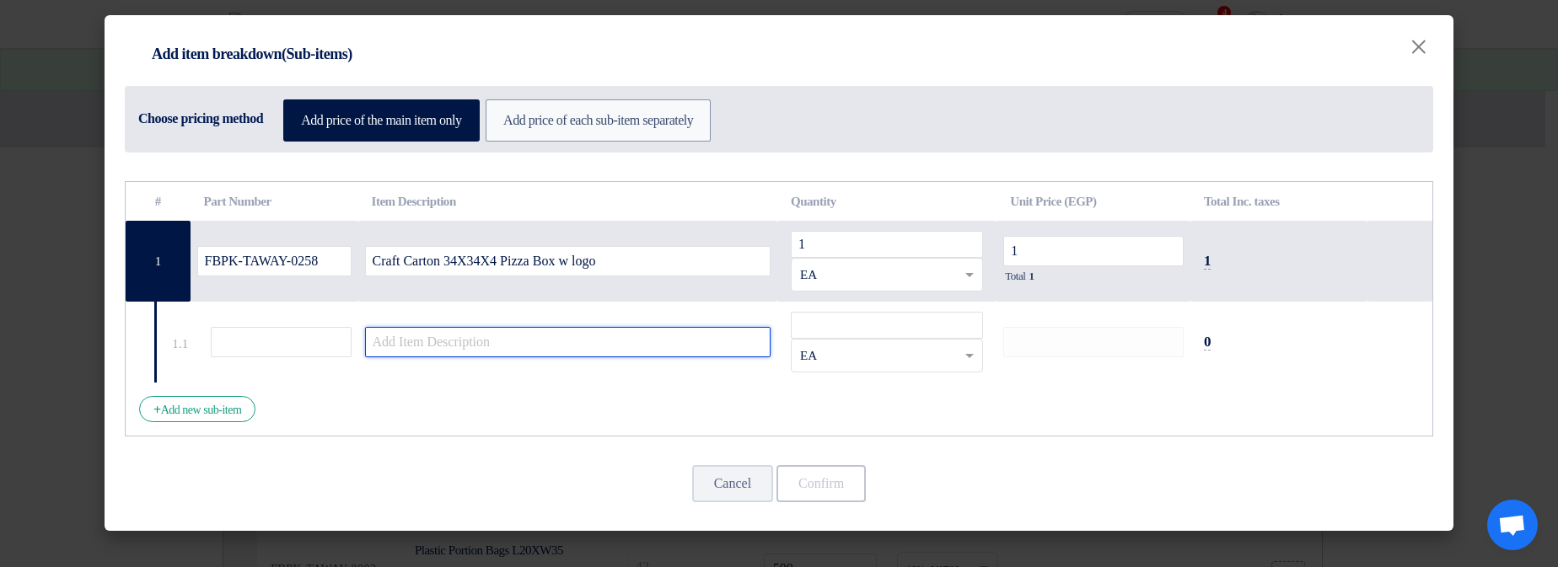
click at [696, 346] on input "text" at bounding box center [568, 342] width 406 height 30
type input "1"
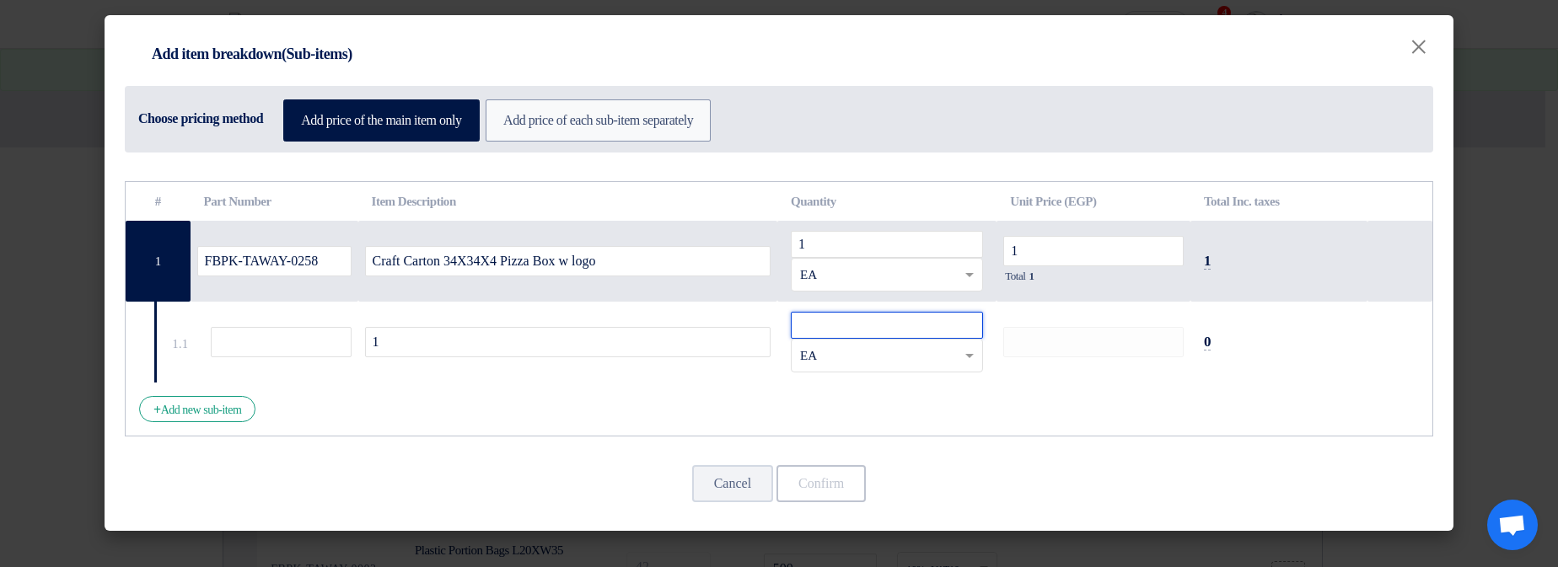
click at [837, 330] on input "number" at bounding box center [887, 325] width 192 height 27
type input "1"
click at [856, 490] on button "Confirm" at bounding box center [820, 483] width 89 height 37
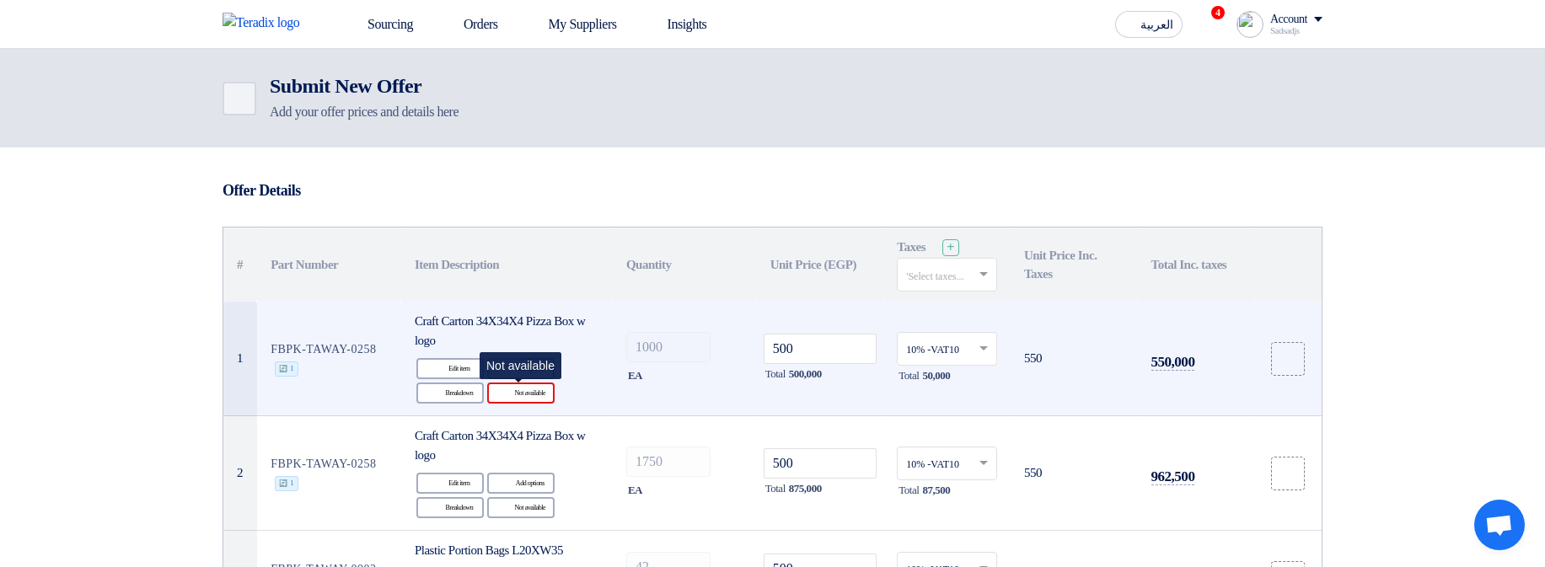
click at [529, 402] on div "Reject Not available" at bounding box center [520, 393] width 67 height 21
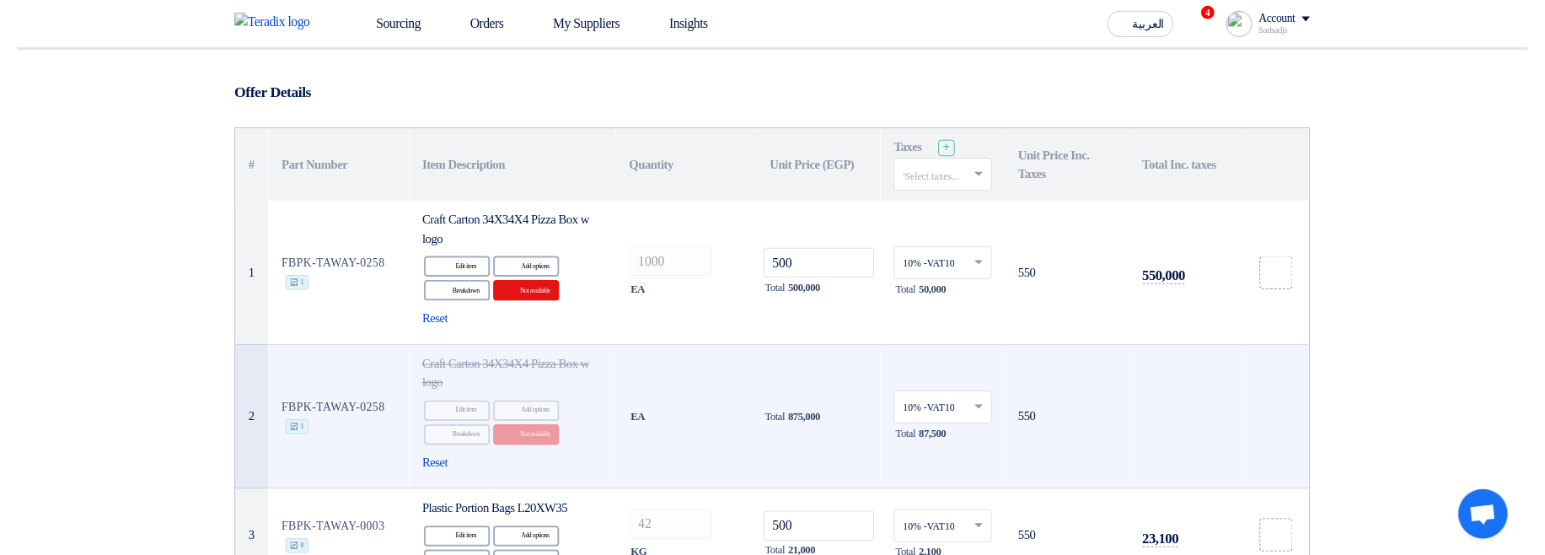
scroll to position [101, 0]
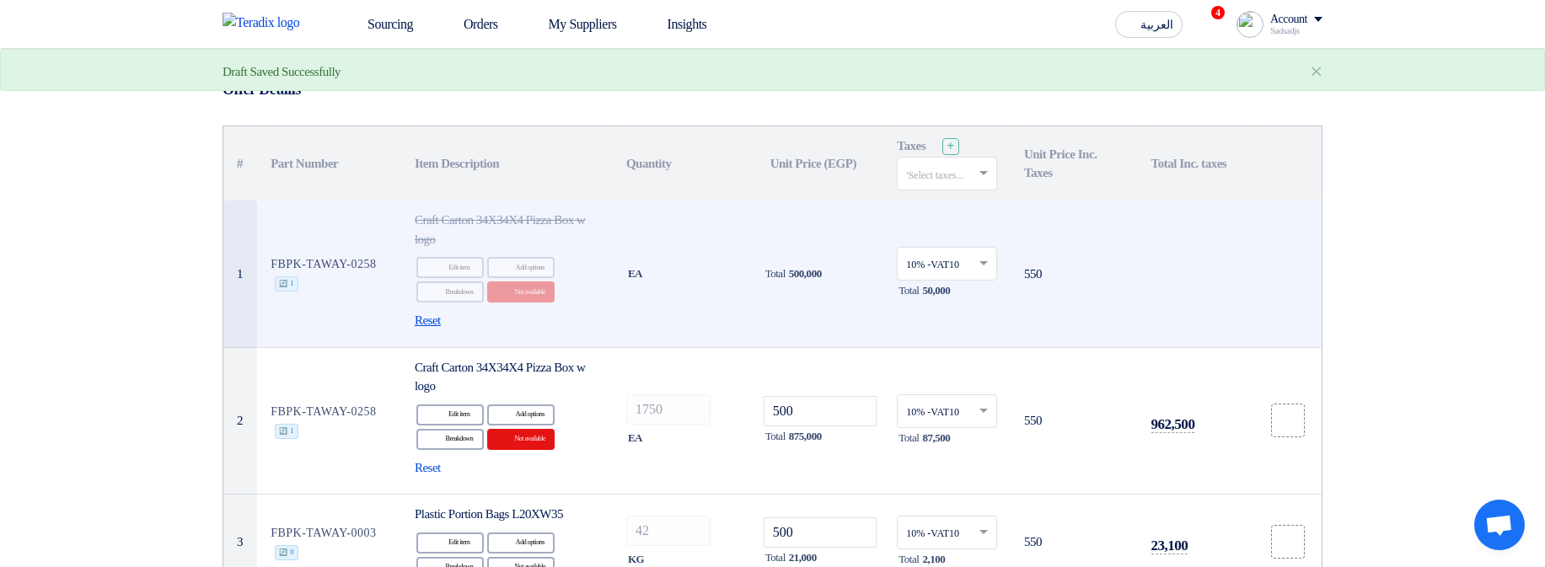
click at [432, 319] on span "Reset" at bounding box center [428, 320] width 26 height 19
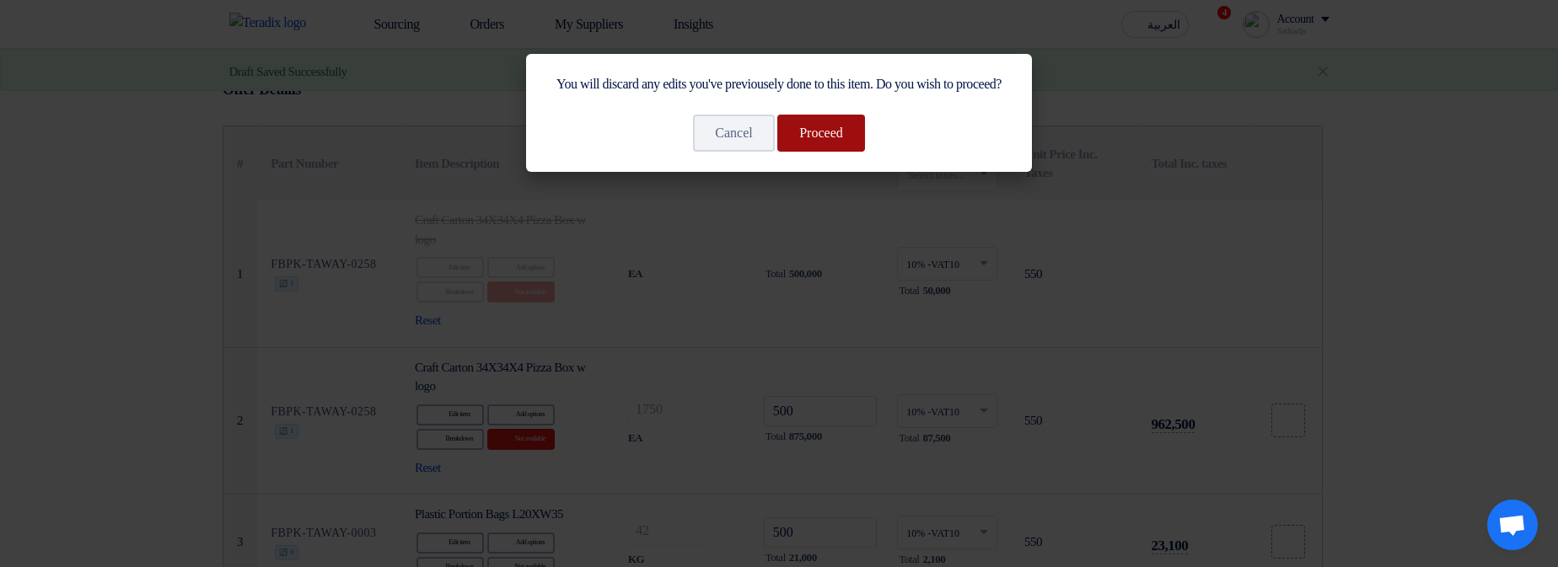
click at [825, 152] on button "Proceed" at bounding box center [821, 133] width 88 height 37
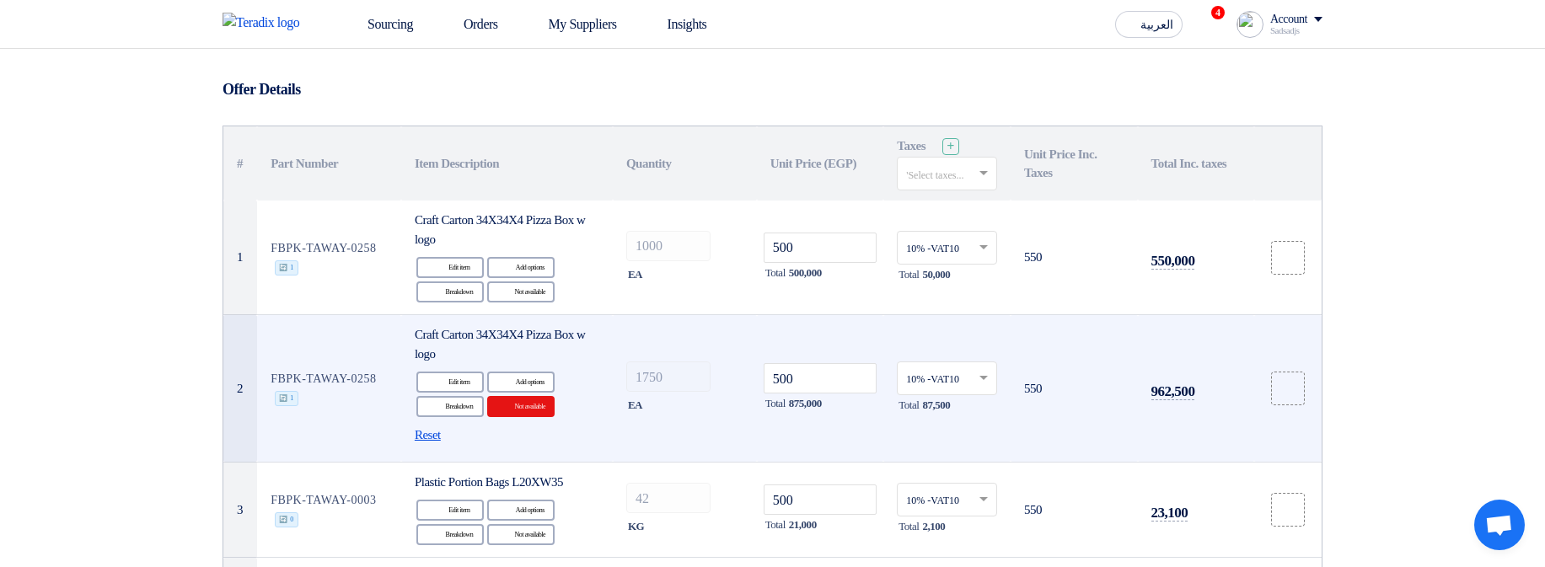
click at [431, 437] on span "Reset" at bounding box center [428, 435] width 26 height 19
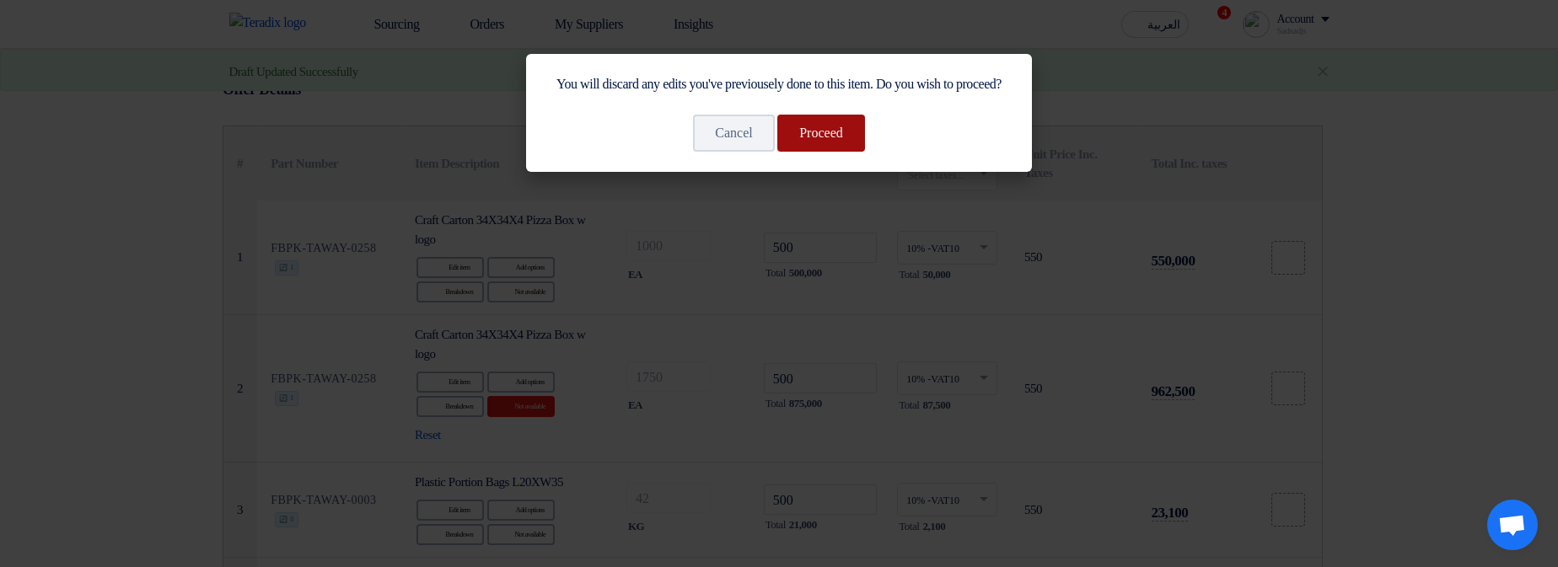
click at [856, 152] on button "Proceed" at bounding box center [821, 133] width 88 height 37
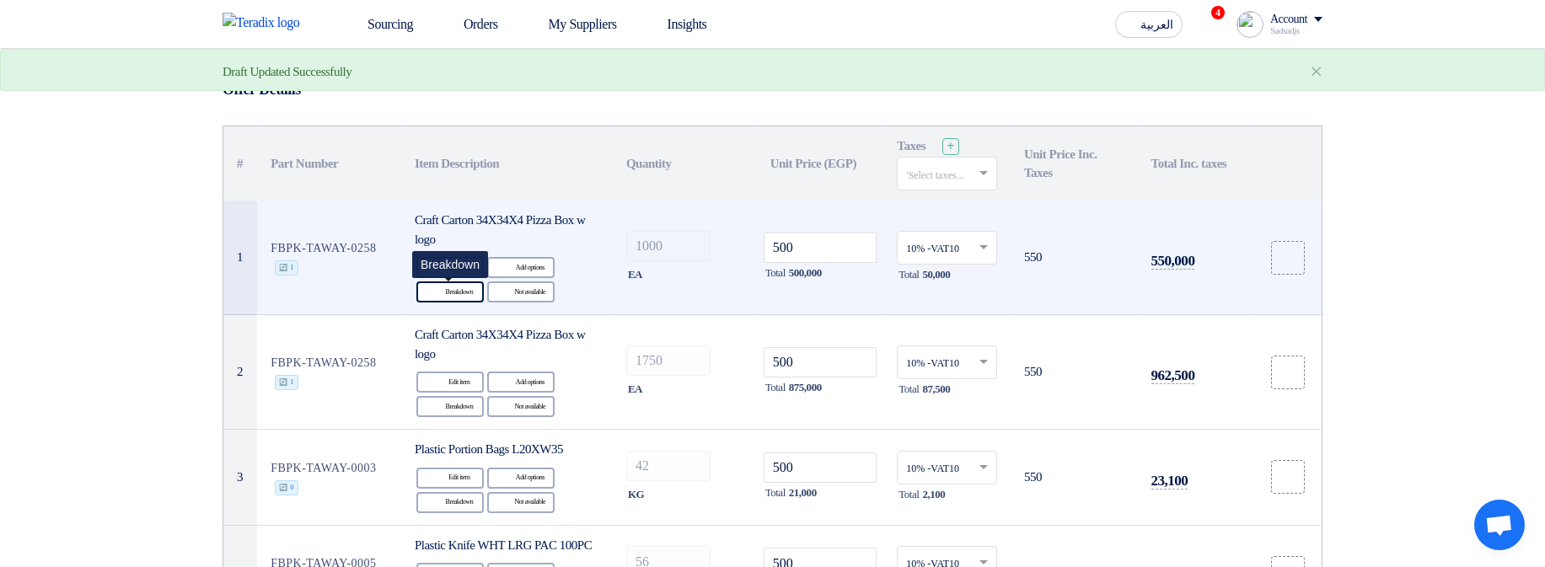
click at [433, 289] on icon "Breakdown" at bounding box center [436, 292] width 15 height 15
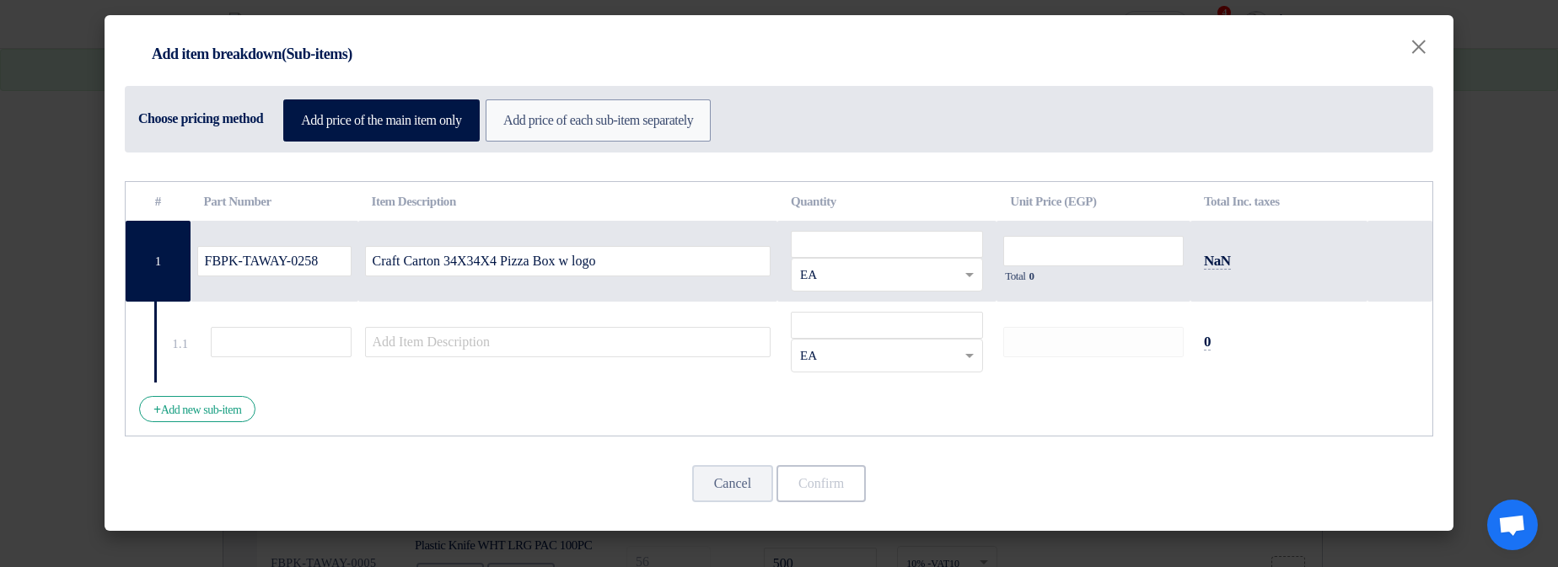
click at [869, 228] on td "RFQ_STEP1.ITEMS.2.TYPE_PLACEHOLDER × EA" at bounding box center [886, 261] width 219 height 81
click at [878, 239] on input "number" at bounding box center [887, 244] width 192 height 27
type input "1"
drag, startPoint x: 1045, startPoint y: 239, endPoint x: 1038, endPoint y: 254, distance: 17.0
click at [1046, 239] on input "number" at bounding box center [1093, 251] width 180 height 30
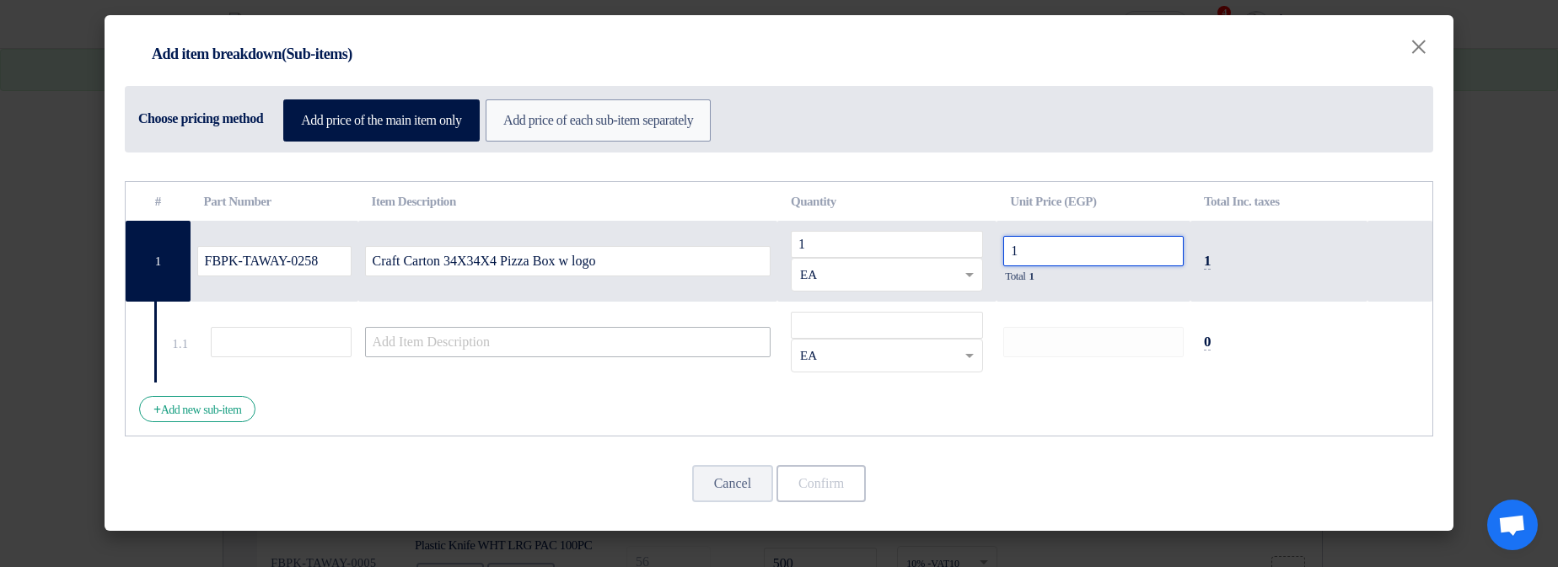
type input "1"
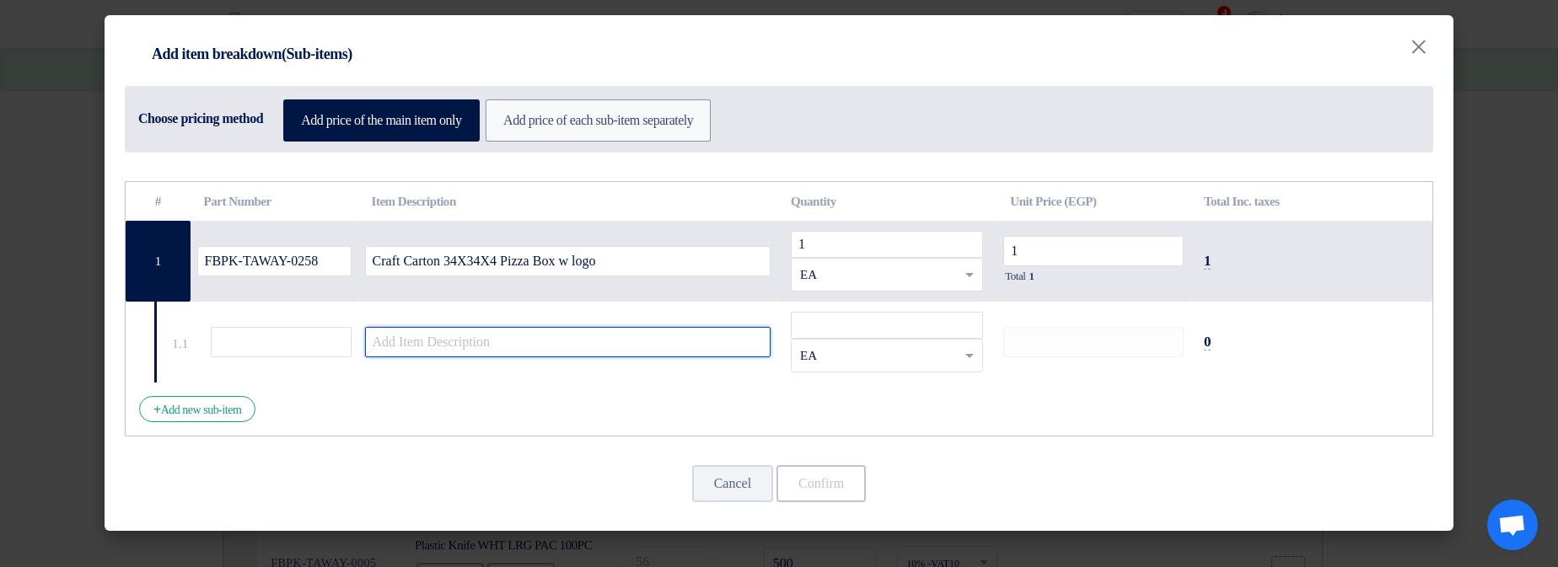
click at [710, 327] on input "text" at bounding box center [568, 342] width 406 height 30
type input "1"
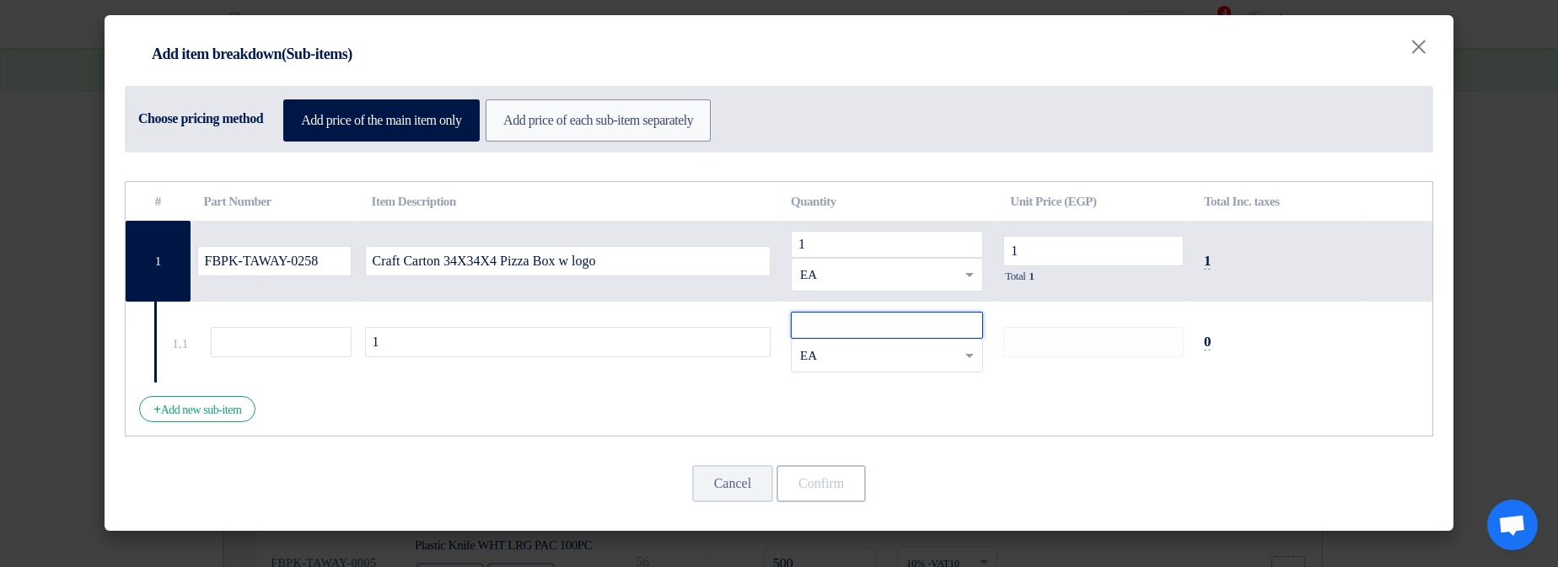
click at [856, 317] on input "number" at bounding box center [887, 325] width 192 height 27
type input "1"
click at [850, 467] on button "Confirm" at bounding box center [820, 483] width 89 height 37
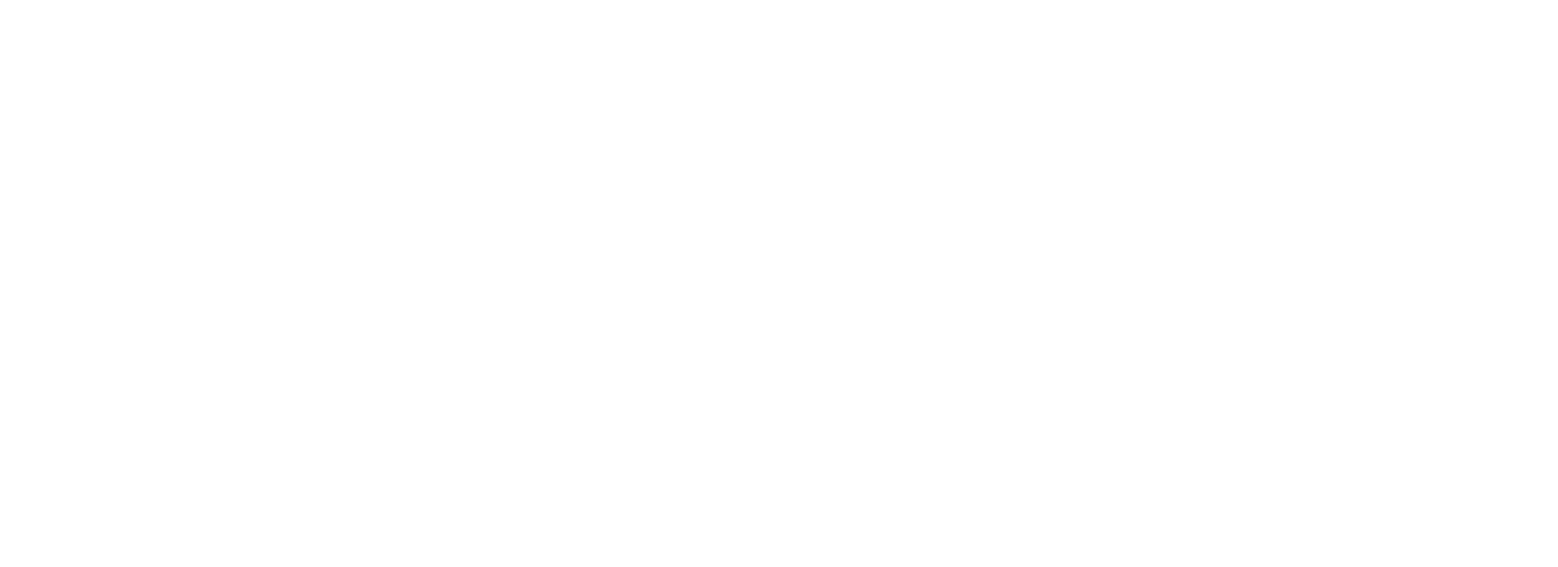
click at [1052, 7] on html at bounding box center [779, 3] width 1558 height 7
click at [645, 7] on html at bounding box center [779, 3] width 1558 height 7
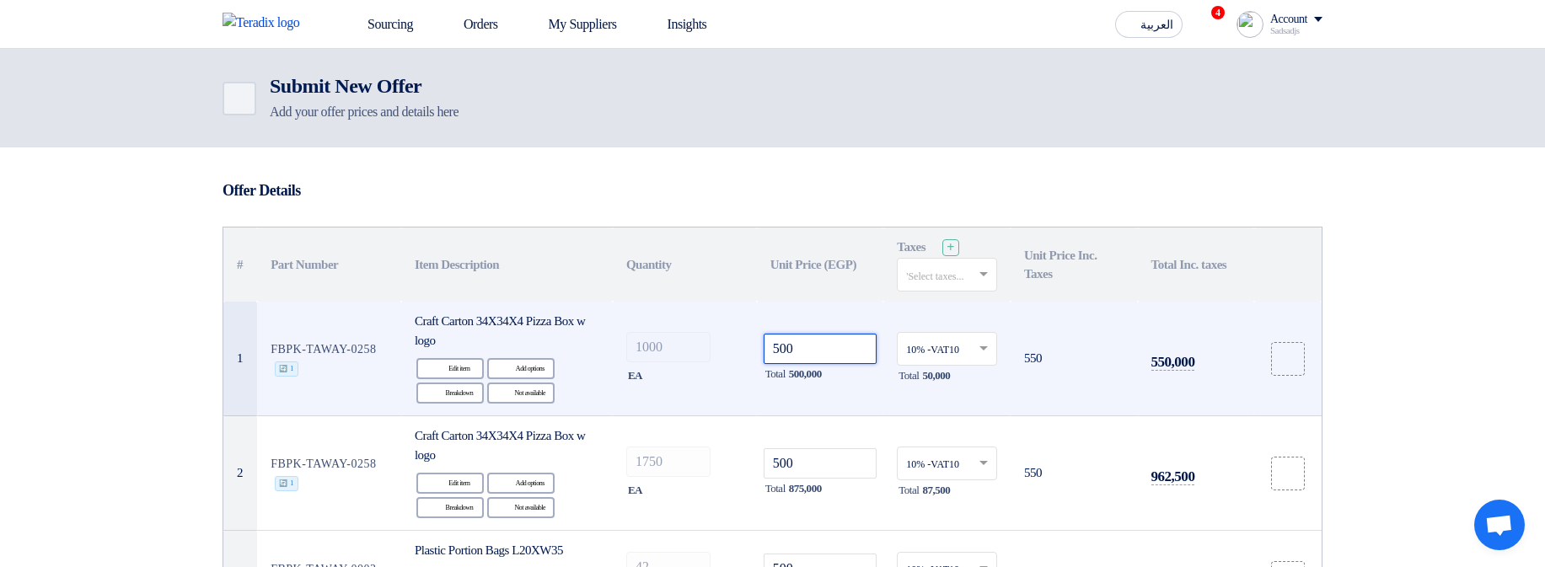
click at [824, 346] on input "500" at bounding box center [821, 349] width 114 height 30
type input "5001"
type input "50013"
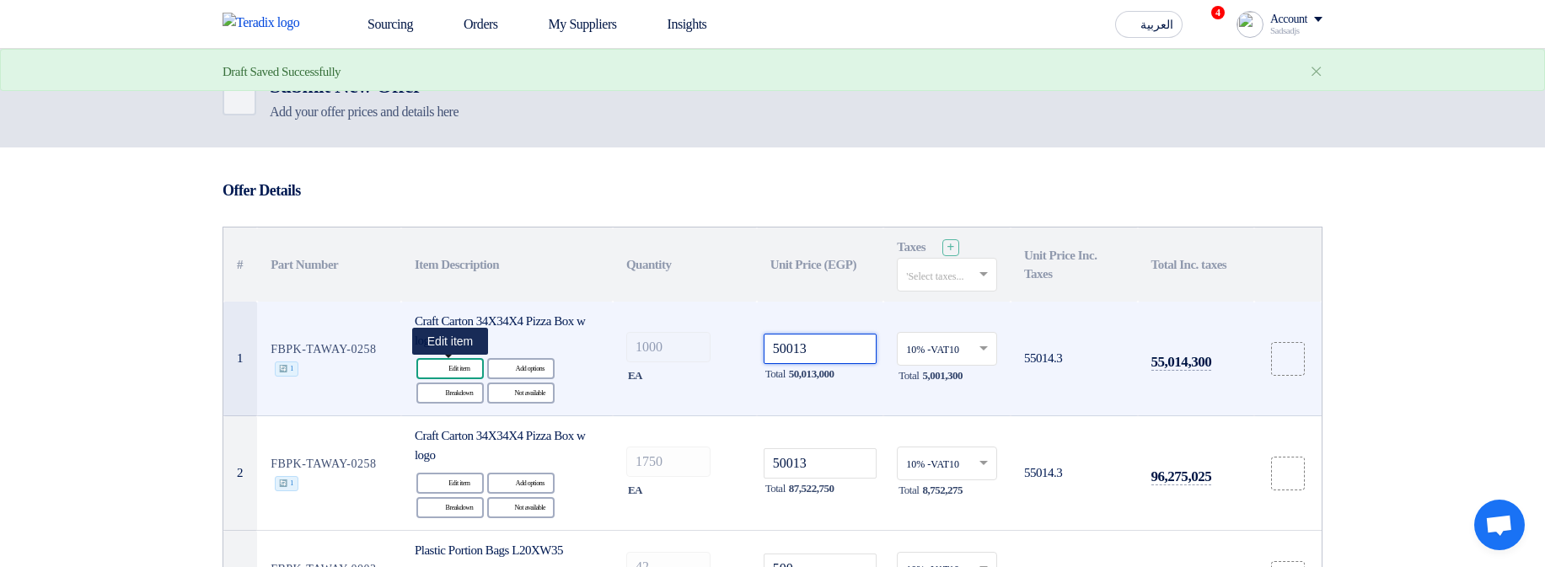
type input "50013"
click at [459, 374] on div "Edit Edit item" at bounding box center [449, 368] width 67 height 21
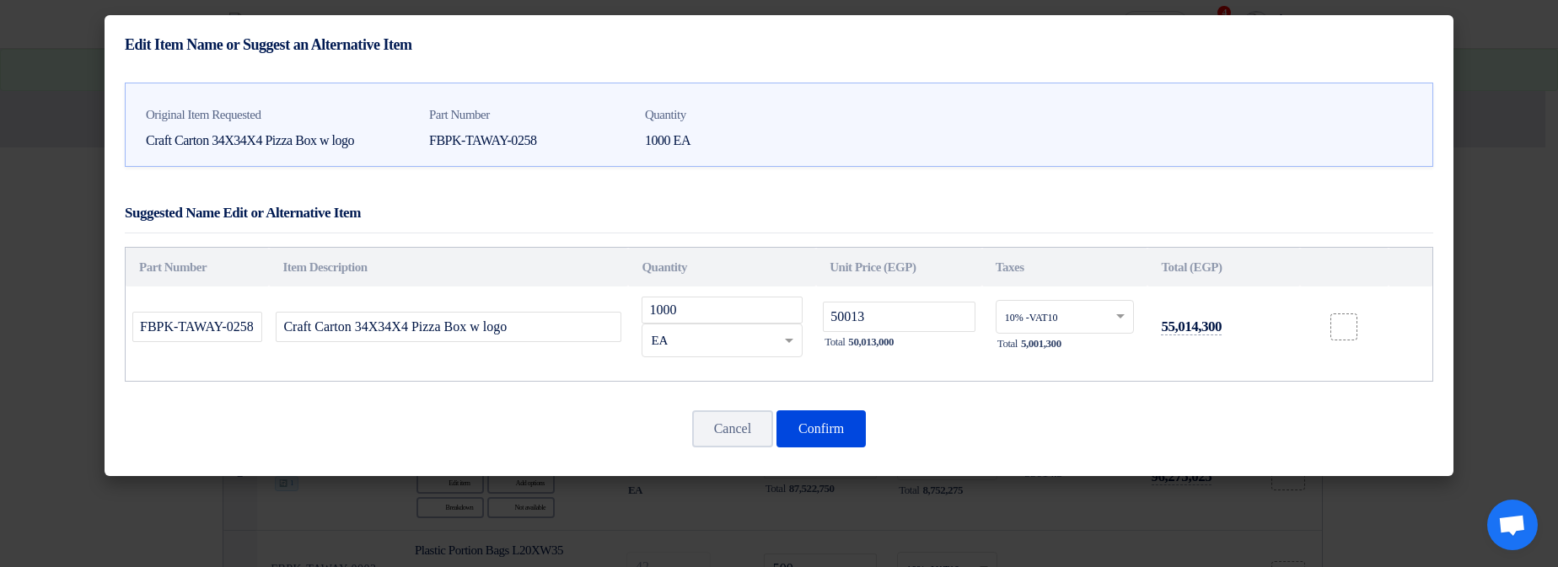
click at [845, 409] on div "Cancel Confirm" at bounding box center [779, 429] width 1308 height 40
click at [845, 416] on button "Confirm" at bounding box center [820, 428] width 89 height 37
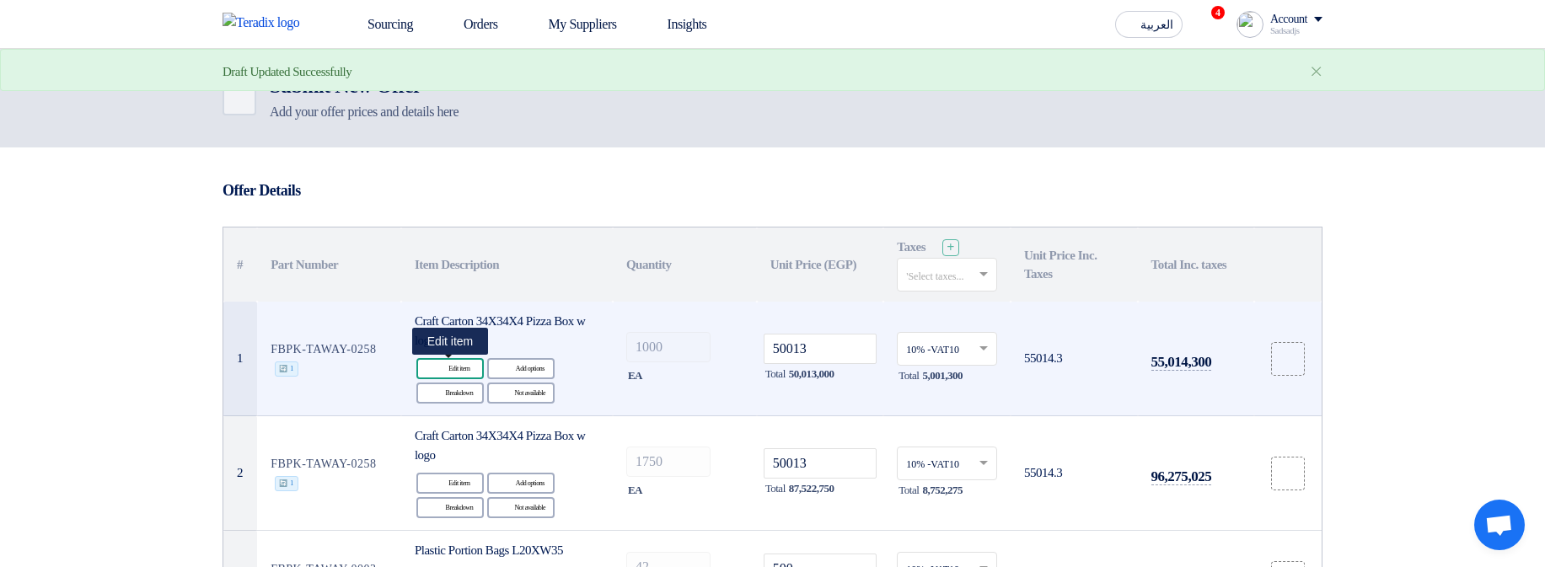
click at [463, 367] on div "Edit Edit item" at bounding box center [449, 368] width 67 height 21
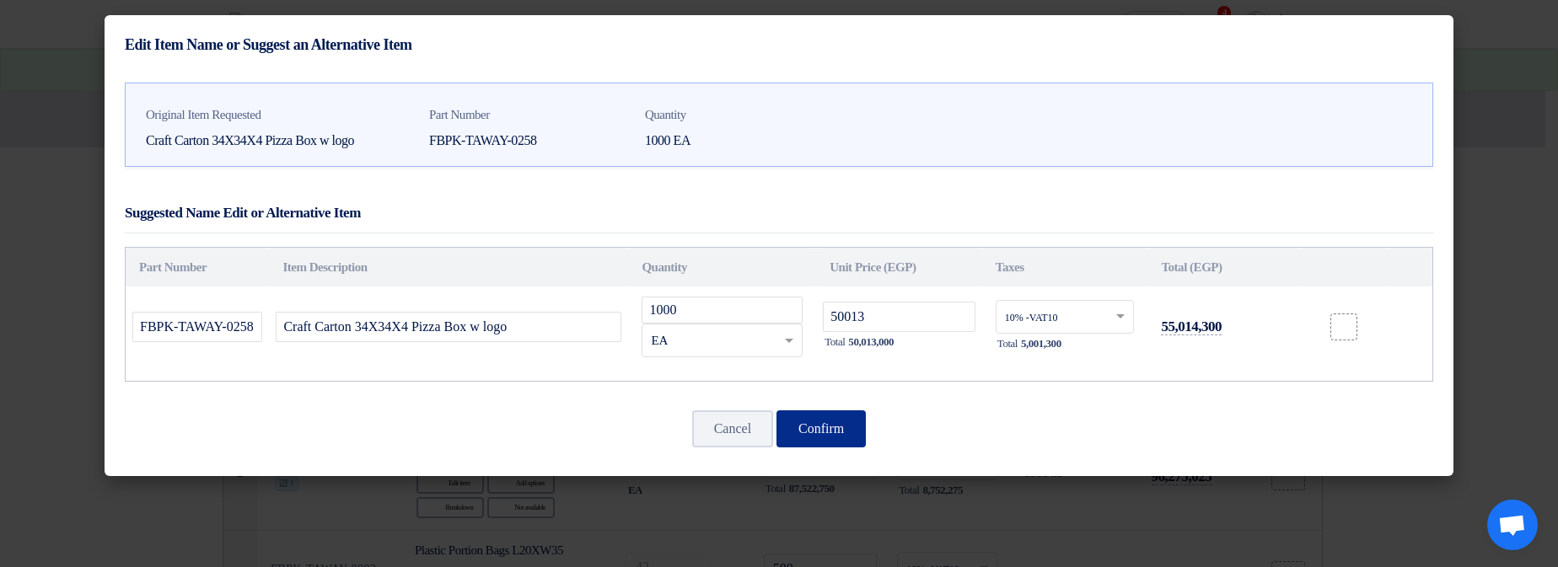
click at [816, 435] on button "Confirm" at bounding box center [820, 428] width 89 height 37
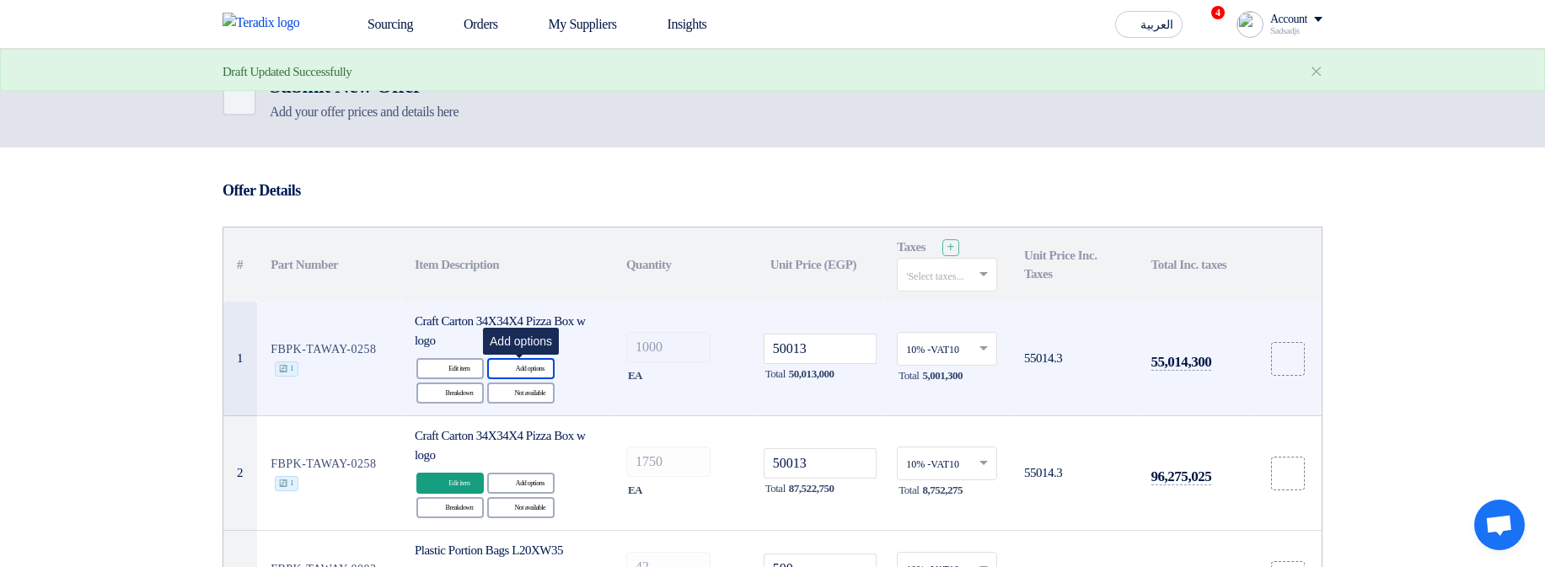
click at [529, 373] on div "Alternative Add options" at bounding box center [520, 368] width 67 height 21
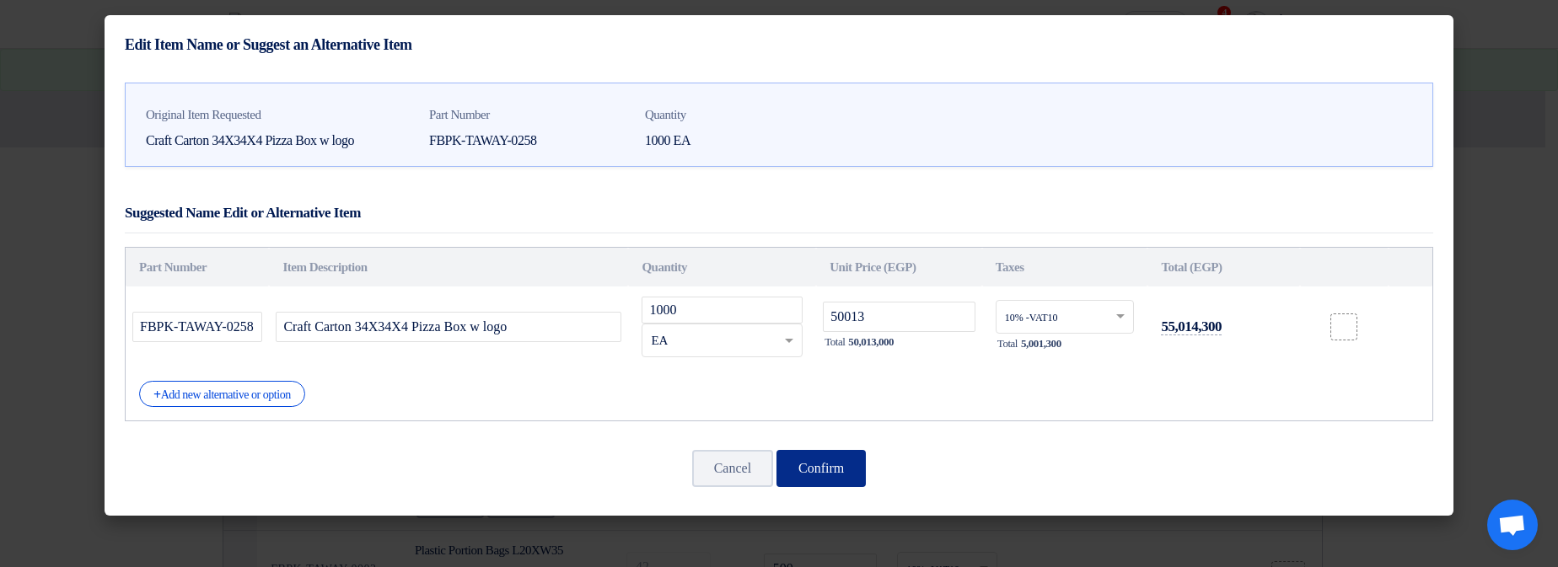
click at [835, 455] on button "Confirm" at bounding box center [820, 468] width 89 height 37
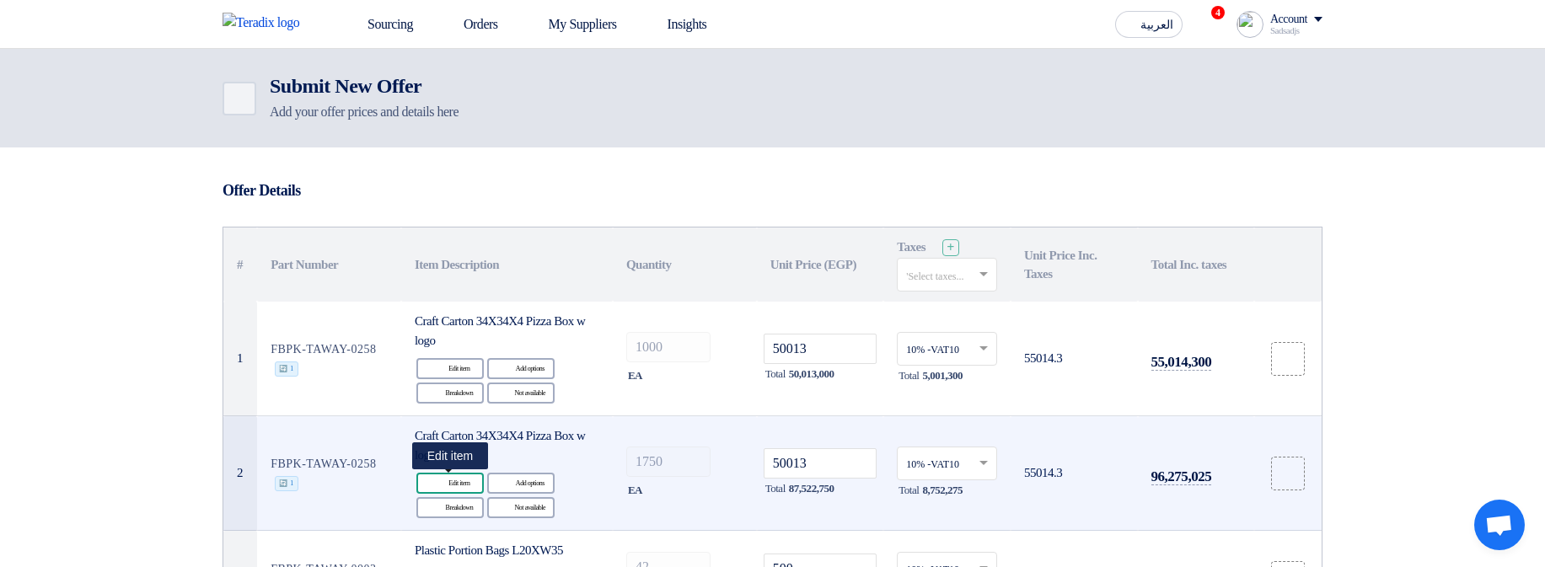
click at [452, 481] on div "Edit Edit item" at bounding box center [449, 483] width 67 height 21
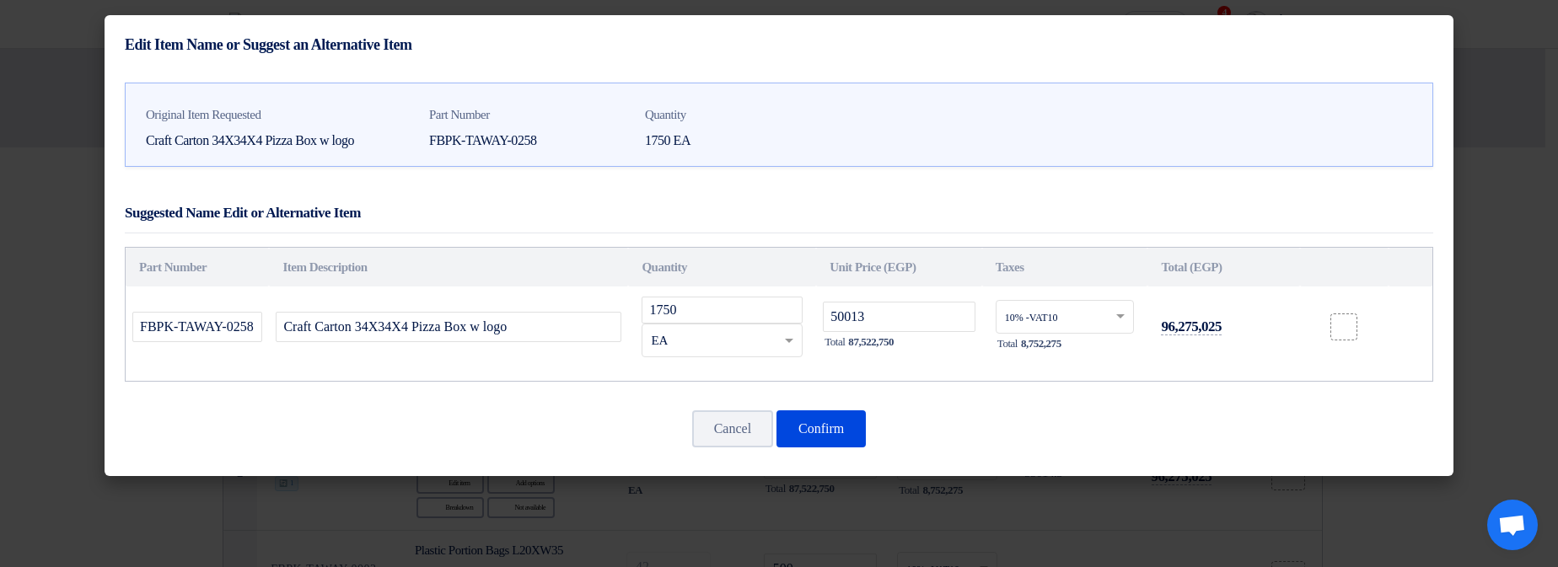
click at [652, 524] on modal-container "Edit Item Name or Suggest an Alternative Item Original Item Requested Craft Car…" at bounding box center [779, 283] width 1558 height 567
click at [715, 444] on button "Cancel" at bounding box center [732, 428] width 81 height 37
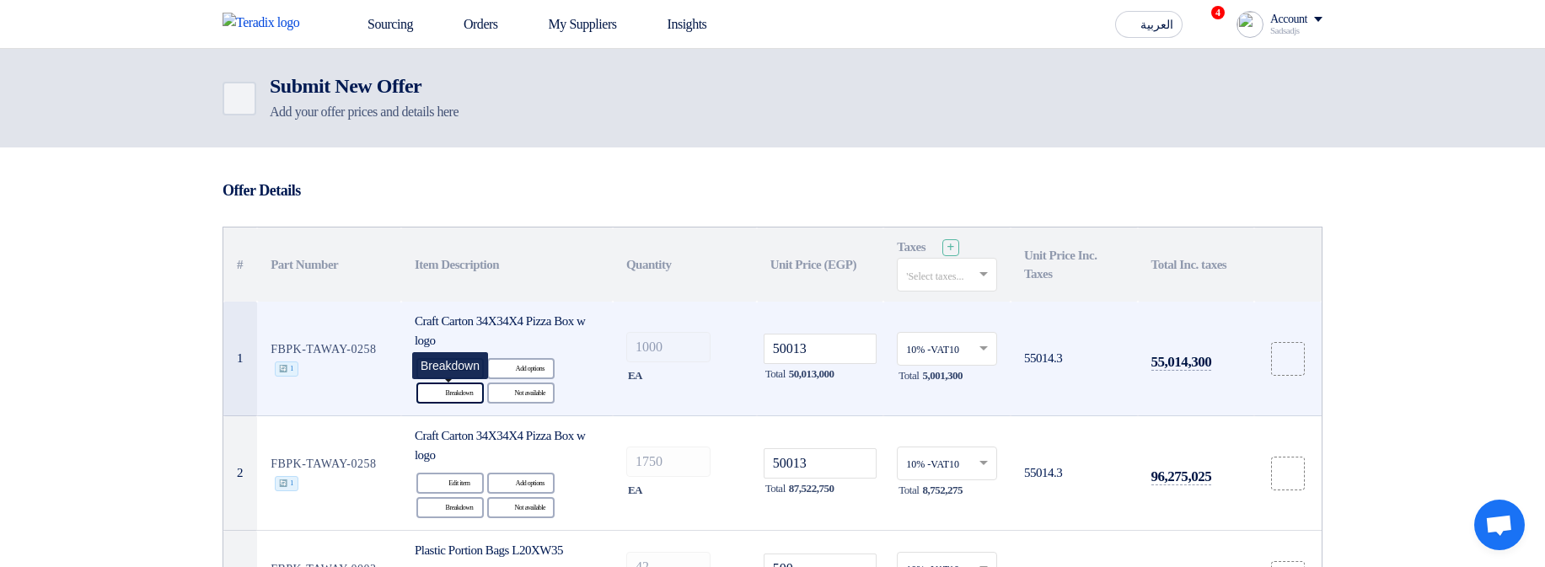
click at [431, 398] on icon "Breakdown" at bounding box center [436, 393] width 15 height 15
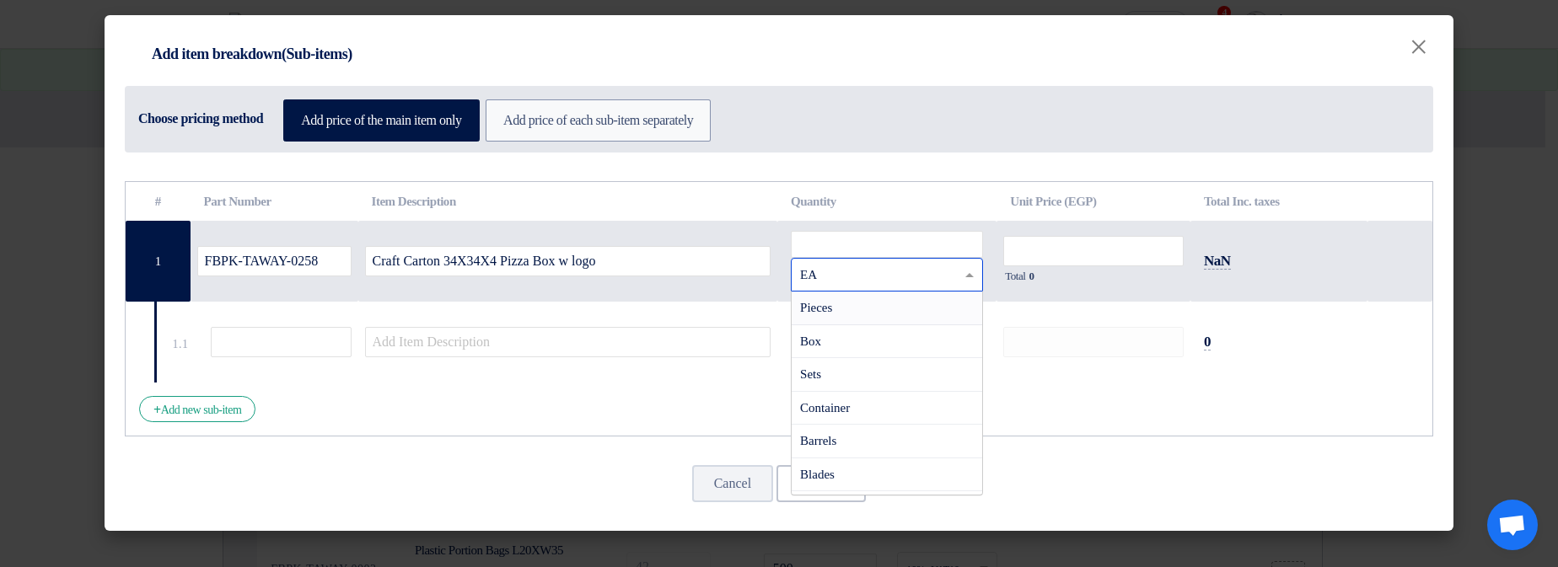
click at [834, 263] on div "RFQ_STEP1.ITEMS.2.TYPE_PLACEHOLDER × EA" at bounding box center [887, 275] width 192 height 34
click at [838, 245] on input "number" at bounding box center [887, 244] width 192 height 27
type input "1"
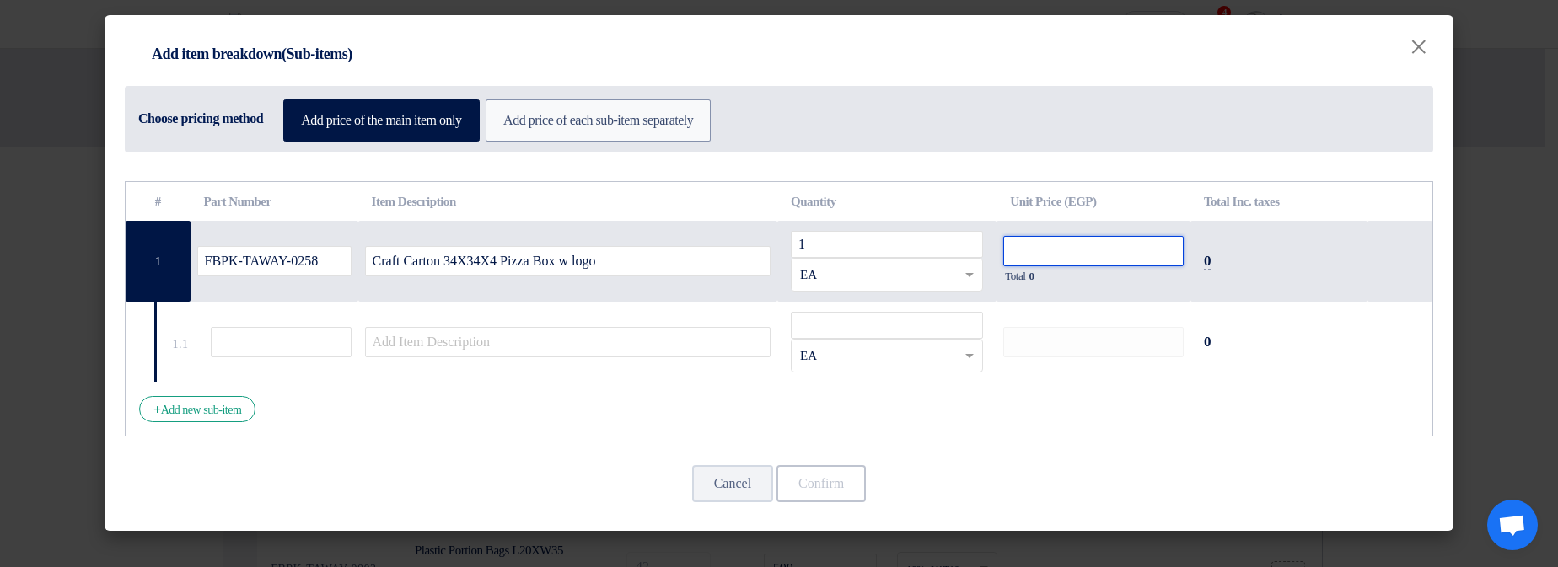
click at [1154, 239] on input "number" at bounding box center [1093, 251] width 180 height 30
type input "1"
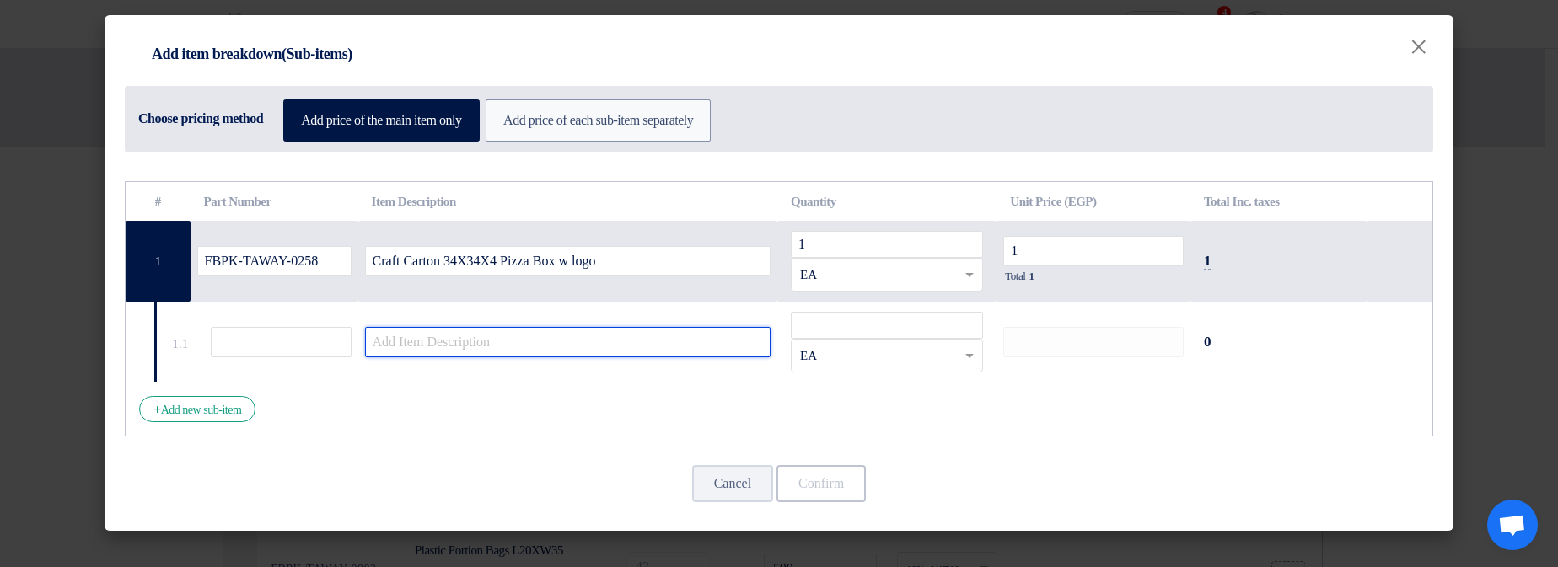
click at [649, 355] on input "text" at bounding box center [568, 342] width 406 height 30
type input "1"
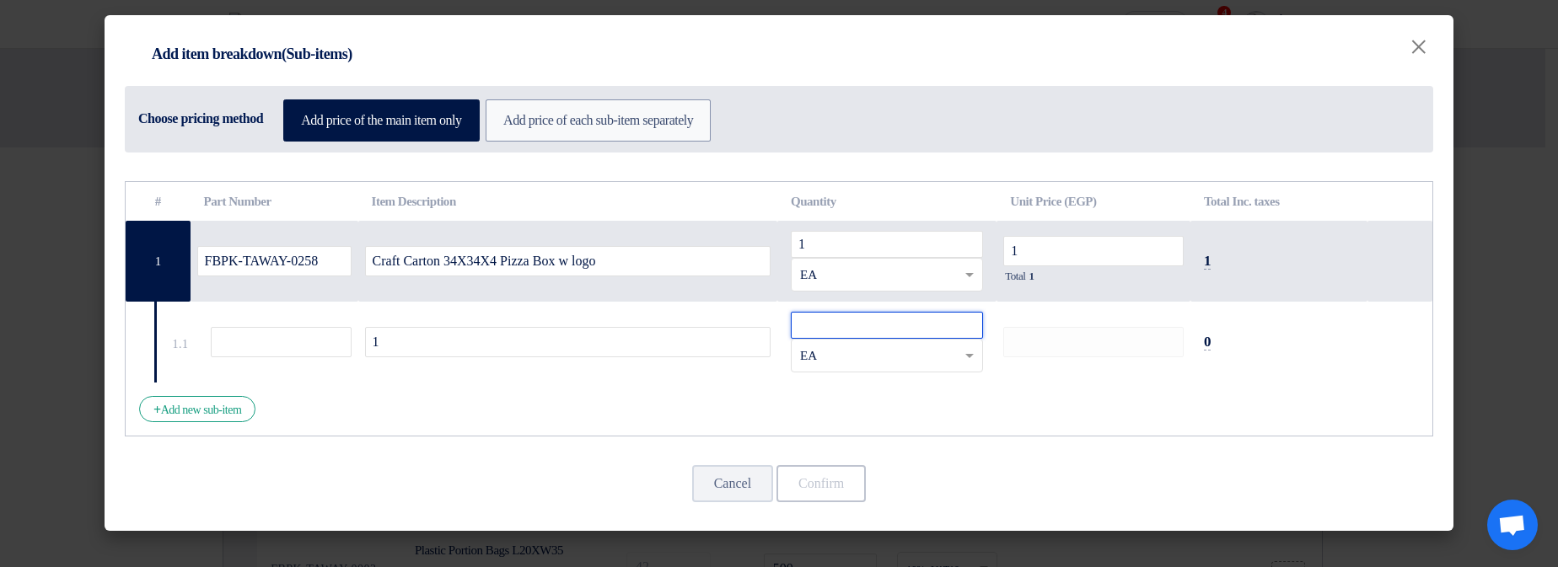
click at [815, 327] on input "number" at bounding box center [887, 325] width 192 height 27
type input "1"
click at [827, 501] on button "Confirm" at bounding box center [820, 483] width 89 height 37
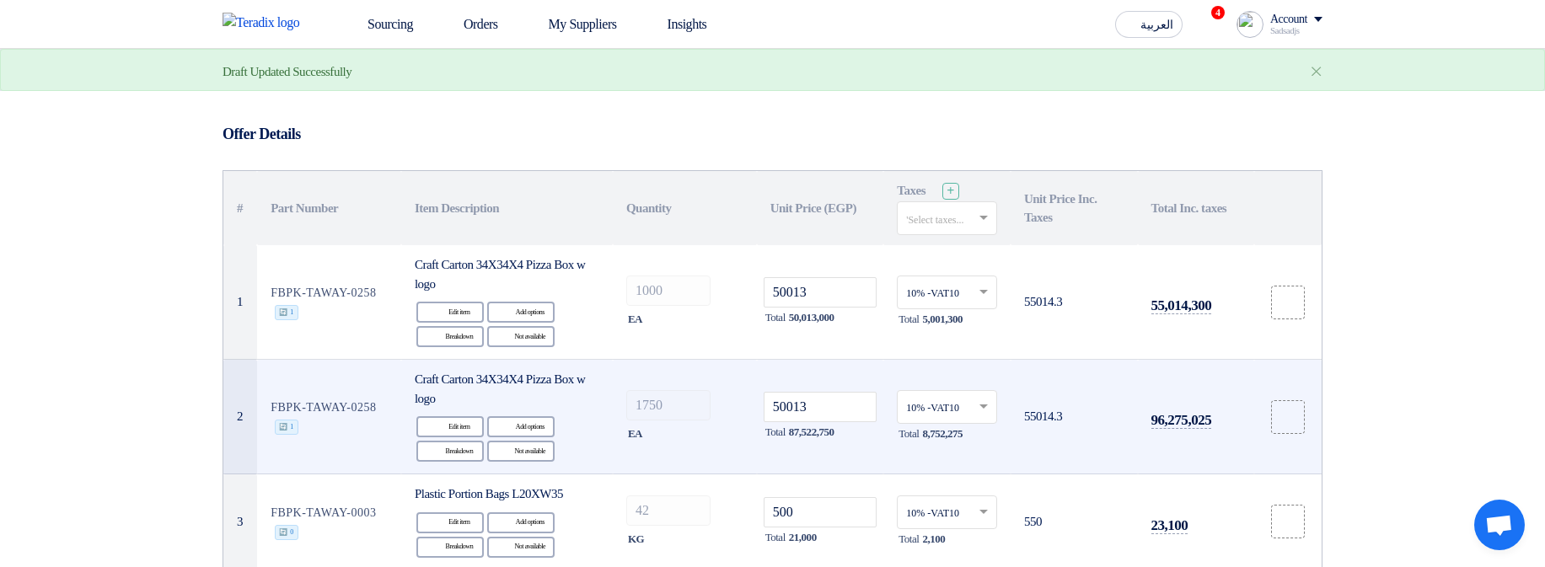
scroll to position [101, 0]
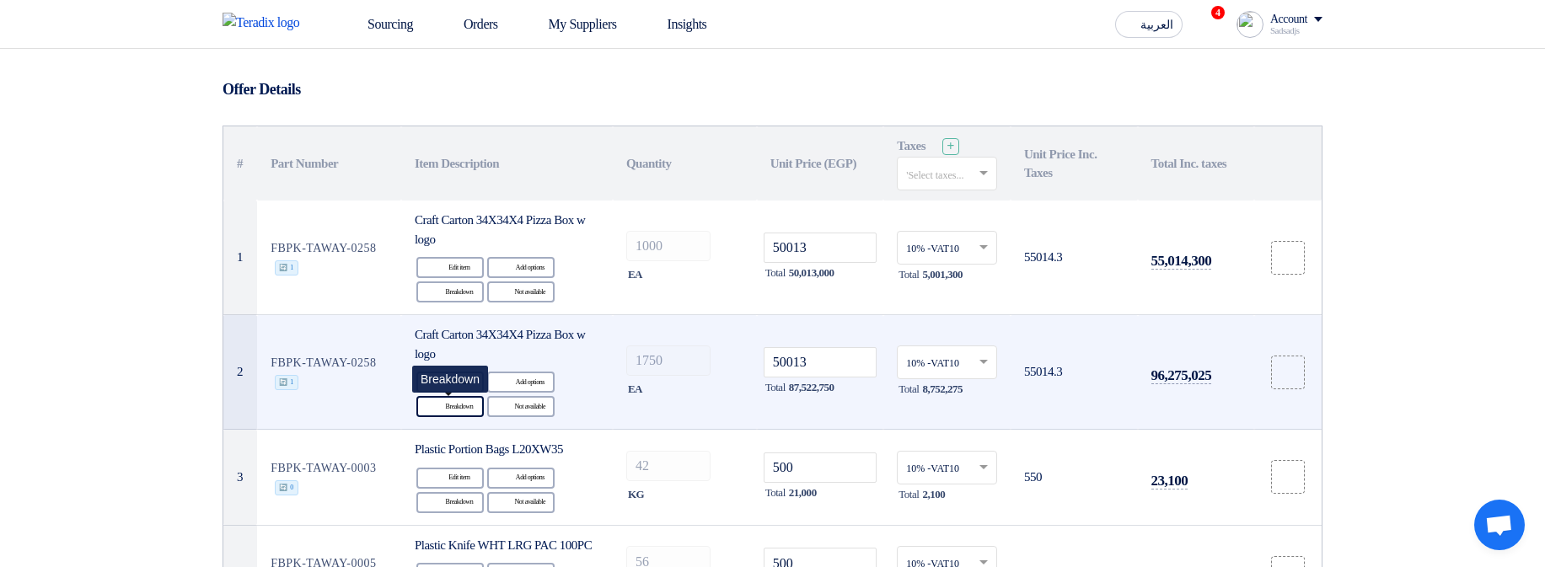
click at [460, 416] on div "Breakdown Breakdown" at bounding box center [449, 406] width 67 height 21
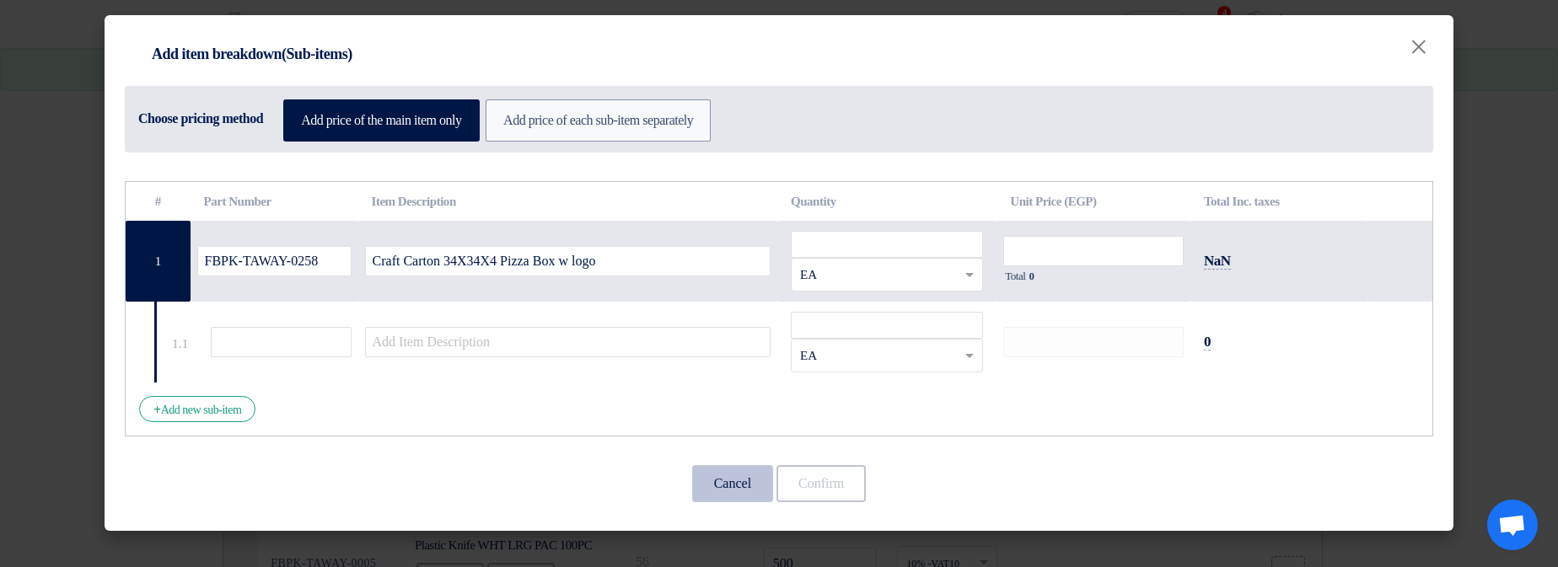
click at [721, 479] on button "Cancel" at bounding box center [732, 483] width 81 height 37
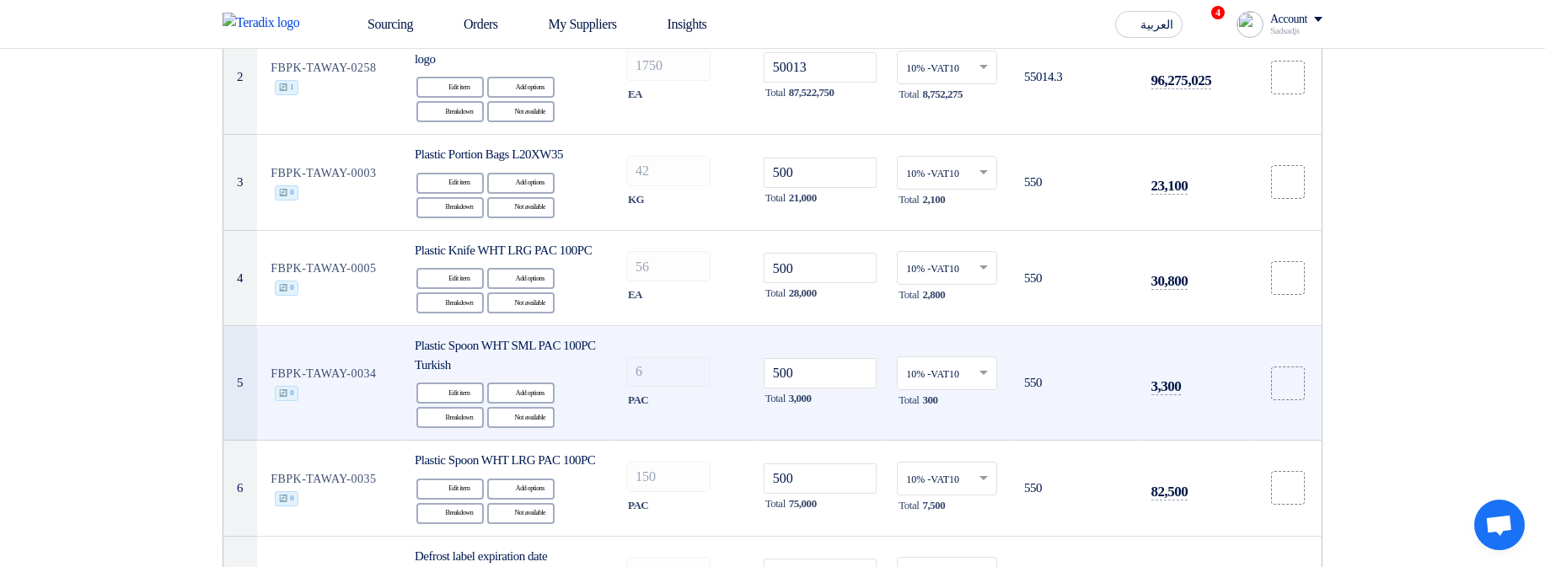
scroll to position [405, 0]
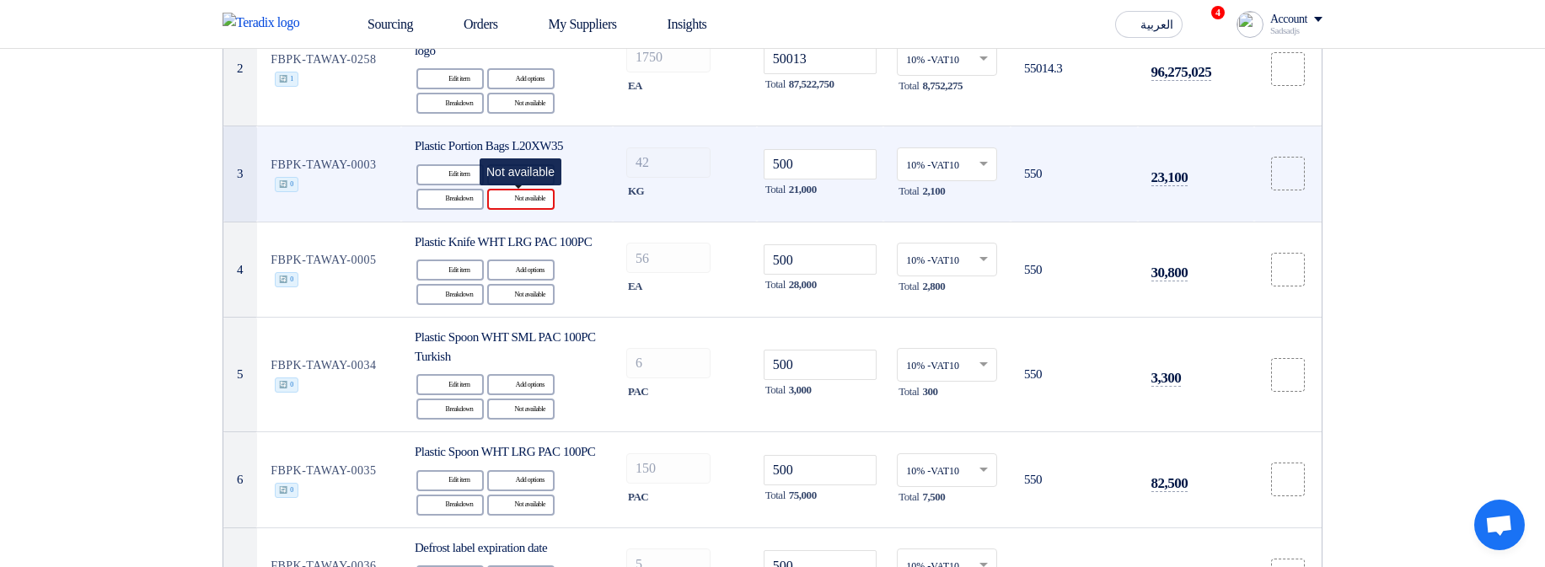
click at [527, 201] on div "Reject Not available" at bounding box center [520, 199] width 67 height 21
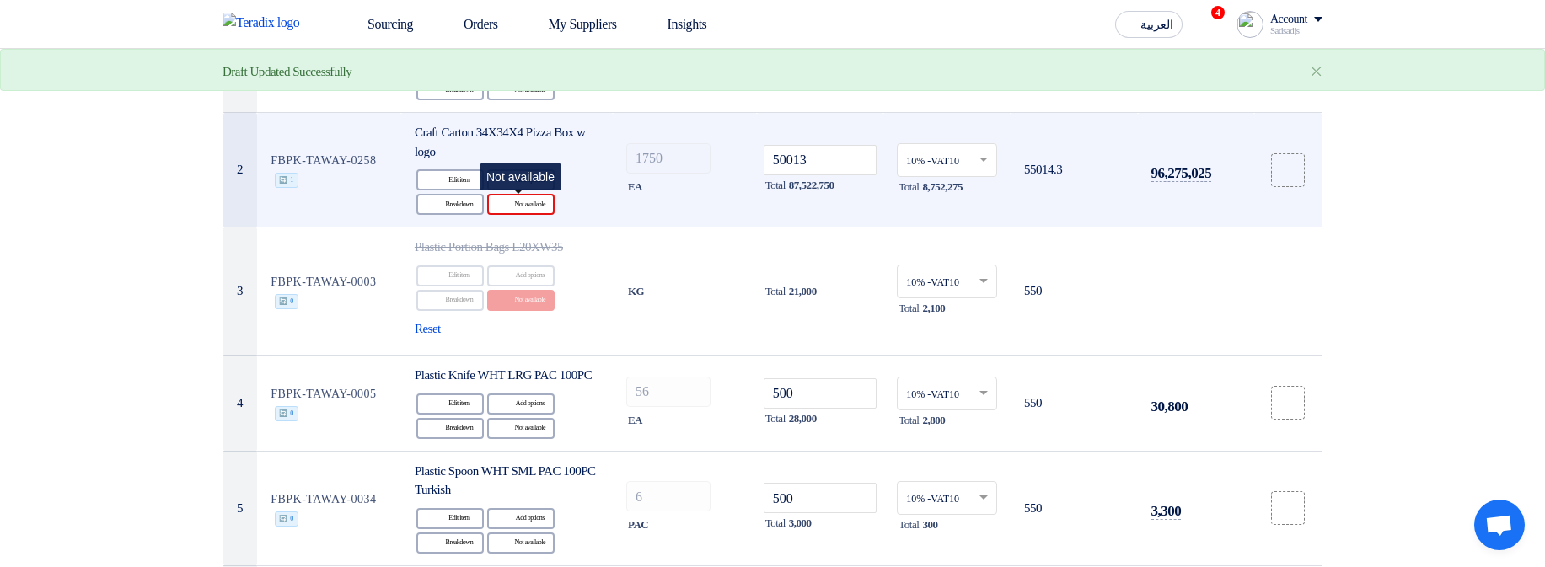
click at [518, 209] on div "Reject Not available" at bounding box center [520, 204] width 67 height 21
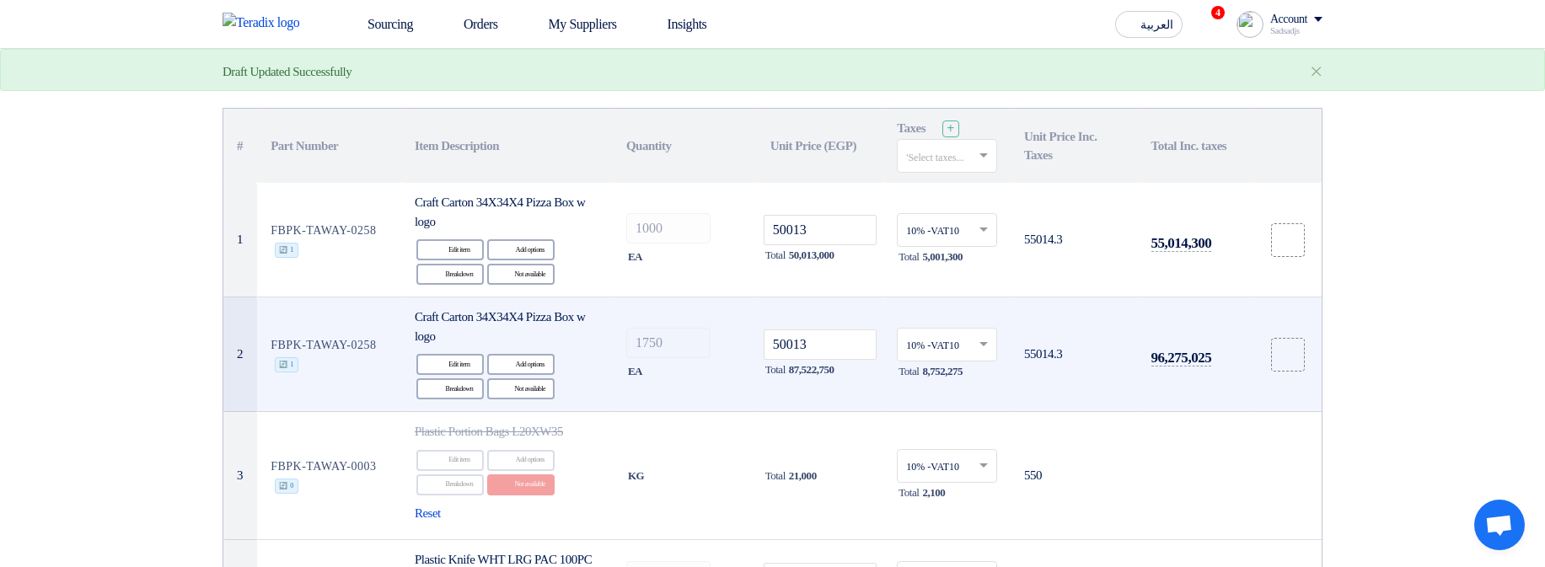
scroll to position [101, 0]
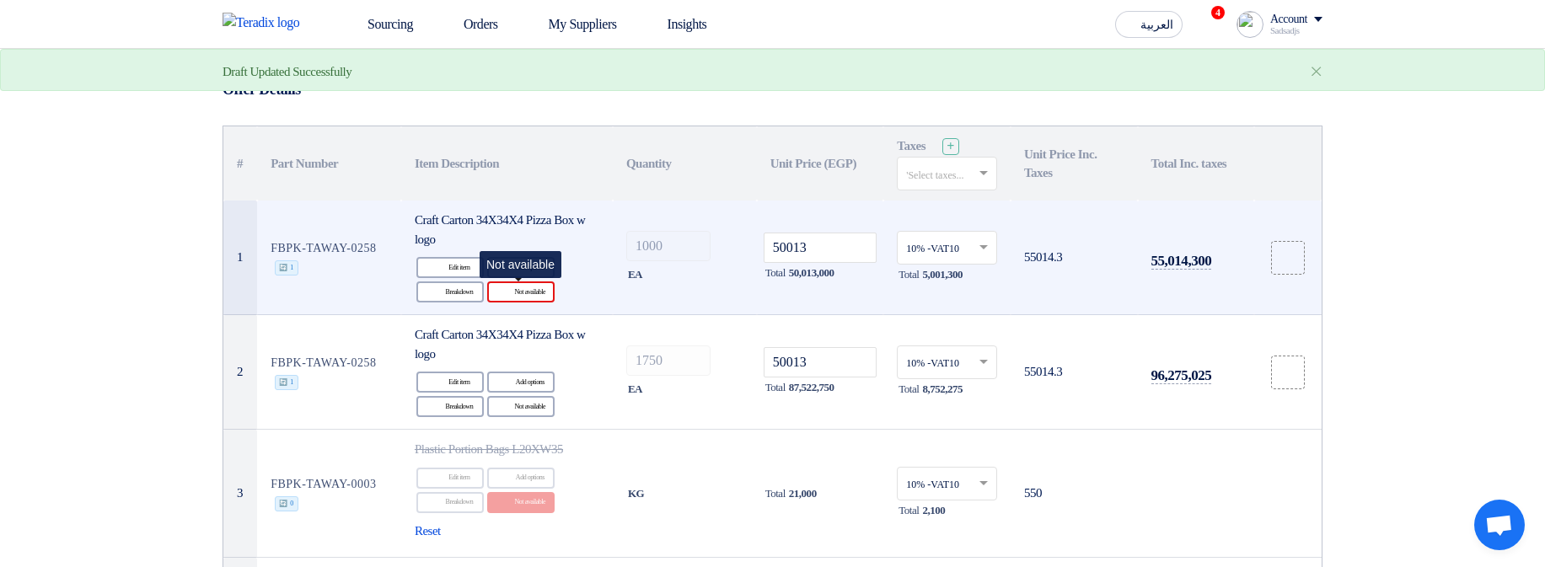
click at [544, 285] on div "Reject Not available" at bounding box center [520, 292] width 67 height 21
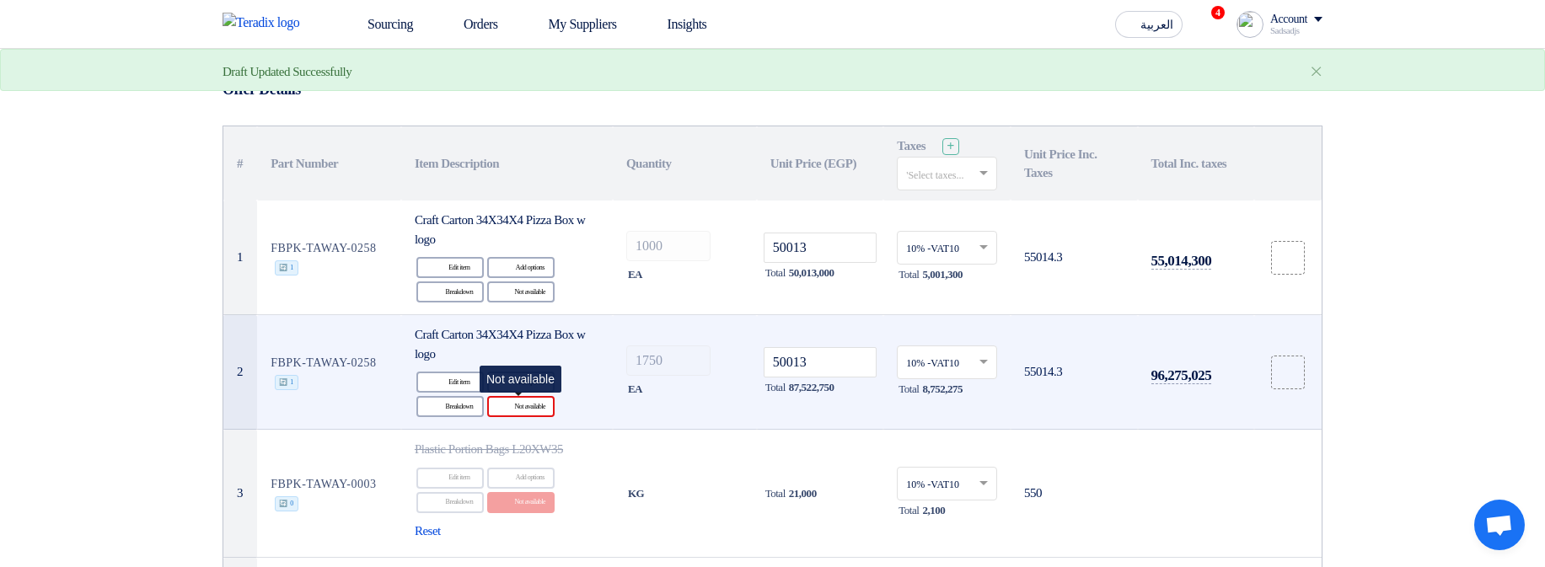
click at [535, 410] on div "Reject Not available" at bounding box center [520, 406] width 67 height 21
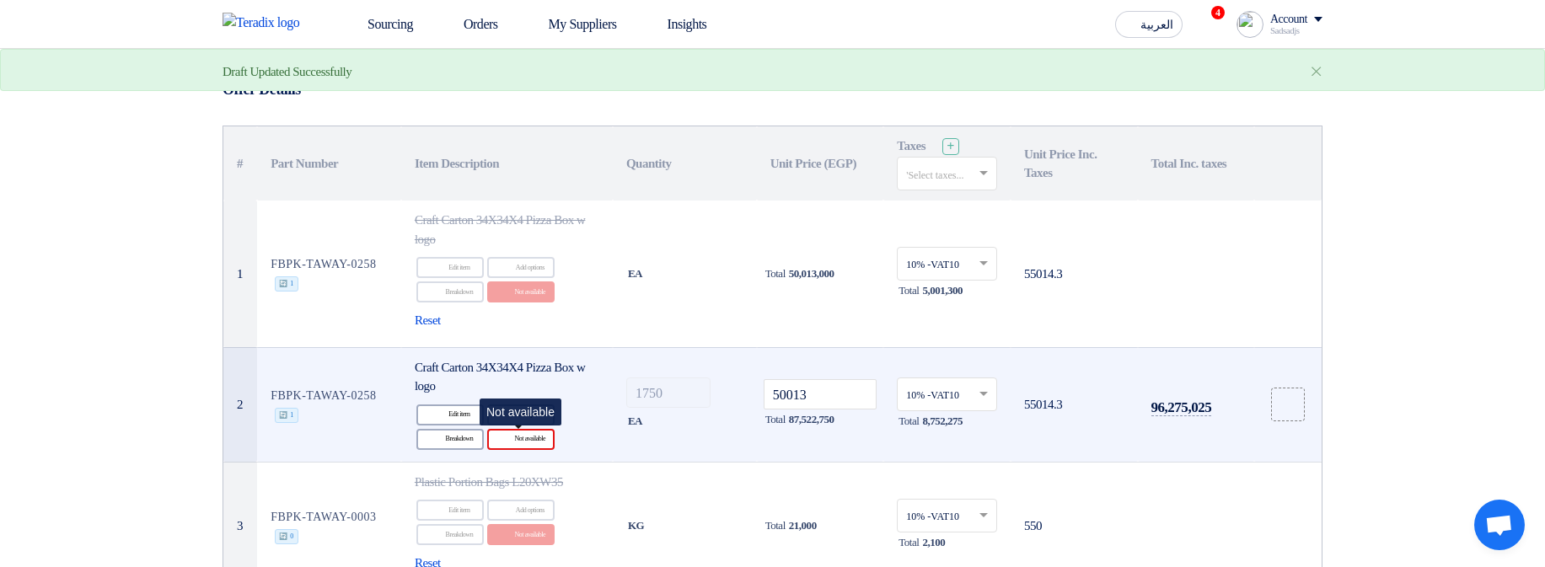
click at [538, 448] on div "Reject Not available" at bounding box center [520, 439] width 67 height 21
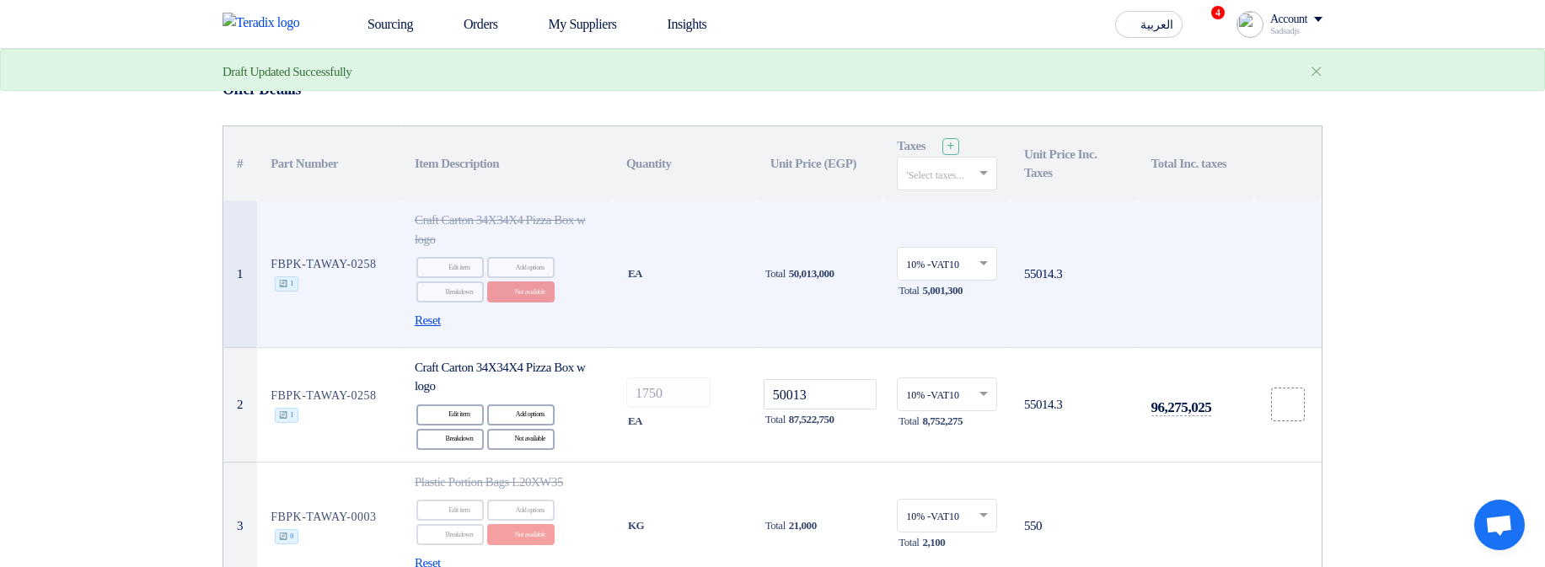
click at [423, 322] on span "Reset" at bounding box center [428, 320] width 26 height 19
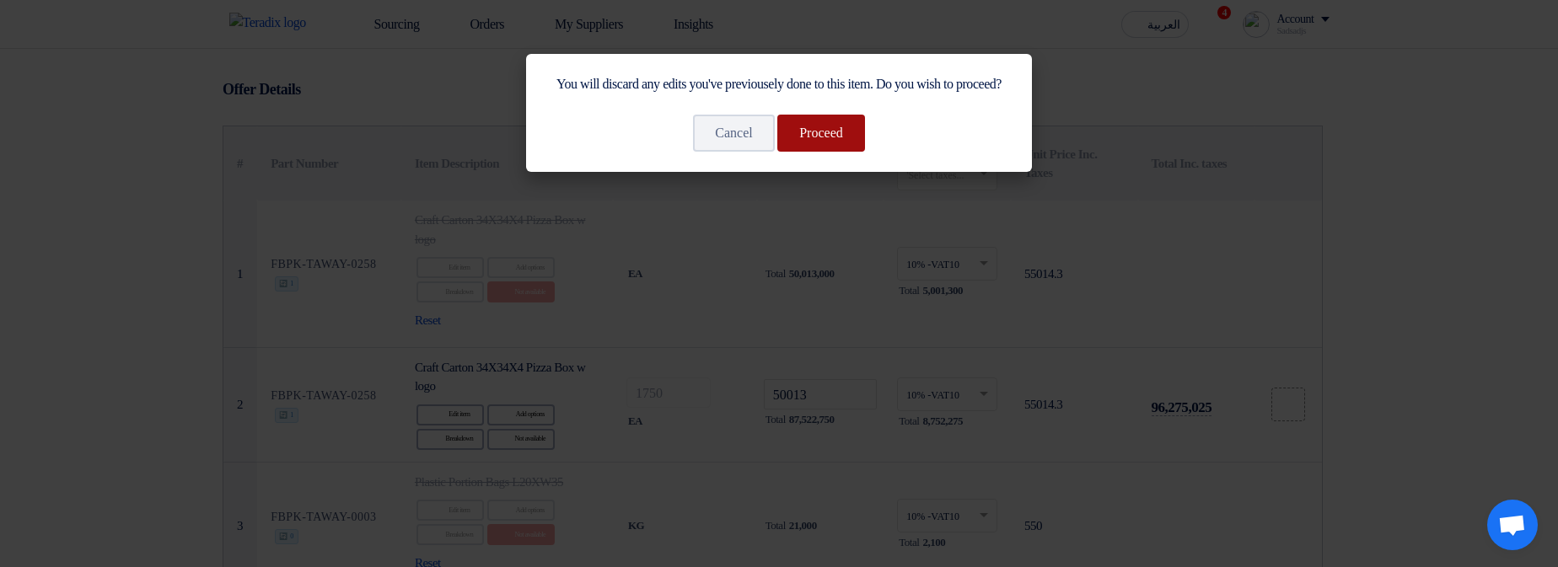
click at [842, 152] on button "Proceed" at bounding box center [821, 133] width 88 height 37
